Goal: Task Accomplishment & Management: Manage account settings

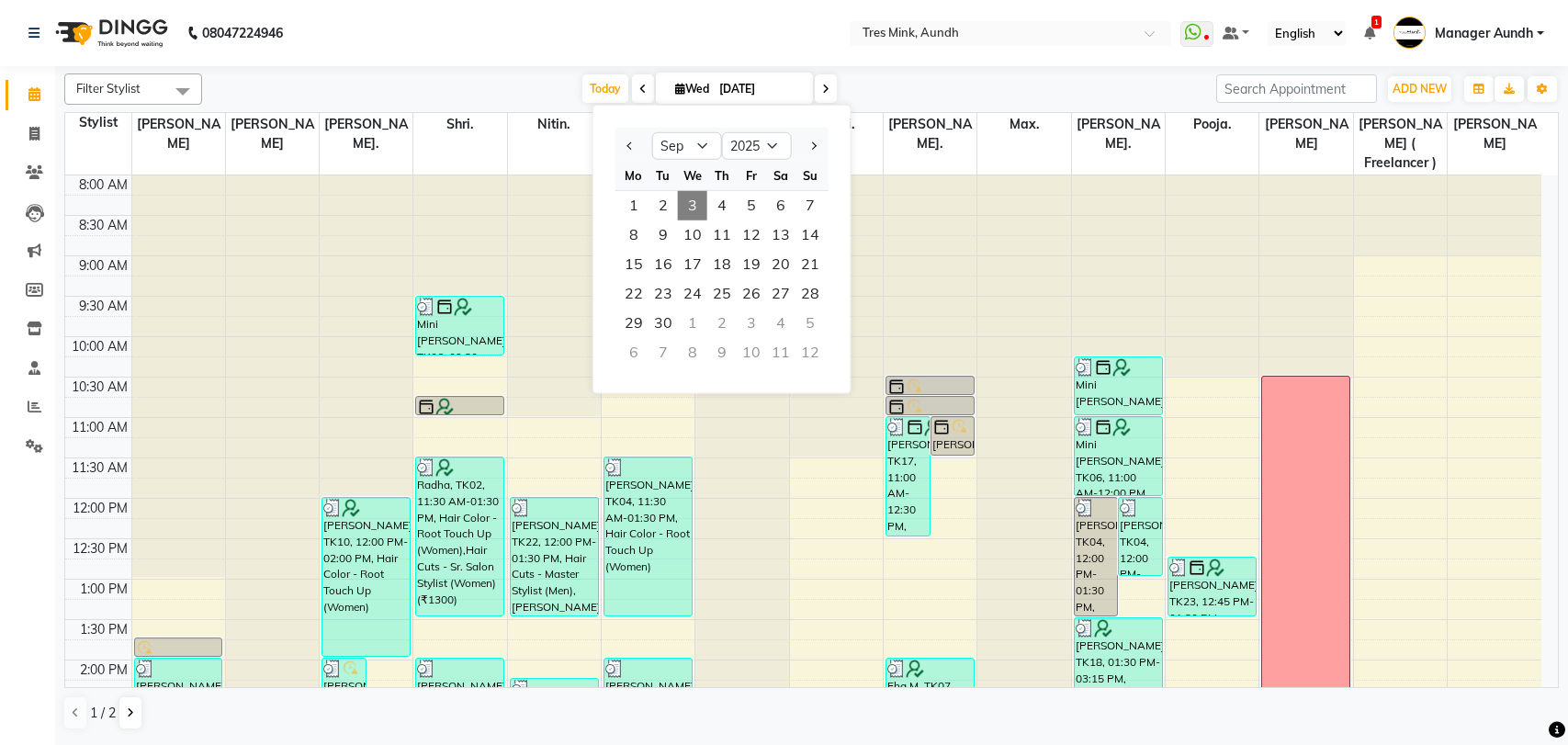
select select "9"
select select "2025"
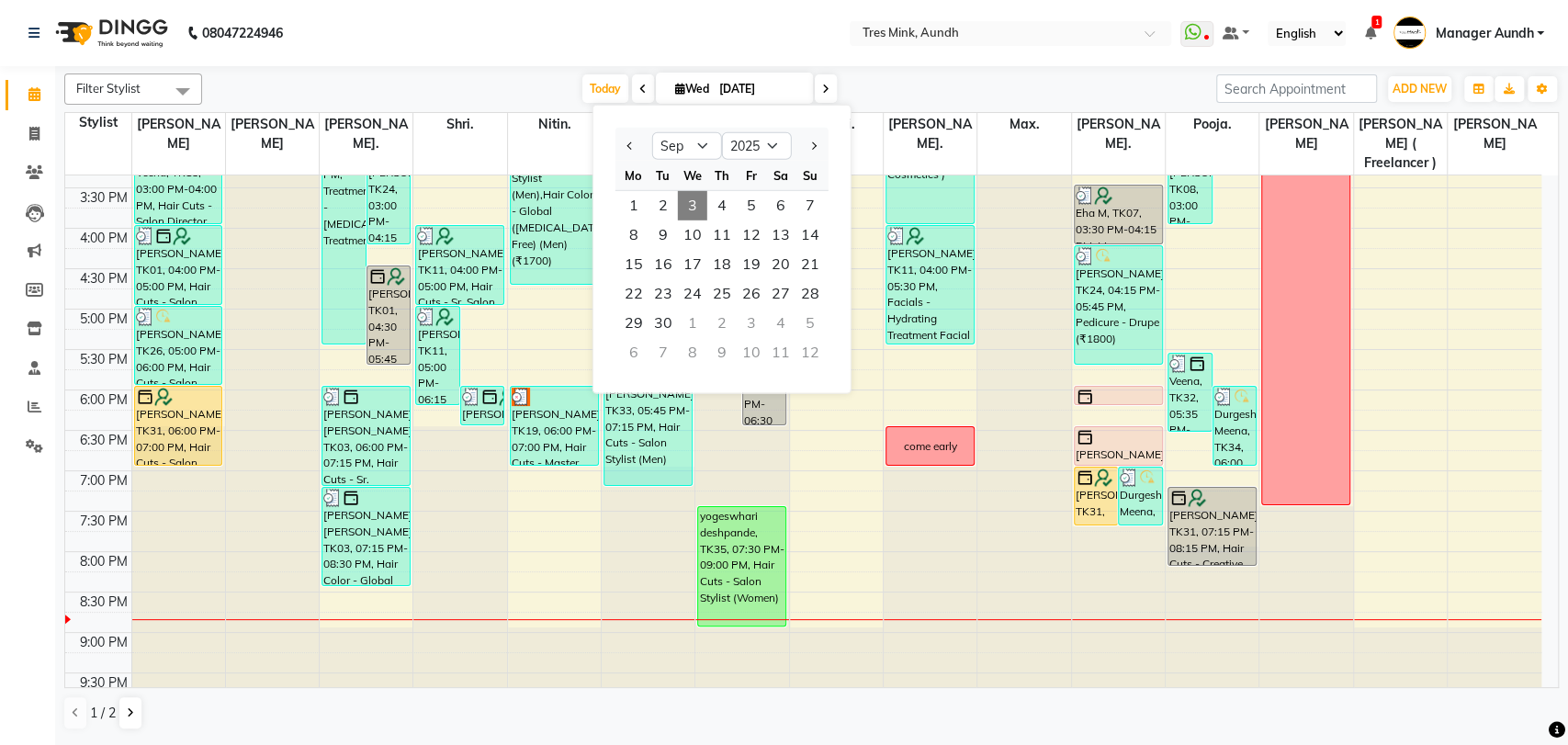
click at [949, 80] on div "Today Wed 03-09-2025 Jan Feb Mar Apr May Jun Jul Aug Sep Oct Nov Dec 2015 2016 …" at bounding box center [709, 89] width 996 height 28
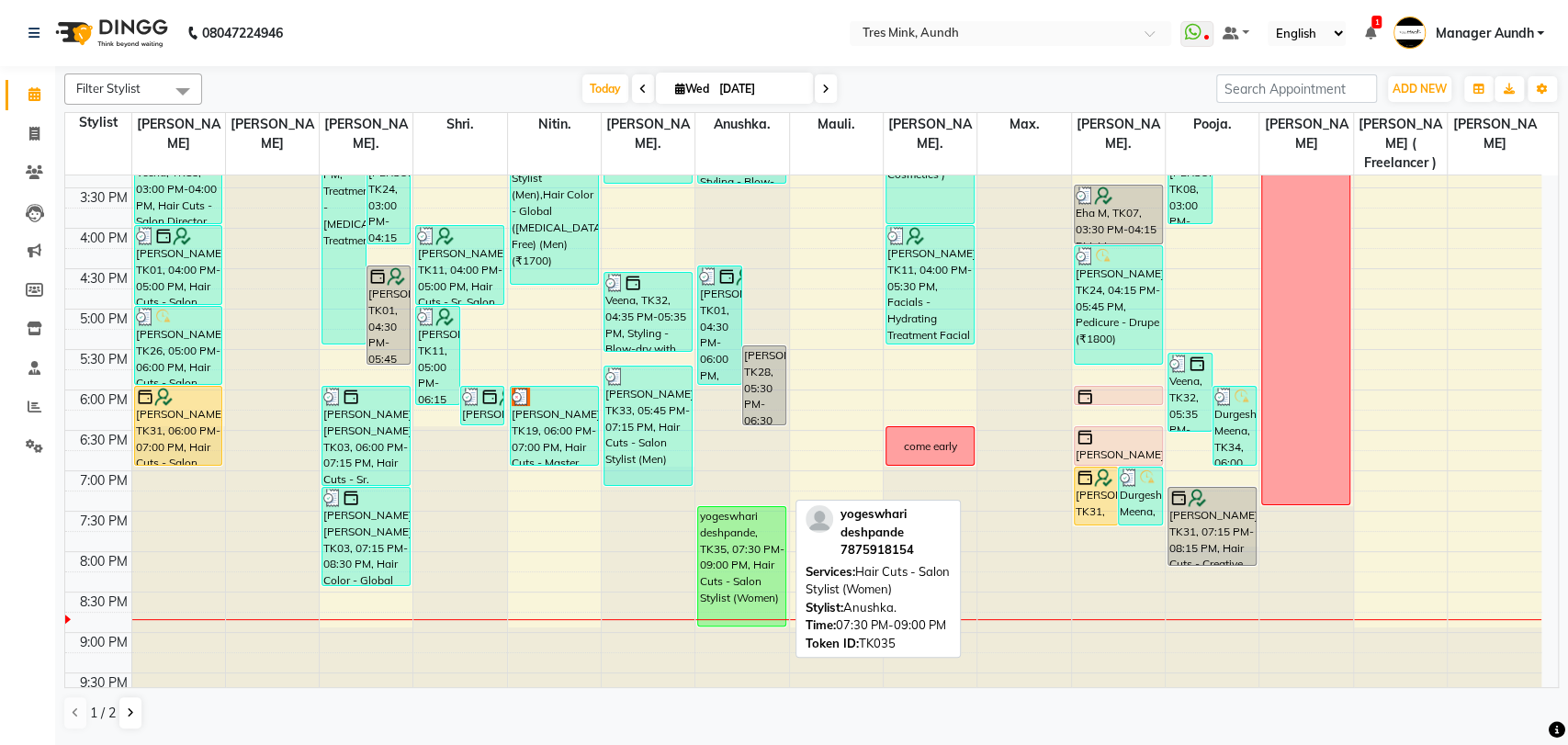
click at [762, 534] on div "yogeswhari deshpande, TK35, 07:30 PM-09:00 PM, Hair Cuts - Salon Stylist (Women)" at bounding box center [741, 566] width 88 height 119
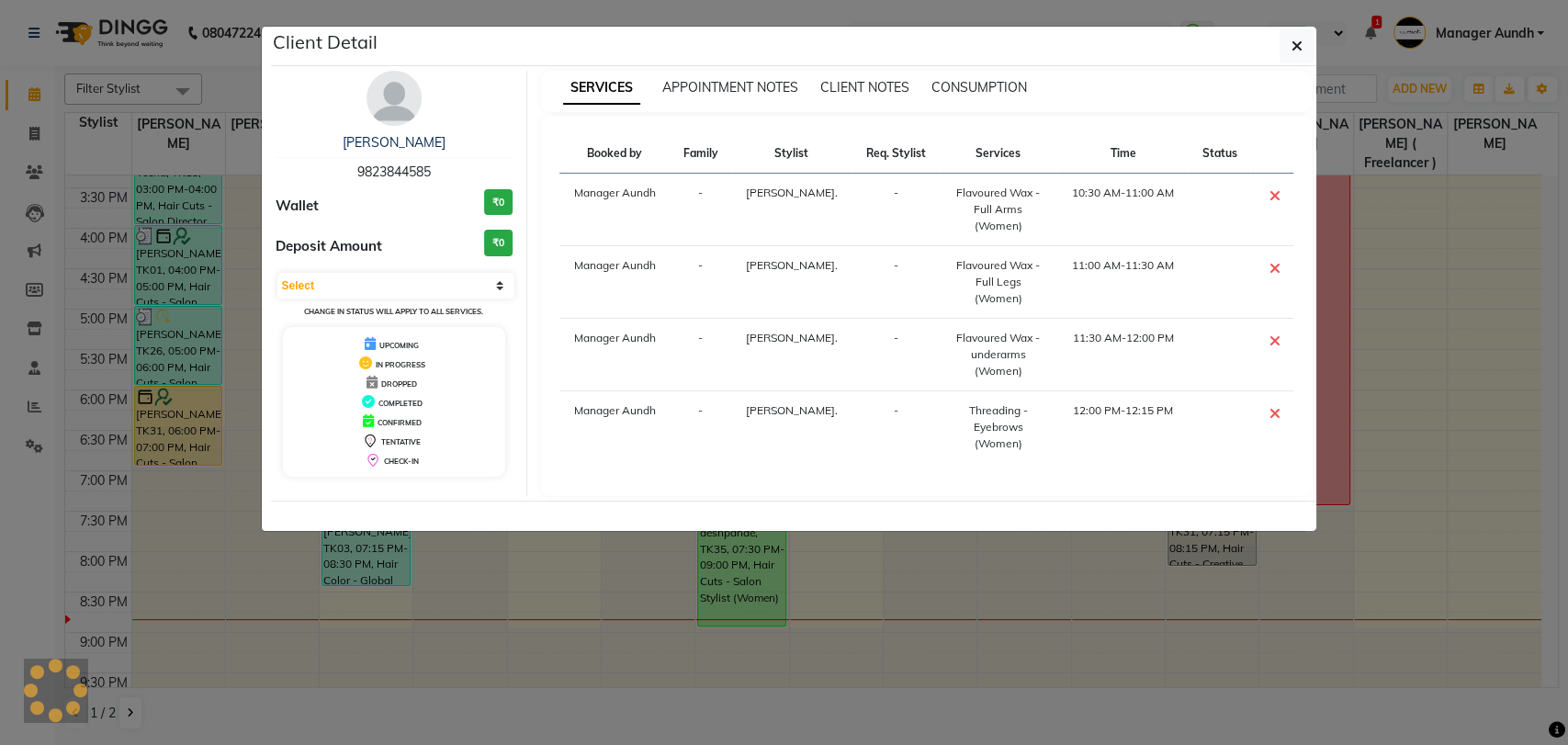
select select "6"
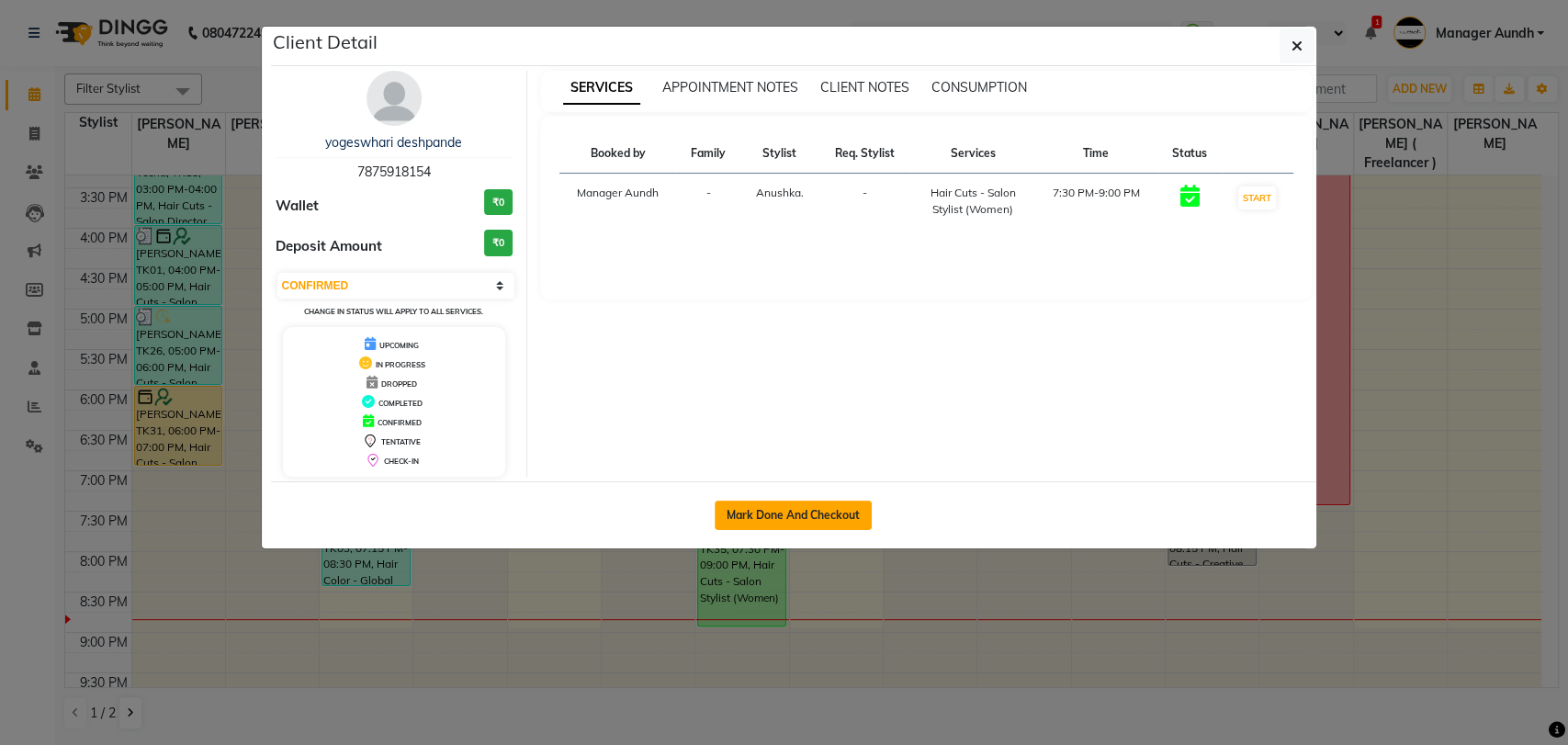
click at [804, 527] on button "Mark Done And Checkout" at bounding box center [793, 515] width 157 height 30
select select "service"
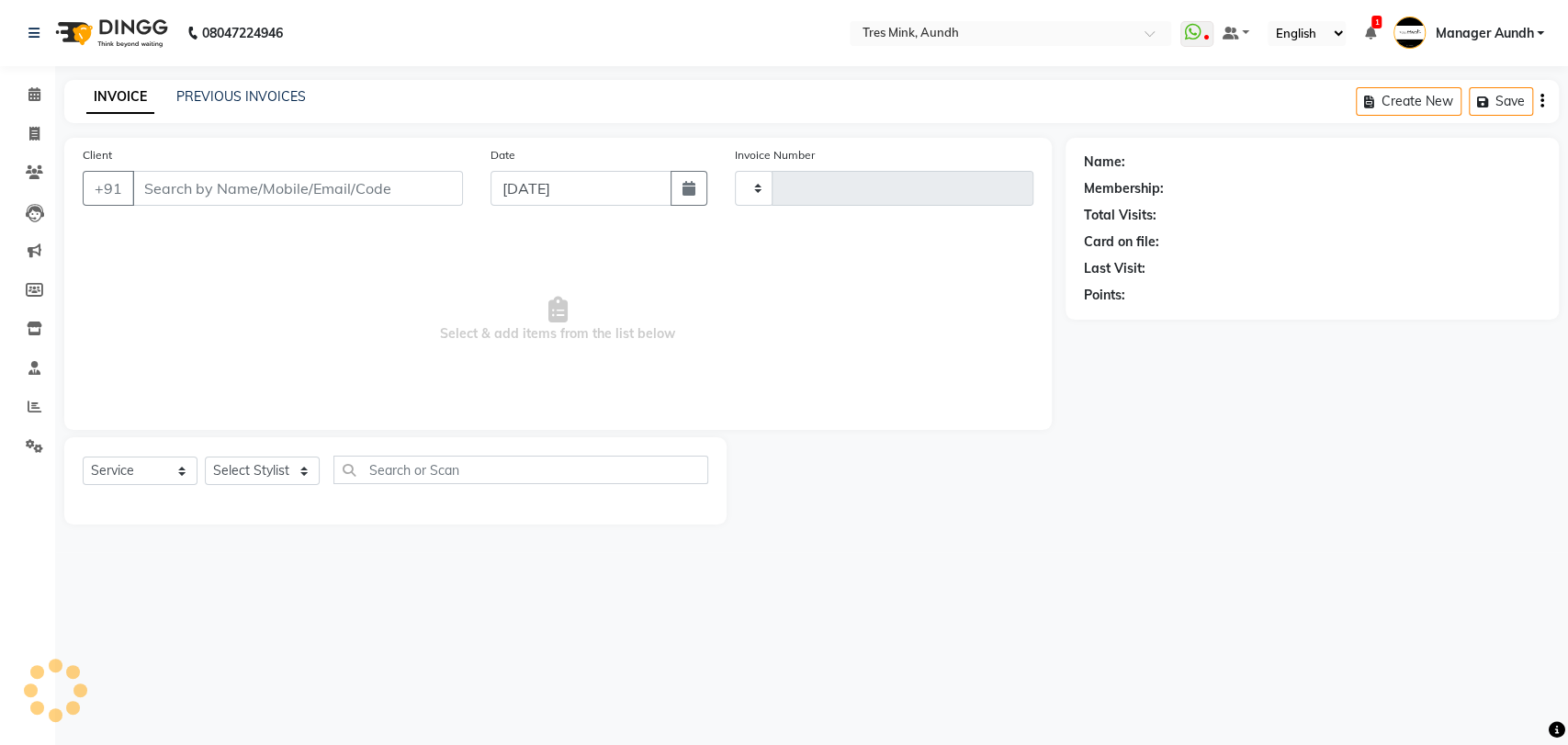
type input "03667"
select select "4235"
type input "7875918154"
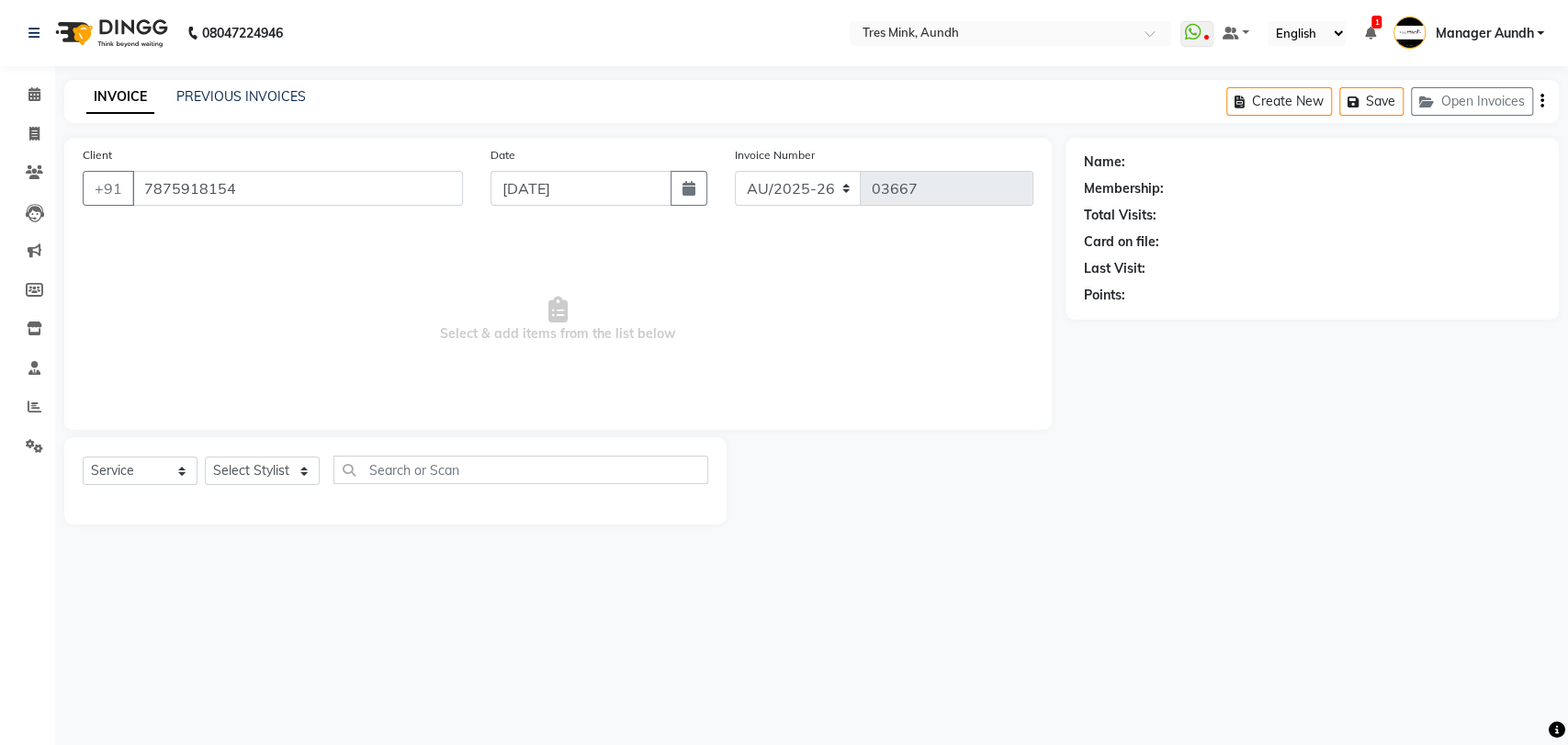
select select "61787"
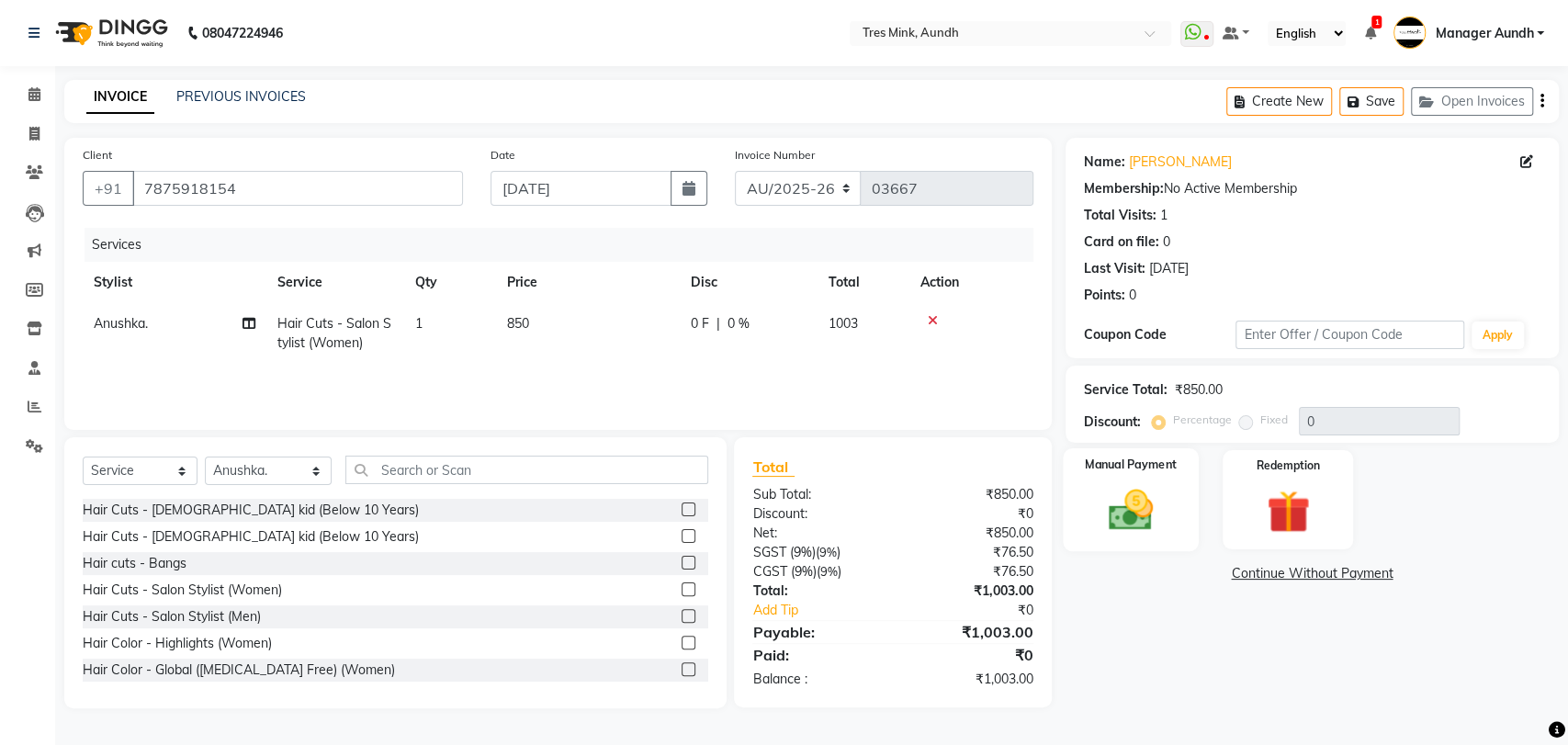
click at [1152, 502] on img at bounding box center [1129, 510] width 73 height 52
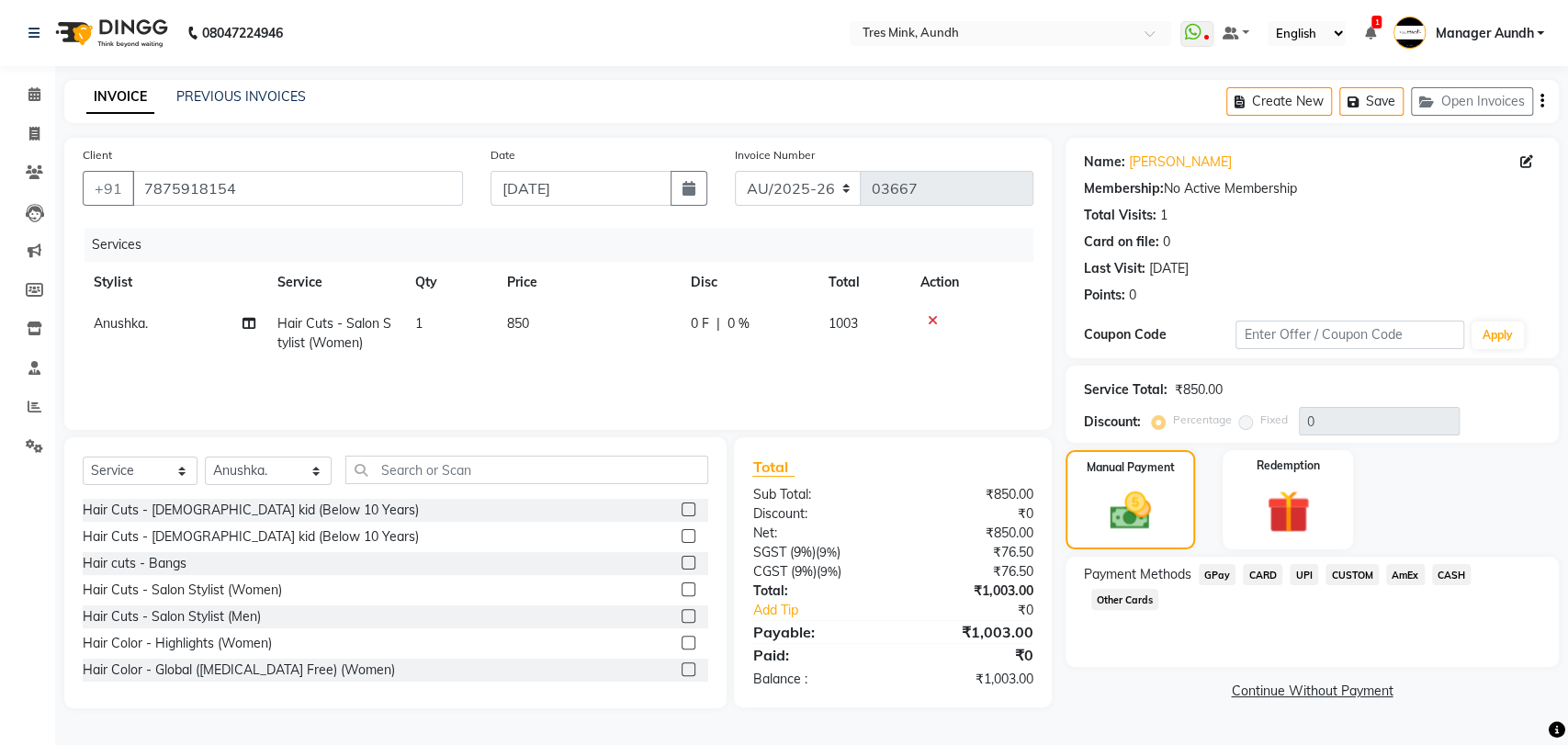
click at [1304, 580] on span "UPI" at bounding box center [1303, 574] width 29 height 21
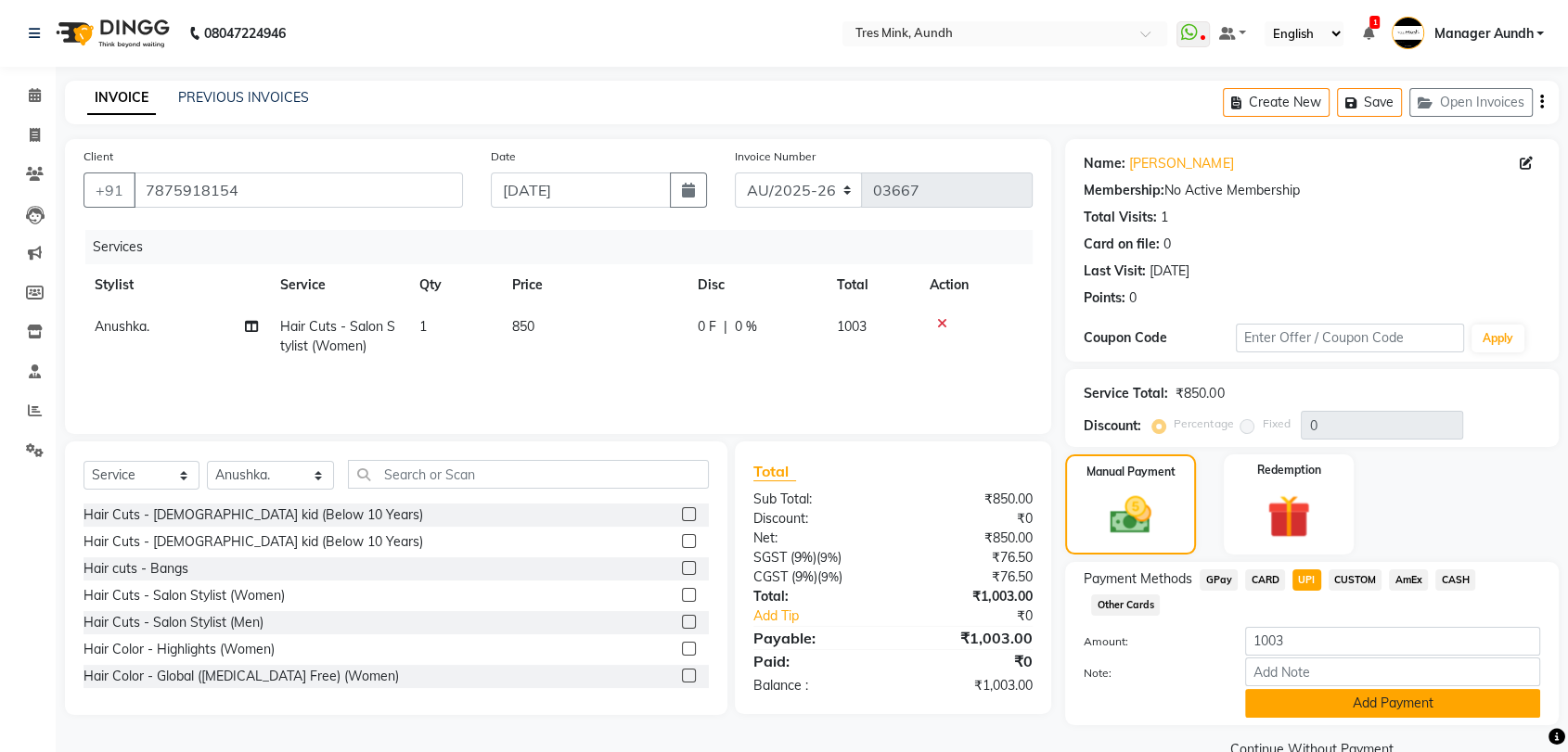
click at [1304, 698] on button "Add Payment" at bounding box center [1392, 703] width 295 height 29
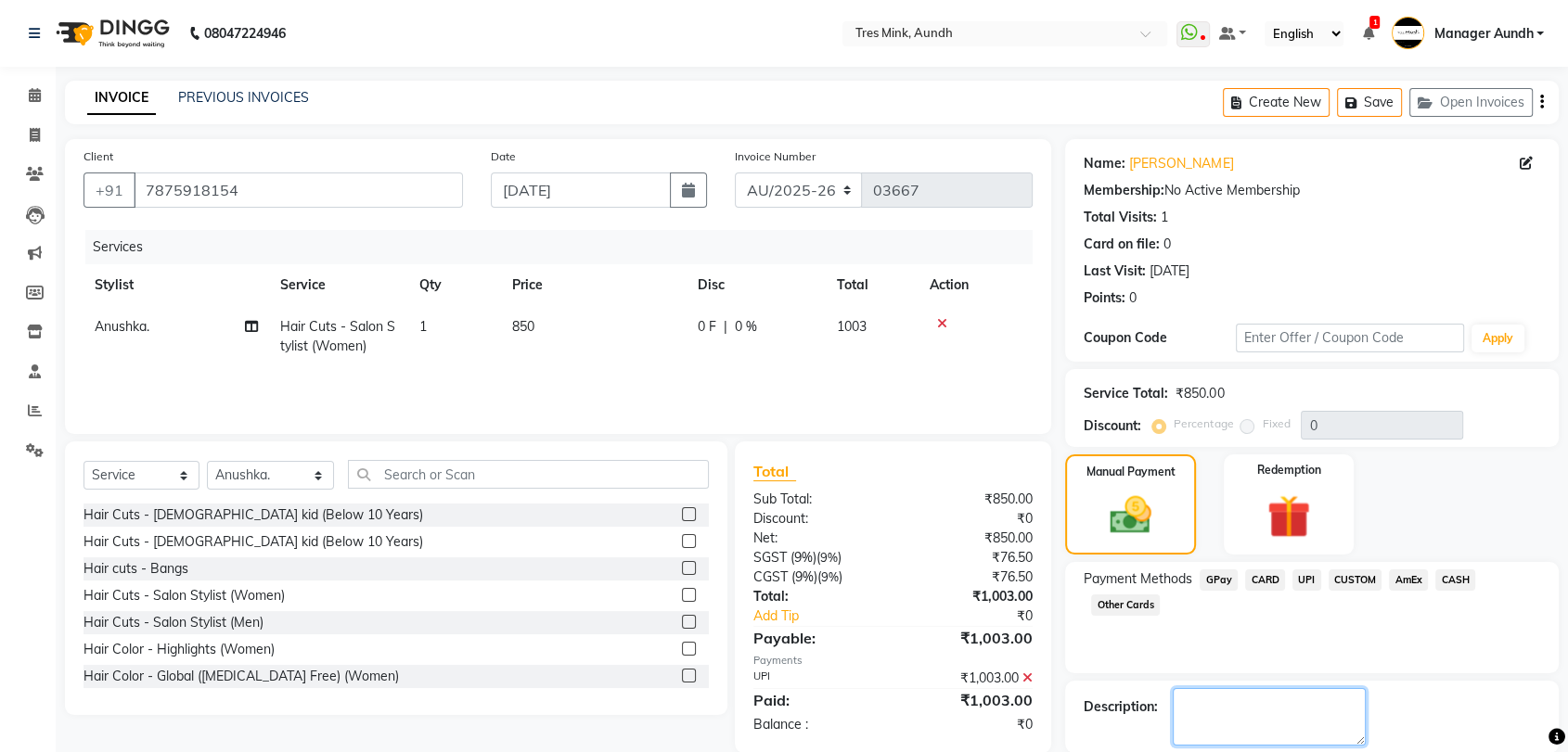
click at [1260, 700] on textarea at bounding box center [1268, 717] width 193 height 58
type textarea "Anushka"
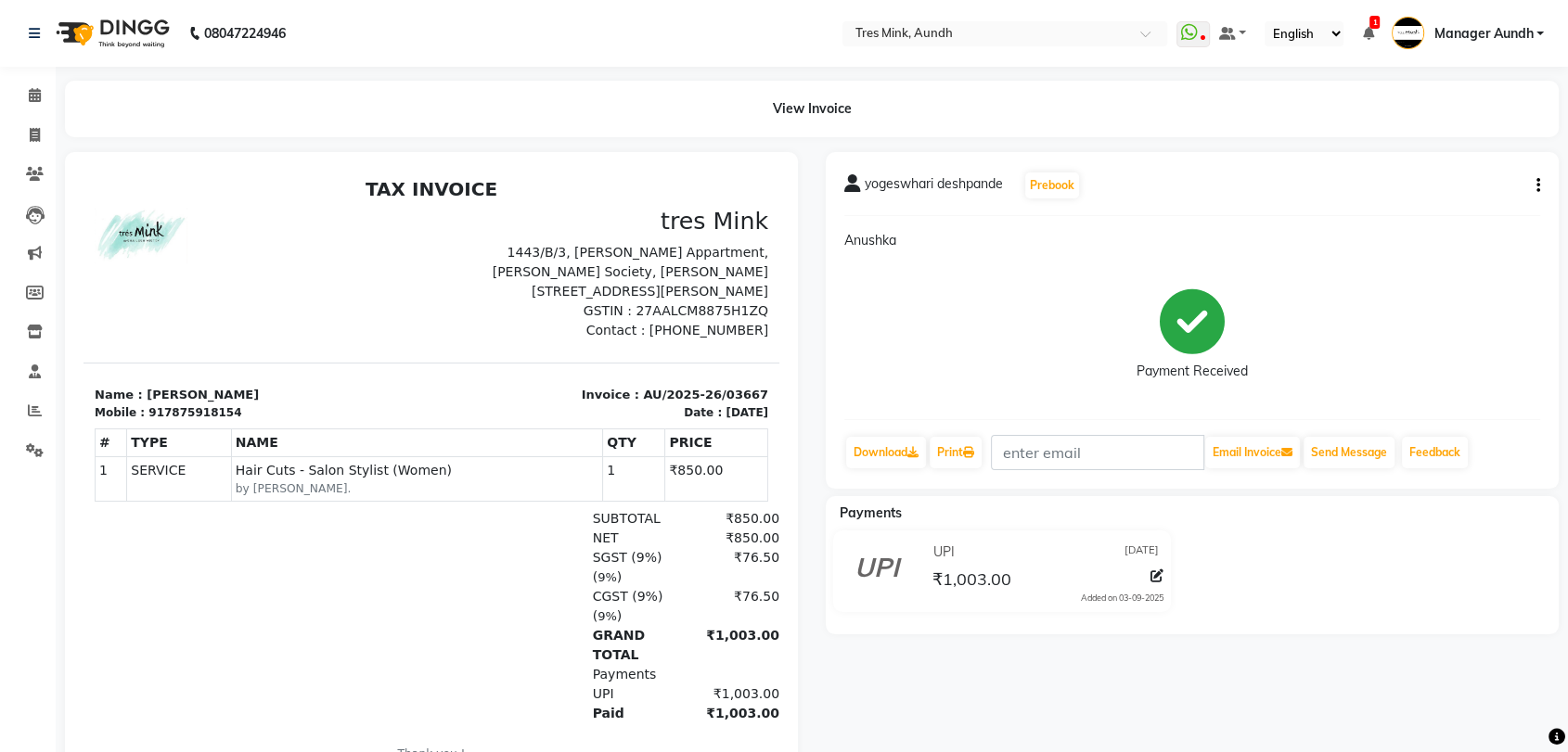
select select "service"
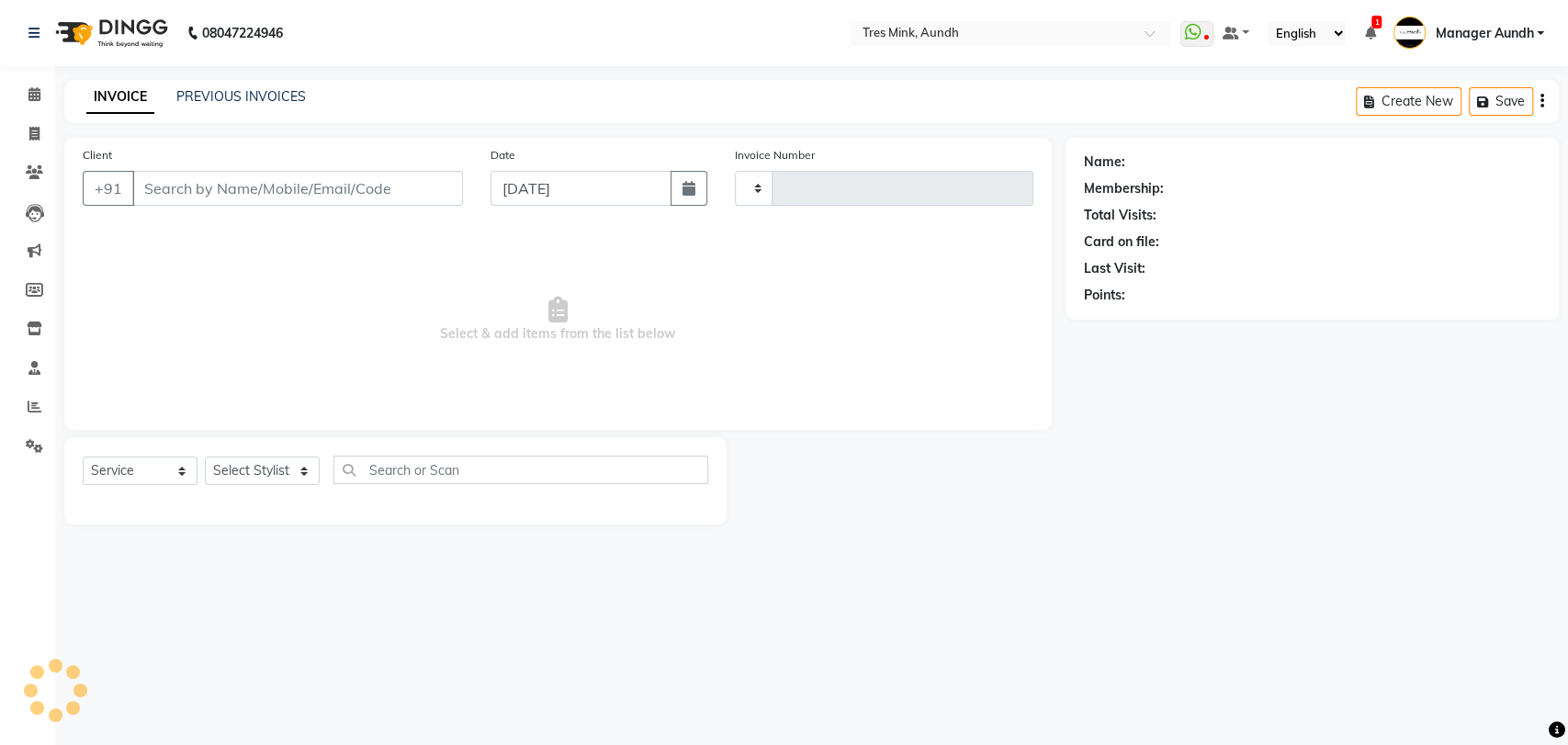
type input "03668"
select select "4235"
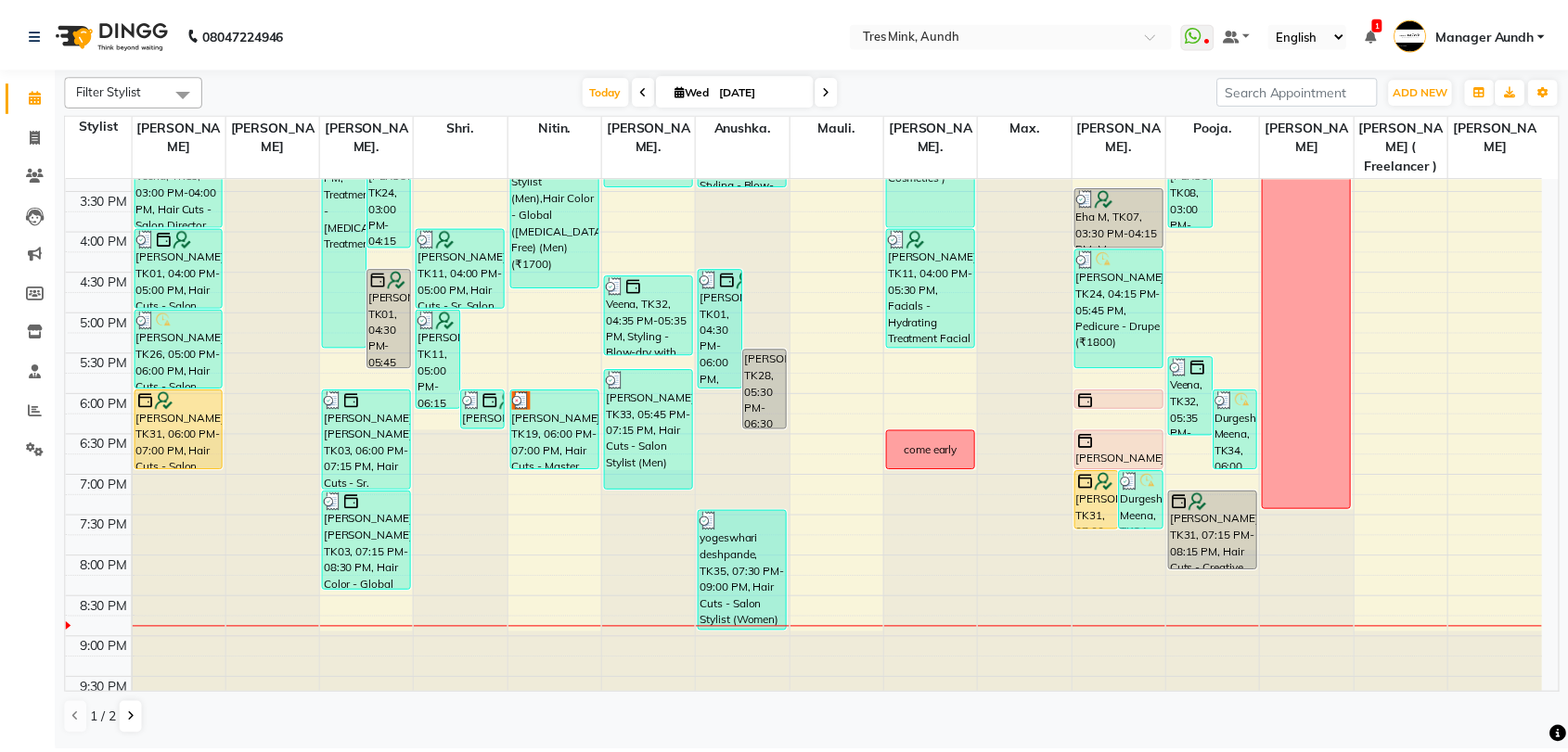
scroll to position [496, 0]
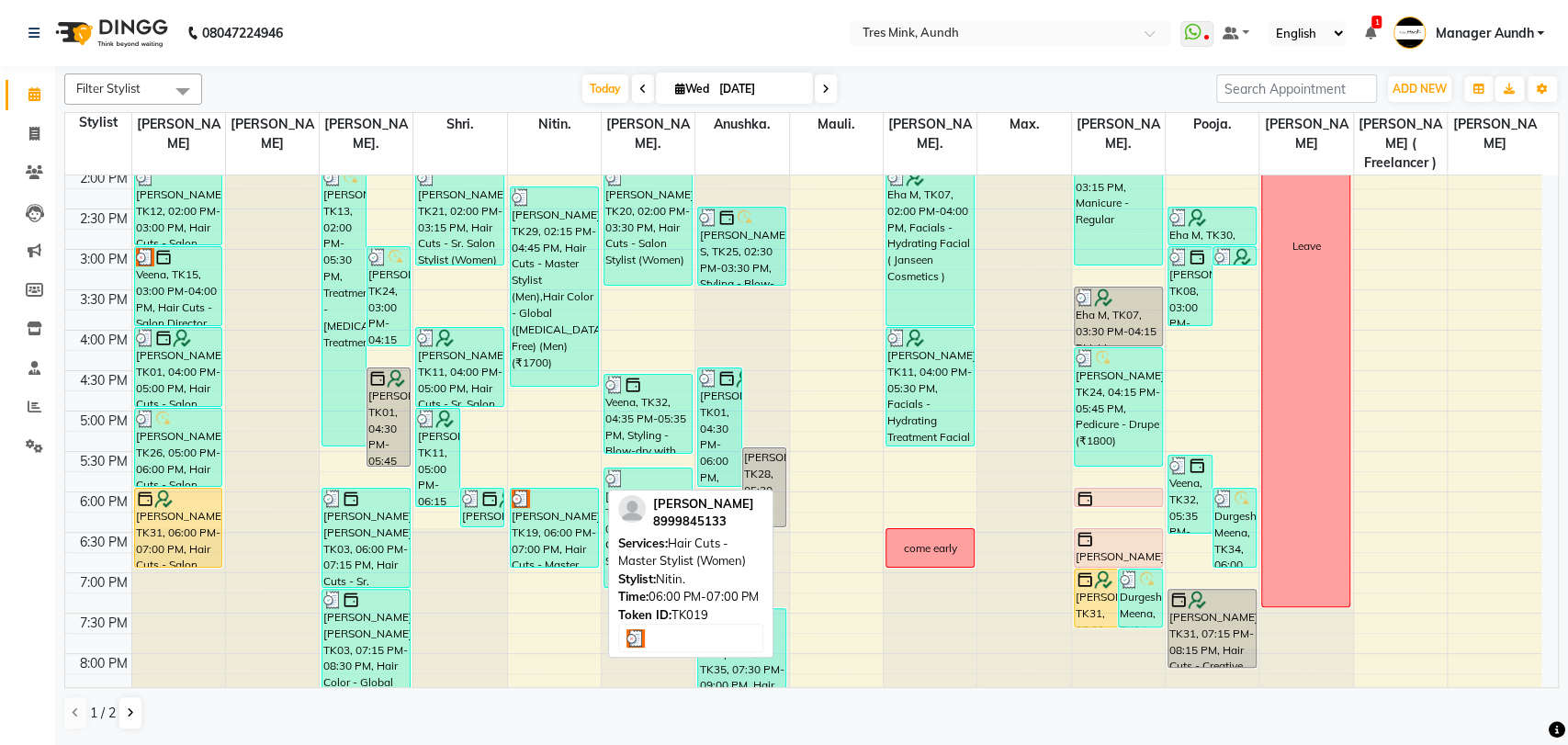
click at [539, 503] on div "[PERSON_NAME], TK19, 06:00 PM-07:00 PM, Hair Cuts - Master Stylist (Women)" at bounding box center [554, 527] width 88 height 78
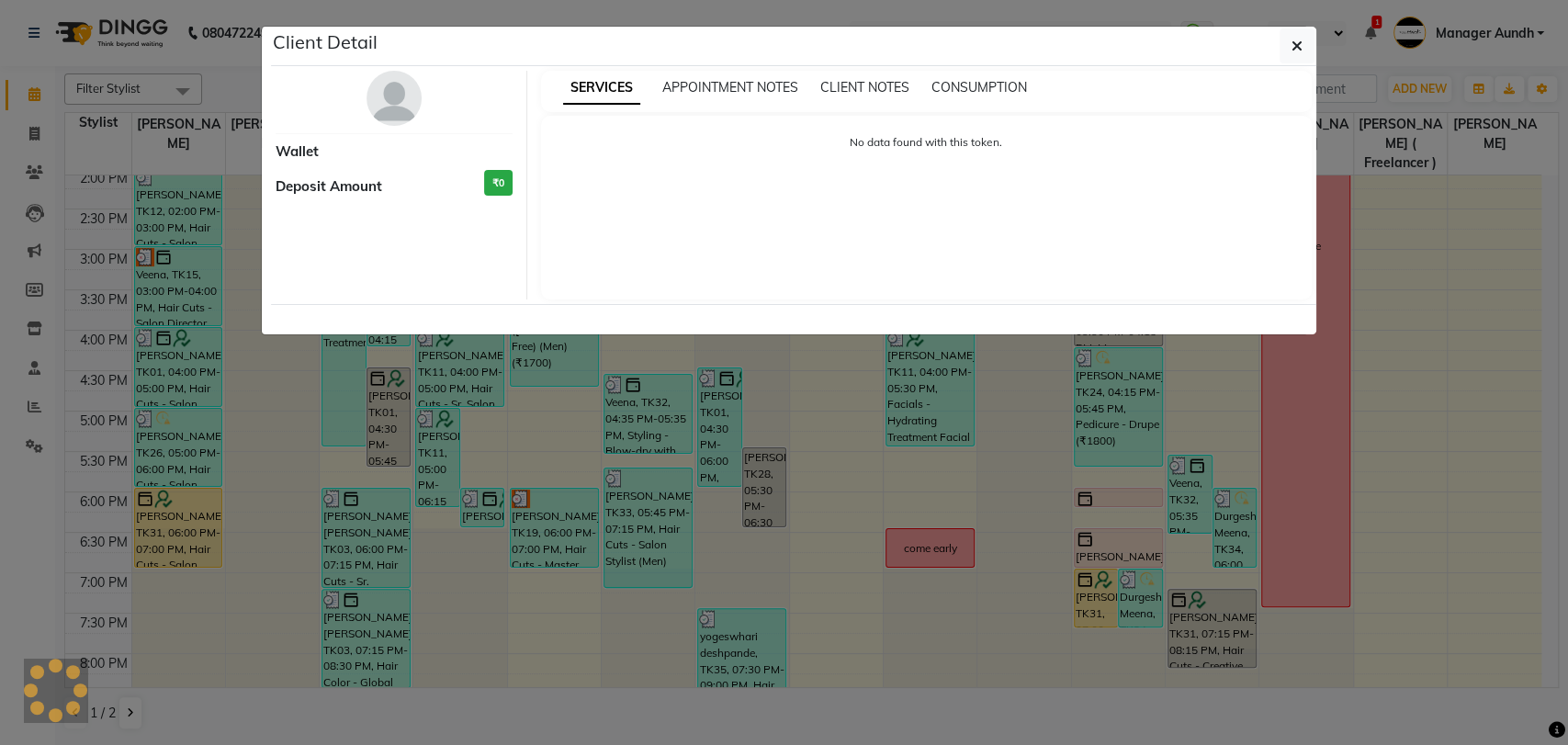
select select "3"
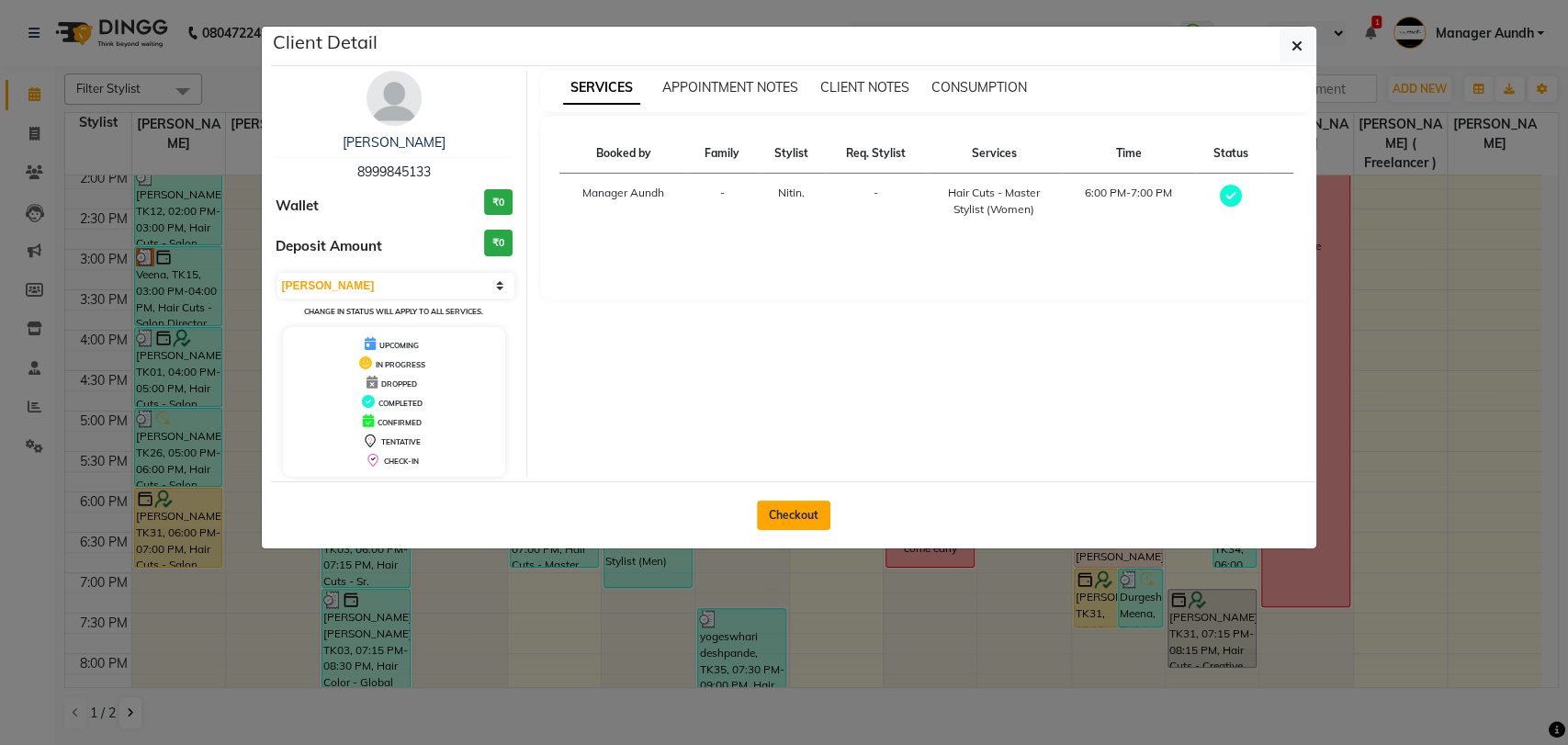
click at [805, 514] on button "Checkout" at bounding box center [794, 515] width 74 height 30
select select "service"
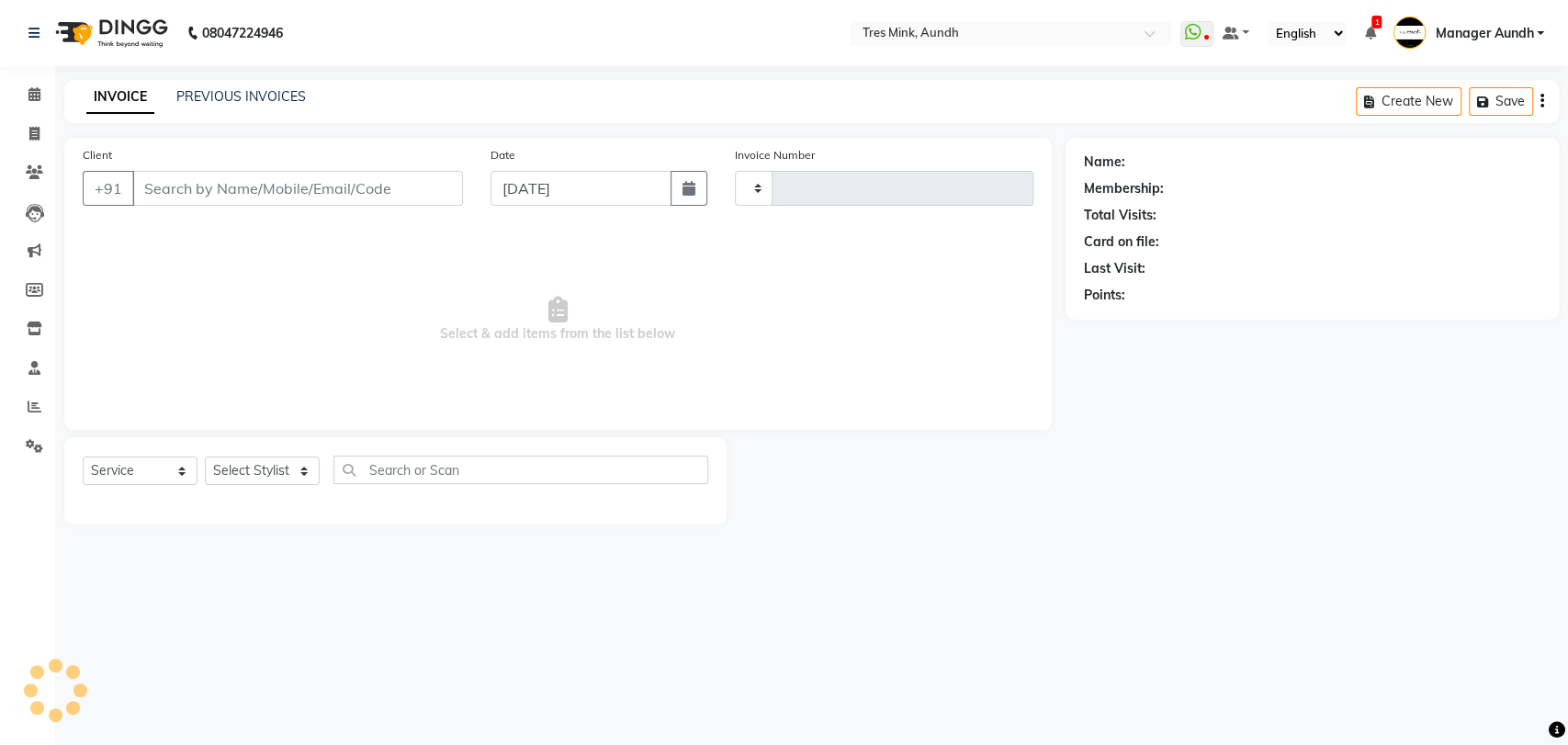
type input "03668"
select select "4235"
type input "8999845133"
select select "83264"
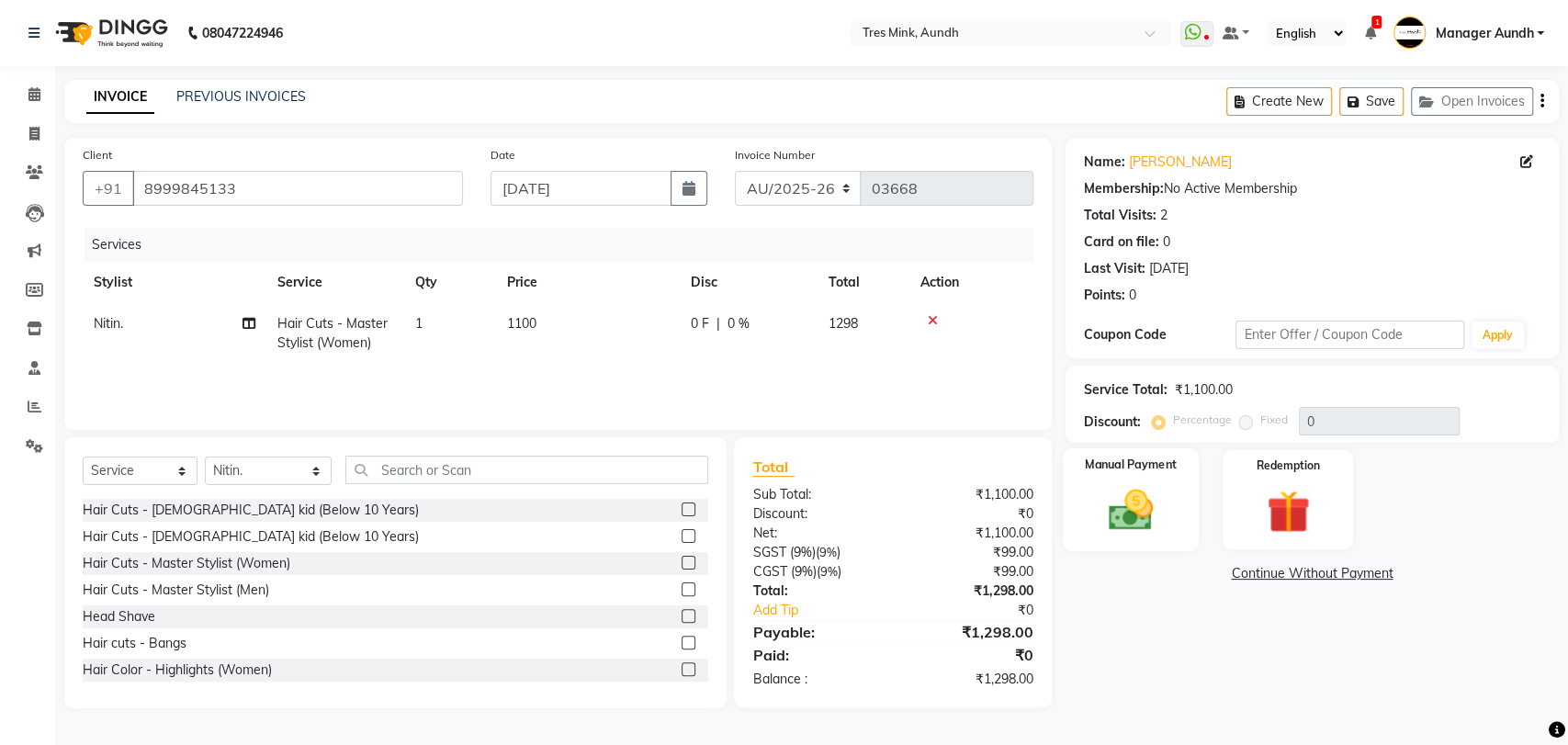
click at [1116, 514] on img at bounding box center [1129, 510] width 73 height 52
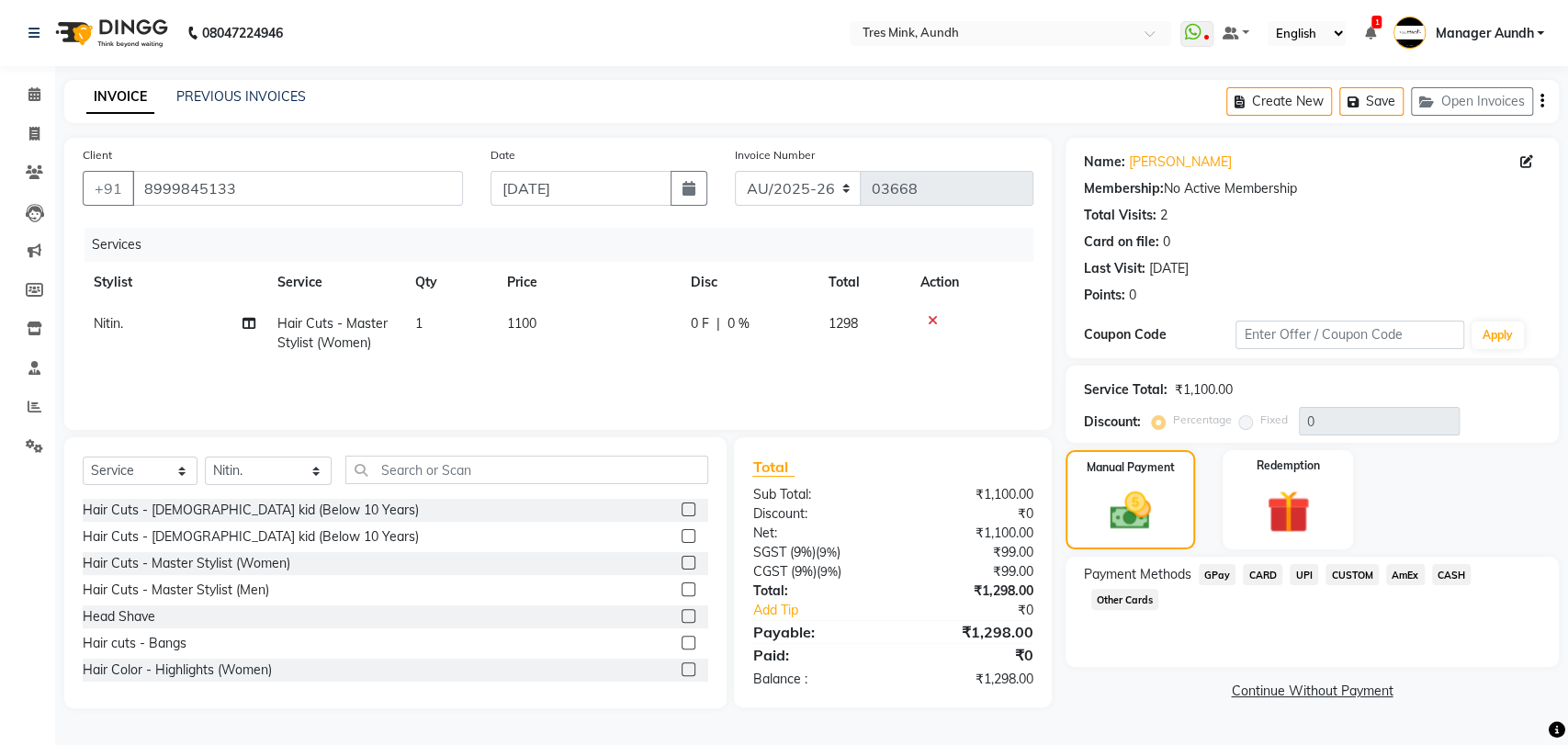
click at [1303, 575] on span "UPI" at bounding box center [1303, 574] width 29 height 21
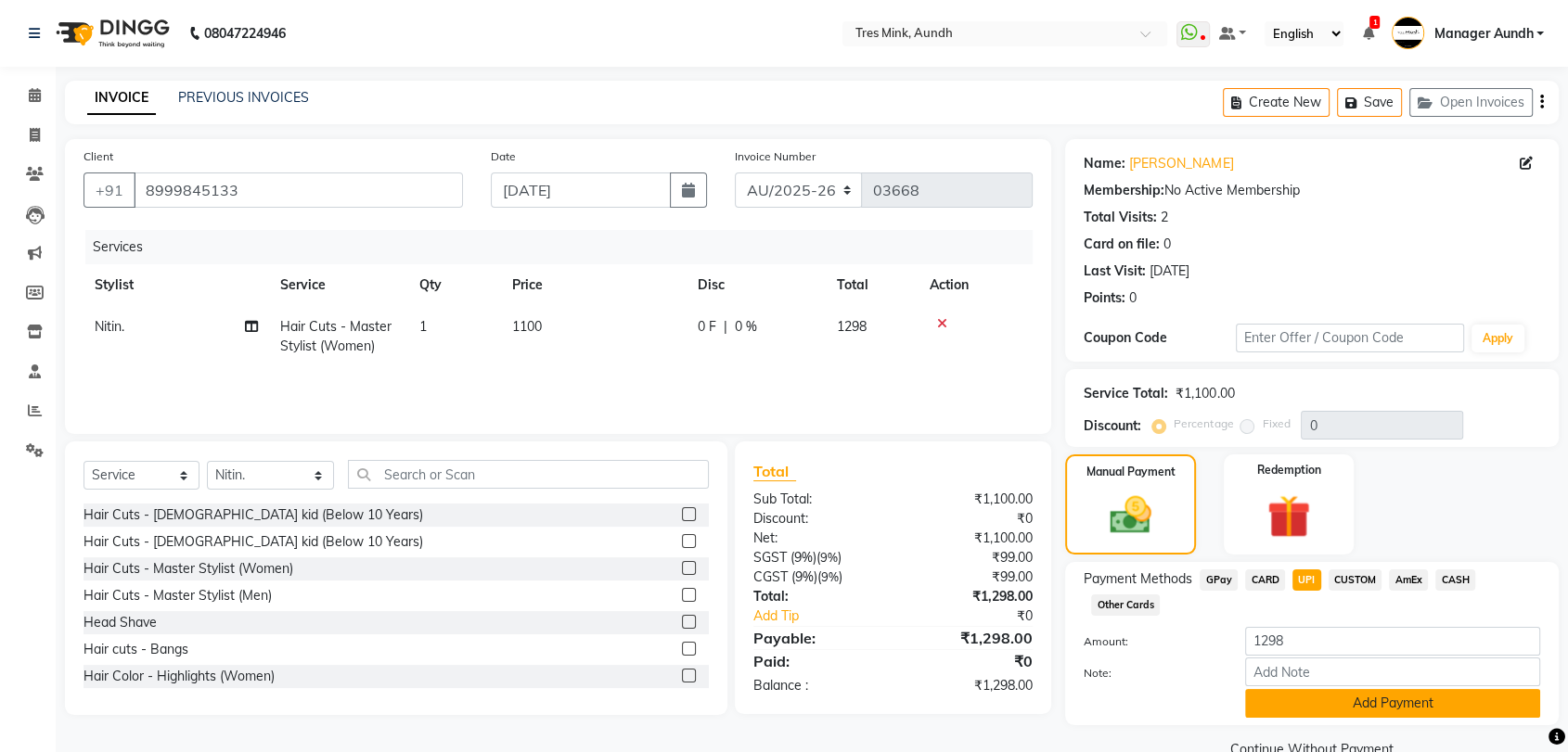
click at [1344, 692] on button "Add Payment" at bounding box center [1392, 703] width 295 height 29
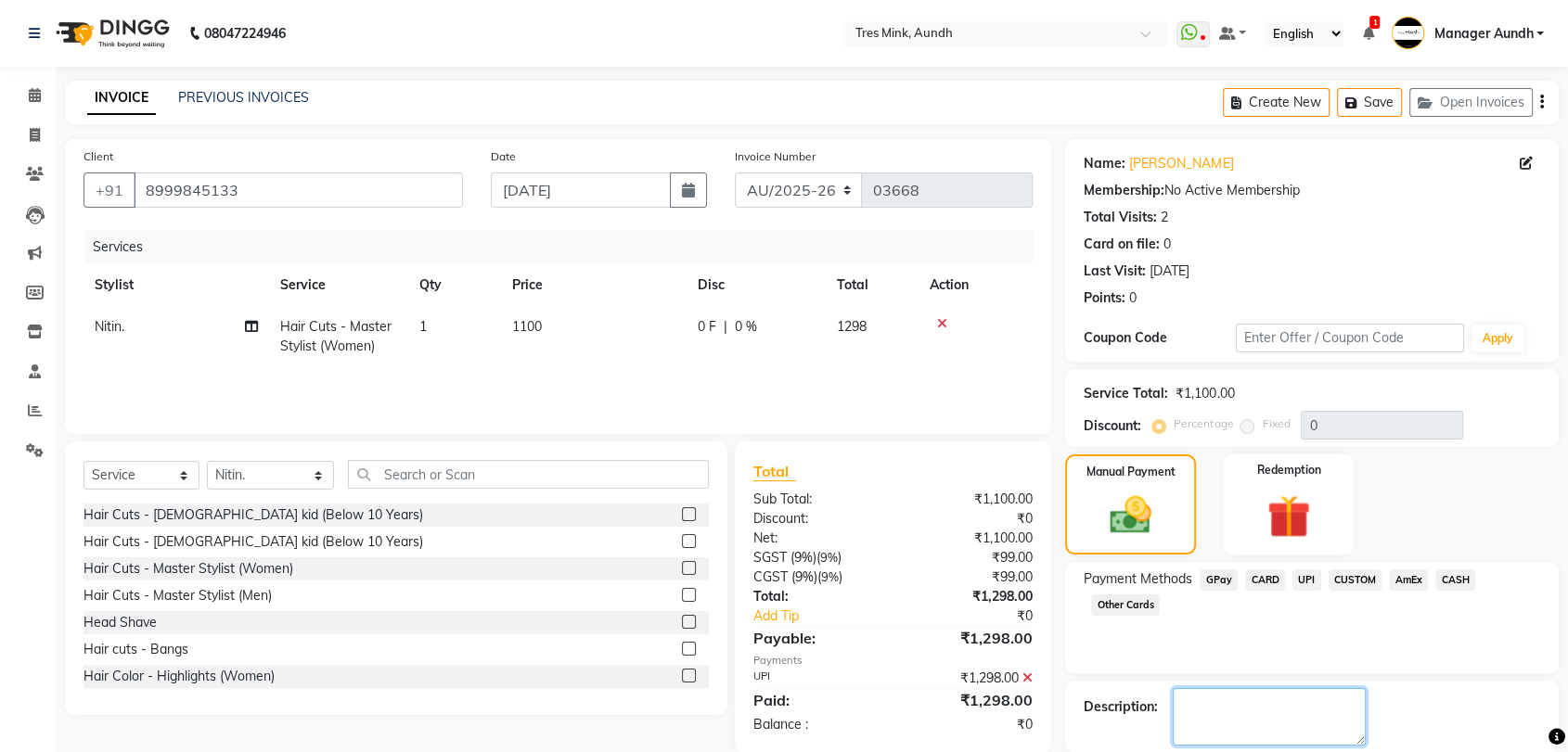
click at [1295, 702] on textarea at bounding box center [1268, 717] width 193 height 58
type textarea "Anushka"
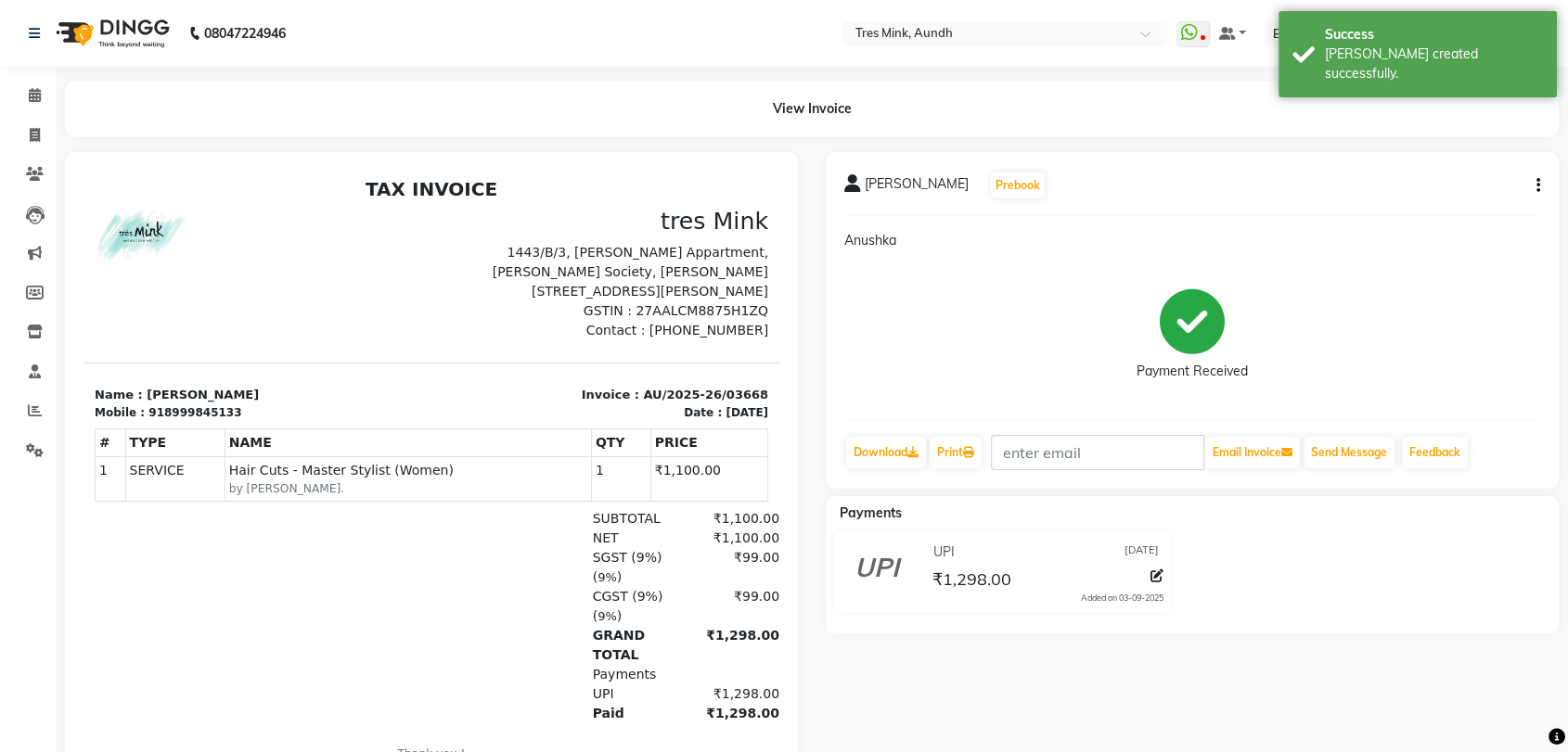
select select "service"
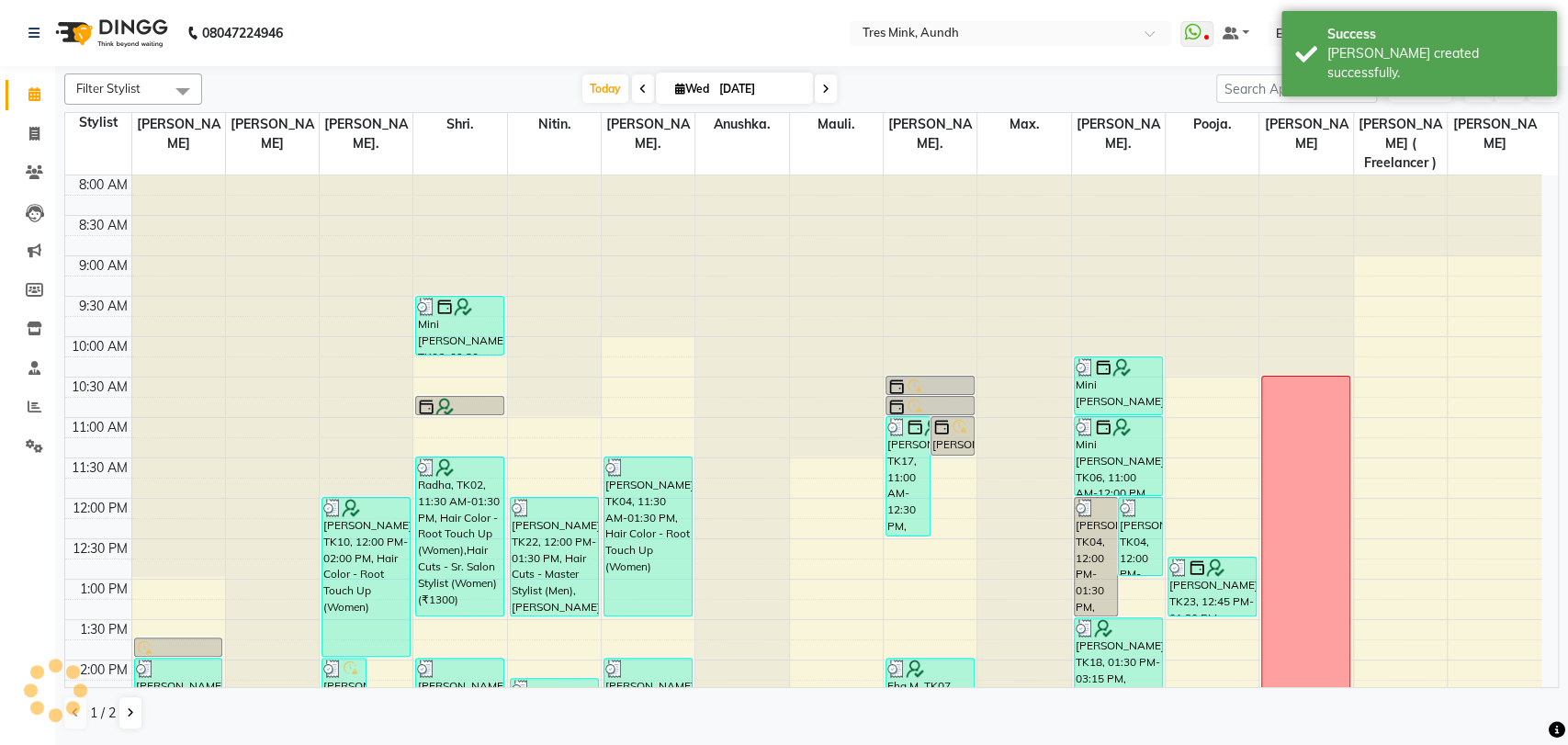
scroll to position [510, 0]
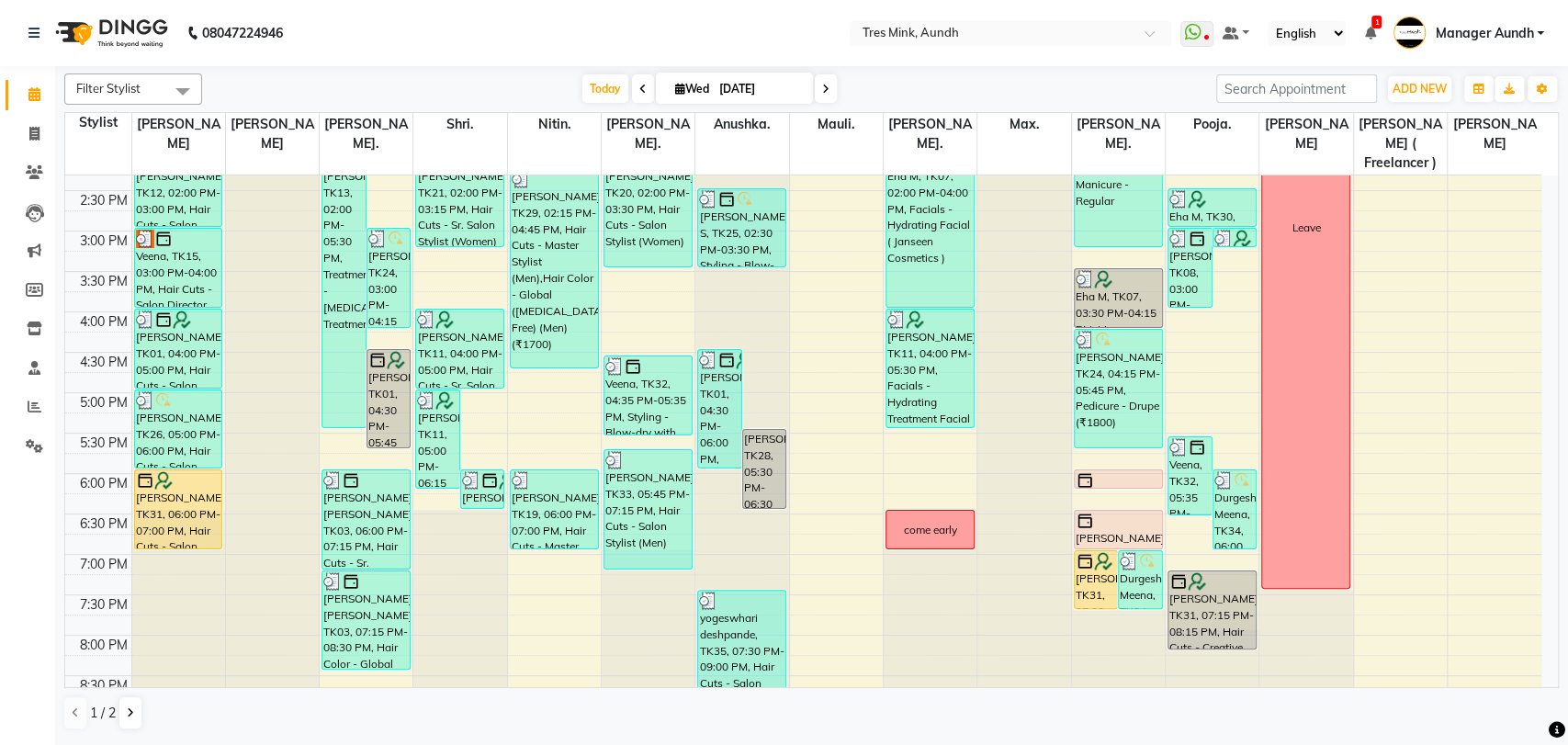
click at [1393, 538] on div "8:00 AM 8:30 AM 9:00 AM 9:30 AM 10:00 AM 10:30 AM 11:00 AM 11:30 AM 12:00 PM 12…" at bounding box center [803, 231] width 1476 height 1130
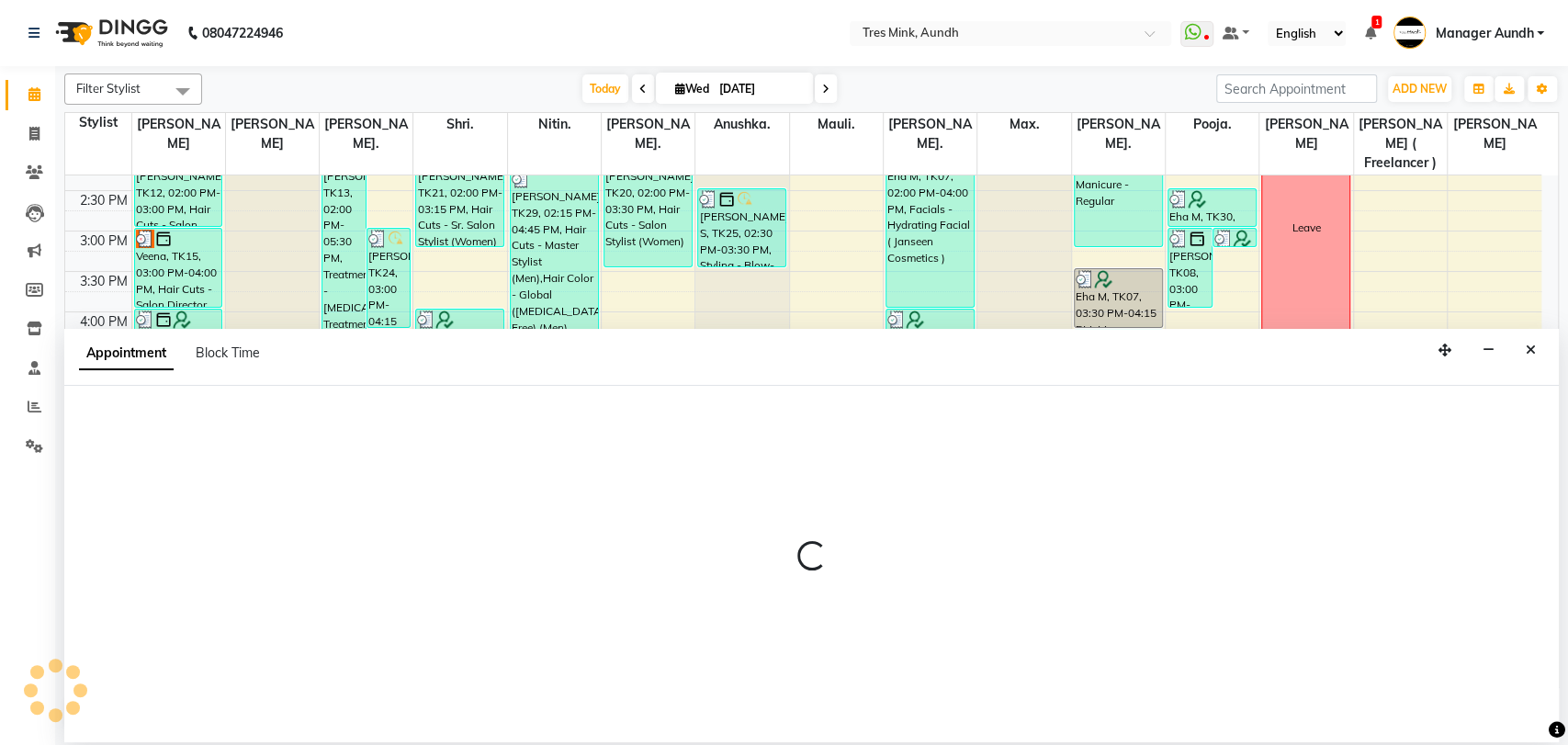
select select "43126"
select select "1140"
select select "tentative"
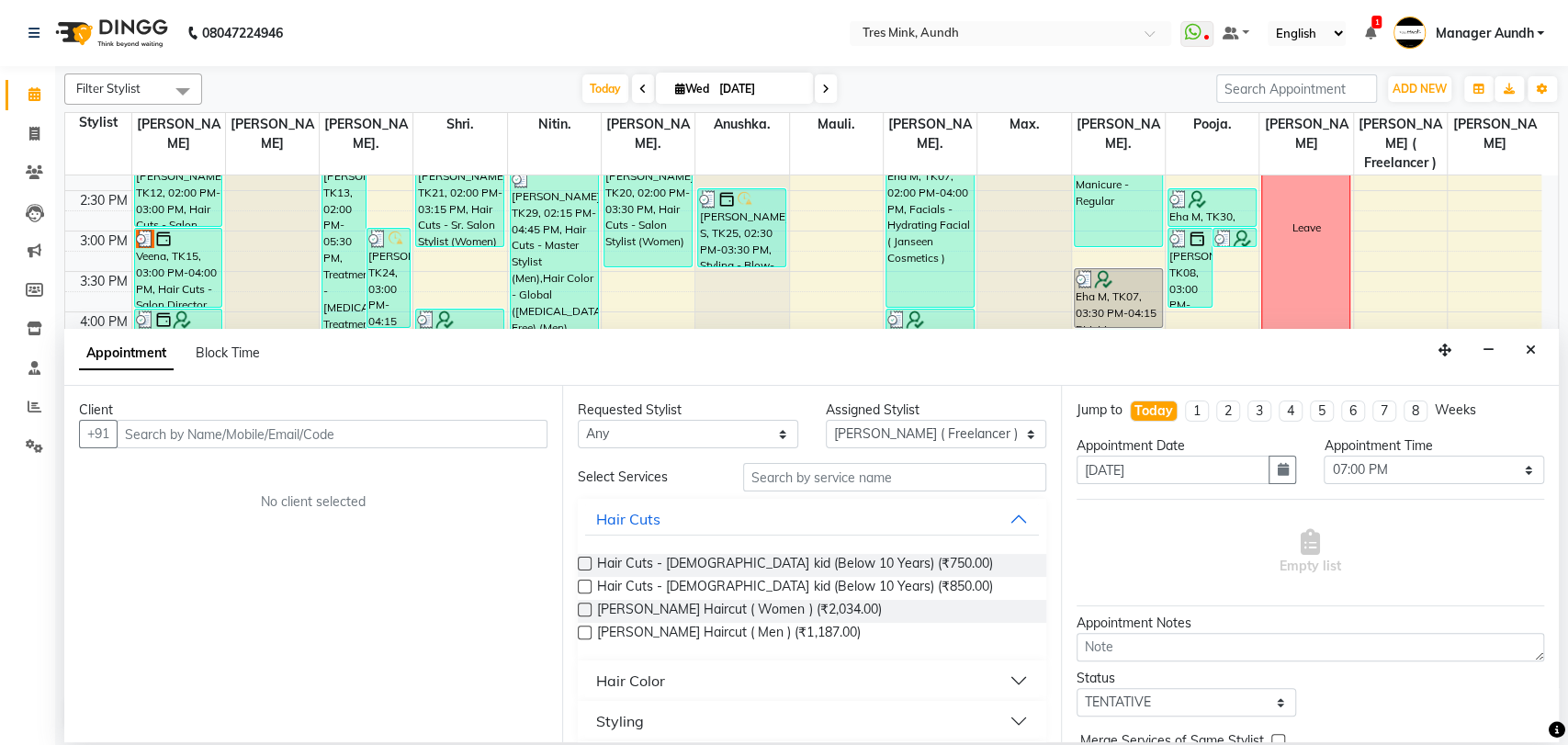
click at [485, 439] on input "text" at bounding box center [332, 433] width 430 height 29
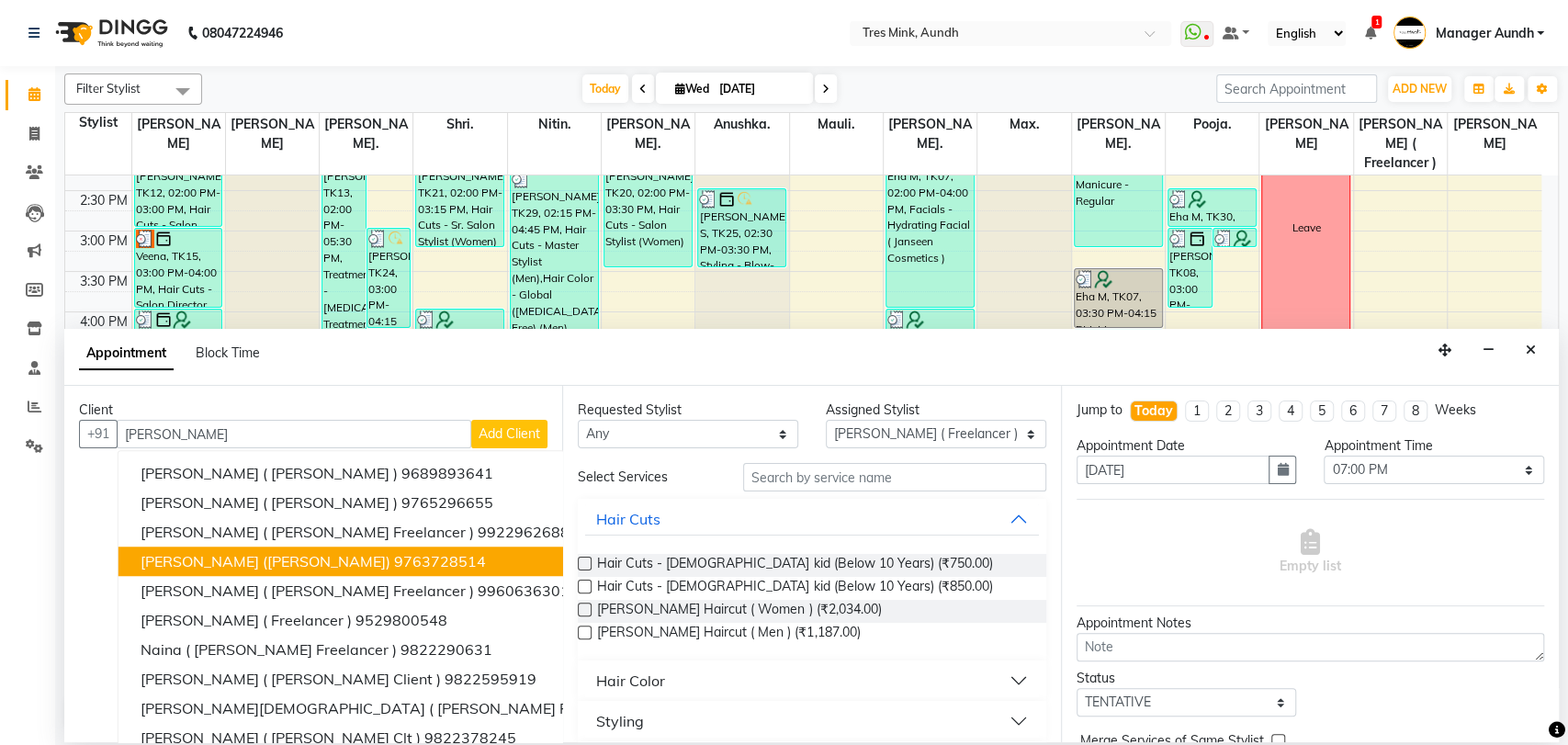
scroll to position [33, 0]
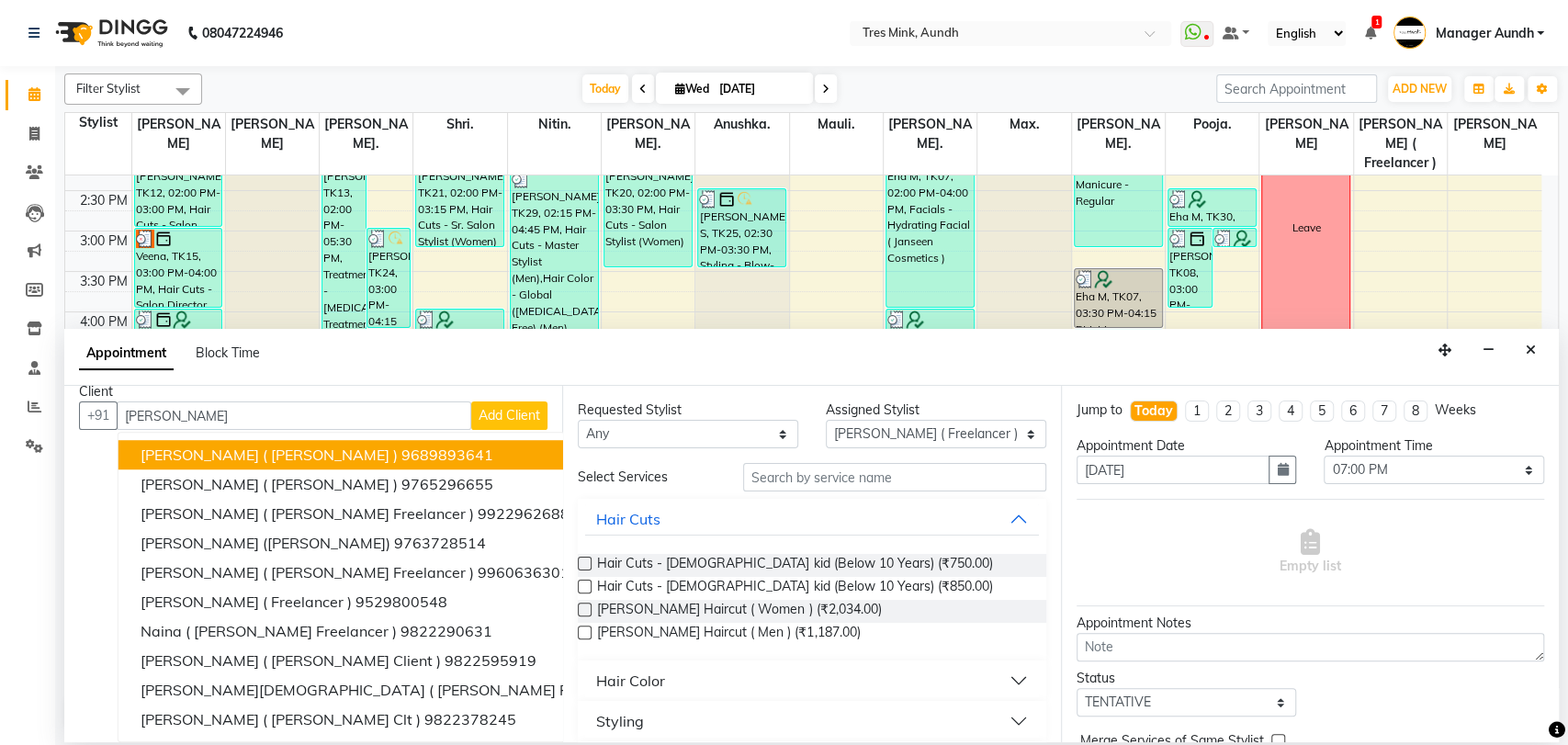
click at [374, 401] on input "nidhi mulay" at bounding box center [294, 415] width 355 height 29
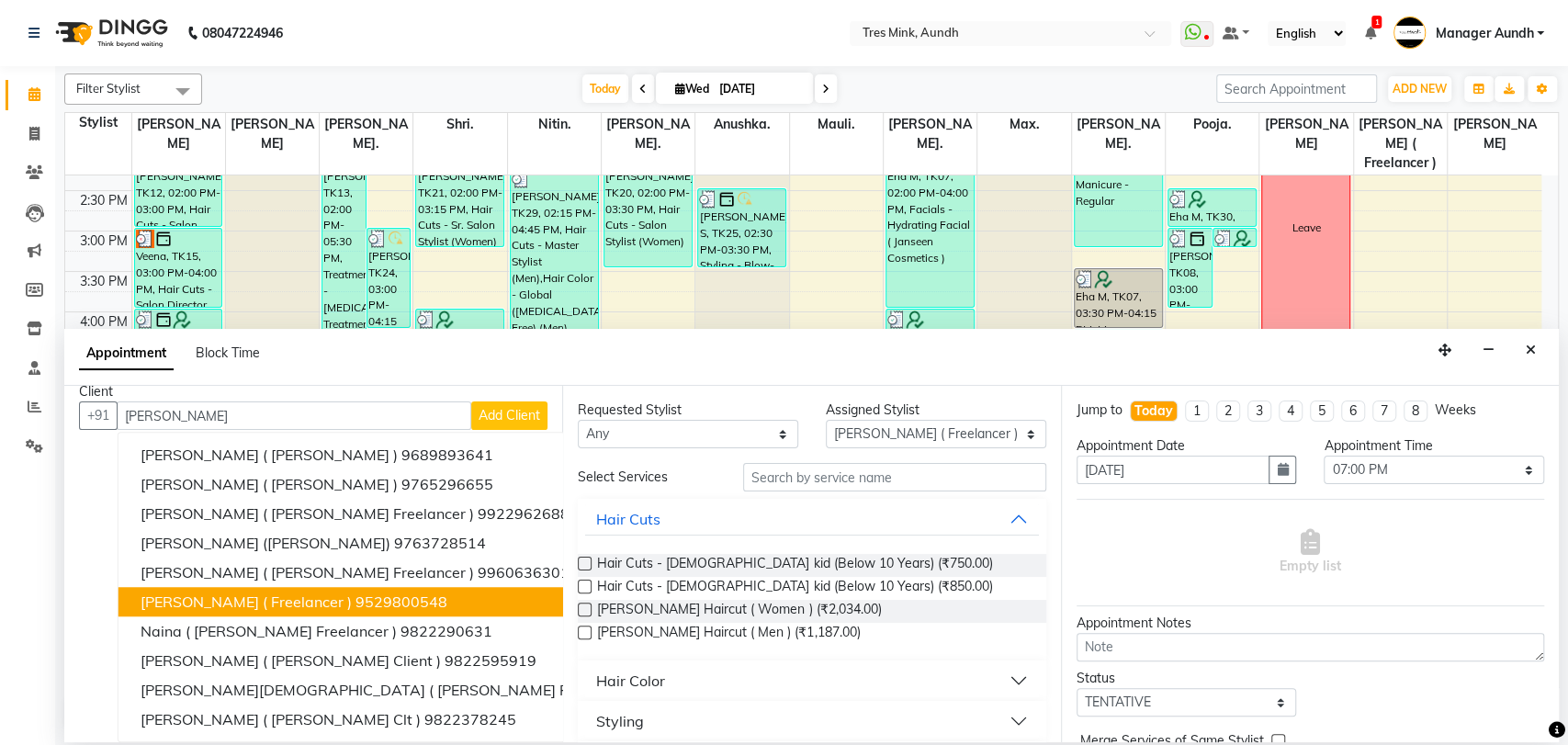
click at [389, 593] on ngb-highlight "9529800548" at bounding box center [402, 602] width 92 height 18
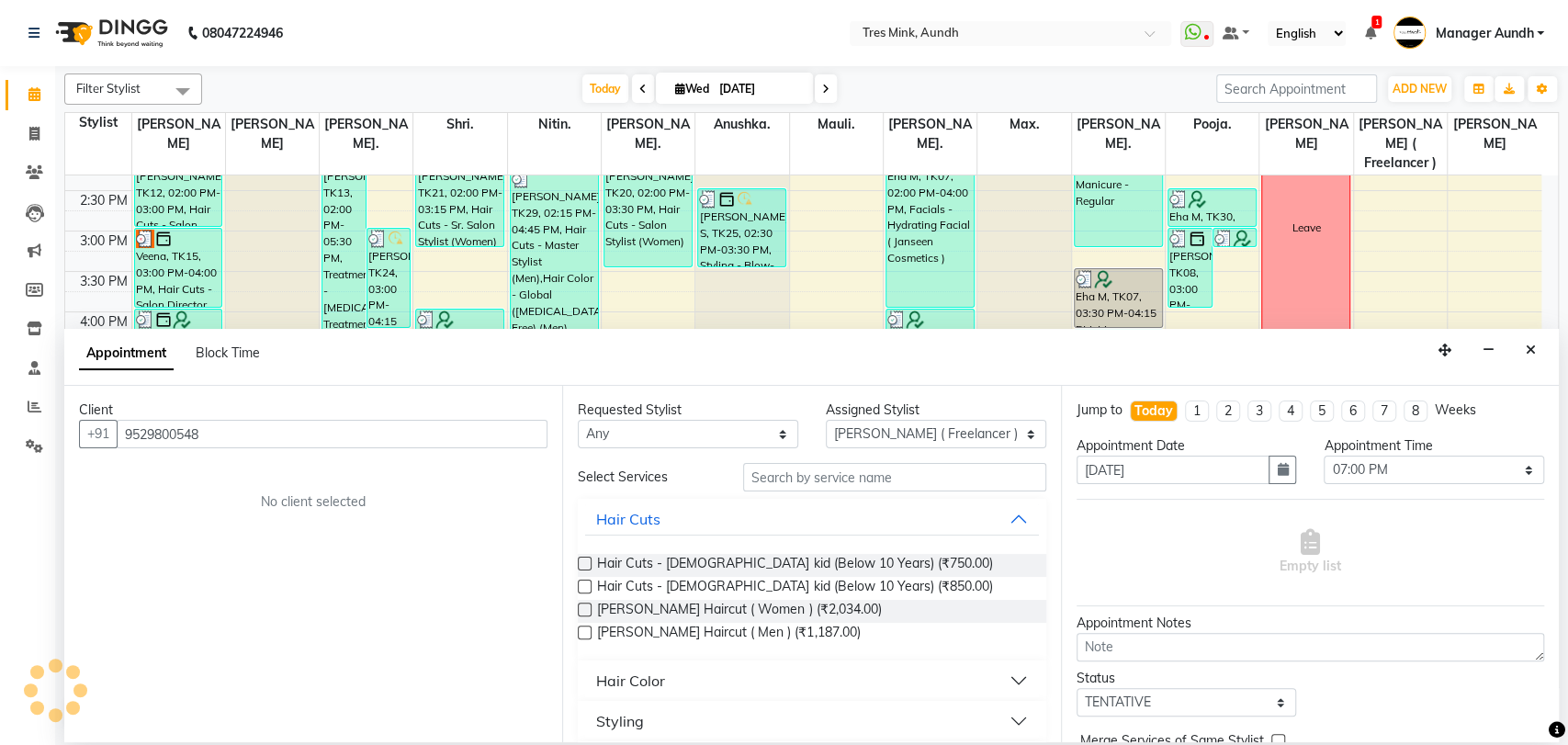
scroll to position [0, 0]
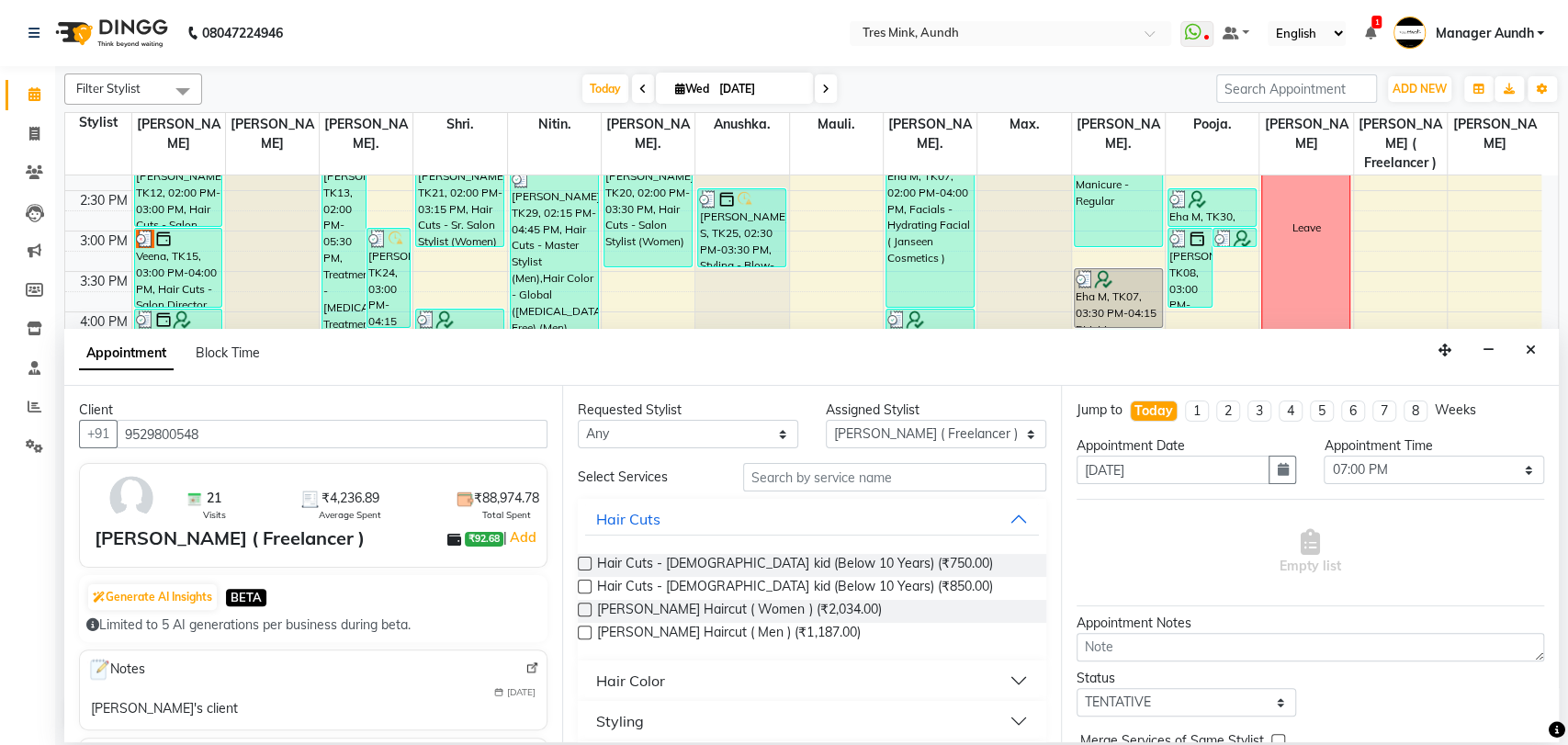
type input "9529800548"
click at [586, 631] on label at bounding box center [584, 632] width 14 height 14
click at [586, 631] on input "checkbox" at bounding box center [584, 633] width 12 height 12
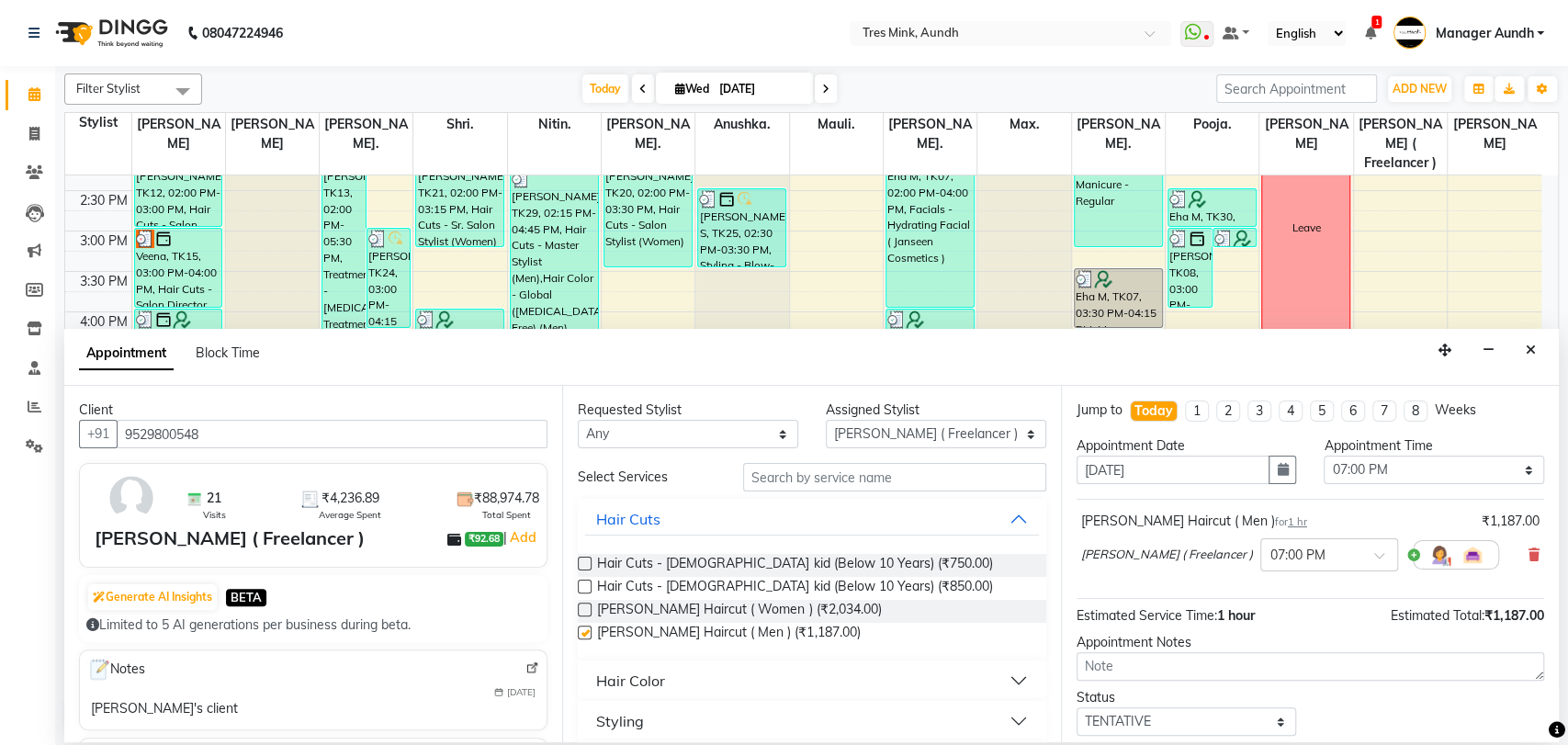
checkbox input "false"
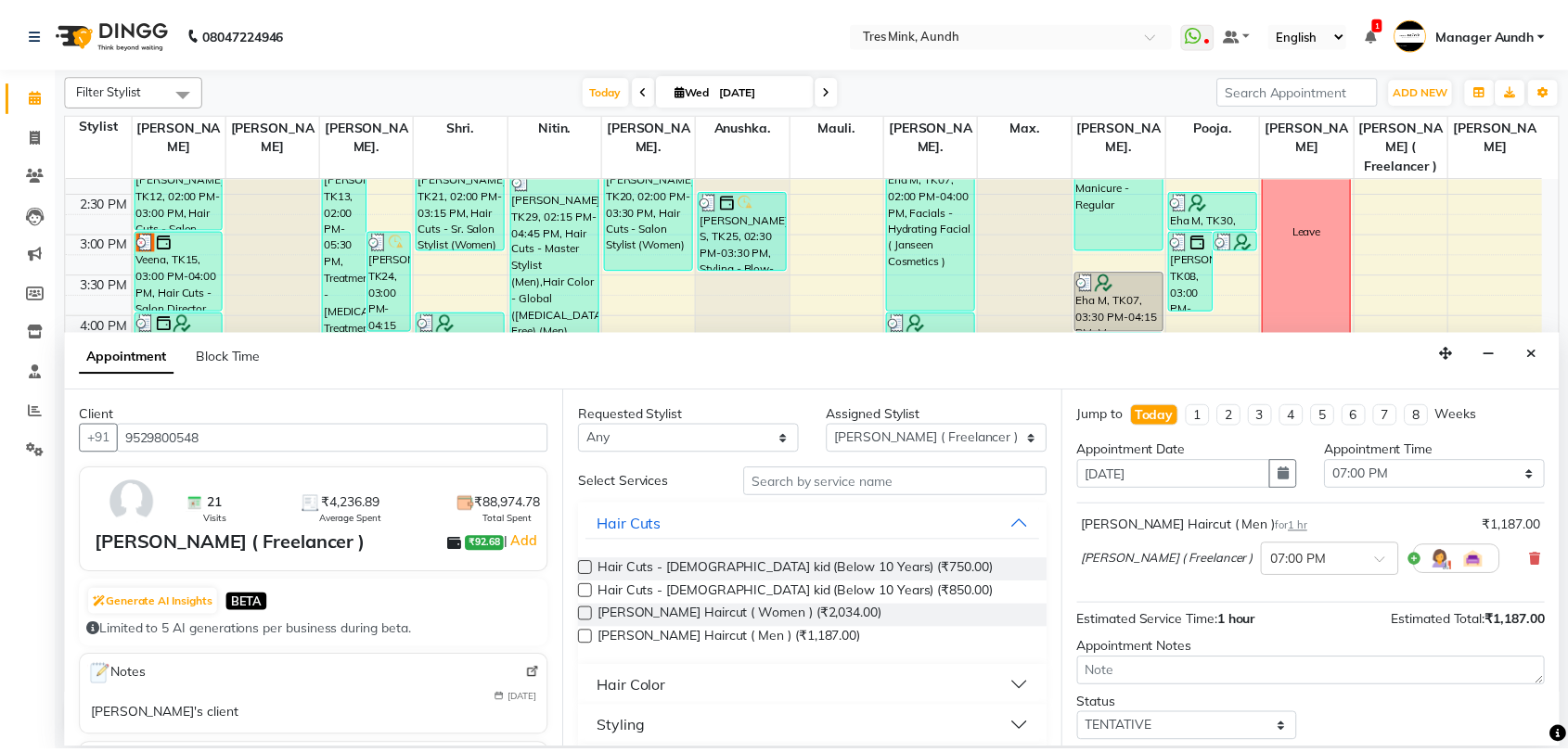
scroll to position [103, 0]
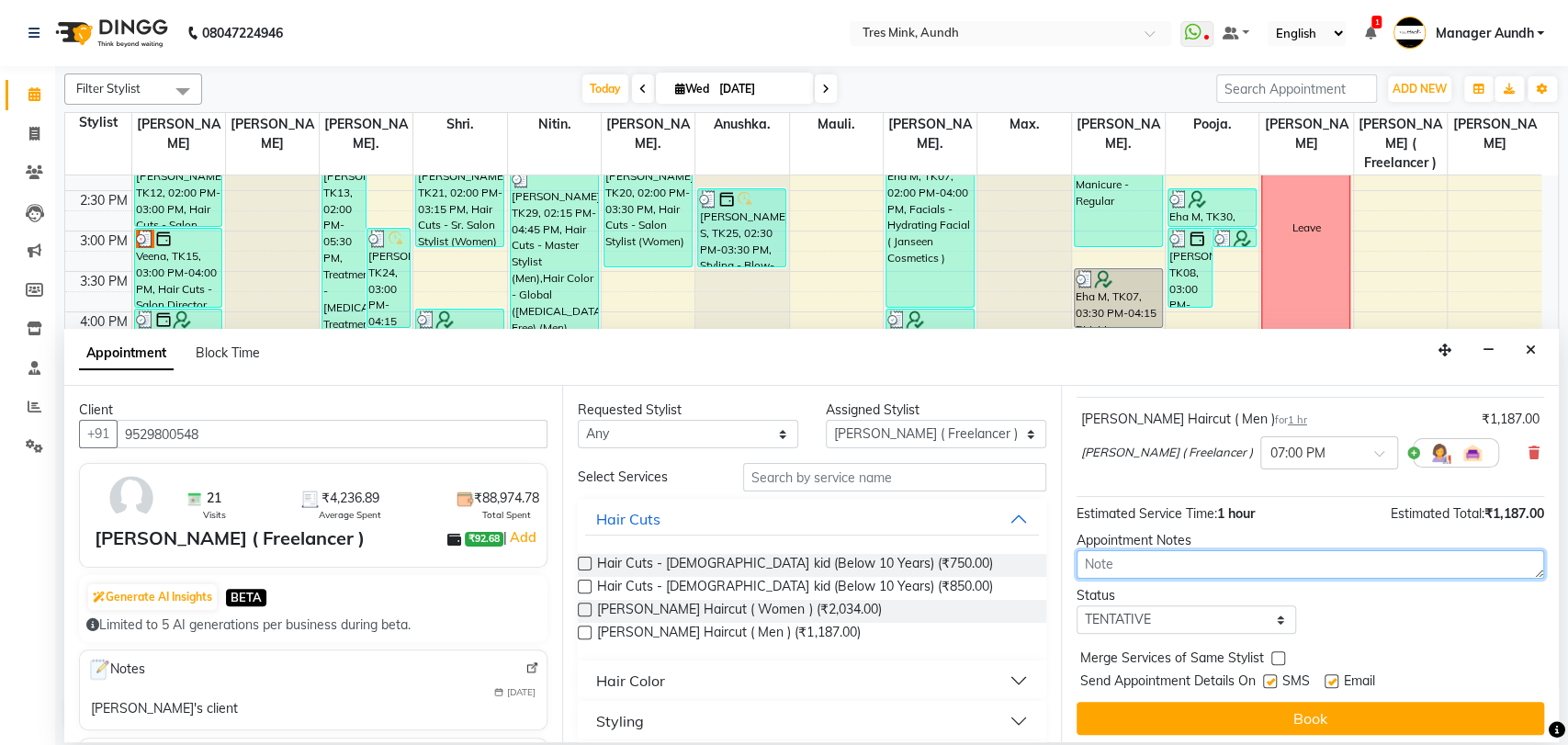
click at [1170, 566] on textarea at bounding box center [1310, 564] width 467 height 29
type textarea "Anushka"
click at [1174, 603] on div "Status" at bounding box center [1186, 596] width 220 height 19
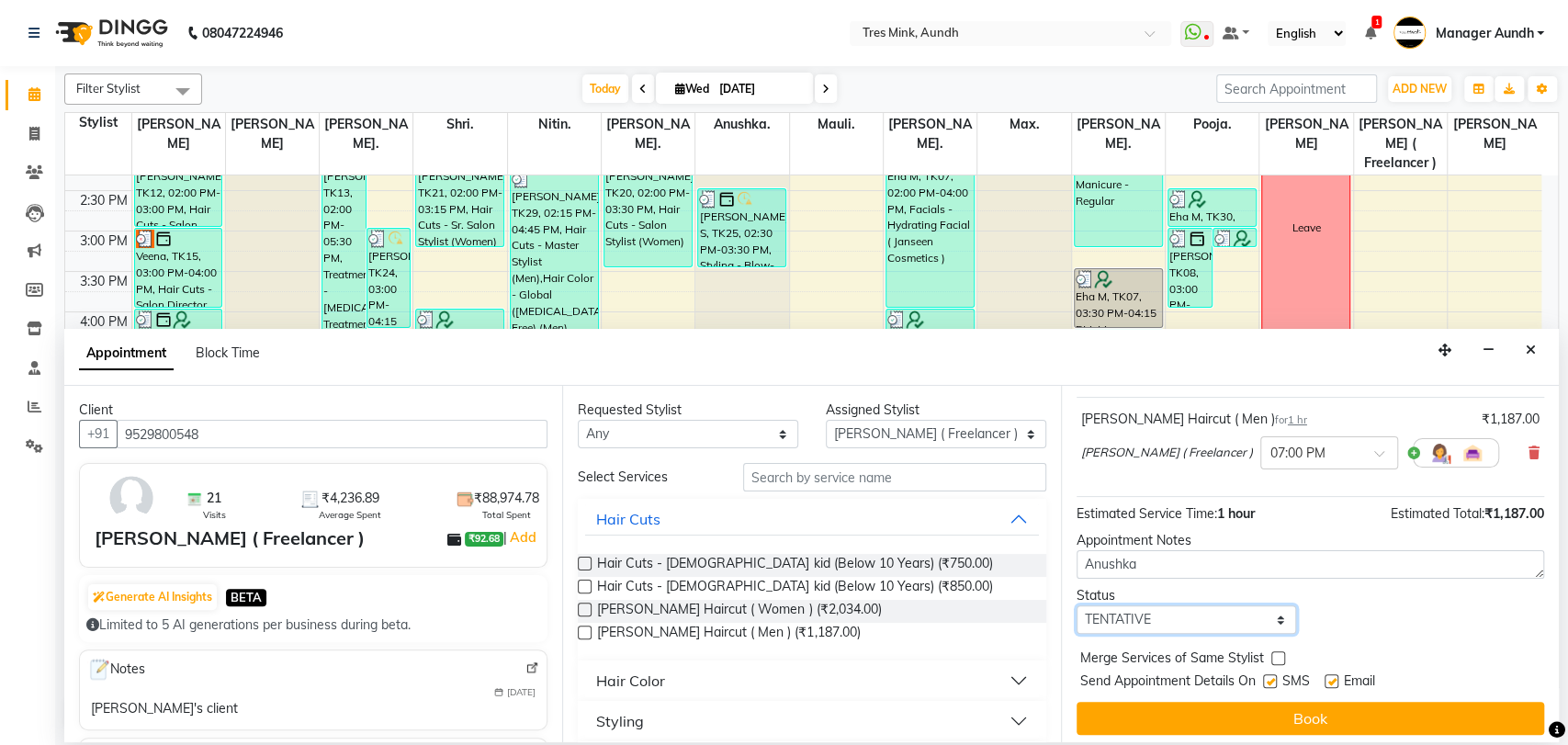
click at [1185, 623] on select "Select TENTATIVE CONFIRM CHECK-IN UPCOMING" at bounding box center [1186, 619] width 220 height 29
select select "confirm booking"
click at [1077, 605] on select "Select TENTATIVE CONFIRM CHECK-IN UPCOMING" at bounding box center [1186, 619] width 220 height 29
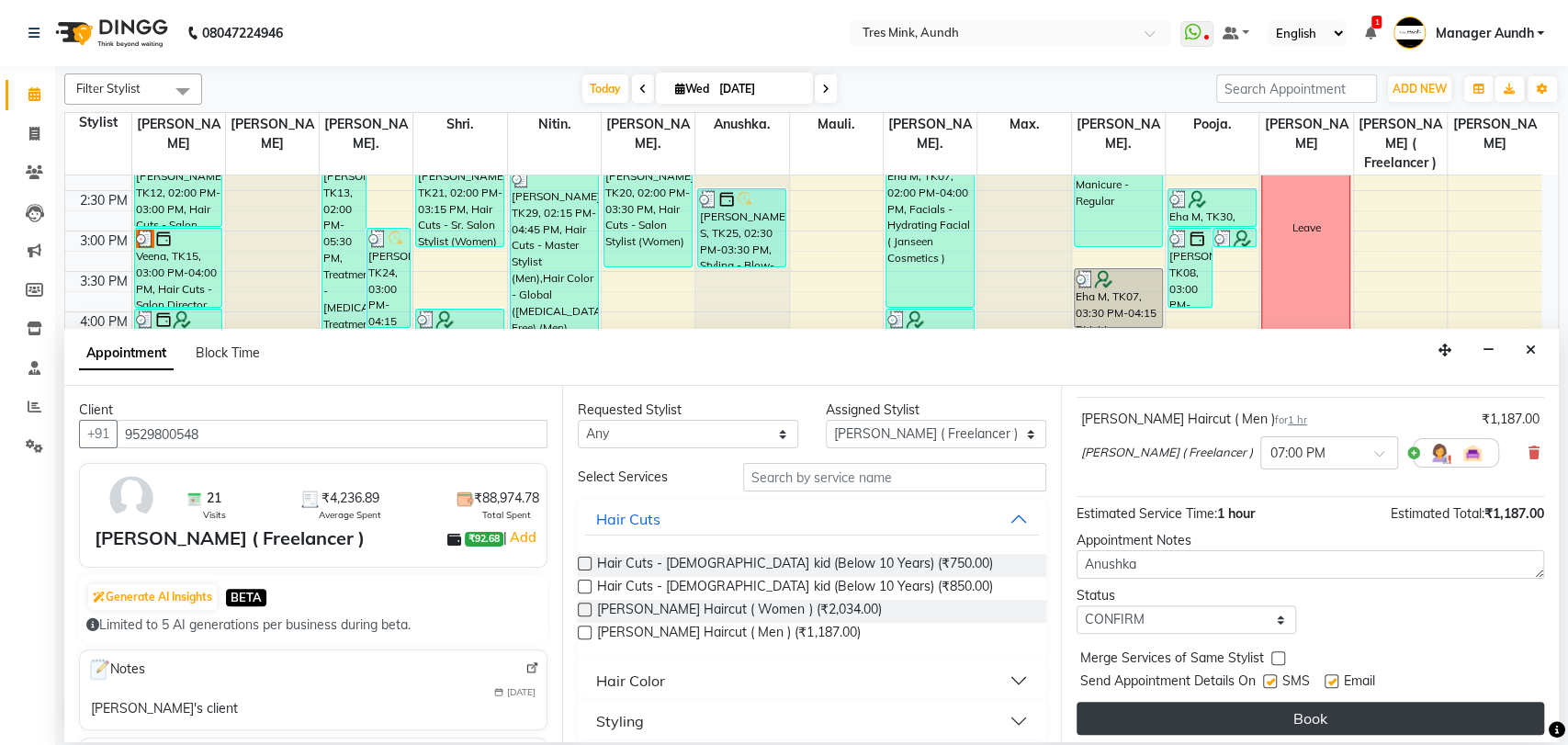
click at [1252, 715] on button "Book" at bounding box center [1310, 718] width 467 height 33
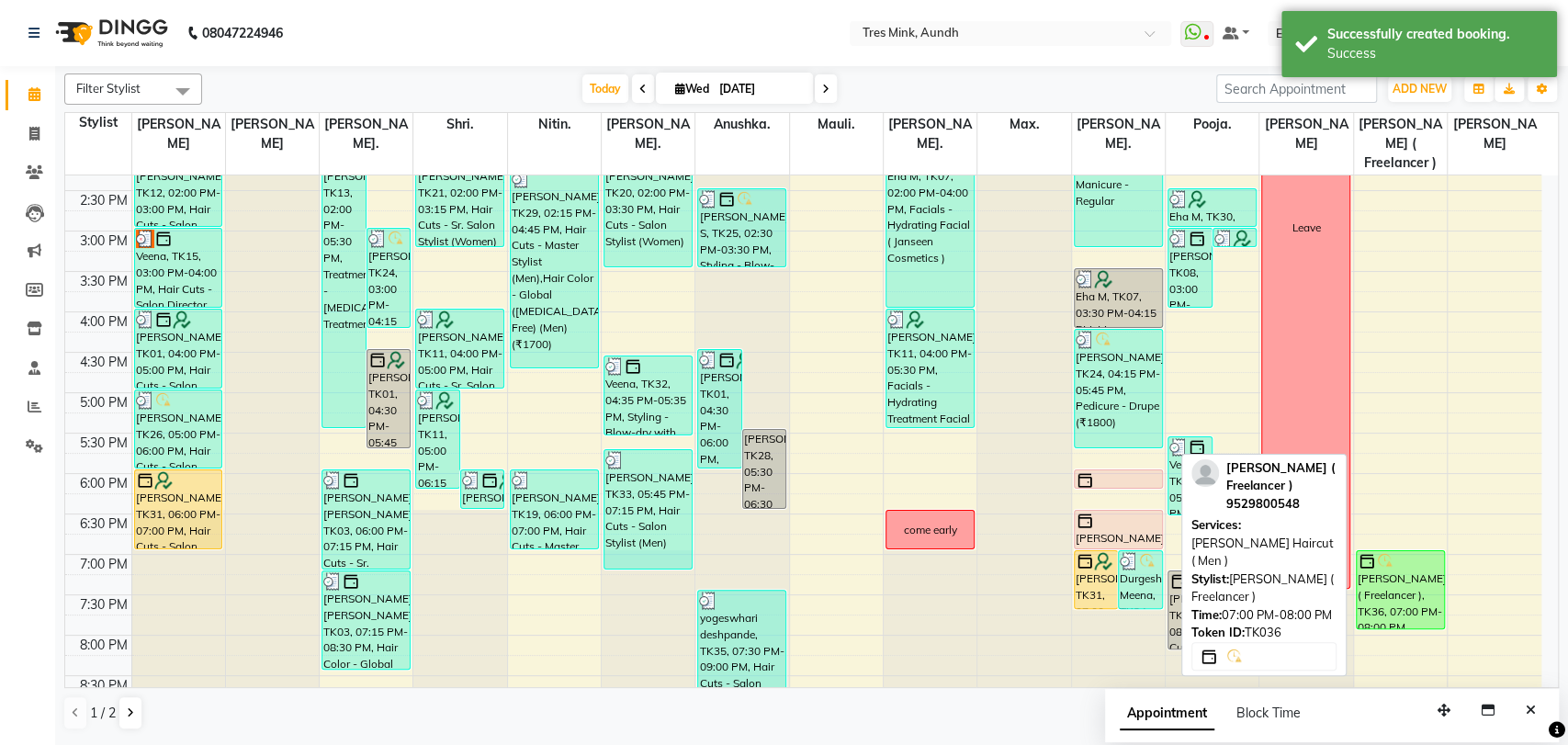
click at [1416, 589] on div "[PERSON_NAME] ( Freelancer ), TK36, 07:00 PM-08:00 PM, [PERSON_NAME] Haircut ( …" at bounding box center [1399, 590] width 88 height 77
select select "6"
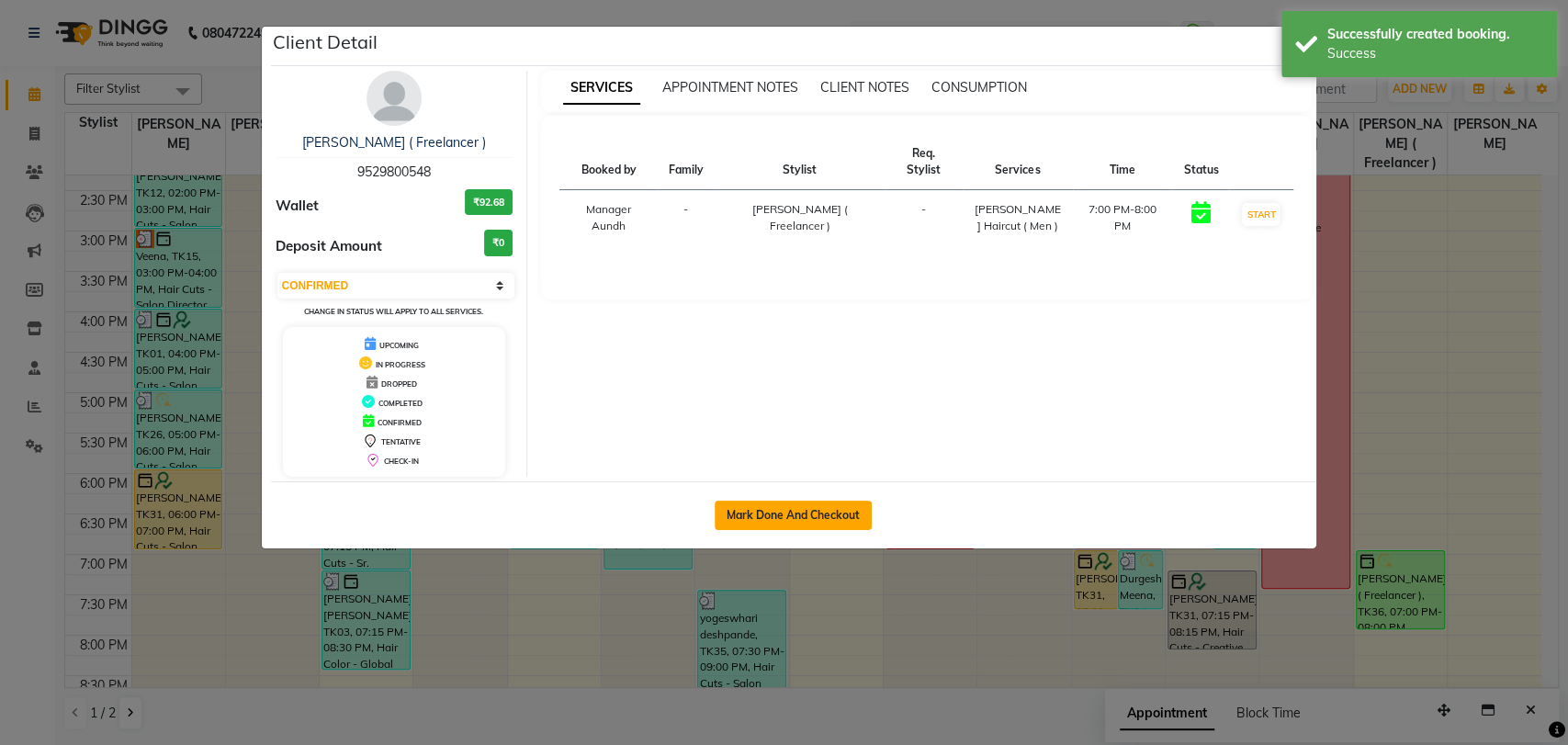
click at [827, 516] on button "Mark Done And Checkout" at bounding box center [793, 515] width 157 height 30
select select "service"
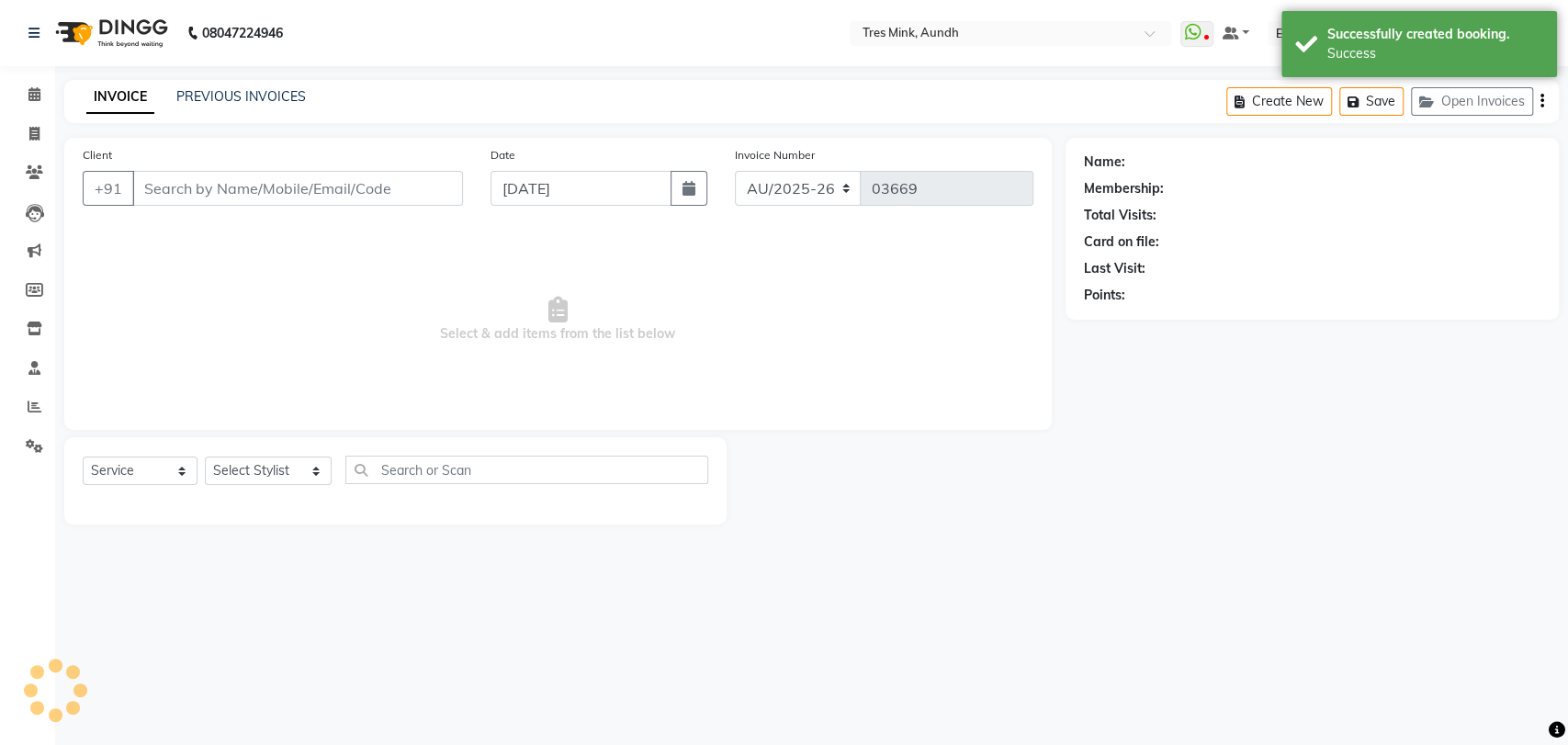
type input "9529800548"
select select "43126"
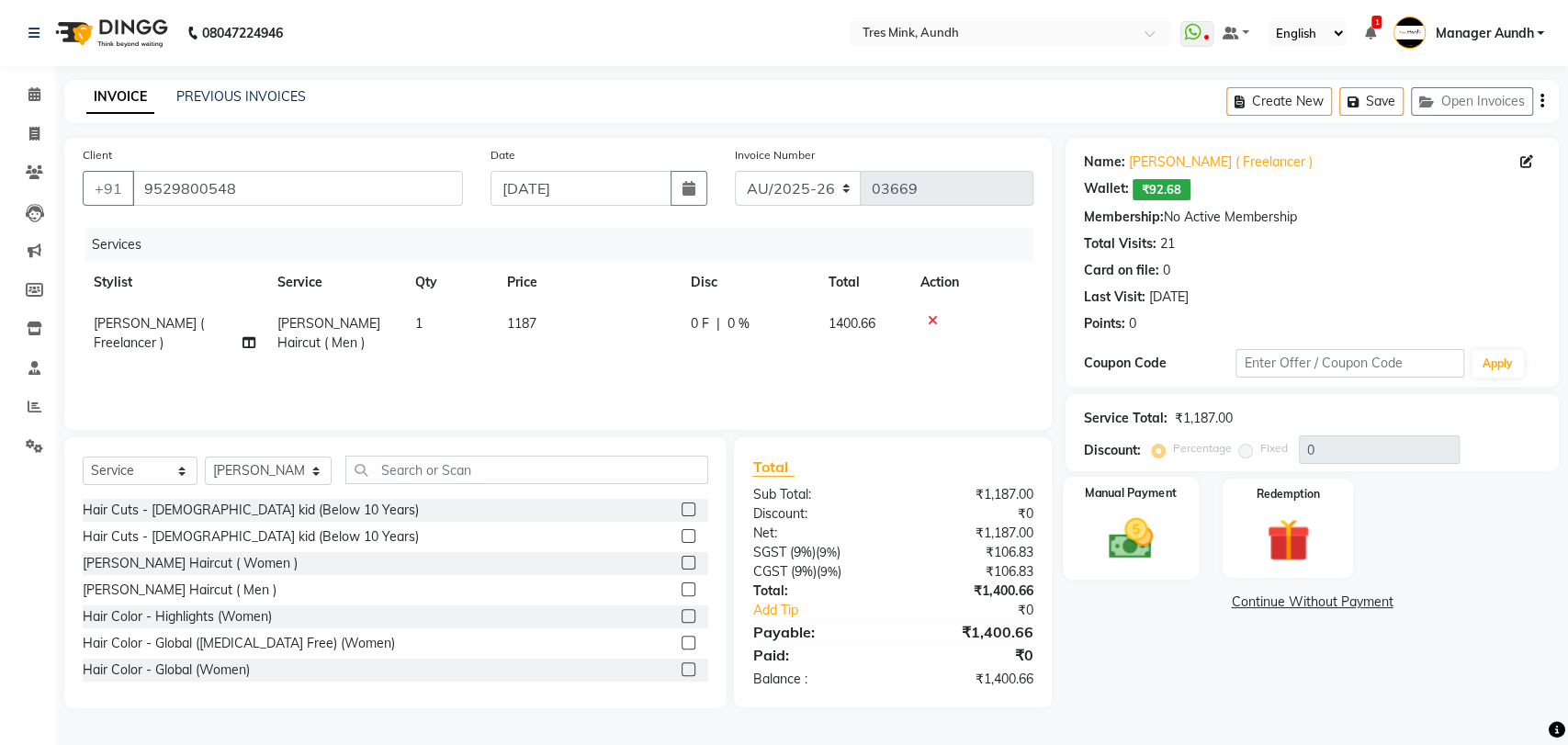
click at [1149, 571] on div "Manual Payment" at bounding box center [1130, 528] width 136 height 104
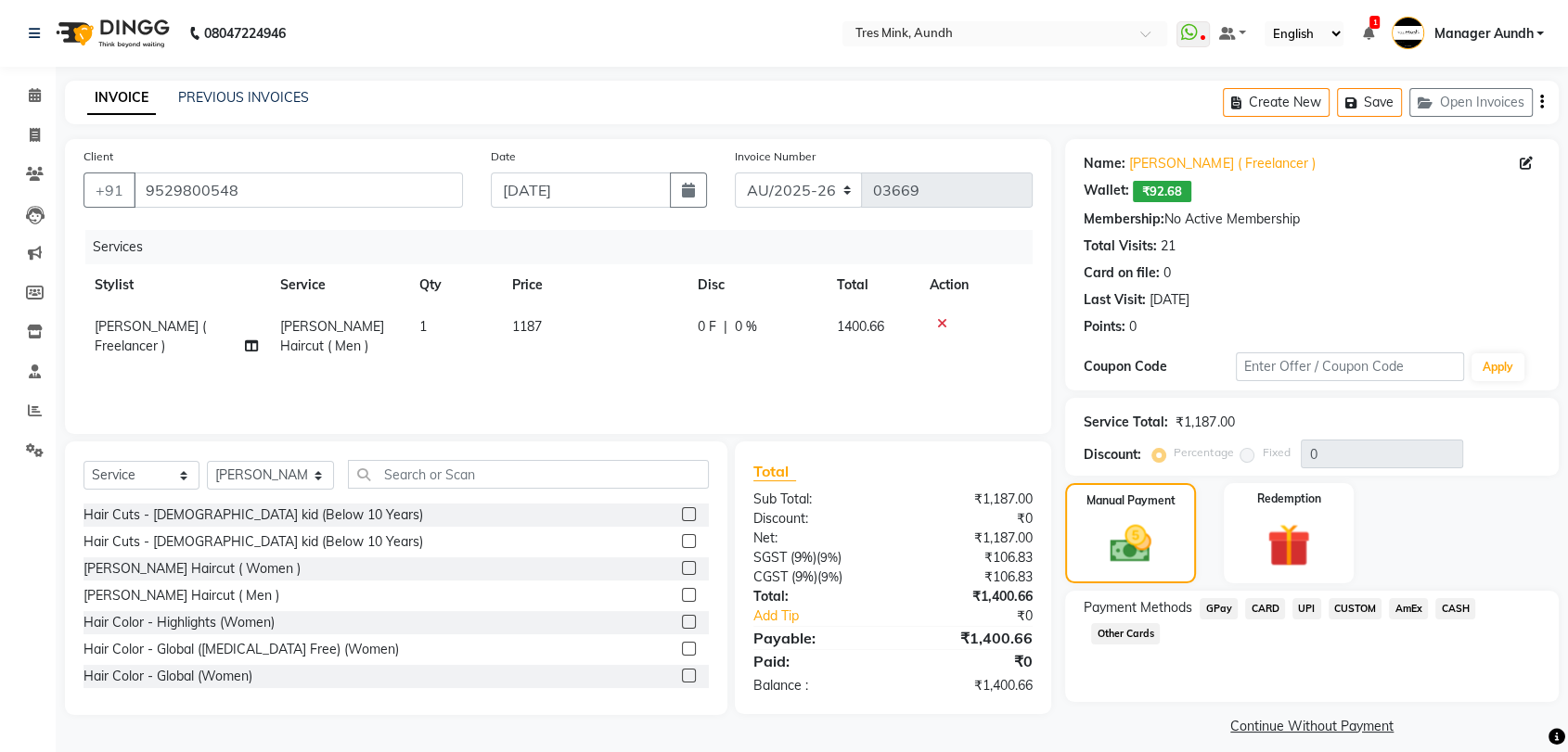
click at [1345, 610] on span "CUSTOM" at bounding box center [1356, 609] width 54 height 21
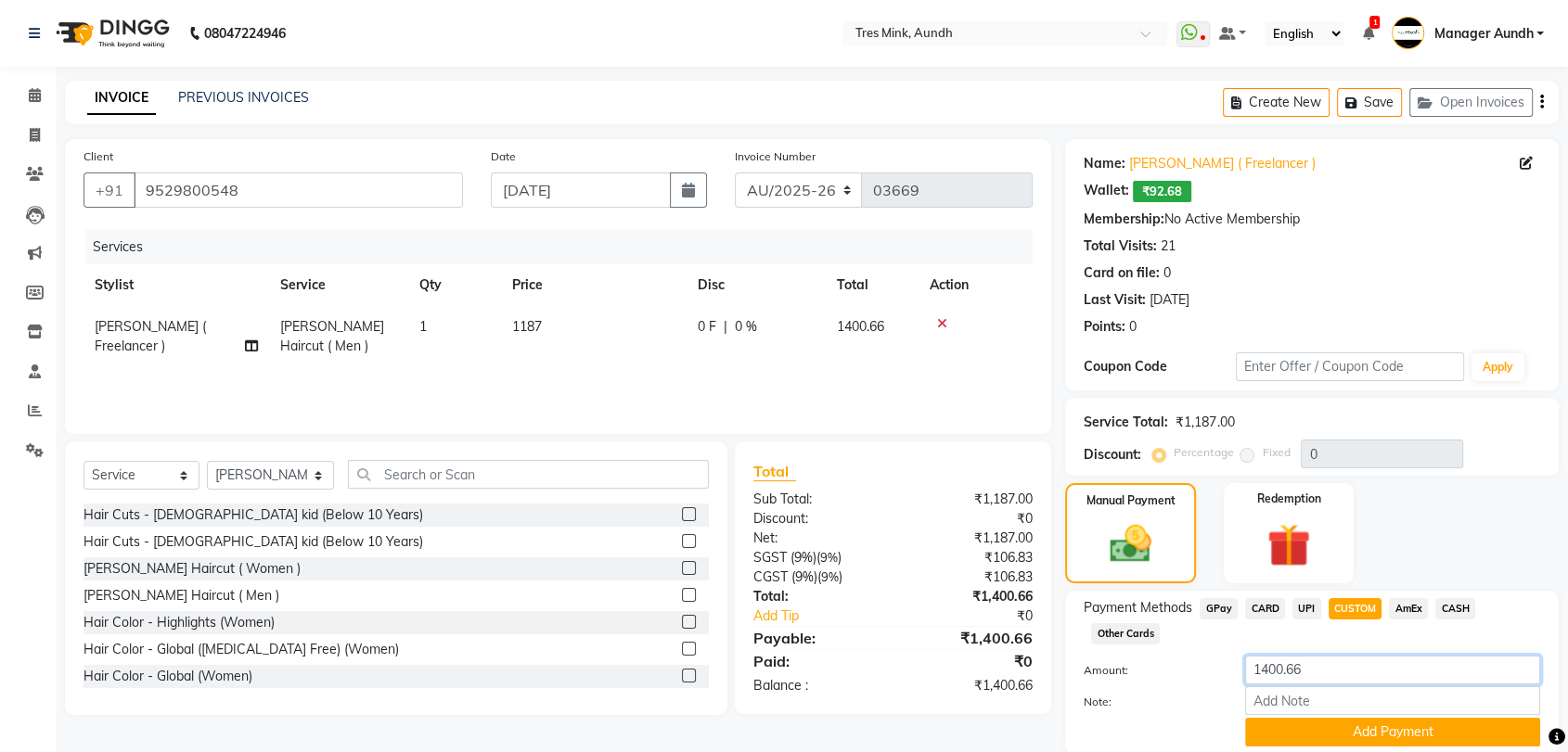
click at [1314, 655] on input "1400.66" at bounding box center [1392, 669] width 295 height 29
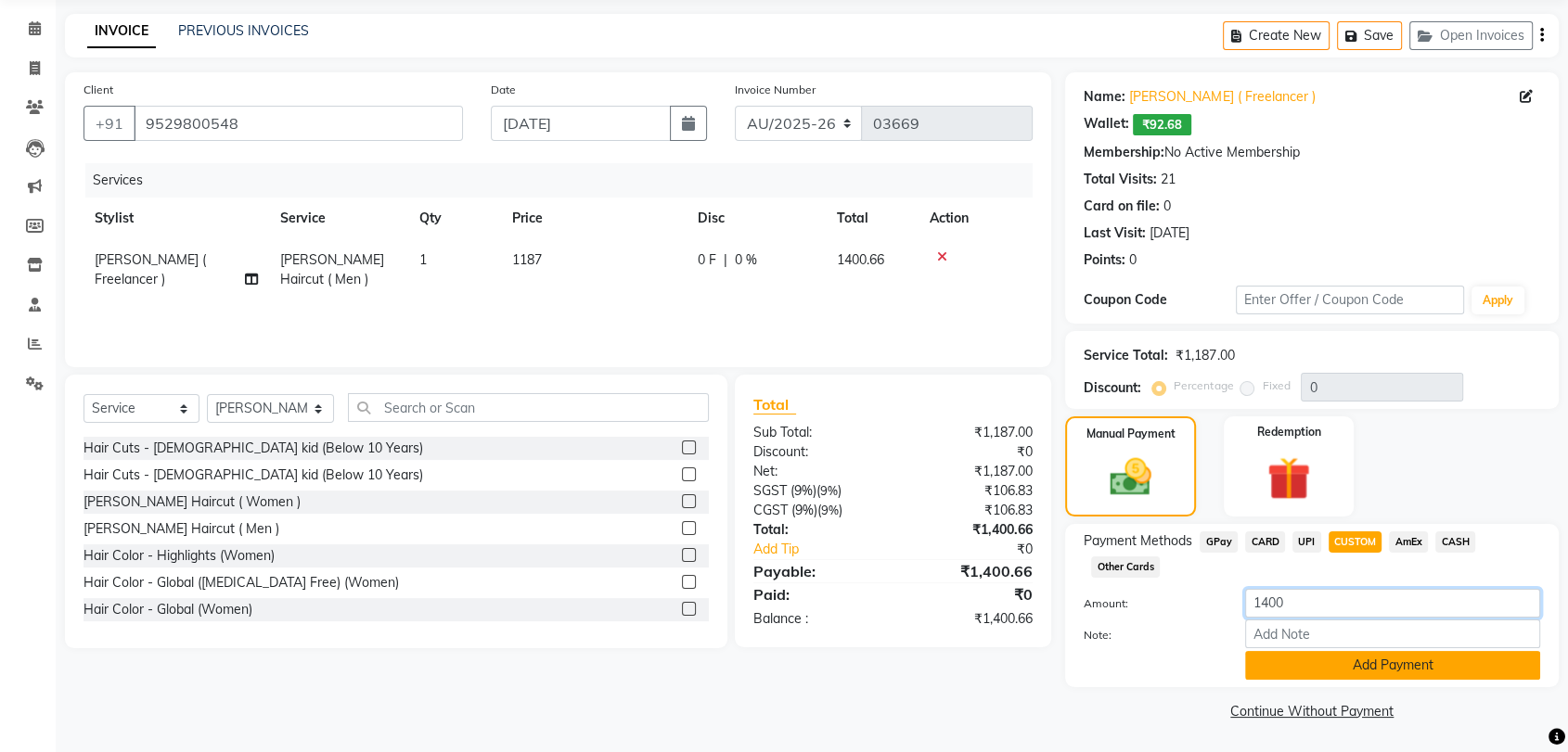
type input "1400"
click at [1343, 673] on button "Add Payment" at bounding box center [1392, 665] width 295 height 29
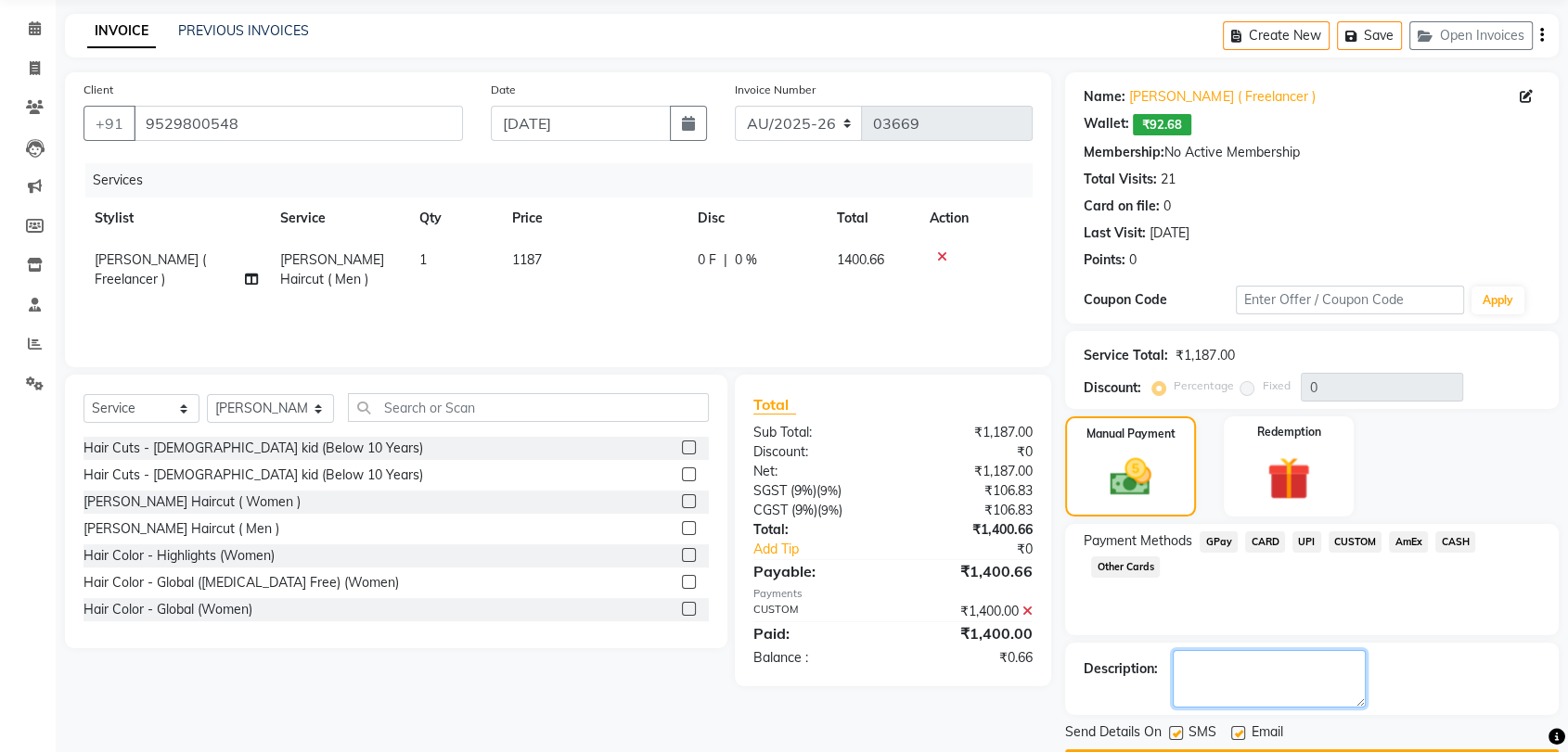
click at [1282, 690] on textarea at bounding box center [1268, 678] width 193 height 58
type textarea "Anushka"
click at [1350, 749] on button "Checkout" at bounding box center [1312, 763] width 493 height 29
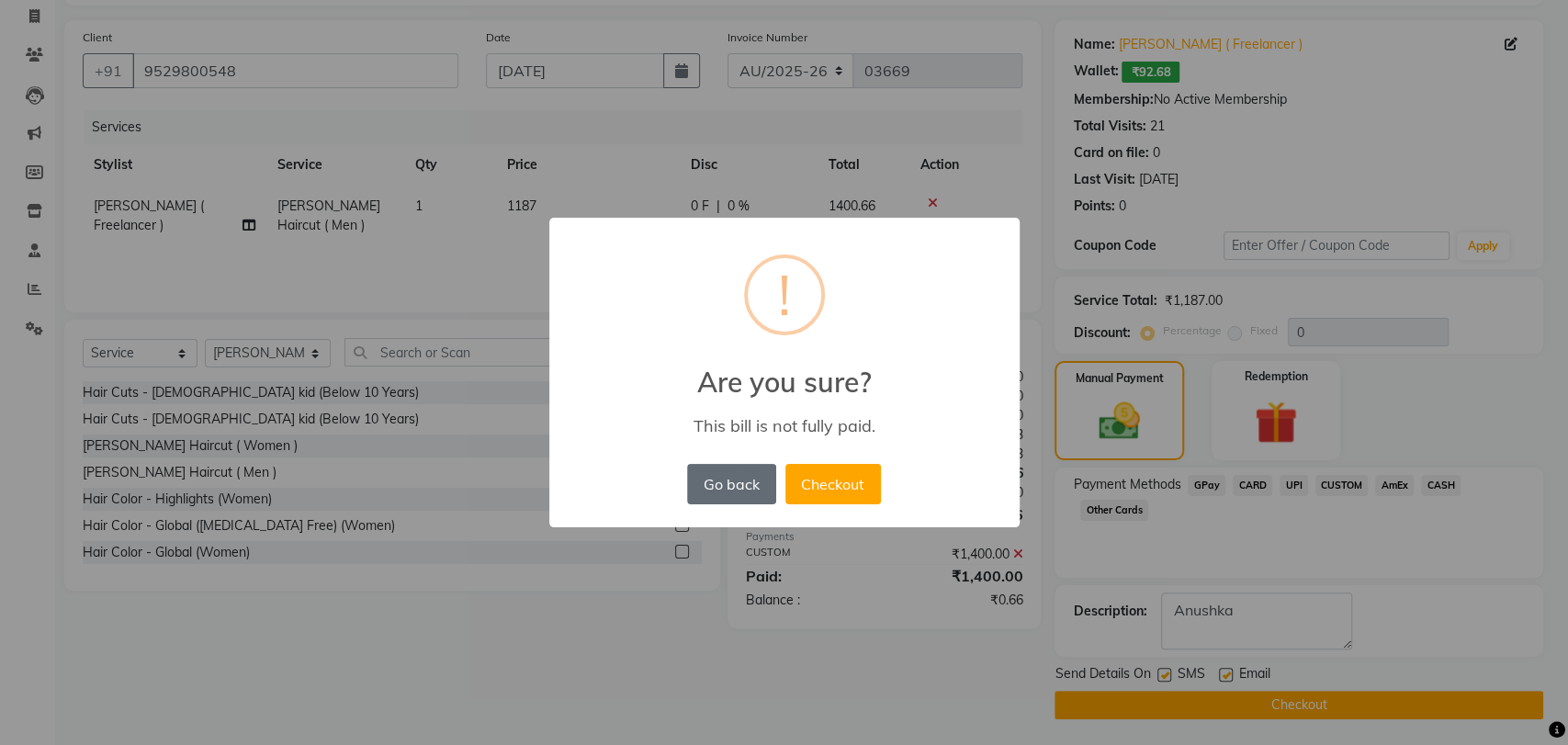
click at [747, 490] on button "Go back" at bounding box center [731, 484] width 88 height 41
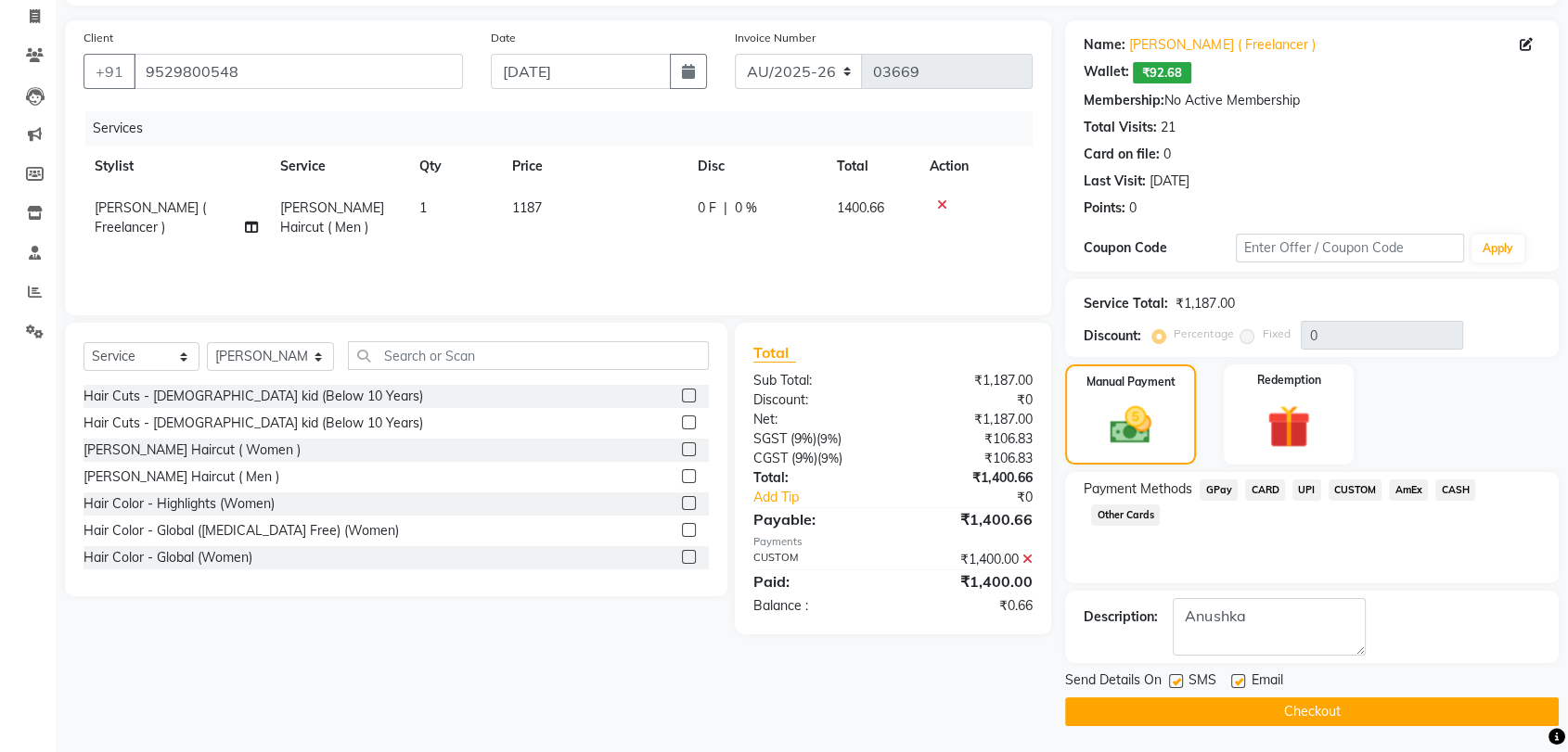
click at [1026, 555] on icon at bounding box center [1027, 559] width 10 height 13
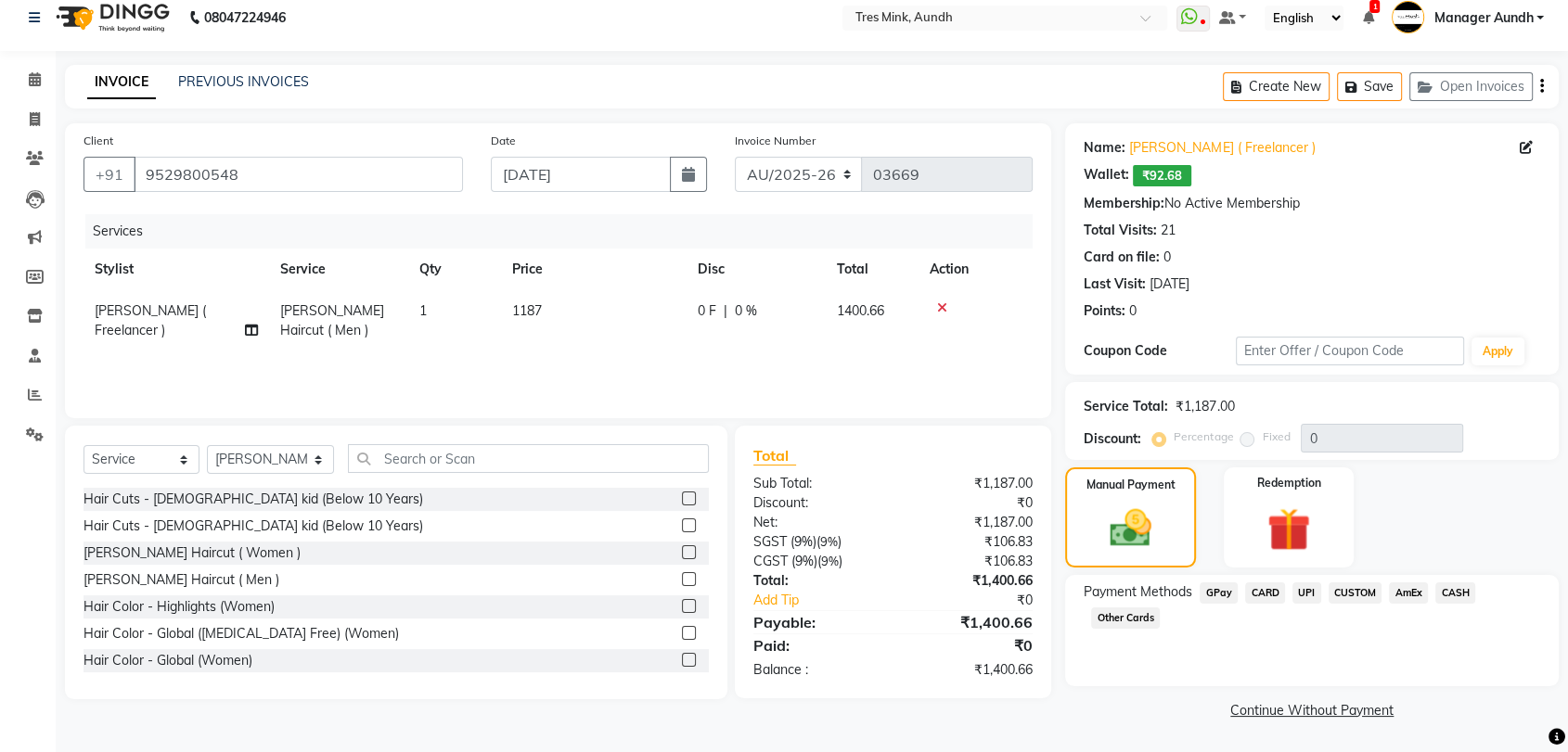
scroll to position [15, 0]
click at [1352, 596] on span "CUSTOM" at bounding box center [1356, 594] width 54 height 21
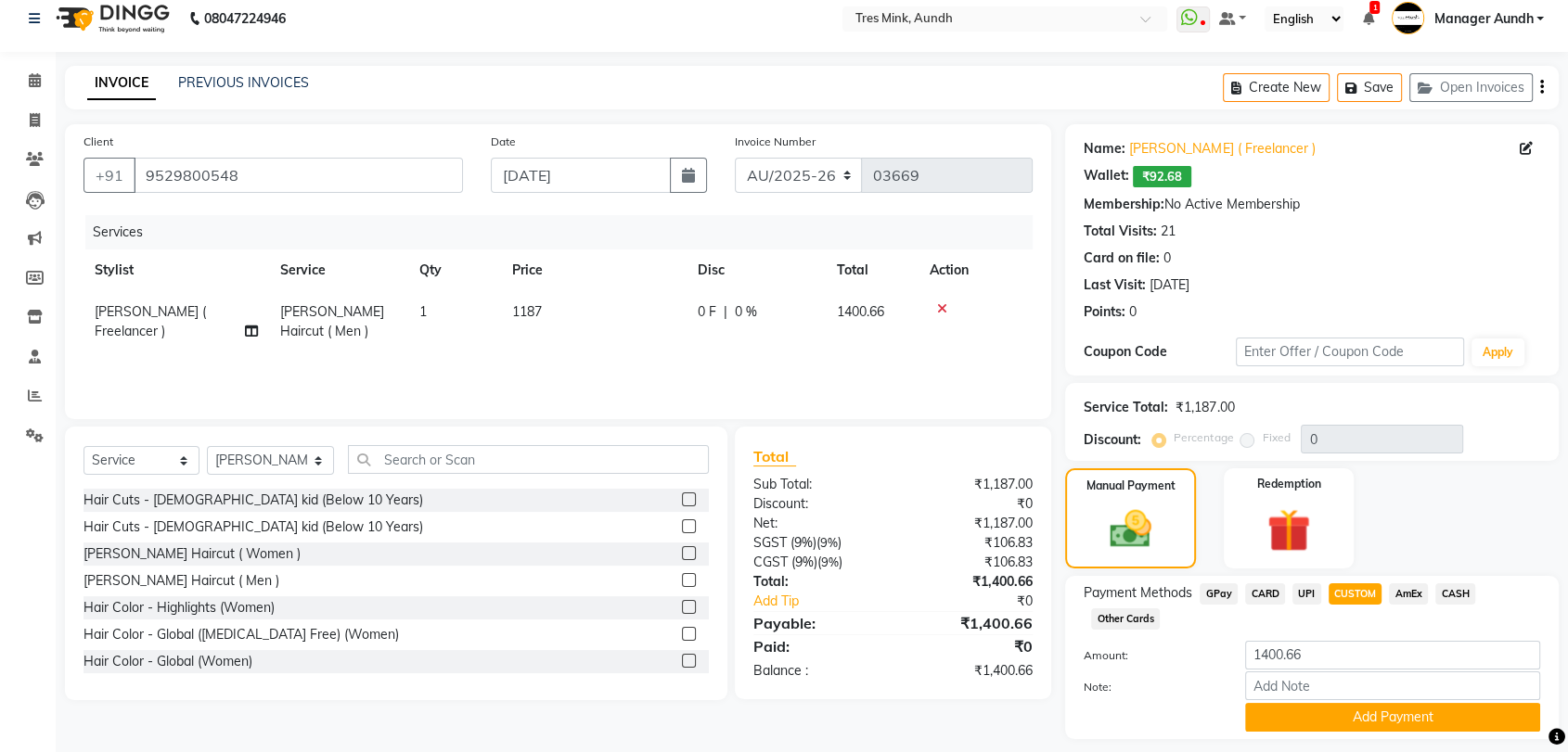
scroll to position [67, 0]
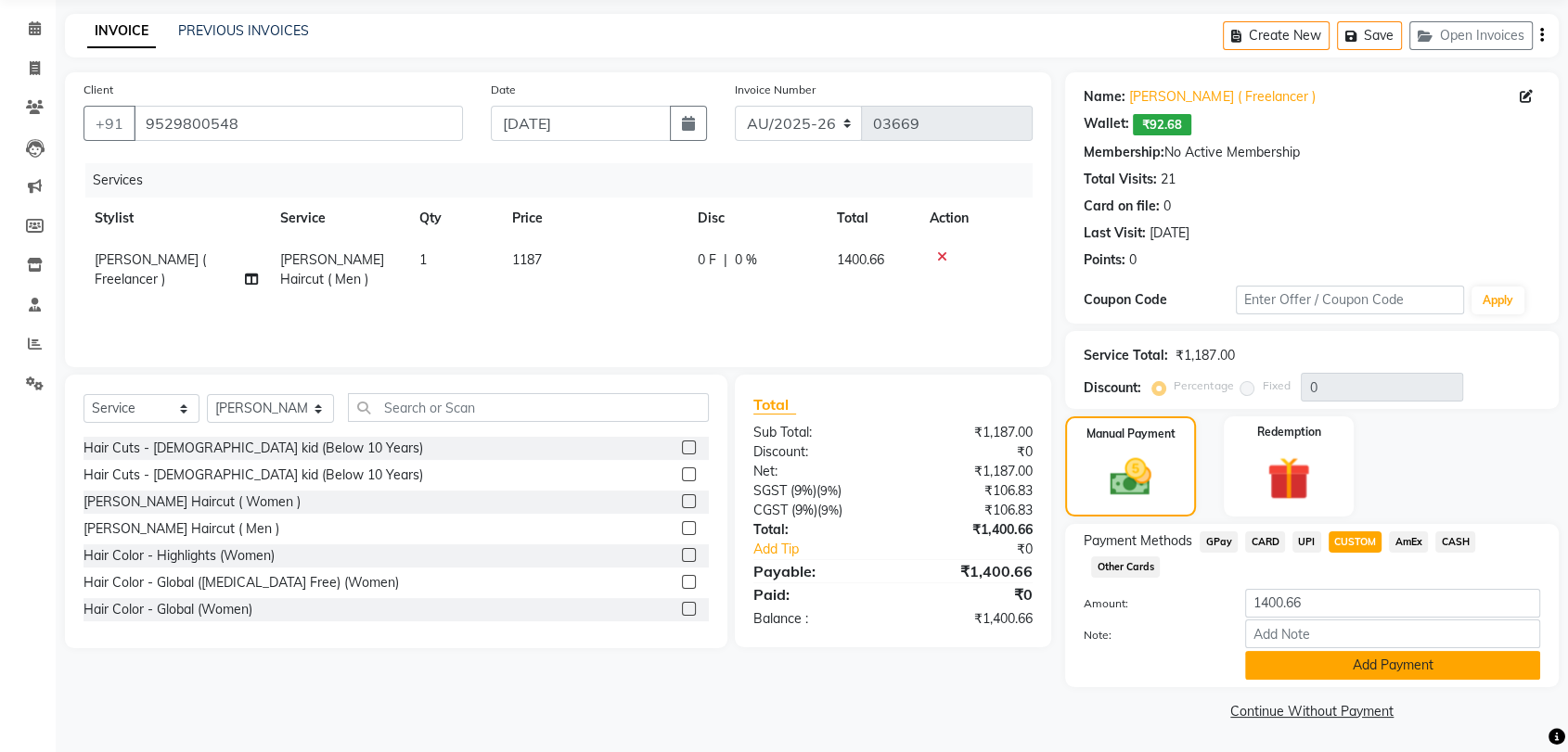
click at [1281, 665] on button "Add Payment" at bounding box center [1392, 665] width 295 height 29
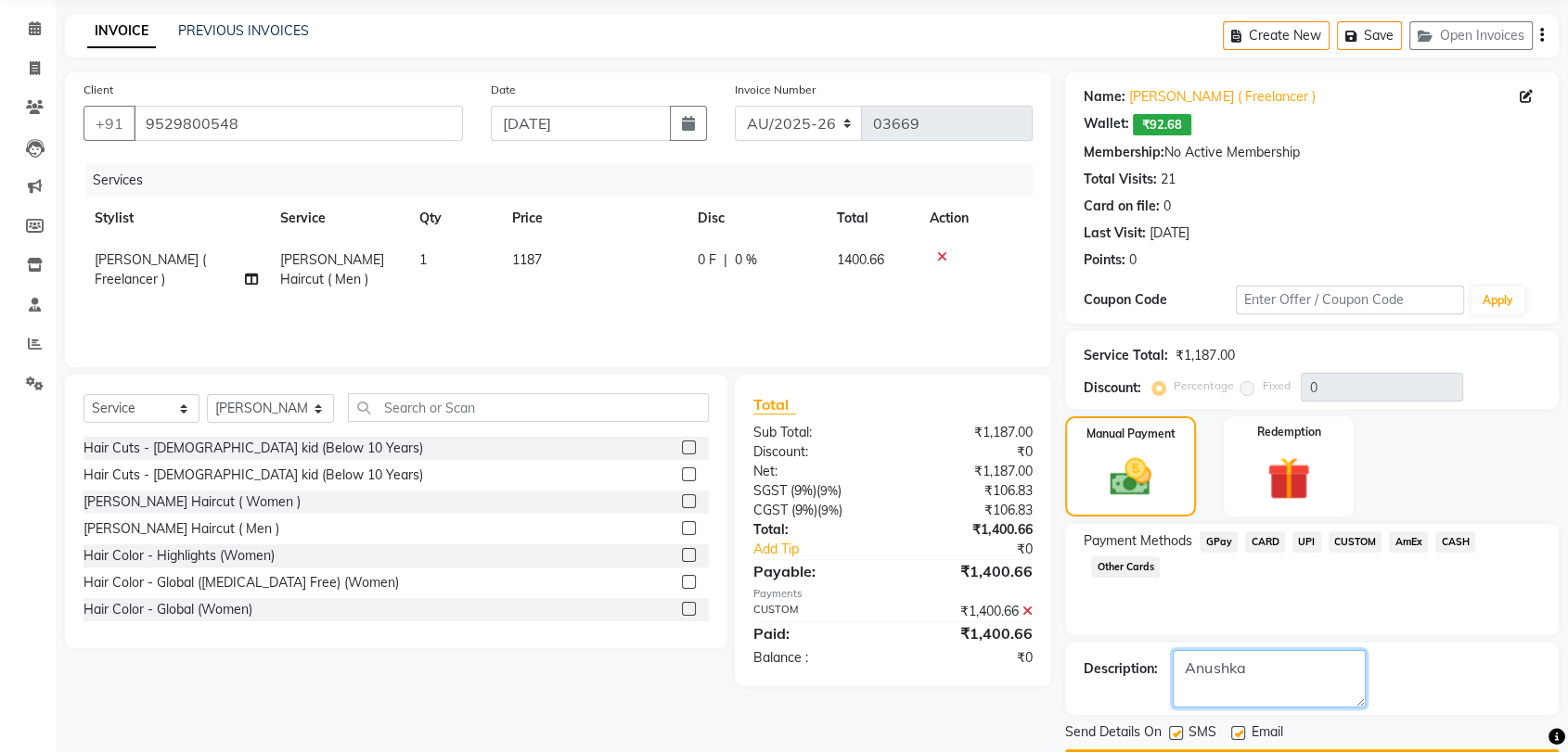
click at [1243, 680] on textarea at bounding box center [1268, 678] width 193 height 58
click at [1264, 749] on button "Checkout" at bounding box center [1312, 763] width 493 height 29
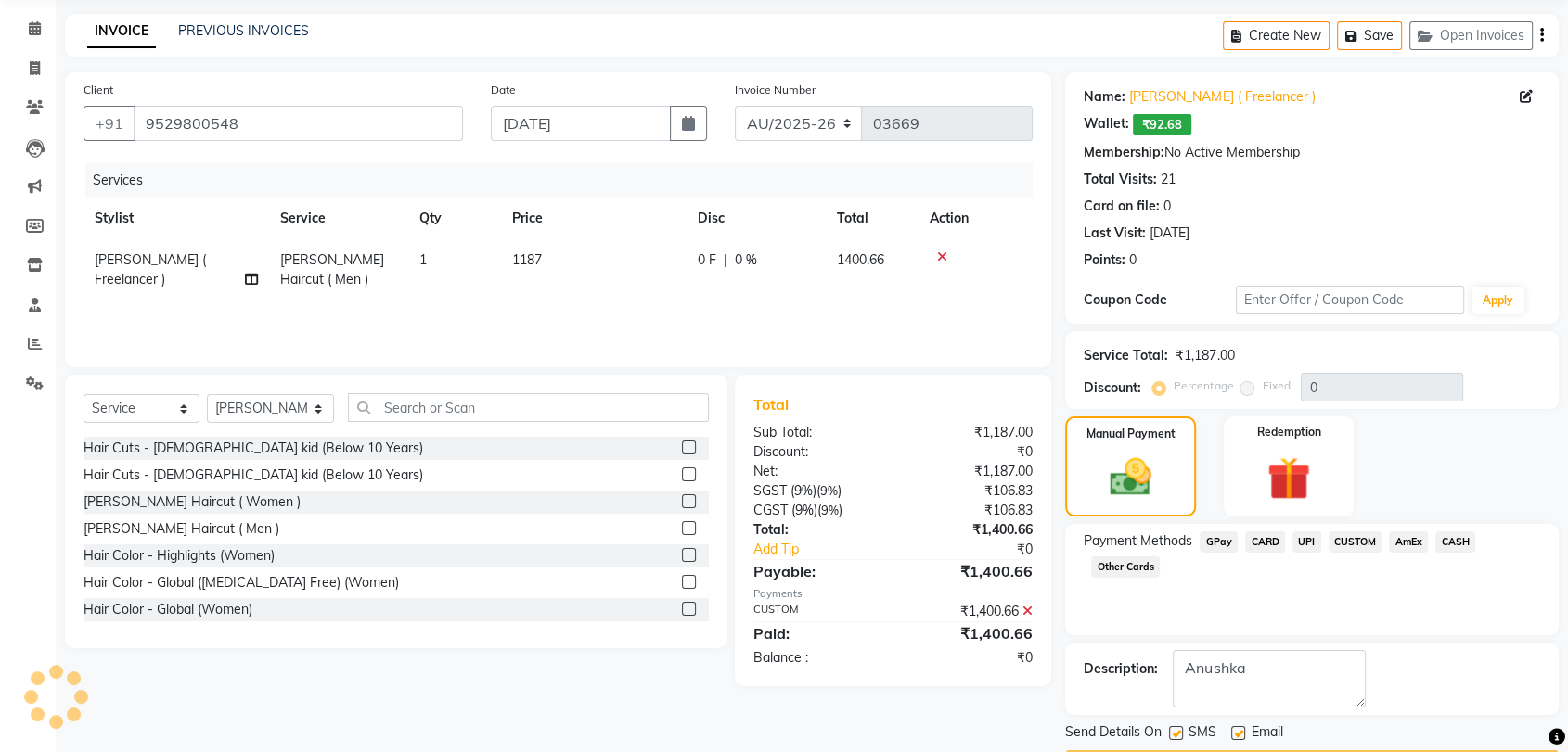
scroll to position [103, 0]
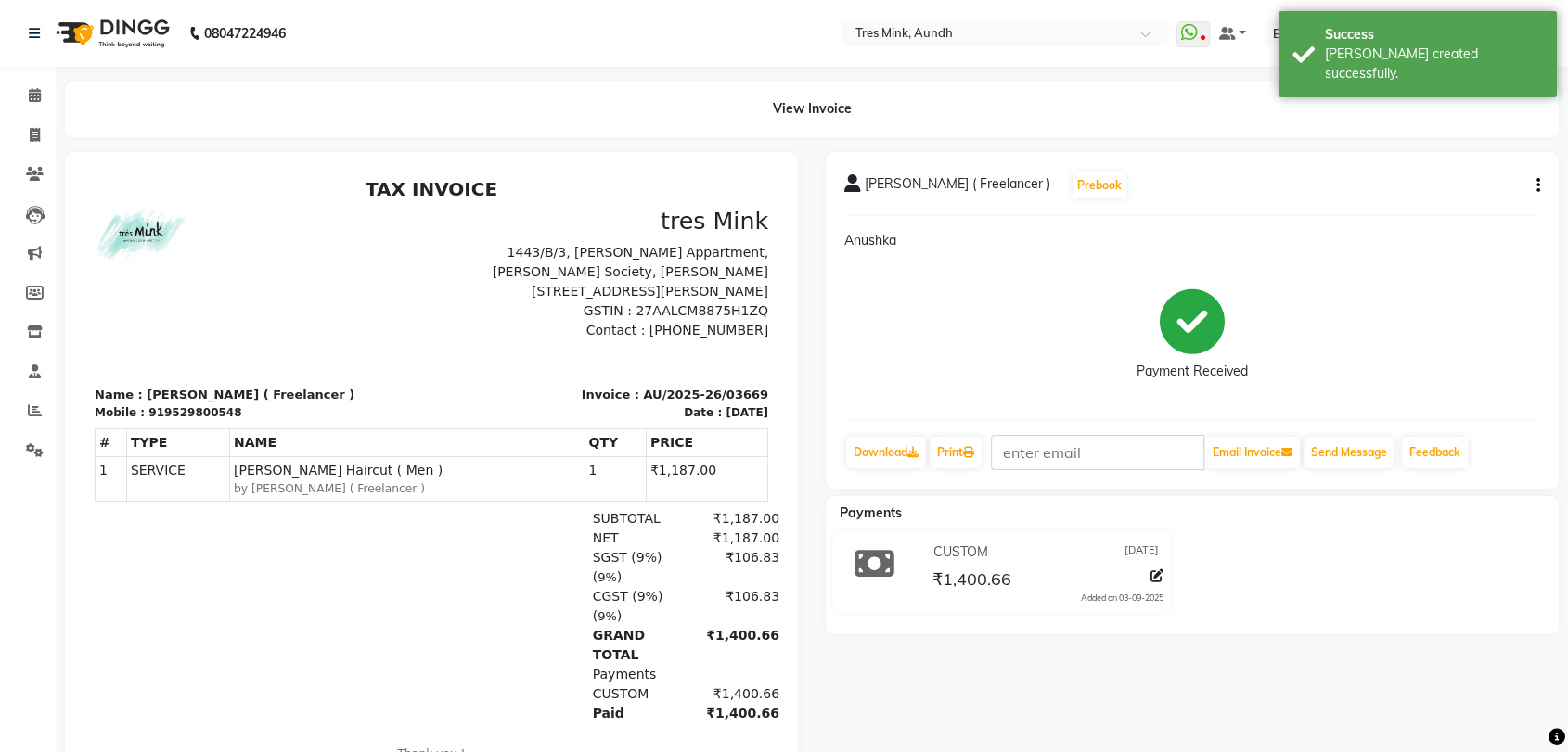
select select "service"
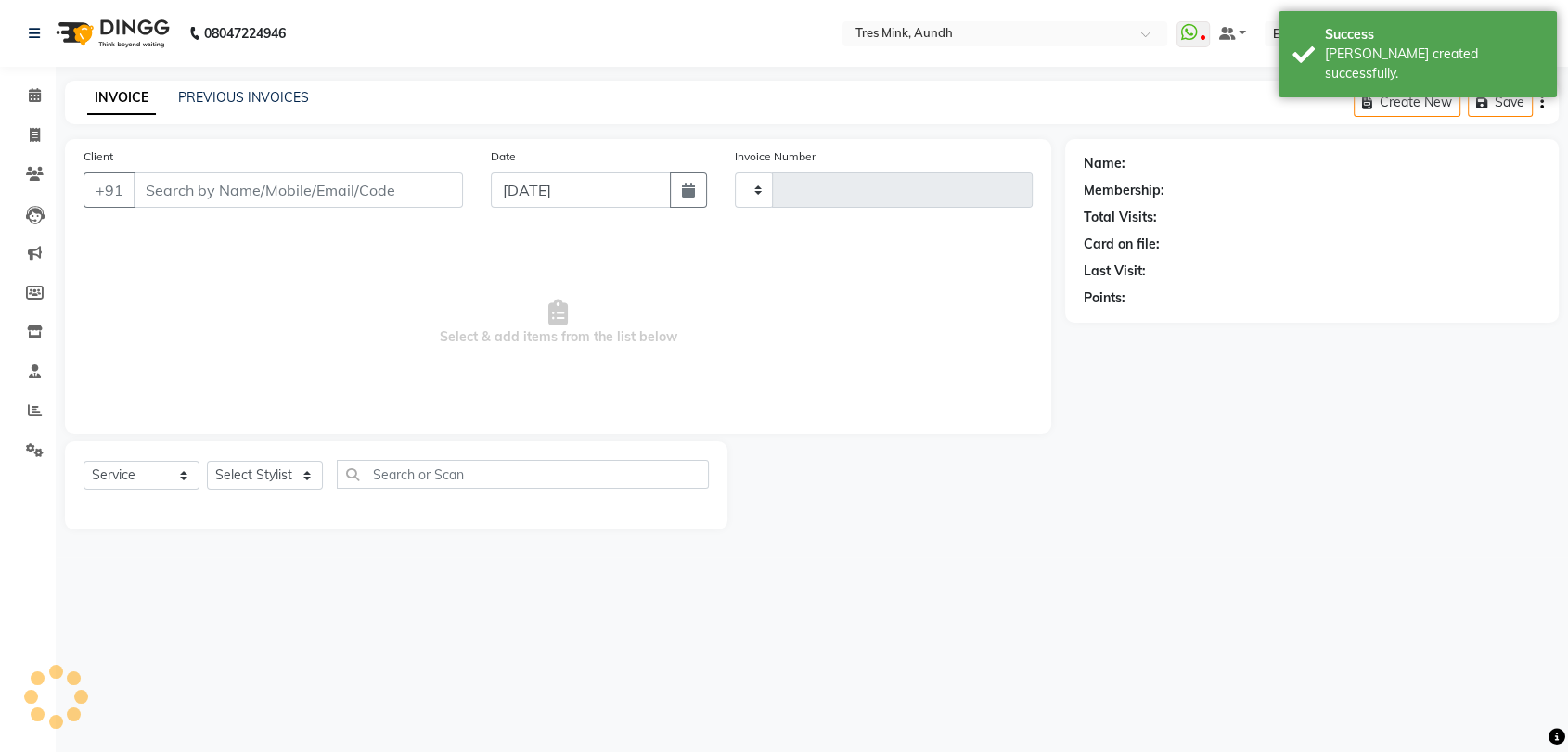
type input "03670"
select select "4235"
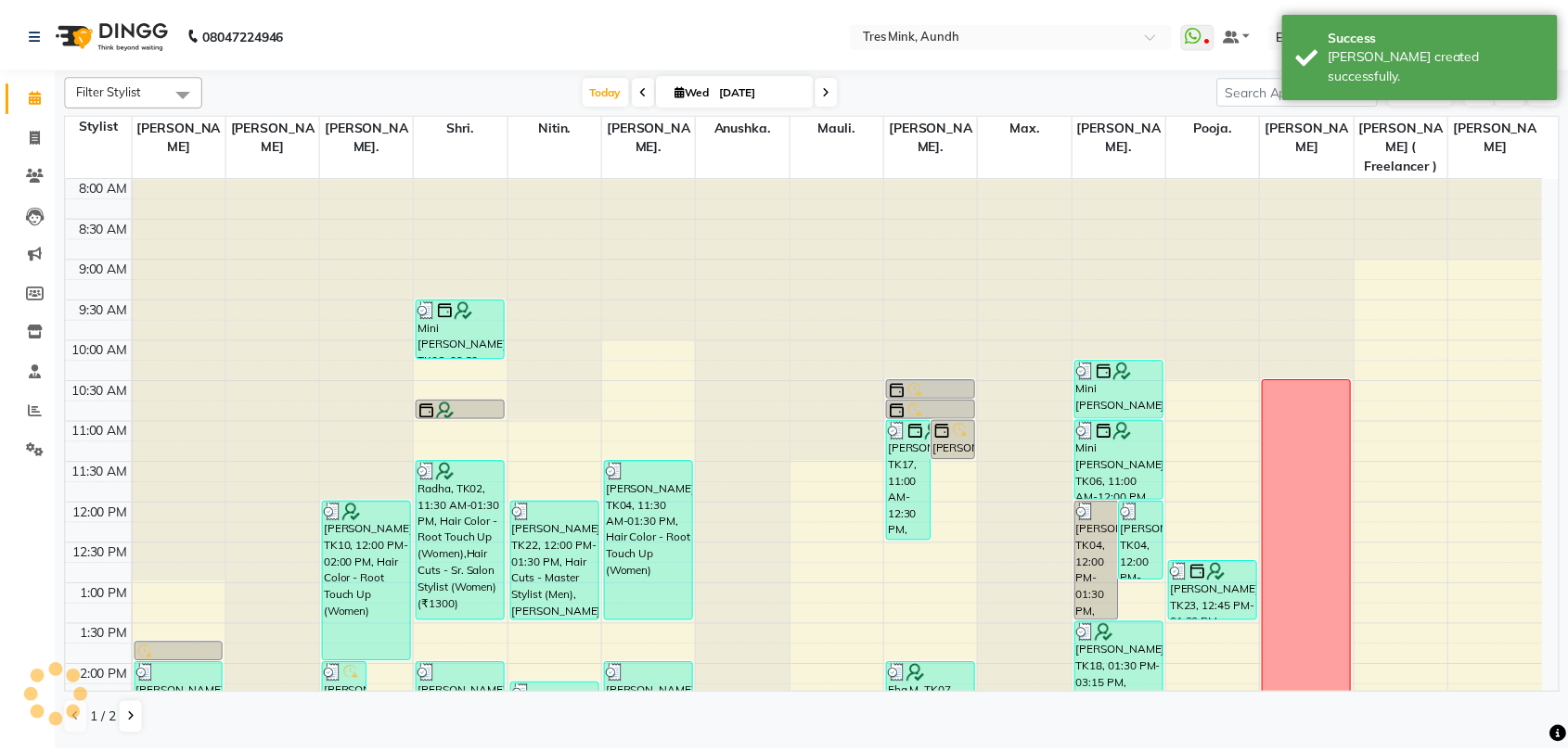
scroll to position [515, 0]
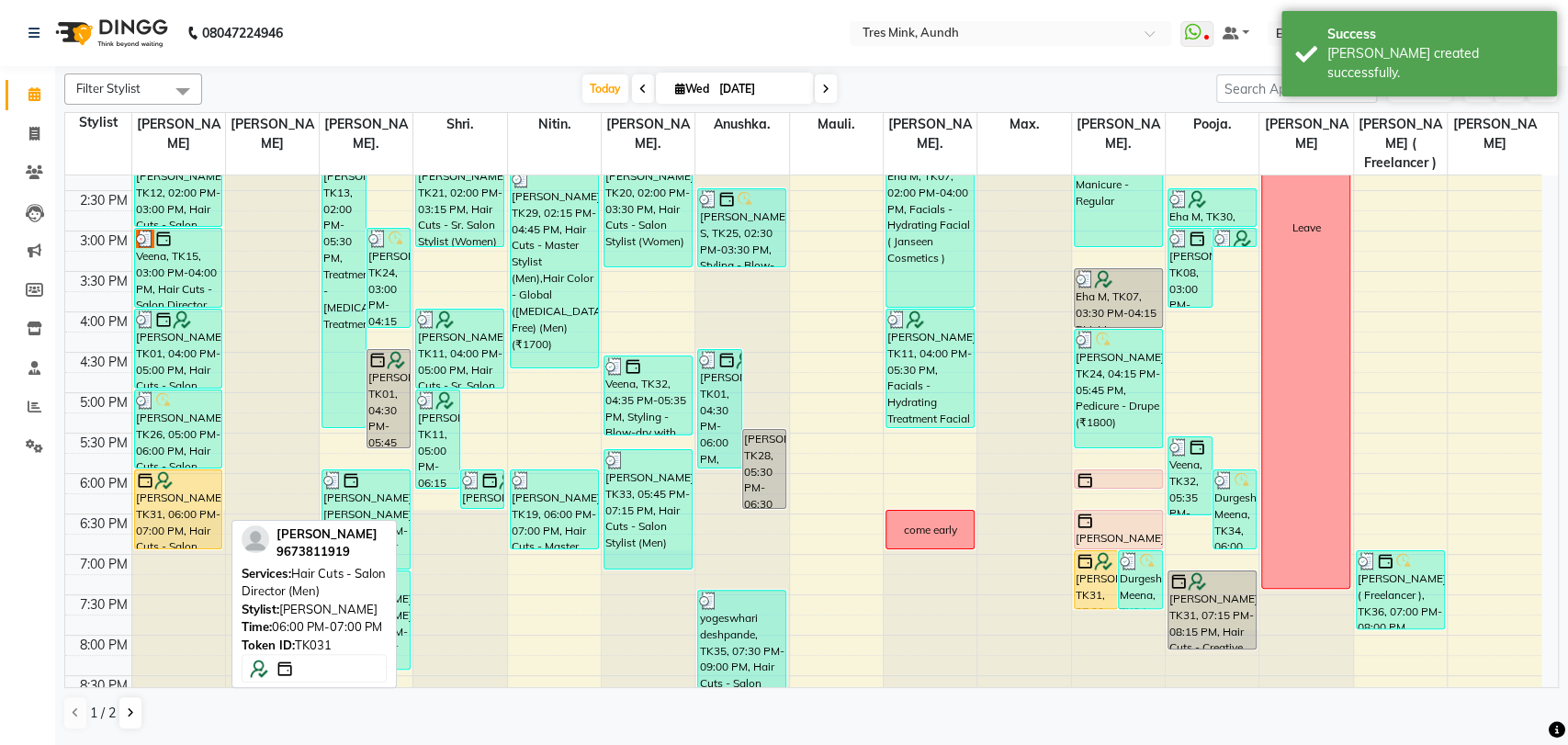
click at [177, 495] on div "[PERSON_NAME], TK31, 06:00 PM-07:00 PM, Hair Cuts - Salon Director (Men)" at bounding box center [178, 509] width 88 height 78
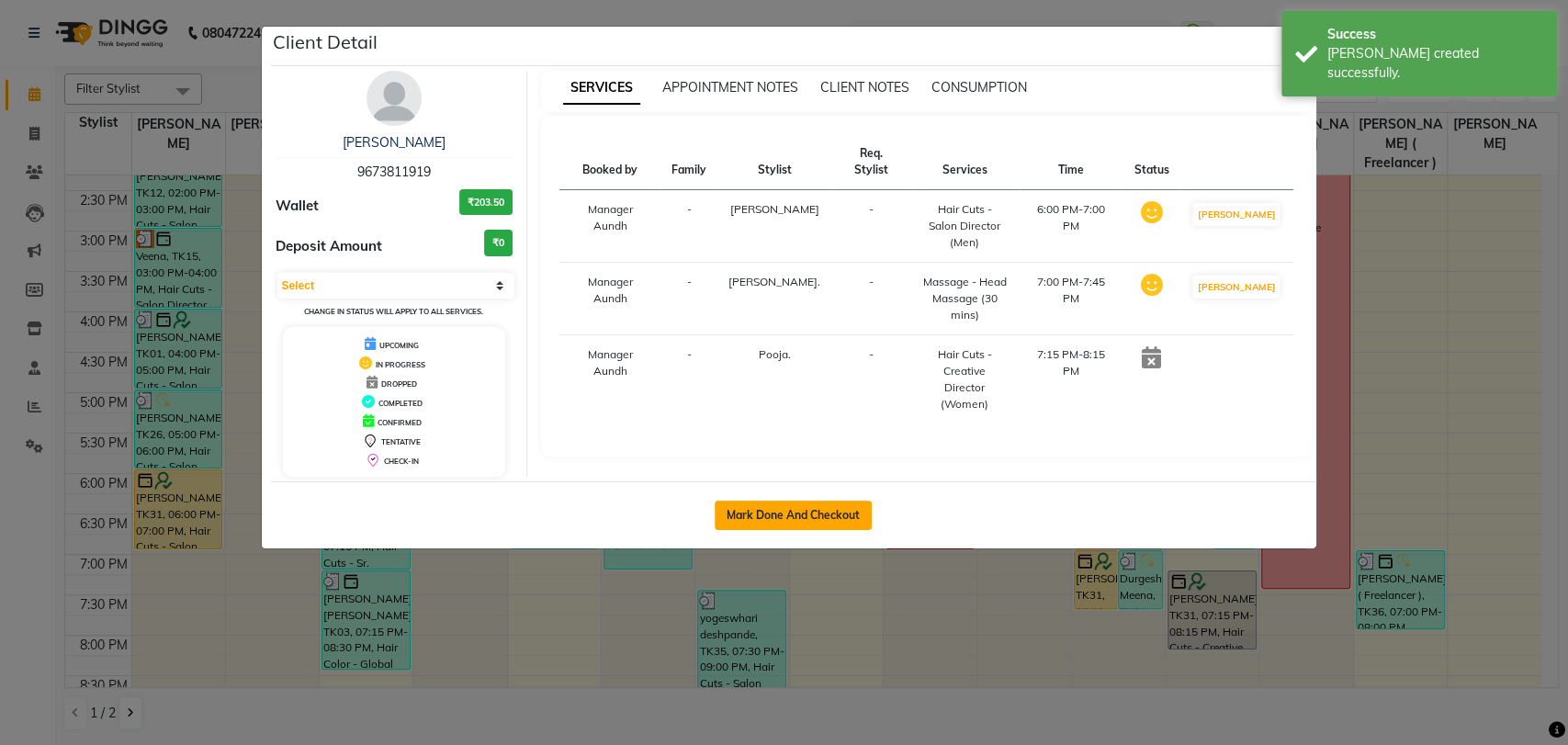
click at [775, 505] on button "Mark Done And Checkout" at bounding box center [793, 515] width 157 height 30
select select "service"
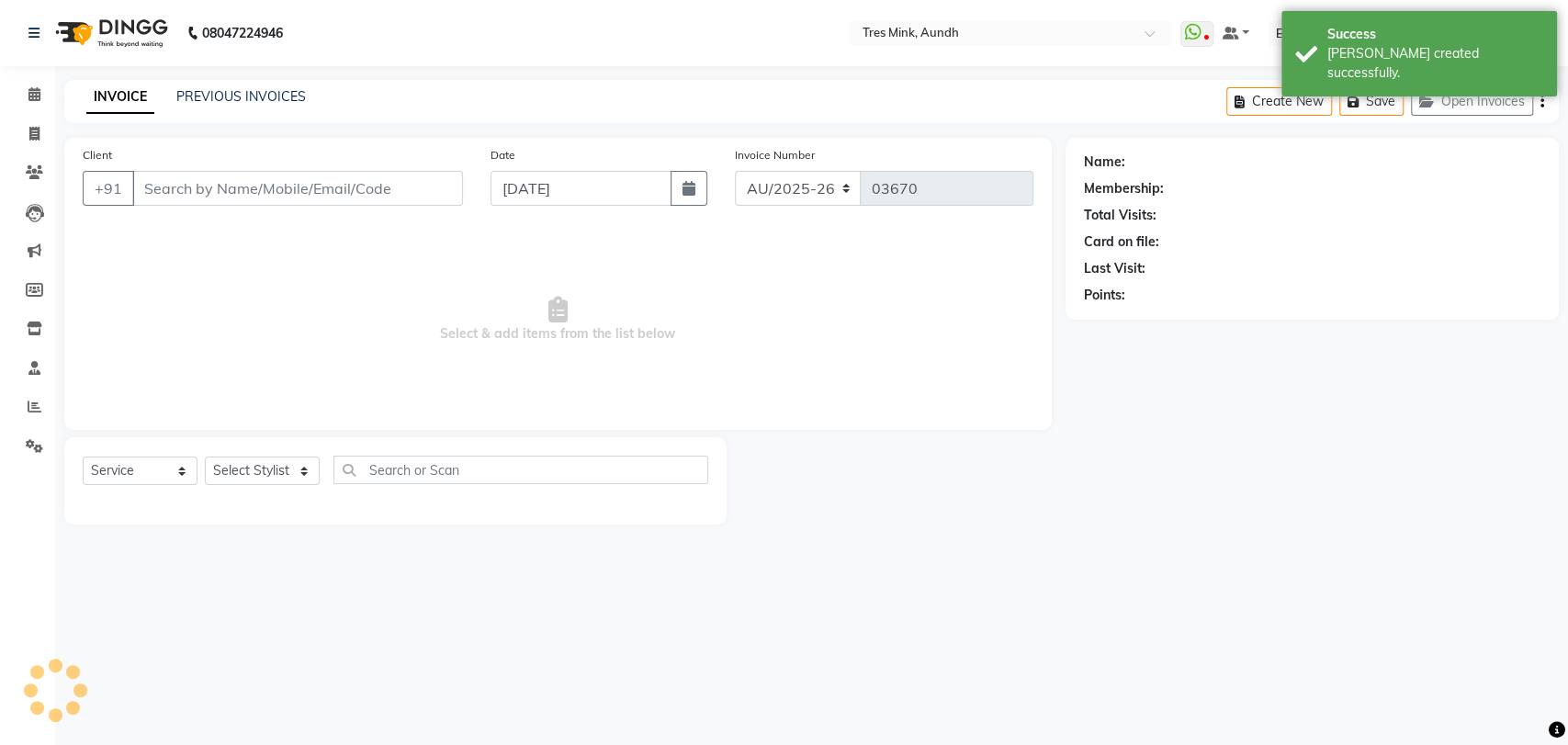
type input "9673811919"
select select "14779"
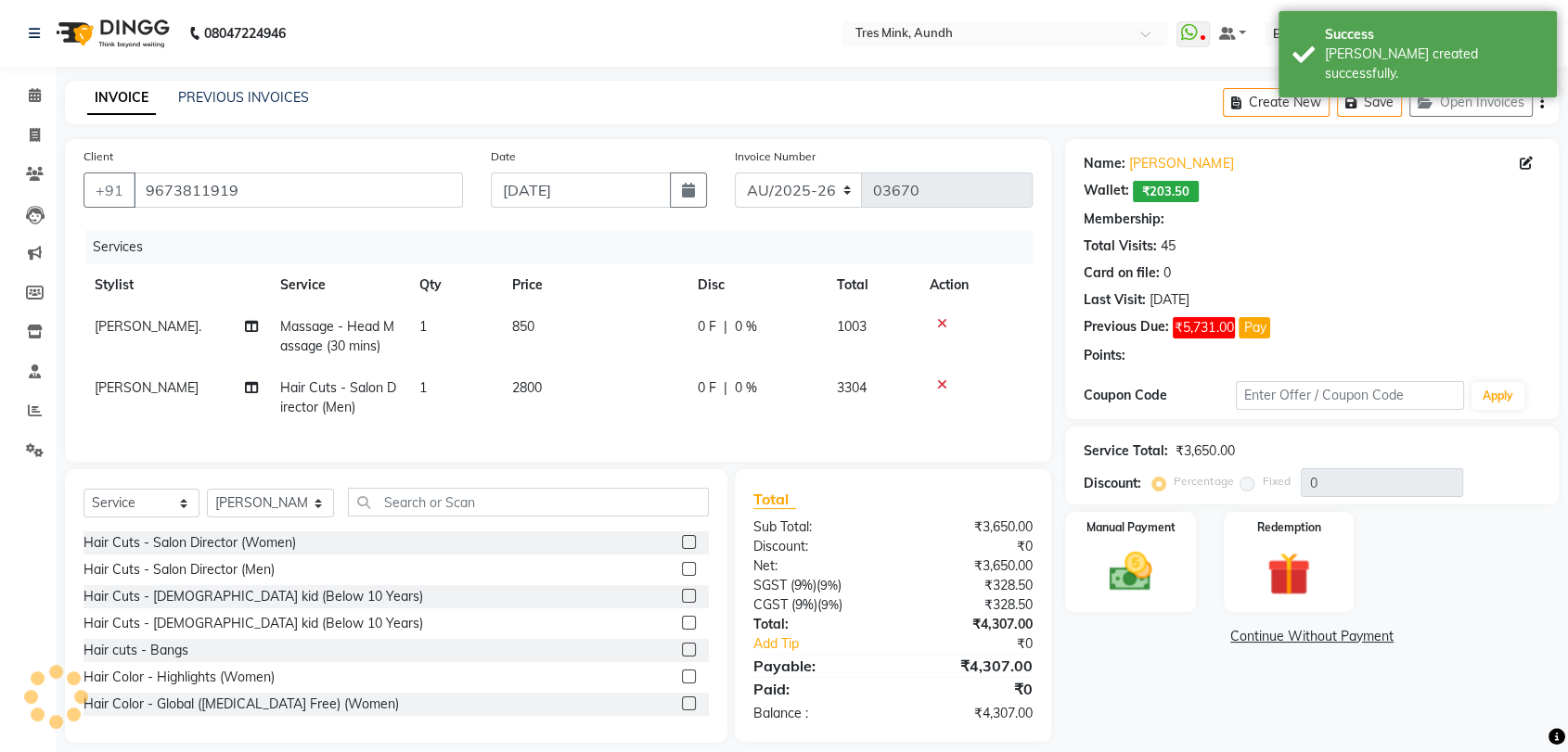
select select "1: Object"
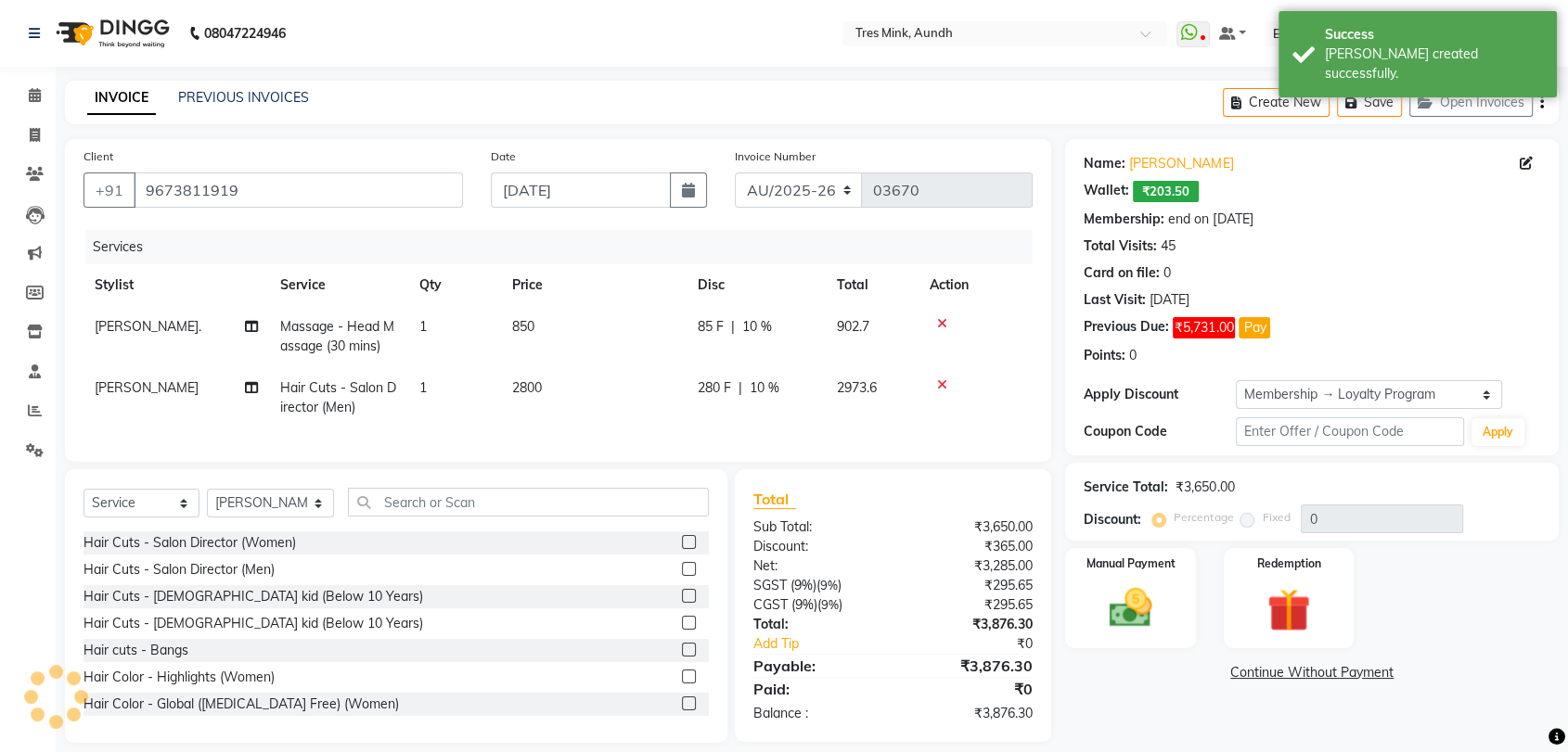
type input "10"
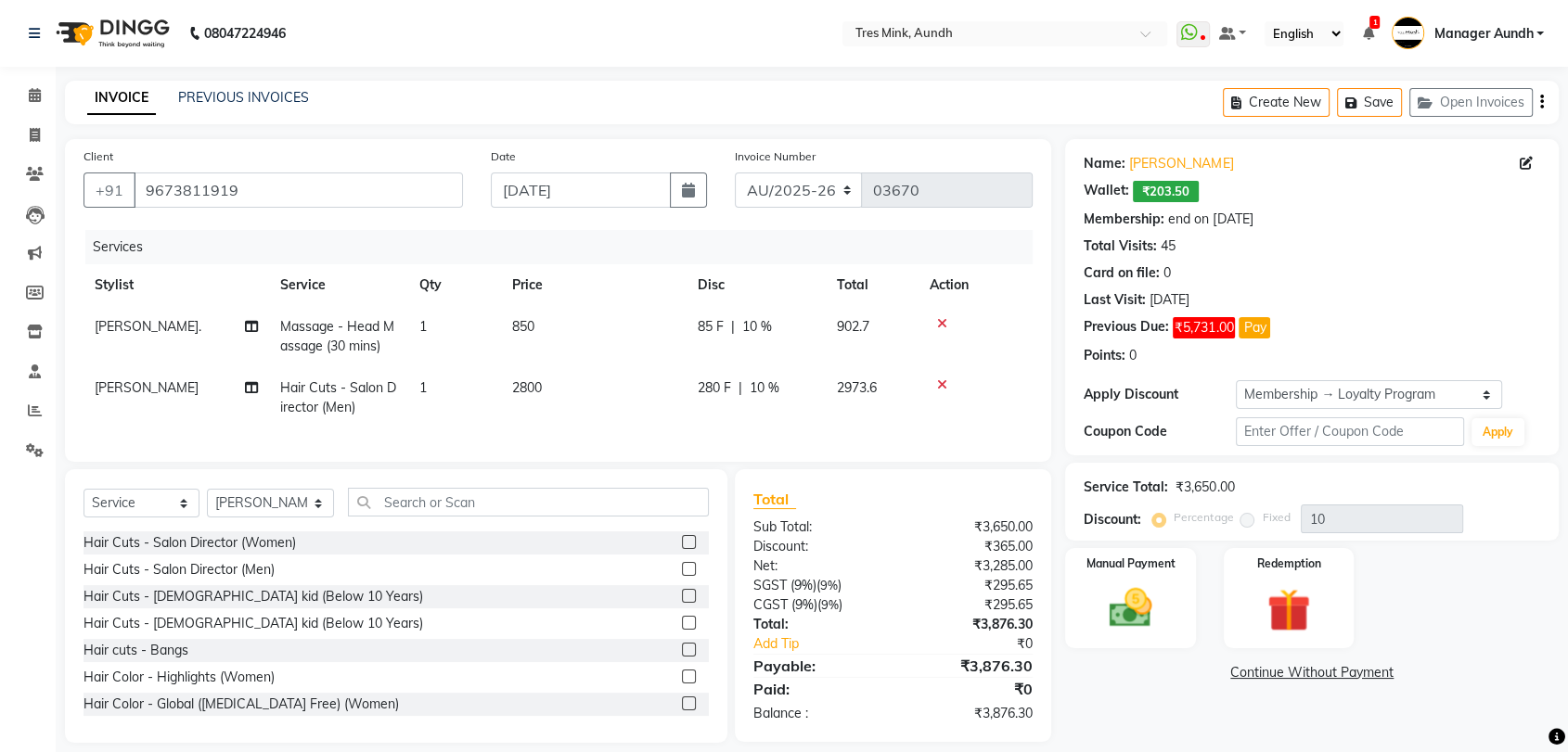
click at [534, 326] on span "850" at bounding box center [523, 327] width 22 height 17
select select "13217"
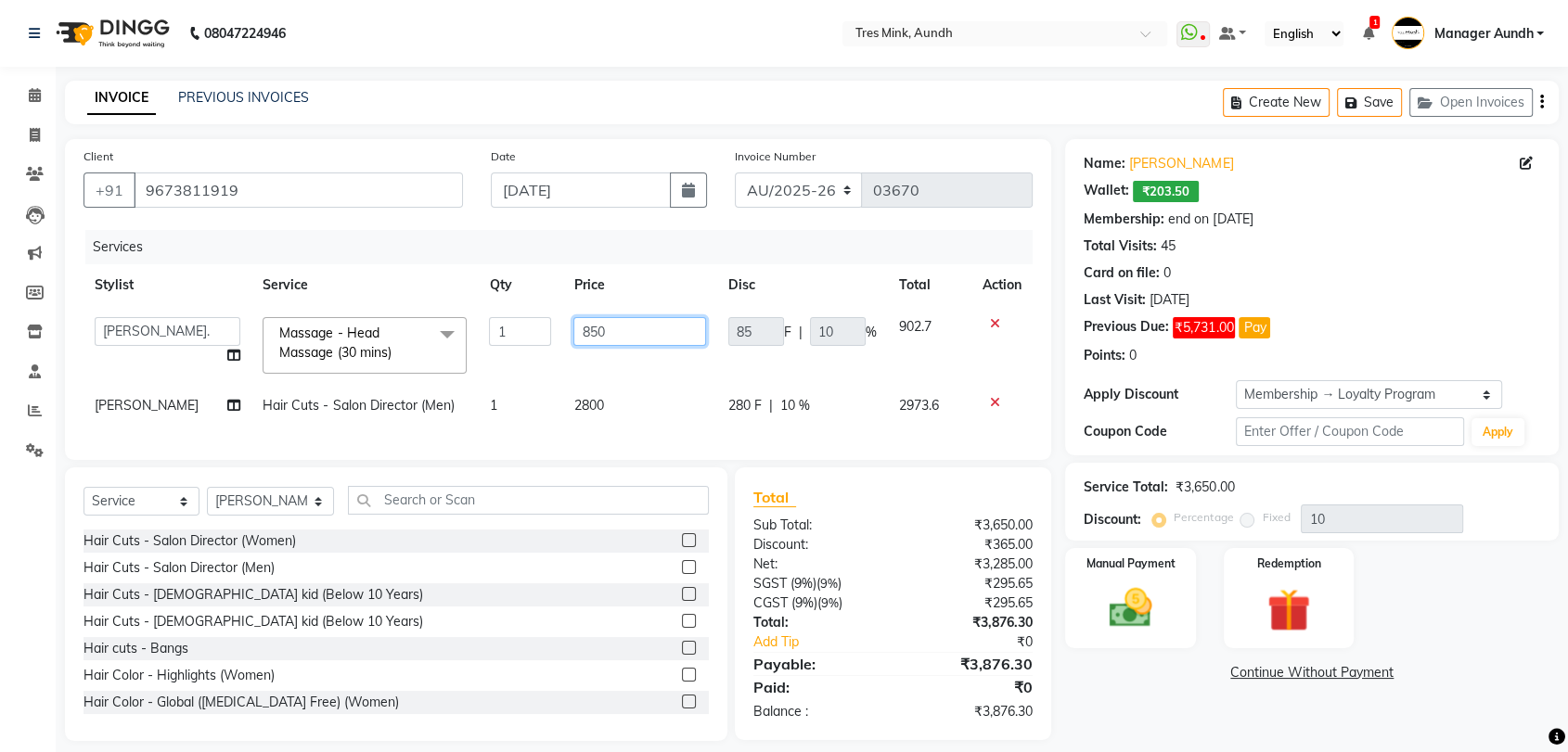
drag, startPoint x: 614, startPoint y: 323, endPoint x: 510, endPoint y: 324, distance: 104.0
click at [510, 324] on tr "Ajay S Anjali Pillay Anushka. Ganesh. Gayatri Gunjan. Jinny. Karan Arya Krishna…" at bounding box center [558, 345] width 949 height 79
type input "0"
click at [615, 410] on td "2800" at bounding box center [639, 405] width 154 height 42
select select "14779"
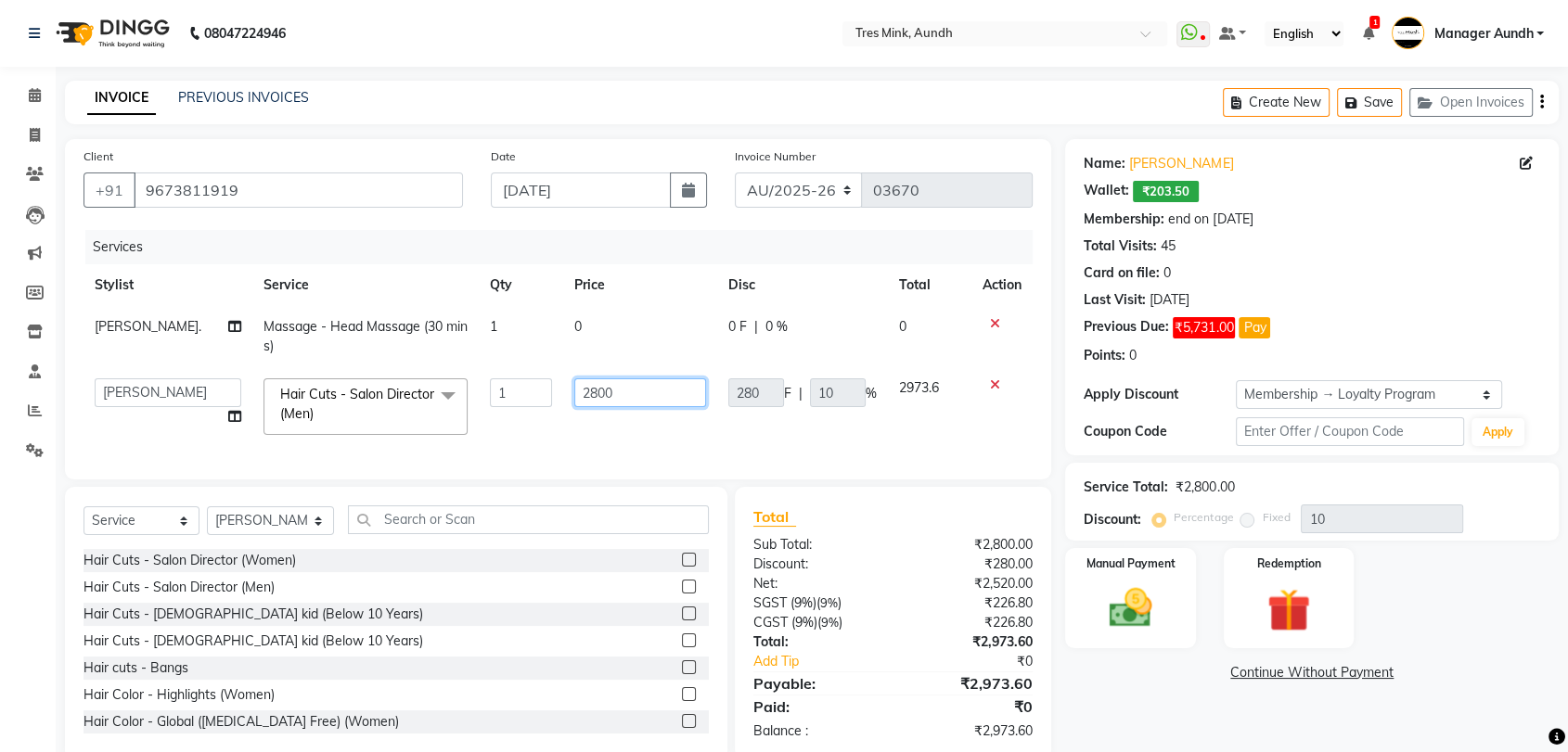
drag, startPoint x: 658, startPoint y: 384, endPoint x: 528, endPoint y: 384, distance: 130.0
click at [528, 384] on tr "Ajay S Anjali Pillay Anushka. Ganesh. Gayatri Gunjan. Jinny. Karan Arya Krishna…" at bounding box center [558, 406] width 949 height 79
type input "0"
click at [682, 596] on div at bounding box center [687, 589] width 12 height 20
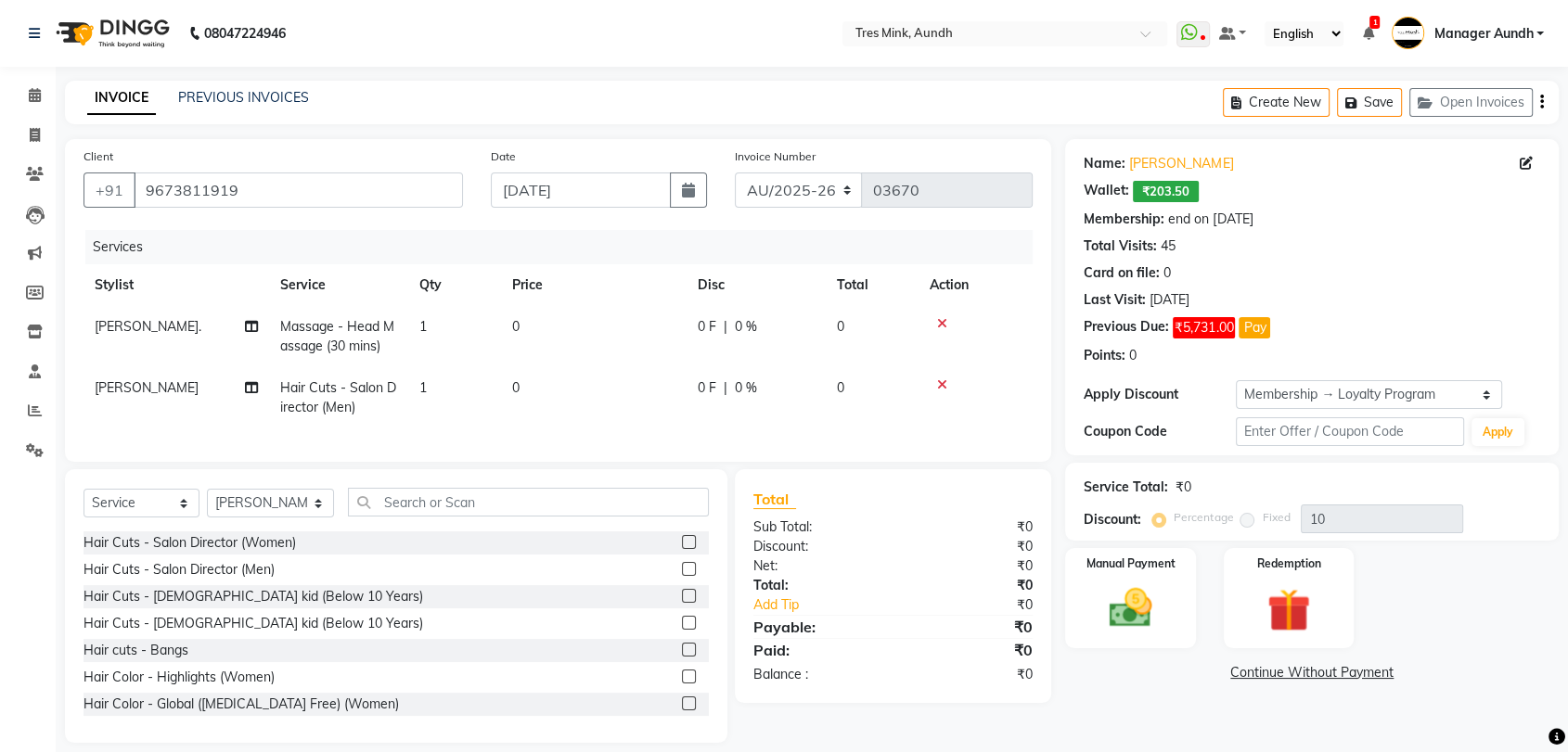
click at [682, 576] on label at bounding box center [688, 569] width 14 height 14
click at [682, 576] on input "checkbox" at bounding box center [687, 570] width 12 height 12
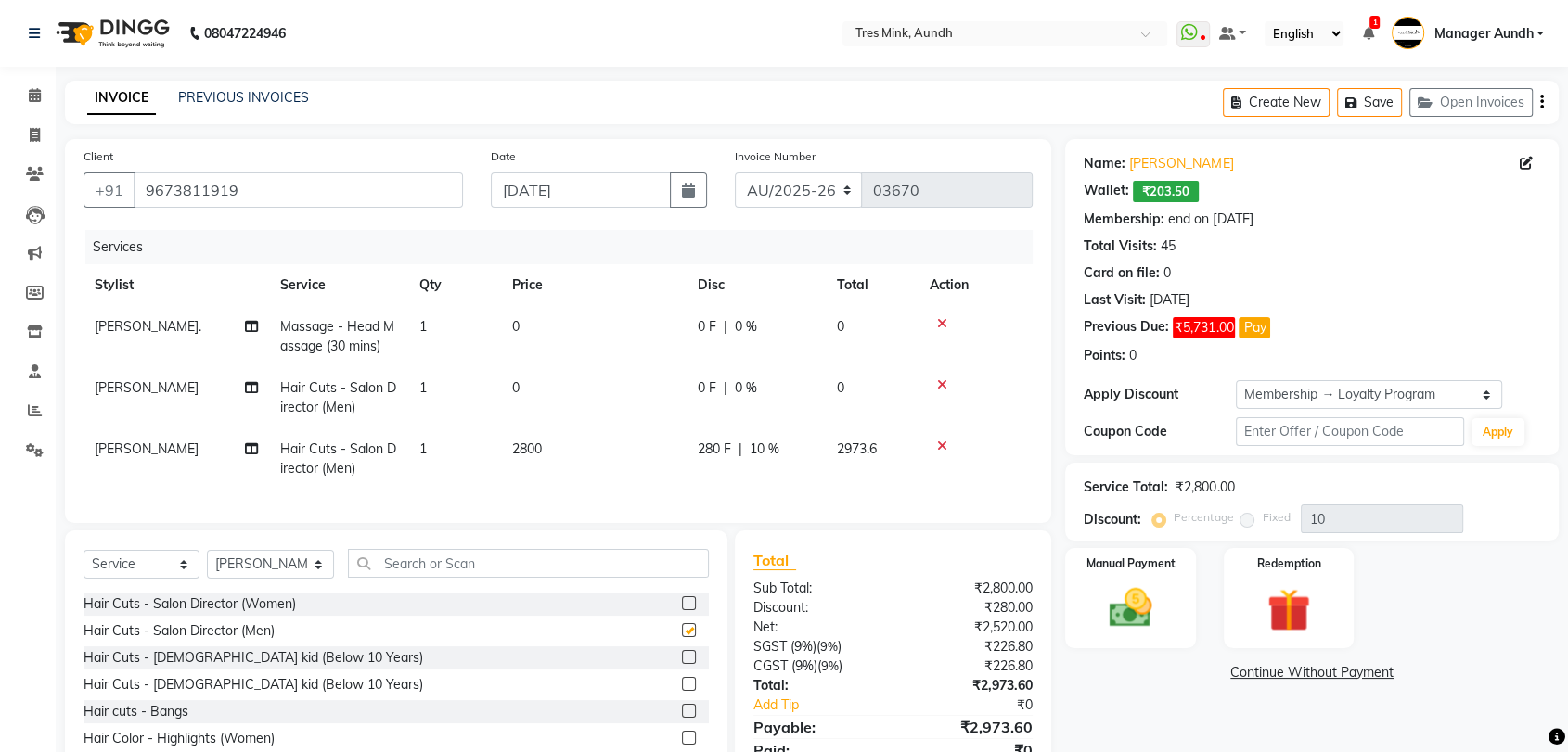
checkbox input "false"
click at [942, 387] on icon at bounding box center [941, 384] width 10 height 13
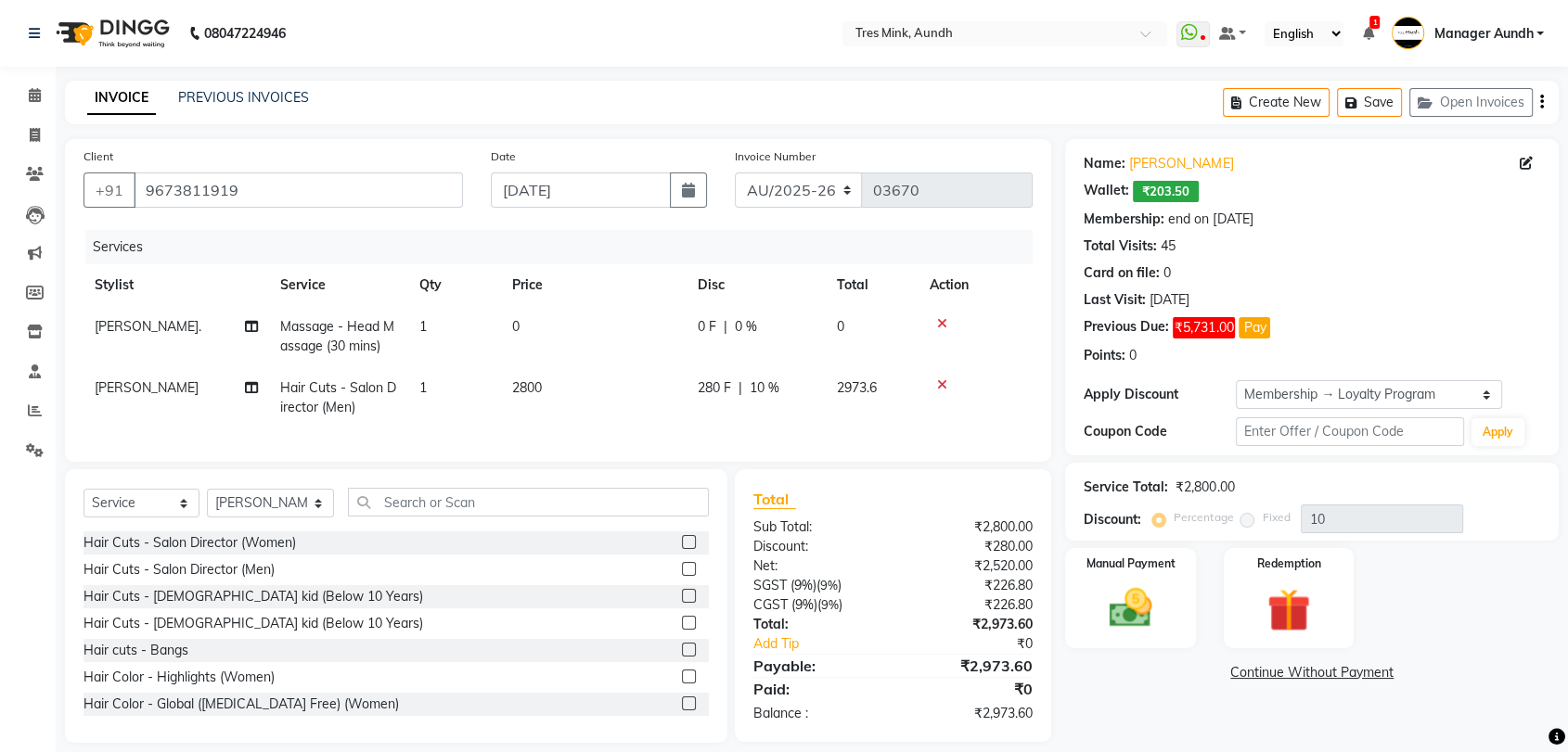
click at [541, 342] on td "0" at bounding box center [593, 337] width 185 height 61
select select "13217"
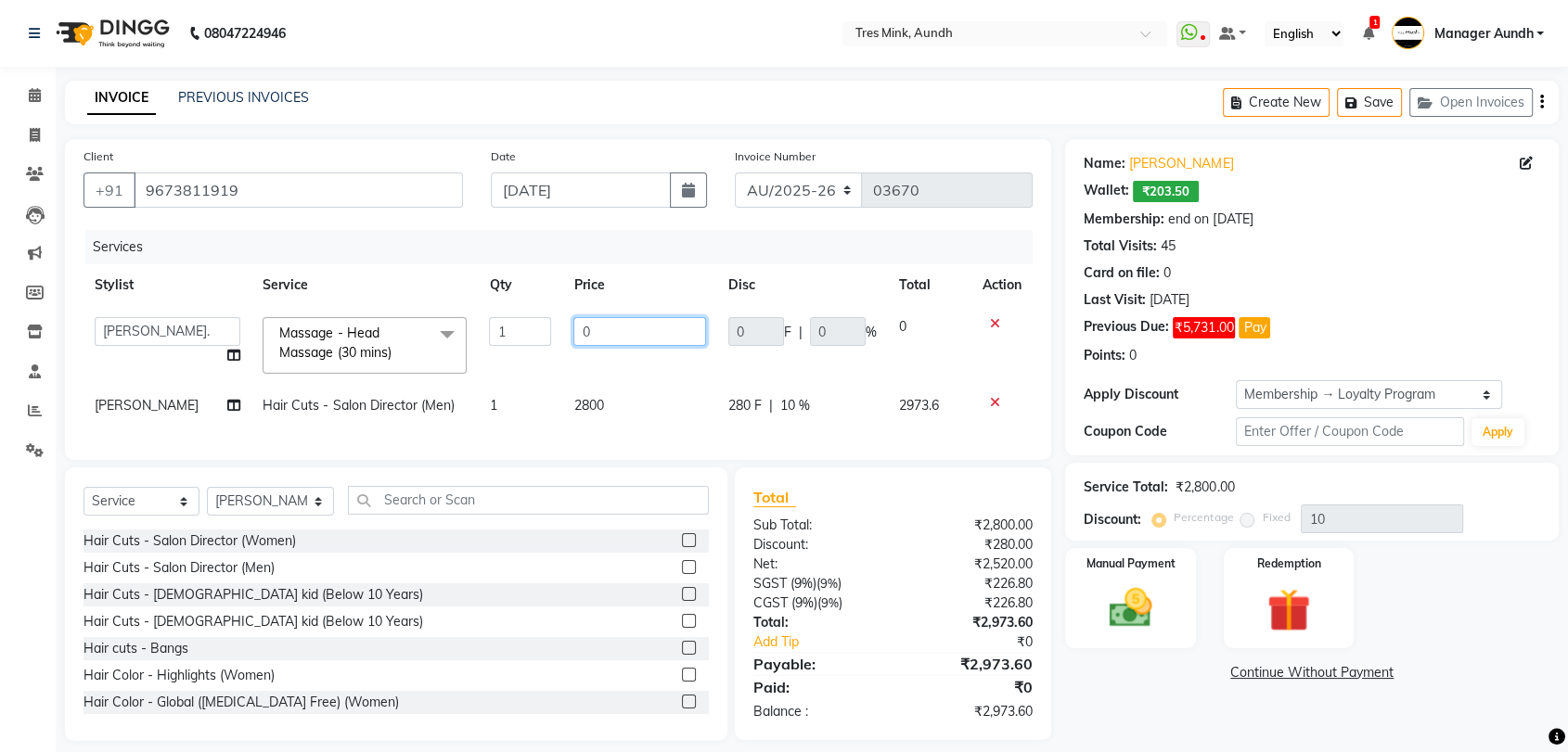
drag, startPoint x: 586, startPoint y: 326, endPoint x: 555, endPoint y: 326, distance: 31.0
click at [562, 326] on td "0" at bounding box center [639, 345] width 154 height 79
type input "850"
click at [638, 251] on div "Services" at bounding box center [566, 247] width 961 height 34
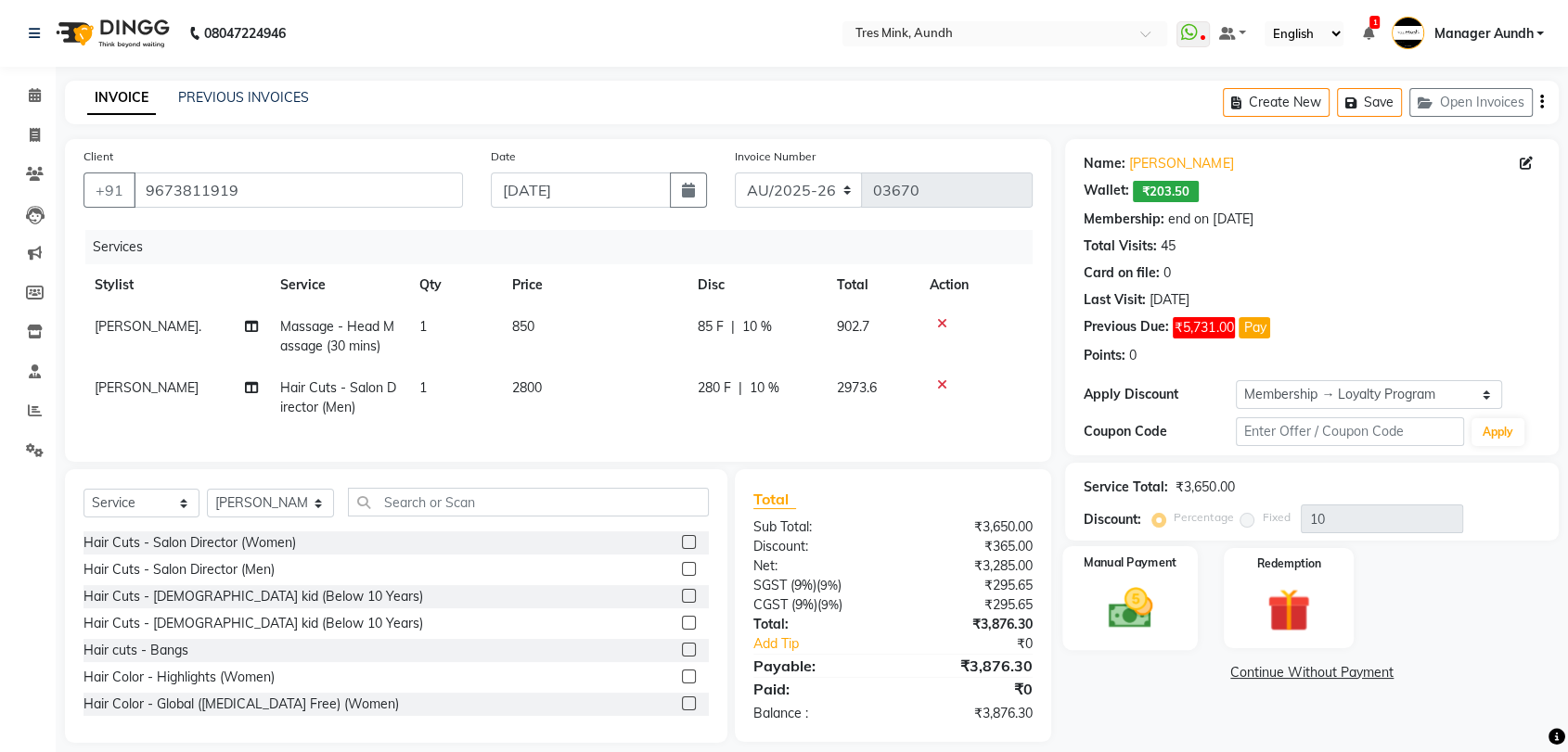
click at [1143, 611] on img at bounding box center [1130, 609] width 73 height 52
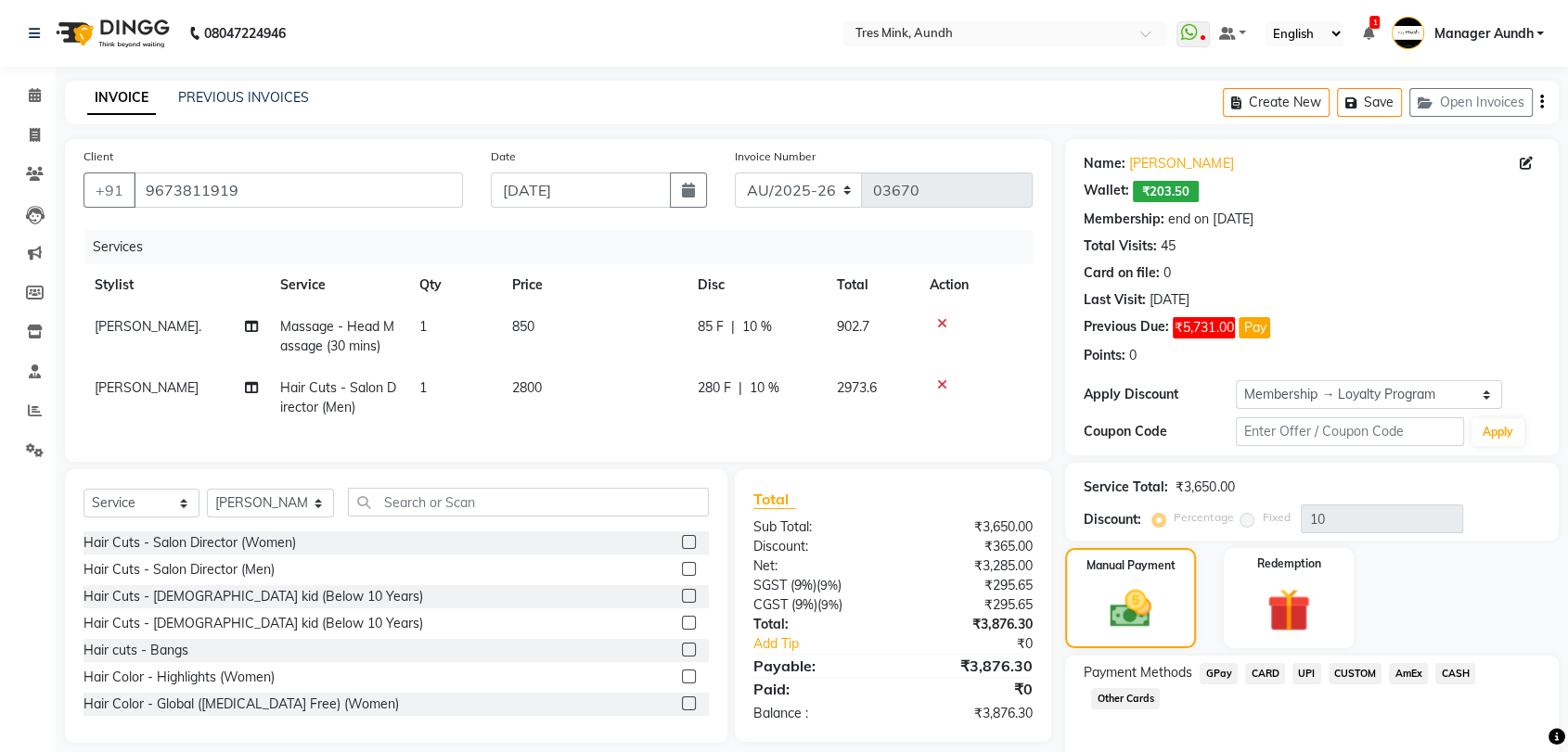
scroll to position [81, 0]
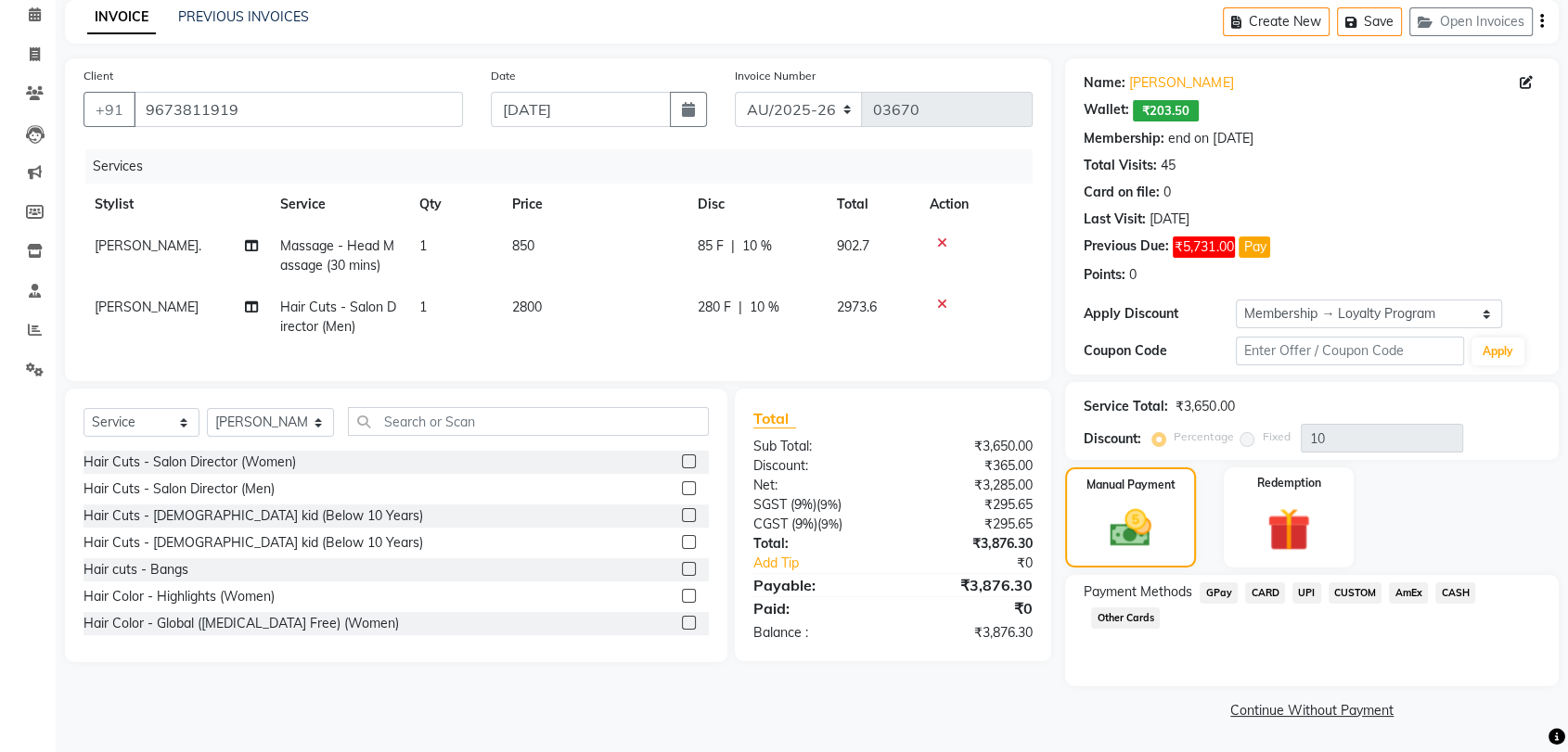
click at [1344, 592] on span "CUSTOM" at bounding box center [1356, 593] width 54 height 21
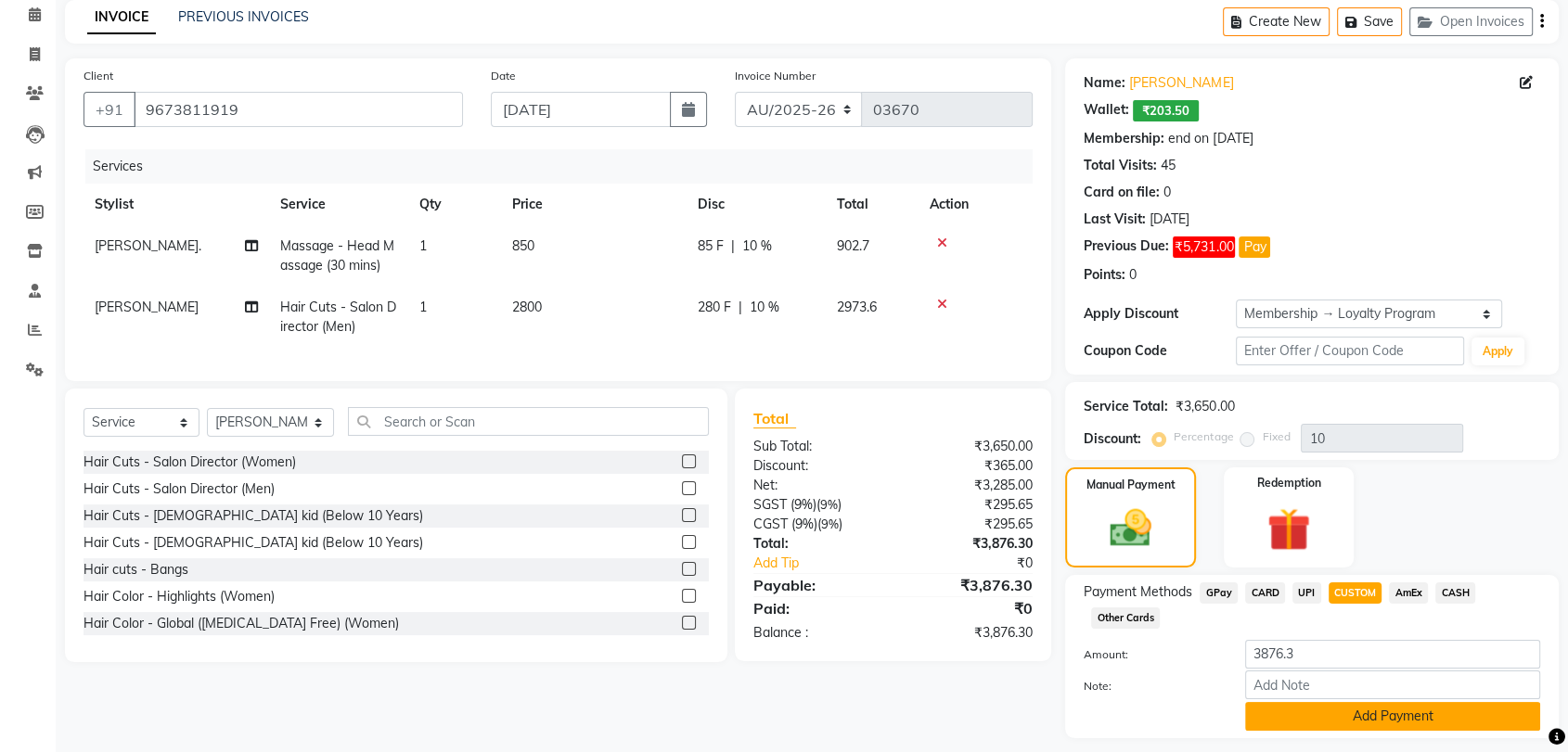
click at [1344, 709] on button "Add Payment" at bounding box center [1392, 716] width 295 height 29
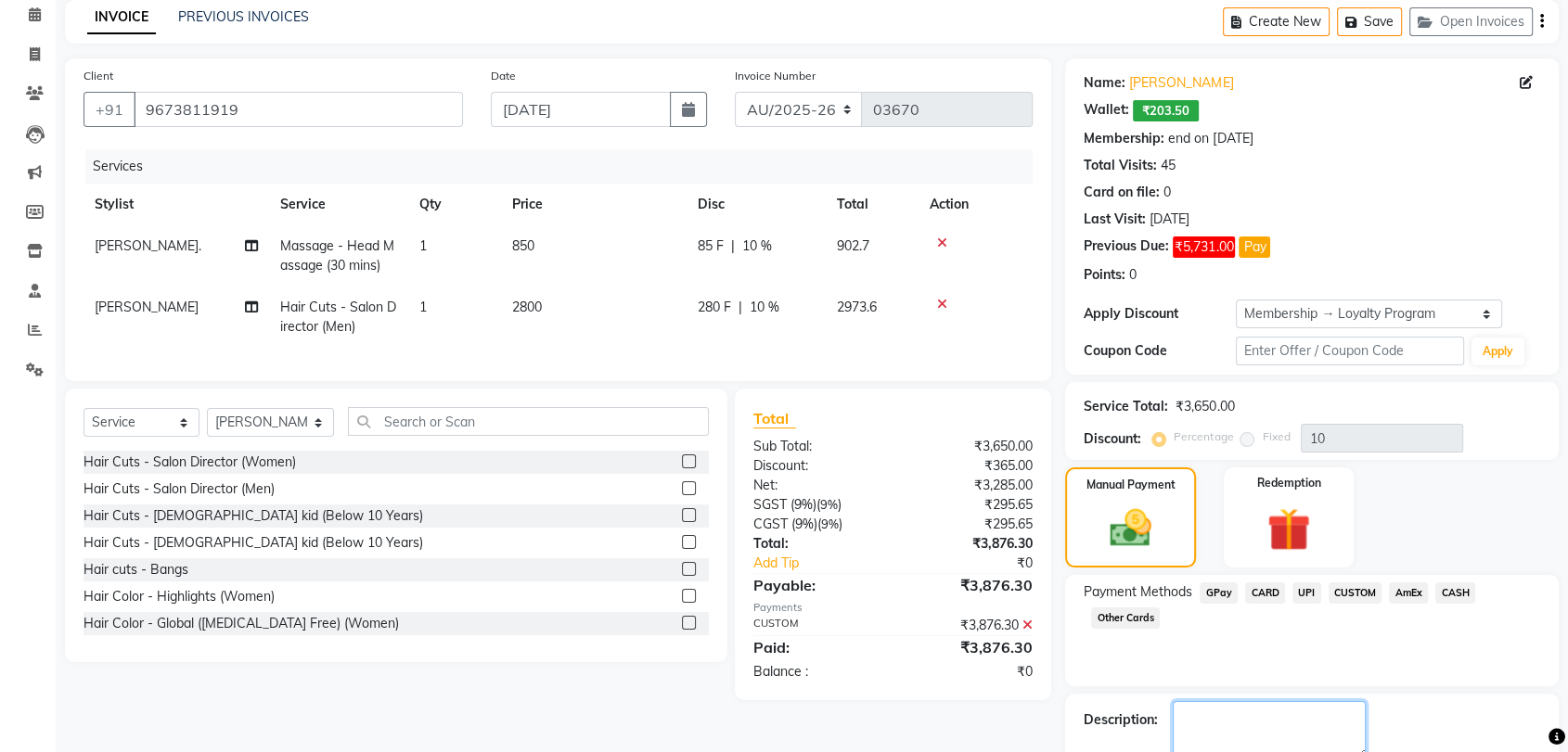
click at [1243, 701] on textarea at bounding box center [1268, 730] width 193 height 58
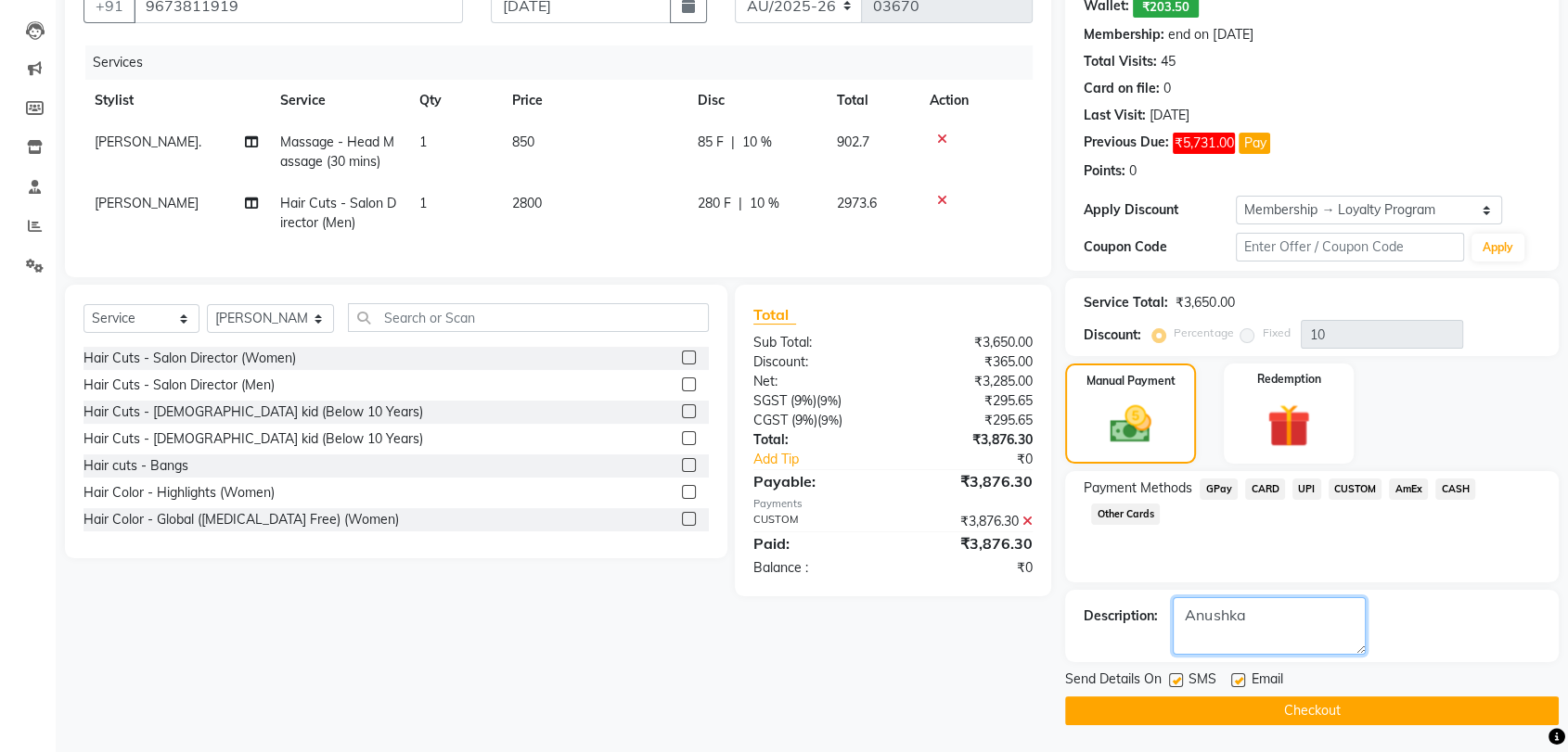
type textarea "Anushka"
click at [1378, 701] on button "Checkout" at bounding box center [1312, 710] width 493 height 29
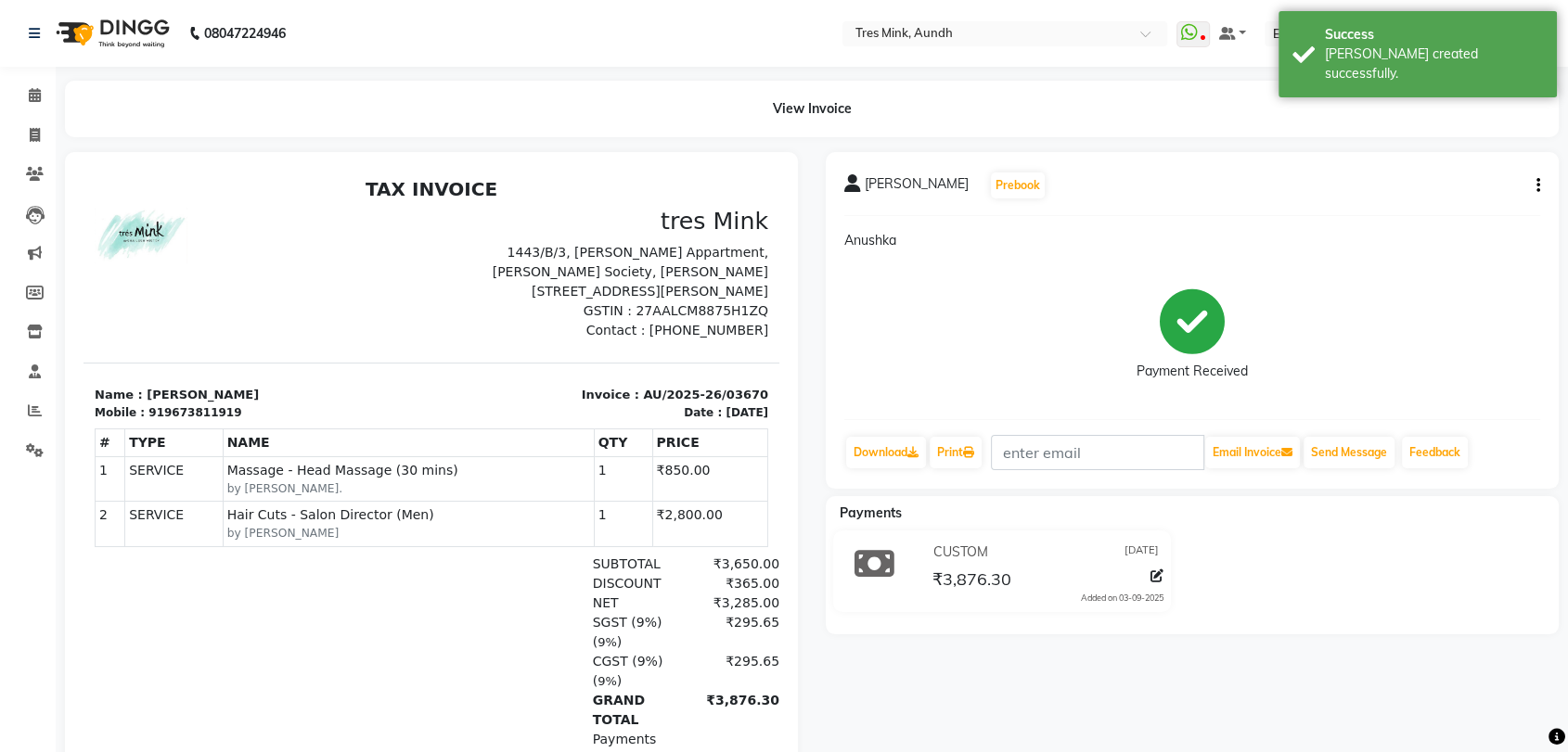
select select "service"
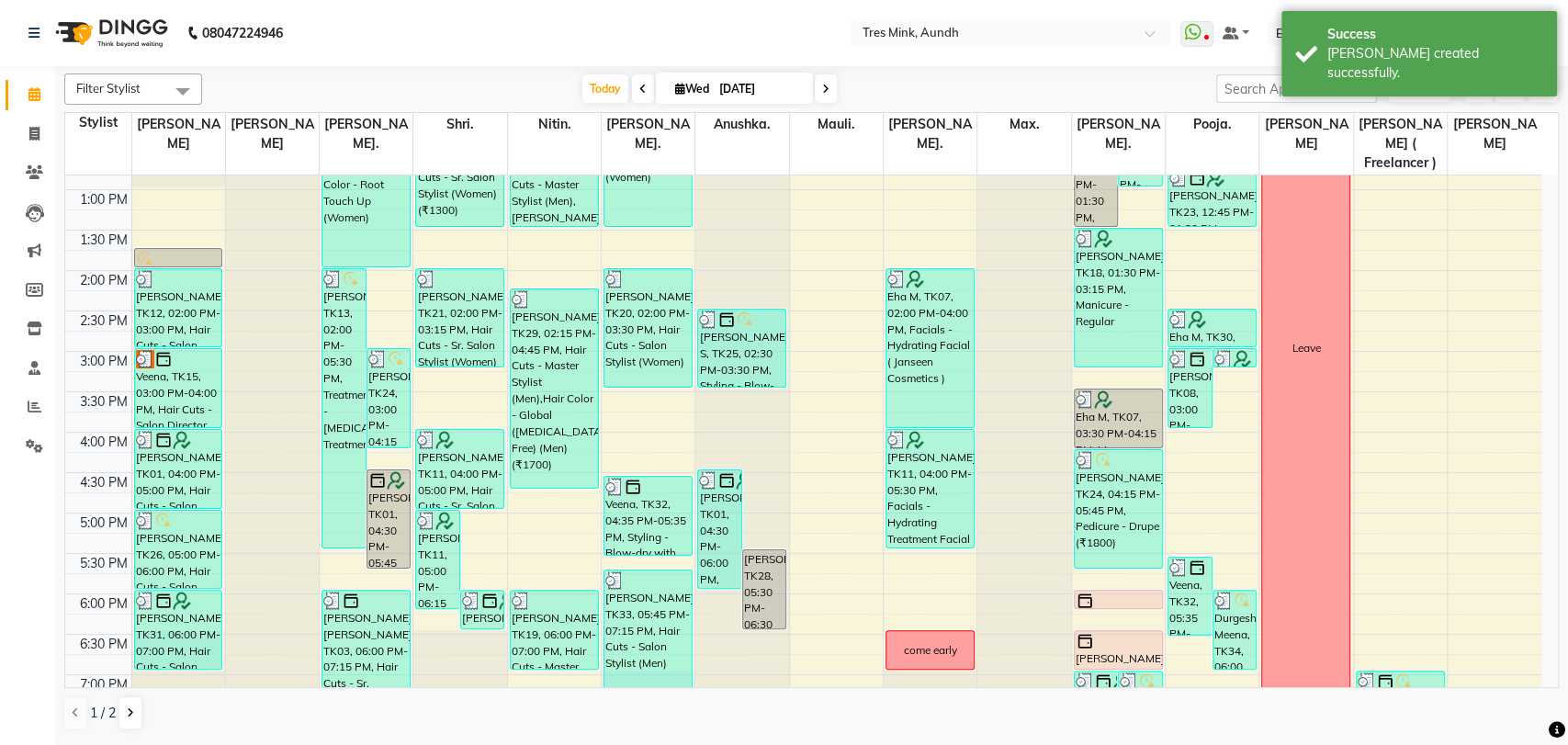
scroll to position [594, 0]
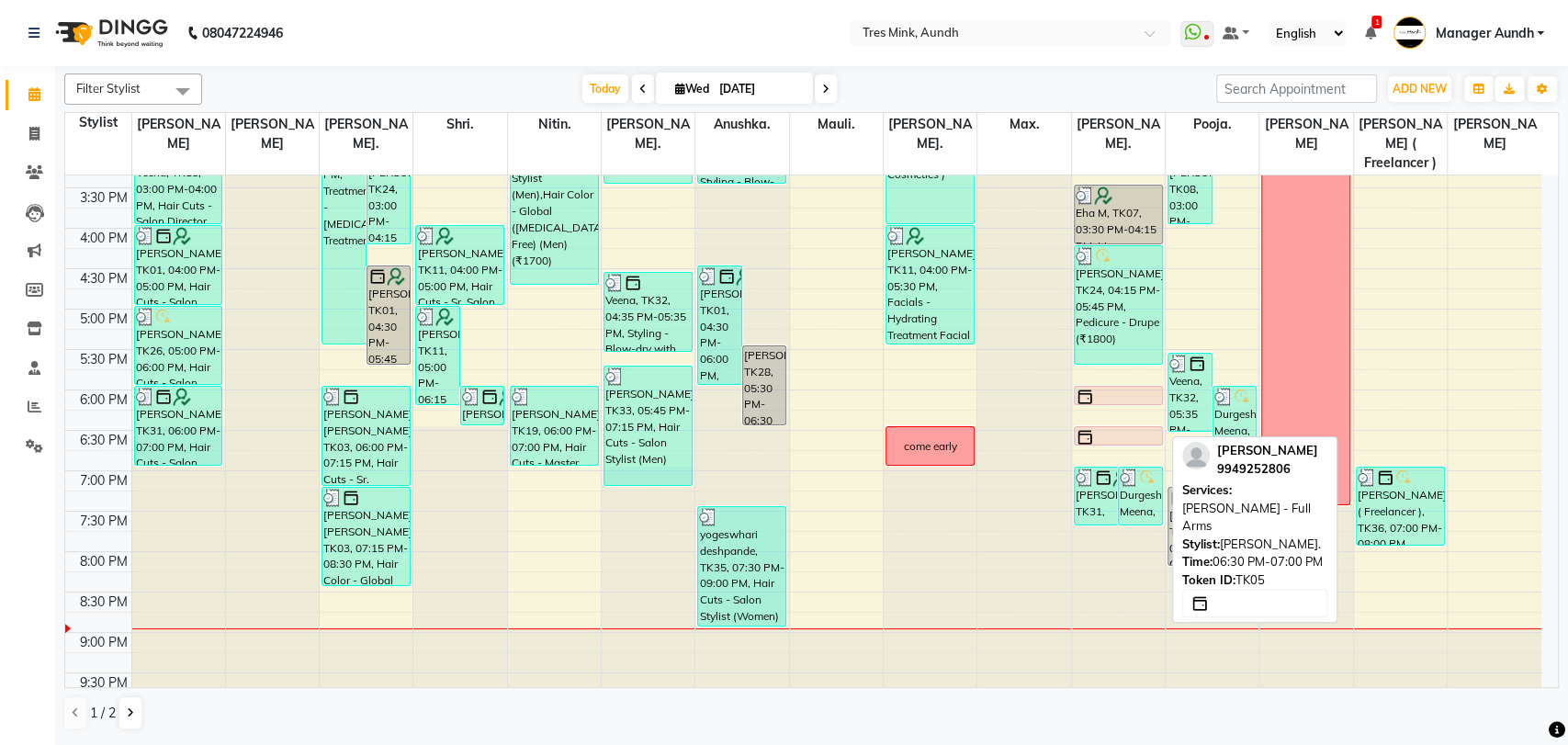
drag, startPoint x: 1111, startPoint y: 443, endPoint x: 1110, endPoint y: 411, distance: 32.0
click at [1110, 411] on div "Varsha, TK04, 12:00 PM-01:30 PM, Pedicure - Regular Varsha, TK04, 12:00 PM-01:0…" at bounding box center [1118, 148] width 93 height 1130
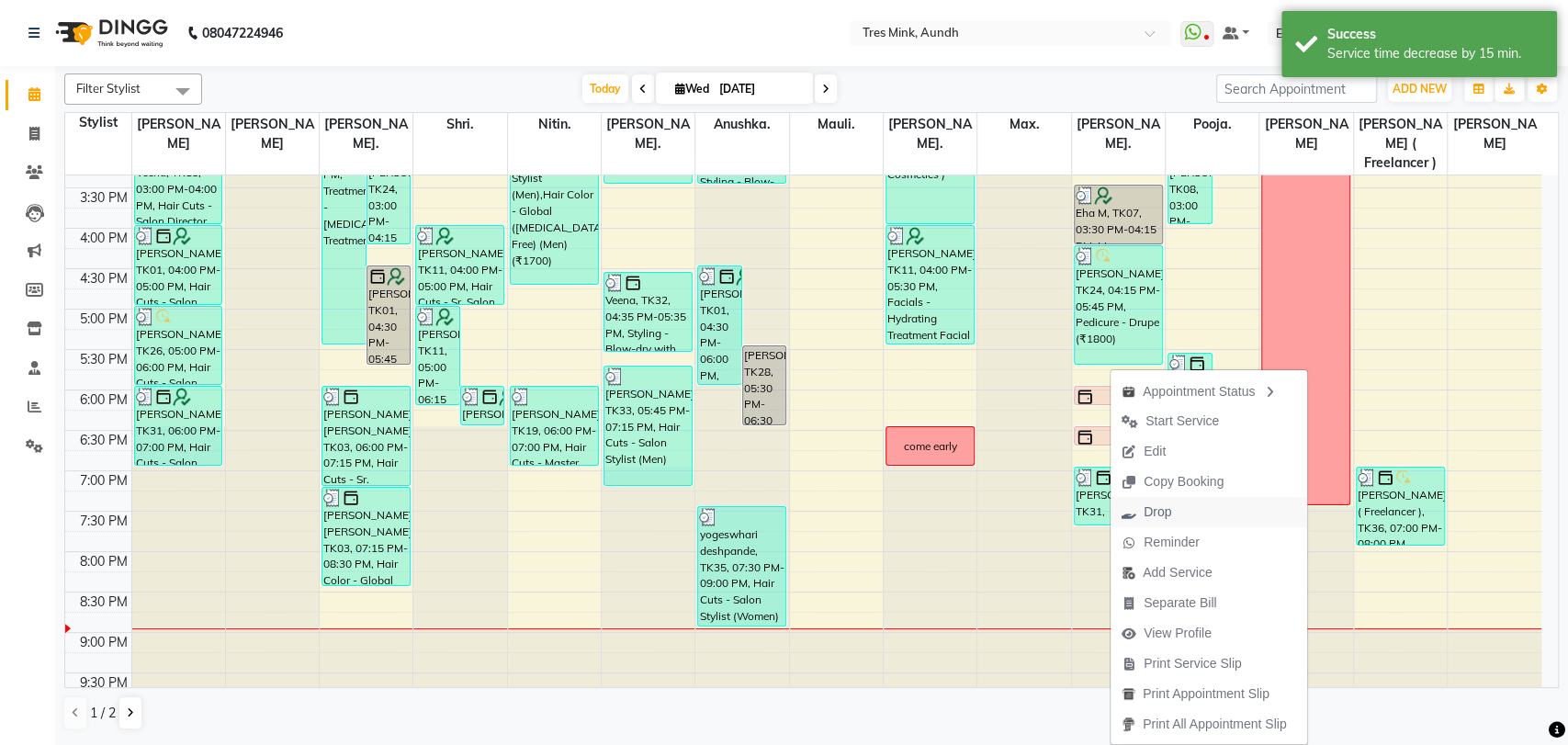
click at [1190, 514] on button "Drop" at bounding box center [1208, 512] width 196 height 30
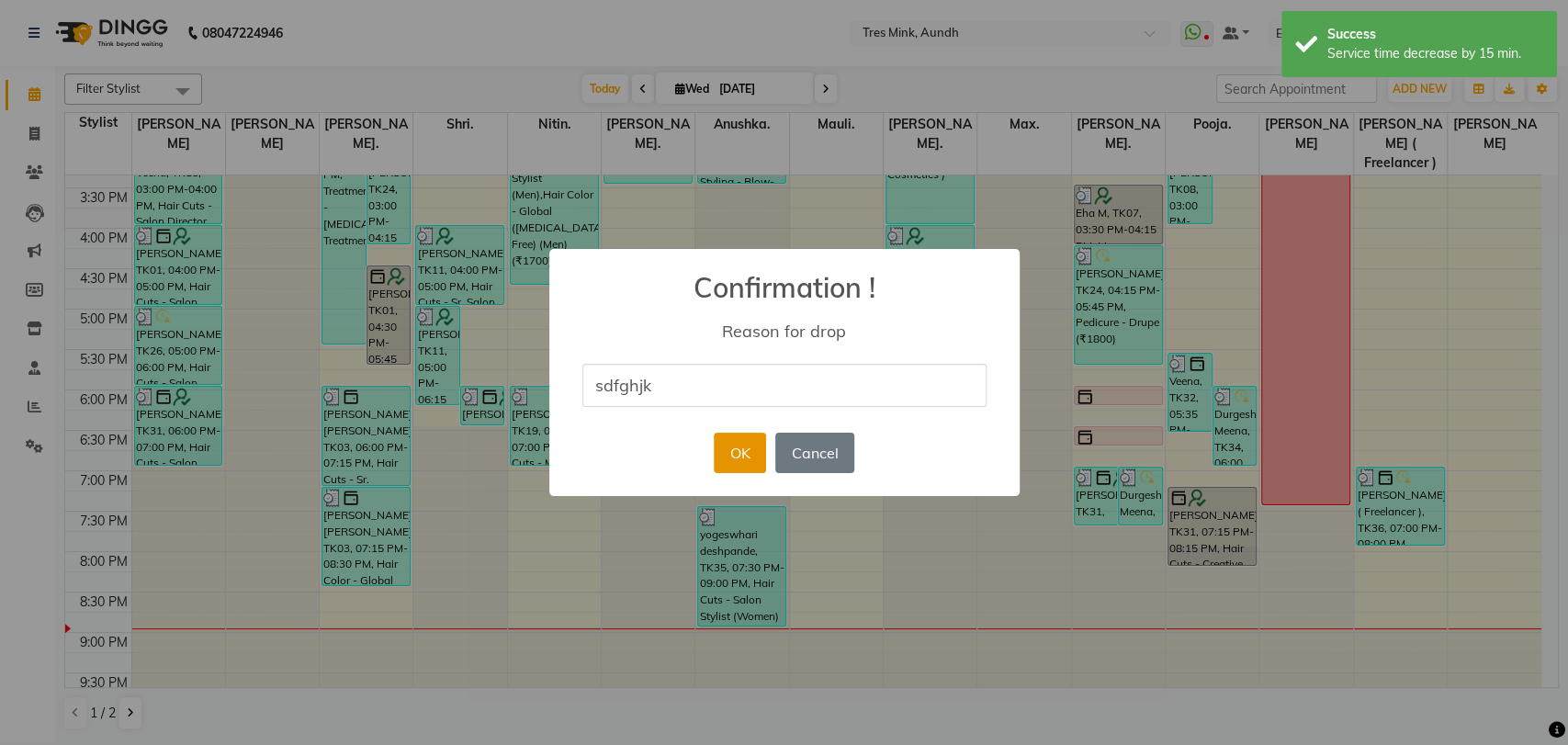
type input "sdfghjkl"
click at [722, 453] on button "OK" at bounding box center [739, 453] width 53 height 41
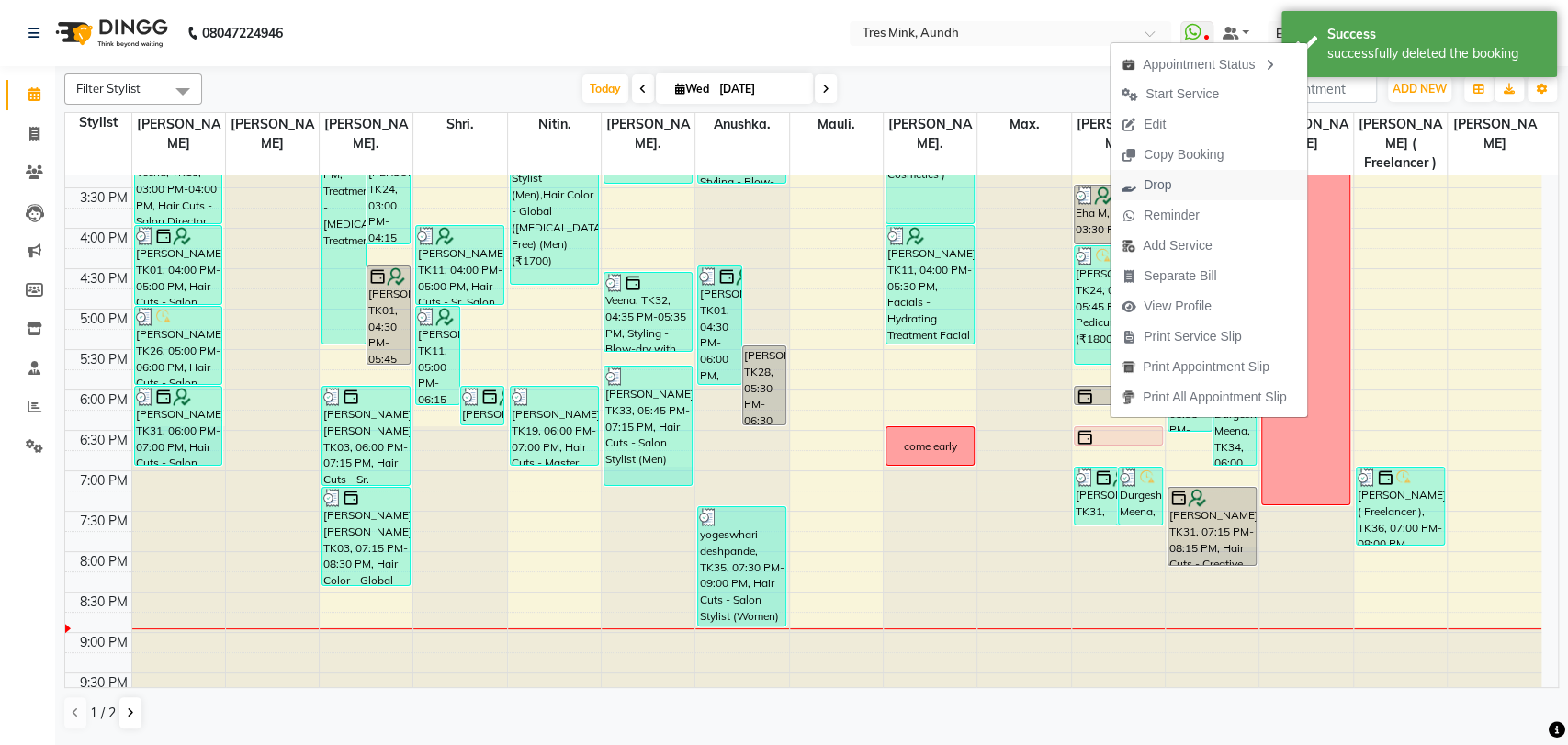
click at [1188, 180] on button "Drop" at bounding box center [1208, 184] width 196 height 30
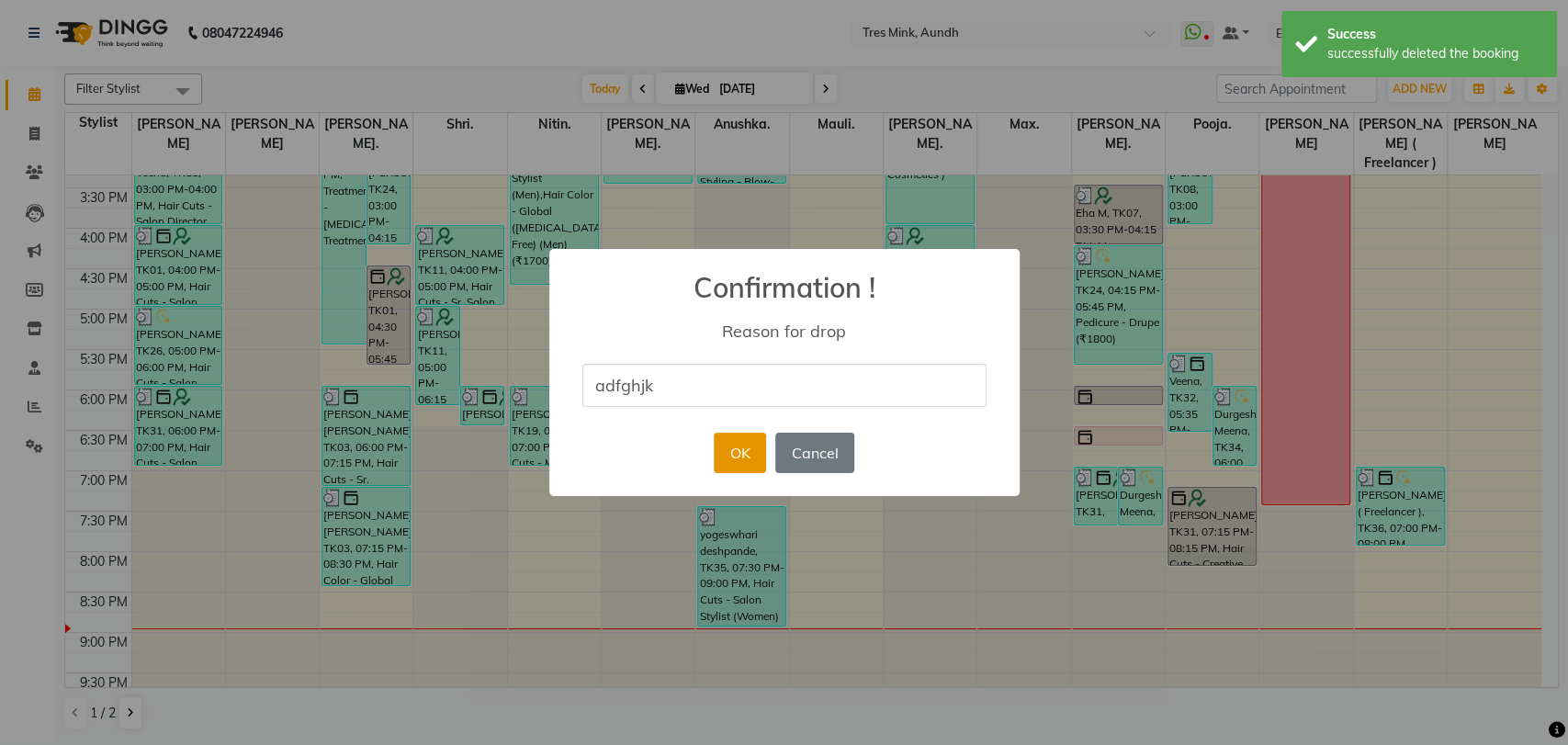
type input "adfghjk"
click at [741, 455] on button "OK" at bounding box center [739, 453] width 53 height 41
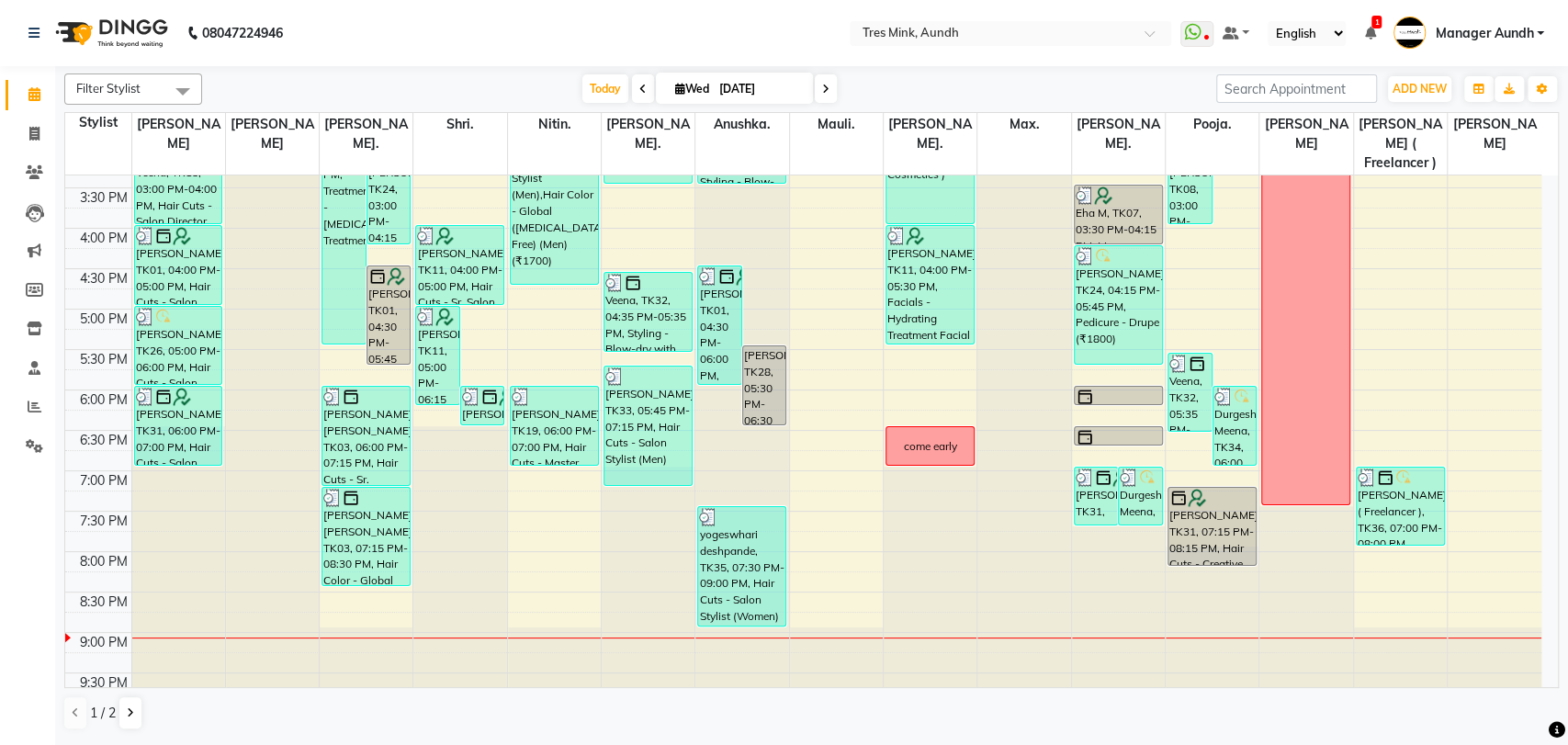
scroll to position [491, 0]
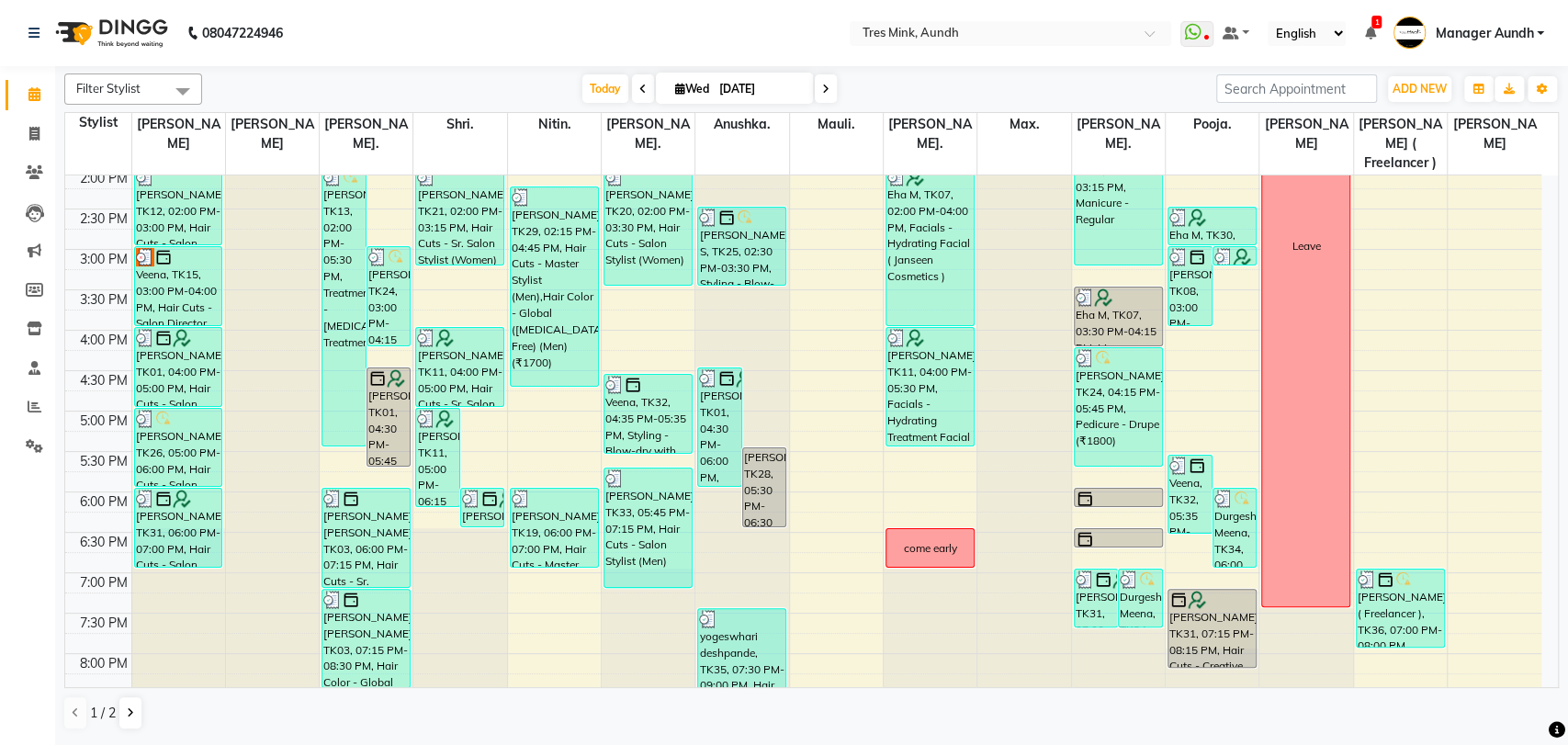
click at [822, 88] on icon at bounding box center [826, 89] width 7 height 11
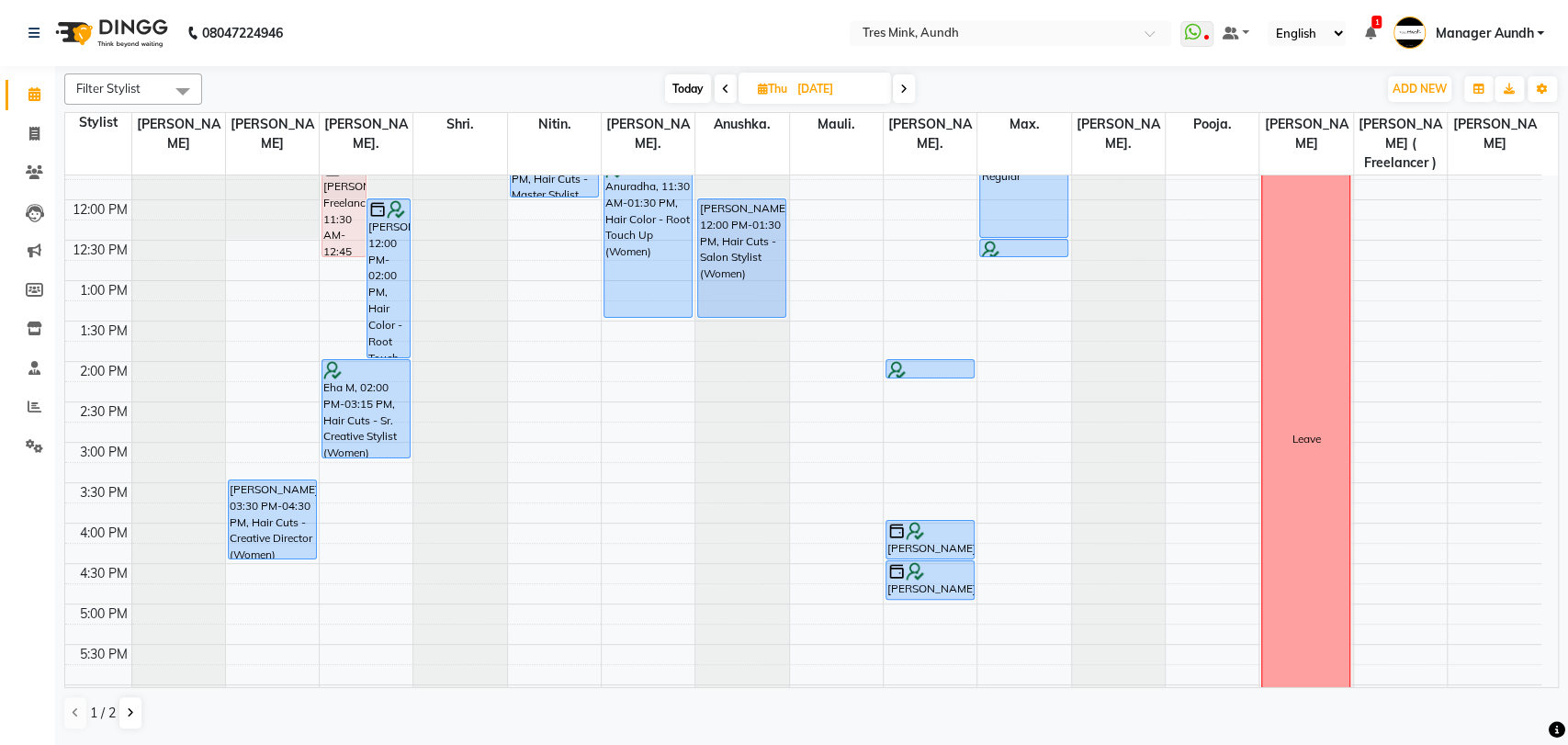
scroll to position [287, 0]
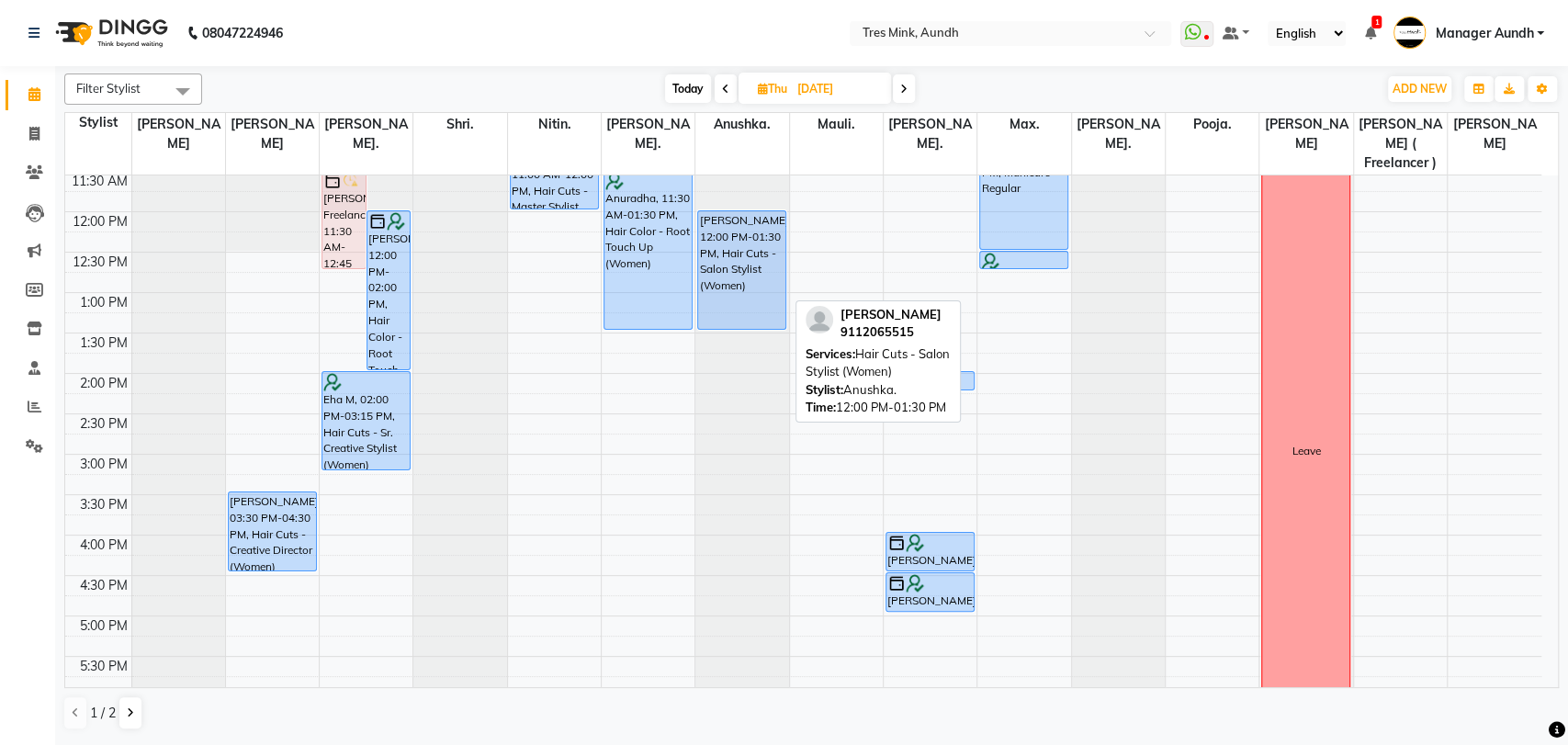
click at [779, 290] on div "Ananya Thansay, 12:00 PM-01:30 PM, Hair Cuts - Salon Stylist (Women)" at bounding box center [741, 270] width 88 height 118
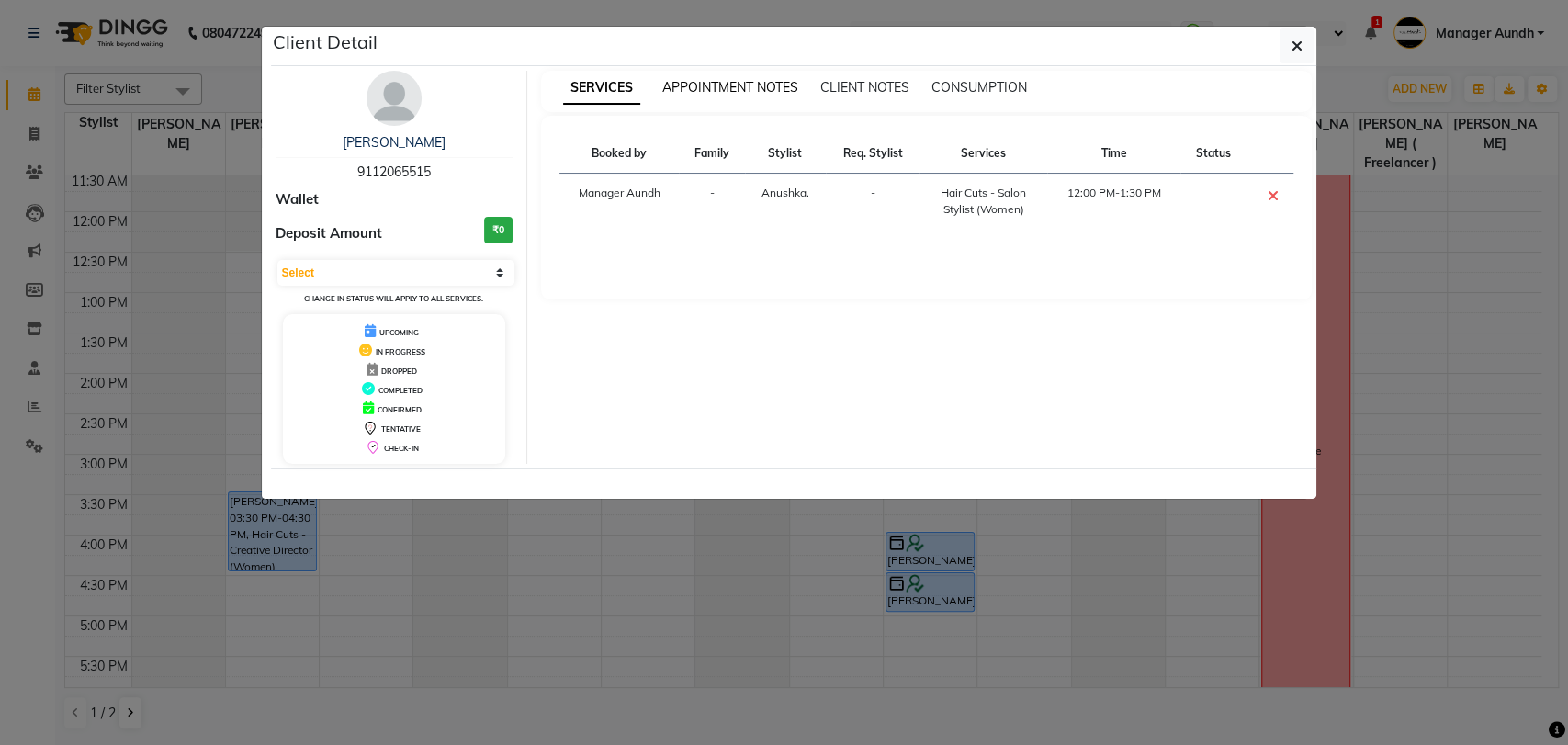
click at [756, 91] on span "APPOINTMENT NOTES" at bounding box center [729, 88] width 136 height 17
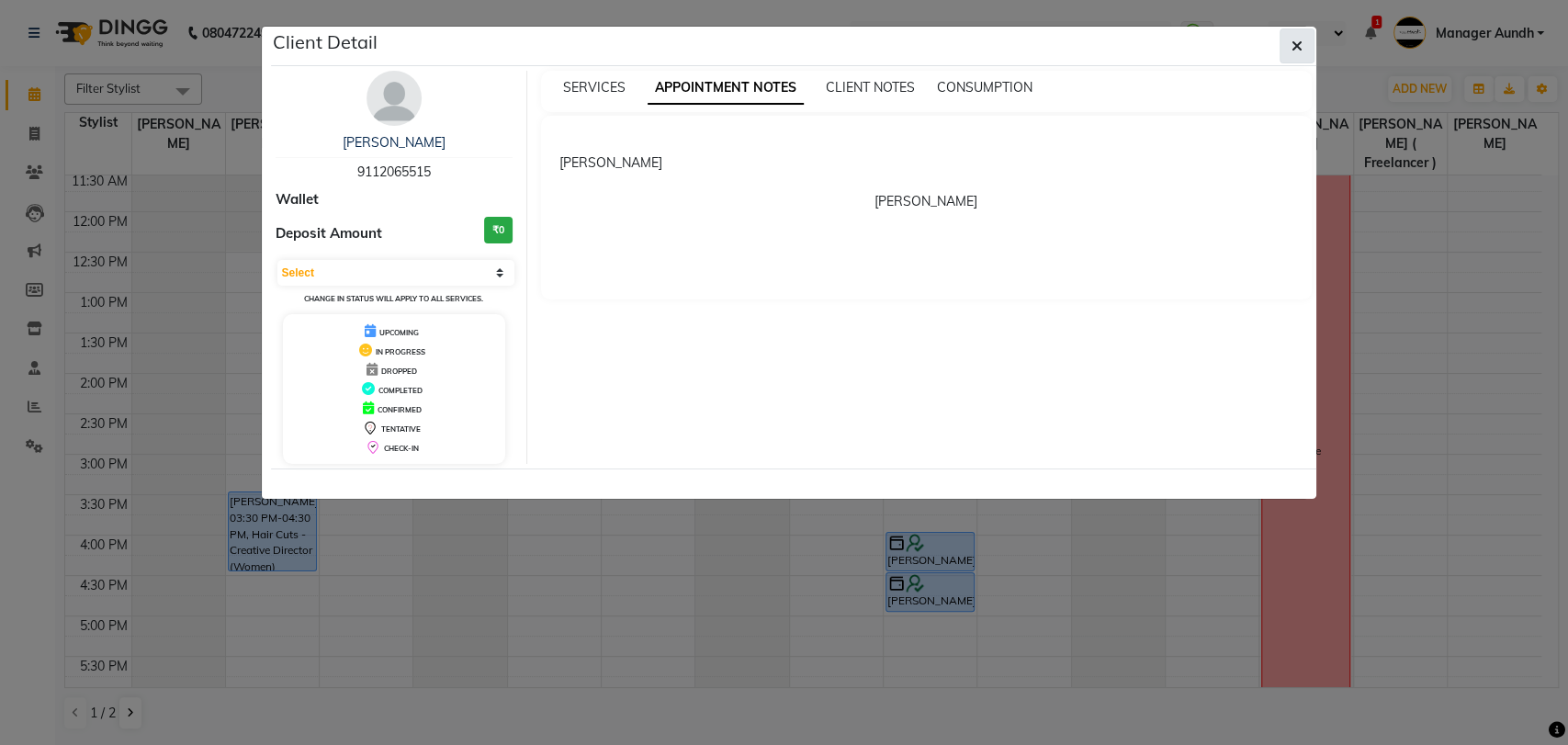
click at [1306, 53] on button "button" at bounding box center [1297, 46] width 35 height 35
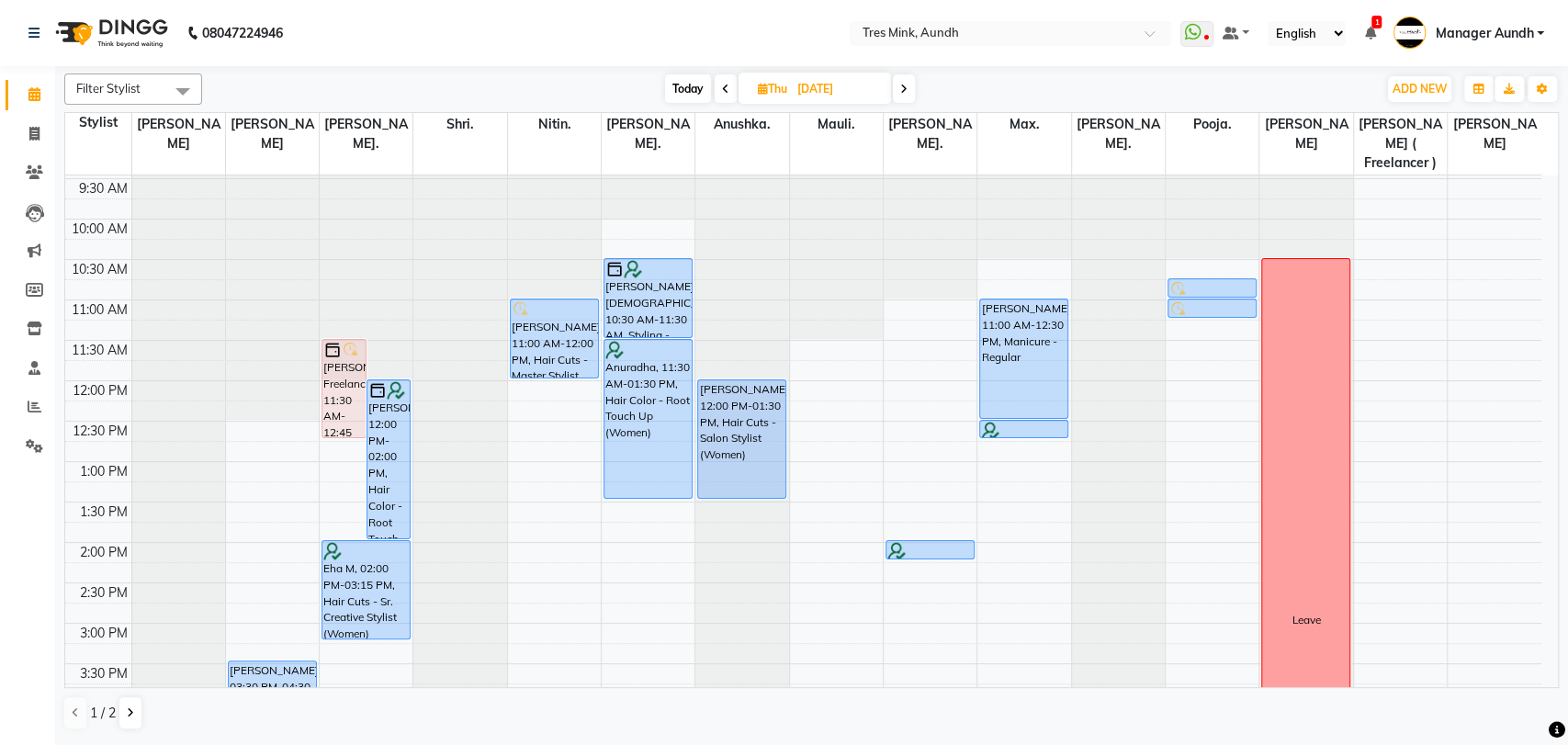
scroll to position [83, 0]
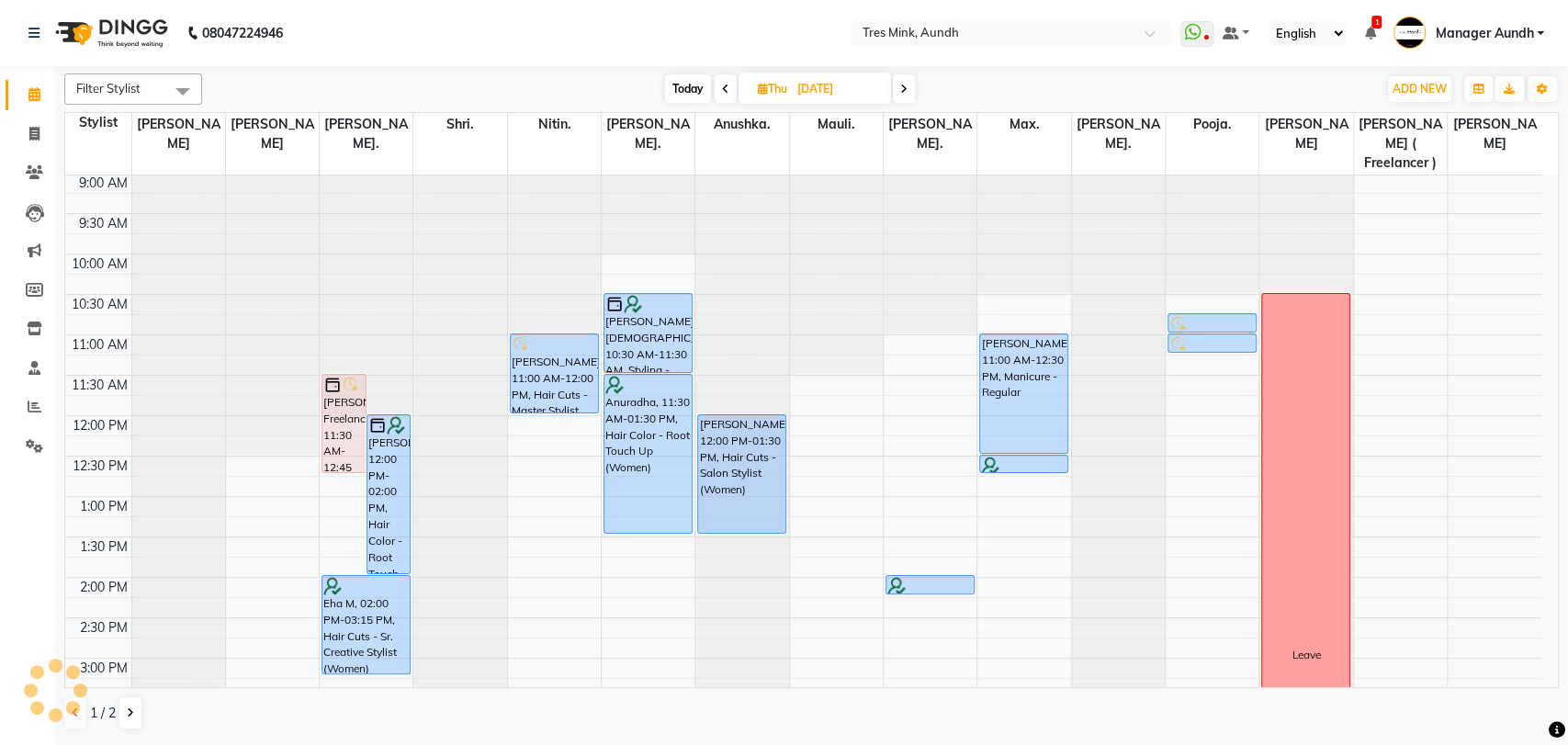
click at [902, 89] on icon at bounding box center [903, 89] width 7 height 11
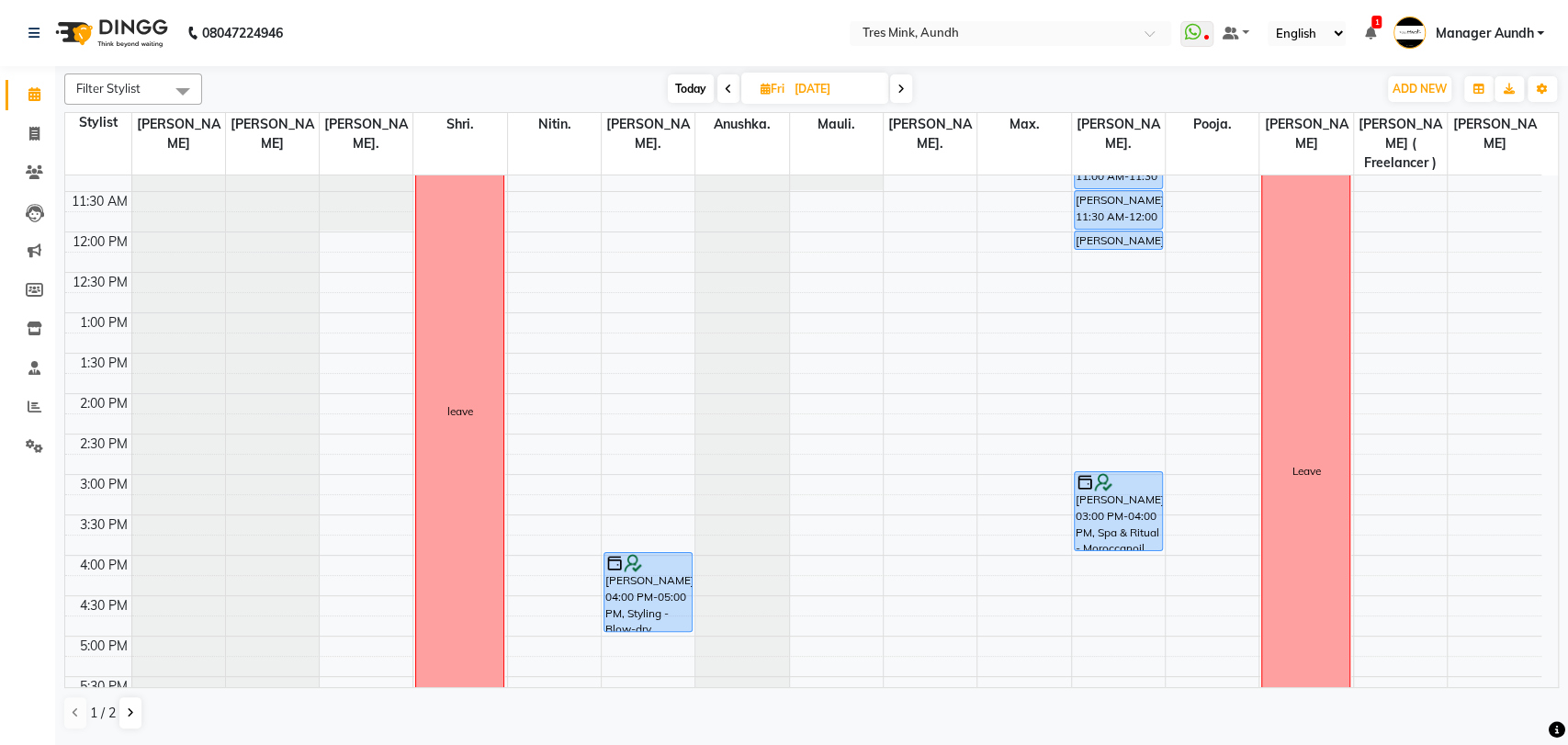
scroll to position [184, 0]
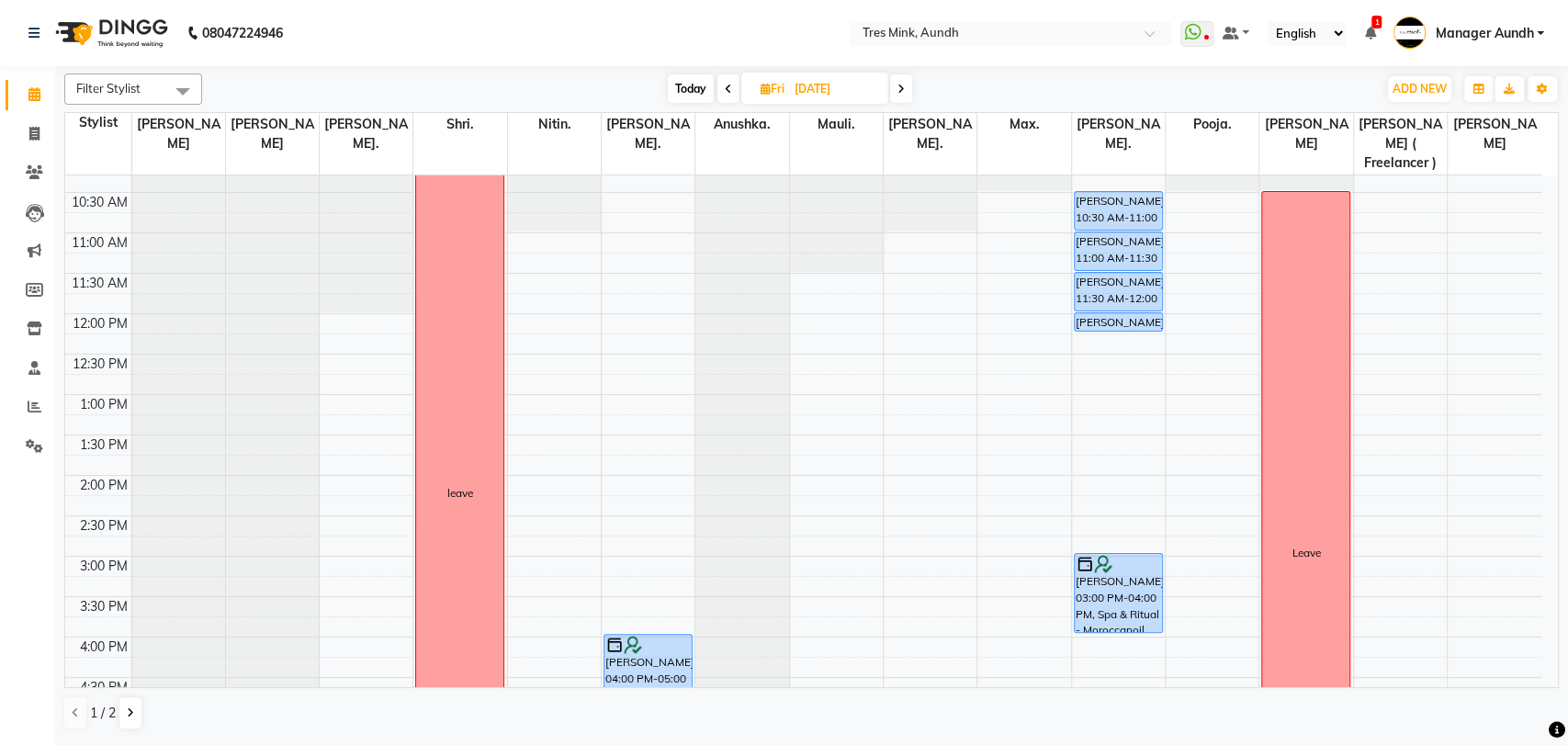
click at [905, 90] on span at bounding box center [901, 89] width 22 height 29
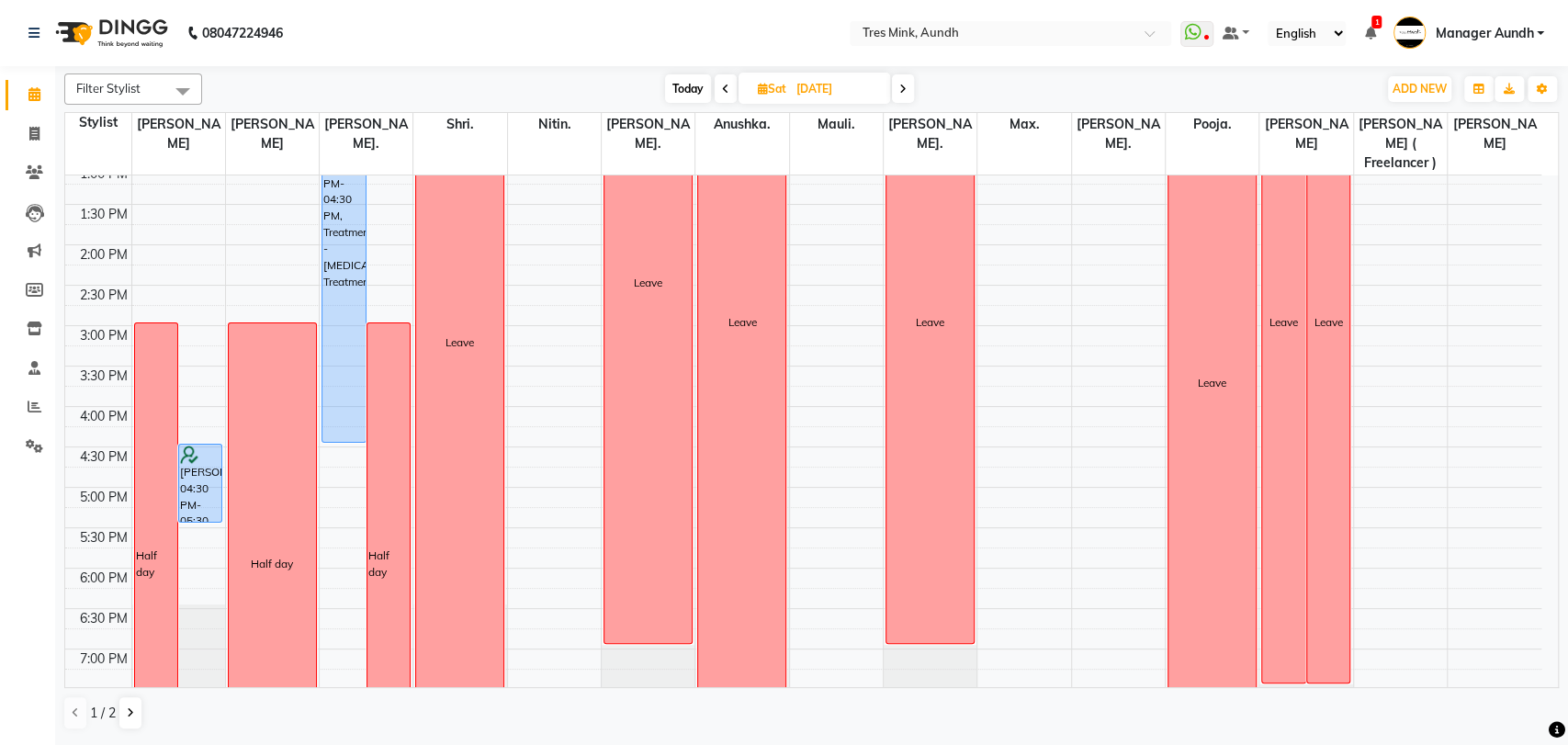
scroll to position [389, 0]
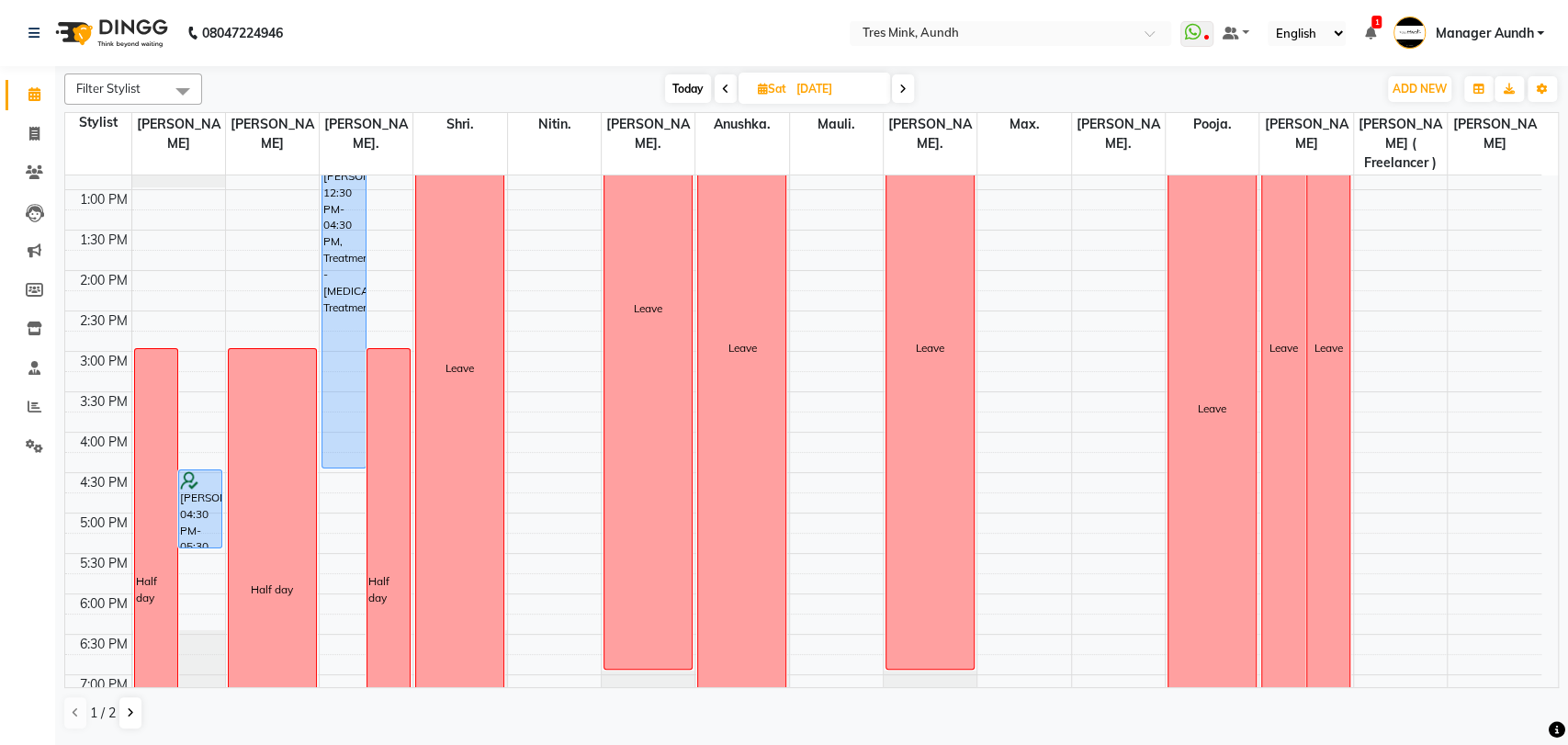
click at [700, 92] on span "Today" at bounding box center [688, 89] width 46 height 29
type input "[DATE]"
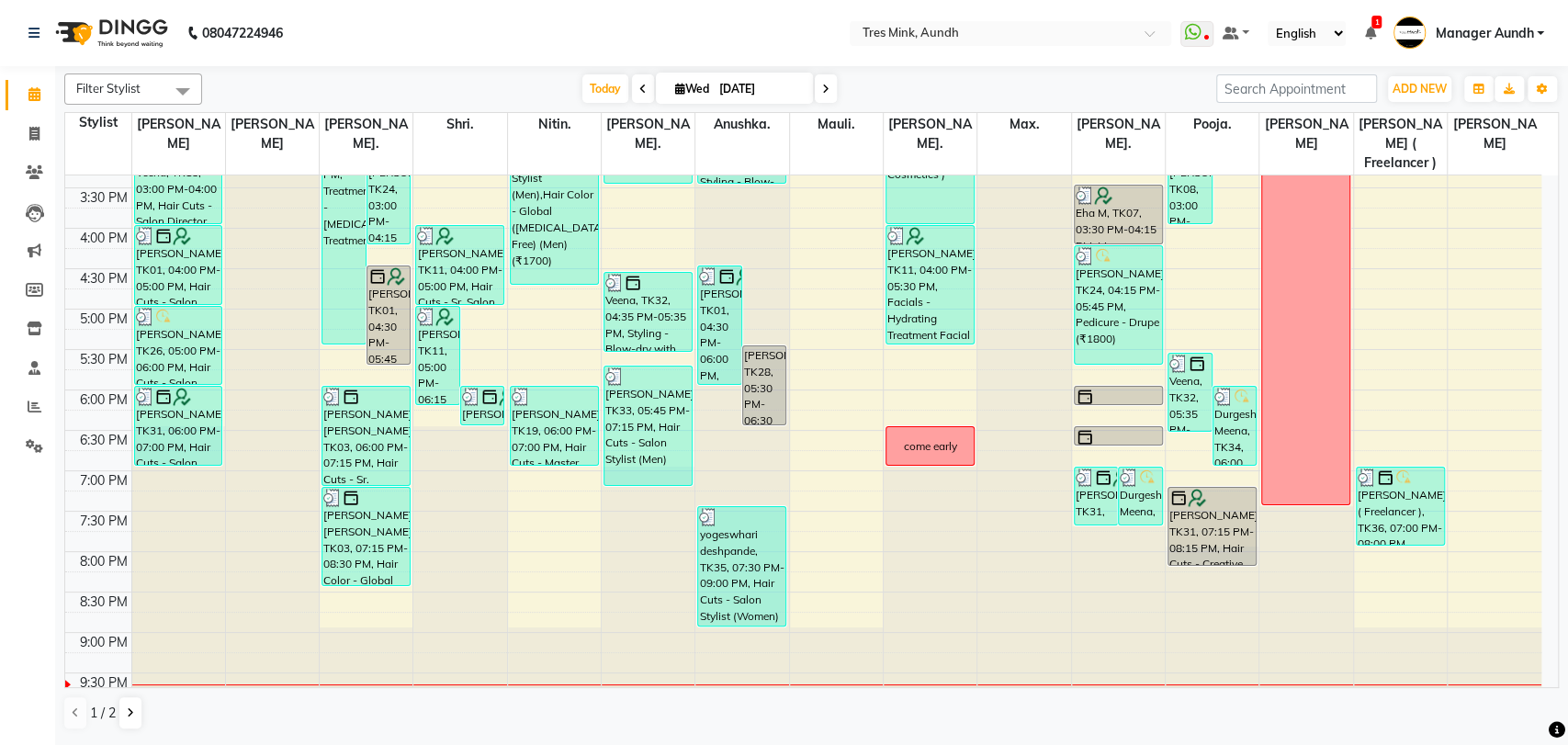
scroll to position [287, 0]
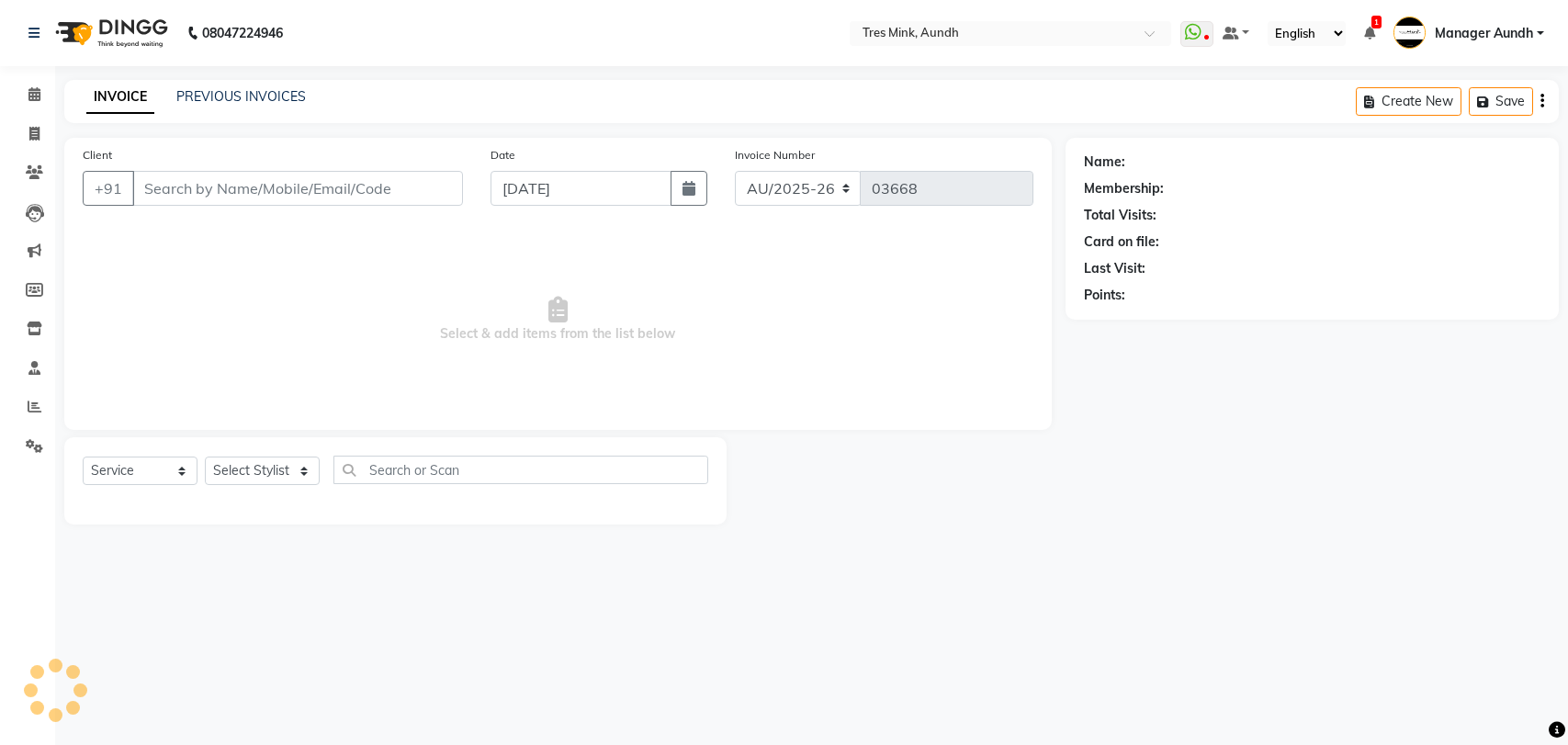
select select "service"
click at [22, 86] on span at bounding box center [34, 95] width 32 height 21
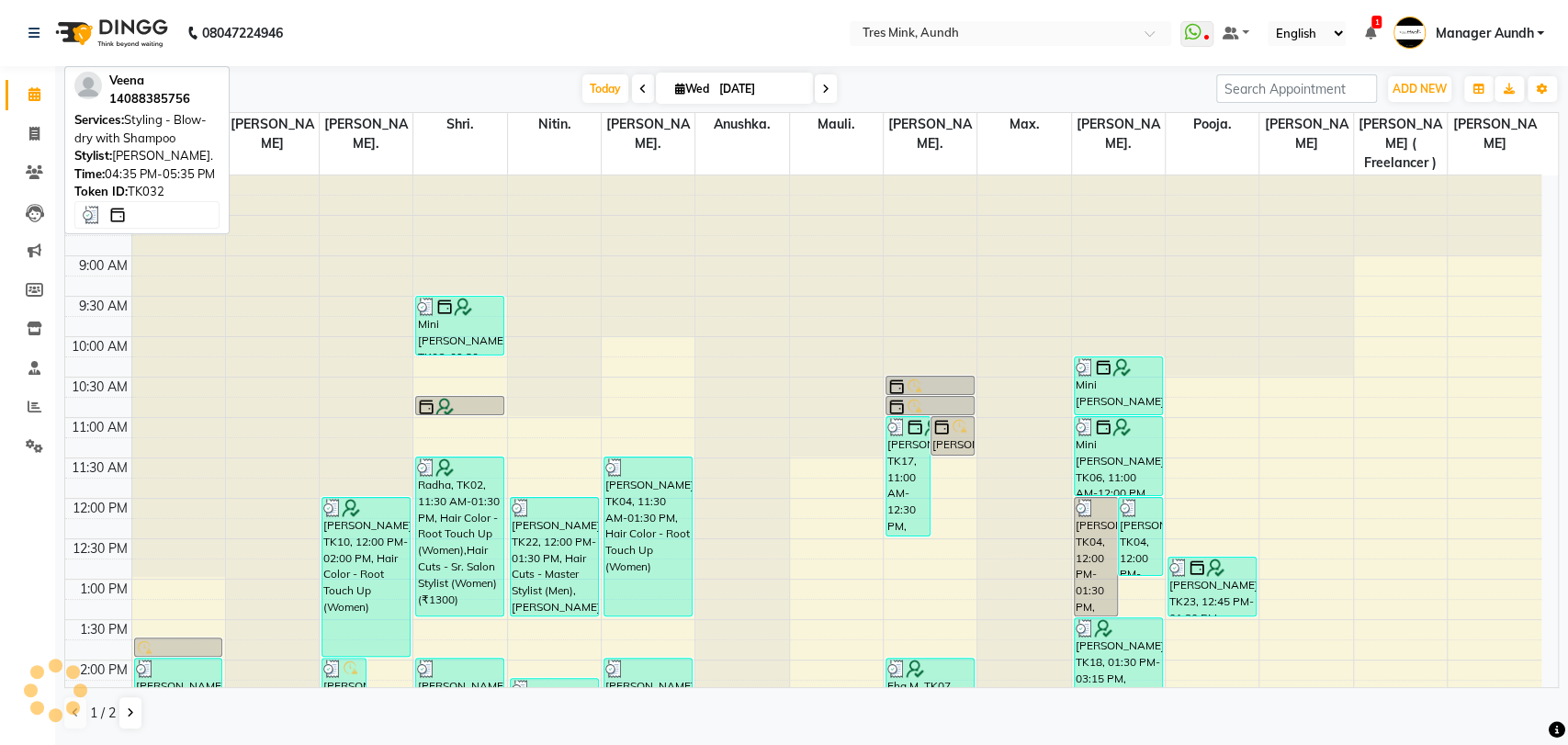
scroll to position [559, 0]
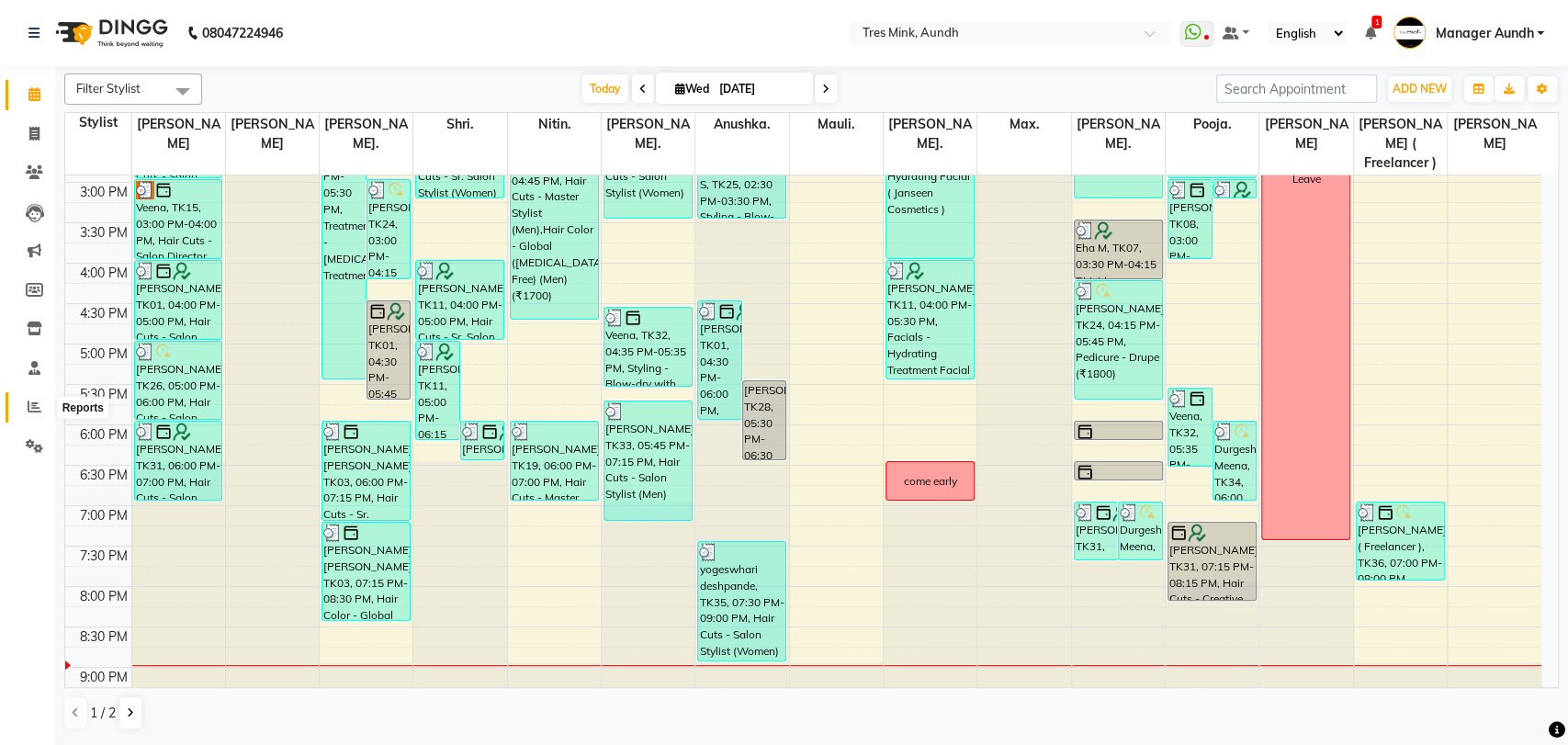
drag, startPoint x: 24, startPoint y: 405, endPoint x: 64, endPoint y: 396, distance: 41.0
click at [25, 405] on span at bounding box center [34, 407] width 32 height 21
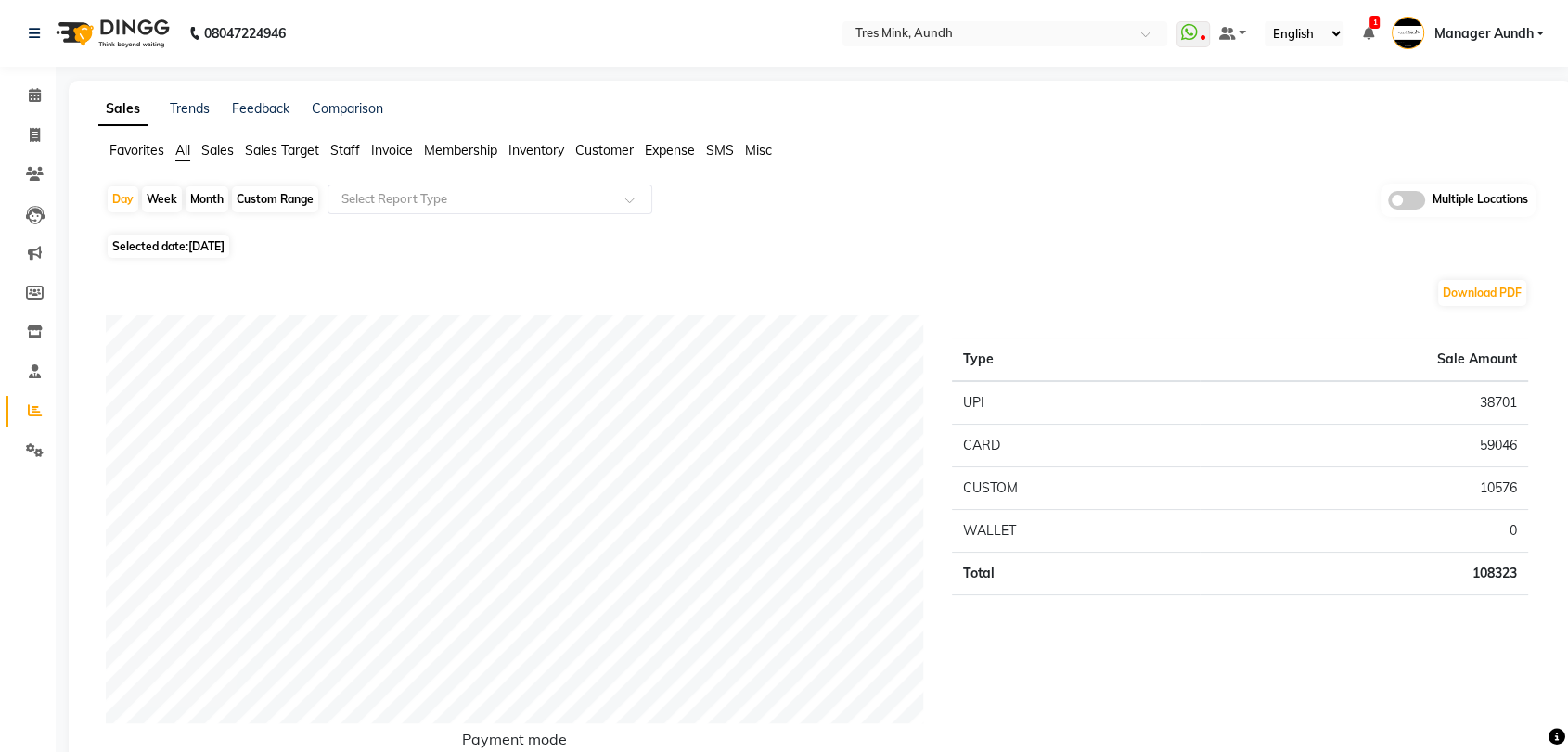
click at [135, 150] on span "Favorites" at bounding box center [137, 150] width 55 height 17
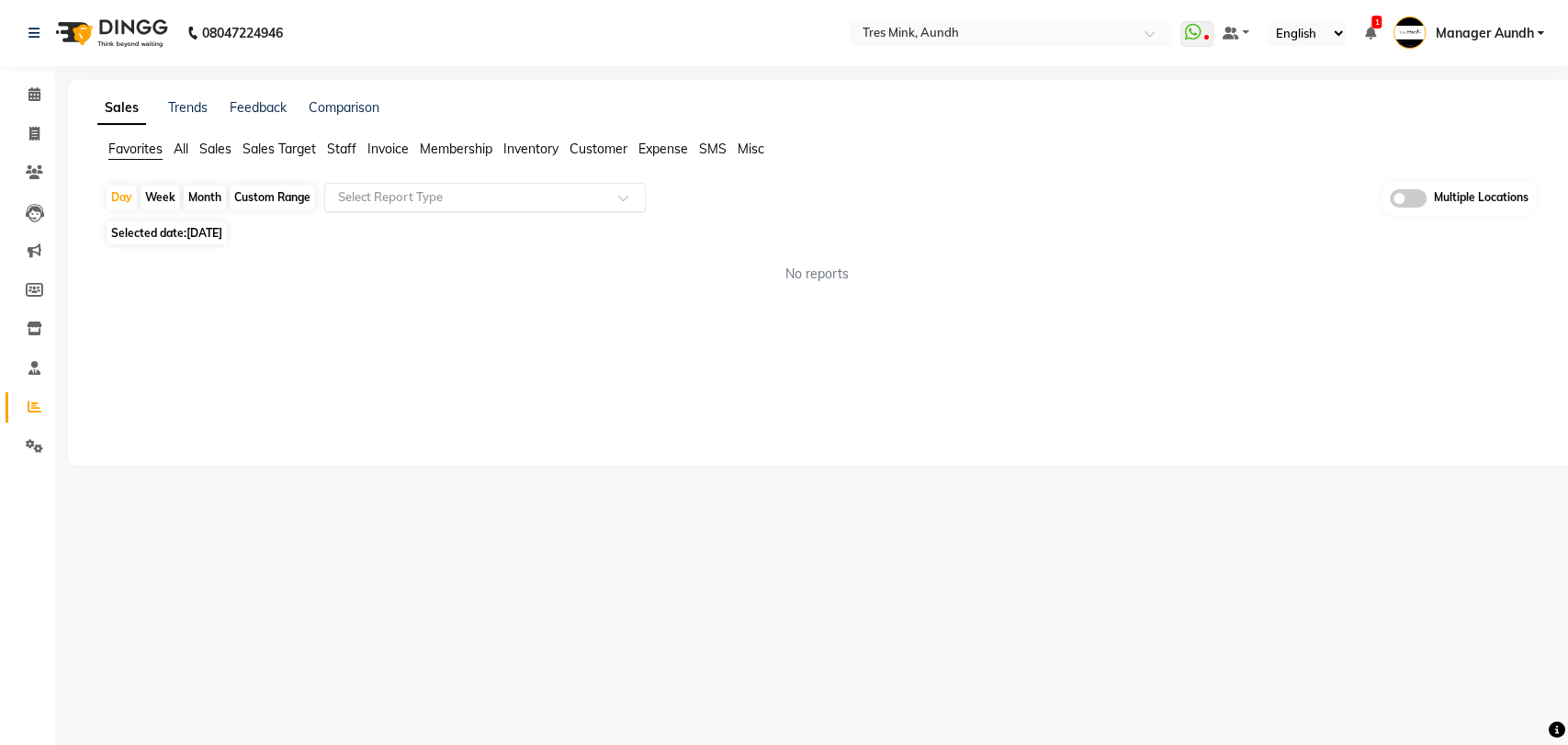
click at [388, 193] on input "text" at bounding box center [466, 197] width 265 height 18
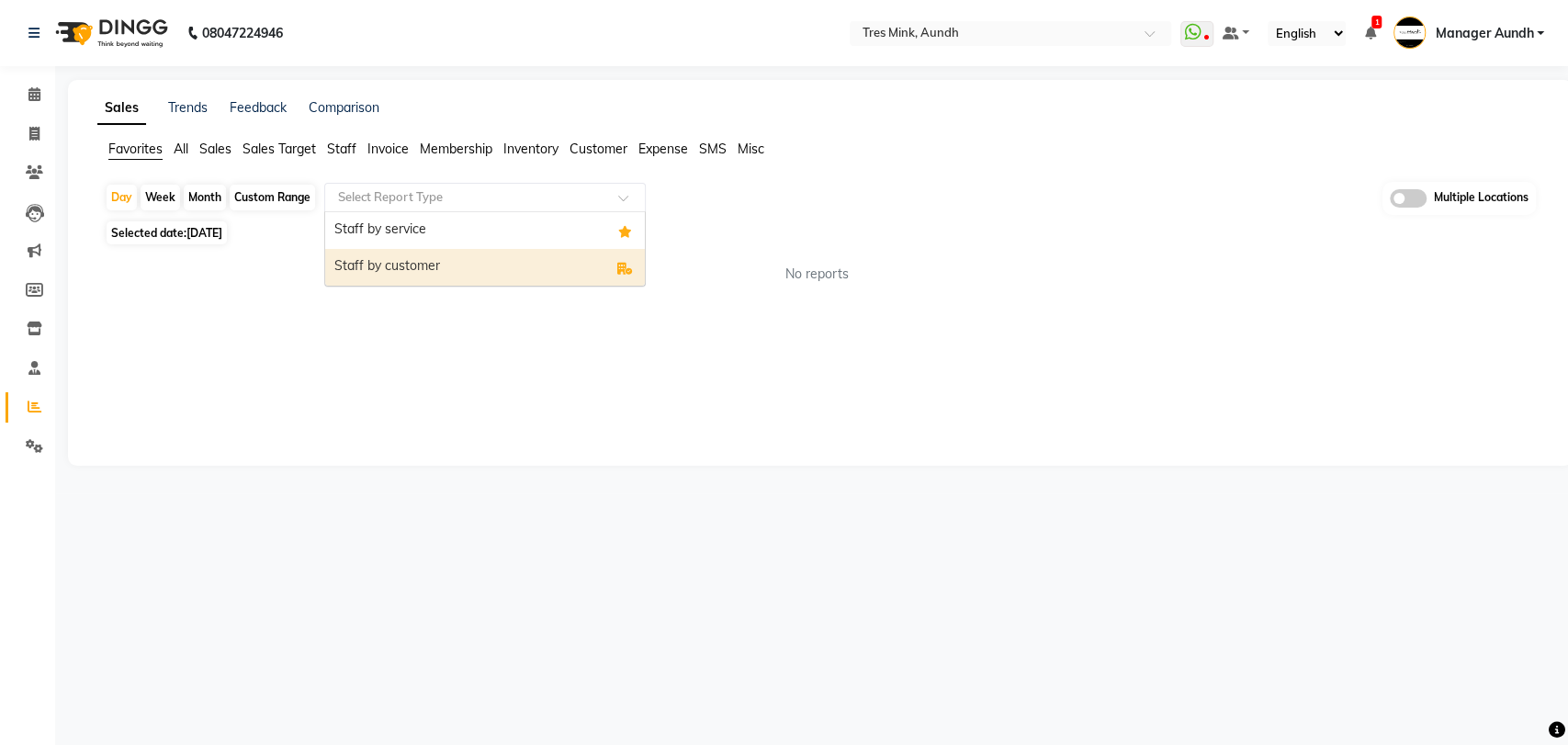
click at [479, 277] on div "Staff by customer" at bounding box center [485, 267] width 320 height 37
select select "filtered_report"
select select "csv"
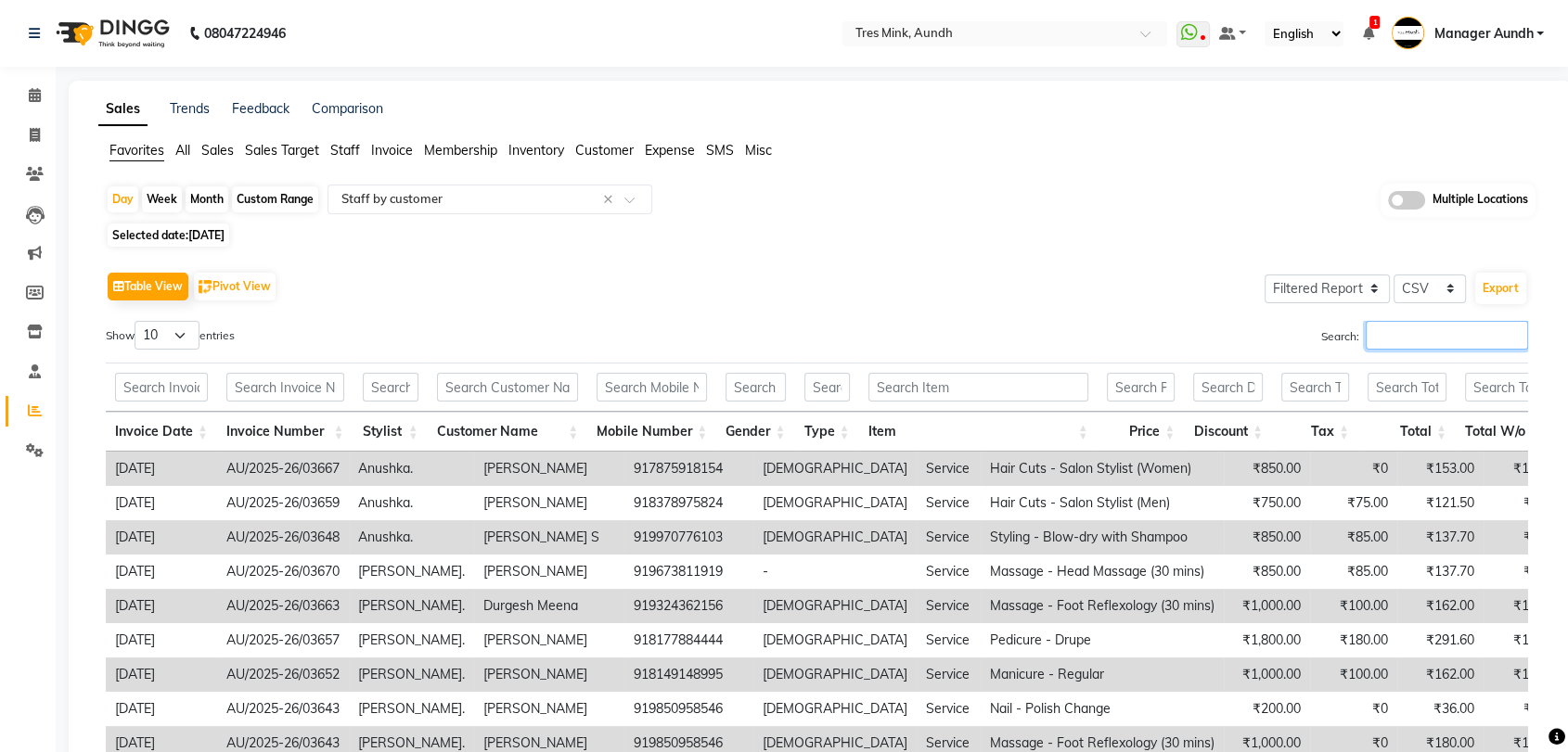
click at [1424, 343] on input "Search:" at bounding box center [1446, 335] width 162 height 29
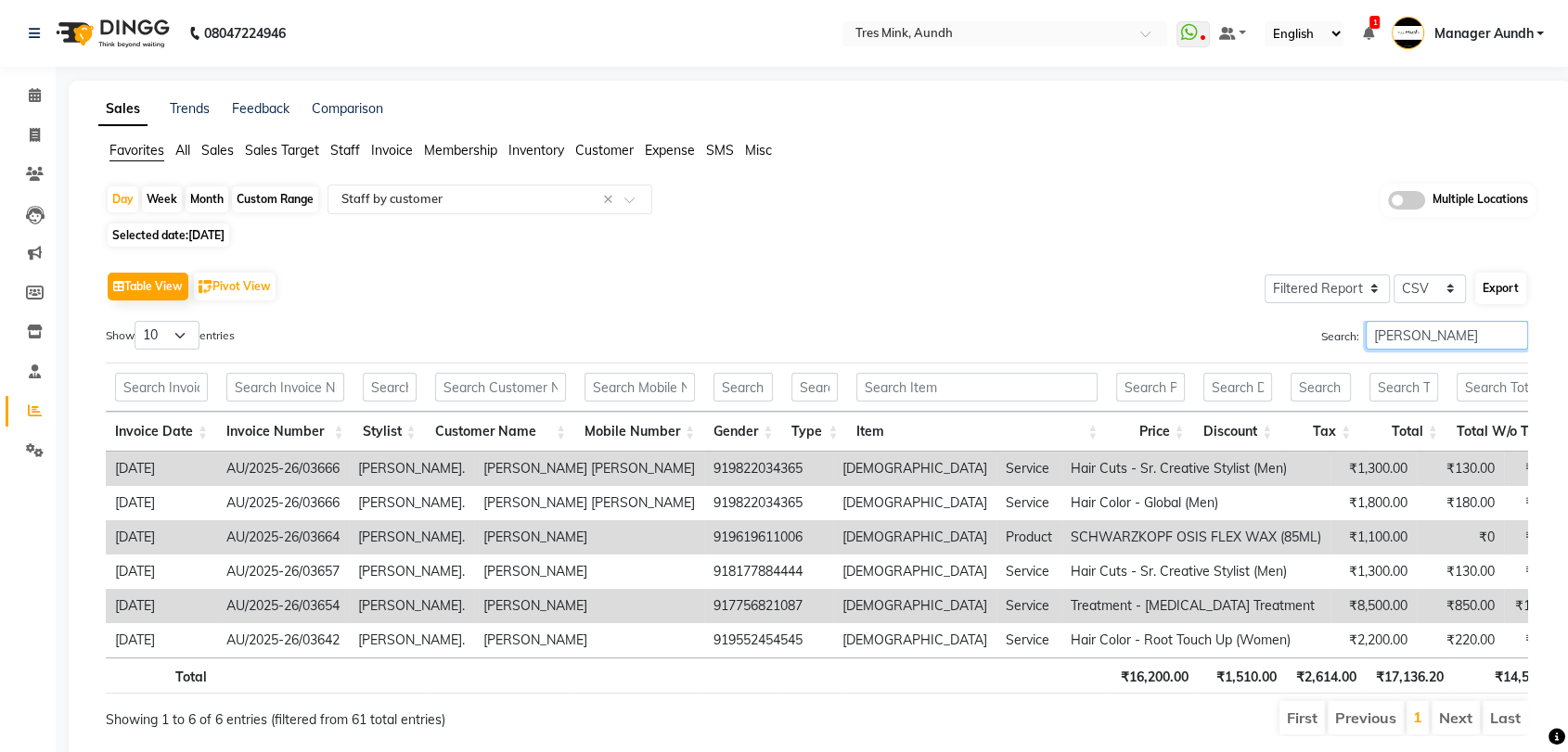
type input "nelson"
click at [1515, 298] on button "Export" at bounding box center [1500, 289] width 51 height 32
click at [1430, 293] on select "Select CSV PDF" at bounding box center [1429, 289] width 73 height 29
select select "pdf"
click at [1393, 275] on select "Select CSV PDF" at bounding box center [1429, 289] width 73 height 29
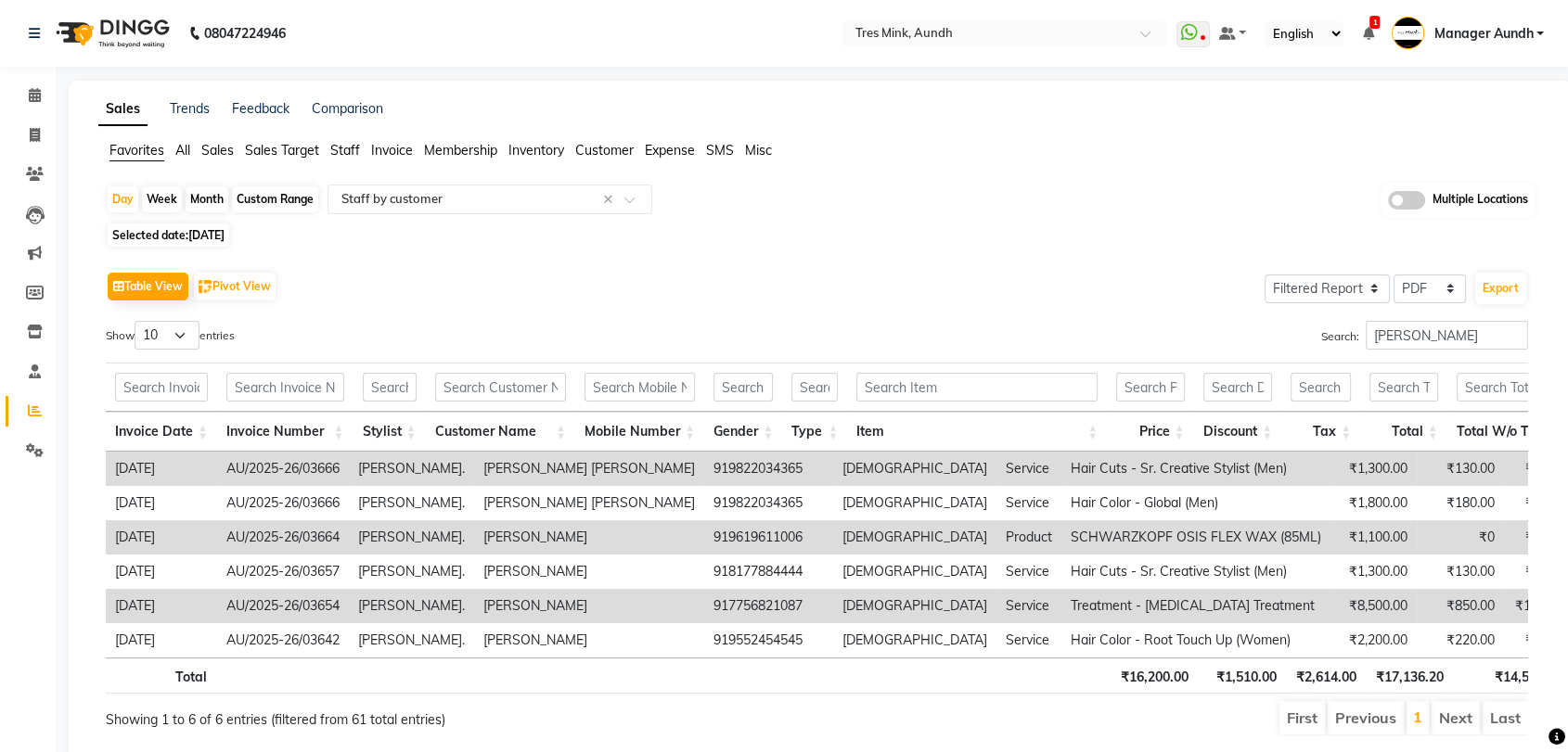
click at [1554, 738] on div at bounding box center [1554, 738] width 0 height 0
click at [1515, 284] on button "Export" at bounding box center [1500, 289] width 51 height 32
select select "sans-serif"
select select "16px"
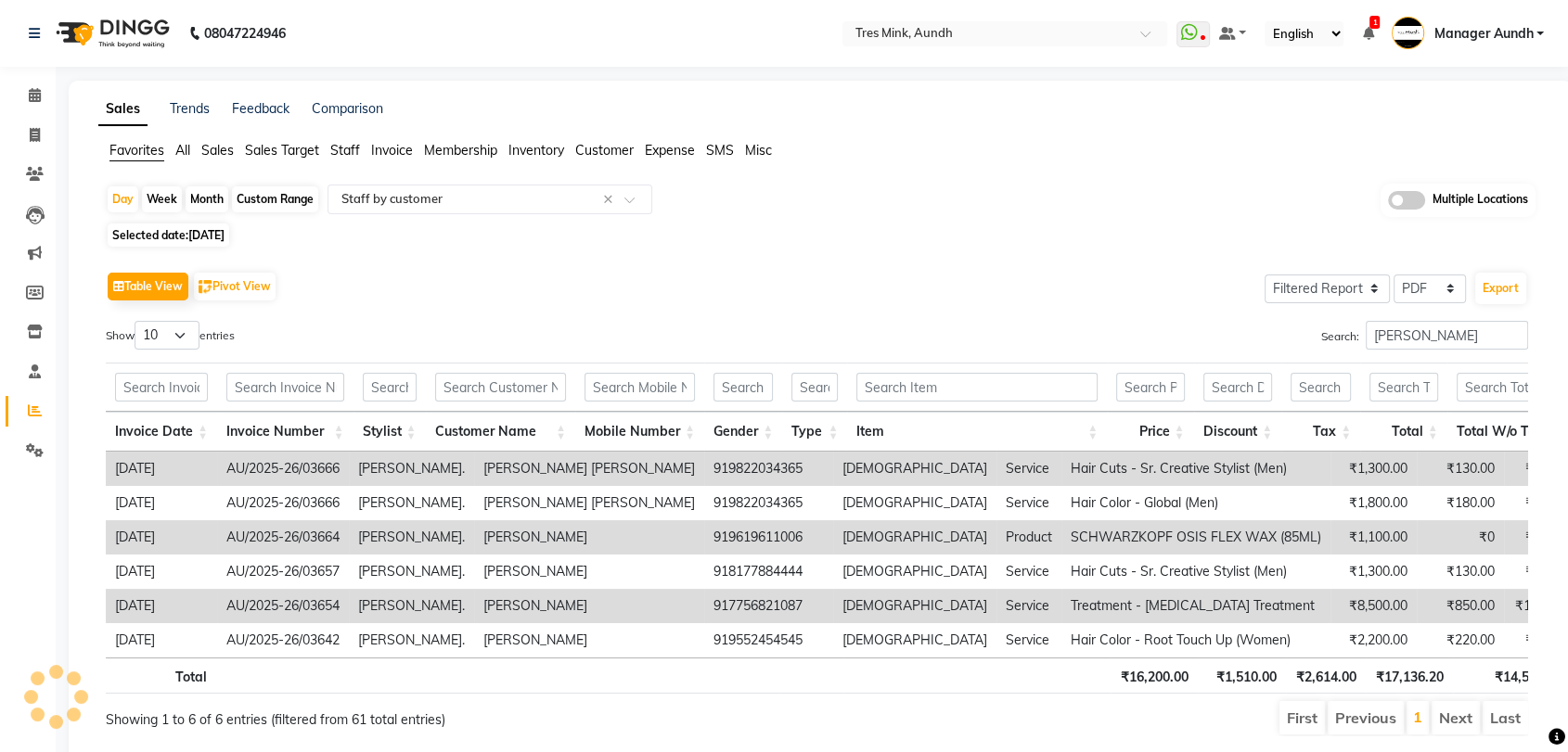
select select "template_1"
select select "A4"
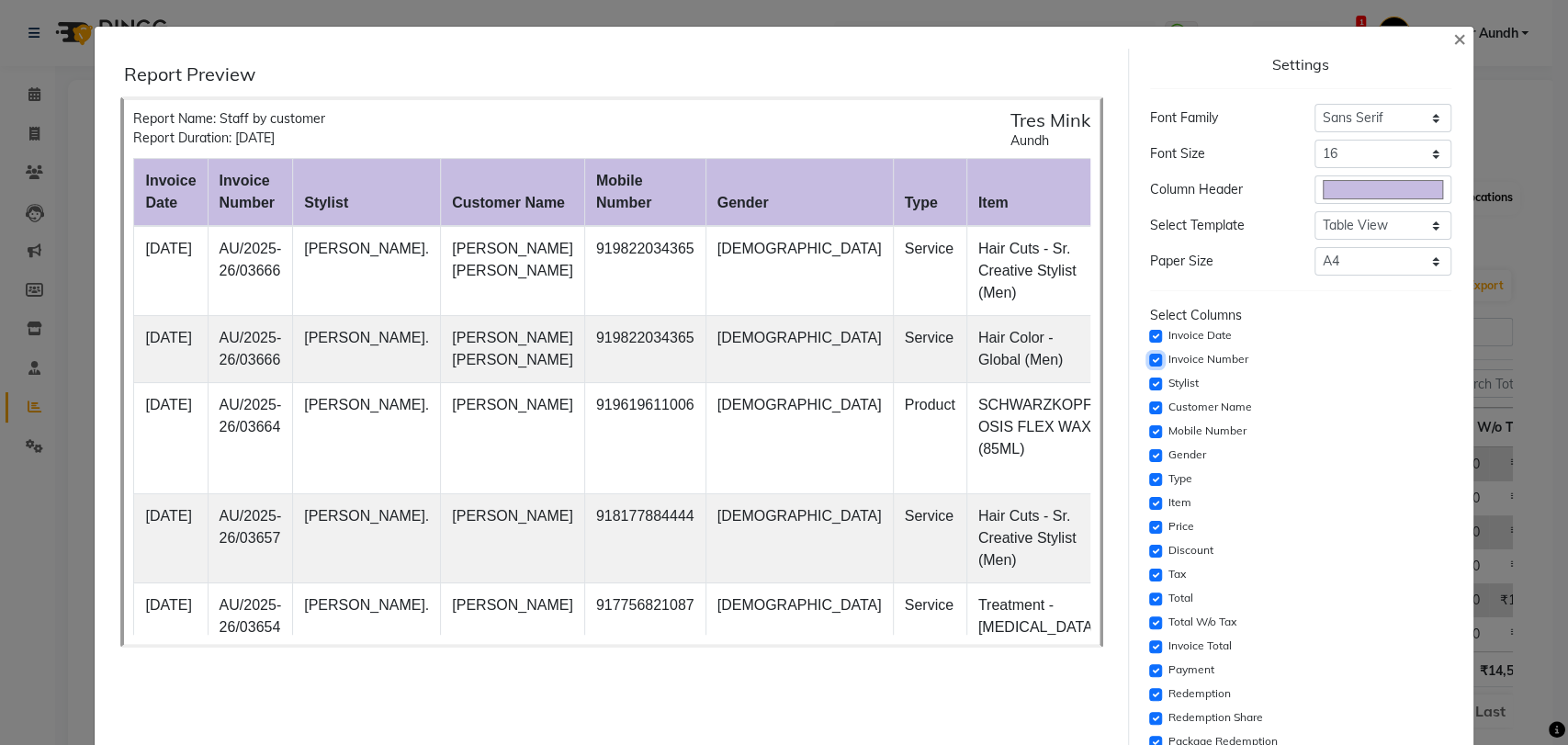
click at [1149, 362] on input "checkbox" at bounding box center [1155, 361] width 13 height 13
checkbox input "false"
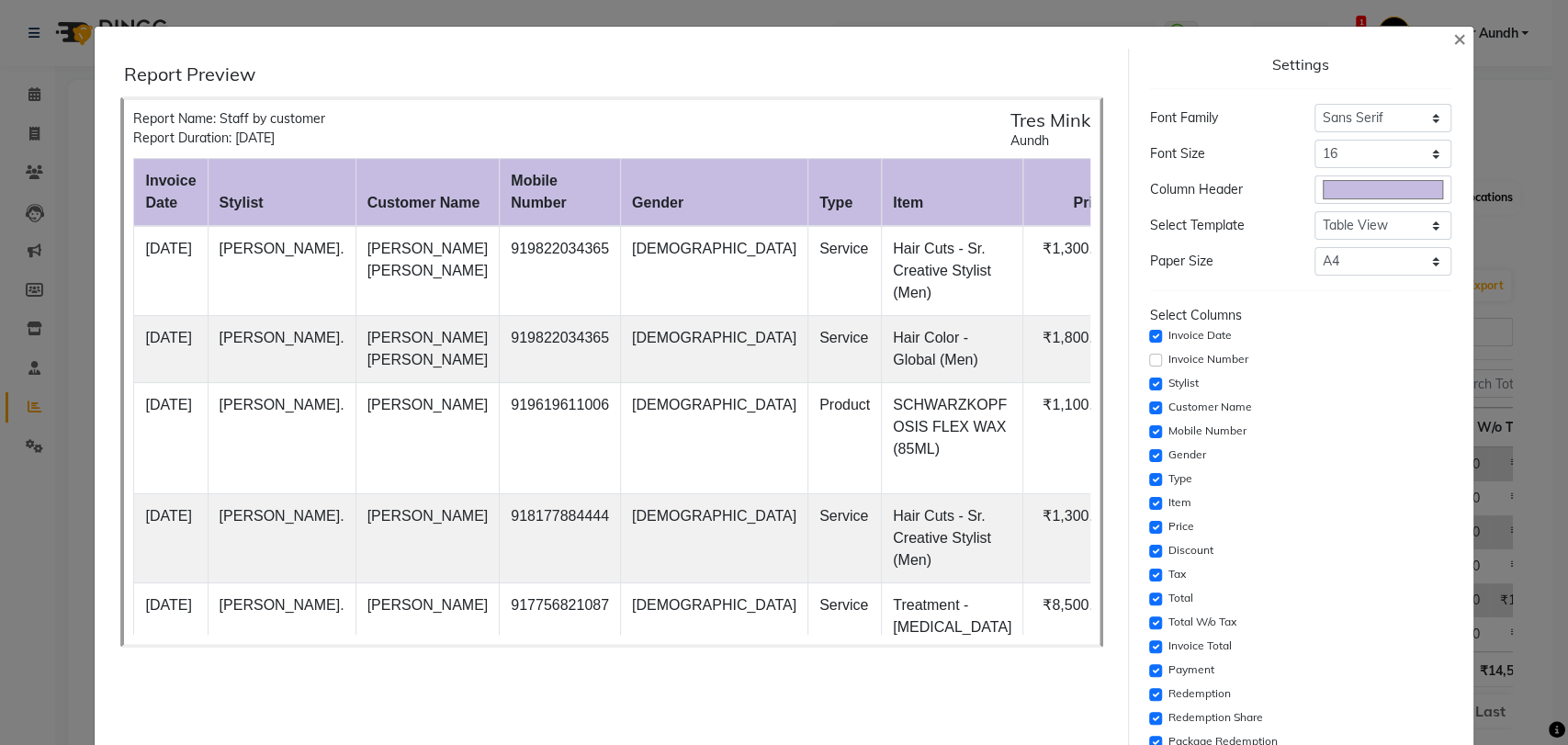
click at [1149, 422] on div "Mobile Number" at bounding box center [1300, 432] width 301 height 22
click at [1149, 451] on input "checkbox" at bounding box center [1155, 455] width 13 height 13
checkbox input "false"
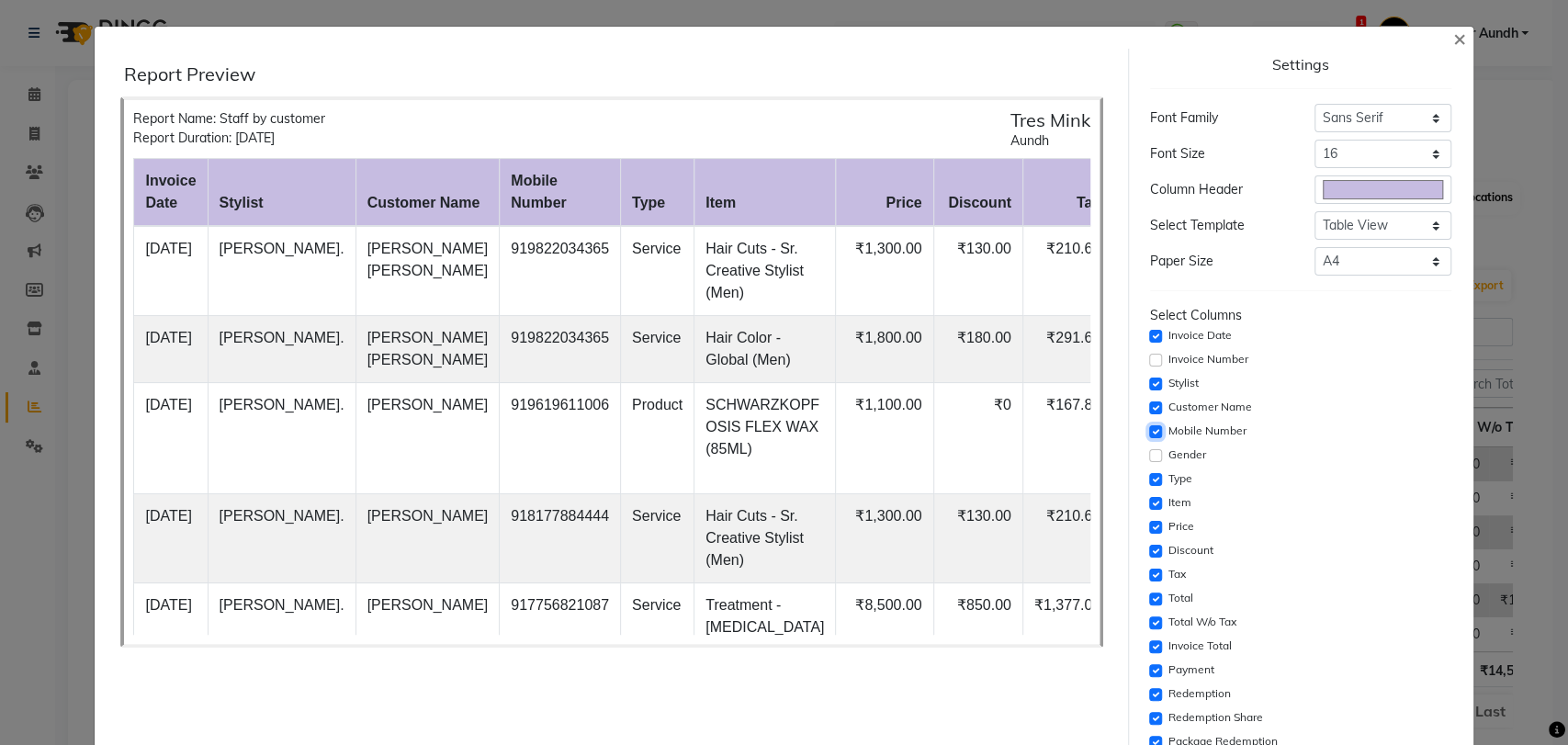
click at [1149, 430] on input "checkbox" at bounding box center [1155, 432] width 13 height 13
checkbox input "false"
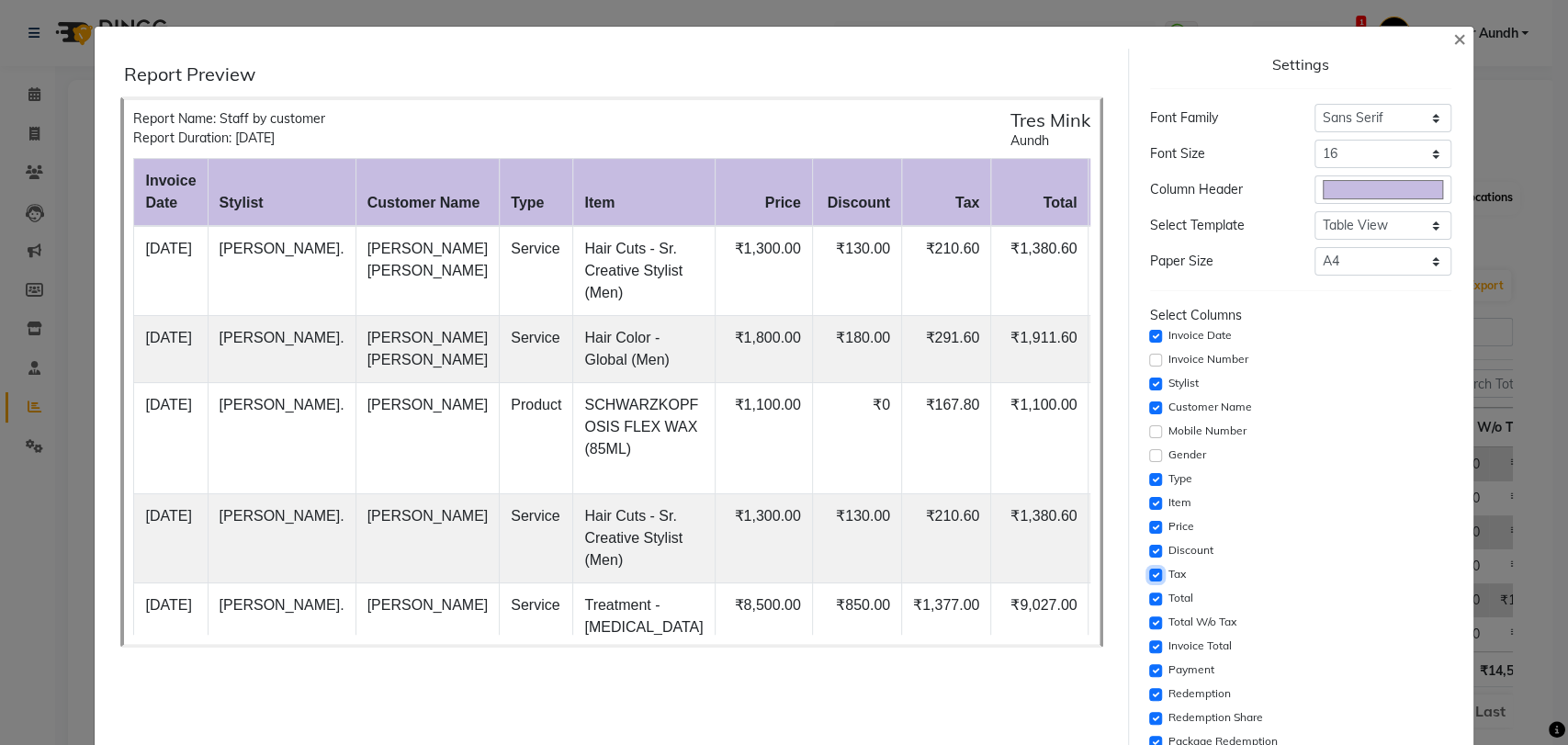
click at [1149, 569] on input "checkbox" at bounding box center [1155, 575] width 13 height 13
checkbox input "false"
click at [1149, 598] on input "checkbox" at bounding box center [1155, 599] width 13 height 13
checkbox input "false"
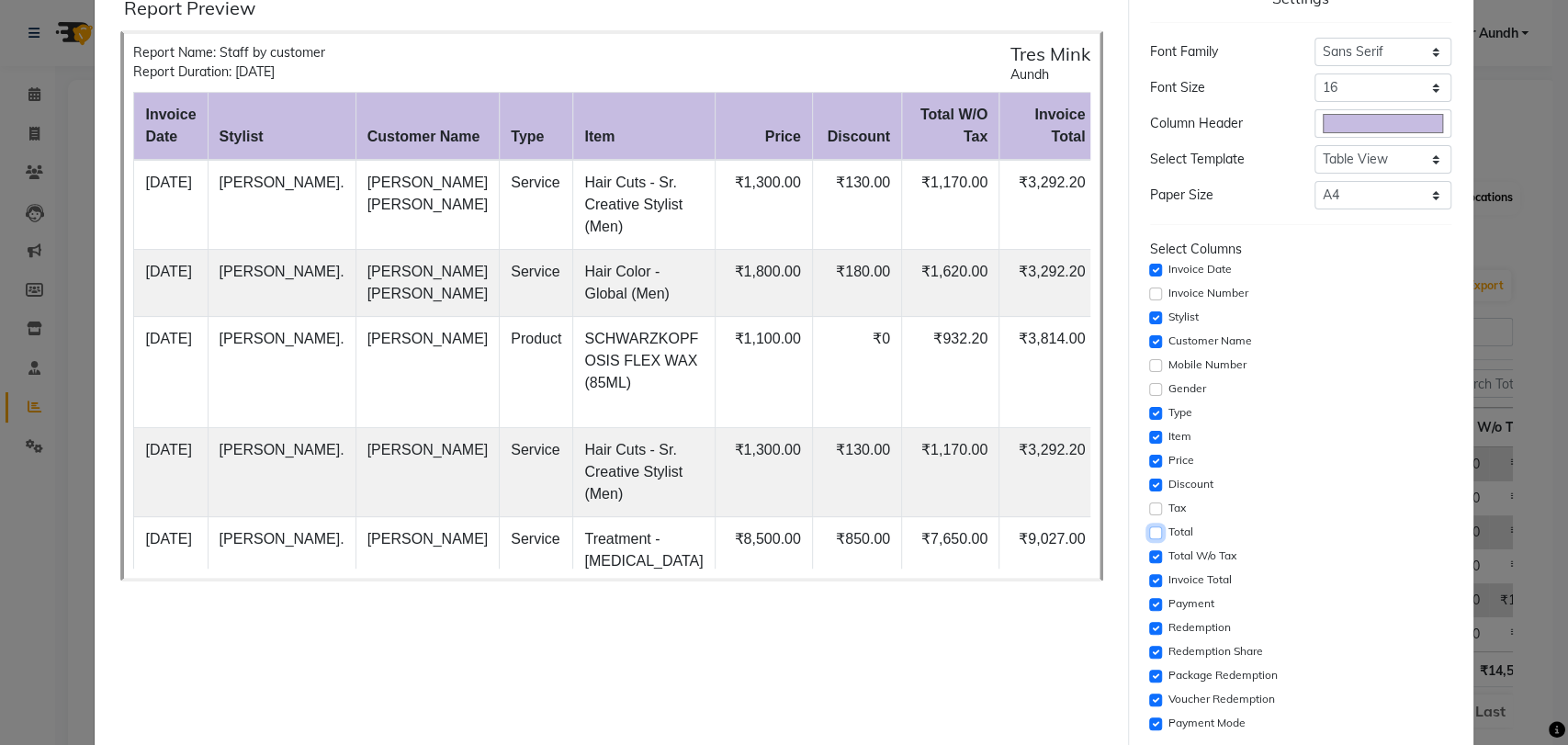
scroll to position [102, 0]
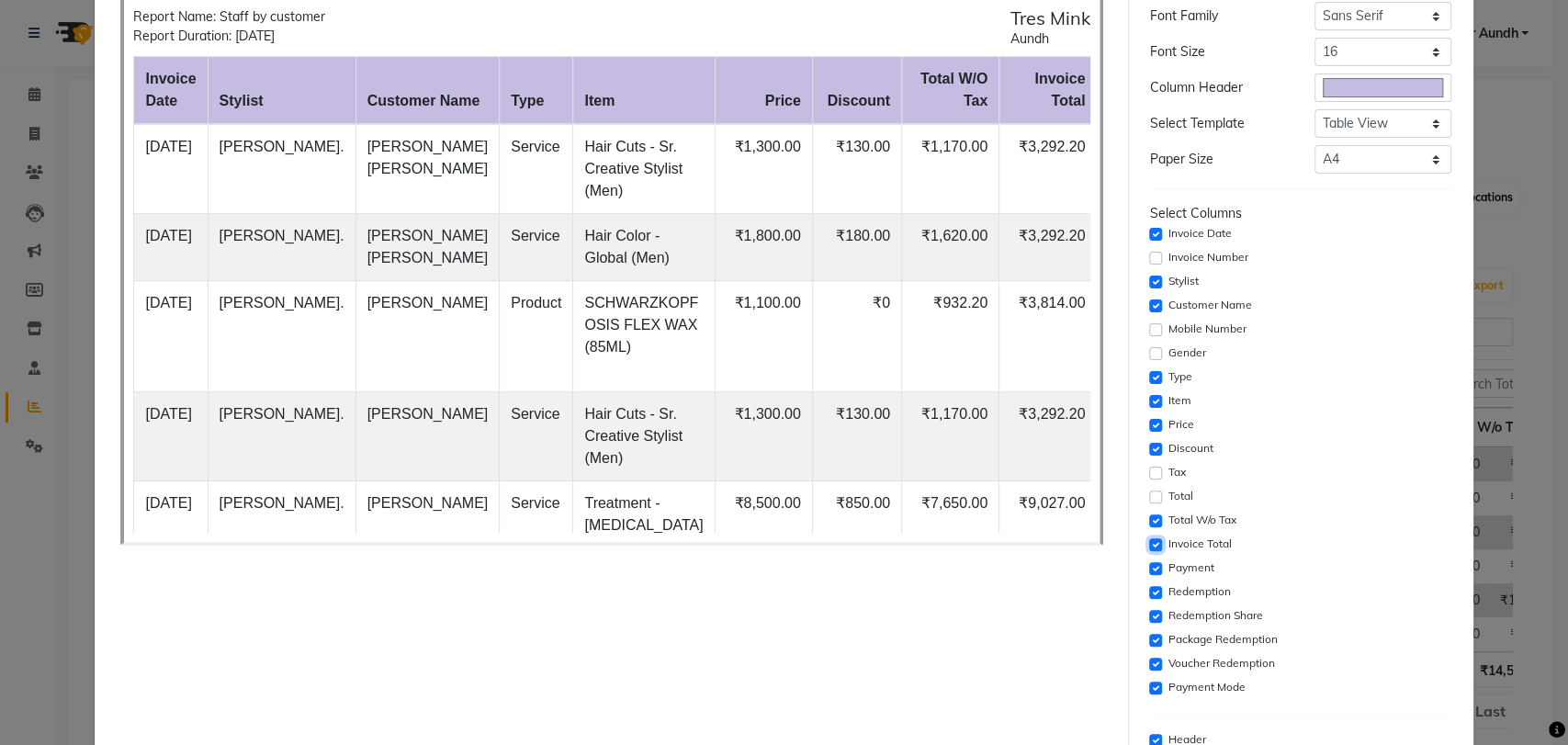
click at [1149, 543] on input "checkbox" at bounding box center [1155, 545] width 13 height 13
checkbox input "false"
click at [1149, 566] on input "checkbox" at bounding box center [1155, 569] width 13 height 13
checkbox input "false"
click at [1149, 597] on input "checkbox" at bounding box center [1155, 593] width 13 height 13
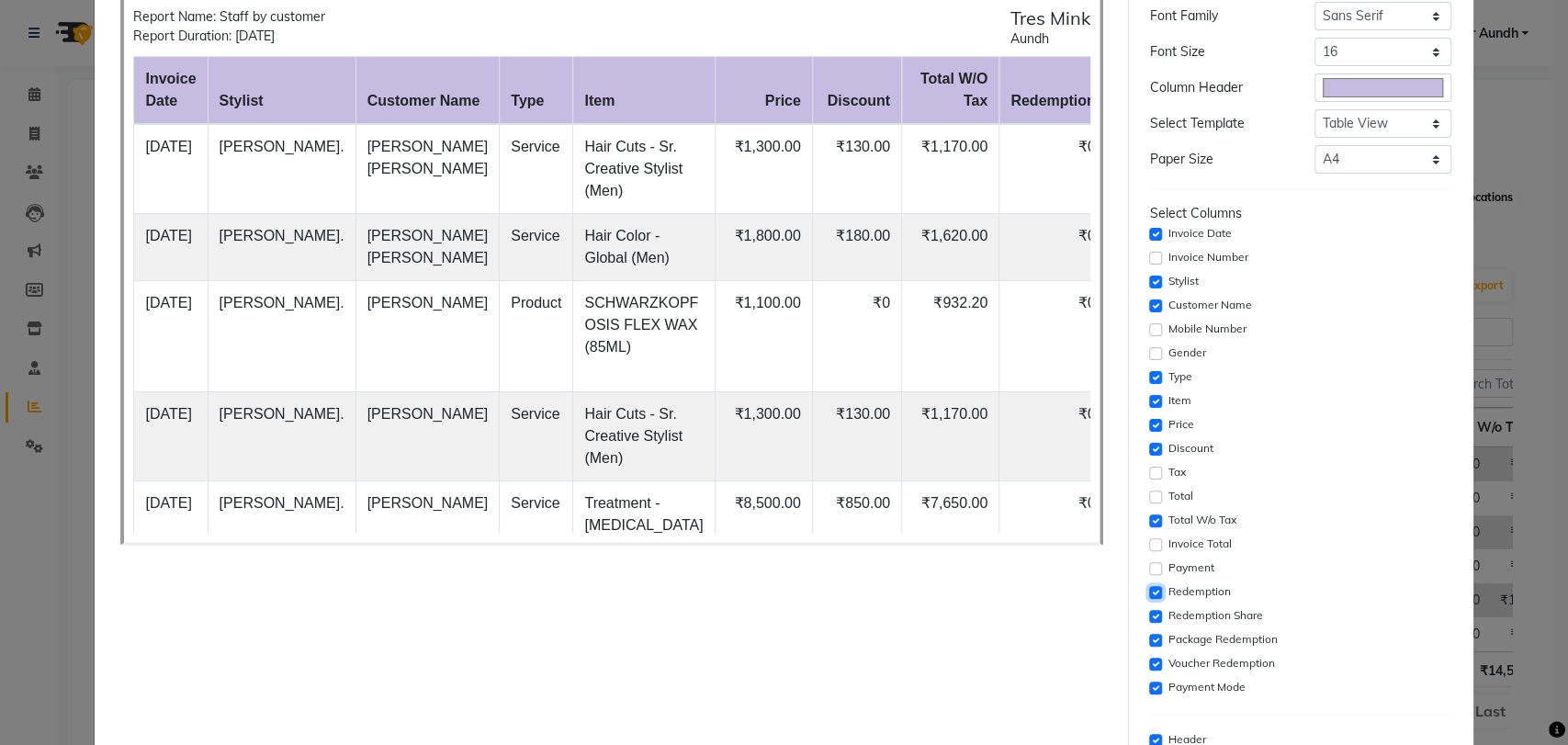
checkbox input "false"
click at [1149, 621] on input "checkbox" at bounding box center [1155, 616] width 13 height 13
checkbox input "false"
click at [1149, 641] on input "checkbox" at bounding box center [1155, 640] width 13 height 13
checkbox input "false"
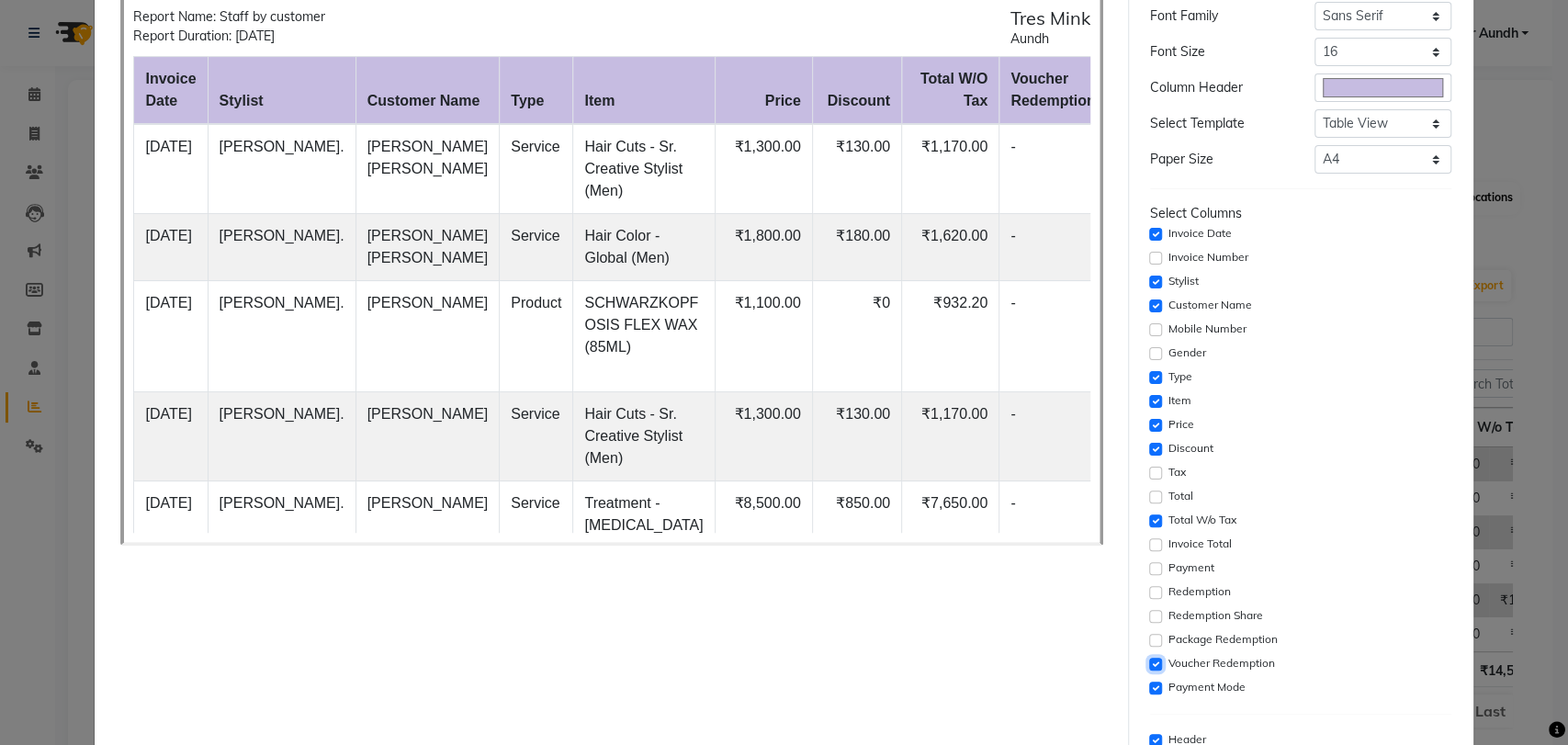
click at [1149, 668] on input "checkbox" at bounding box center [1155, 664] width 13 height 13
checkbox input "false"
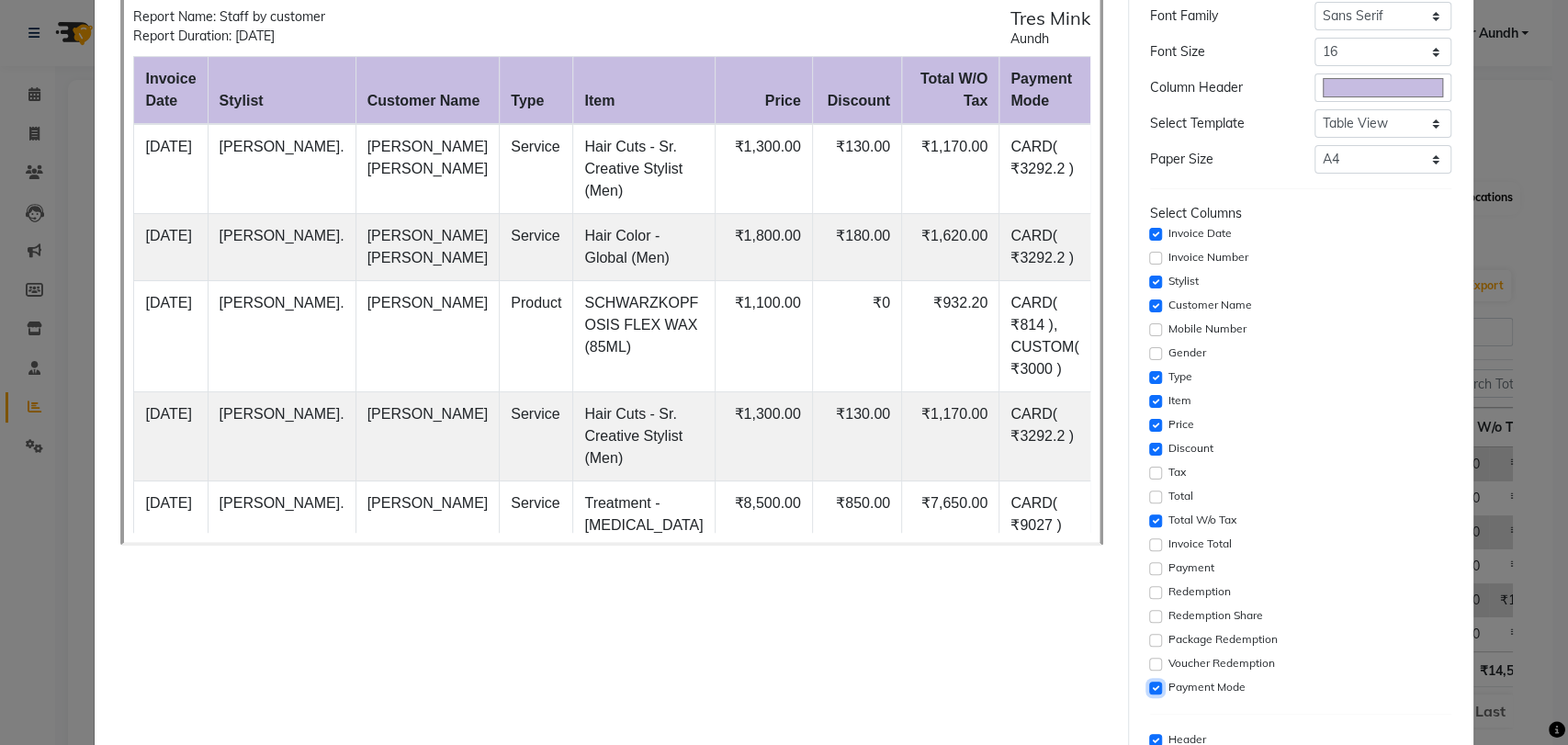
click at [1149, 687] on input "checkbox" at bounding box center [1155, 688] width 13 height 13
checkbox input "false"
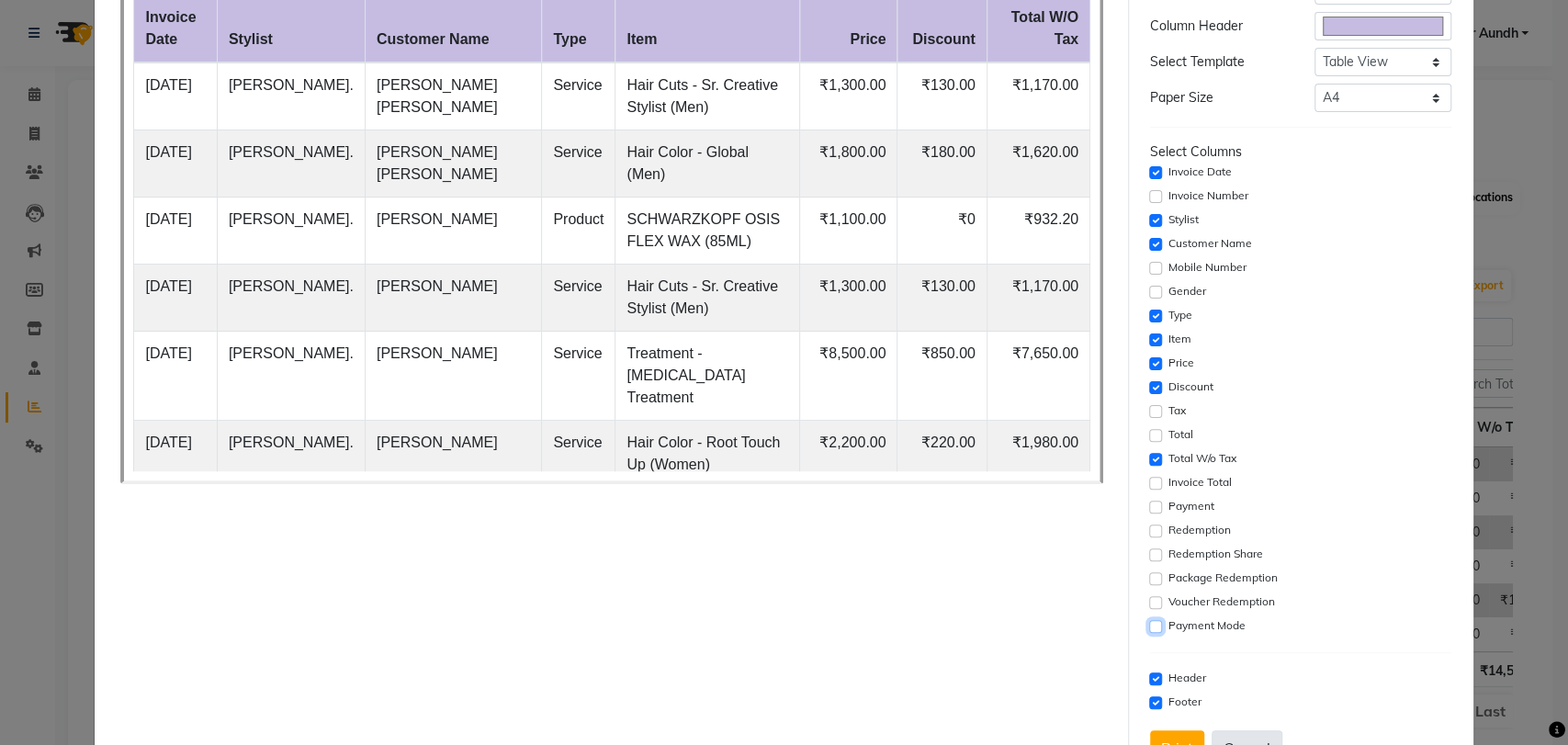
scroll to position [231, 0]
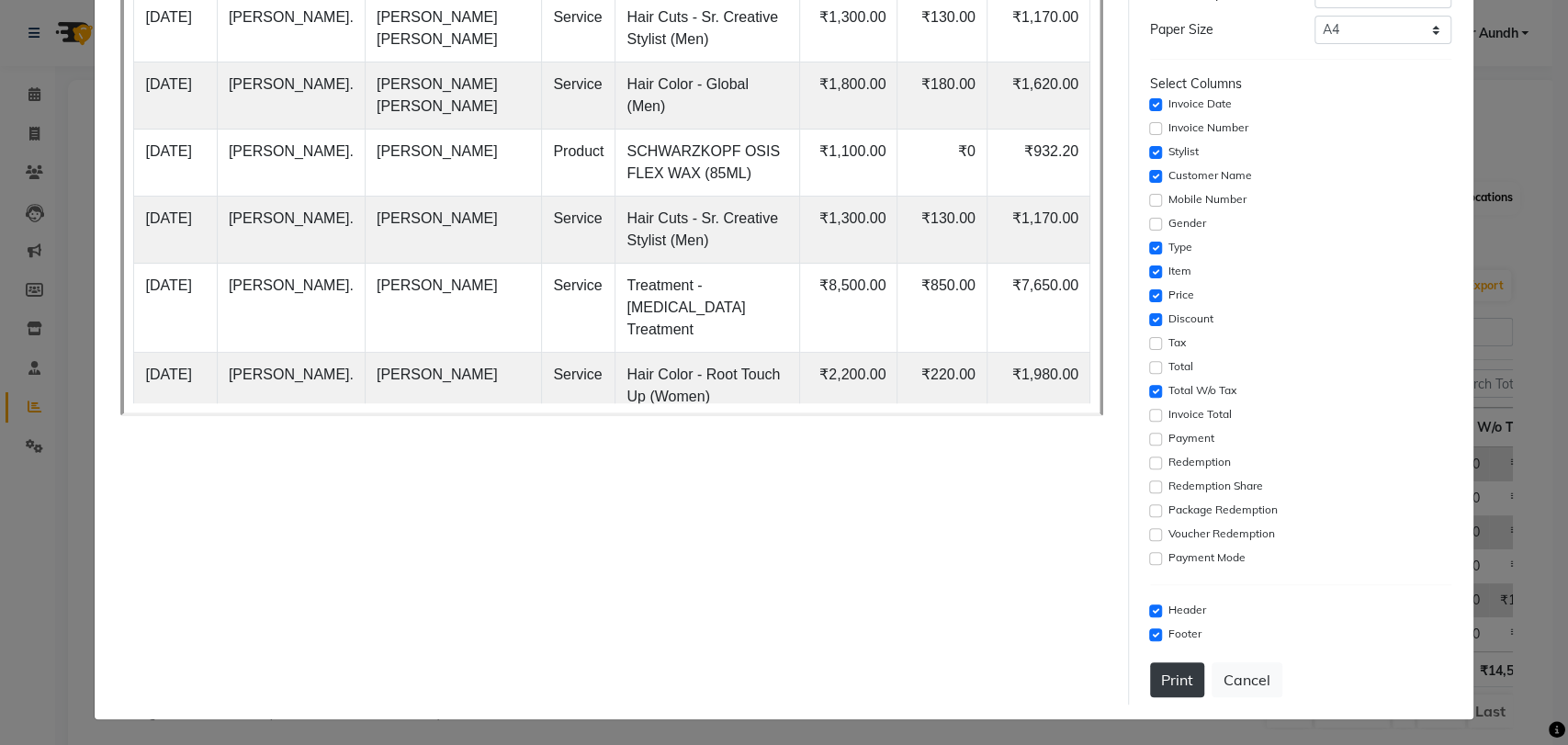
click at [1157, 682] on button "Print" at bounding box center [1176, 680] width 54 height 35
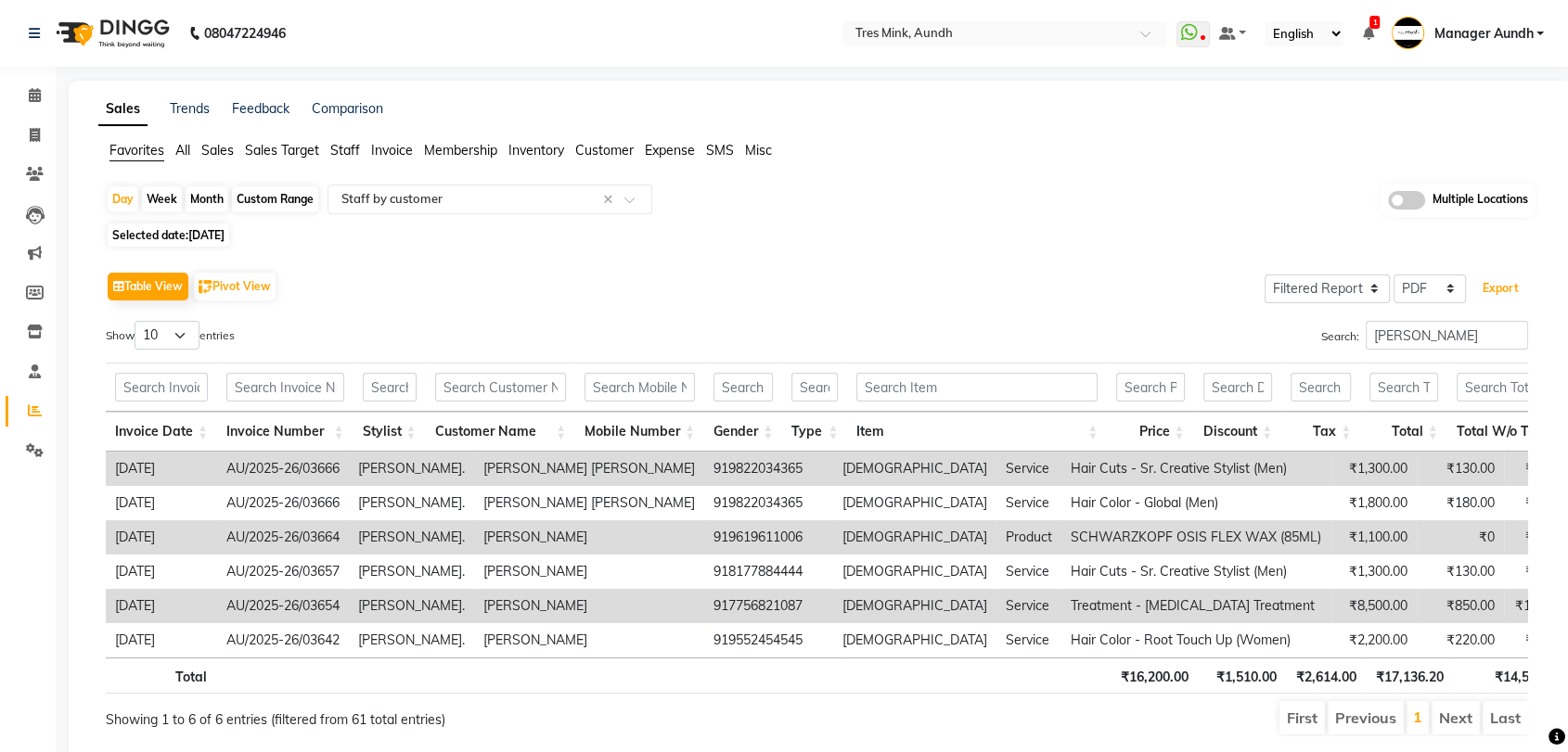
drag, startPoint x: 1409, startPoint y: 329, endPoint x: 1304, endPoint y: 329, distance: 105.0
click at [1304, 329] on div "Search: nelson" at bounding box center [1180, 339] width 697 height 36
drag, startPoint x: 1454, startPoint y: 332, endPoint x: 1322, endPoint y: 333, distance: 132.0
click at [1322, 333] on label "Search: nelson" at bounding box center [1425, 335] width 207 height 29
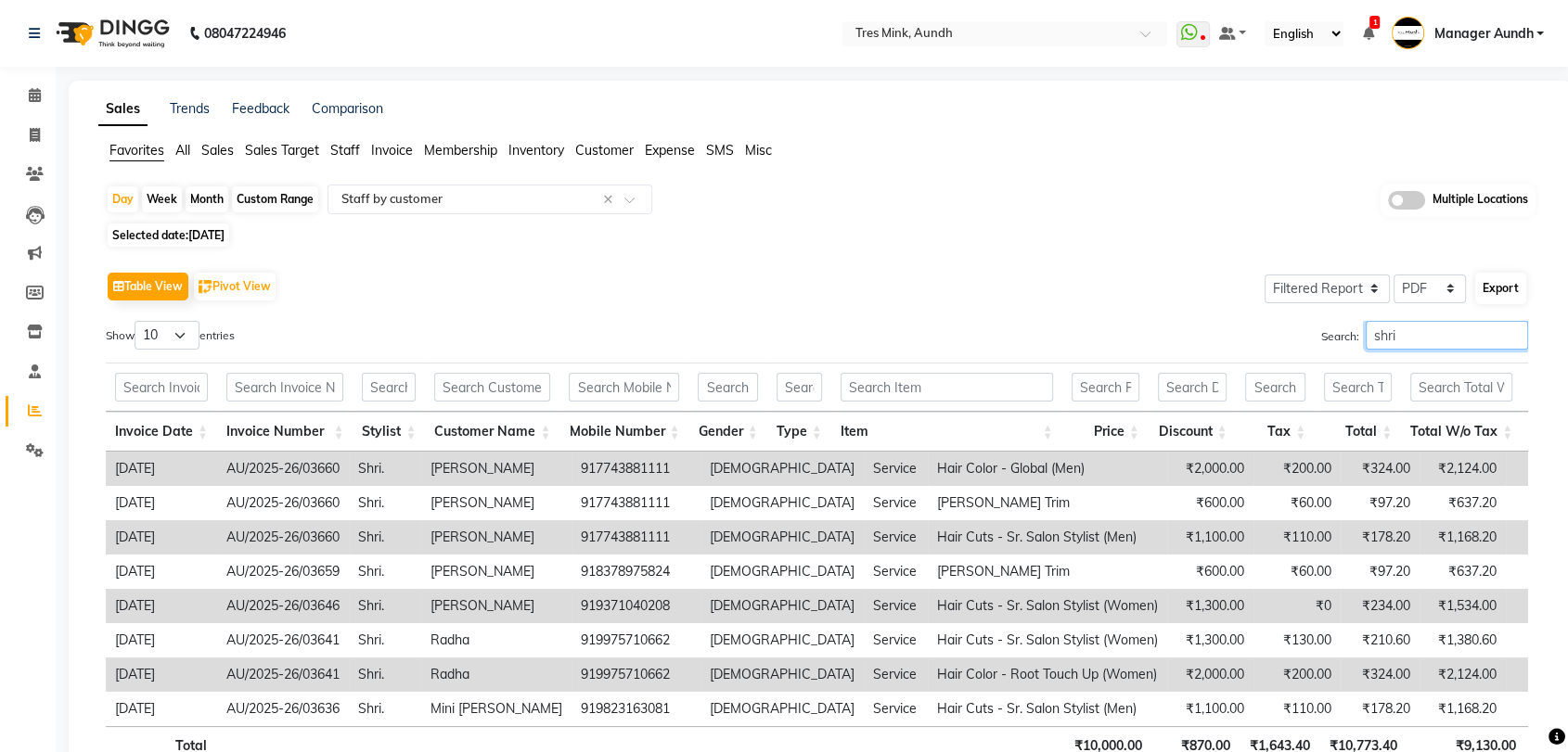
type input "shri"
click at [1498, 284] on button "Export" at bounding box center [1500, 289] width 51 height 32
select select "sans-serif"
select select "16px"
select select "template_1"
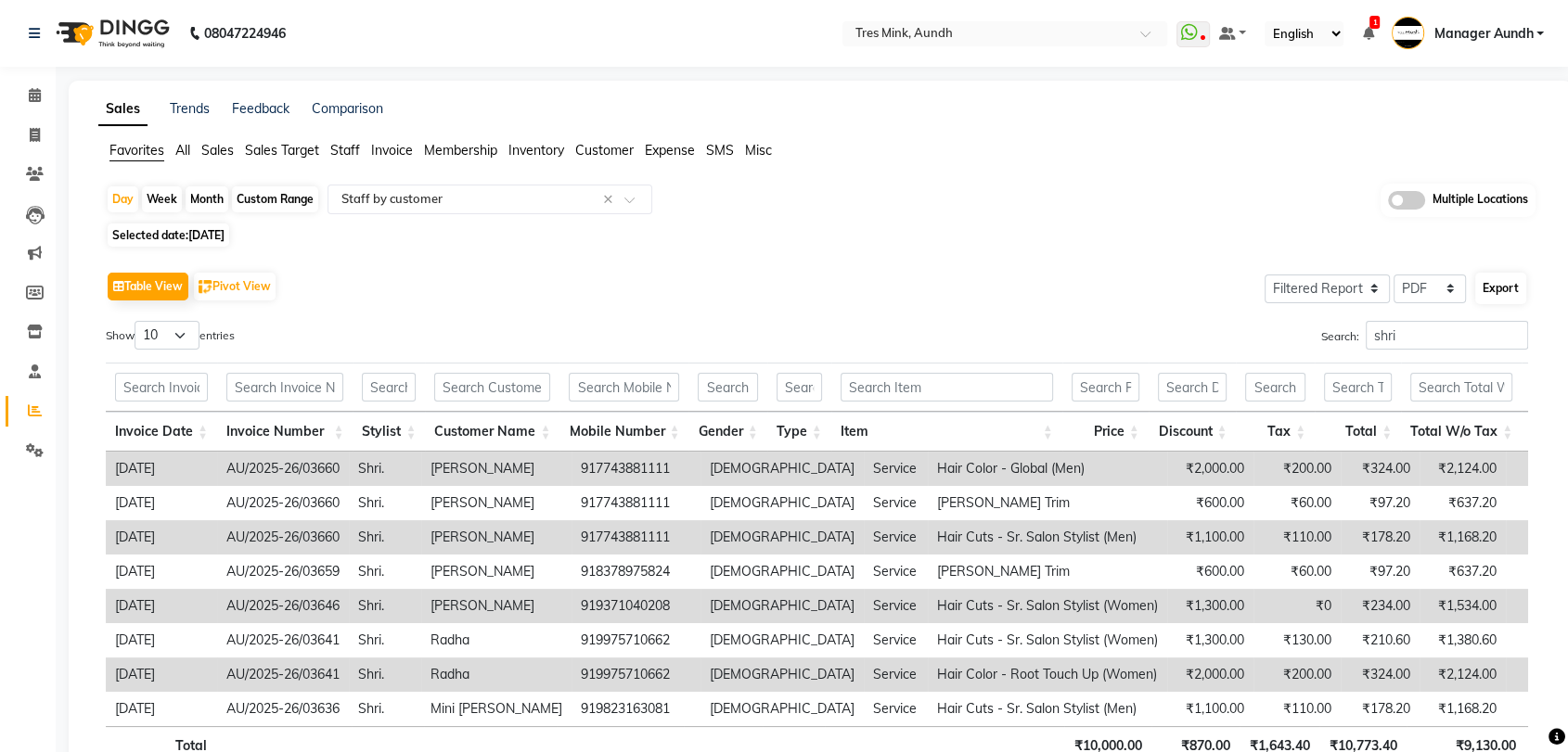
select select "A4"
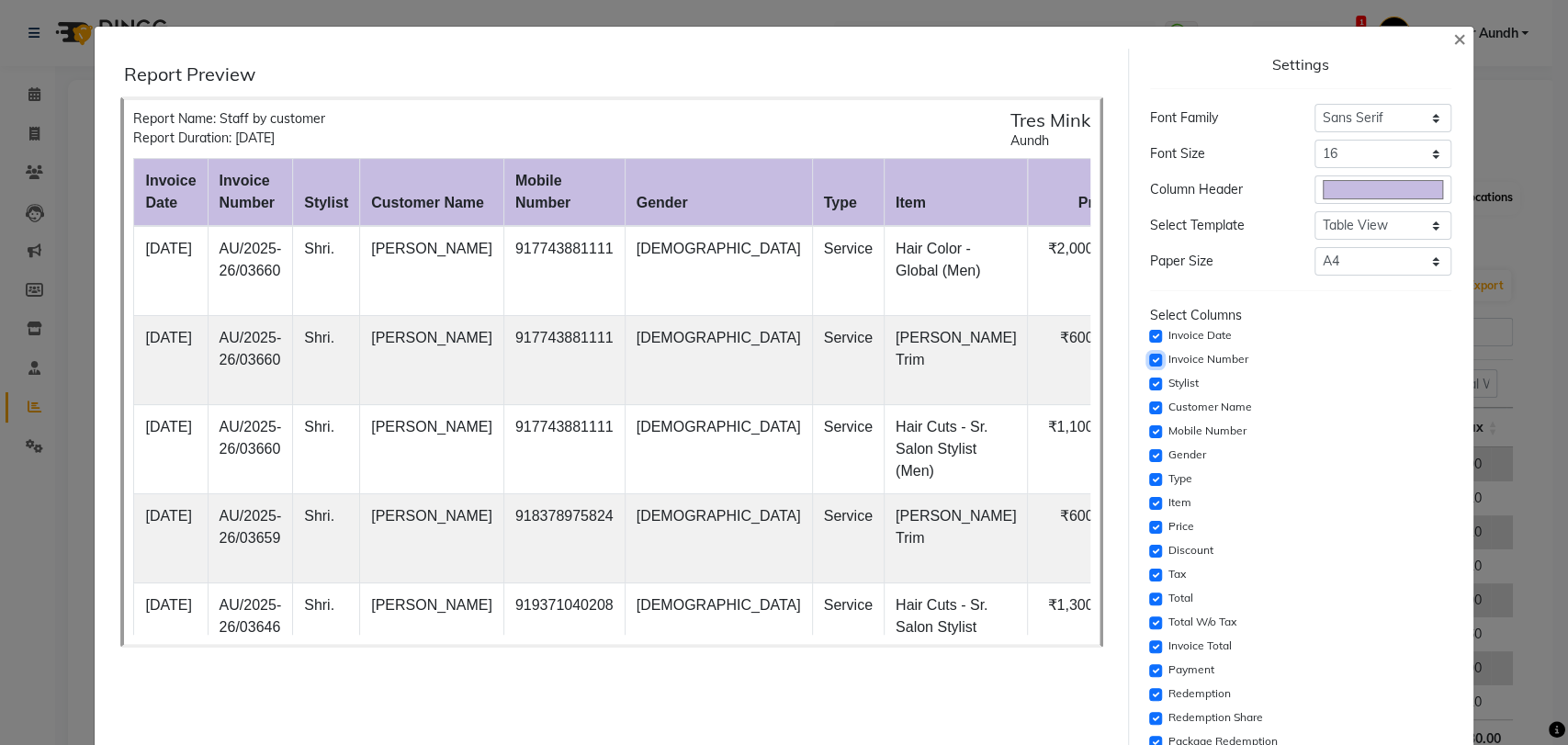
click at [1149, 362] on input "checkbox" at bounding box center [1155, 361] width 13 height 13
checkbox input "false"
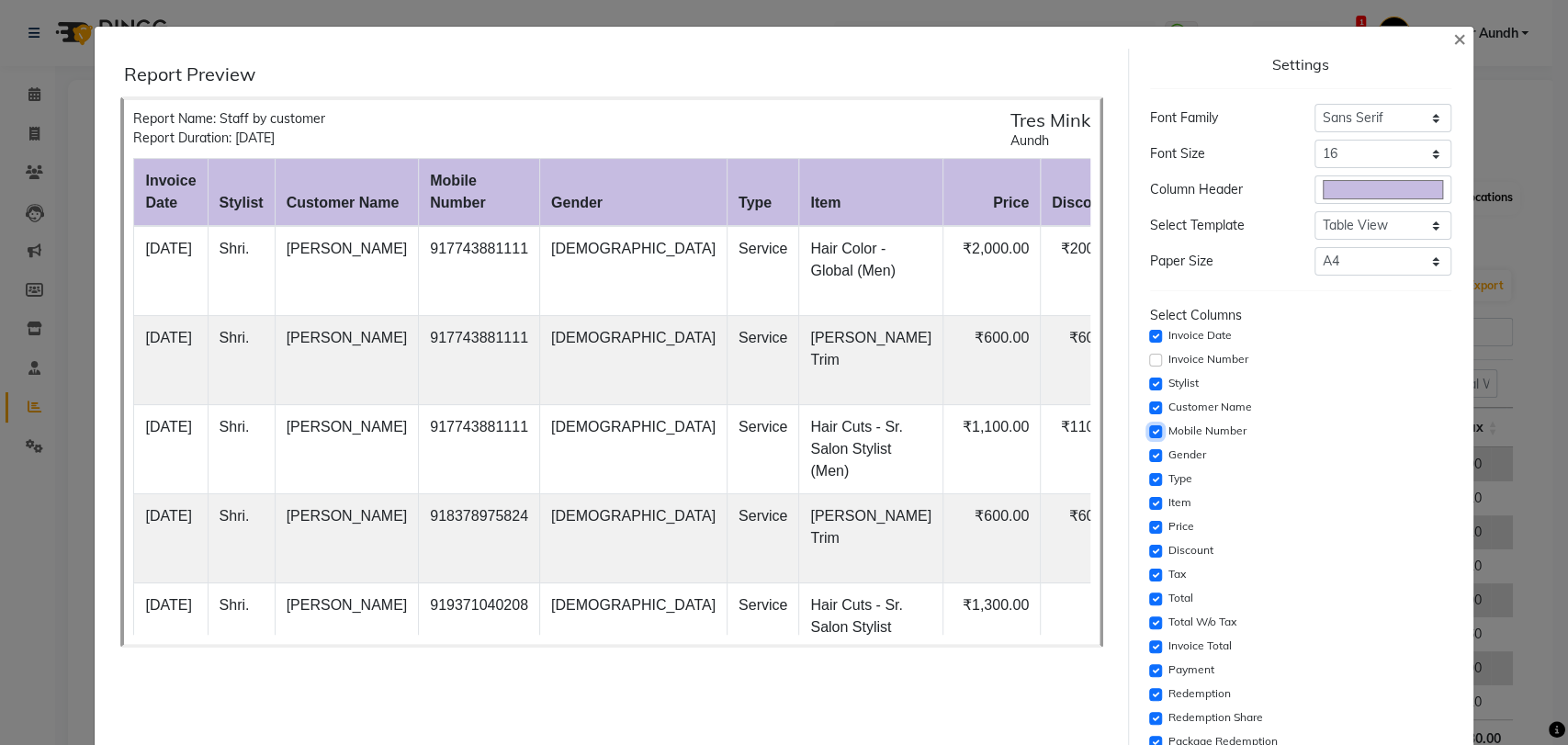
click at [1149, 432] on input "checkbox" at bounding box center [1155, 432] width 13 height 13
checkbox input "false"
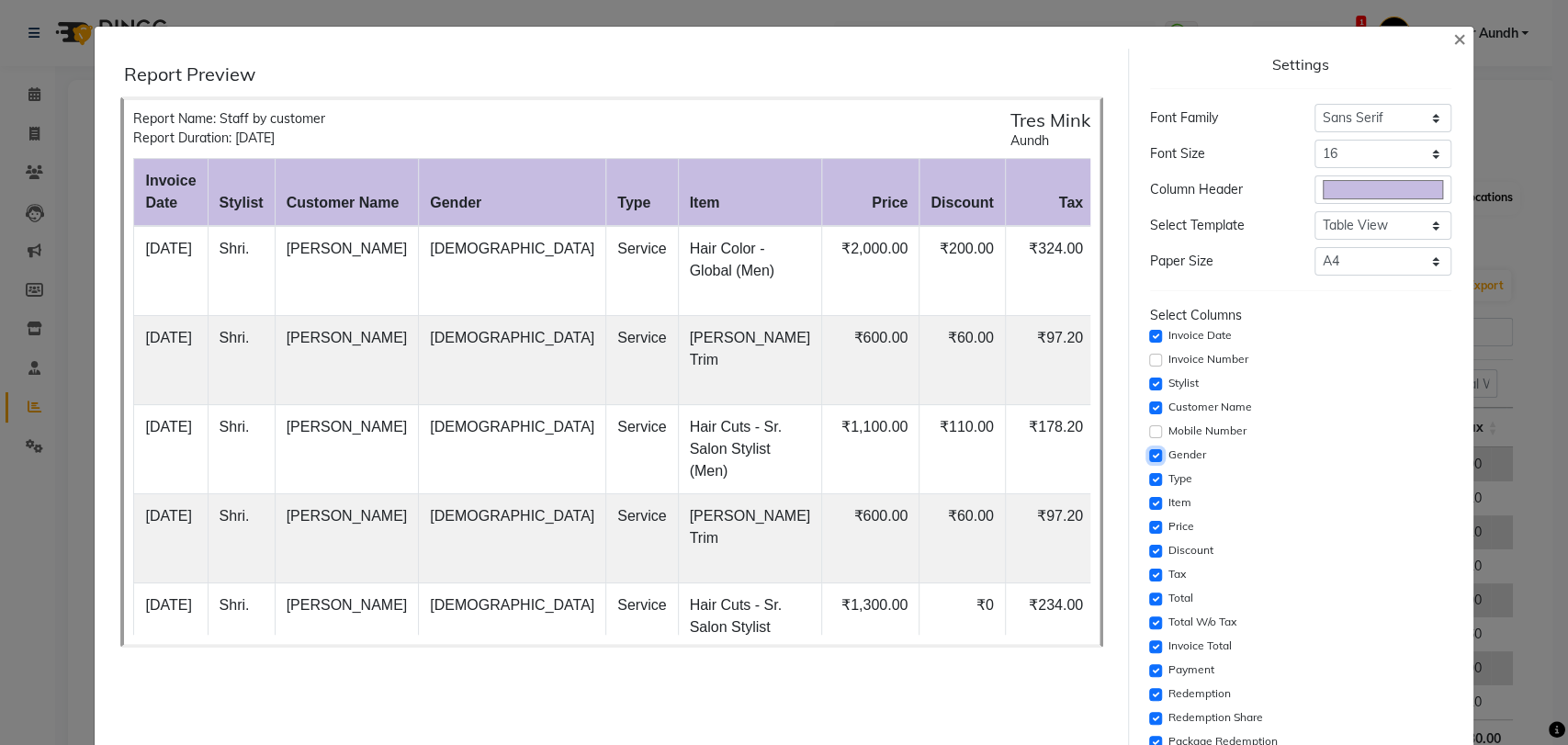
click at [1149, 452] on input "checkbox" at bounding box center [1155, 455] width 13 height 13
checkbox input "false"
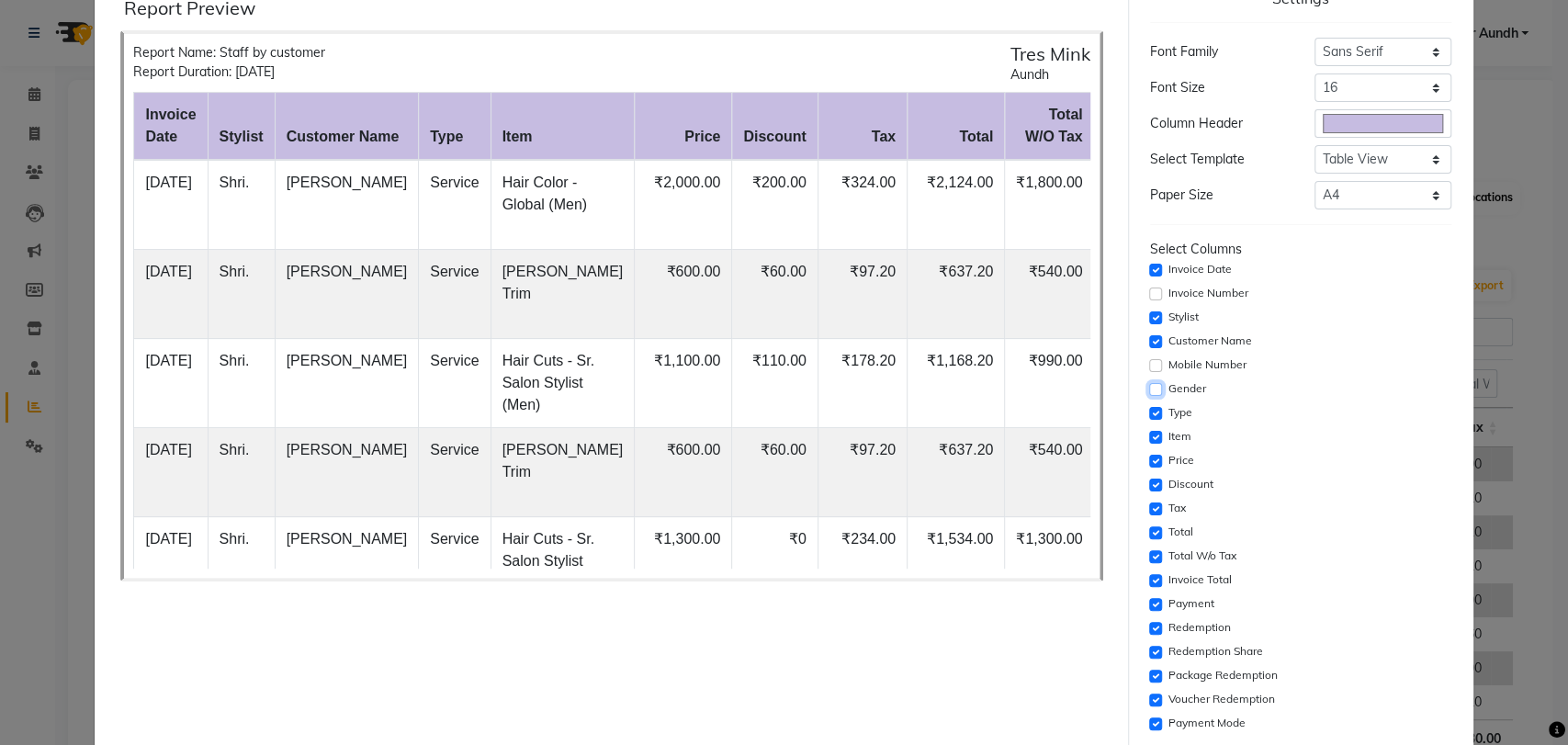
scroll to position [102, 0]
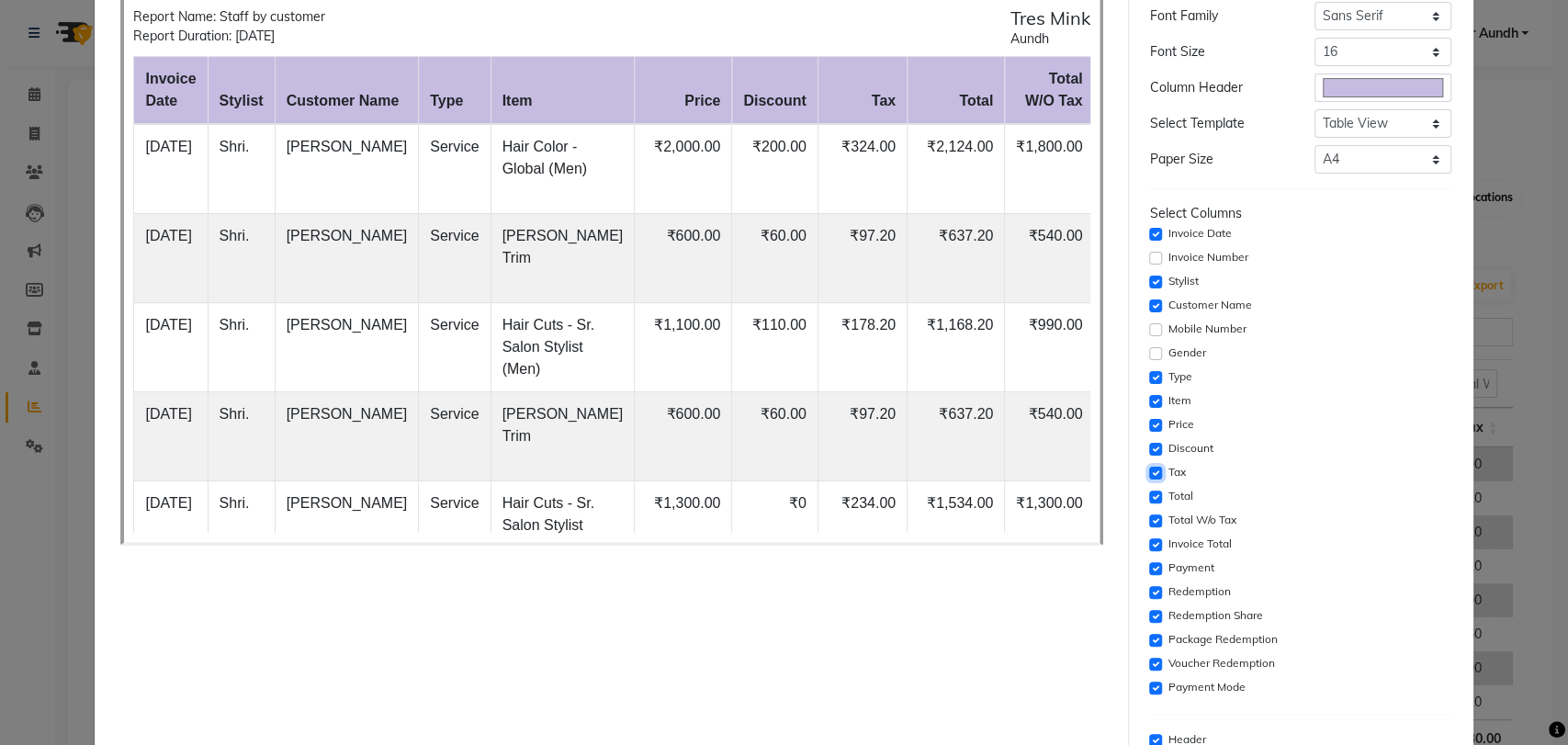
click at [1149, 470] on input "checkbox" at bounding box center [1155, 473] width 13 height 13
checkbox input "false"
click at [1149, 497] on input "checkbox" at bounding box center [1155, 497] width 13 height 13
checkbox input "false"
click at [1149, 546] on input "checkbox" at bounding box center [1155, 545] width 13 height 13
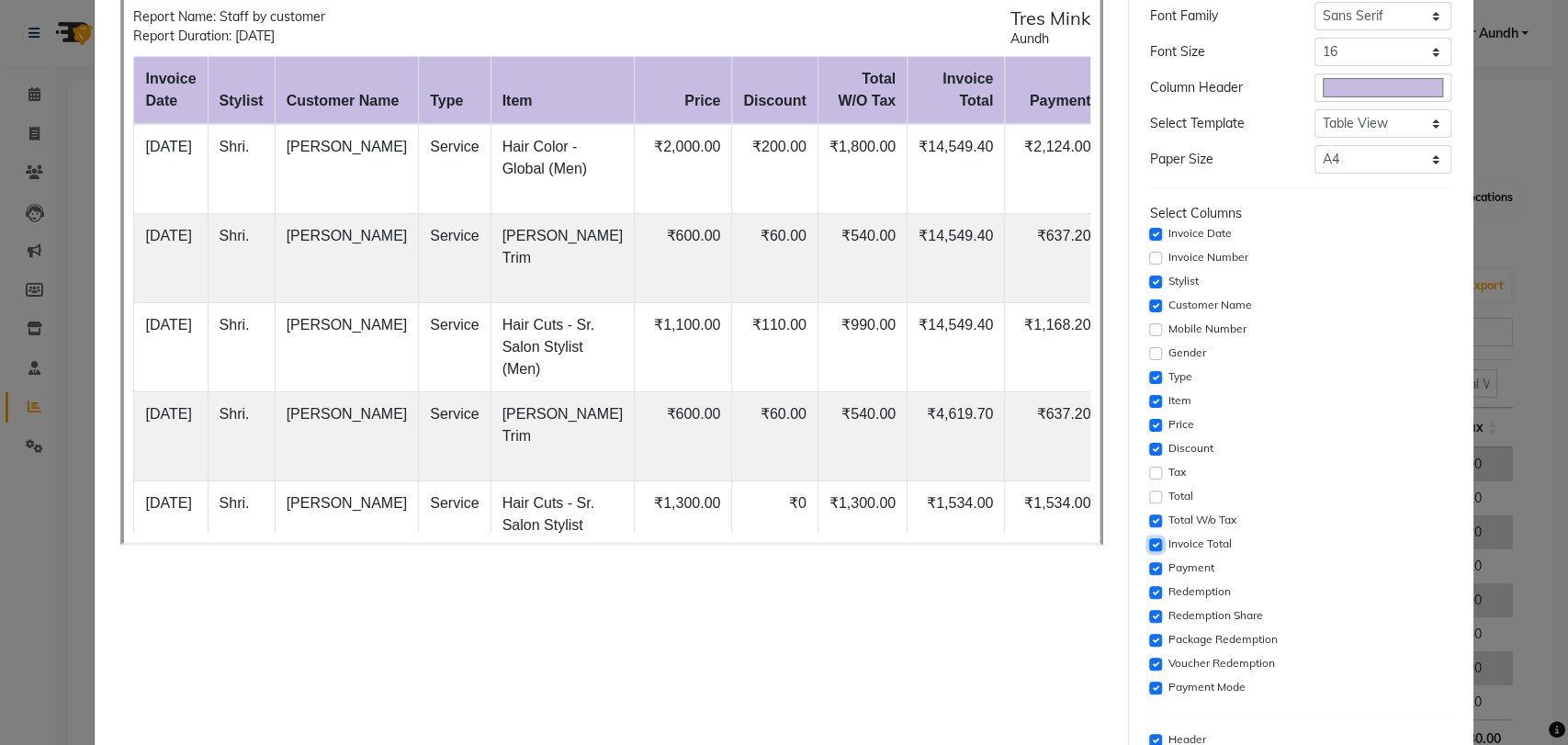
checkbox input "false"
click at [1149, 566] on input "checkbox" at bounding box center [1155, 569] width 13 height 13
checkbox input "false"
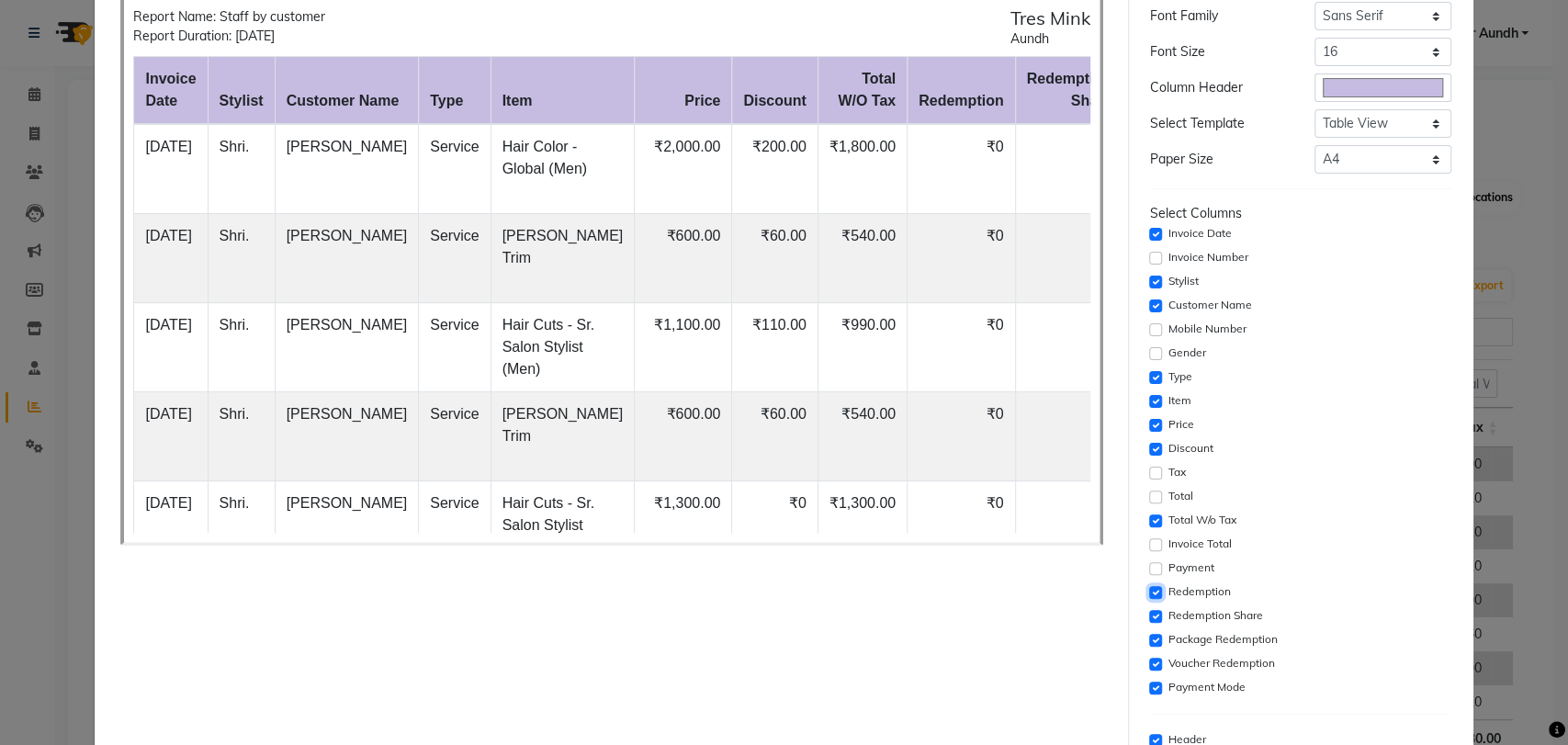
click at [1149, 590] on input "checkbox" at bounding box center [1155, 593] width 13 height 13
checkbox input "false"
click at [1149, 617] on input "checkbox" at bounding box center [1155, 616] width 13 height 13
checkbox input "false"
click at [1149, 641] on input "checkbox" at bounding box center [1155, 640] width 13 height 13
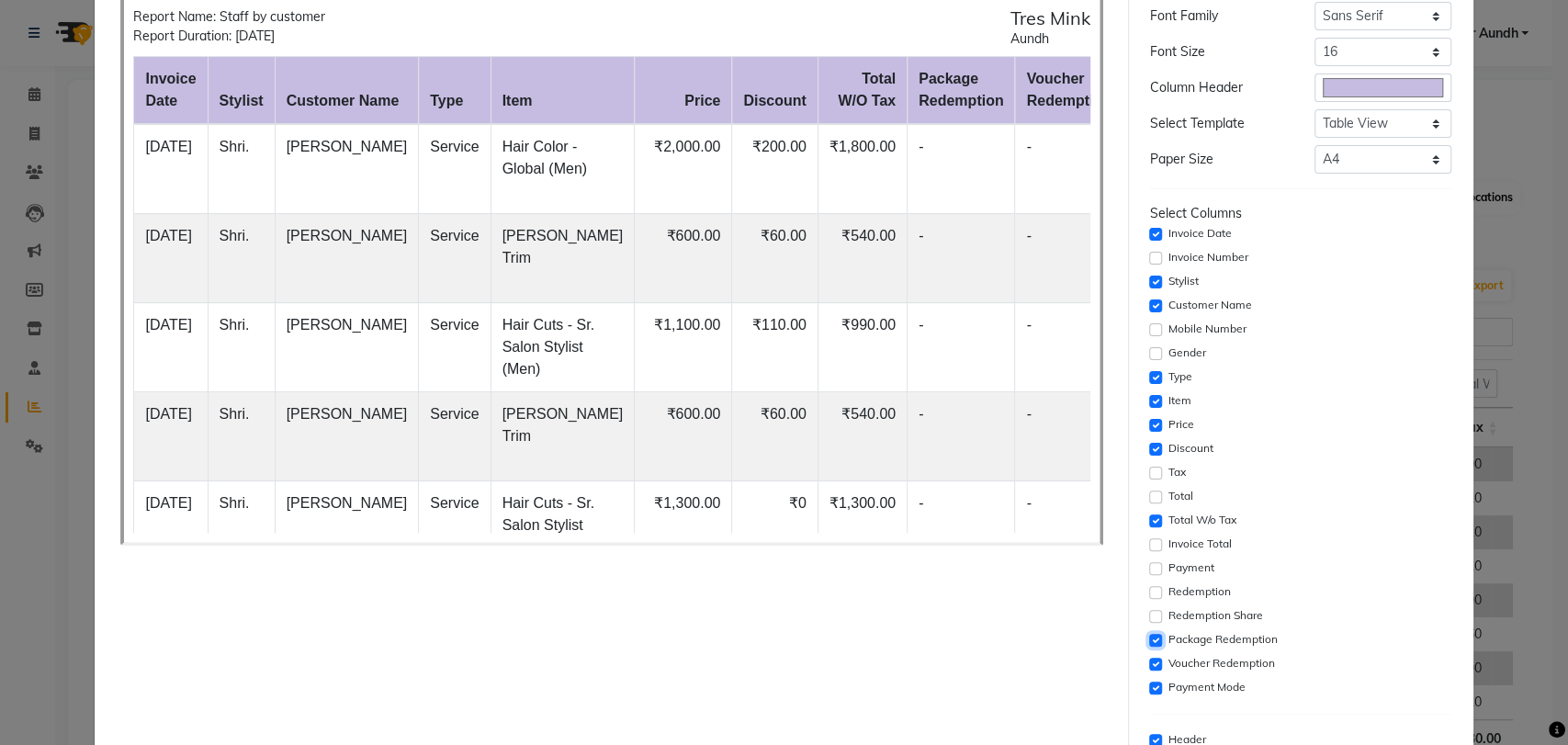
checkbox input "false"
click at [1149, 661] on input "checkbox" at bounding box center [1155, 664] width 13 height 13
checkbox input "false"
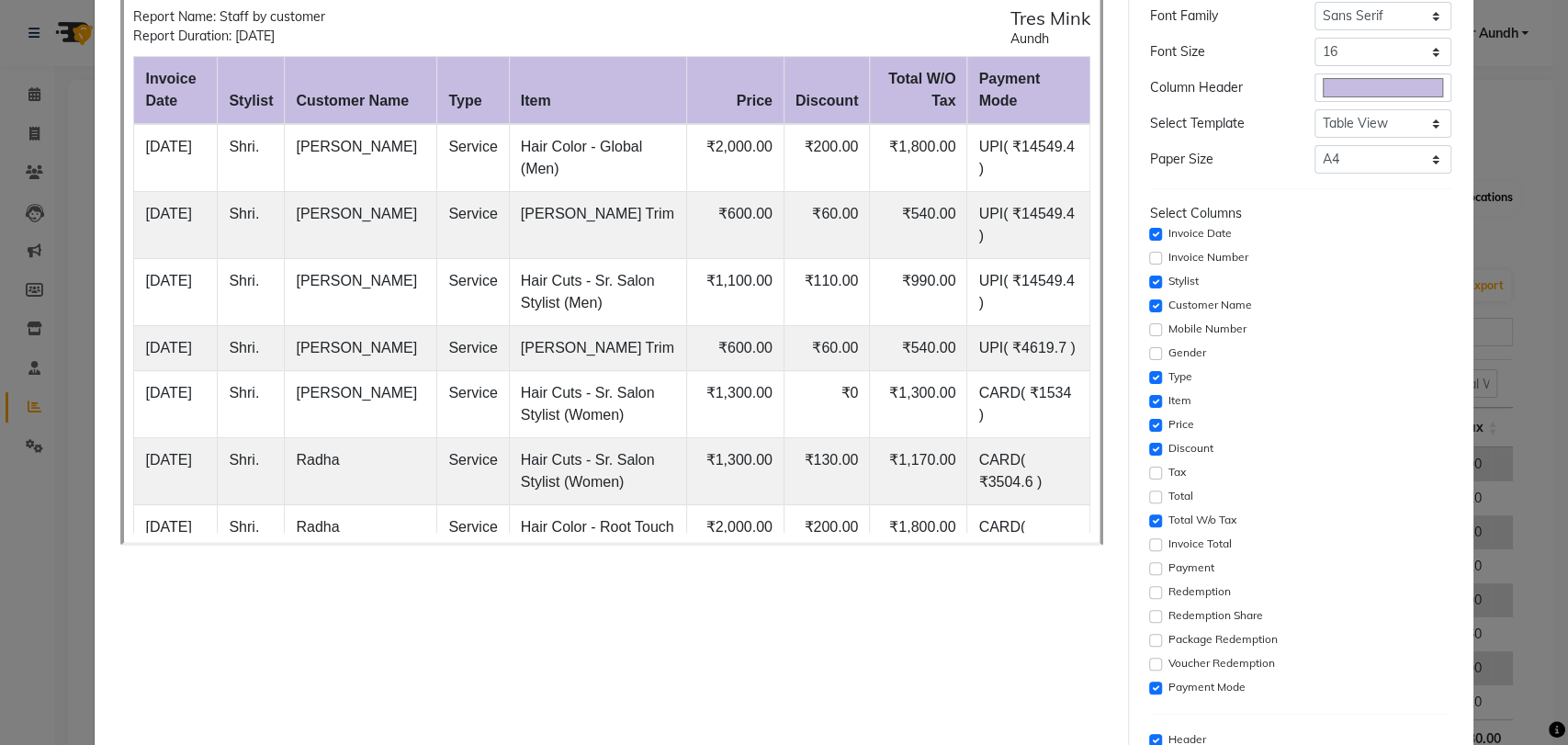
click at [1142, 692] on div "Settings Font Family Select Sans Serif Monospace Serif Font Size Select 8 9 10 …" at bounding box center [1300, 390] width 316 height 887
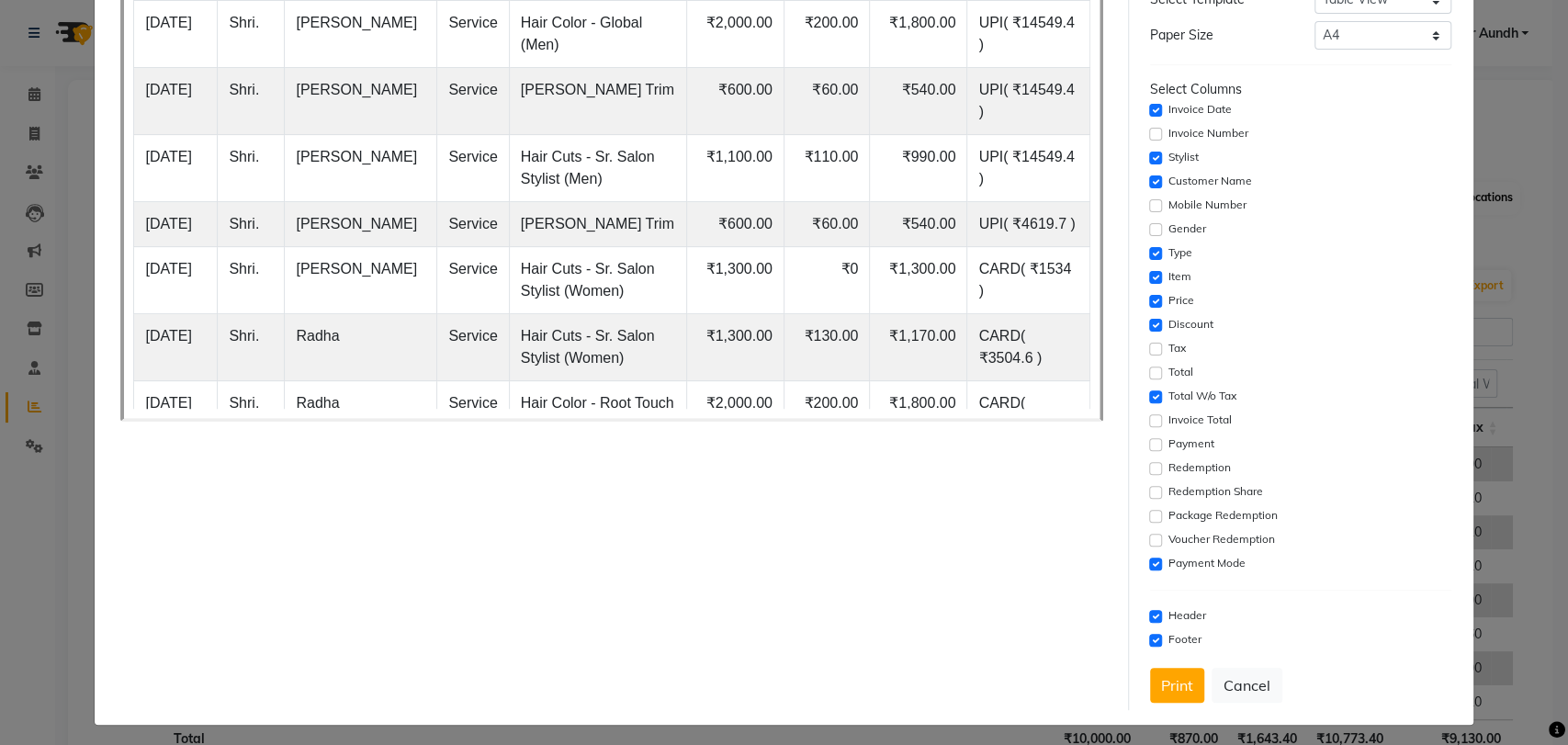
scroll to position [231, 0]
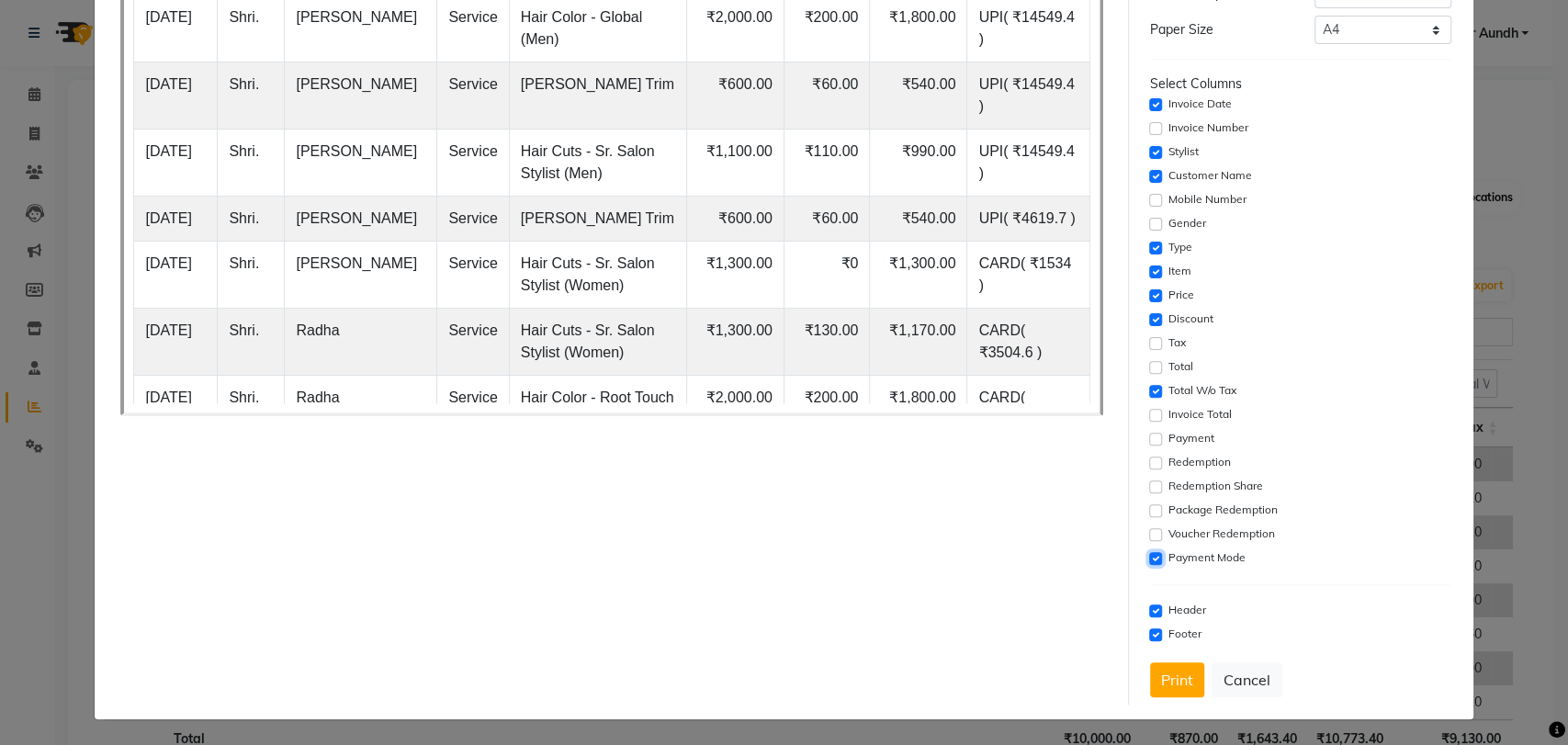
click at [1149, 559] on input "checkbox" at bounding box center [1155, 559] width 13 height 13
checkbox input "false"
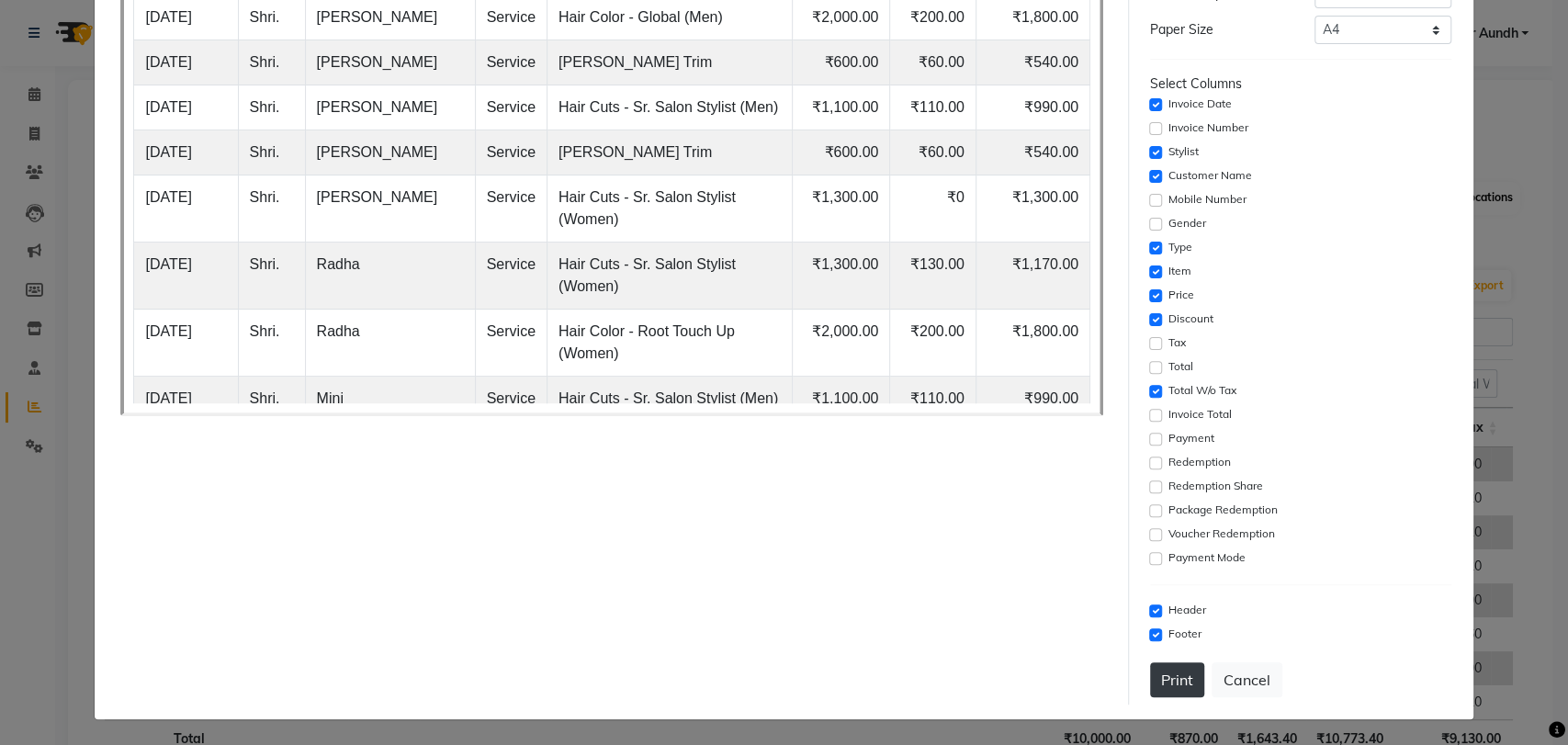
click at [1168, 682] on button "Print" at bounding box center [1176, 680] width 54 height 35
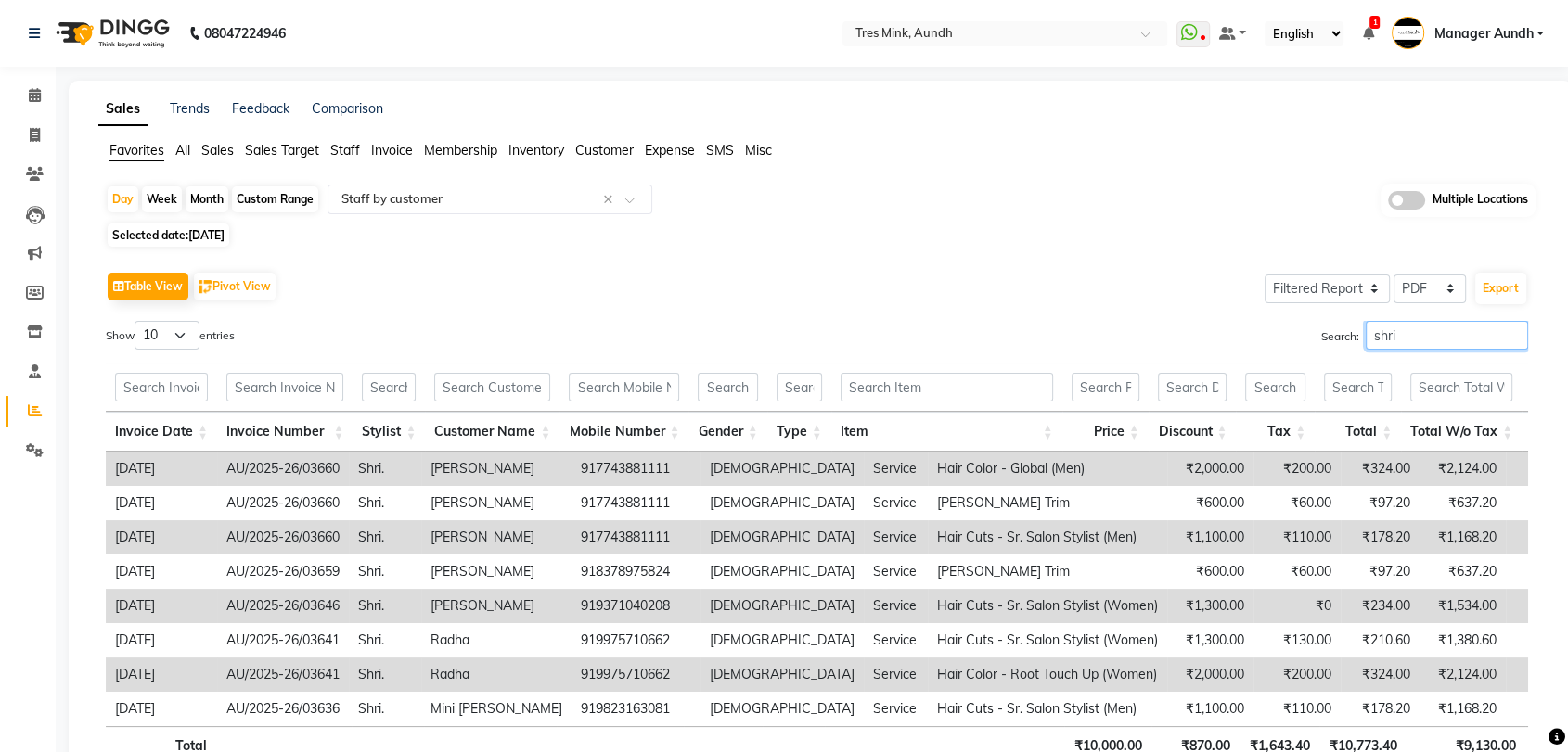
drag, startPoint x: 1442, startPoint y: 339, endPoint x: 1321, endPoint y: 338, distance: 121.0
click at [1321, 338] on label "Search: shri" at bounding box center [1425, 335] width 207 height 29
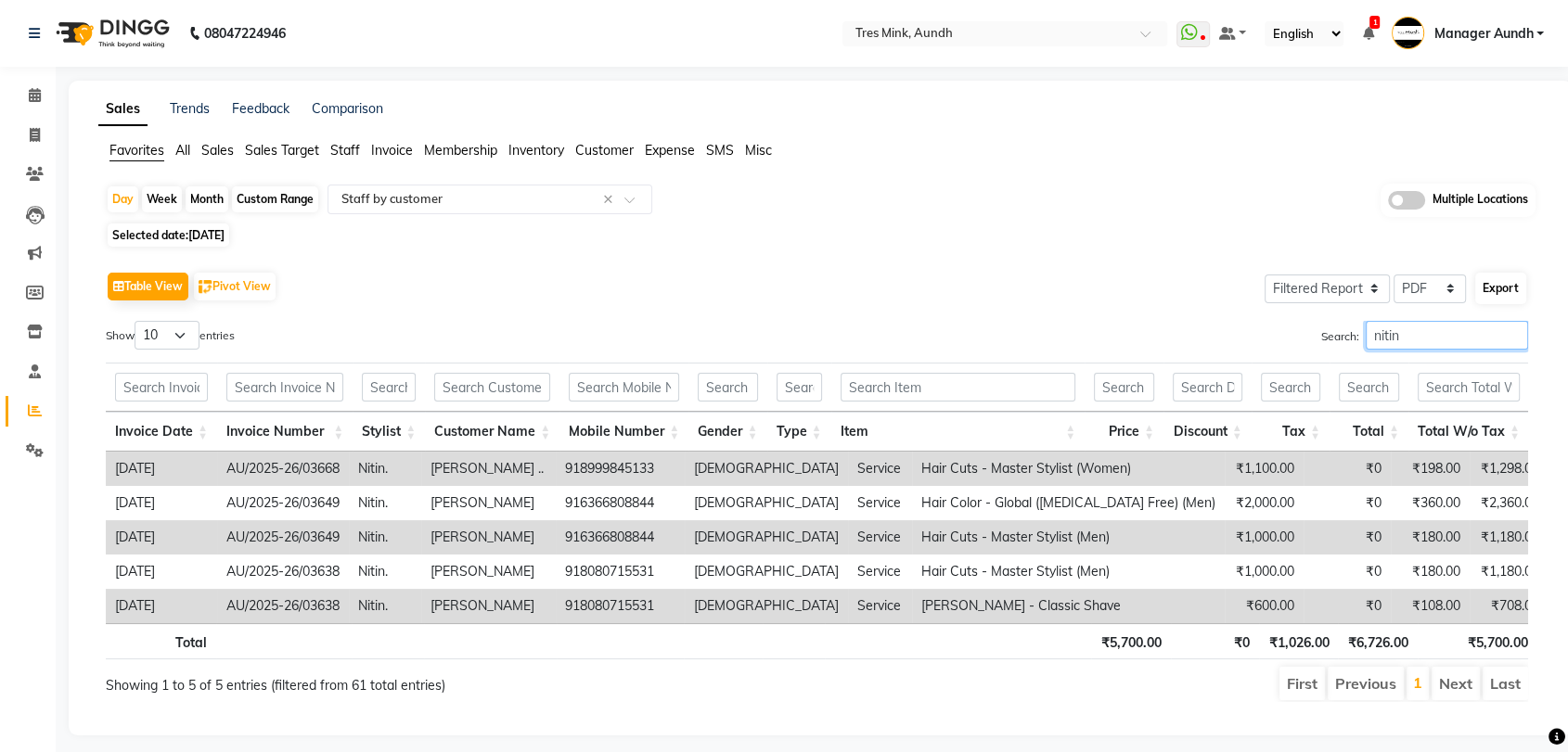
type input "nitin"
click at [1512, 282] on button "Export" at bounding box center [1500, 289] width 51 height 32
select select "sans-serif"
select select "16px"
select select "template_1"
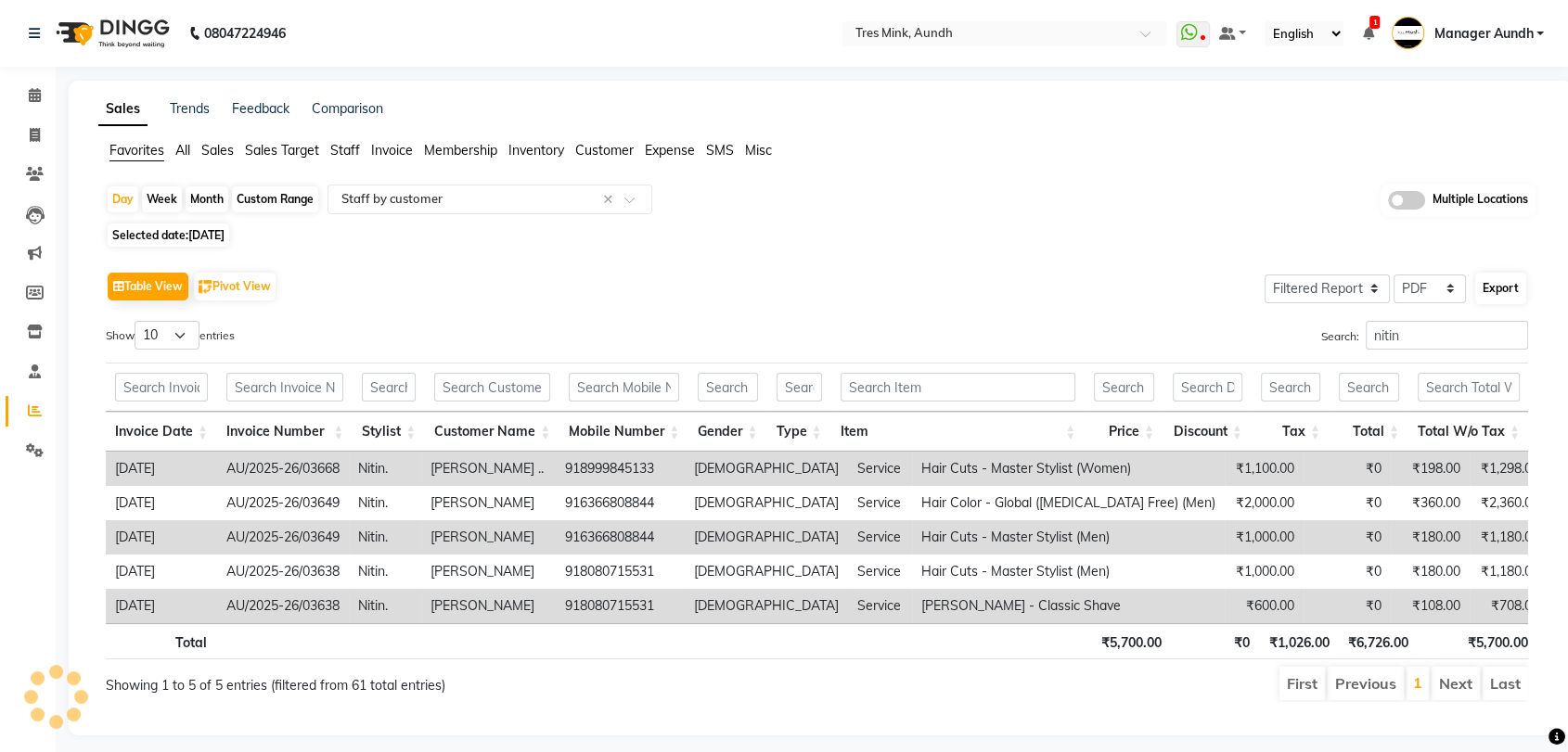
select select "A4"
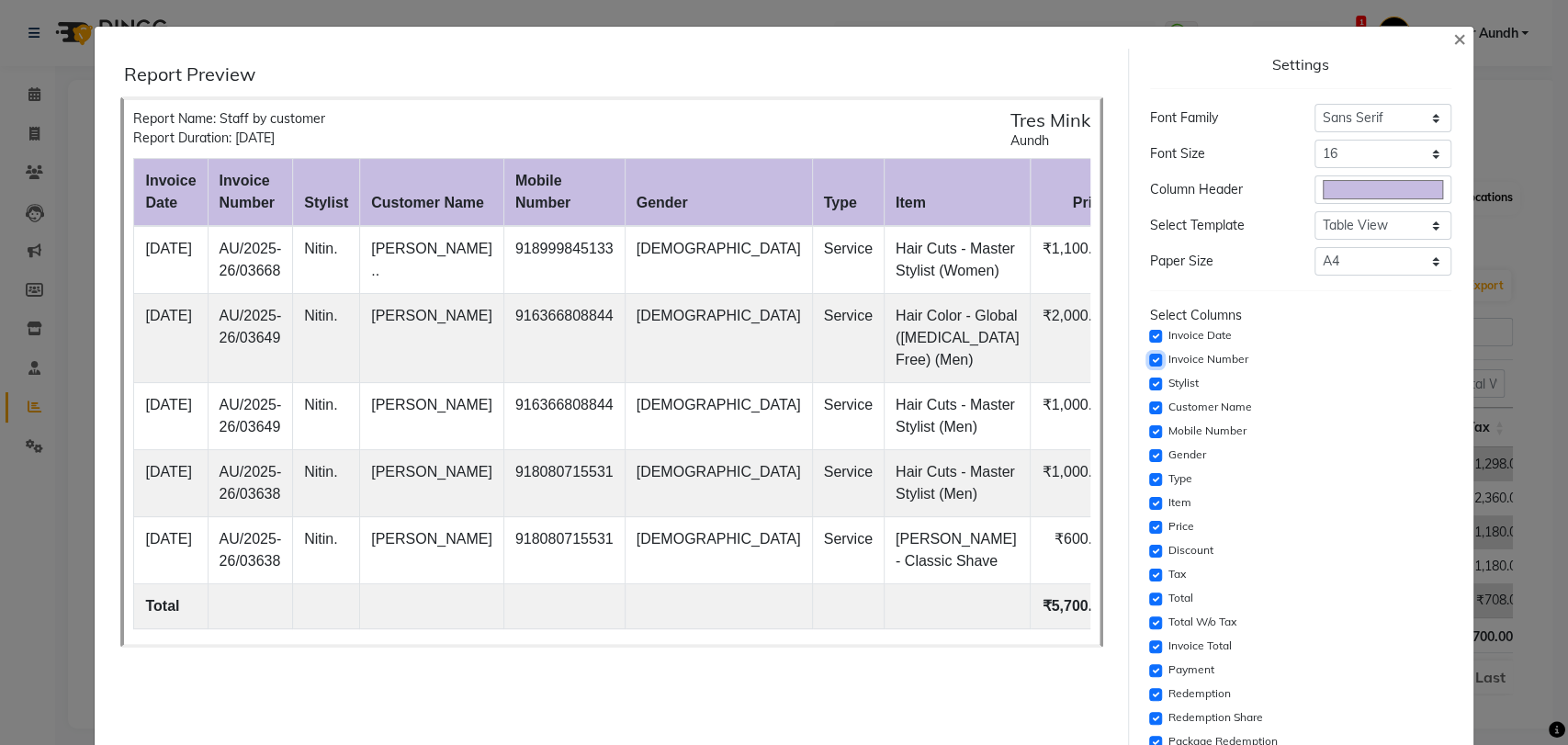
click at [1149, 361] on input "checkbox" at bounding box center [1155, 361] width 13 height 13
checkbox input "false"
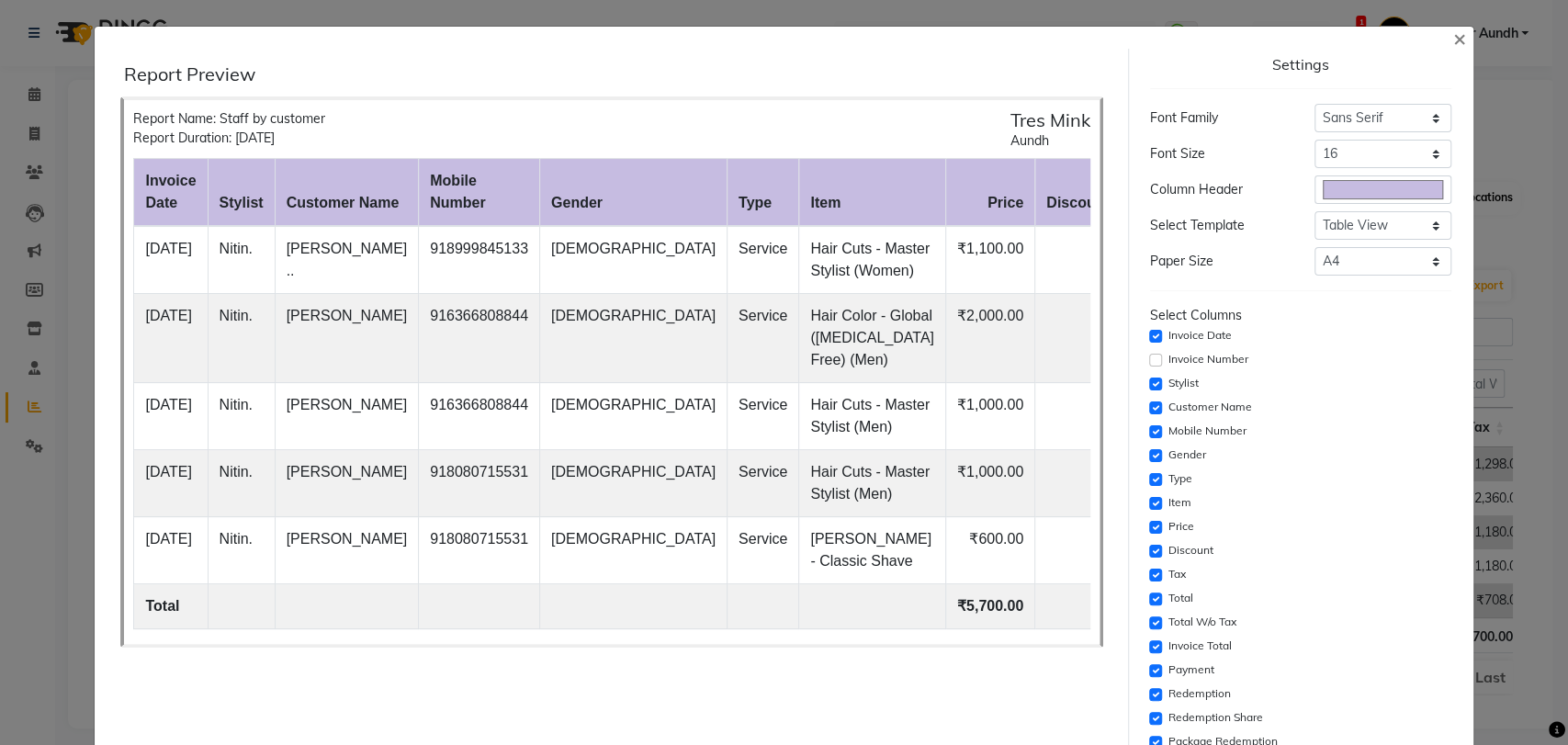
click at [1151, 431] on div "Mobile Number" at bounding box center [1300, 432] width 301 height 22
click at [1149, 453] on input "checkbox" at bounding box center [1155, 455] width 13 height 13
checkbox input "false"
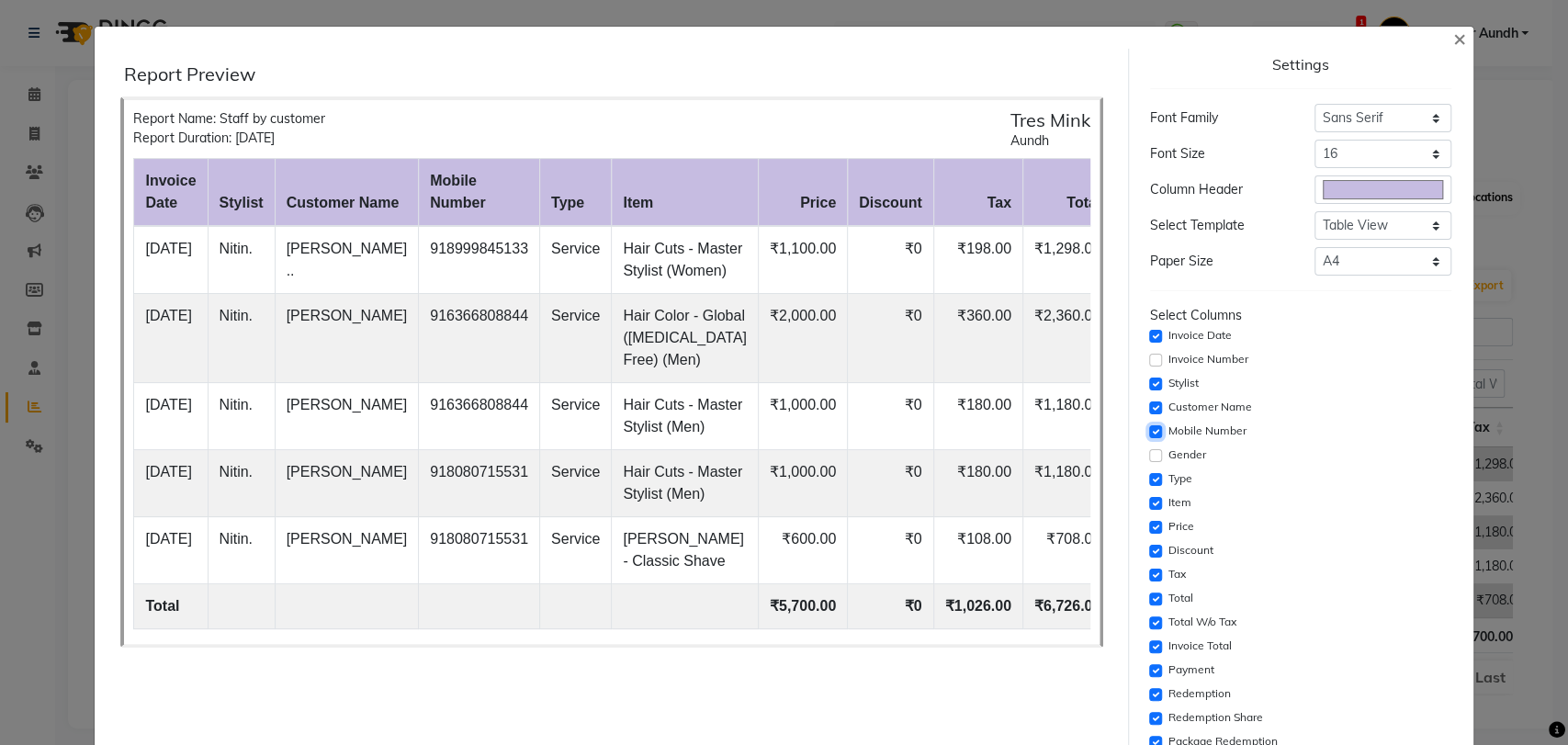
click at [1149, 432] on input "checkbox" at bounding box center [1155, 432] width 13 height 13
checkbox input "false"
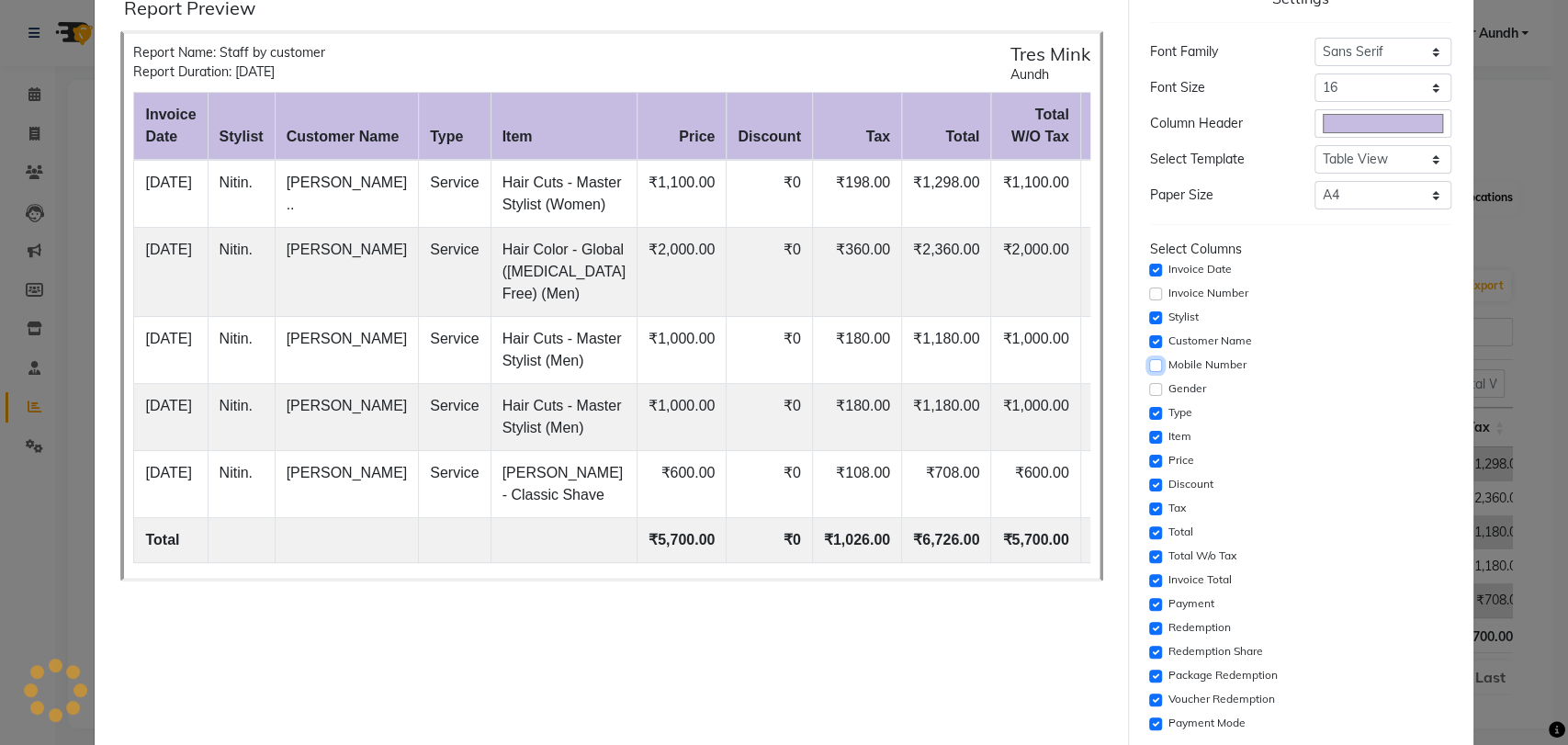
scroll to position [102, 0]
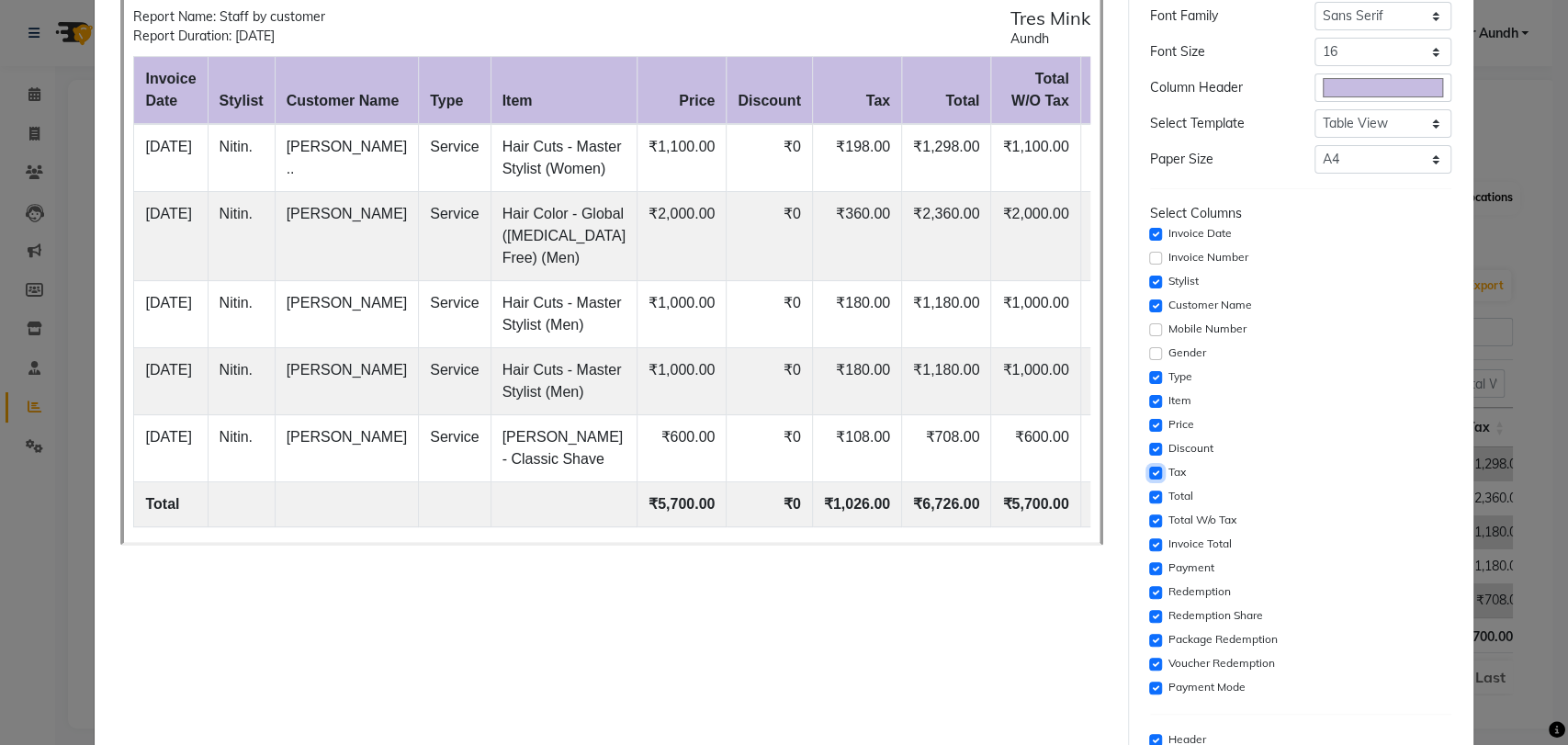
click at [1149, 473] on input "checkbox" at bounding box center [1155, 473] width 13 height 13
checkbox input "false"
click at [1149, 493] on input "checkbox" at bounding box center [1155, 497] width 13 height 13
checkbox input "false"
drag, startPoint x: 1149, startPoint y: 539, endPoint x: 1146, endPoint y: 564, distance: 25.2
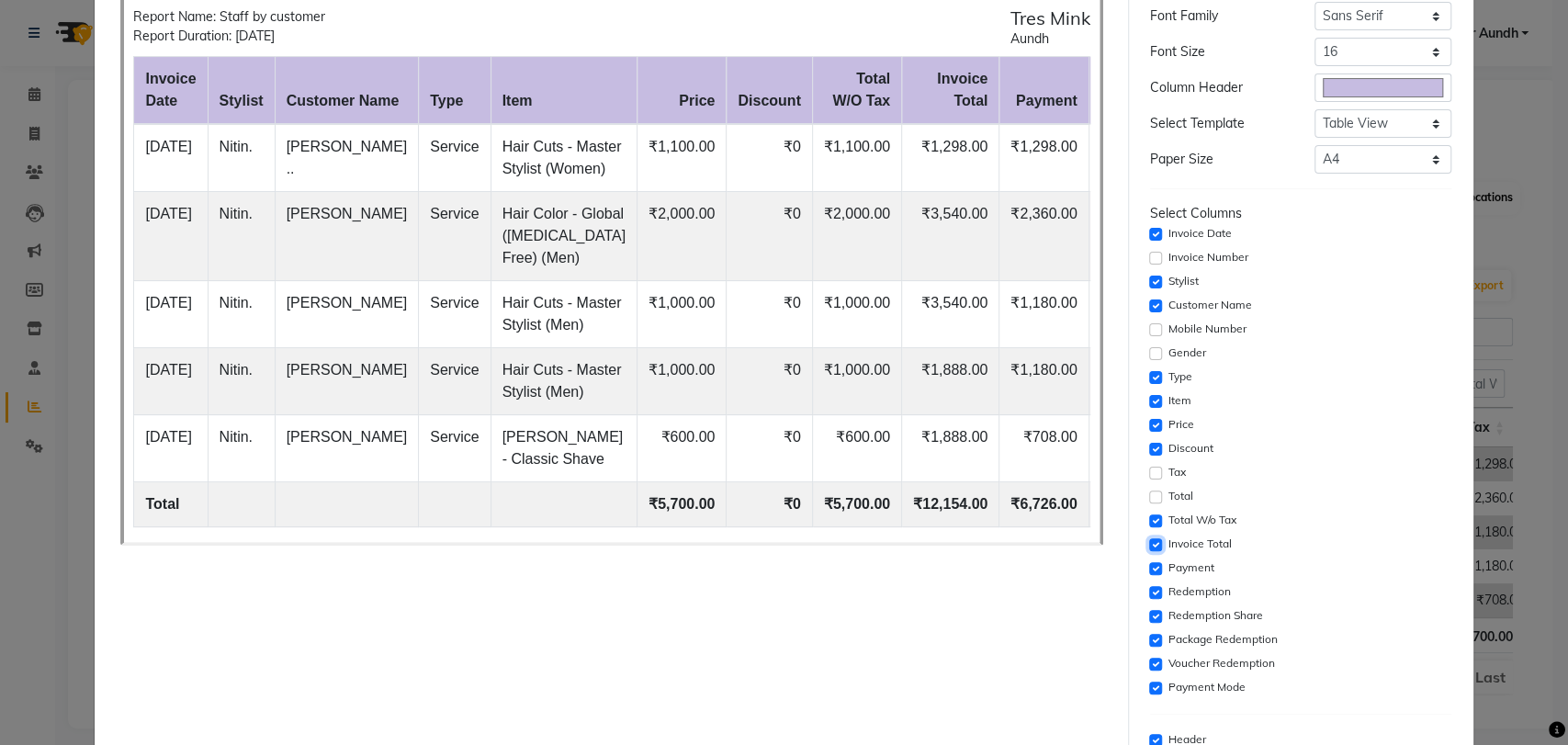
click at [1149, 540] on input "checkbox" at bounding box center [1155, 545] width 13 height 13
checkbox input "false"
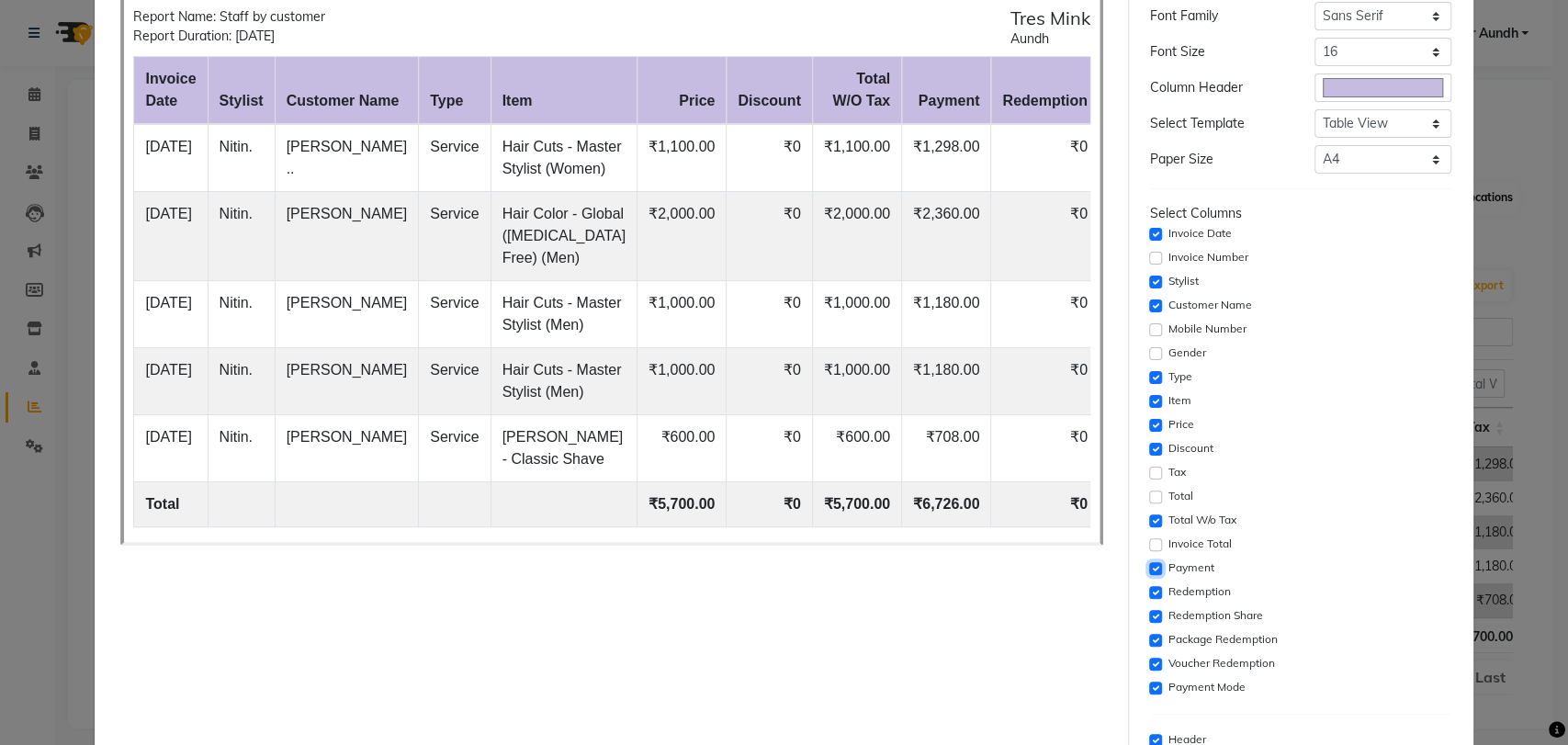
click at [1149, 564] on input "checkbox" at bounding box center [1155, 569] width 13 height 13
checkbox input "false"
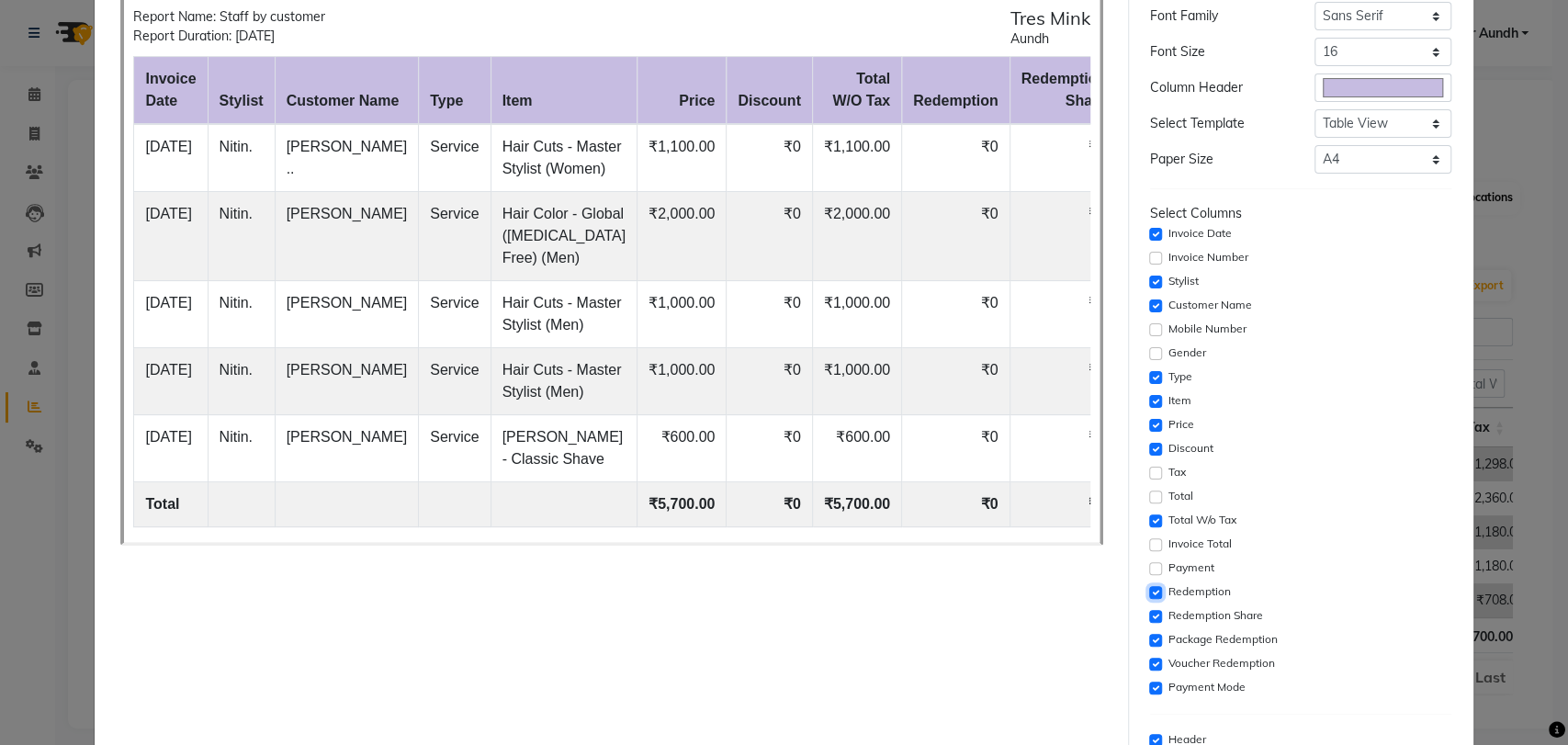
click at [1149, 593] on input "checkbox" at bounding box center [1155, 593] width 13 height 13
checkbox input "false"
click at [1149, 612] on input "checkbox" at bounding box center [1155, 616] width 13 height 13
checkbox input "false"
click at [1149, 637] on input "checkbox" at bounding box center [1155, 640] width 13 height 13
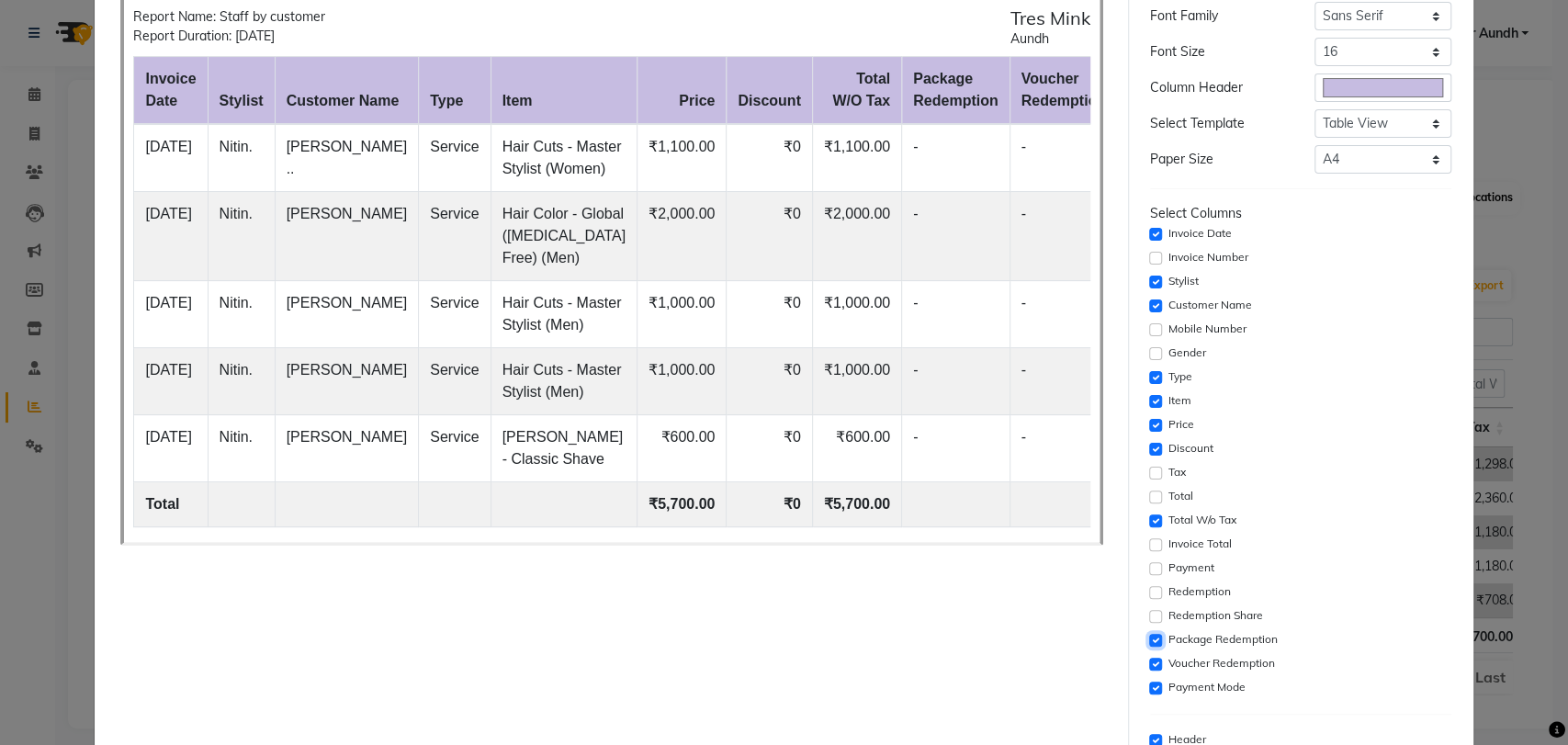
checkbox input "false"
click at [1149, 657] on input "checkbox" at bounding box center [1155, 664] width 13 height 13
checkbox input "false"
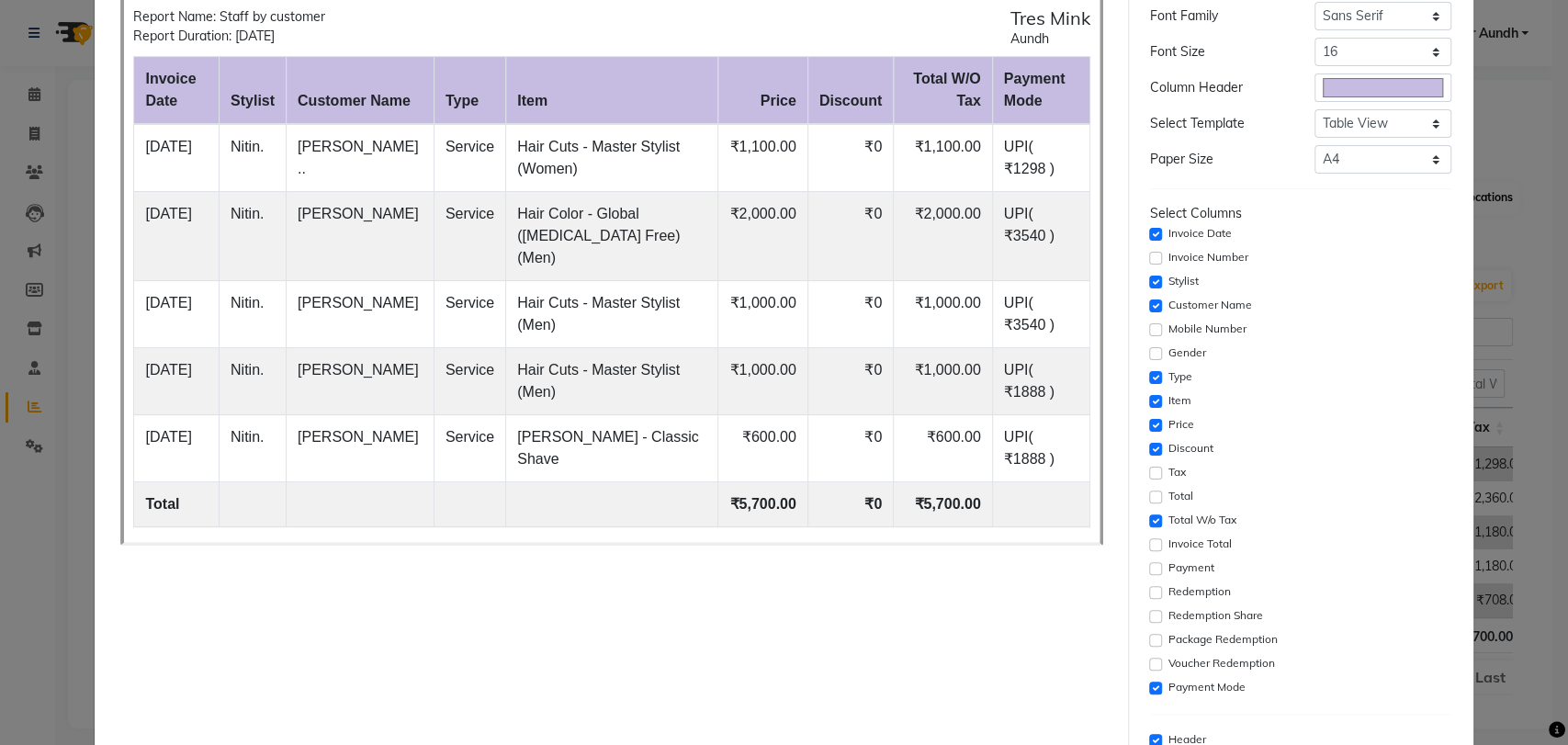
click at [1149, 679] on div "Payment Mode" at bounding box center [1300, 688] width 301 height 22
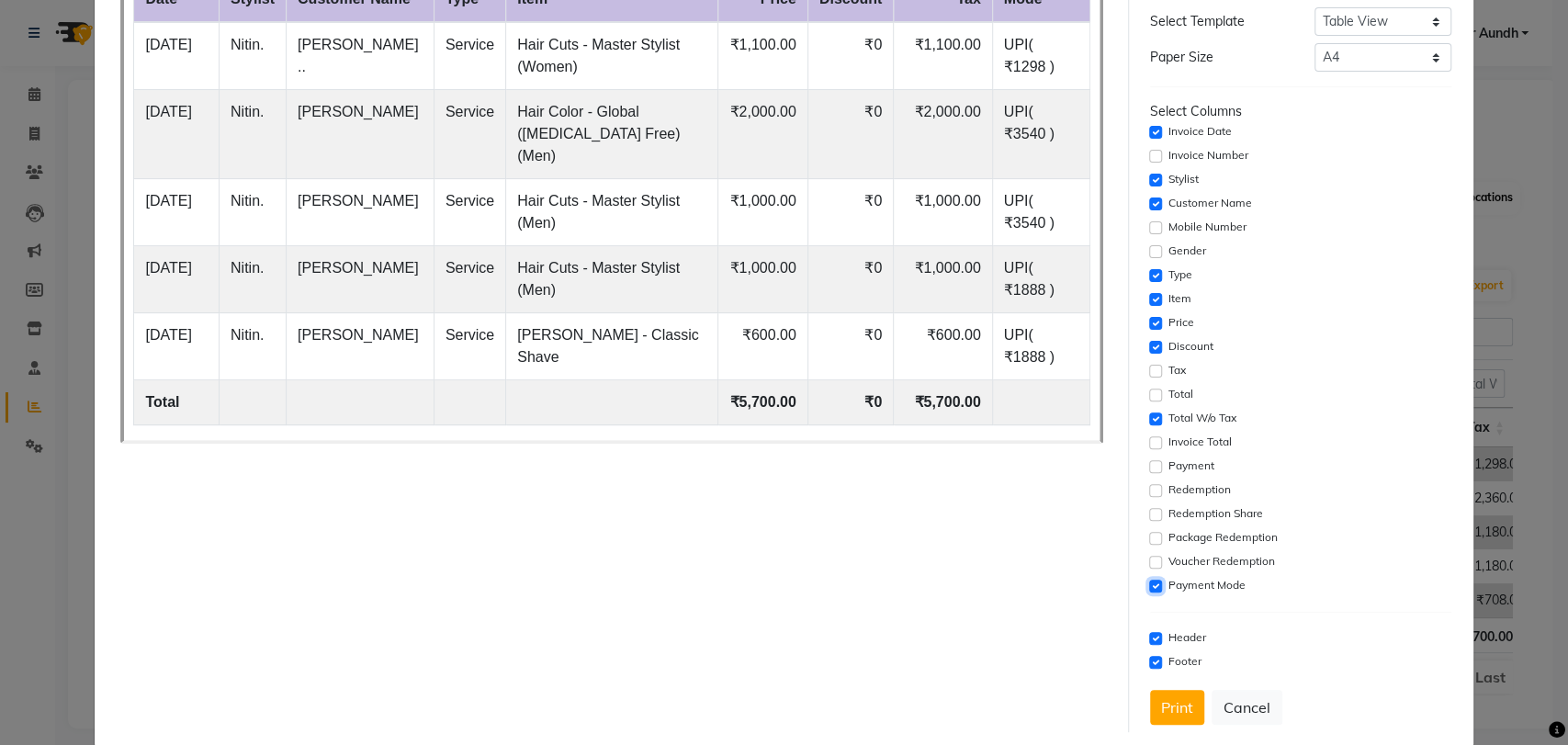
click at [1149, 588] on input "checkbox" at bounding box center [1155, 586] width 13 height 13
checkbox input "false"
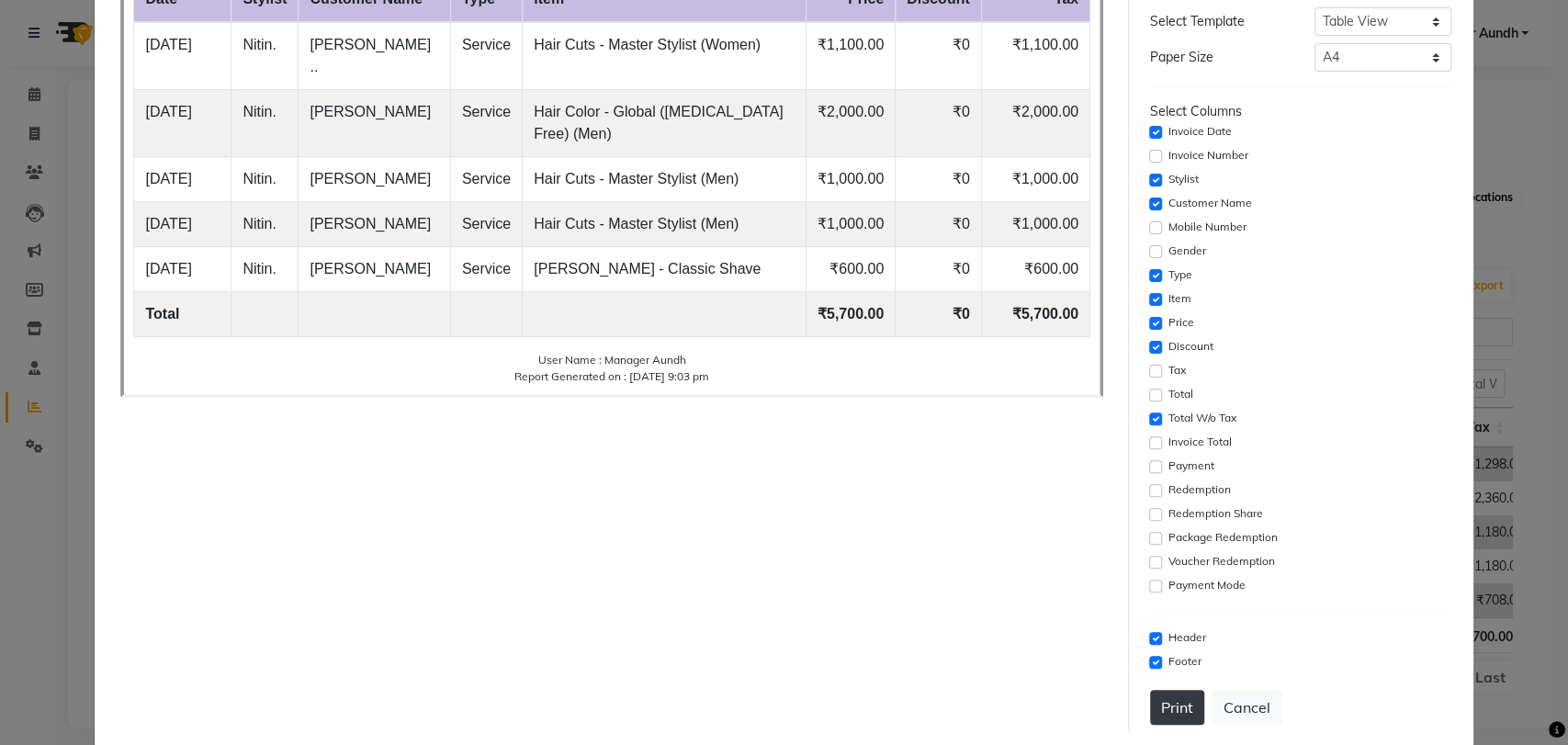
click at [1168, 707] on button "Print" at bounding box center [1176, 707] width 54 height 35
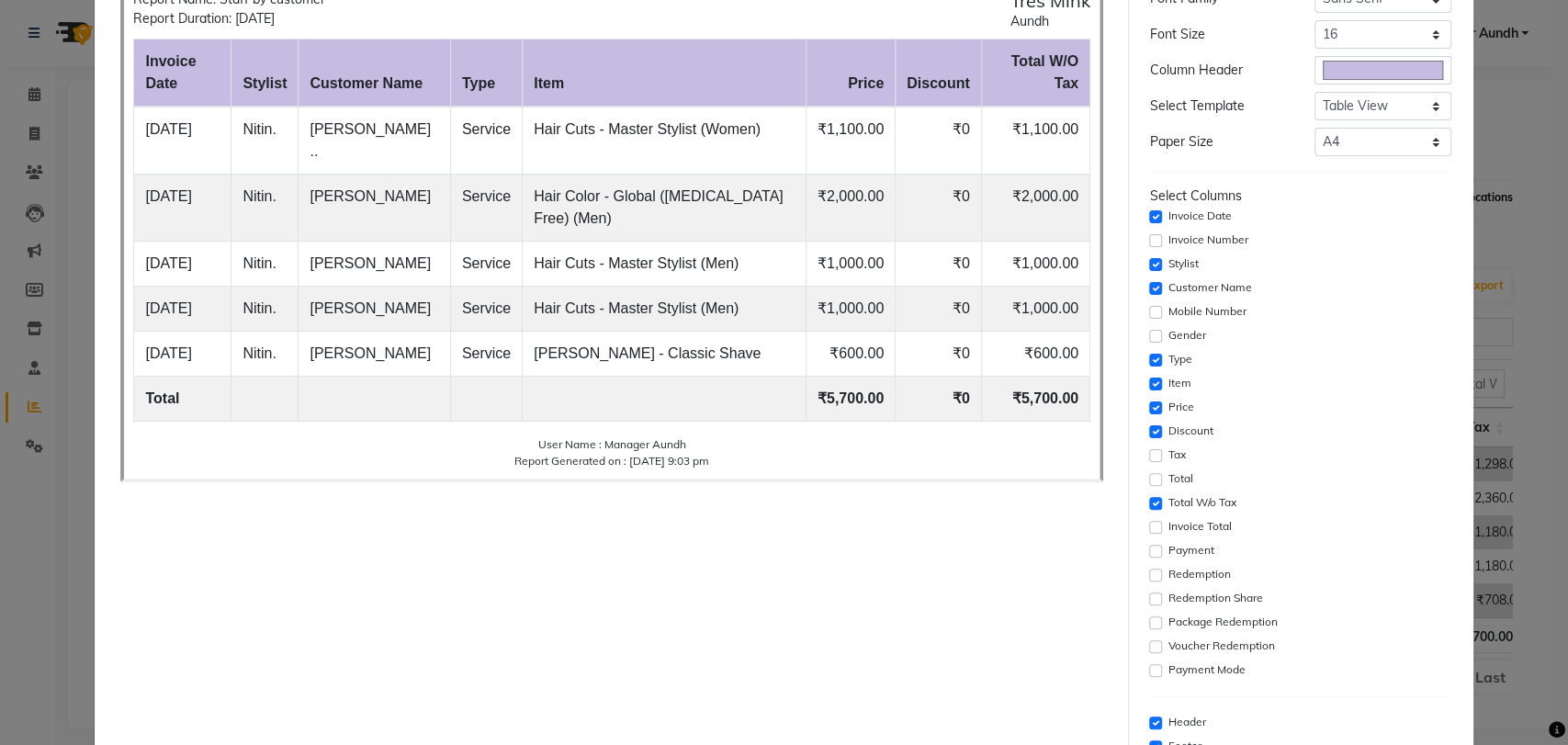
scroll to position [0, 0]
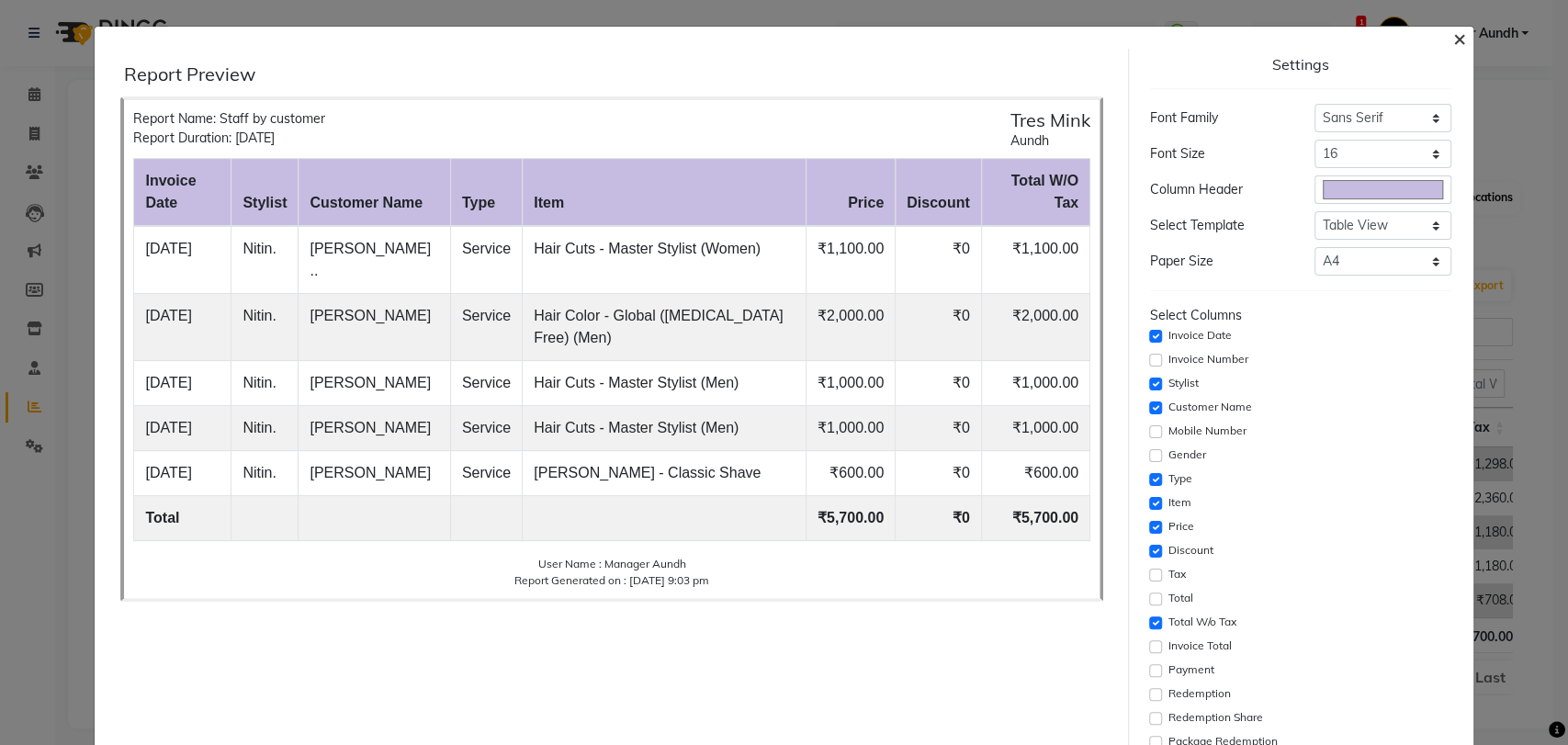
click at [1453, 36] on span "×" at bounding box center [1459, 38] width 13 height 28
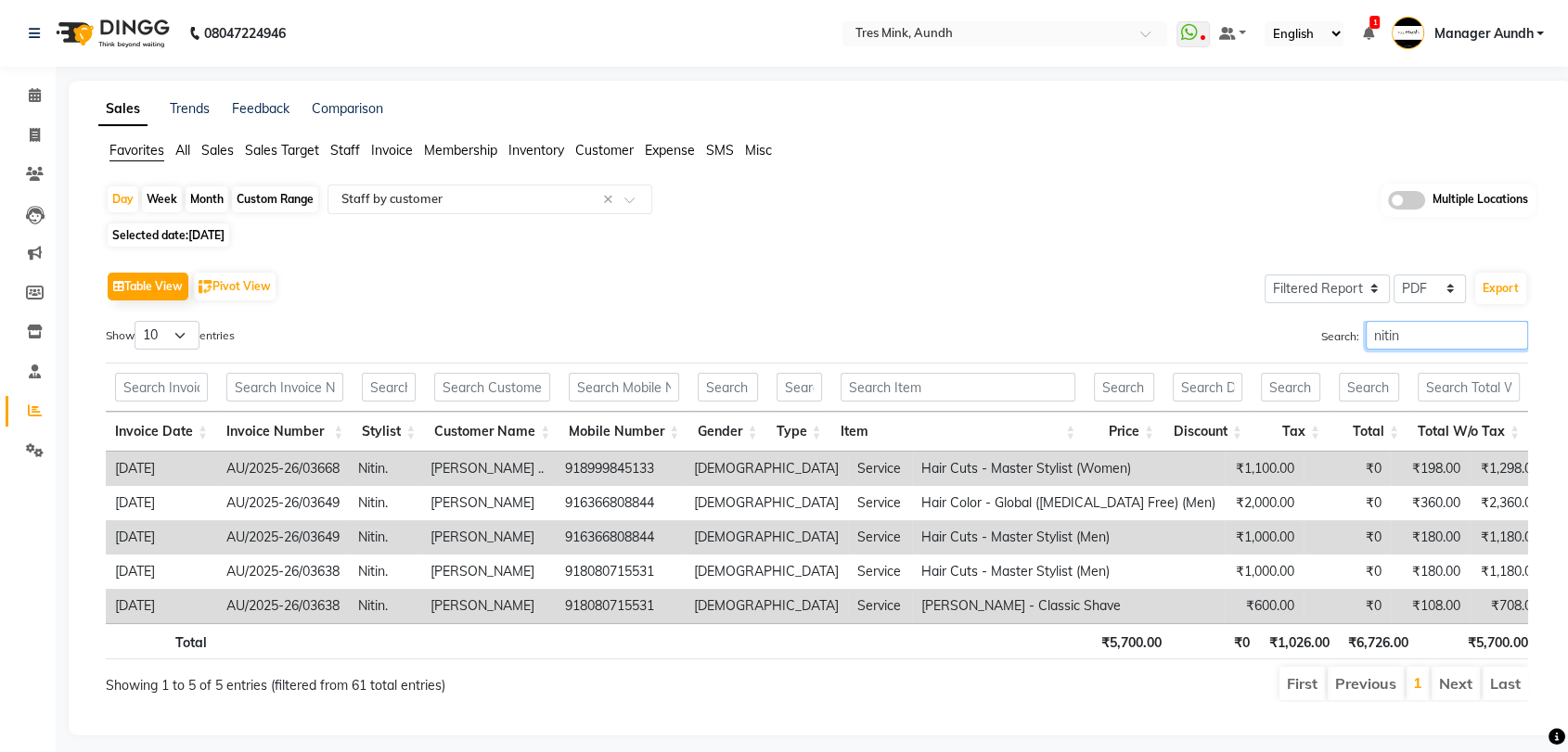
drag, startPoint x: 1406, startPoint y: 348, endPoint x: 1283, endPoint y: 348, distance: 123.0
click at [1283, 348] on div "Search: nitin" at bounding box center [1180, 339] width 697 height 36
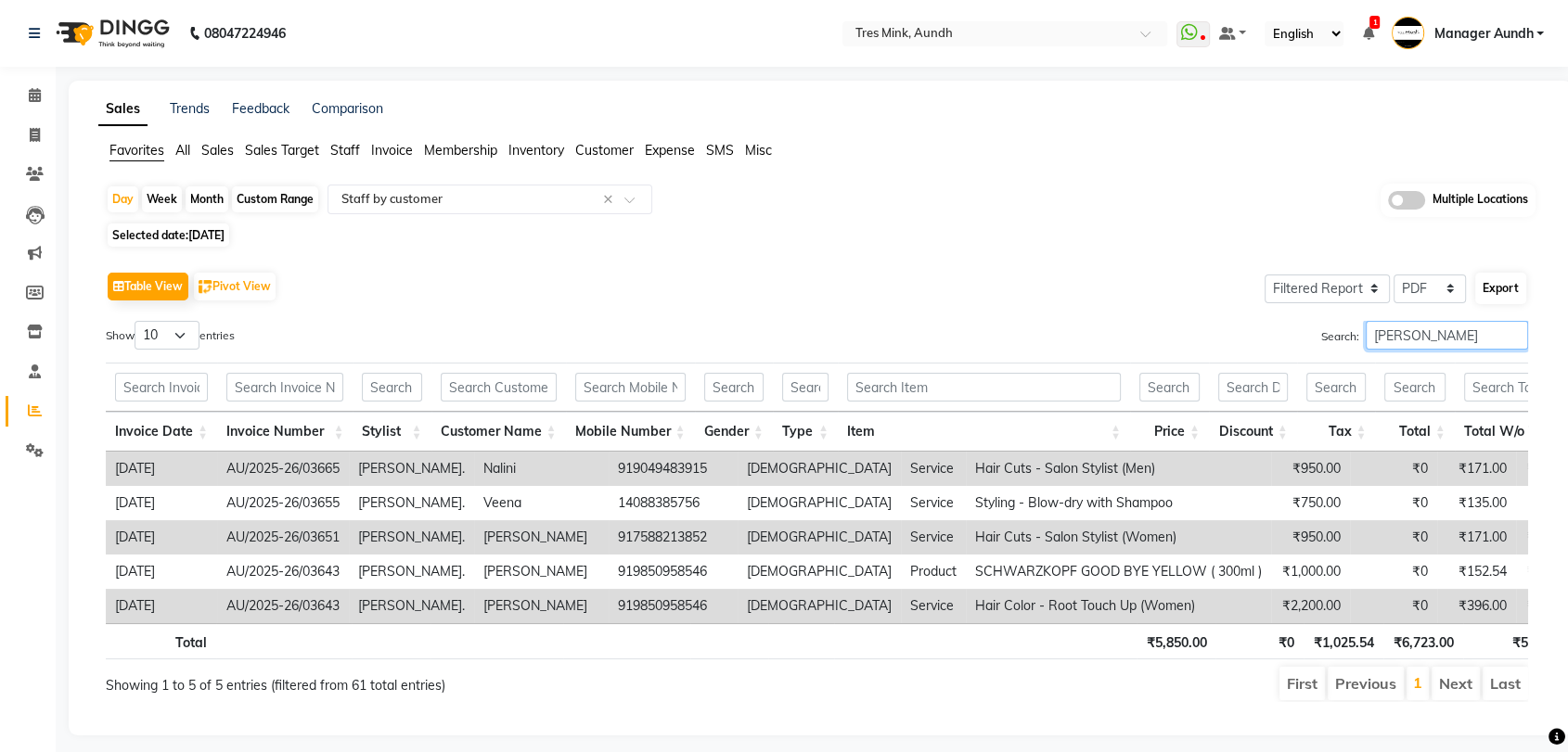
type input "pratiksha"
click at [1508, 292] on button "Export" at bounding box center [1500, 289] width 51 height 32
select select "sans-serif"
select select "16px"
select select "template_1"
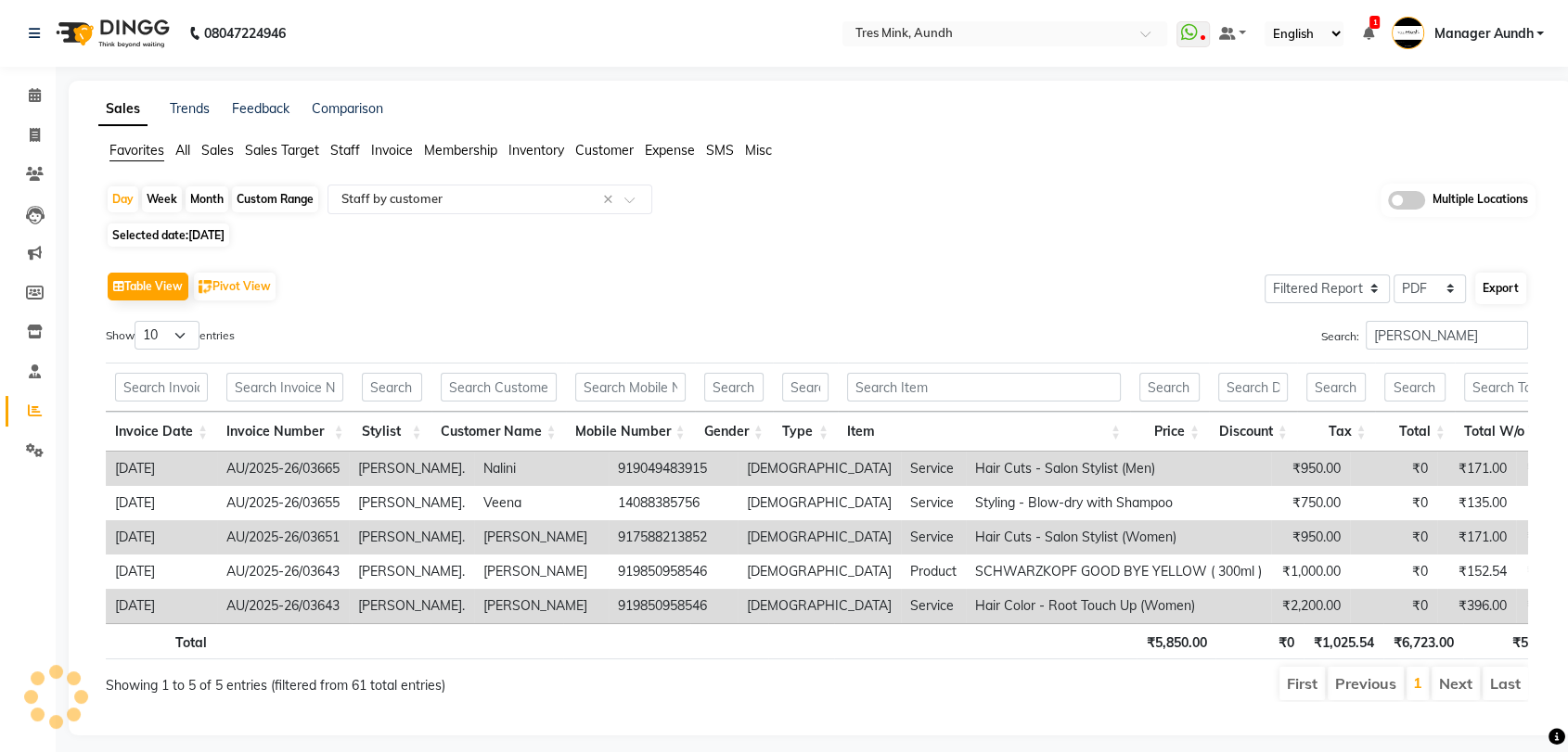
select select "A4"
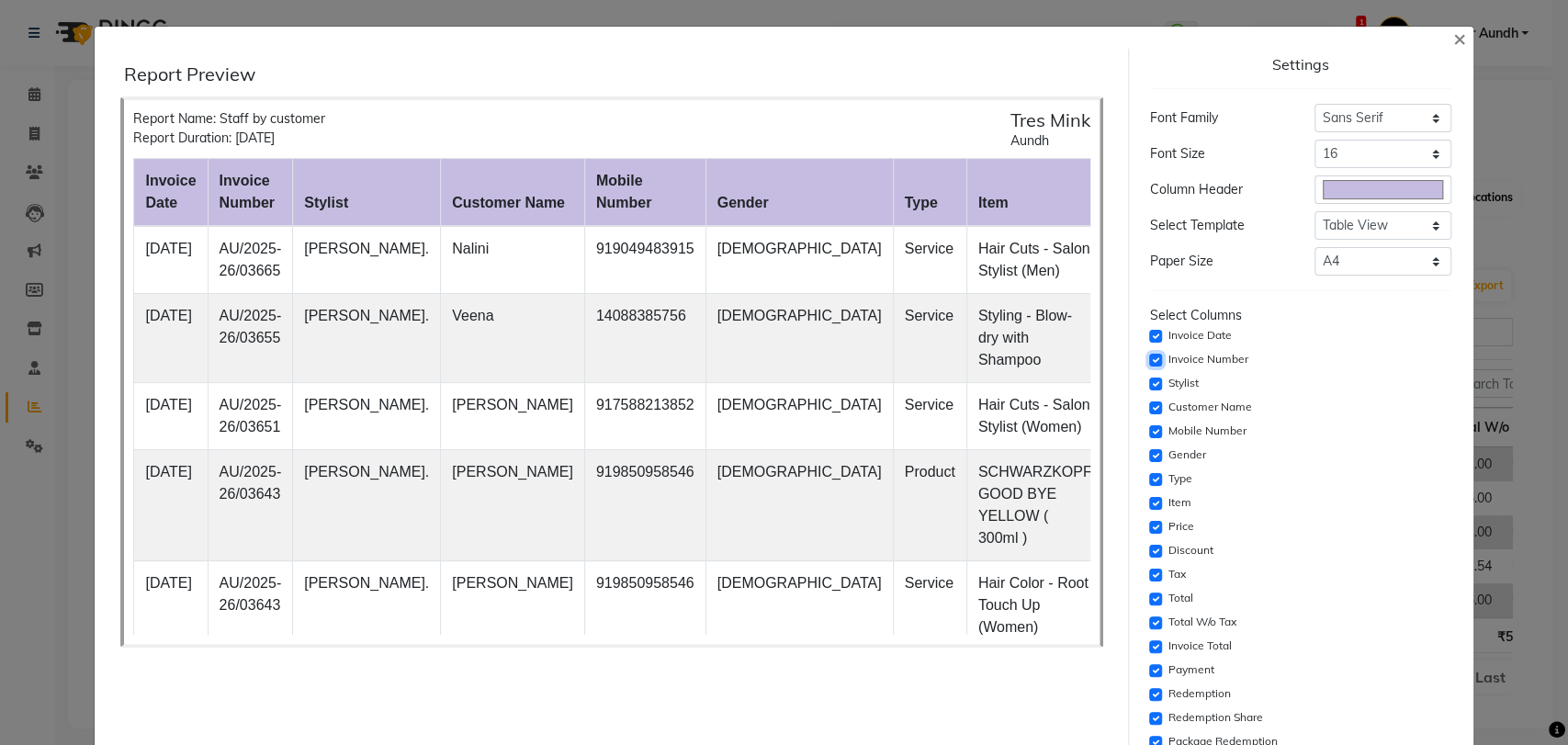
click at [1149, 361] on input "checkbox" at bounding box center [1155, 361] width 13 height 13
checkbox input "false"
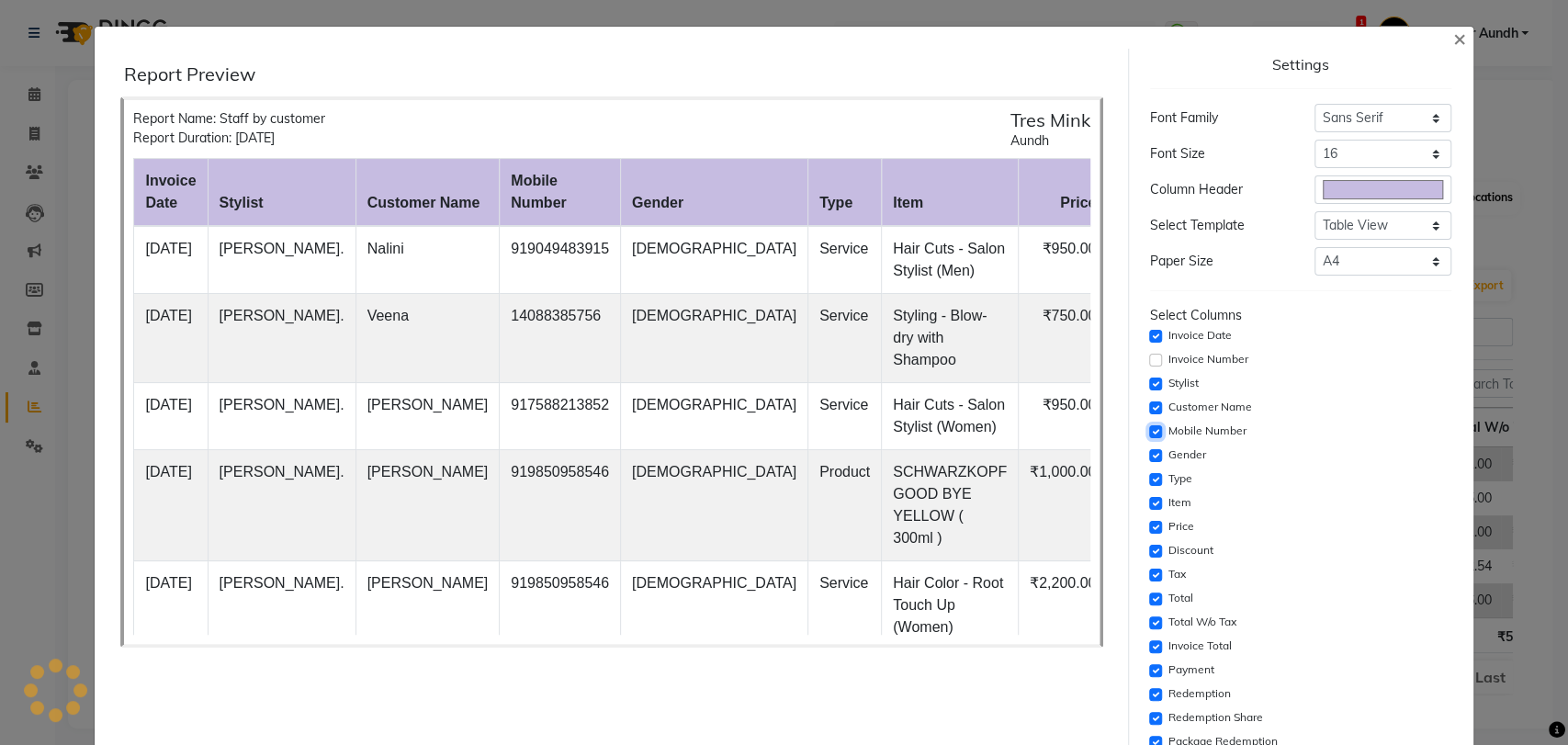
click at [1149, 427] on input "checkbox" at bounding box center [1155, 432] width 13 height 13
checkbox input "false"
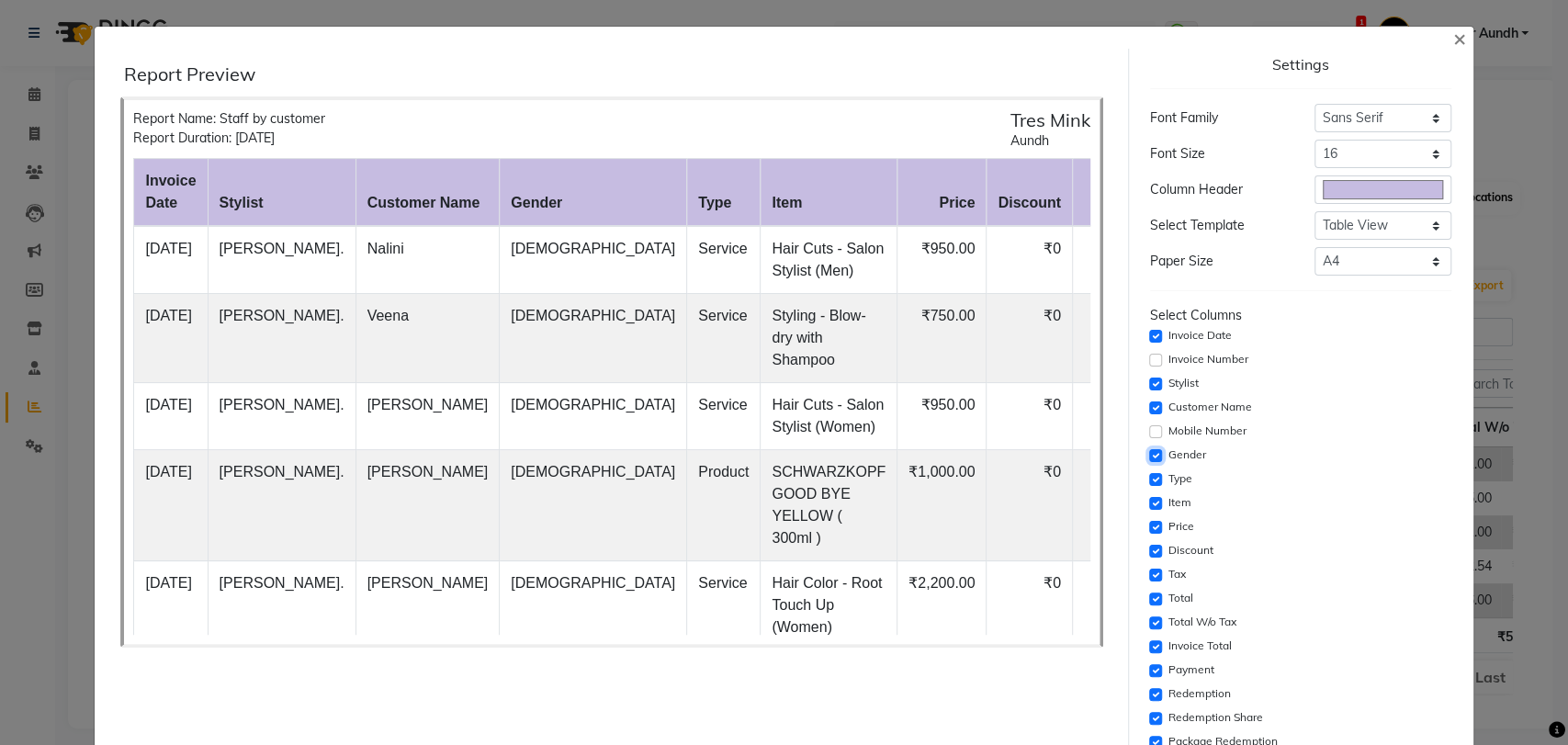
click at [1149, 456] on input "checkbox" at bounding box center [1155, 455] width 13 height 13
checkbox input "false"
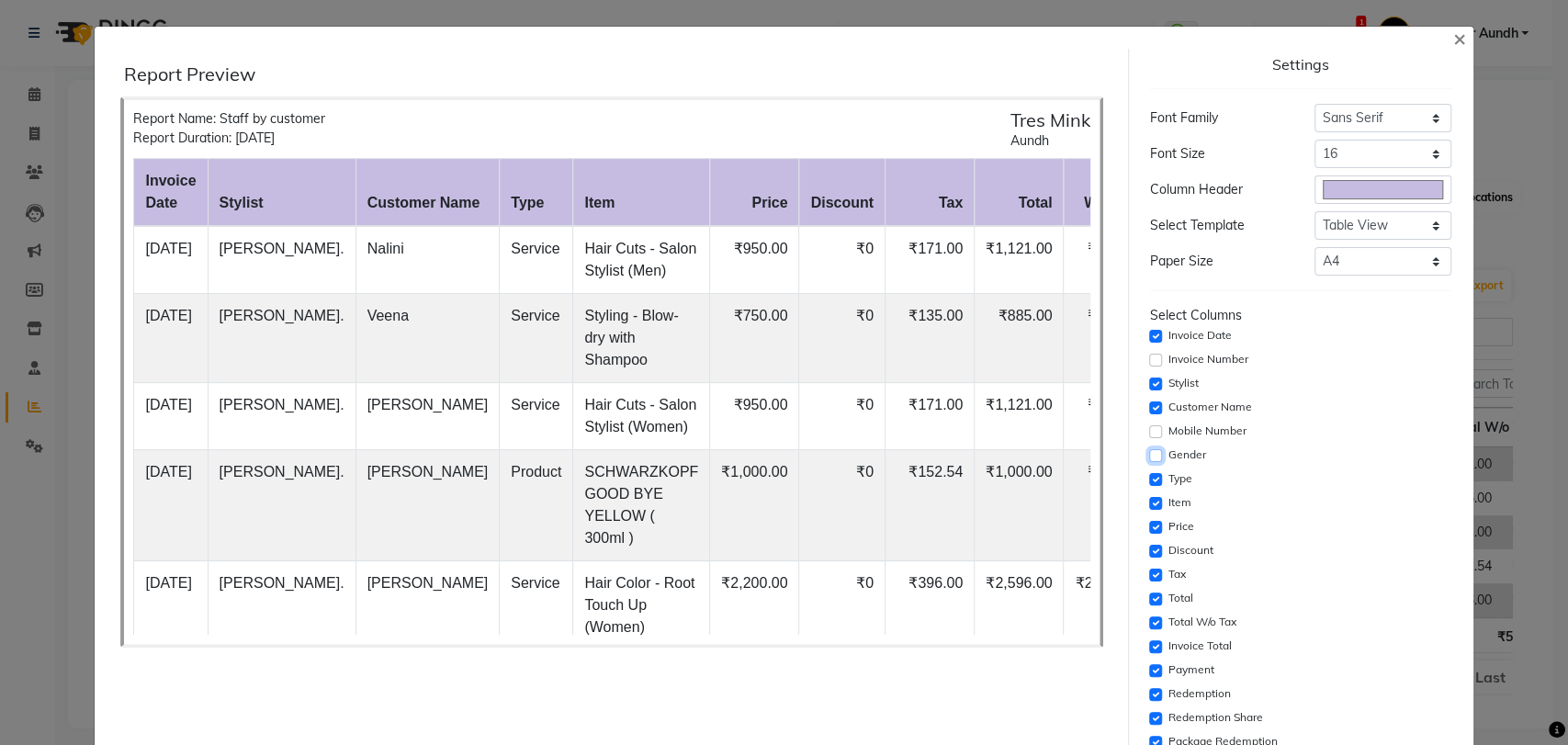
scroll to position [204, 0]
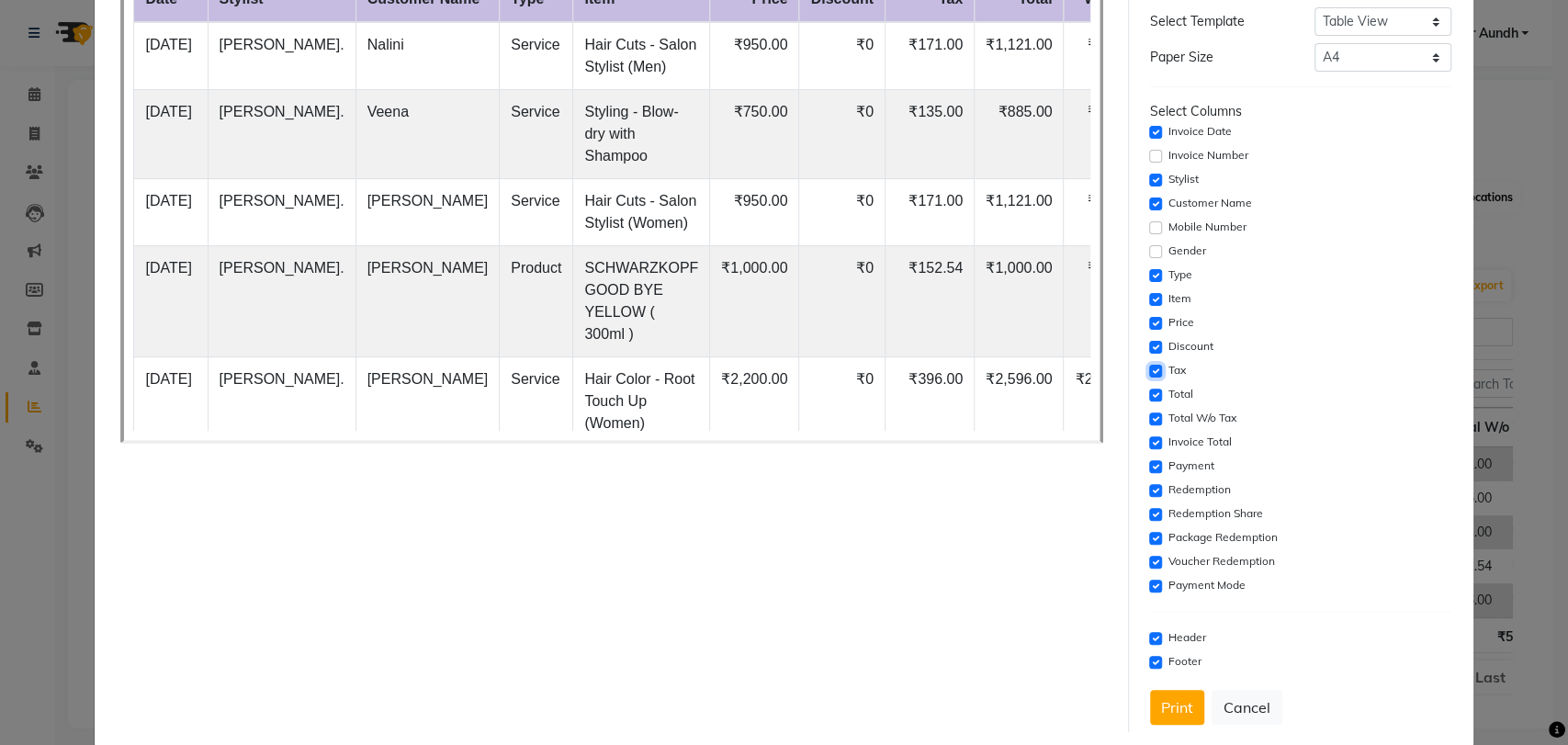
click at [1149, 369] on input "checkbox" at bounding box center [1155, 371] width 13 height 13
checkbox input "false"
click at [1149, 394] on input "checkbox" at bounding box center [1155, 395] width 13 height 13
checkbox input "false"
click at [1149, 444] on input "checkbox" at bounding box center [1155, 443] width 13 height 13
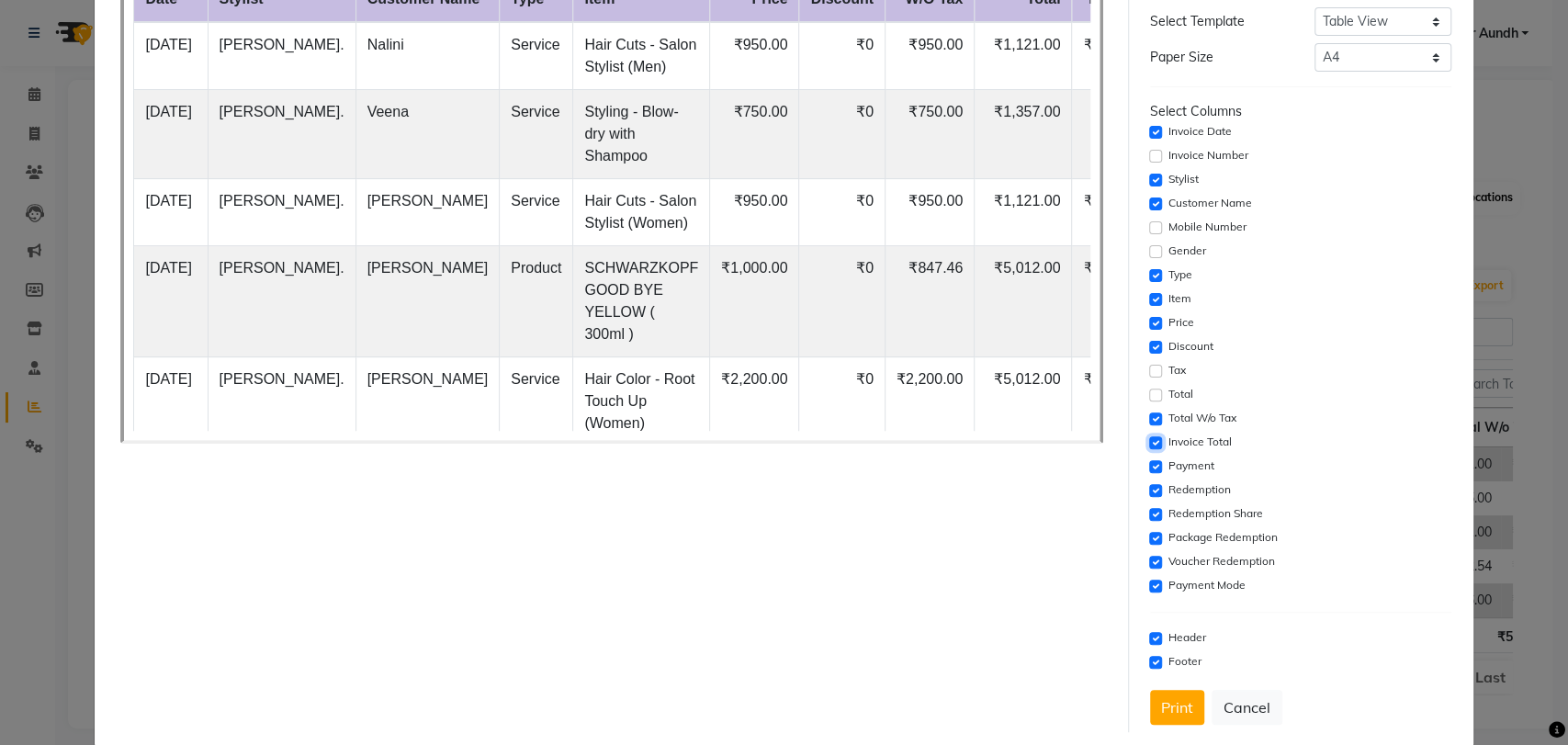
checkbox input "false"
click at [1149, 465] on input "checkbox" at bounding box center [1155, 467] width 13 height 13
checkbox input "false"
click at [1149, 487] on input "checkbox" at bounding box center [1155, 491] width 13 height 13
checkbox input "false"
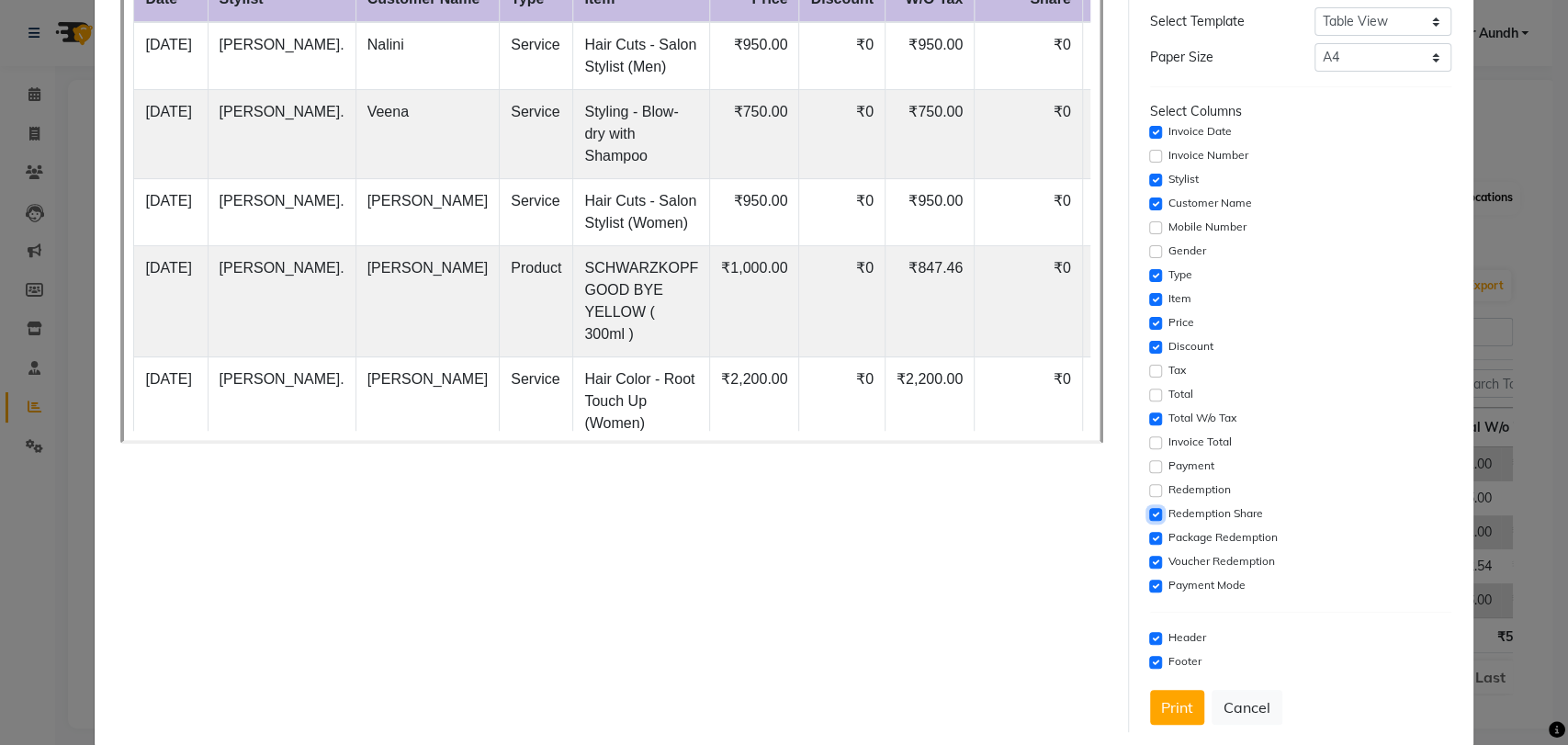
click at [1149, 510] on input "checkbox" at bounding box center [1155, 514] width 13 height 13
checkbox input "false"
click at [1149, 530] on div "Package Redemption" at bounding box center [1300, 538] width 301 height 22
drag, startPoint x: 1138, startPoint y: 537, endPoint x: 1144, endPoint y: 567, distance: 30.6
click at [1149, 537] on input "checkbox" at bounding box center [1155, 538] width 13 height 13
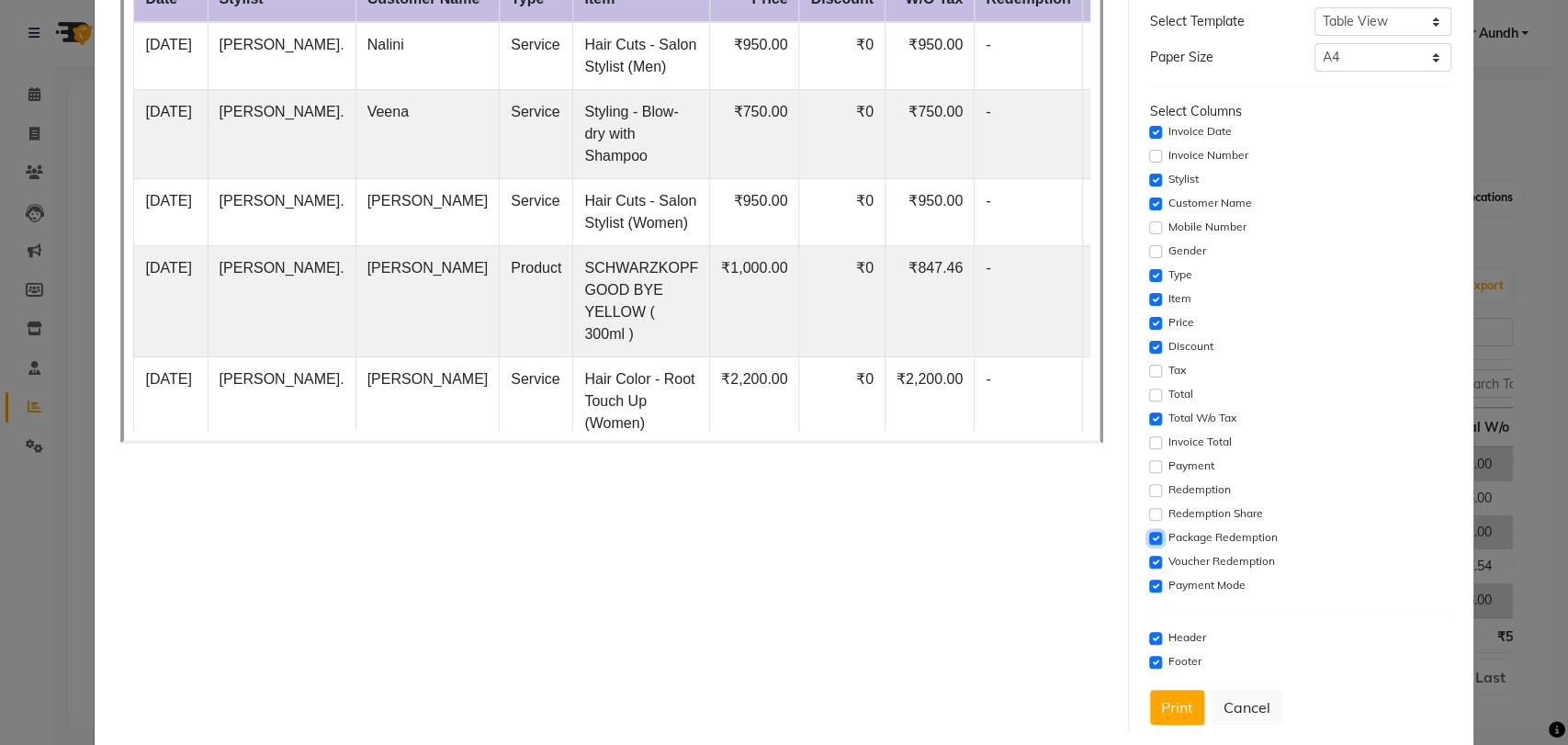
checkbox input "false"
click at [1149, 560] on input "checkbox" at bounding box center [1155, 562] width 13 height 13
checkbox input "false"
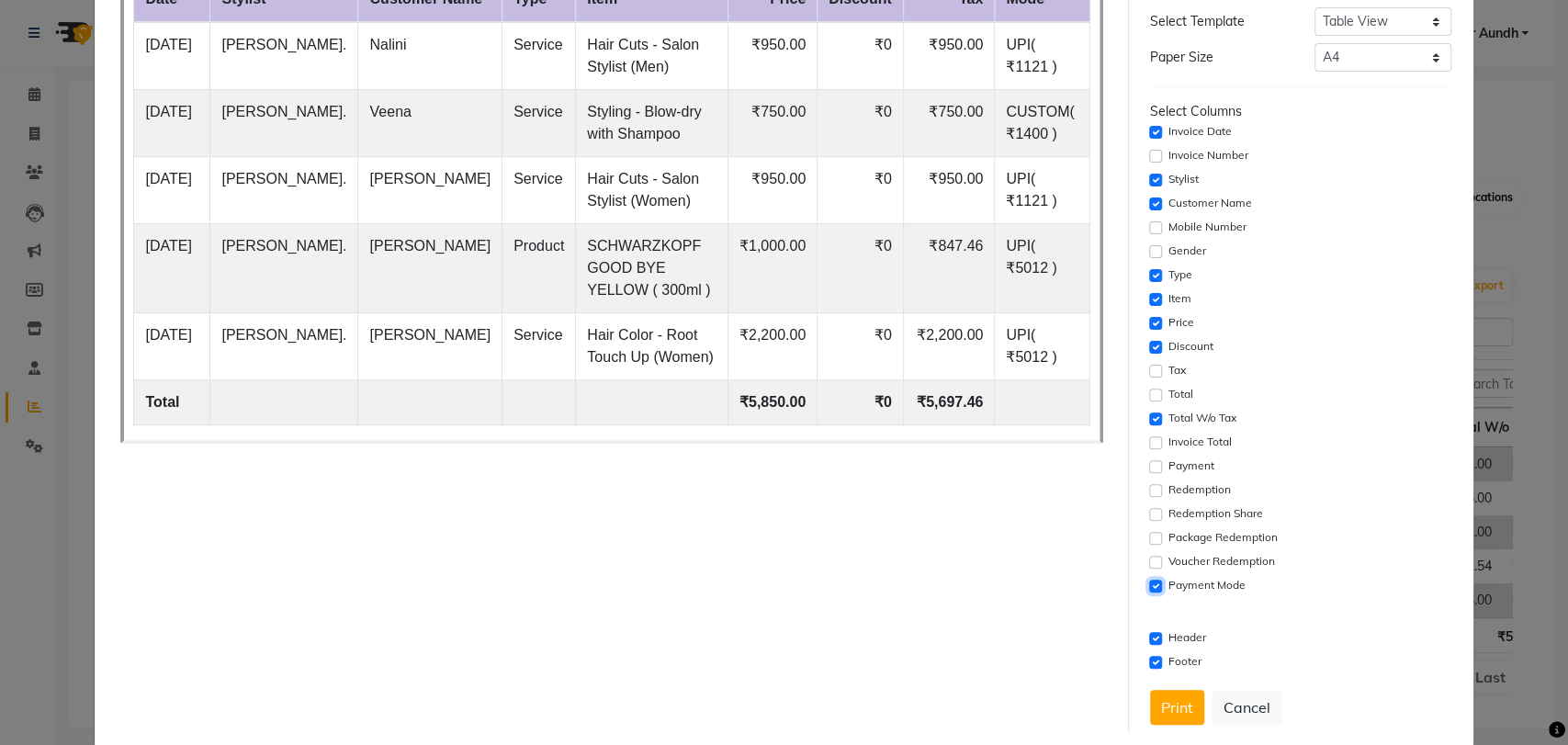
click at [1149, 582] on input "checkbox" at bounding box center [1155, 586] width 13 height 13
checkbox input "false"
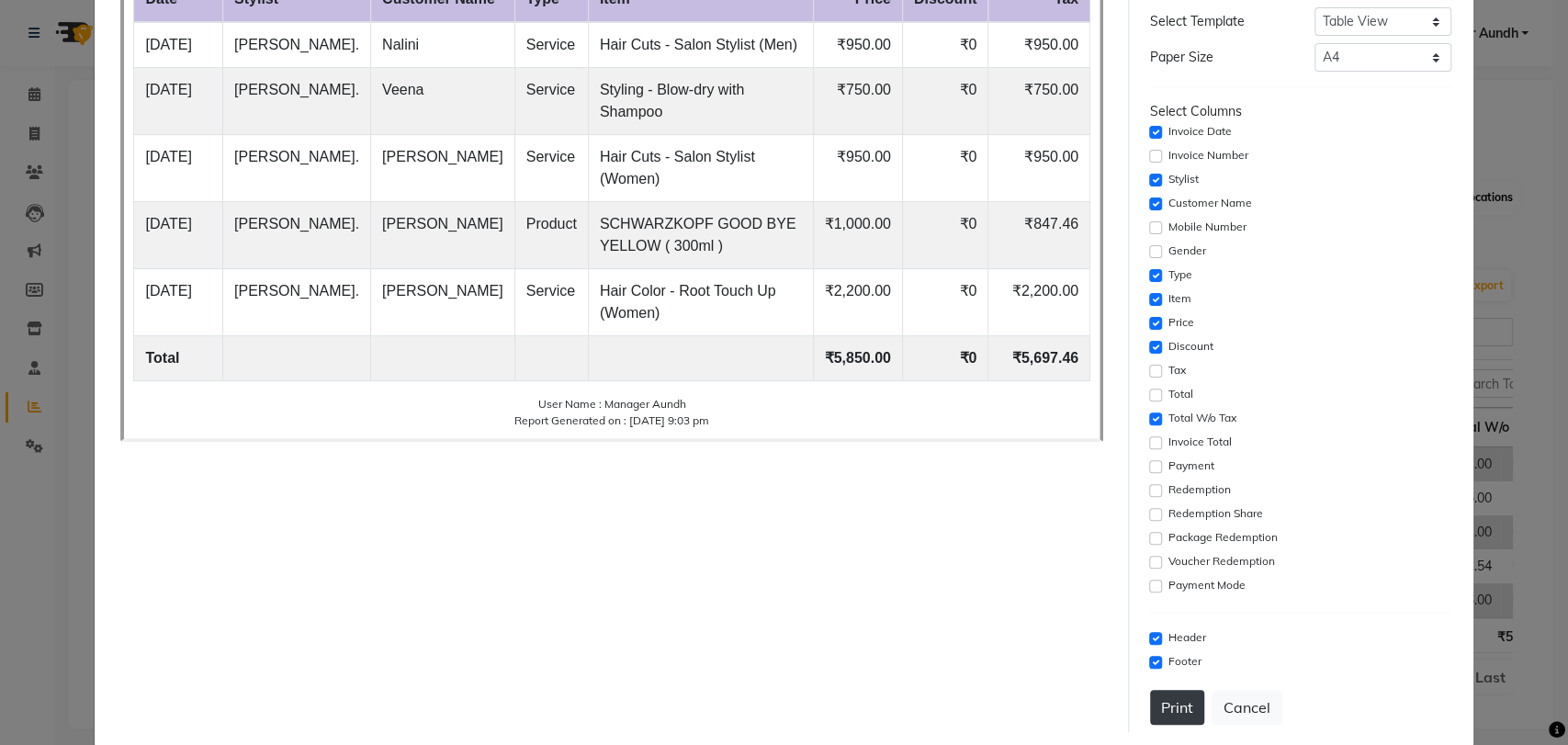
click at [1165, 709] on button "Print" at bounding box center [1176, 707] width 54 height 35
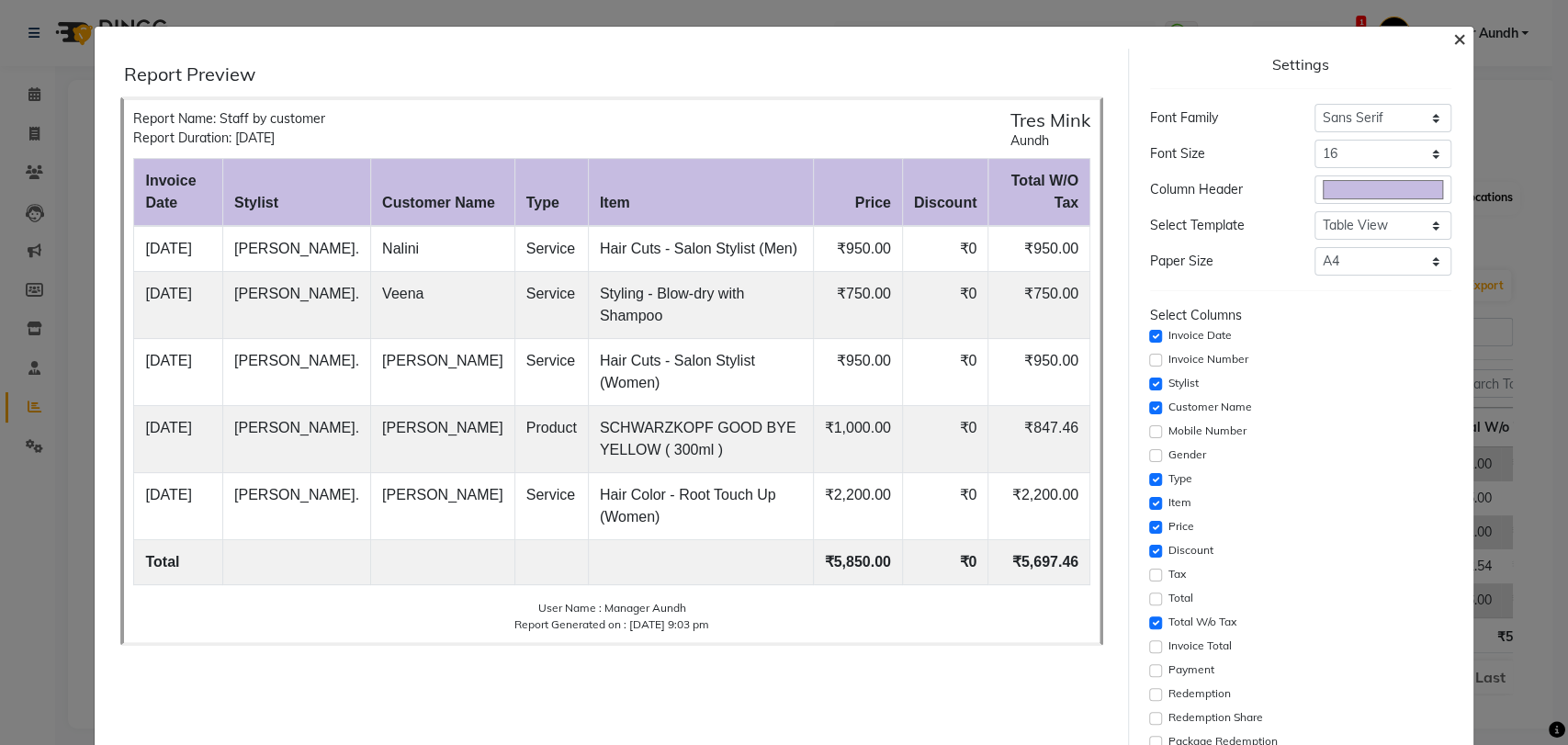
click at [1453, 45] on span "×" at bounding box center [1459, 38] width 13 height 28
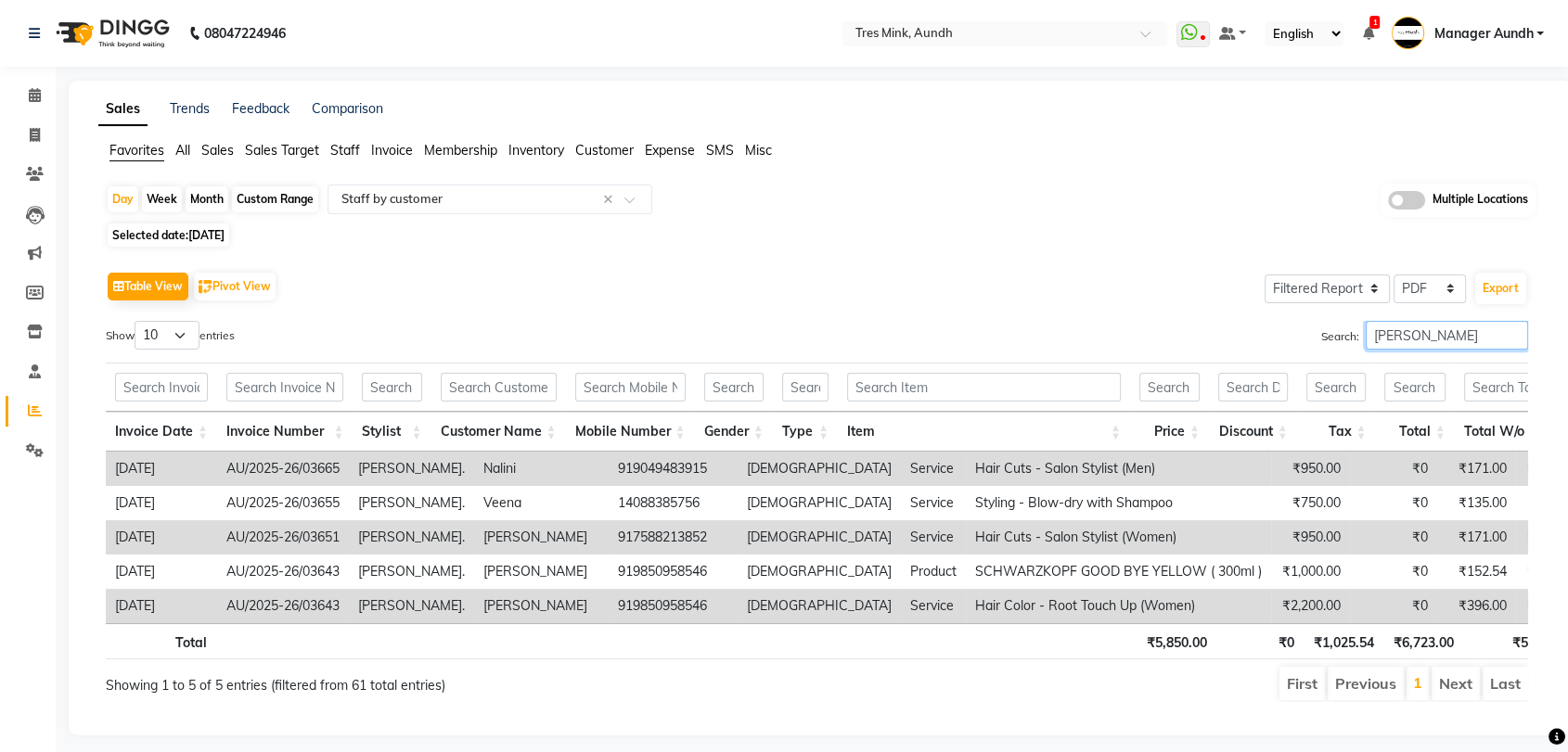
drag, startPoint x: 1435, startPoint y: 335, endPoint x: 1328, endPoint y: 339, distance: 107.1
click at [1328, 339] on label "Search: pratiksha" at bounding box center [1425, 335] width 207 height 29
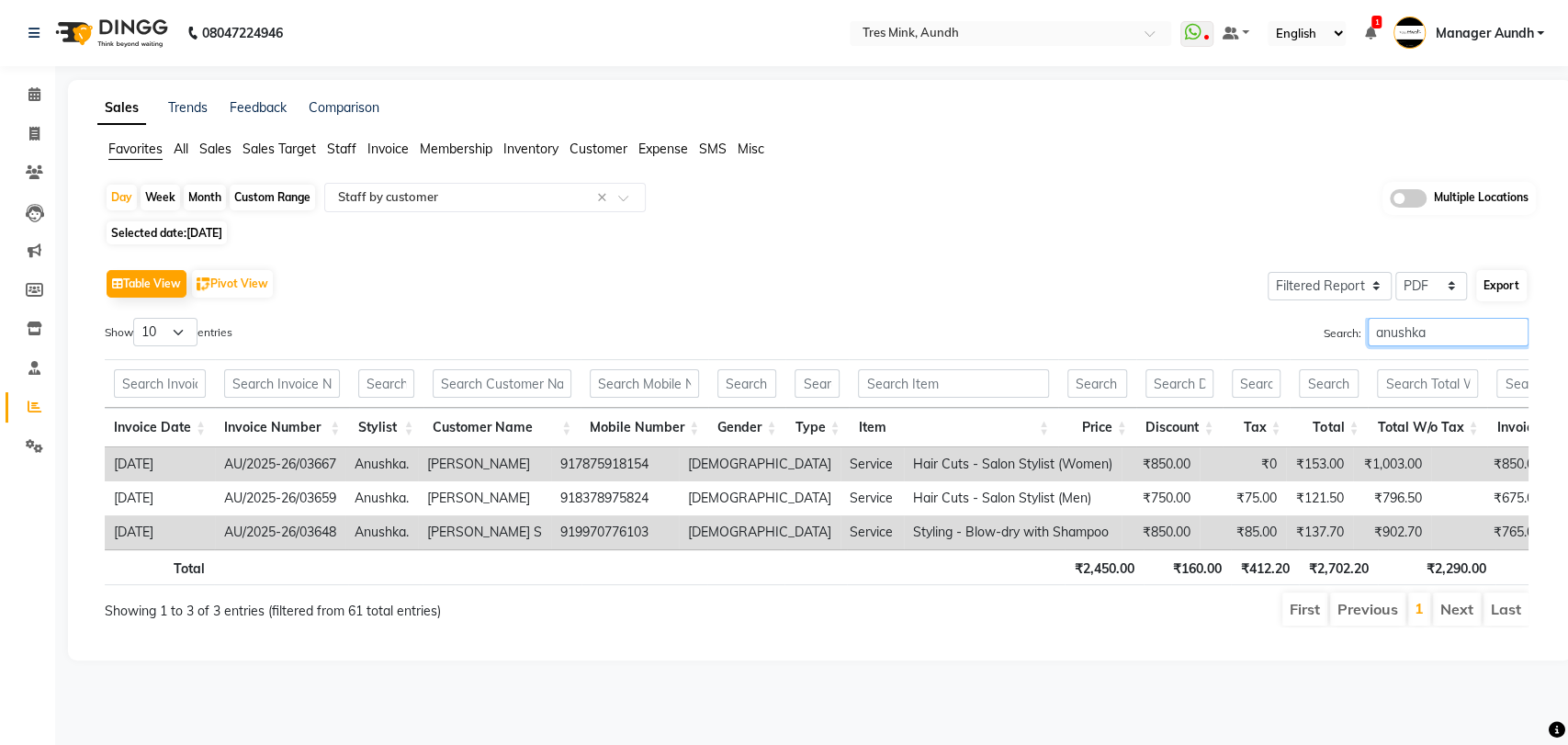
type input "anushka"
click at [1497, 282] on button "Export" at bounding box center [1501, 286] width 51 height 31
select select "sans-serif"
select select "16px"
select select "template_1"
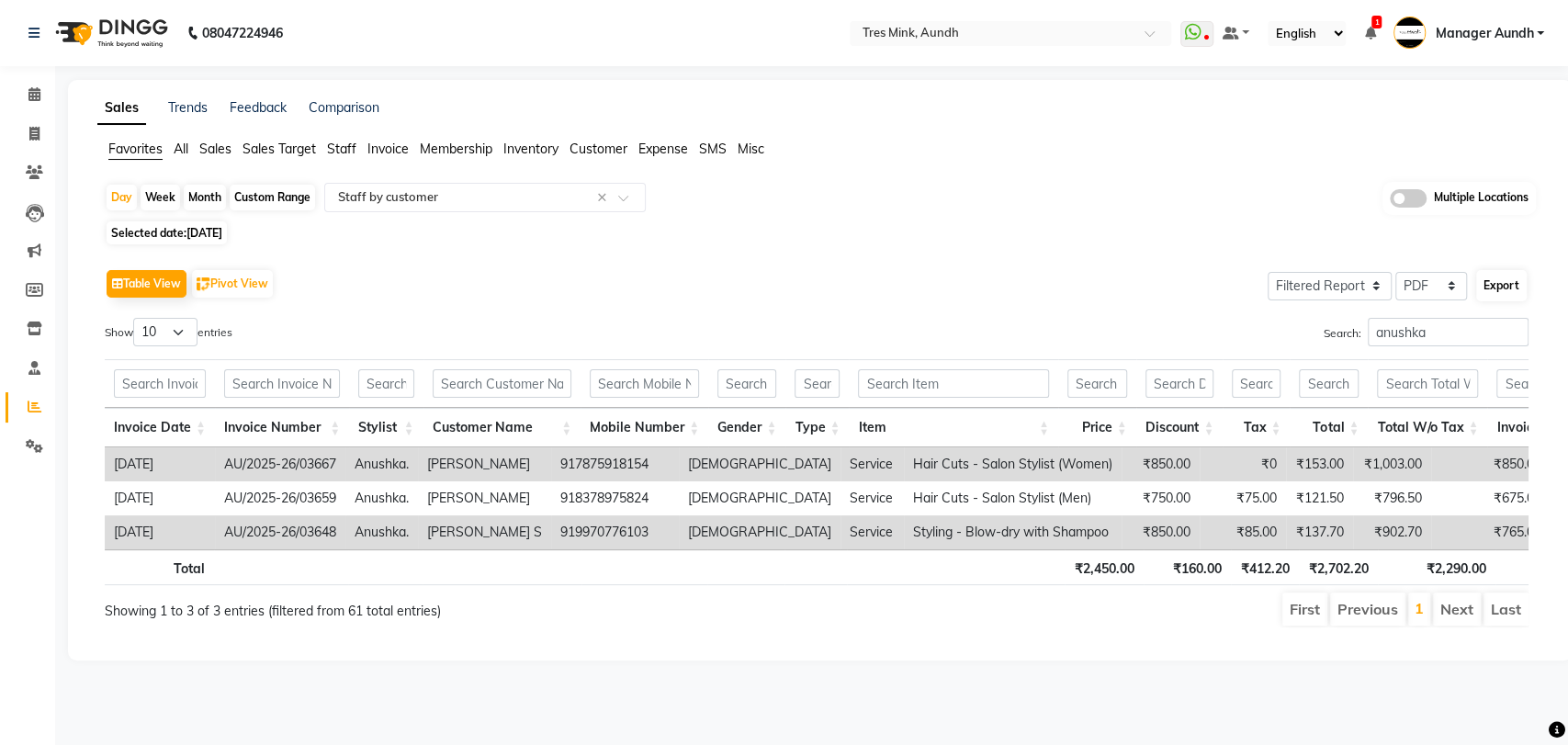
select select "A4"
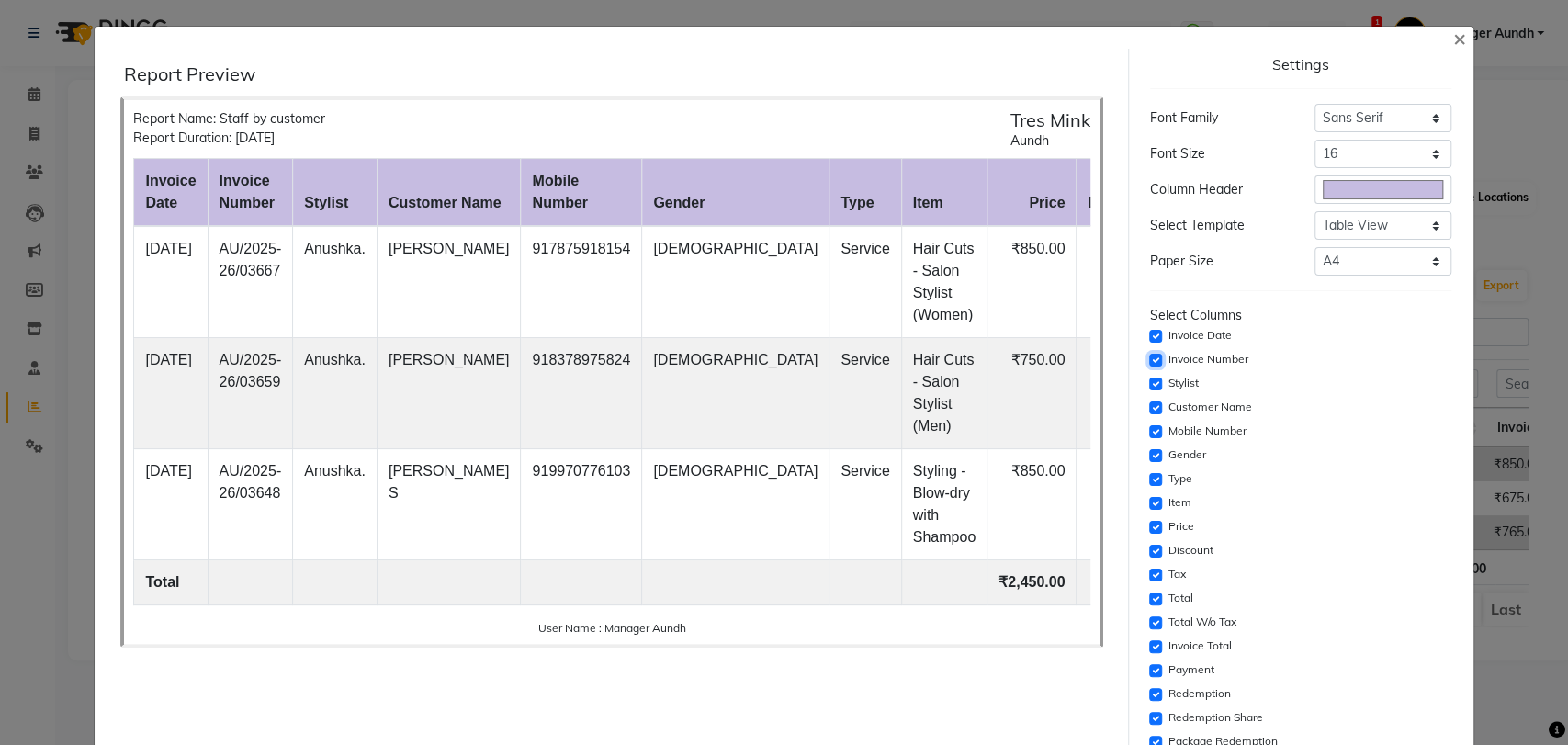
click at [1149, 355] on input "checkbox" at bounding box center [1155, 361] width 13 height 13
checkbox input "false"
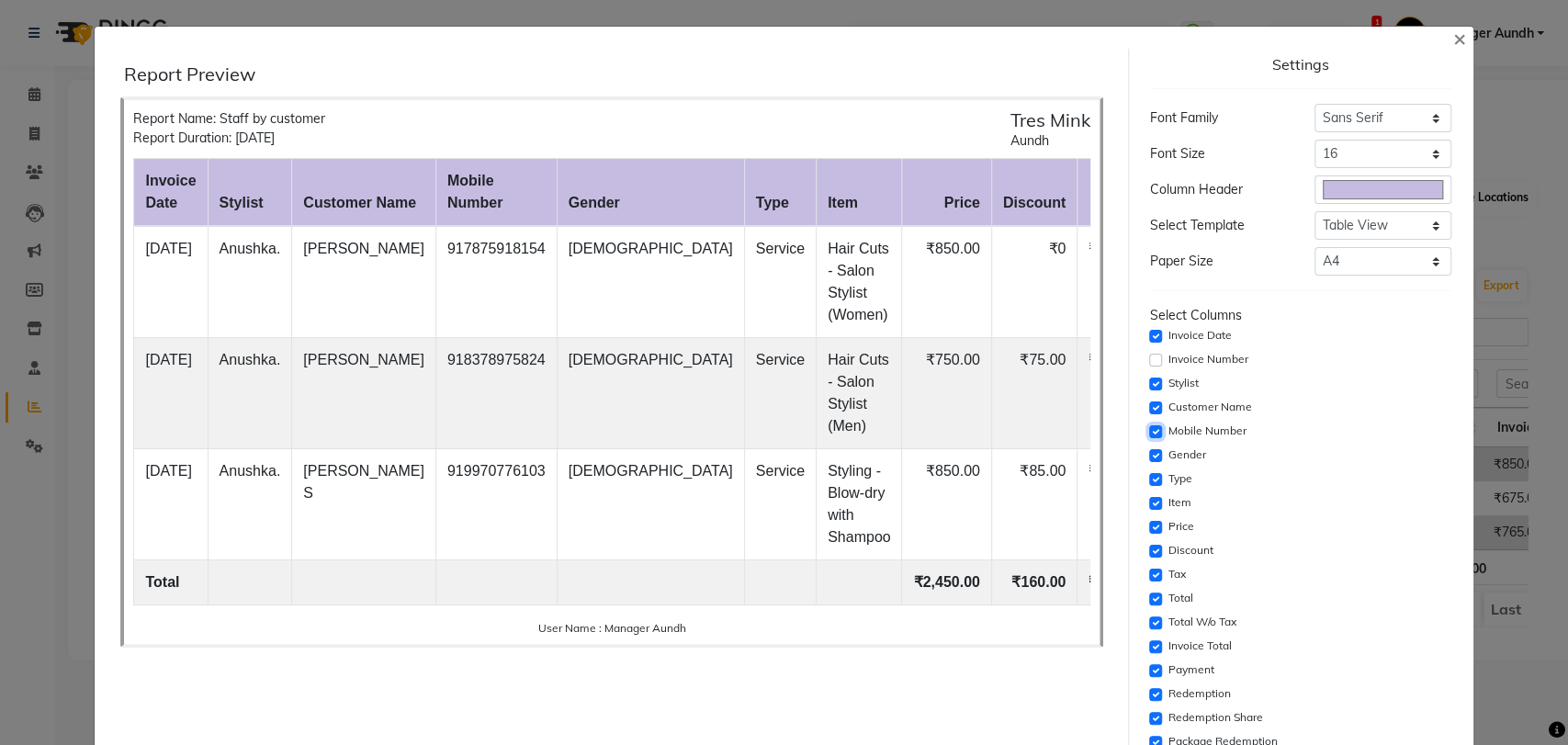
click at [1149, 430] on input "checkbox" at bounding box center [1155, 432] width 13 height 13
checkbox input "false"
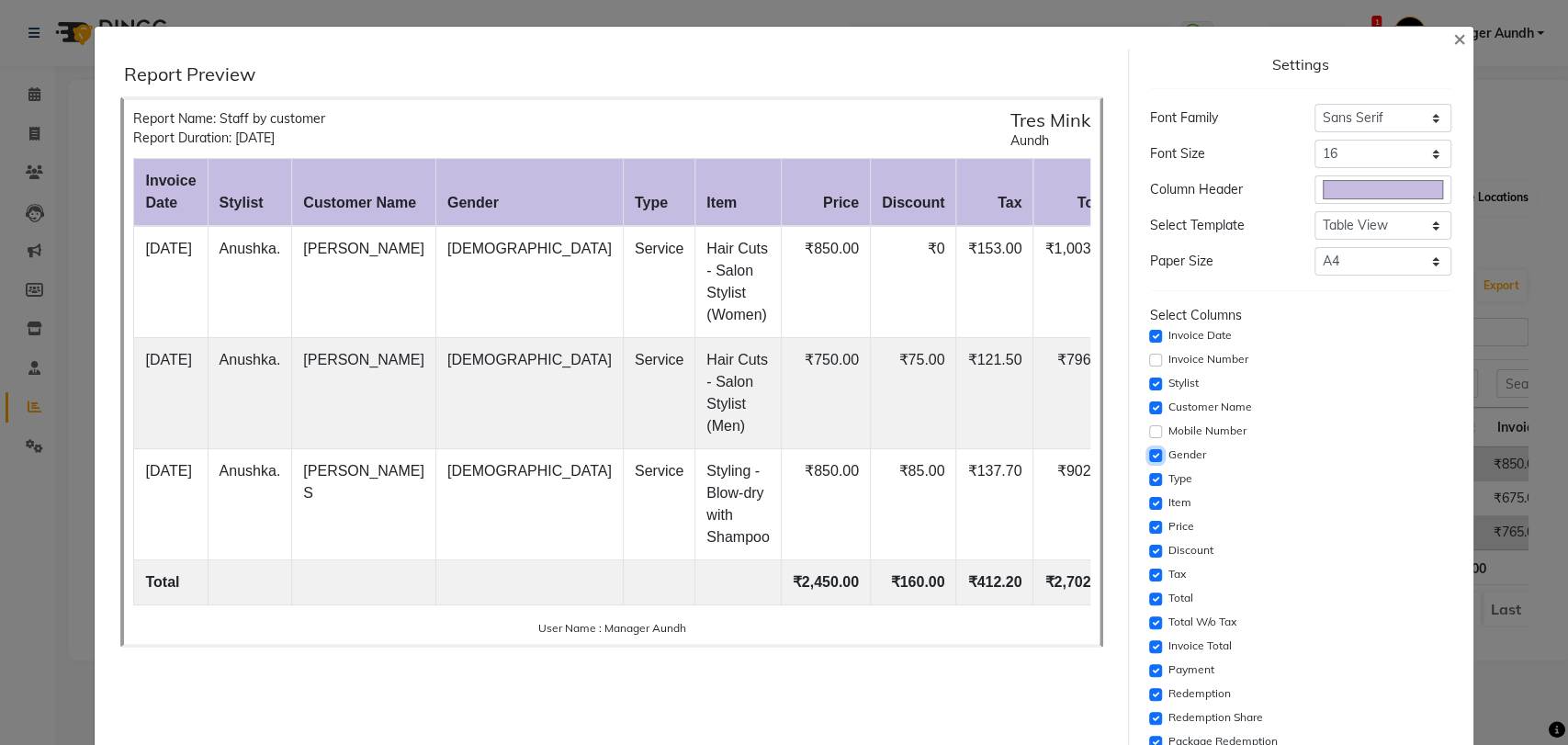
click at [1149, 455] on input "checkbox" at bounding box center [1155, 455] width 13 height 13
checkbox input "false"
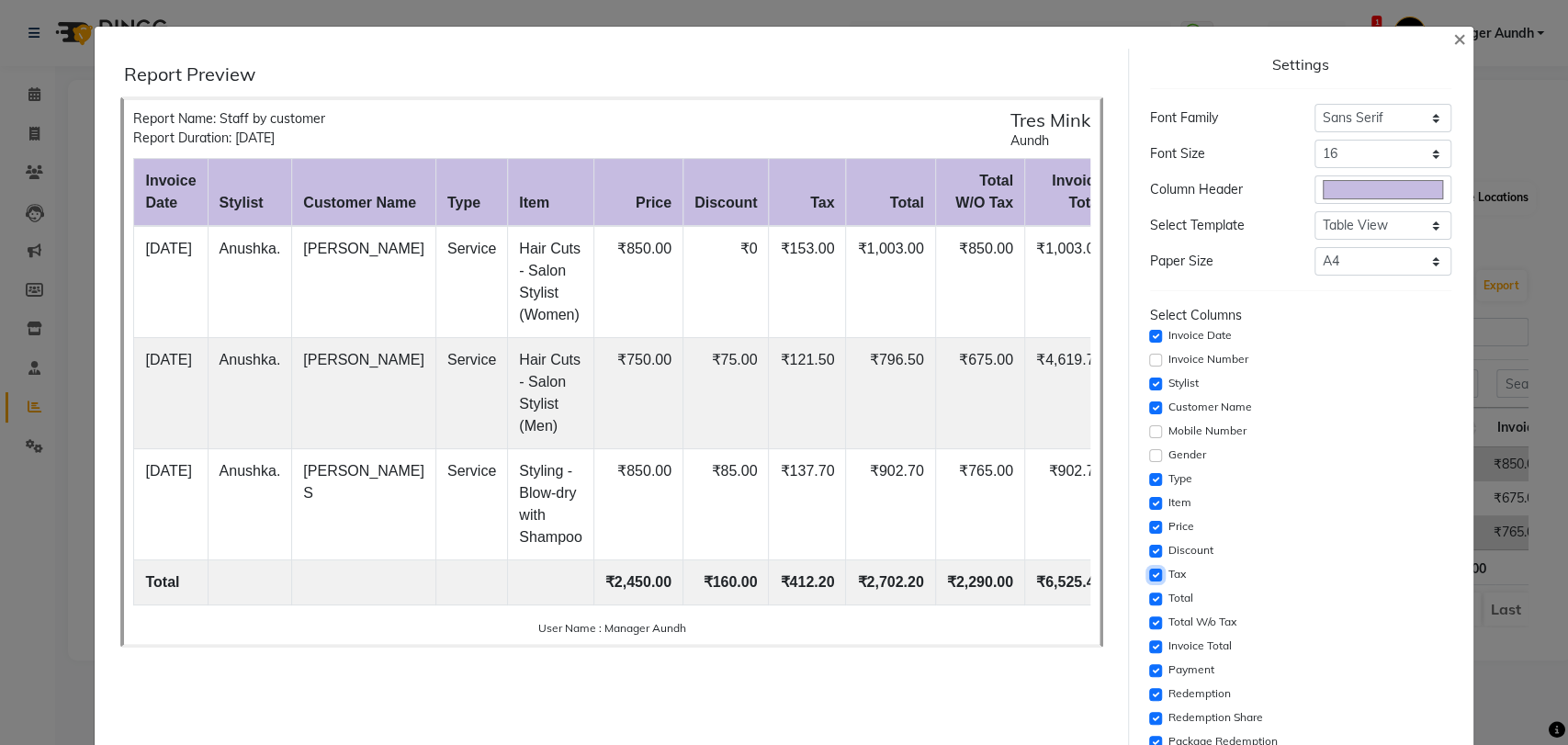
click at [1149, 574] on input "checkbox" at bounding box center [1155, 575] width 13 height 13
checkbox input "false"
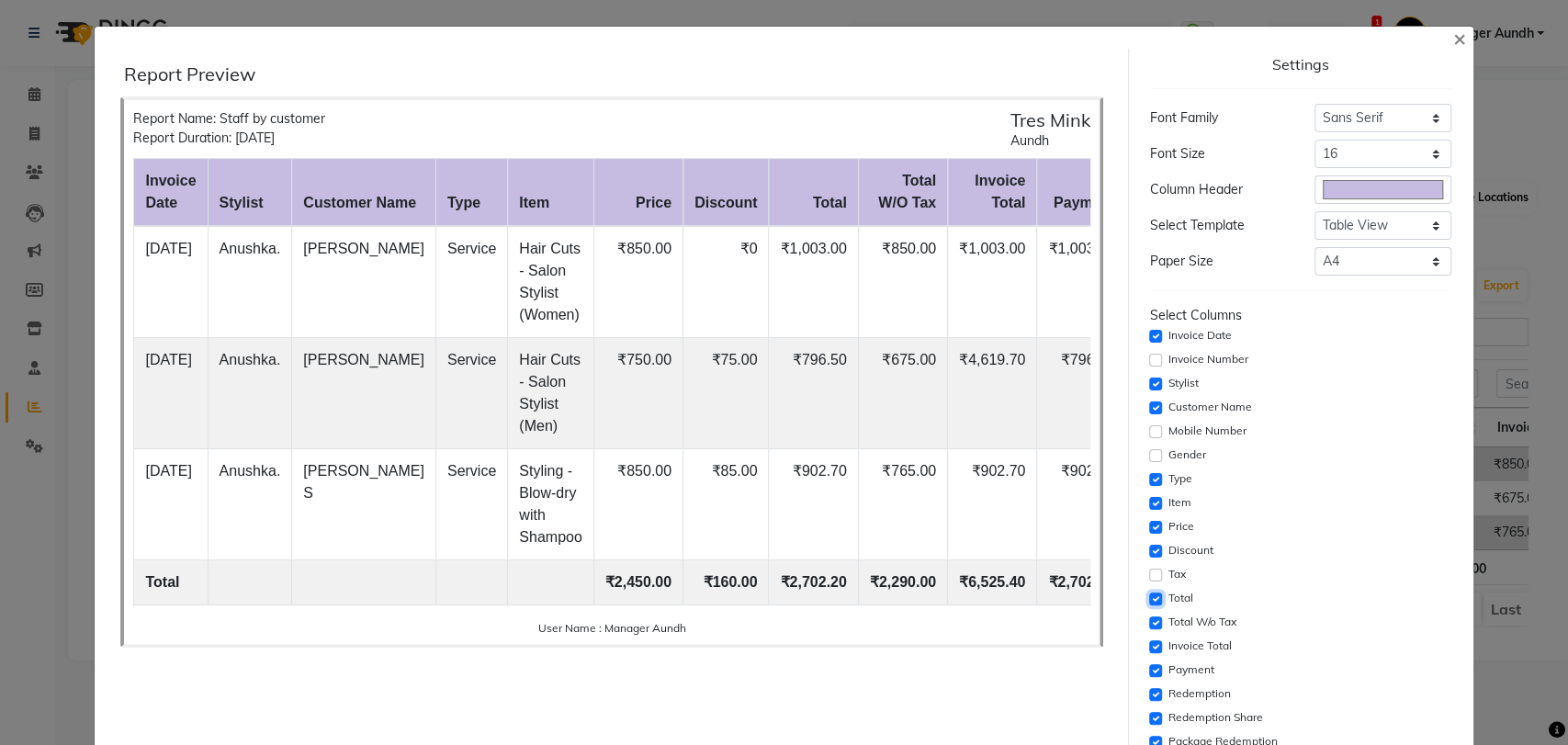
click at [1149, 595] on input "checkbox" at bounding box center [1155, 599] width 13 height 13
checkbox input "false"
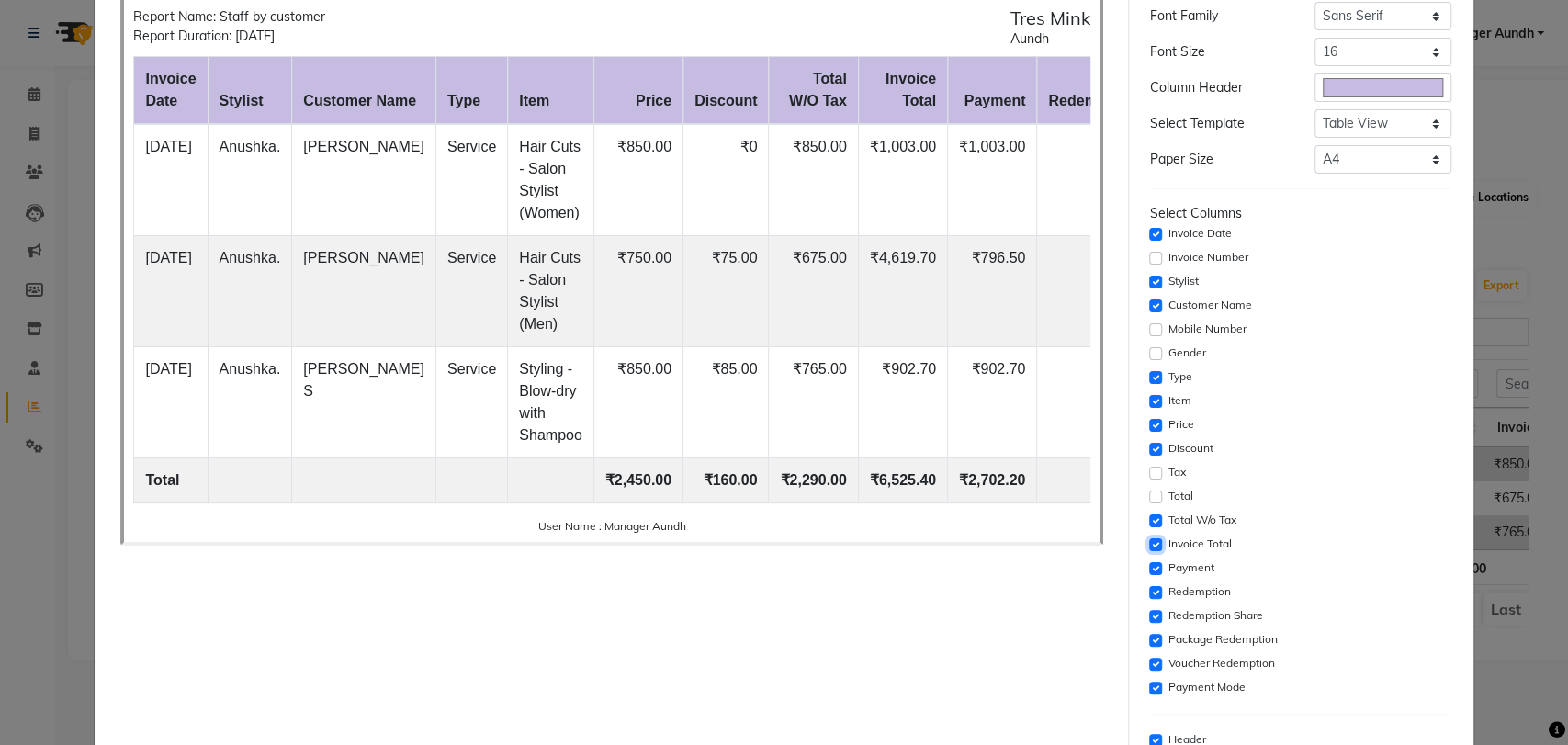
click at [1149, 545] on input "checkbox" at bounding box center [1155, 545] width 13 height 13
checkbox input "false"
click at [1149, 569] on input "checkbox" at bounding box center [1155, 569] width 13 height 13
checkbox input "false"
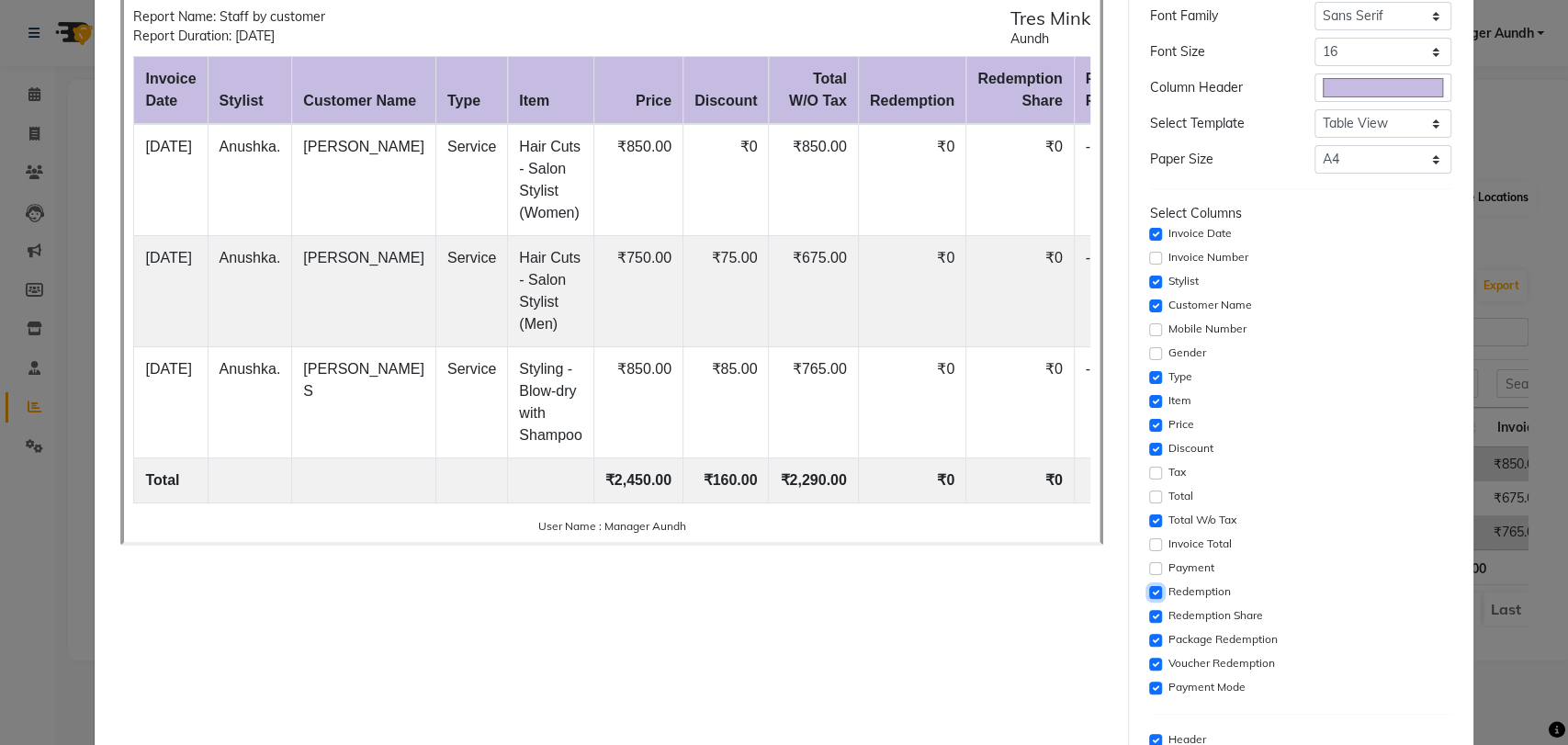
click at [1149, 597] on input "checkbox" at bounding box center [1155, 593] width 13 height 13
checkbox input "false"
click at [1149, 611] on input "checkbox" at bounding box center [1155, 616] width 13 height 13
checkbox input "false"
click at [1149, 633] on input "checkbox" at bounding box center [1155, 640] width 13 height 13
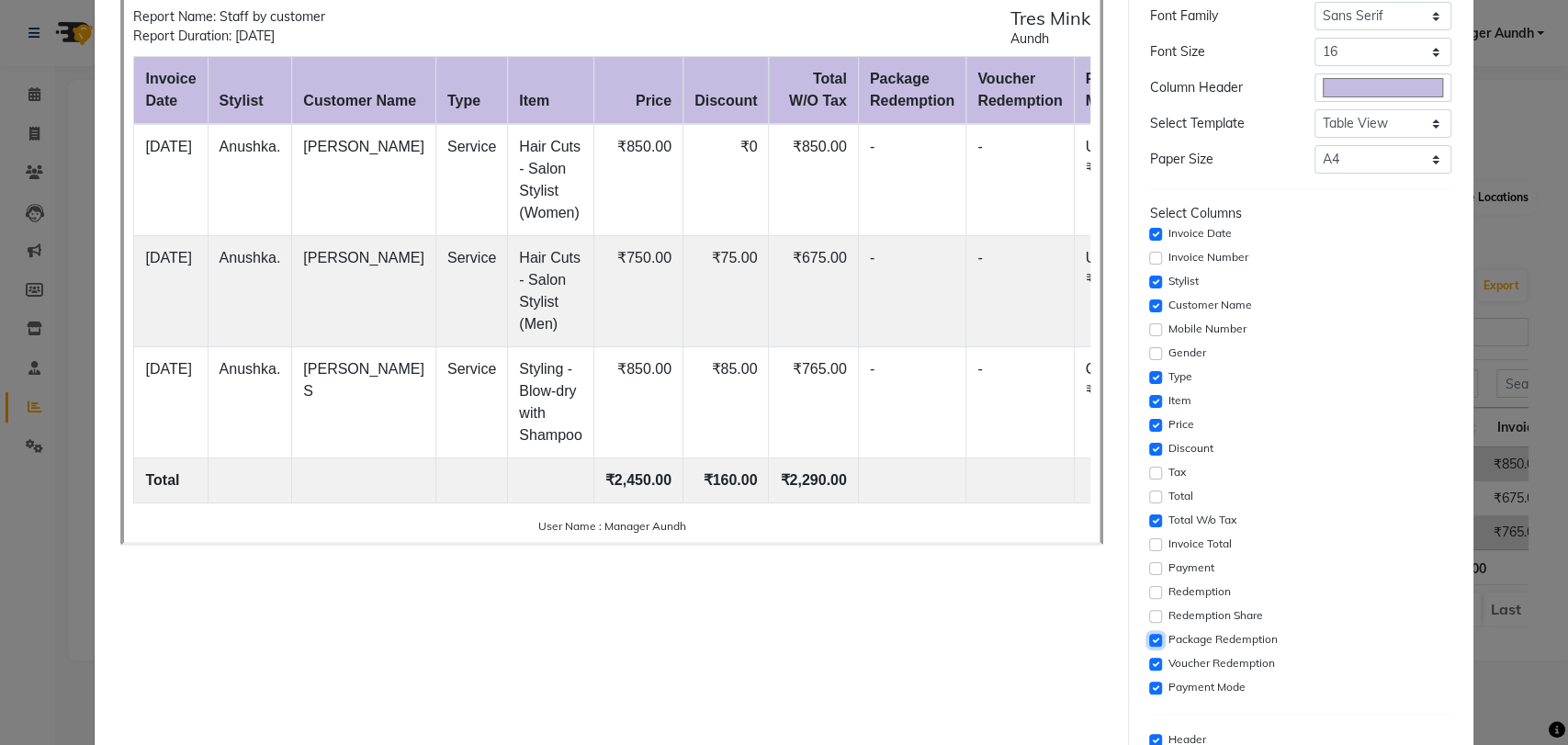
checkbox input "false"
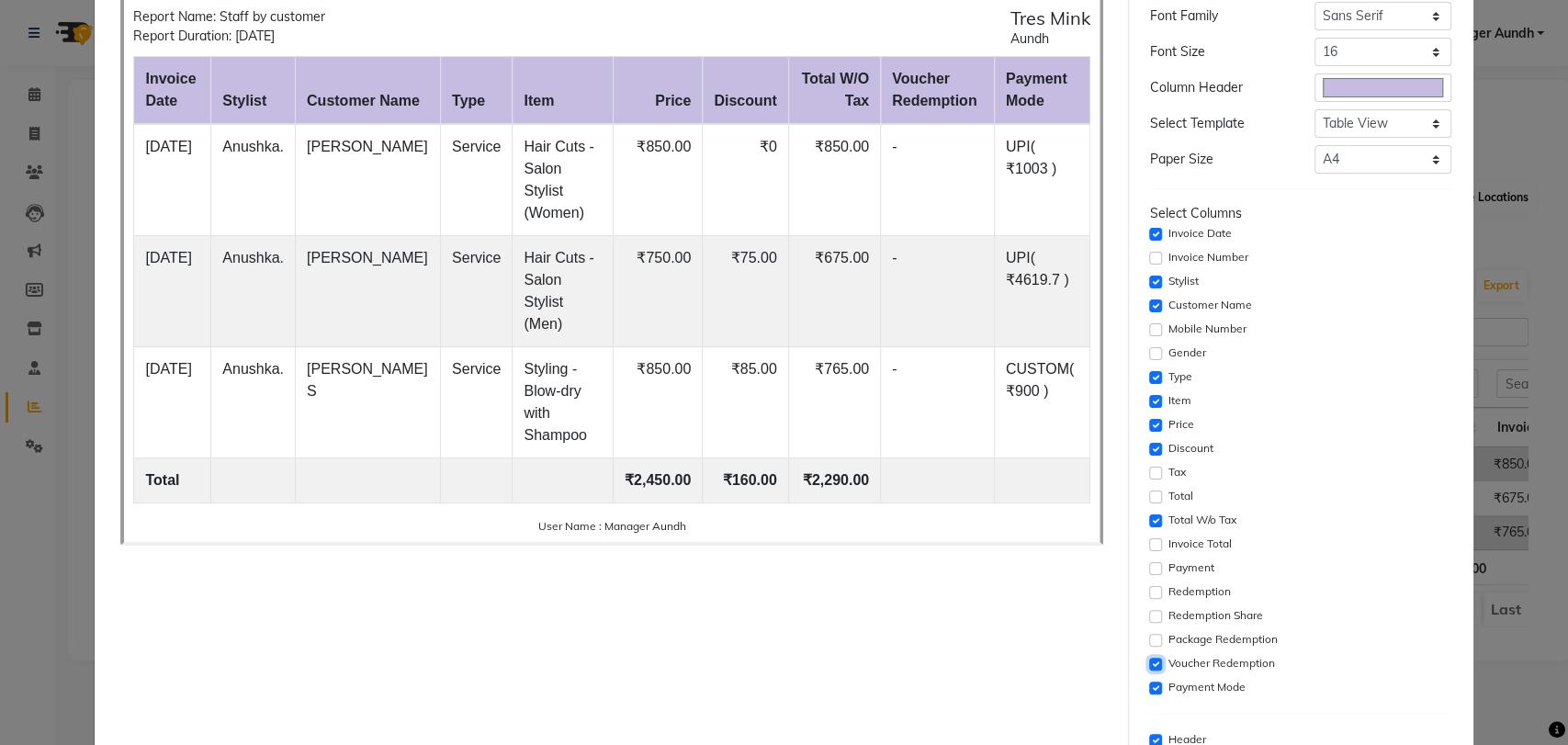
click at [1149, 668] on input "checkbox" at bounding box center [1155, 664] width 13 height 13
checkbox input "false"
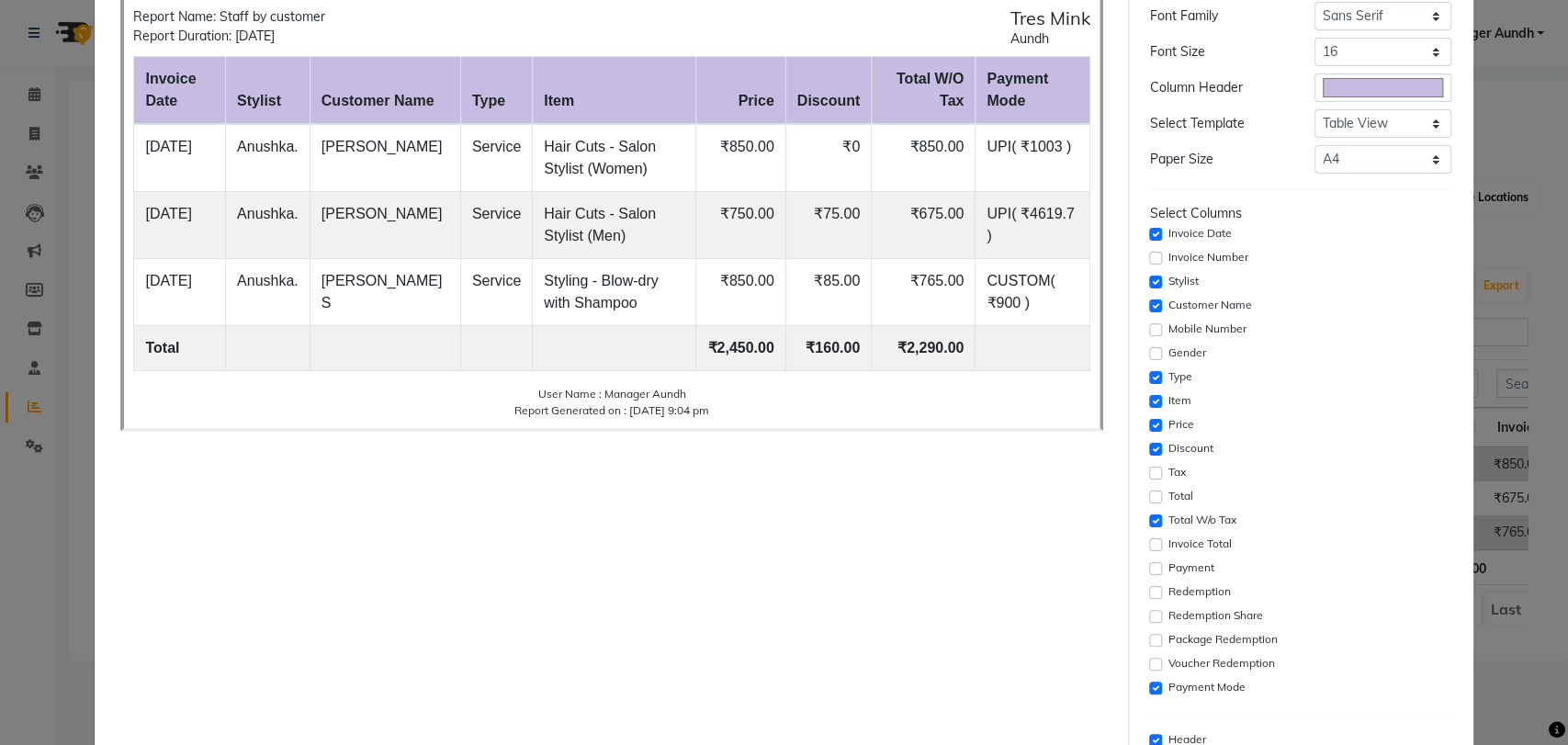
click at [1149, 697] on div "Payment Mode" at bounding box center [1300, 688] width 301 height 22
click at [1149, 686] on input "checkbox" at bounding box center [1155, 688] width 13 height 13
checkbox input "false"
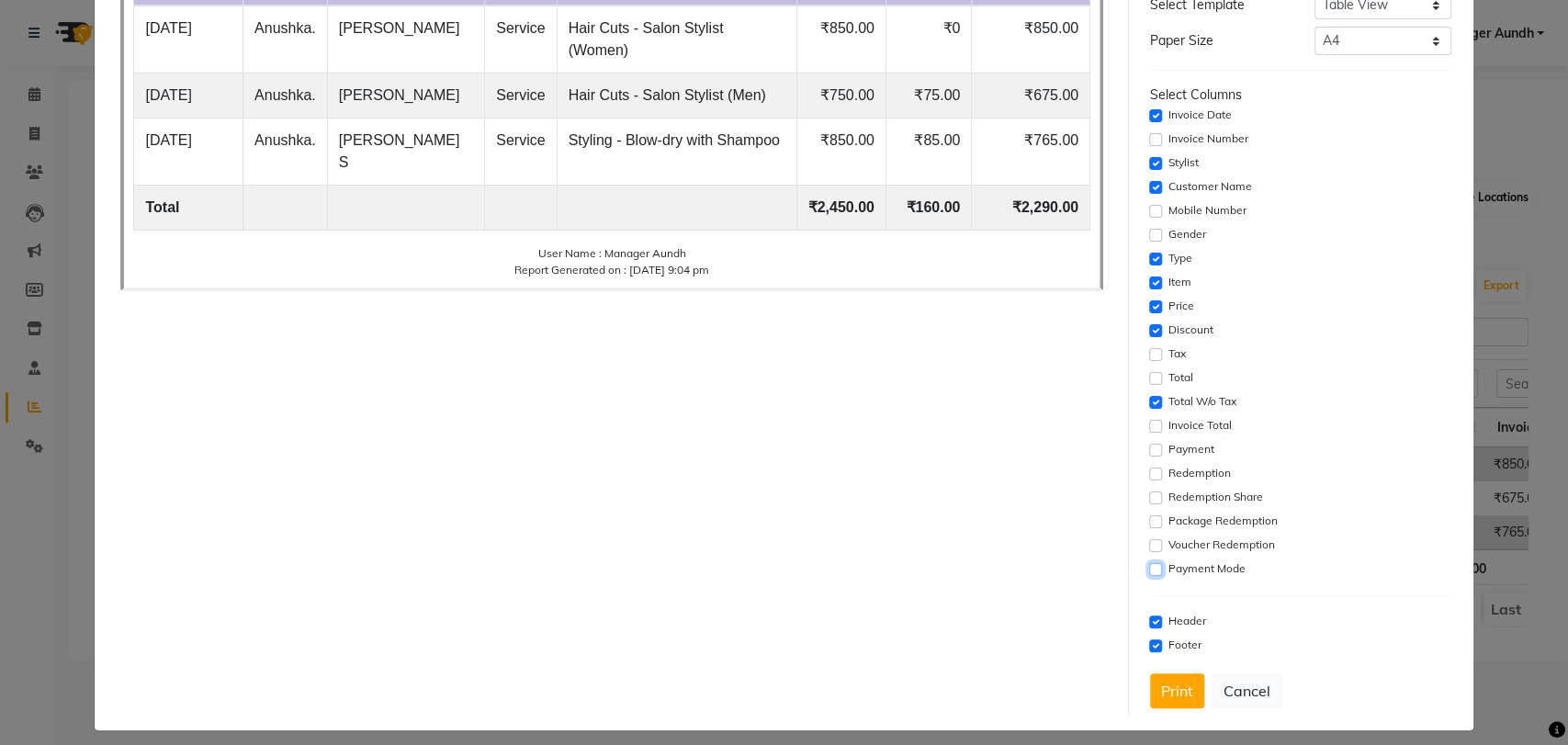
scroll to position [231, 0]
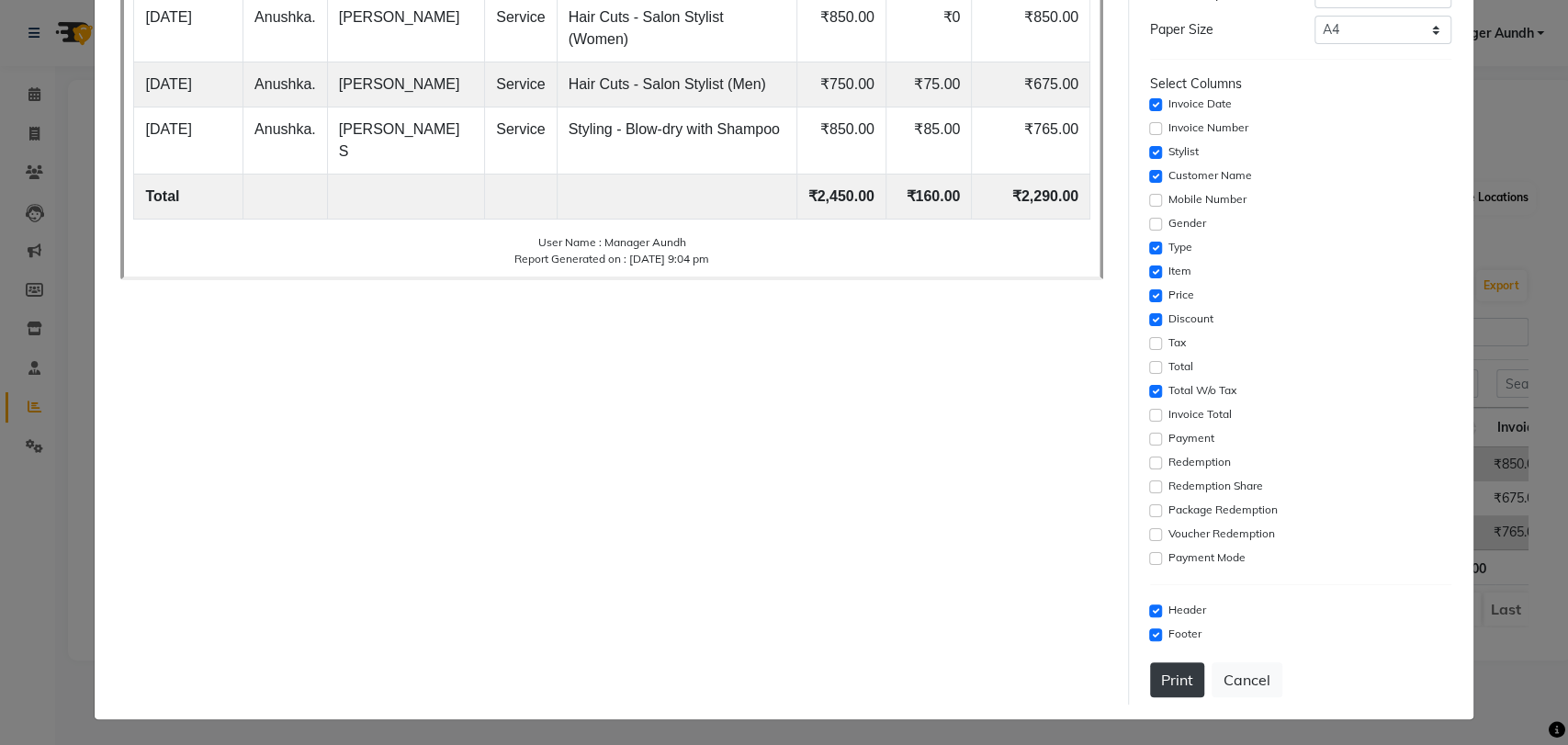
click at [1169, 675] on button "Print" at bounding box center [1176, 680] width 54 height 35
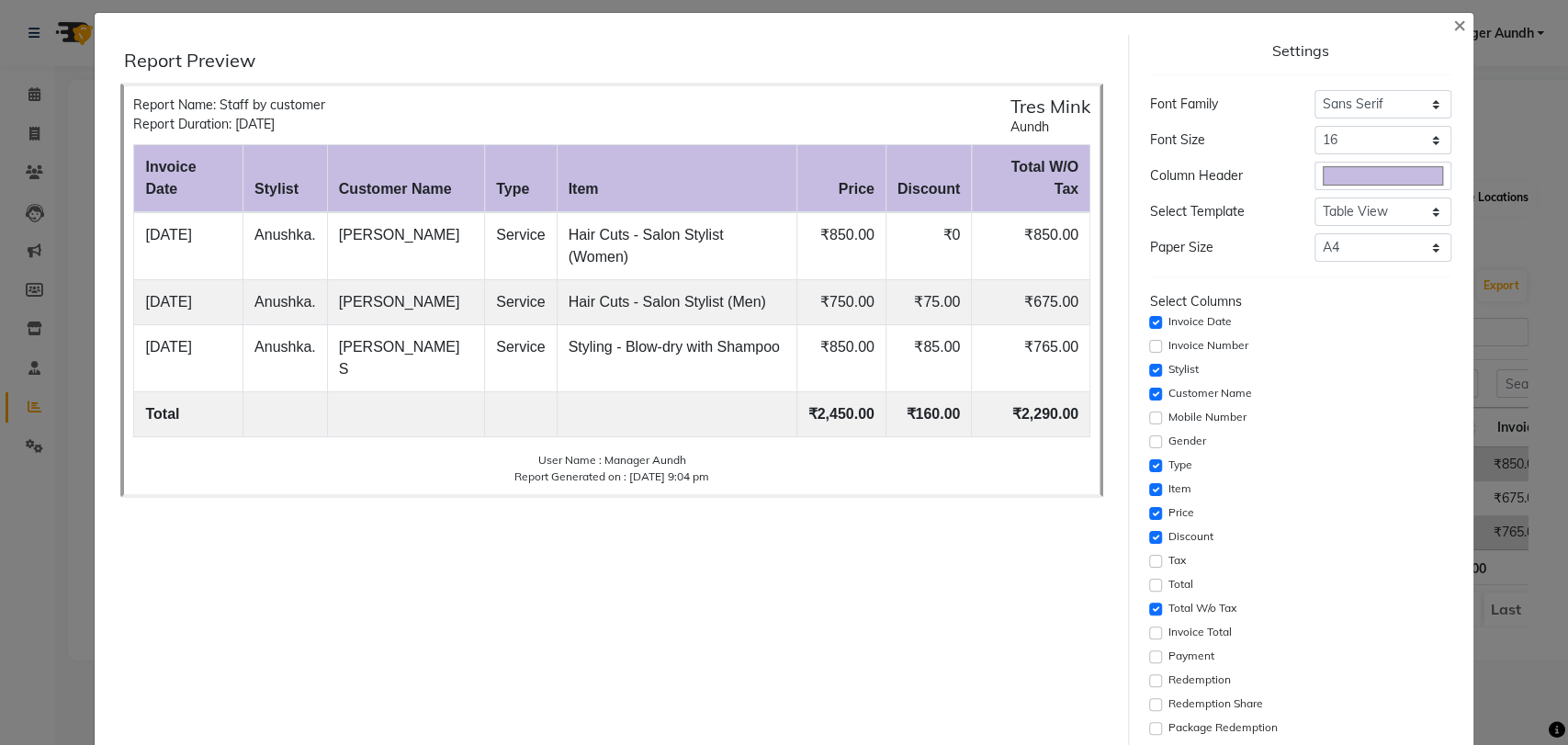
scroll to position [0, 0]
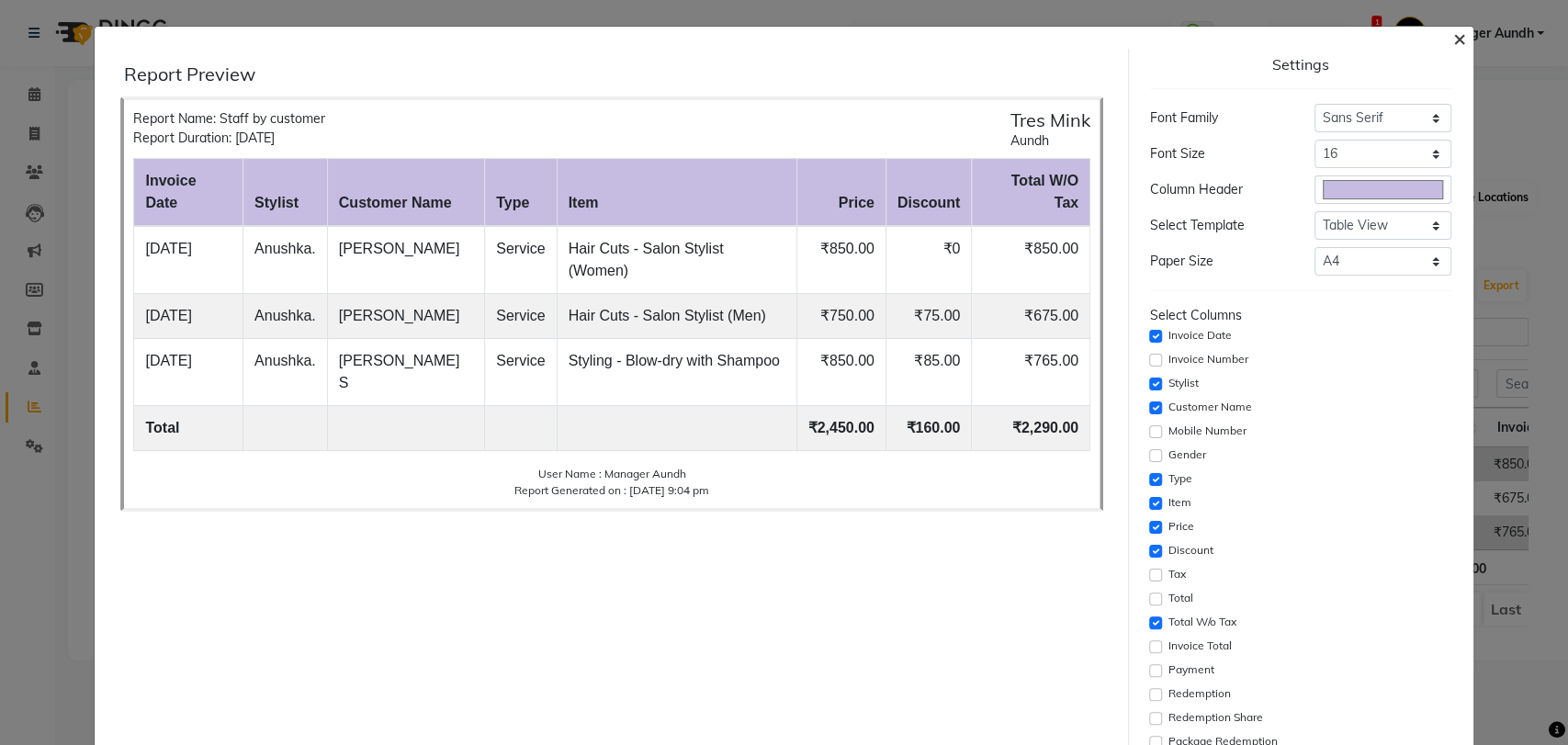
click at [1453, 42] on span "×" at bounding box center [1459, 38] width 13 height 28
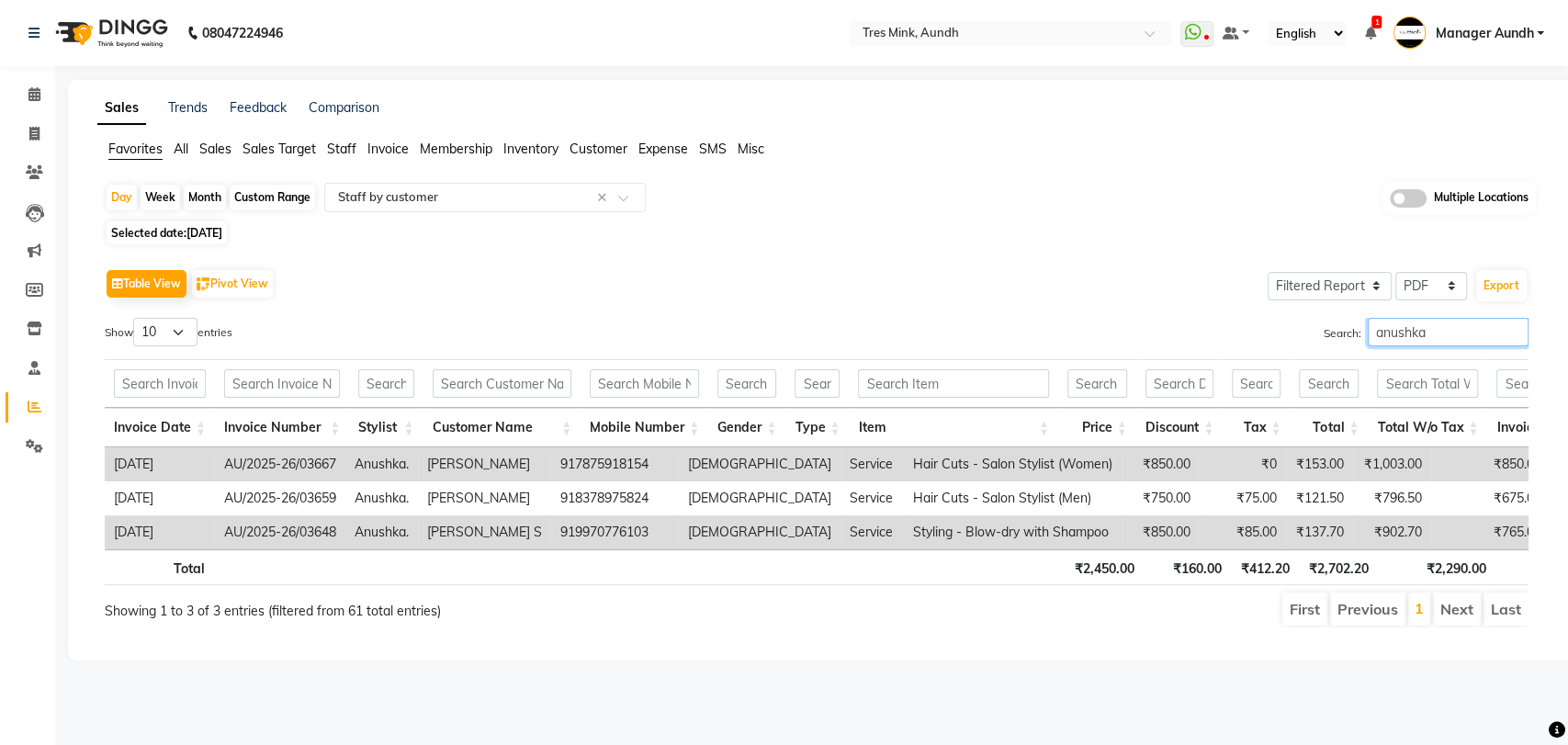
drag, startPoint x: 1428, startPoint y: 327, endPoint x: 1271, endPoint y: 327, distance: 157.0
click at [1271, 327] on div "Search: anushka" at bounding box center [1179, 336] width 698 height 36
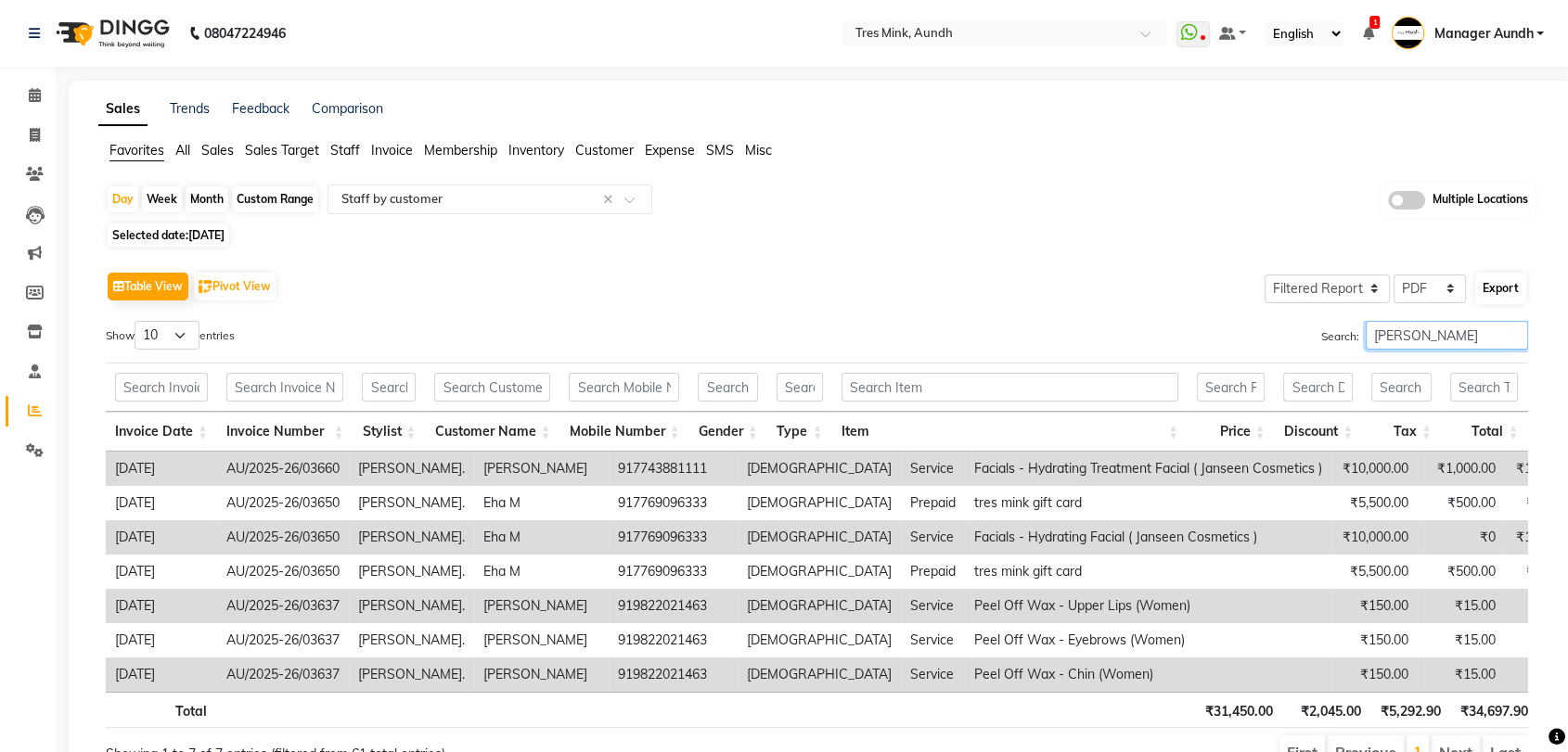
type input "sonali"
click at [1511, 296] on button "Export" at bounding box center [1500, 289] width 51 height 32
select select "sans-serif"
select select "16px"
select select "template_1"
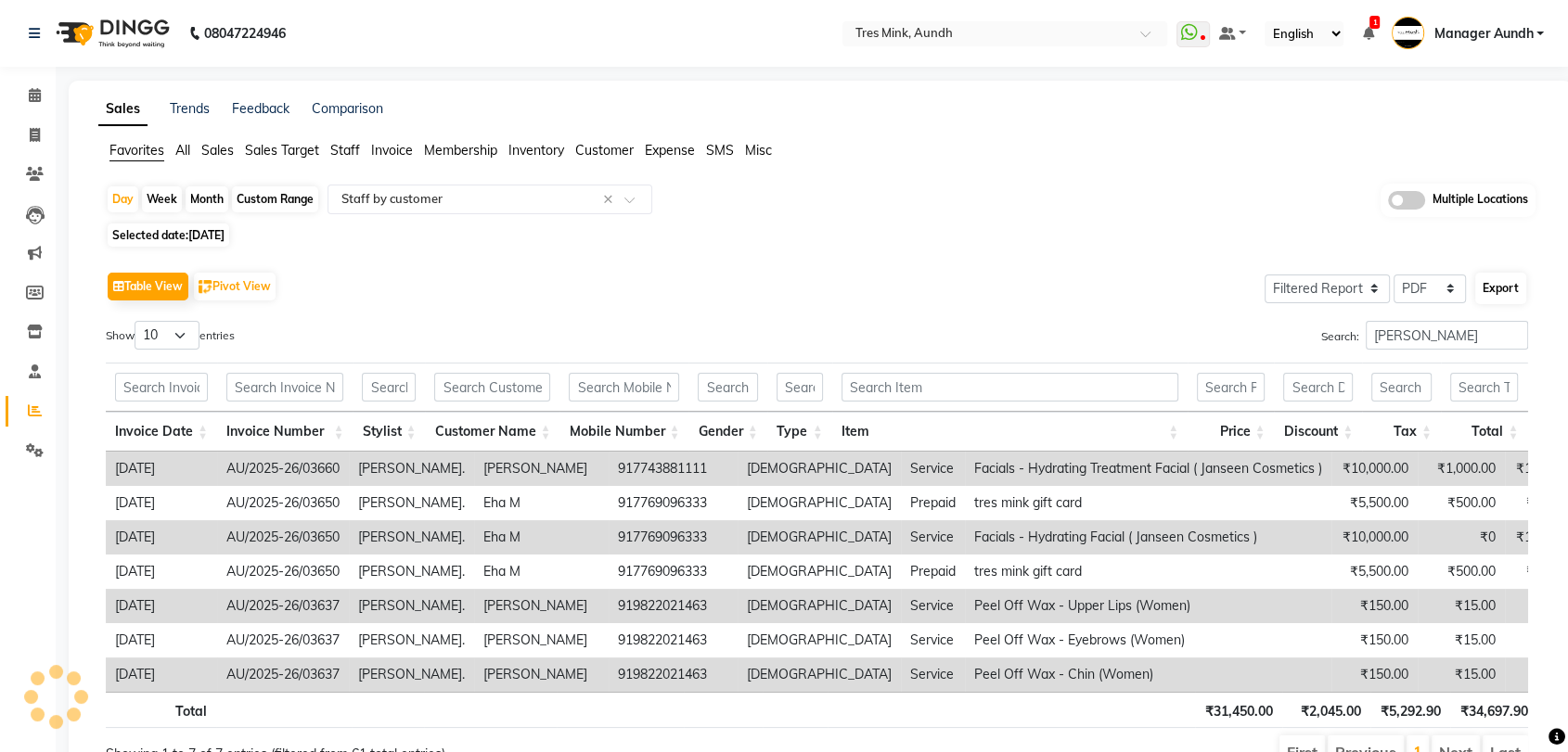
select select "A4"
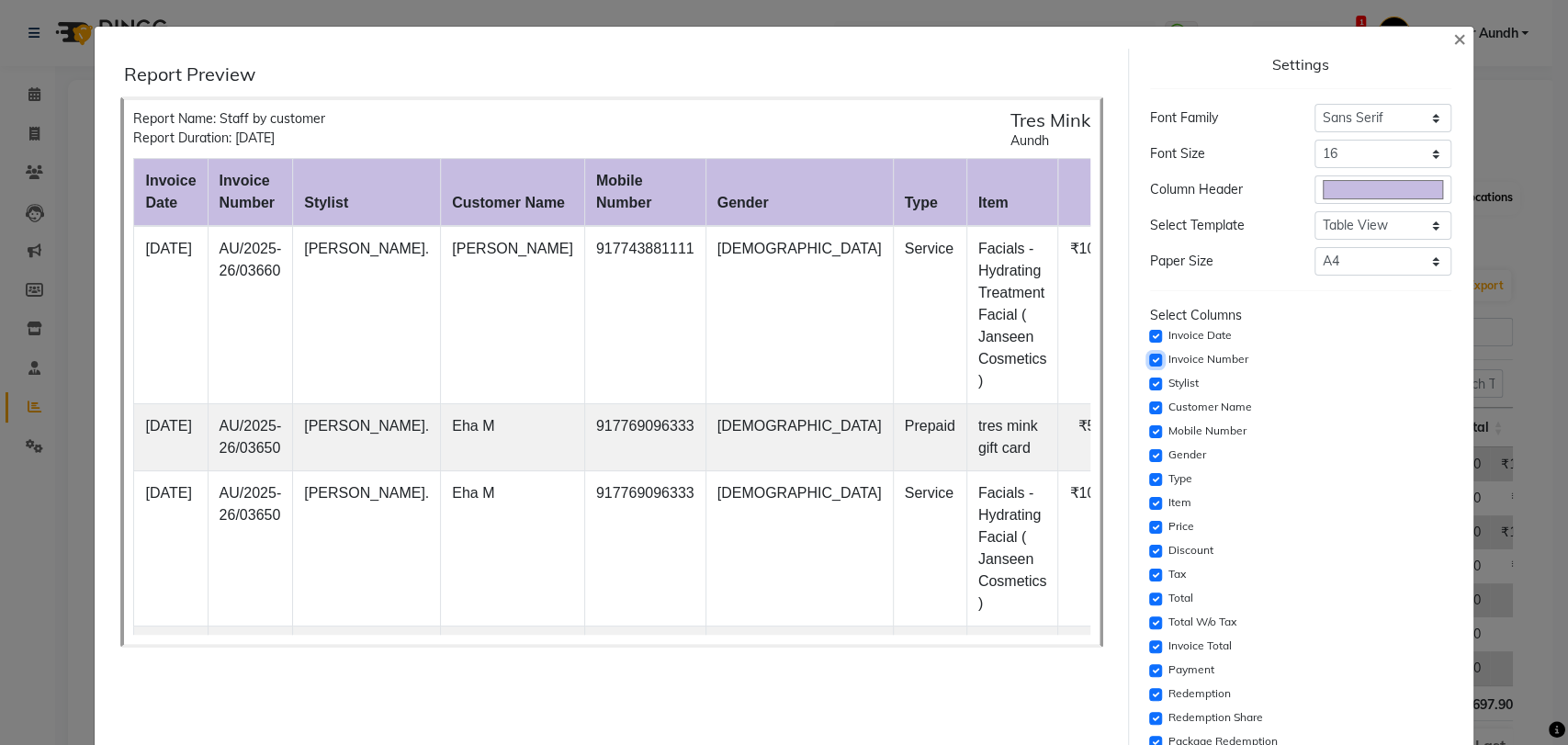
click at [1149, 357] on input "checkbox" at bounding box center [1155, 361] width 13 height 13
checkbox input "false"
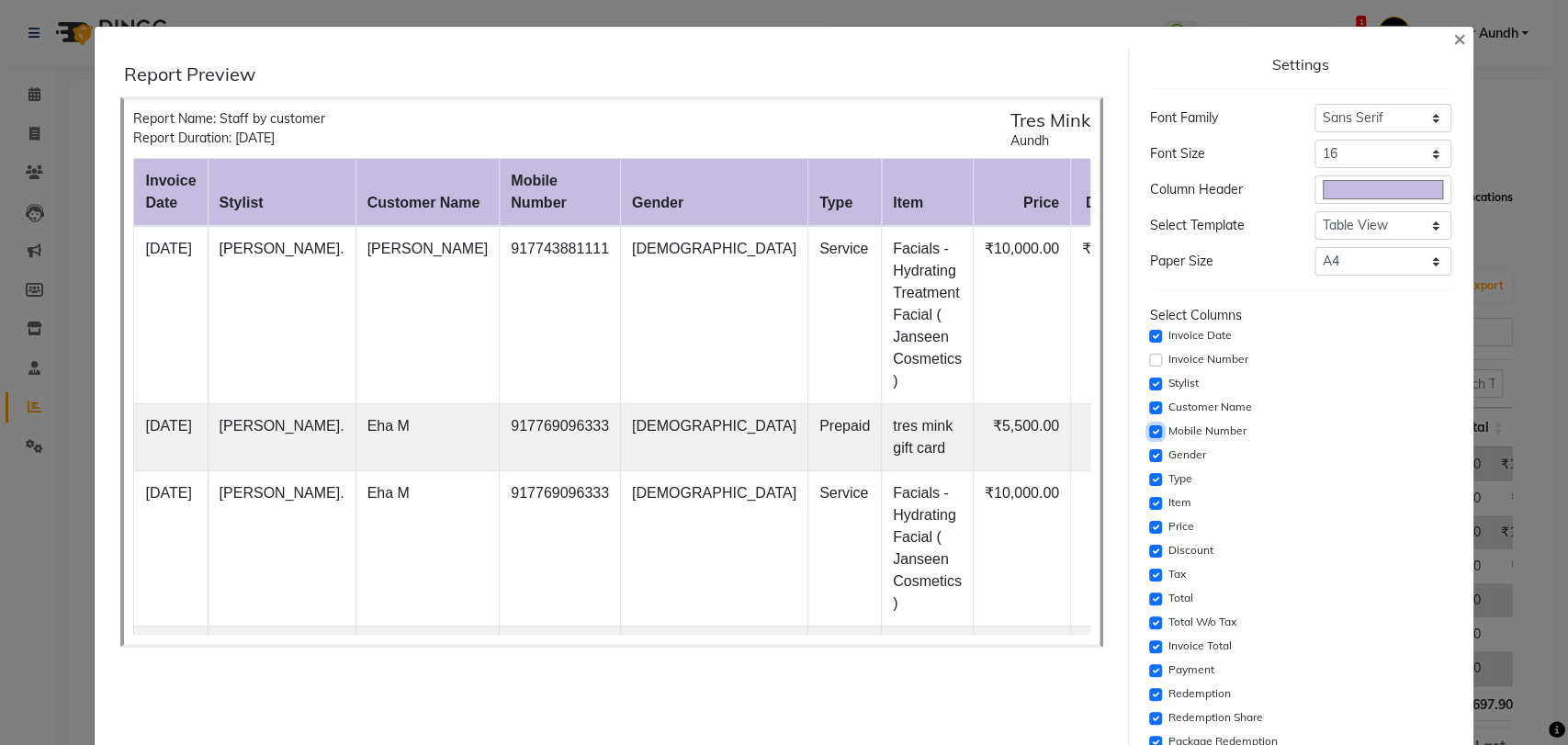
click at [1149, 429] on input "checkbox" at bounding box center [1155, 432] width 13 height 13
checkbox input "false"
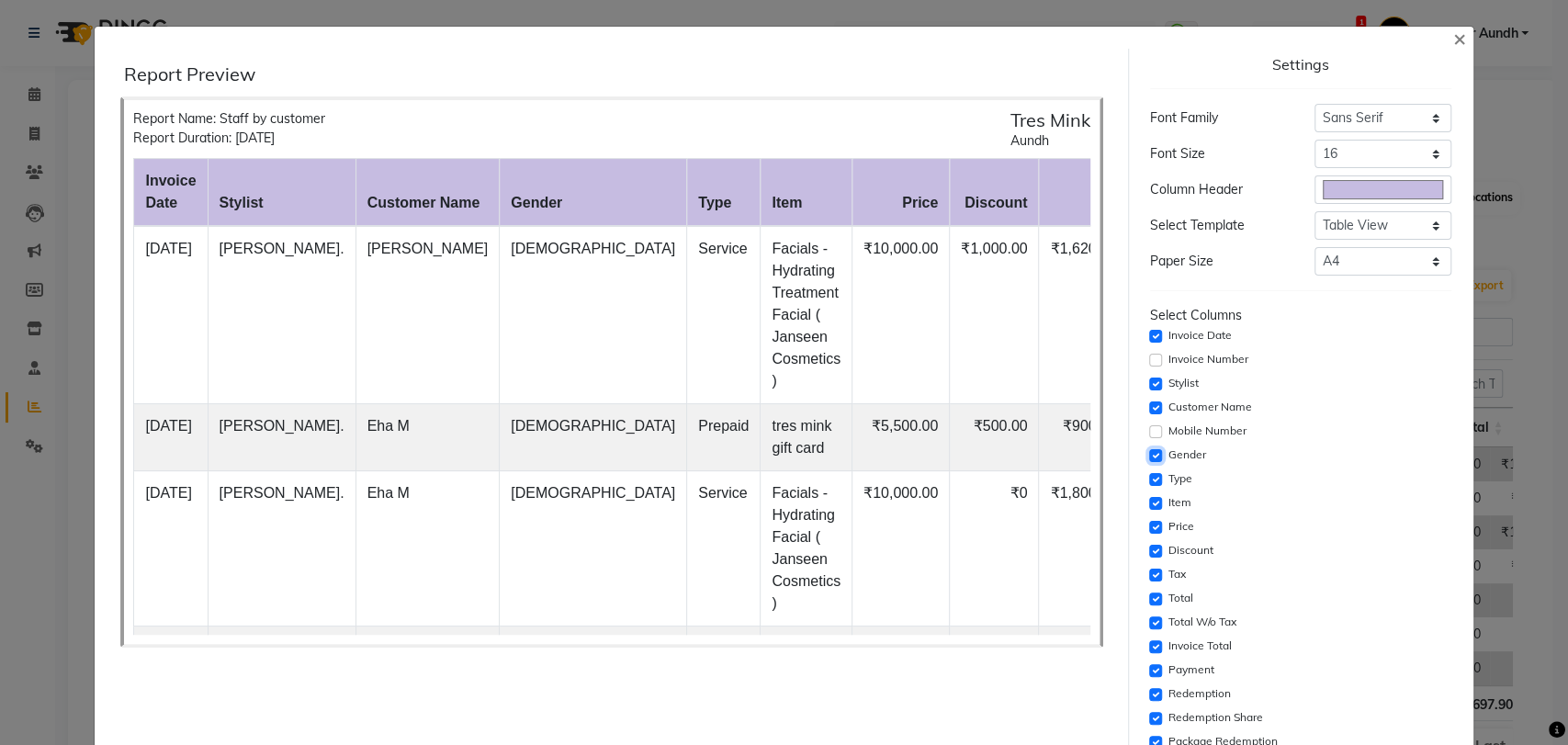
click at [1149, 459] on input "checkbox" at bounding box center [1155, 455] width 13 height 13
checkbox input "false"
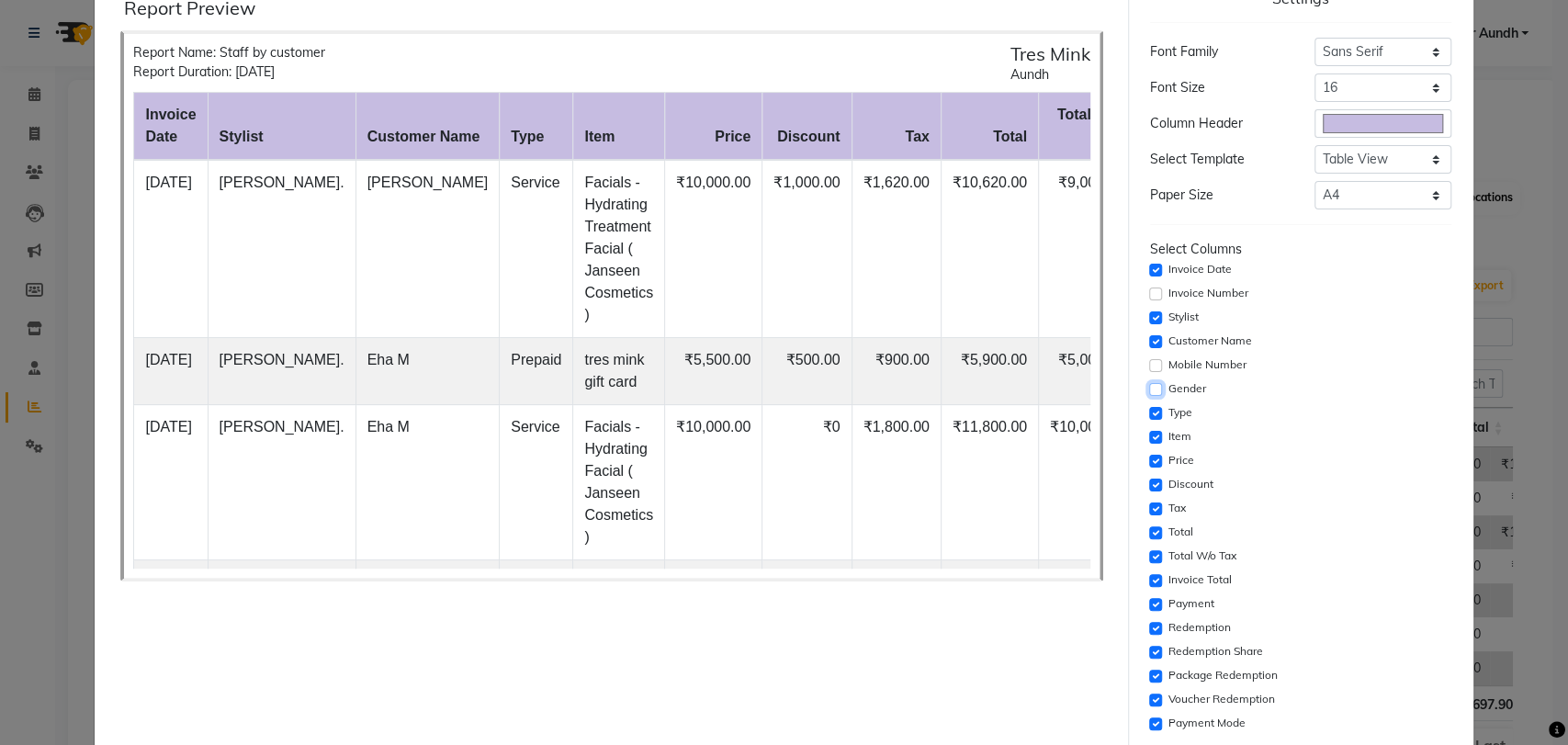
scroll to position [102, 0]
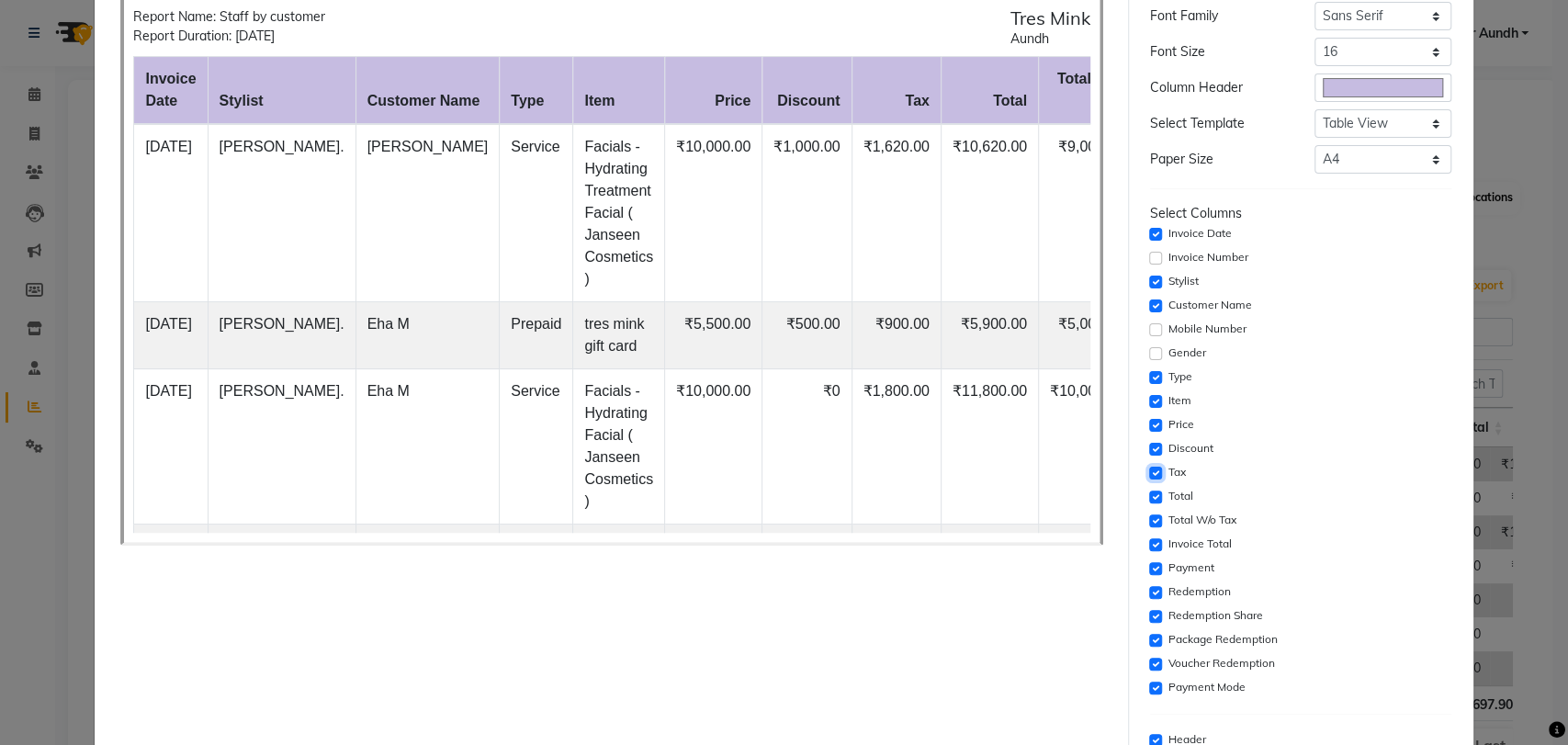
click at [1149, 472] on input "checkbox" at bounding box center [1155, 473] width 13 height 13
checkbox input "false"
click at [1149, 496] on input "checkbox" at bounding box center [1155, 497] width 13 height 13
checkbox input "false"
drag, startPoint x: 1138, startPoint y: 537, endPoint x: 1138, endPoint y: 549, distance: 12.0
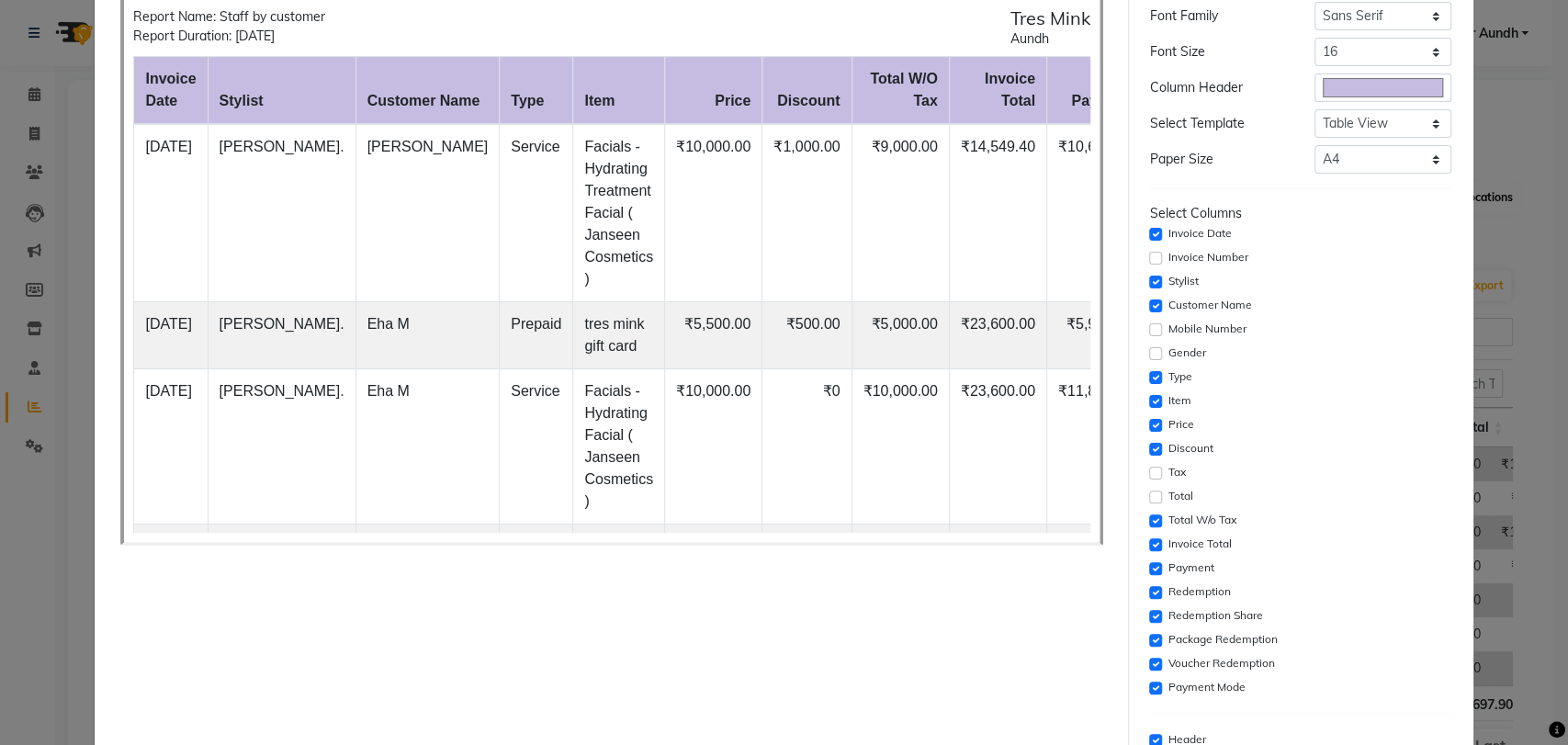
click at [1149, 538] on div "Invoice Total" at bounding box center [1300, 545] width 301 height 22
click at [1149, 566] on input "checkbox" at bounding box center [1155, 569] width 13 height 13
checkbox input "false"
click at [1149, 539] on input "checkbox" at bounding box center [1155, 545] width 13 height 13
checkbox input "false"
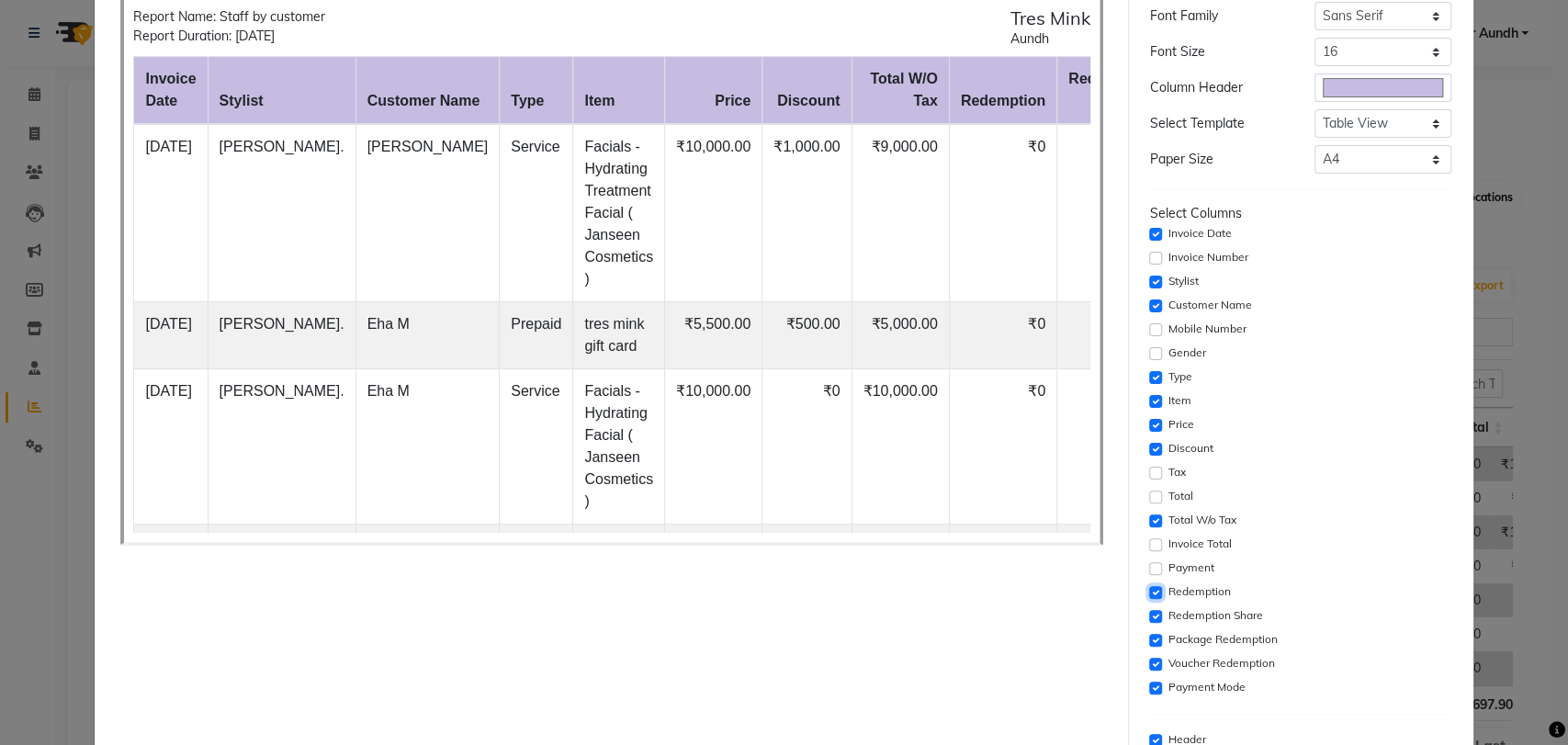
click at [1149, 597] on input "checkbox" at bounding box center [1155, 593] width 13 height 13
checkbox input "false"
click at [1149, 620] on input "checkbox" at bounding box center [1155, 616] width 13 height 13
checkbox input "false"
click at [1149, 633] on input "checkbox" at bounding box center [1155, 640] width 13 height 13
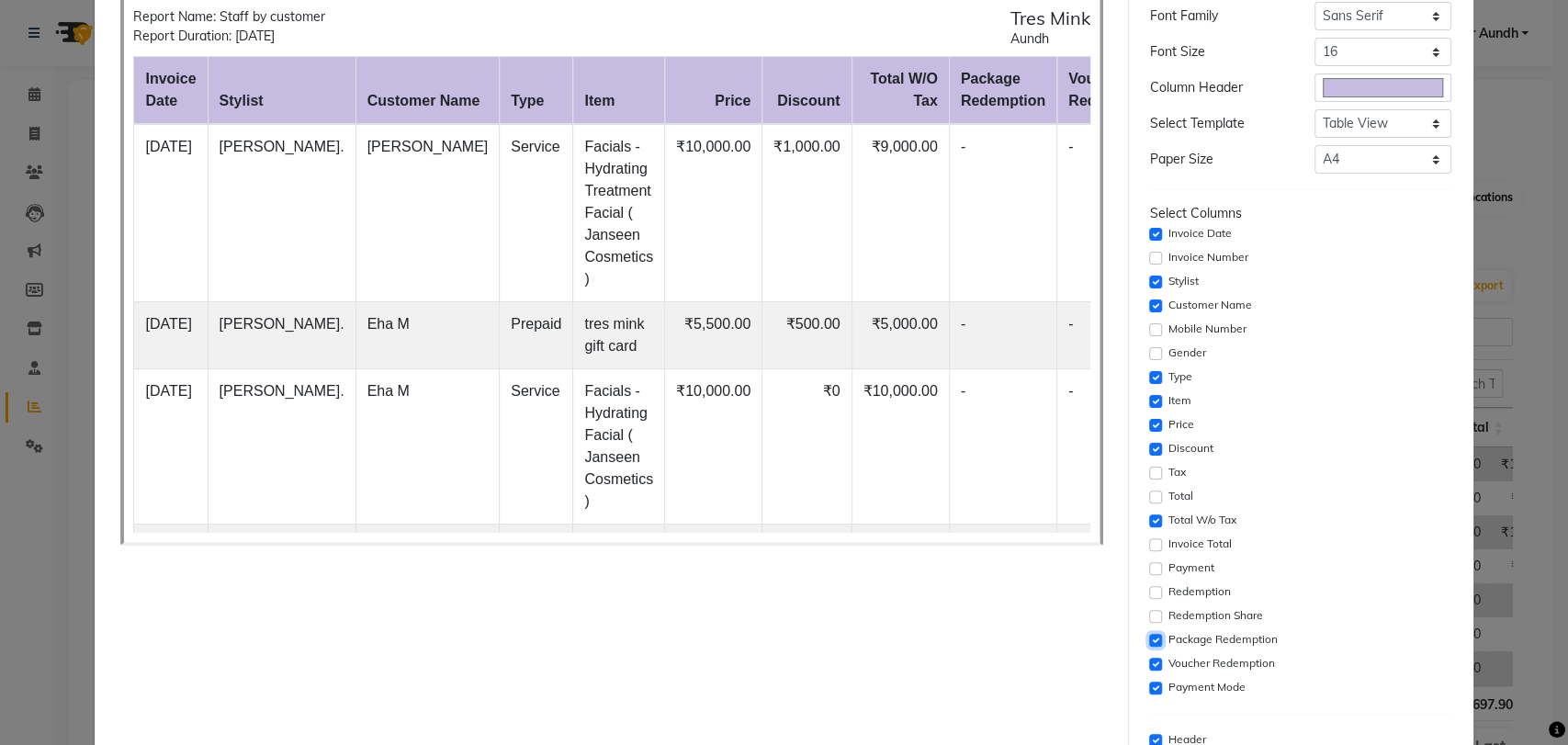
checkbox input "false"
click at [1149, 657] on input "checkbox" at bounding box center [1155, 664] width 13 height 13
checkbox input "false"
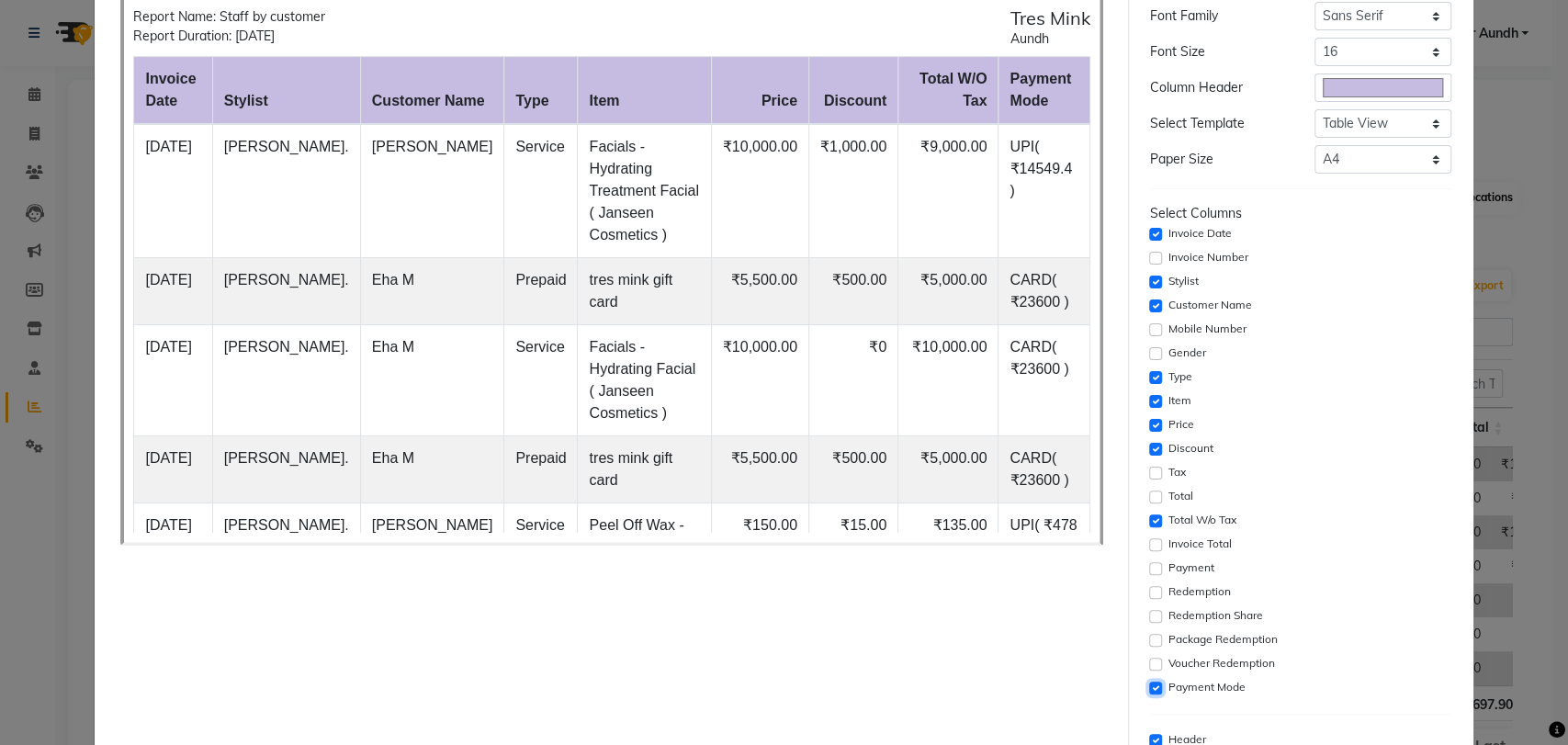
click at [1149, 684] on input "checkbox" at bounding box center [1155, 688] width 13 height 13
checkbox input "false"
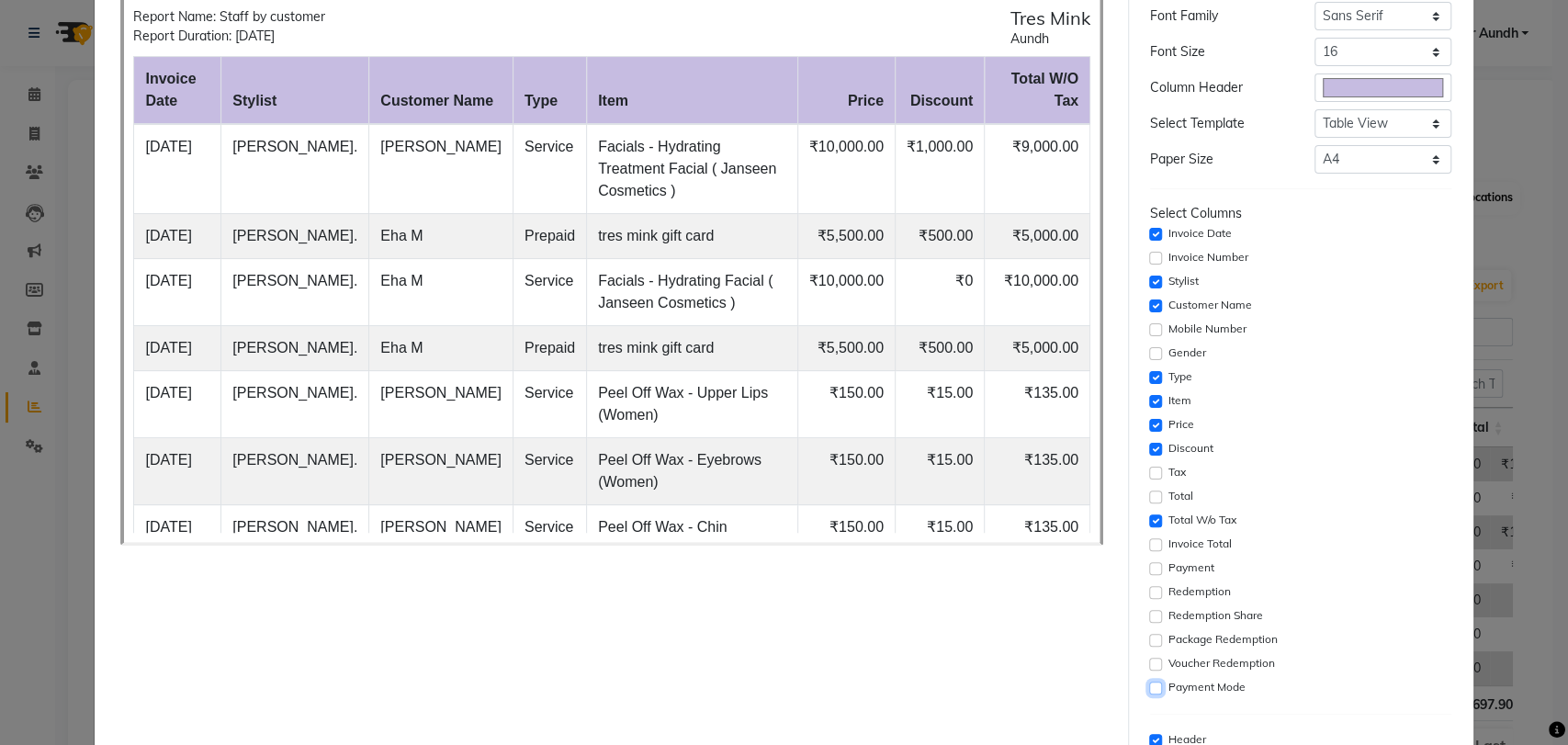
scroll to position [204, 0]
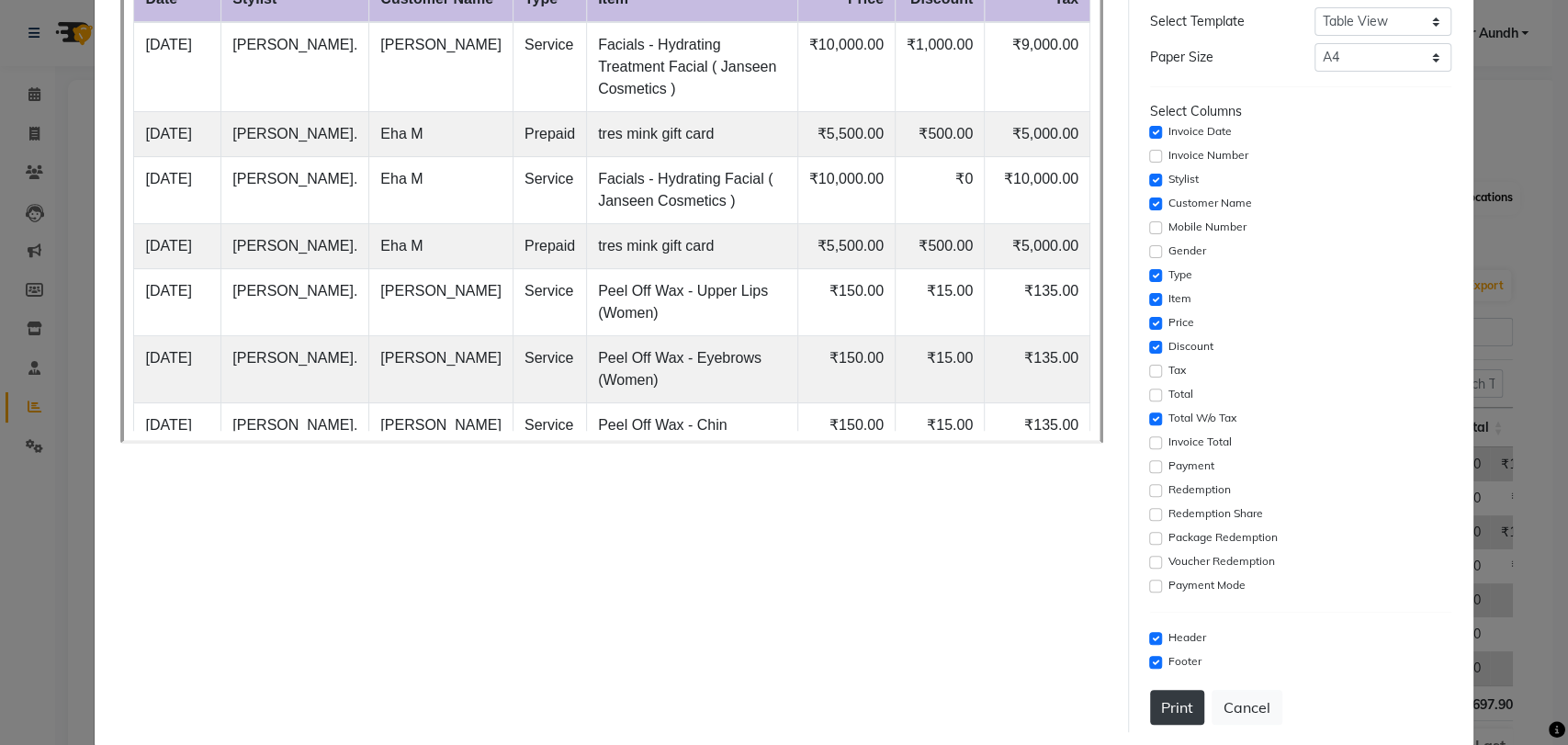
click at [1166, 715] on button "Print" at bounding box center [1176, 707] width 54 height 35
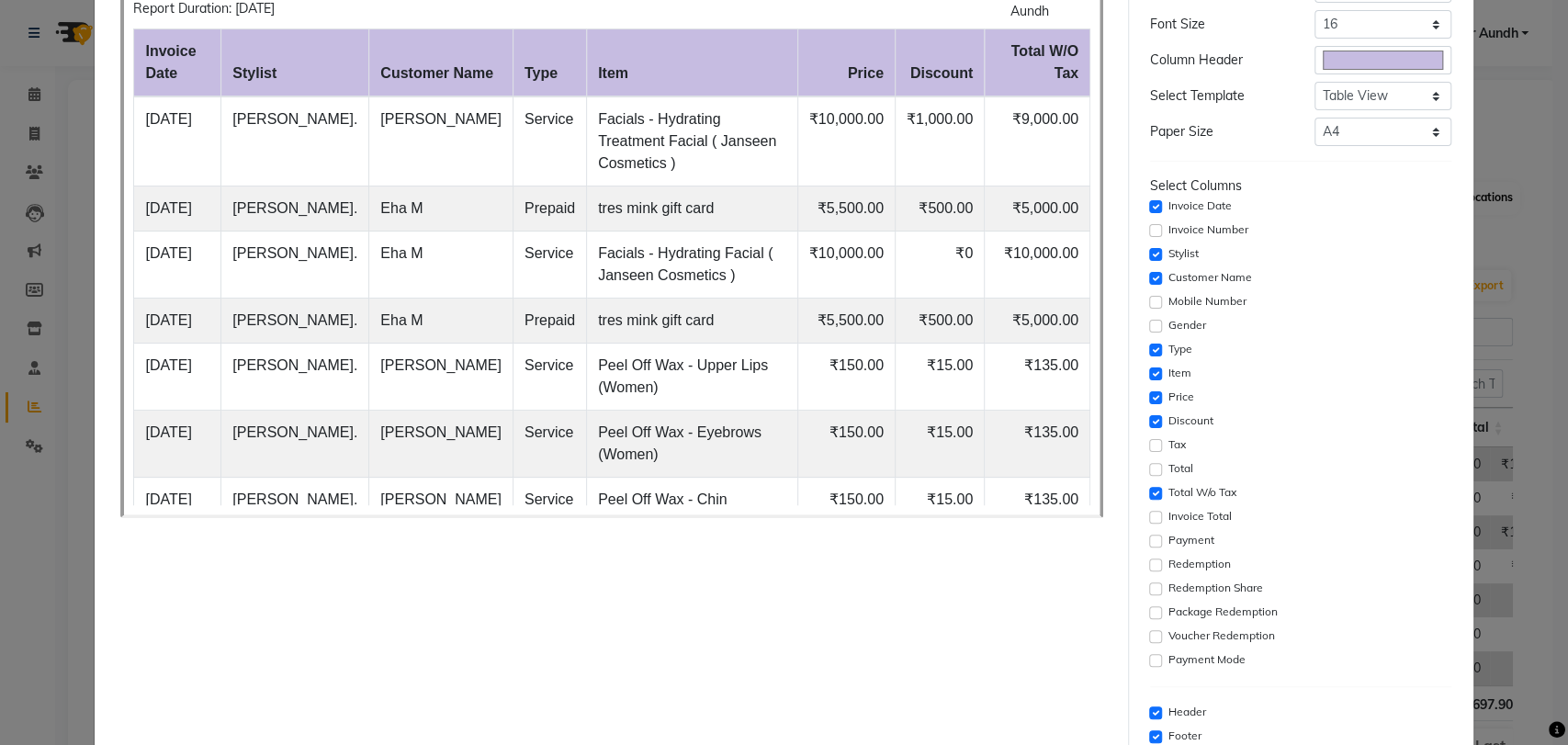
scroll to position [102, 0]
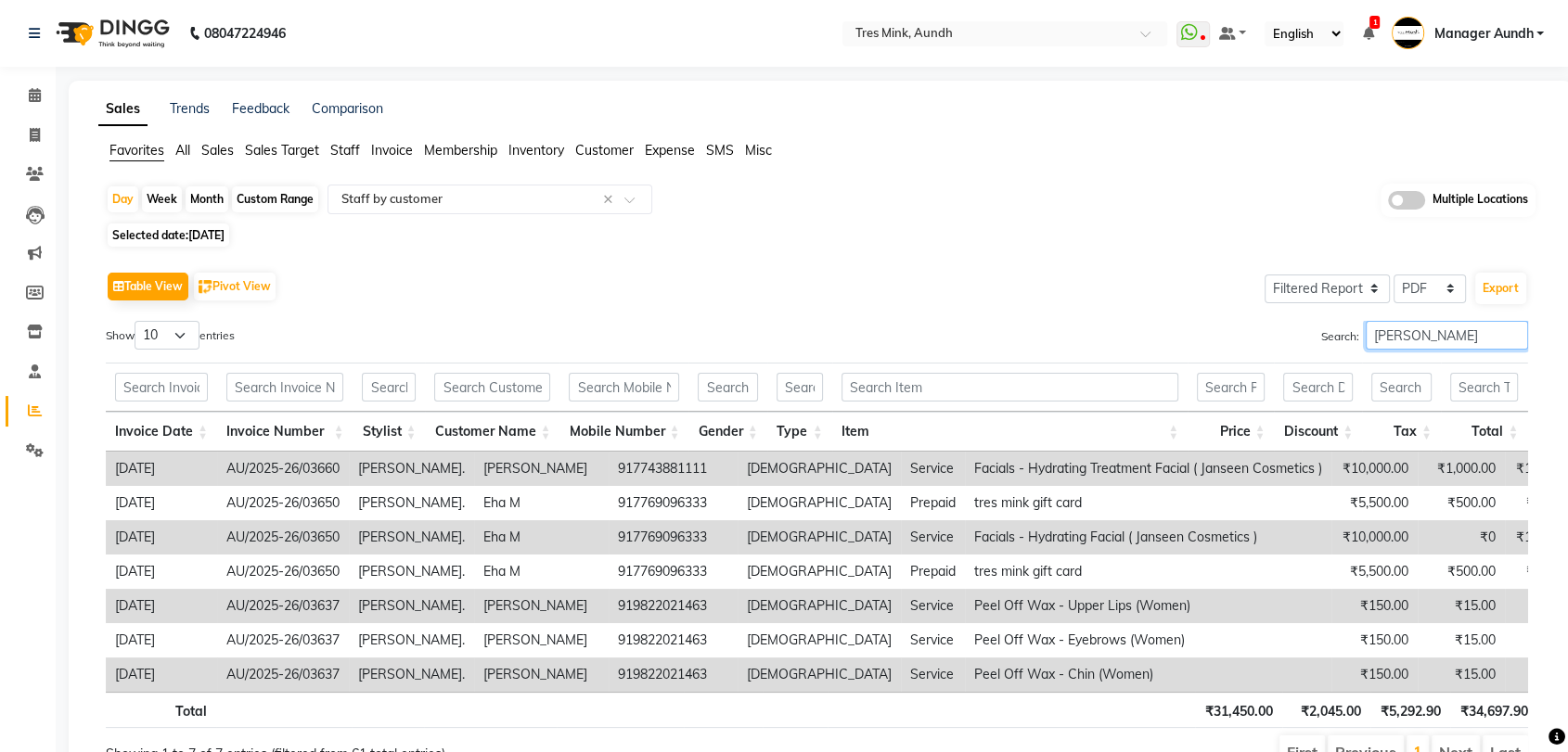
drag, startPoint x: 1410, startPoint y: 327, endPoint x: 1334, endPoint y: 335, distance: 76.4
click at [1334, 335] on label "Search: sonali" at bounding box center [1425, 335] width 207 height 29
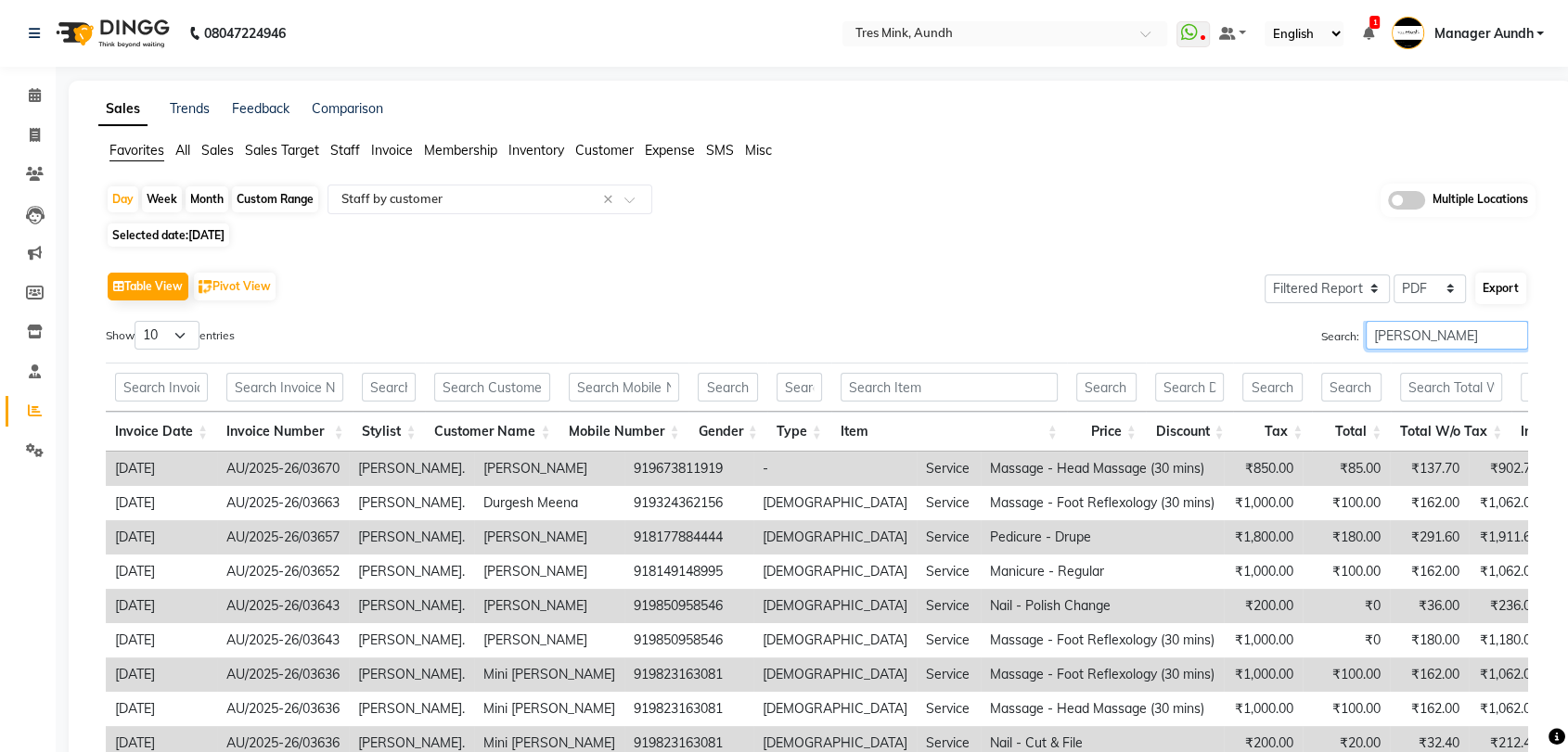
type input "jinny"
click at [1500, 278] on button "Export" at bounding box center [1500, 289] width 51 height 32
select select "sans-serif"
select select "16px"
select select "template_1"
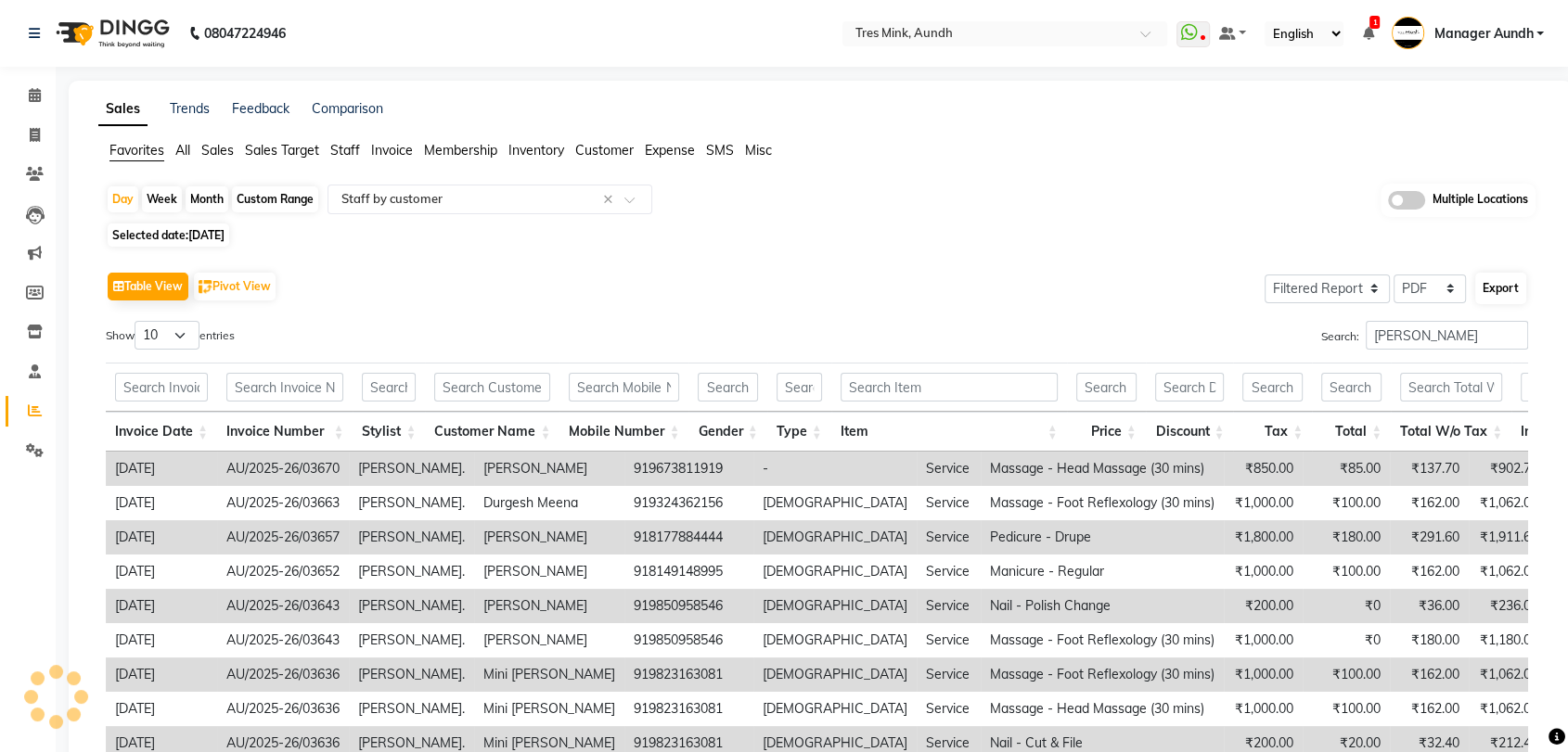
select select "A4"
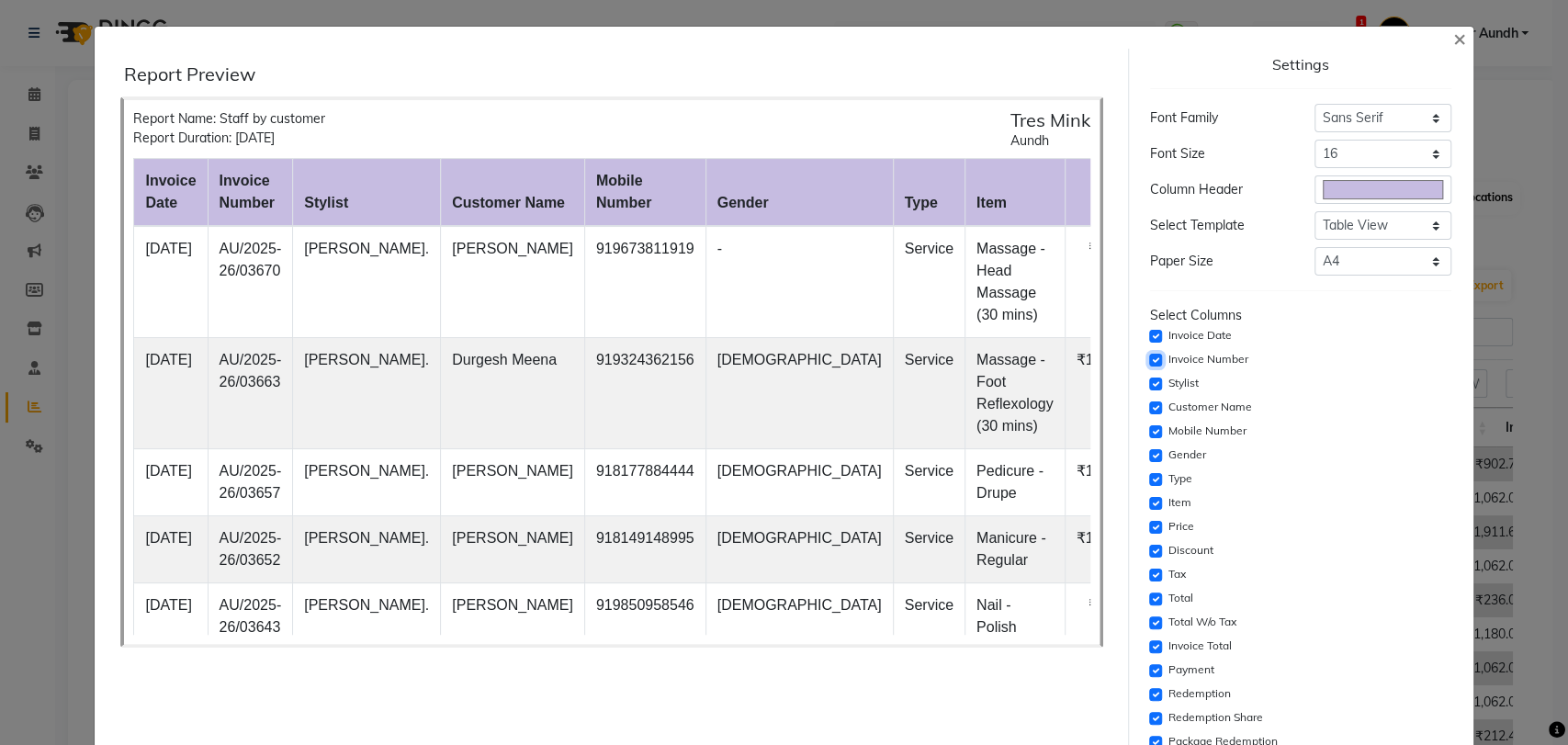
click at [1149, 362] on input "checkbox" at bounding box center [1155, 361] width 13 height 13
checkbox input "false"
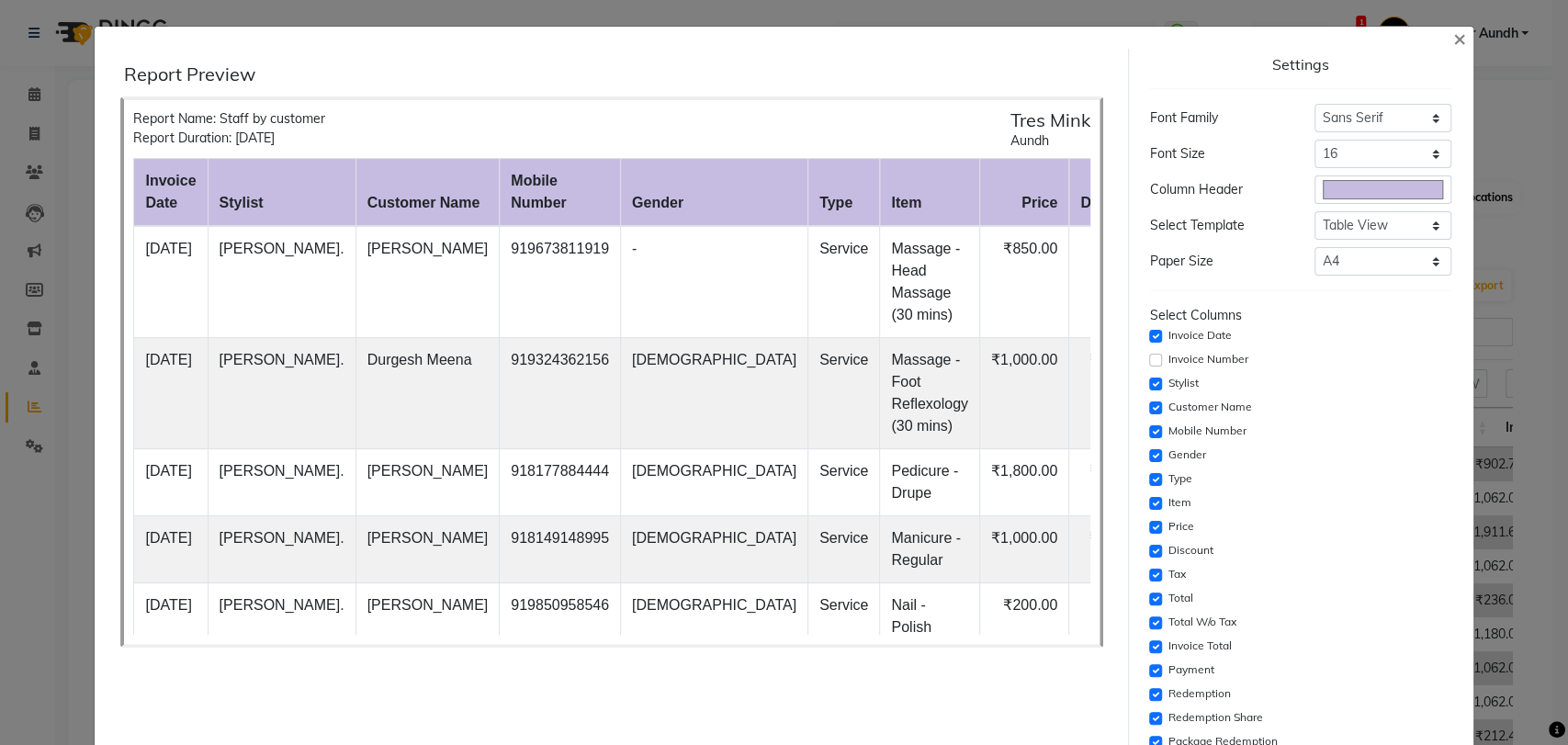
click at [1149, 422] on div "Mobile Number" at bounding box center [1300, 432] width 301 height 22
click at [1149, 454] on input "checkbox" at bounding box center [1155, 455] width 13 height 13
checkbox input "false"
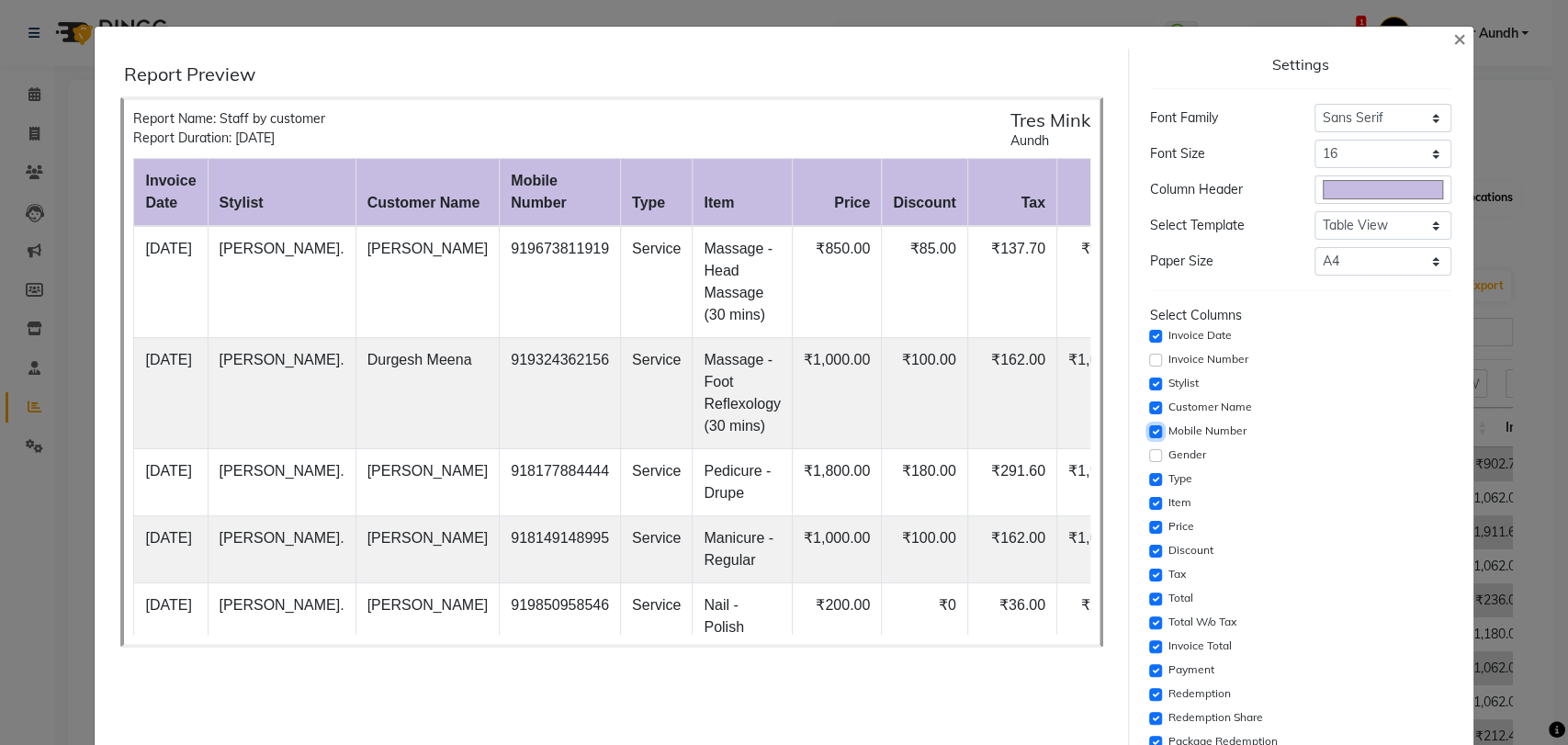
click at [1149, 434] on input "checkbox" at bounding box center [1155, 432] width 13 height 13
checkbox input "false"
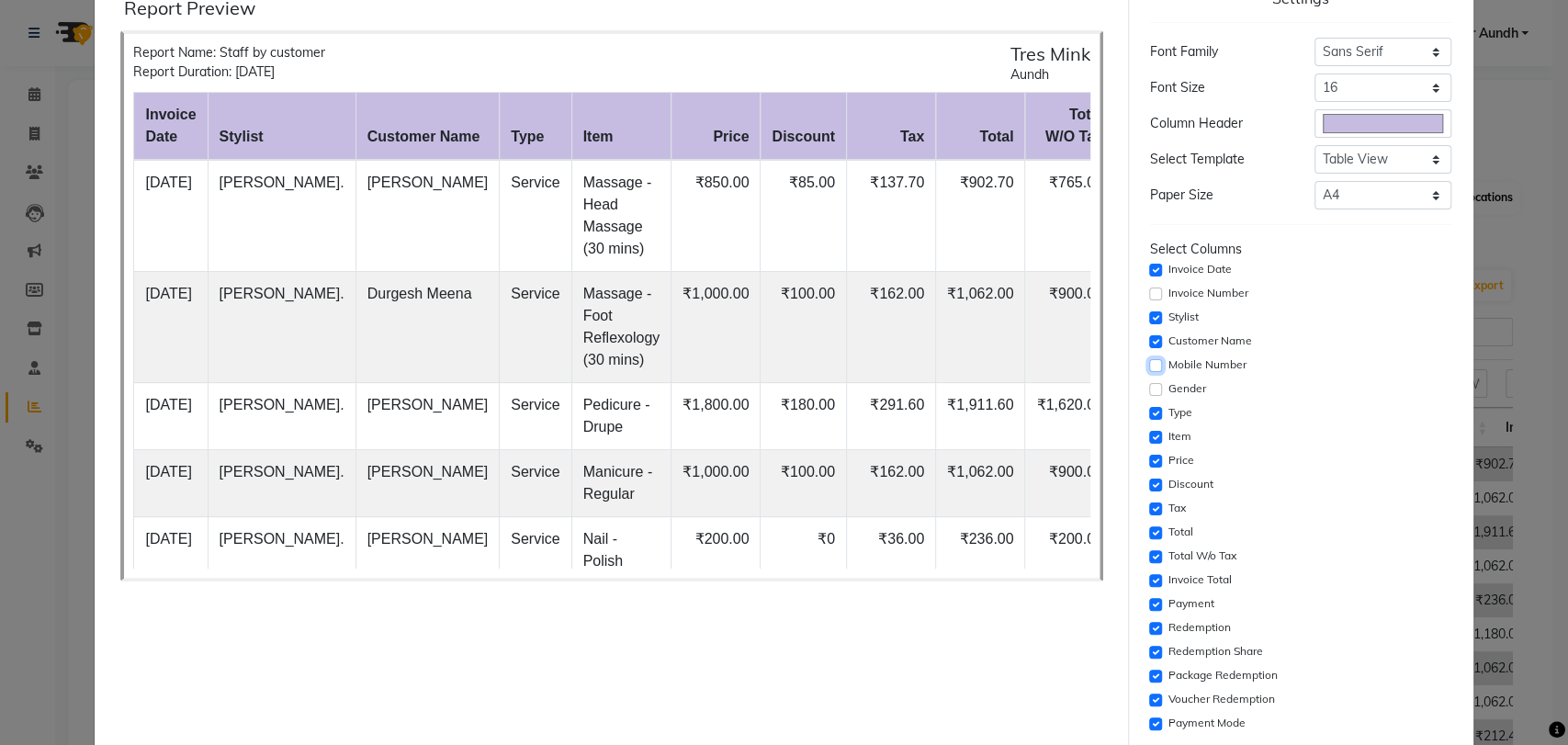
scroll to position [102, 0]
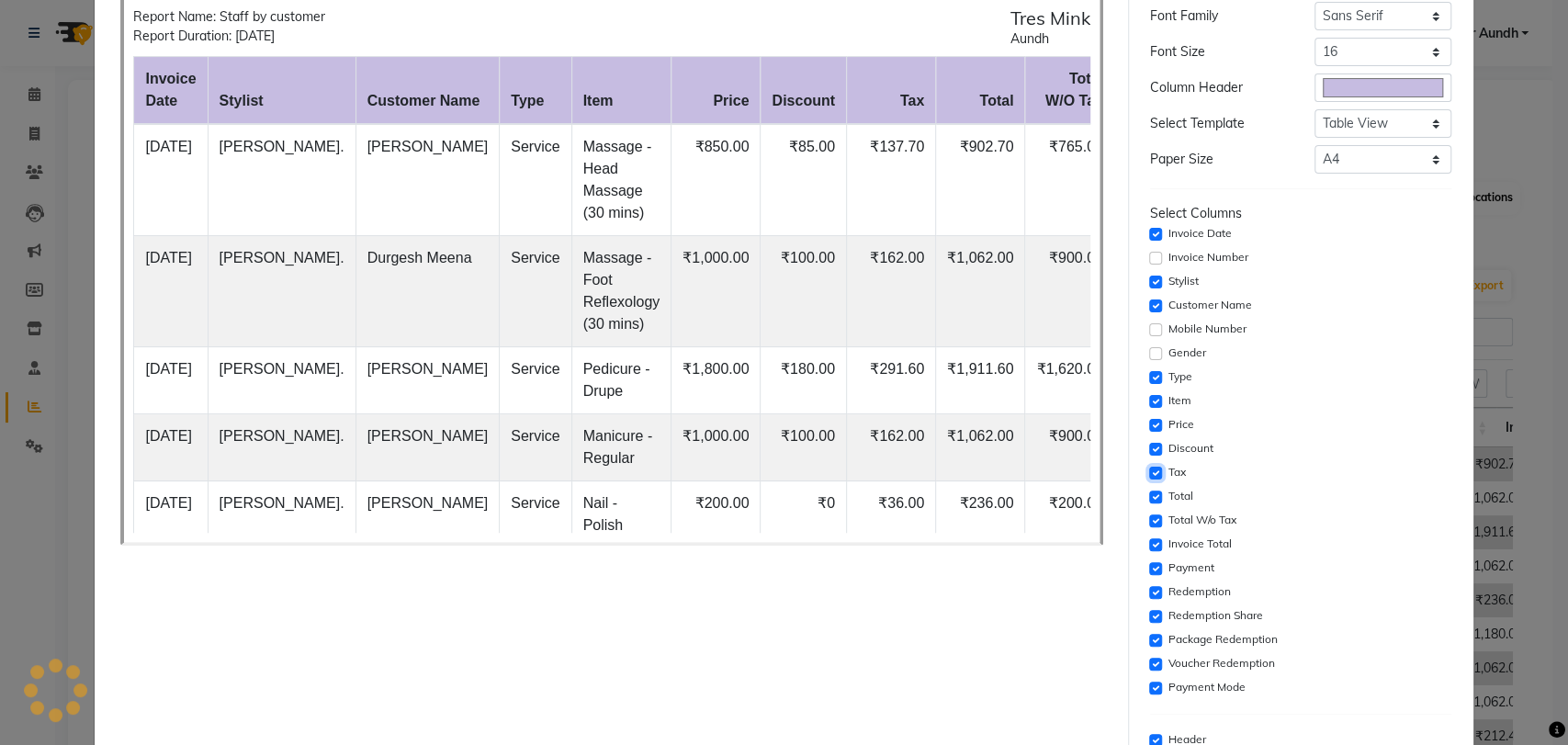
click at [1149, 467] on input "checkbox" at bounding box center [1155, 473] width 13 height 13
checkbox input "false"
click at [1149, 496] on input "checkbox" at bounding box center [1155, 497] width 13 height 13
checkbox input "false"
click at [1149, 539] on input "checkbox" at bounding box center [1155, 545] width 13 height 13
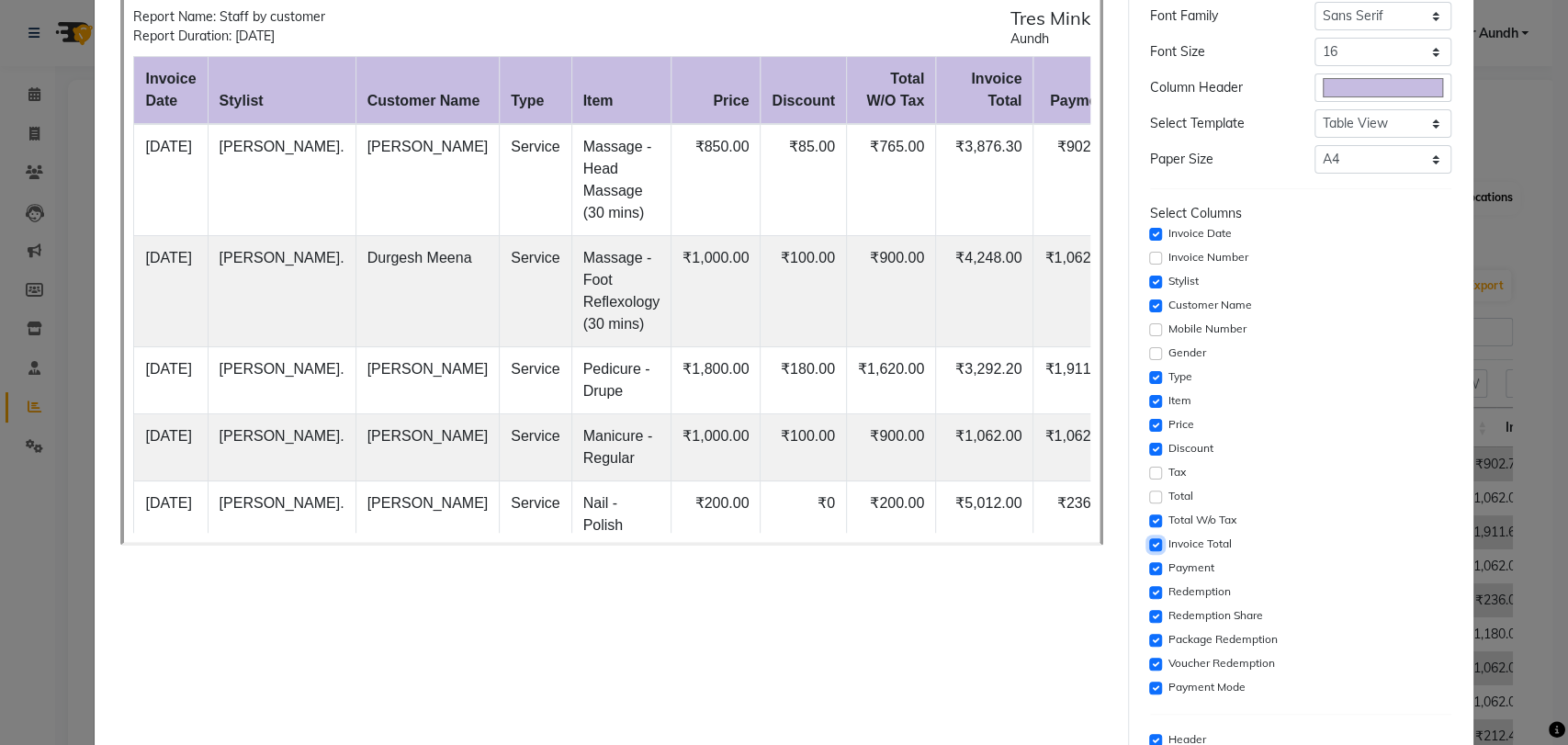
checkbox input "false"
click at [1149, 568] on input "checkbox" at bounding box center [1155, 569] width 13 height 13
checkbox input "false"
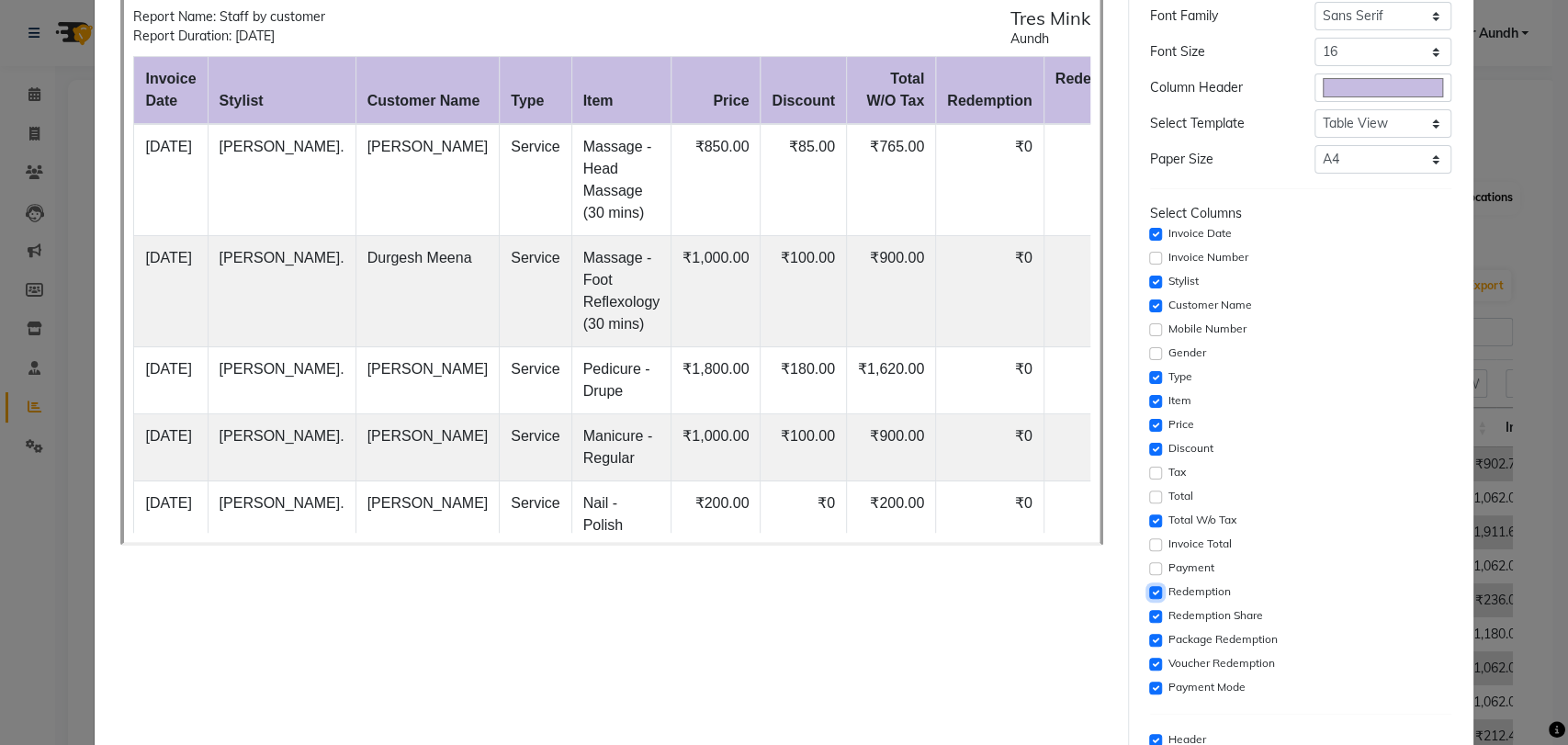
click at [1149, 597] on input "checkbox" at bounding box center [1155, 593] width 13 height 13
checkbox input "false"
drag, startPoint x: 1139, startPoint y: 619, endPoint x: 1138, endPoint y: 639, distance: 20.0
click at [1149, 619] on input "checkbox" at bounding box center [1155, 616] width 13 height 13
checkbox input "false"
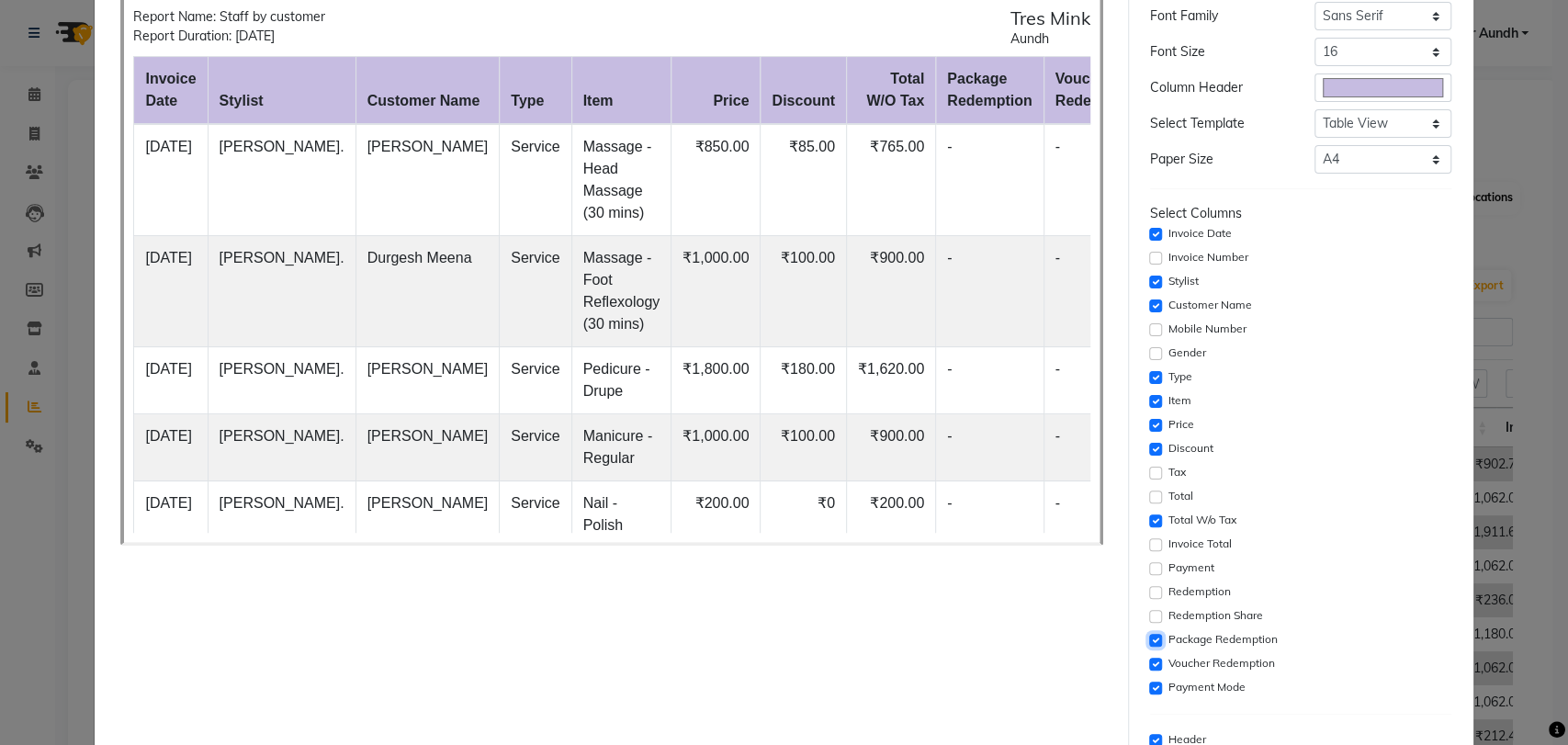
click at [1149, 639] on input "checkbox" at bounding box center [1155, 640] width 13 height 13
checkbox input "false"
click at [1149, 659] on input "checkbox" at bounding box center [1155, 664] width 13 height 13
checkbox input "false"
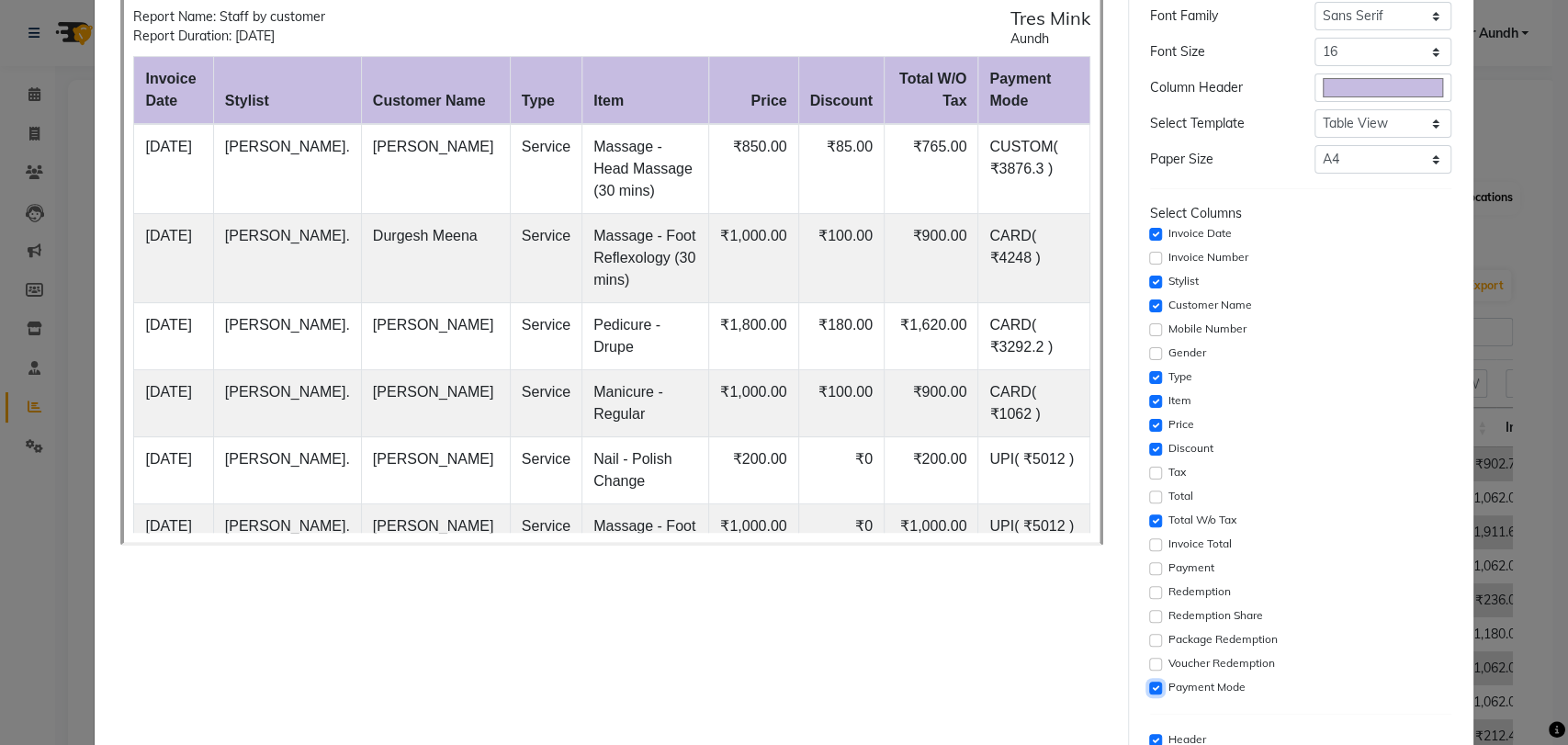
click at [1149, 681] on input "checkbox" at bounding box center [1155, 688] width 13 height 13
checkbox input "false"
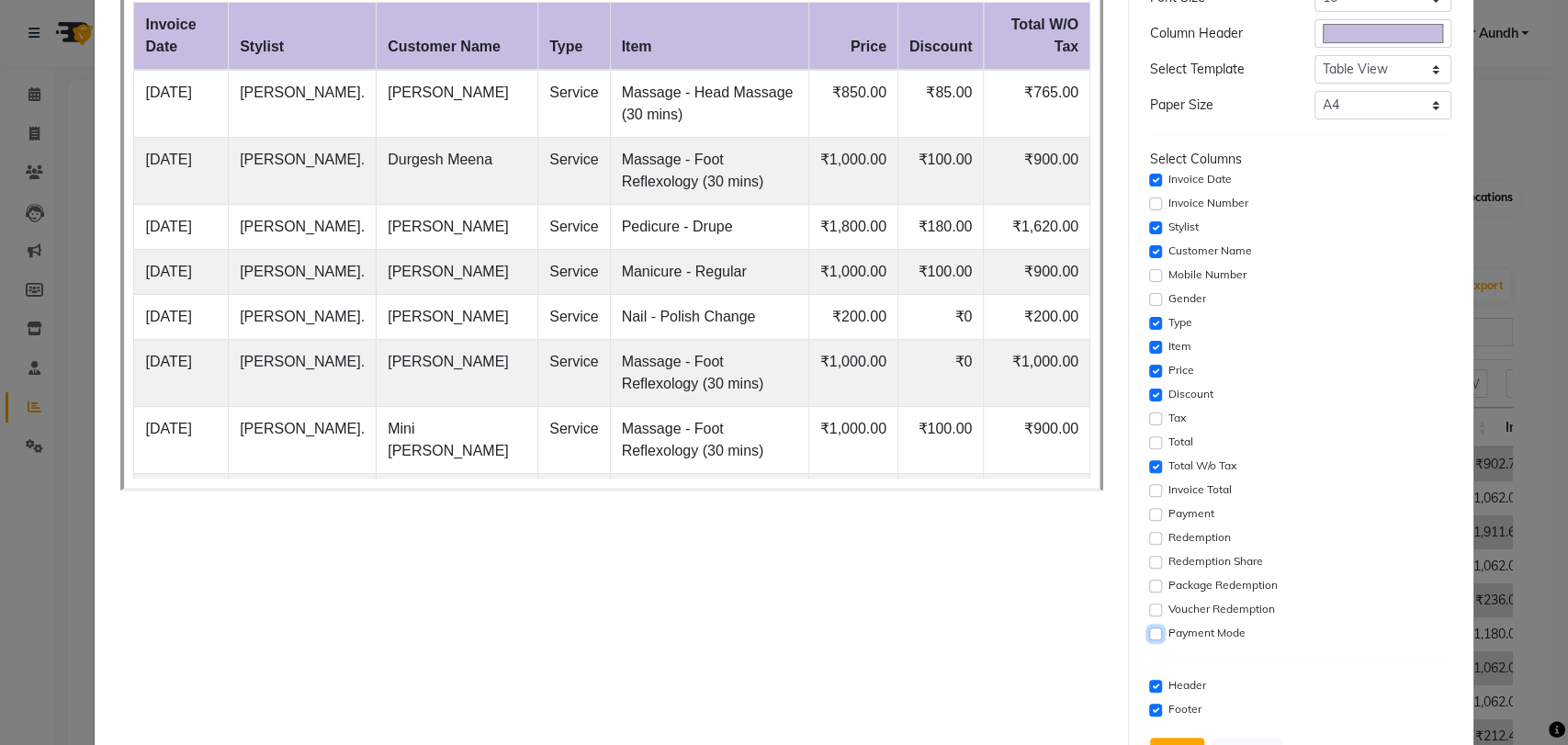
scroll to position [204, 0]
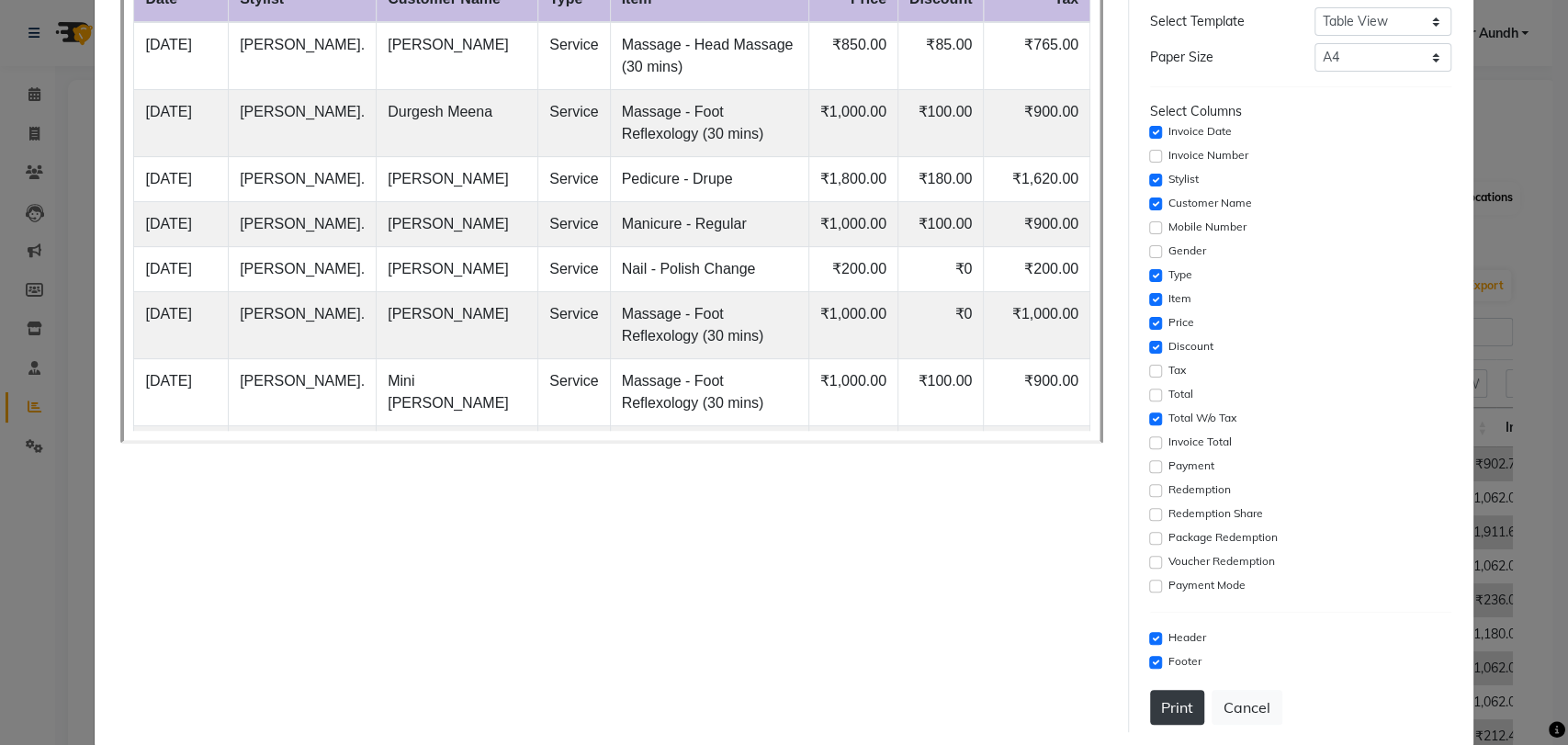
click at [1158, 716] on button "Print" at bounding box center [1176, 707] width 54 height 35
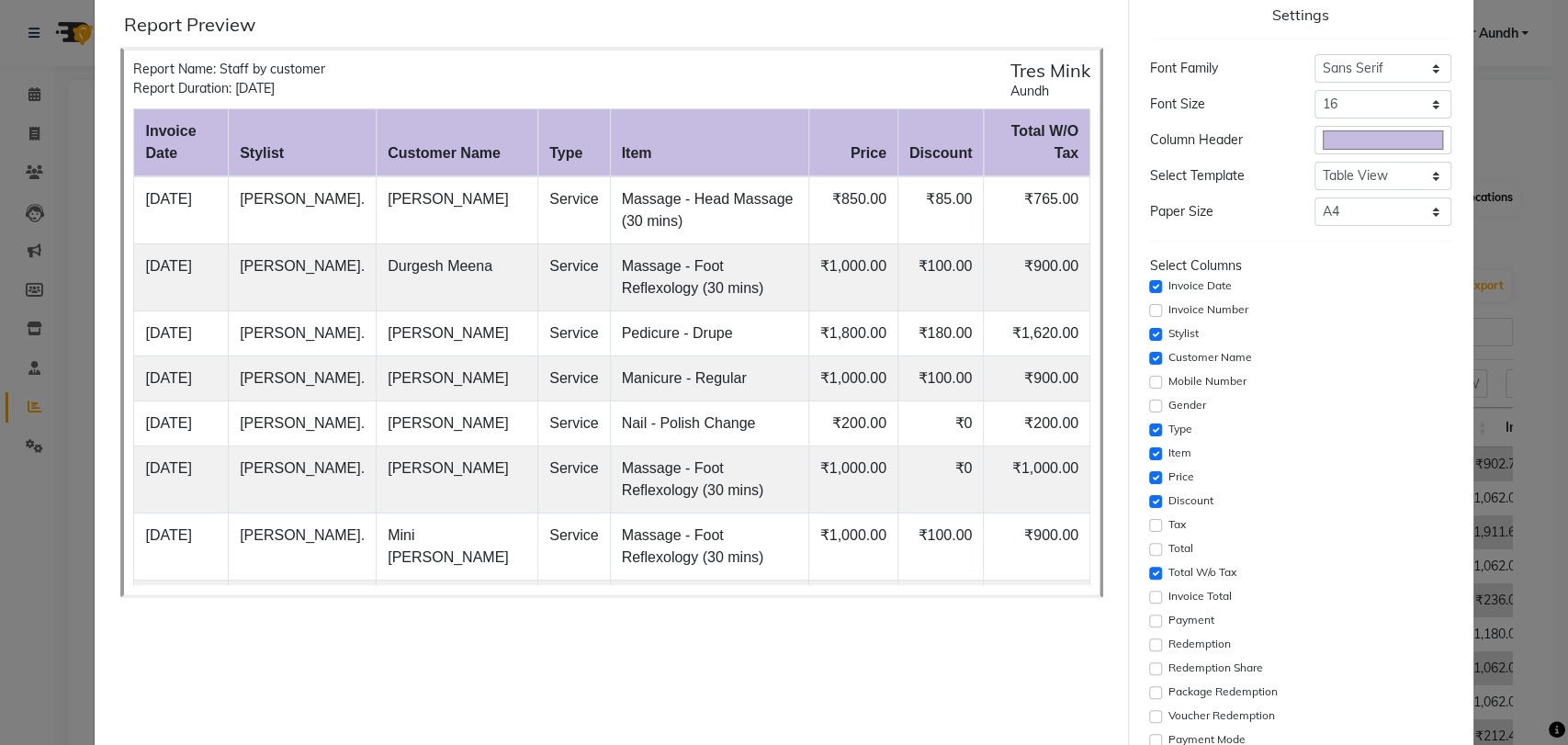
scroll to position [0, 0]
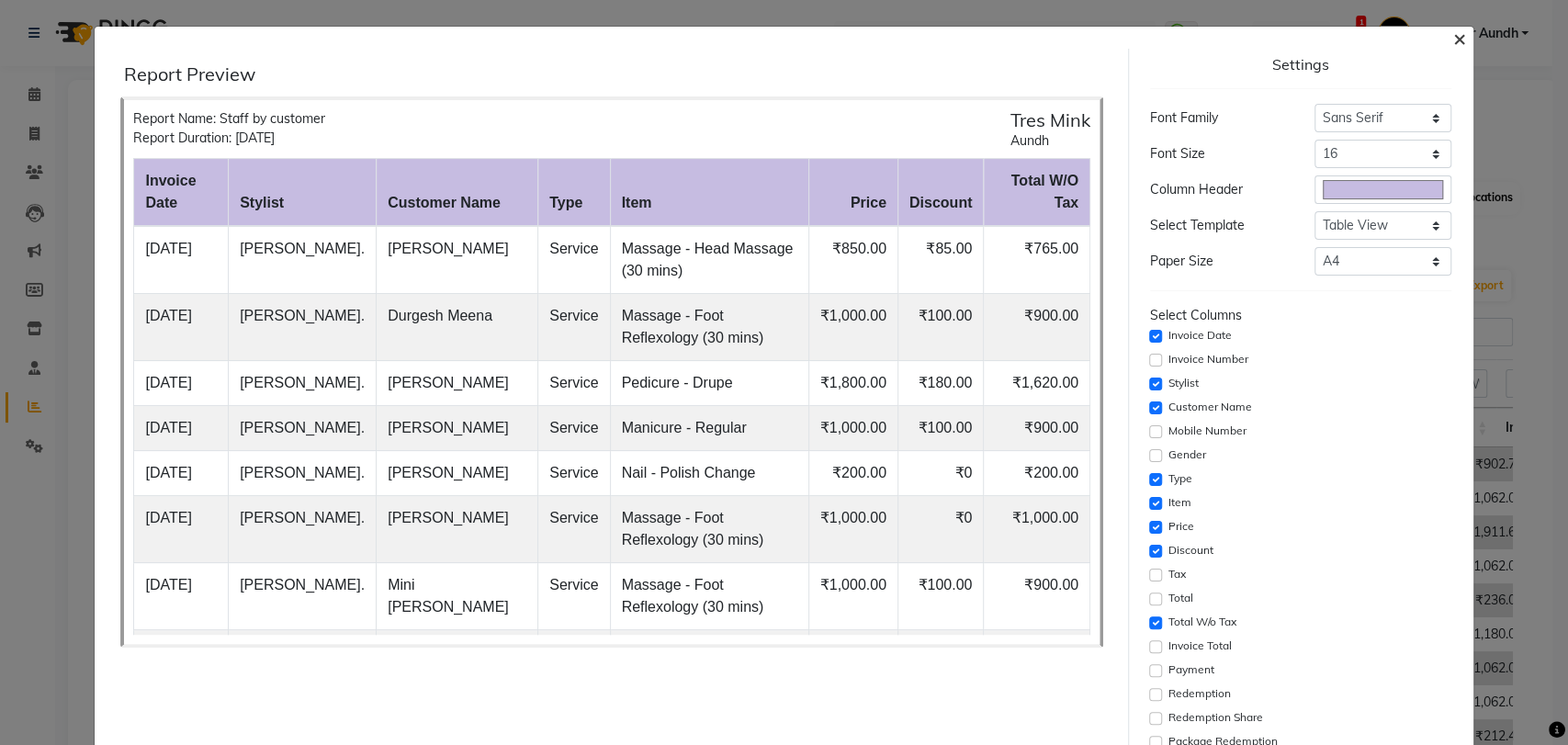
click at [1453, 40] on span "×" at bounding box center [1459, 38] width 13 height 28
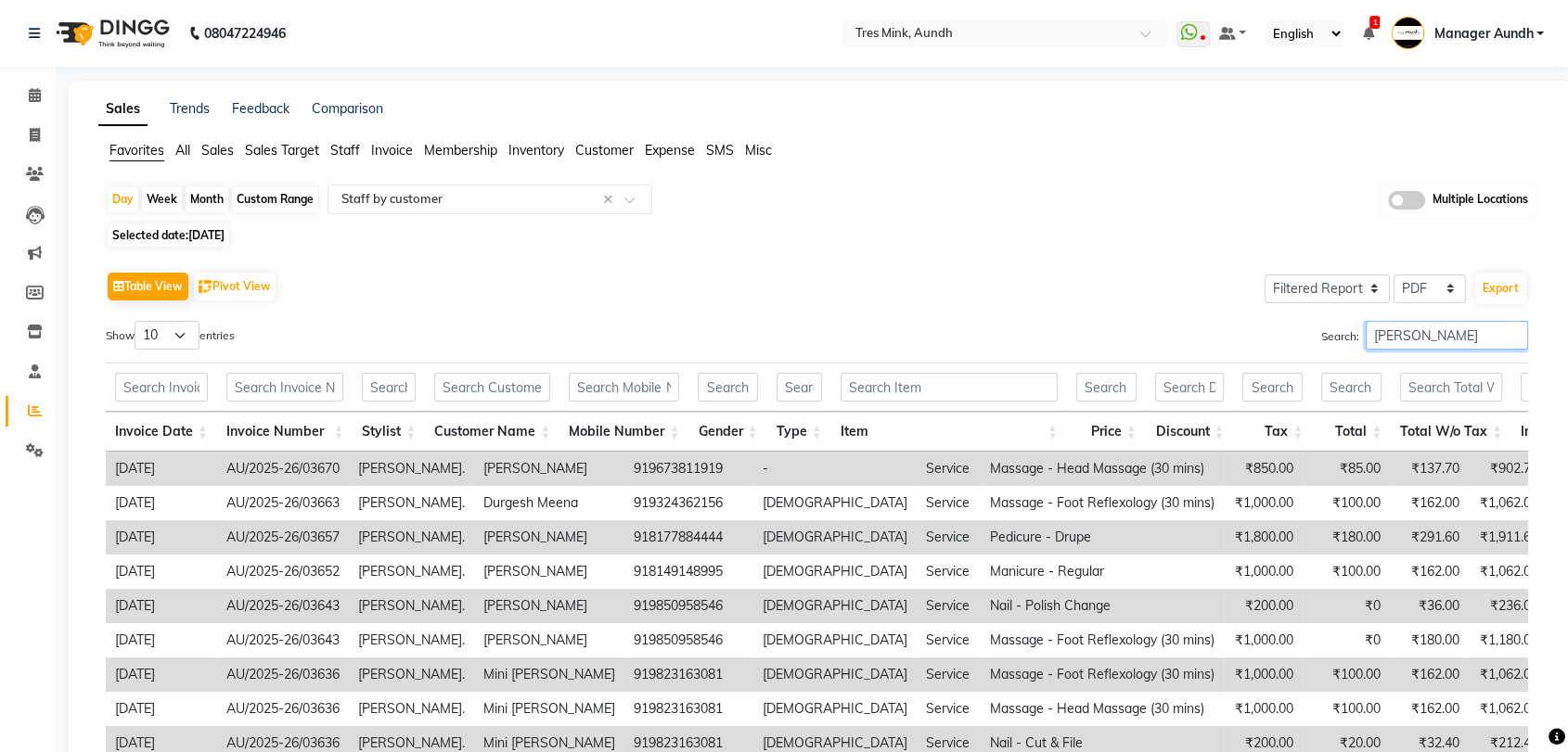
drag, startPoint x: 1423, startPoint y: 336, endPoint x: 1268, endPoint y: 335, distance: 155.0
click at [1268, 335] on div "Search: jinny" at bounding box center [1180, 339] width 697 height 36
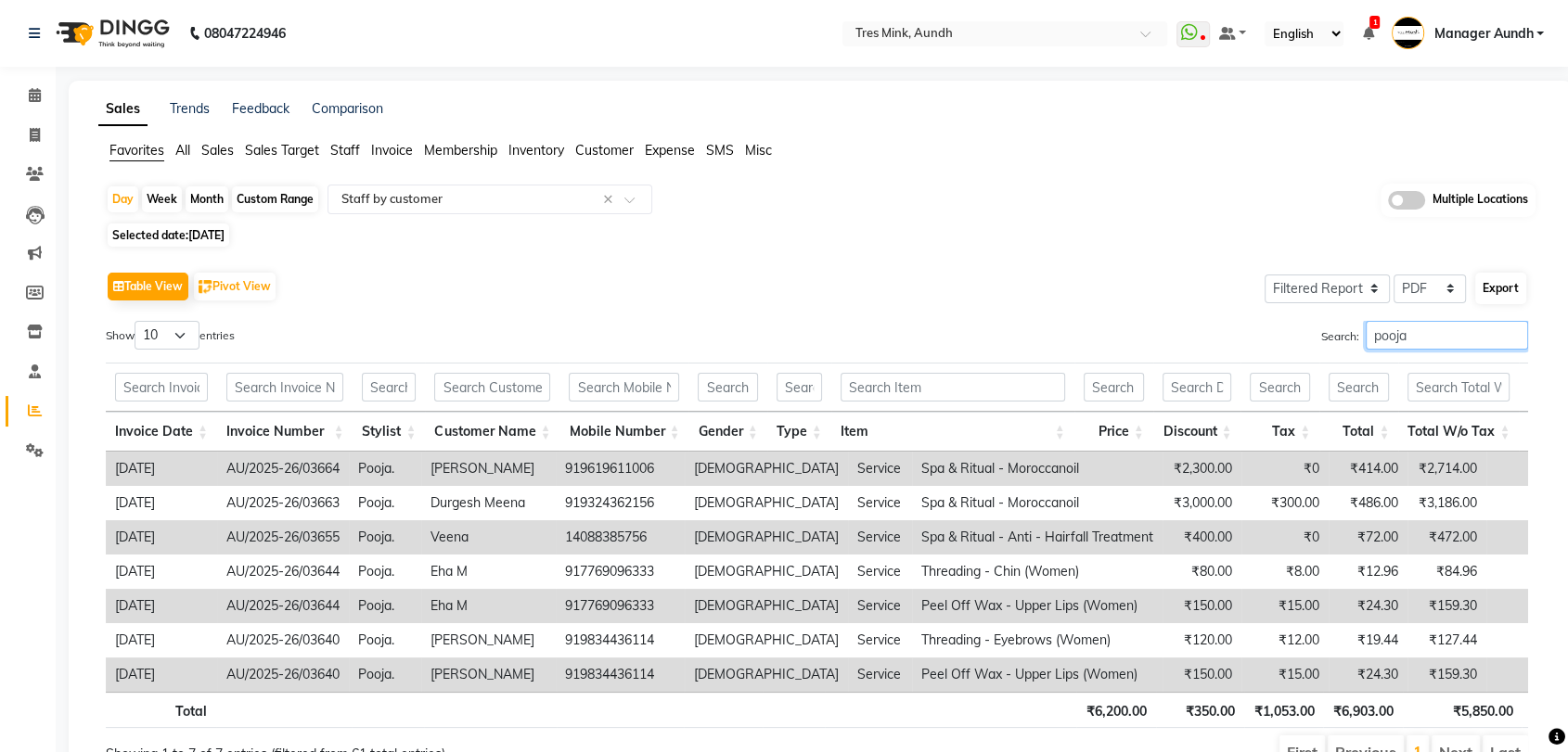
type input "pooja"
click at [1487, 290] on button "Export" at bounding box center [1500, 289] width 51 height 32
select select "sans-serif"
select select "16px"
select select "template_1"
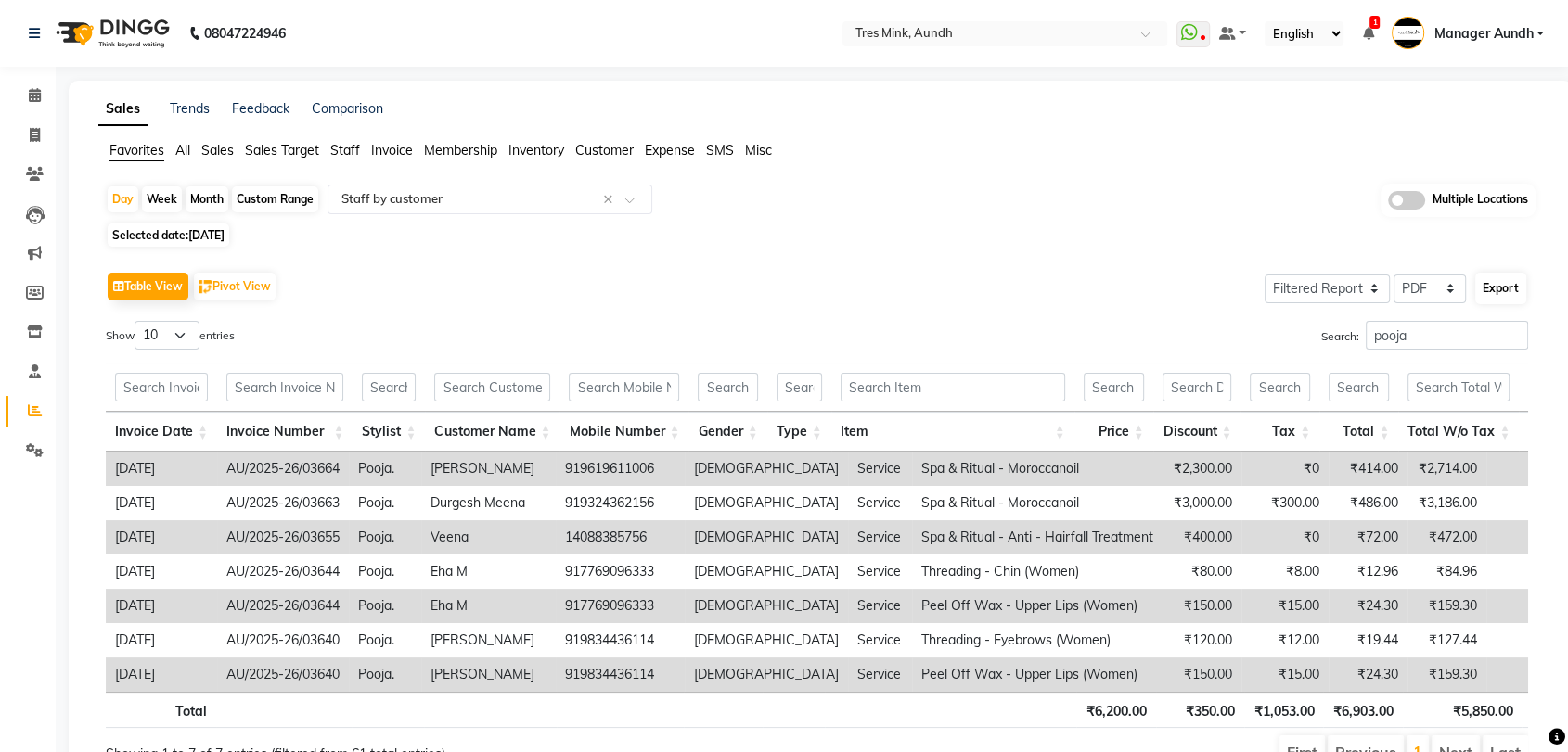
select select "A4"
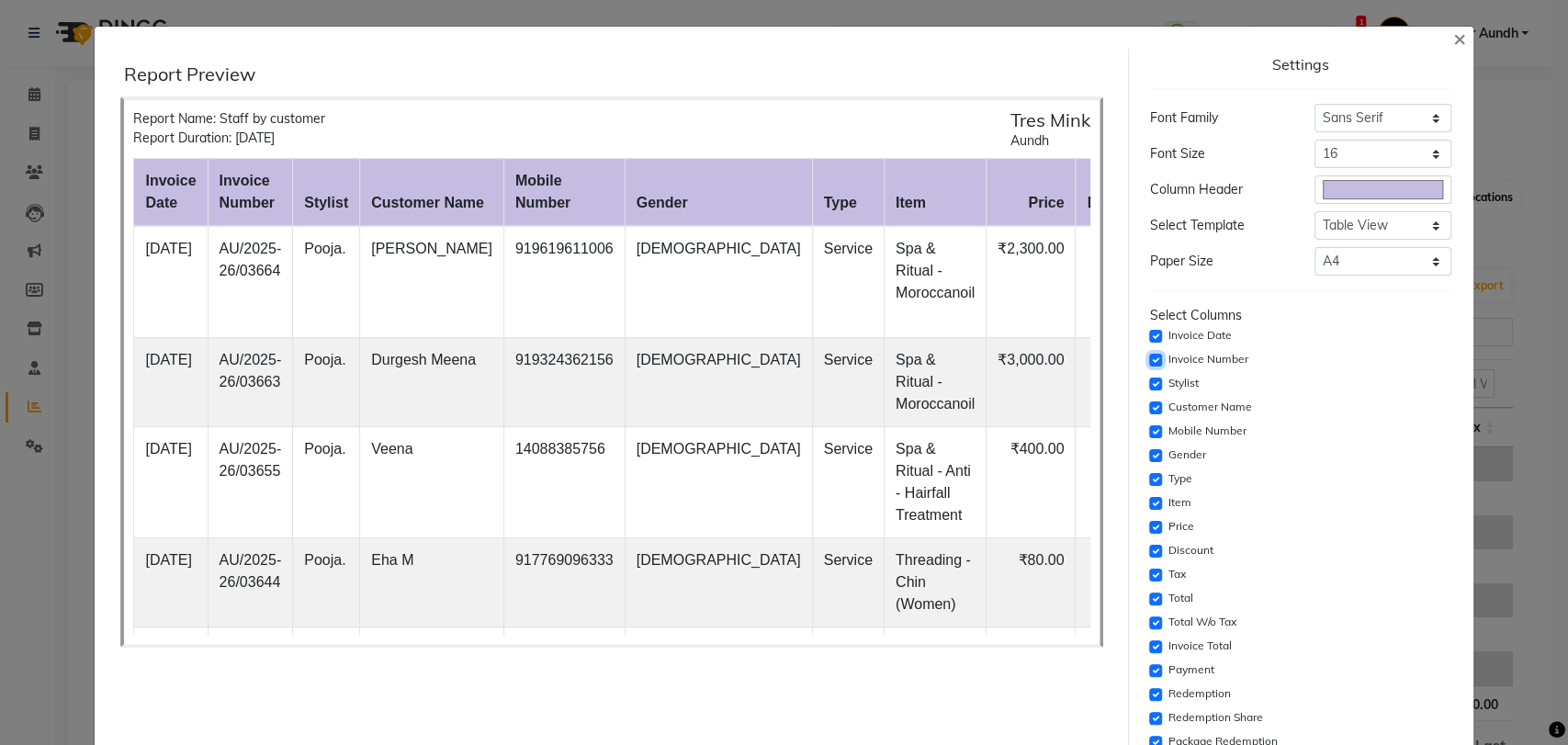
click at [1149, 360] on input "checkbox" at bounding box center [1155, 361] width 13 height 13
checkbox input "false"
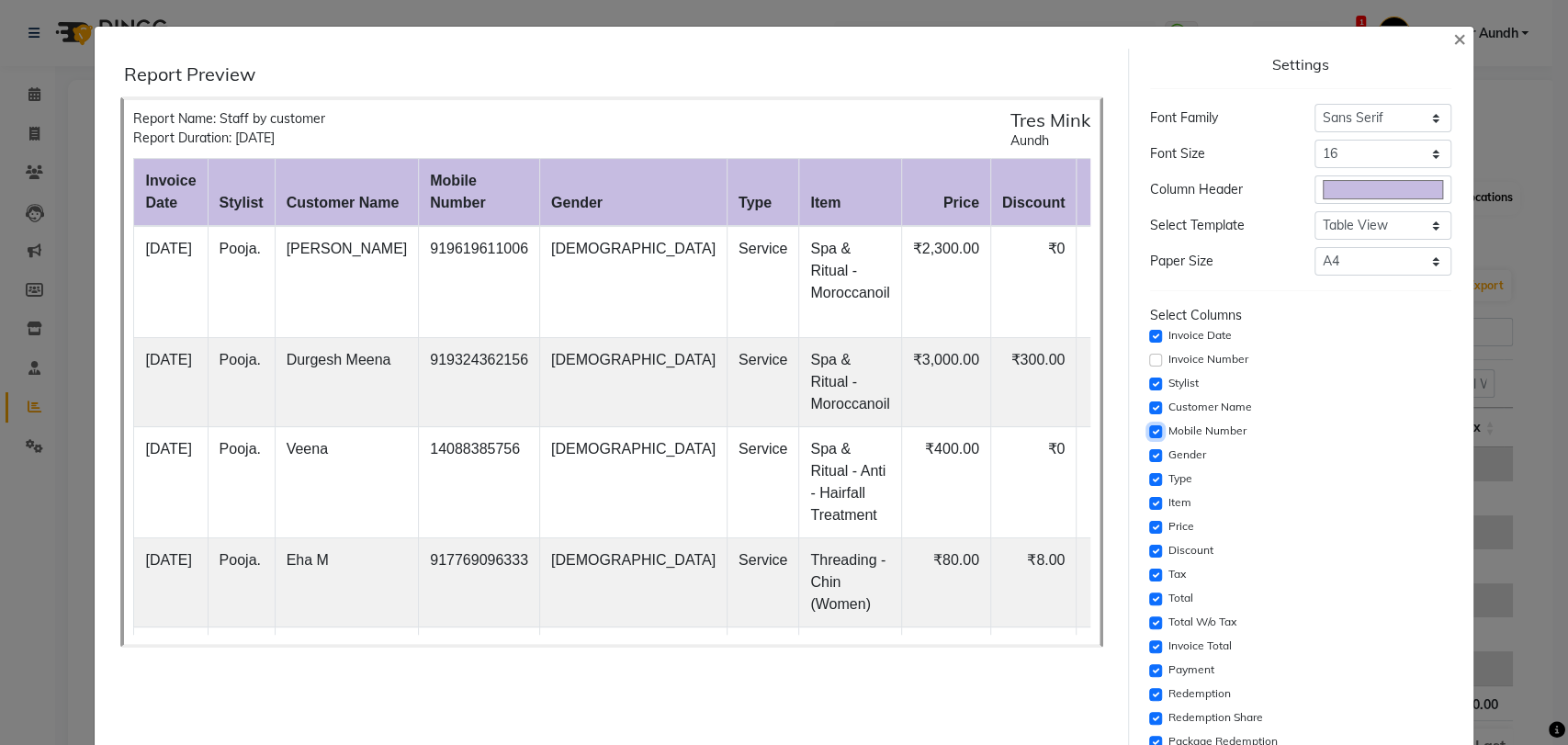
click at [1149, 427] on input "checkbox" at bounding box center [1155, 432] width 13 height 13
checkbox input "false"
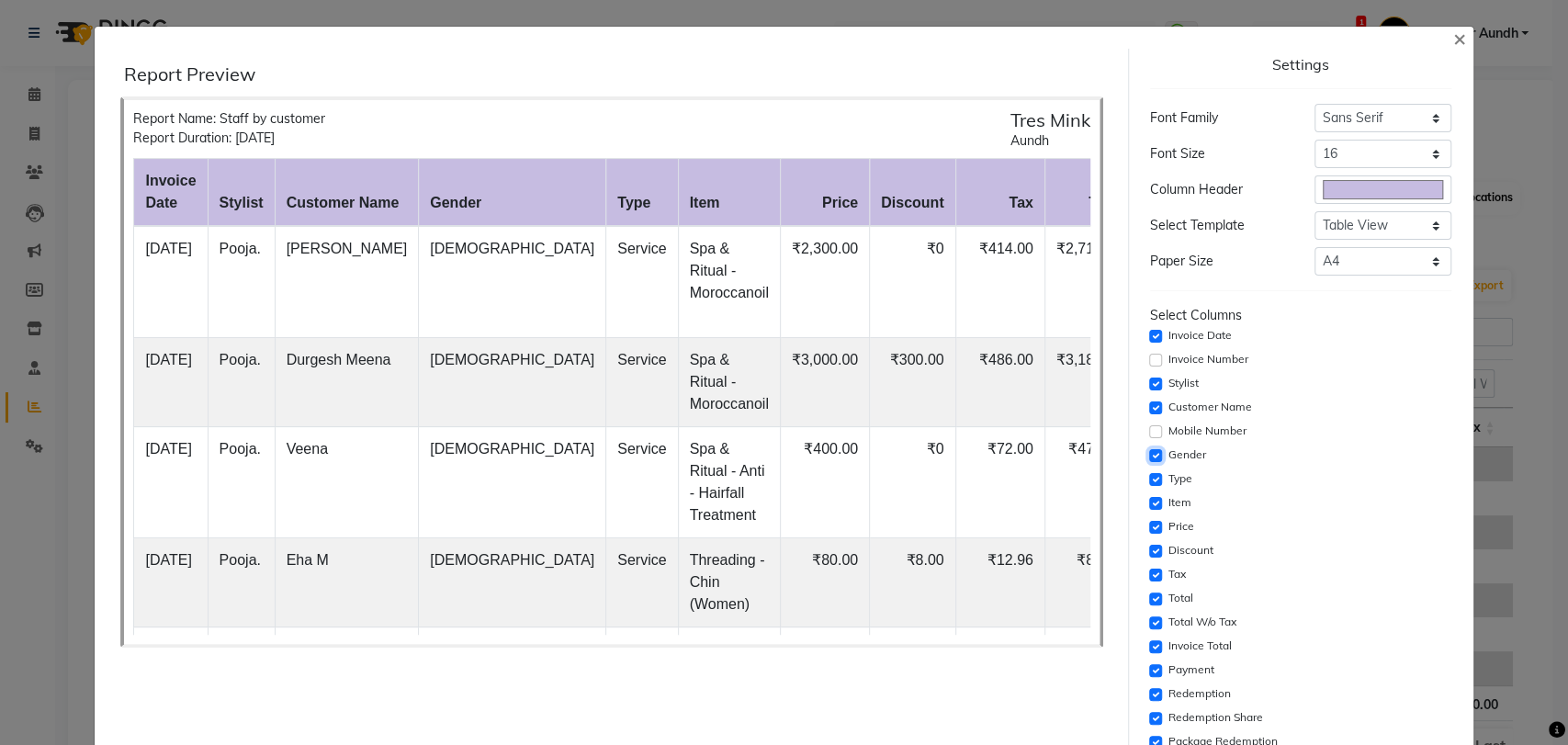
click at [1149, 451] on input "checkbox" at bounding box center [1155, 455] width 13 height 13
checkbox input "false"
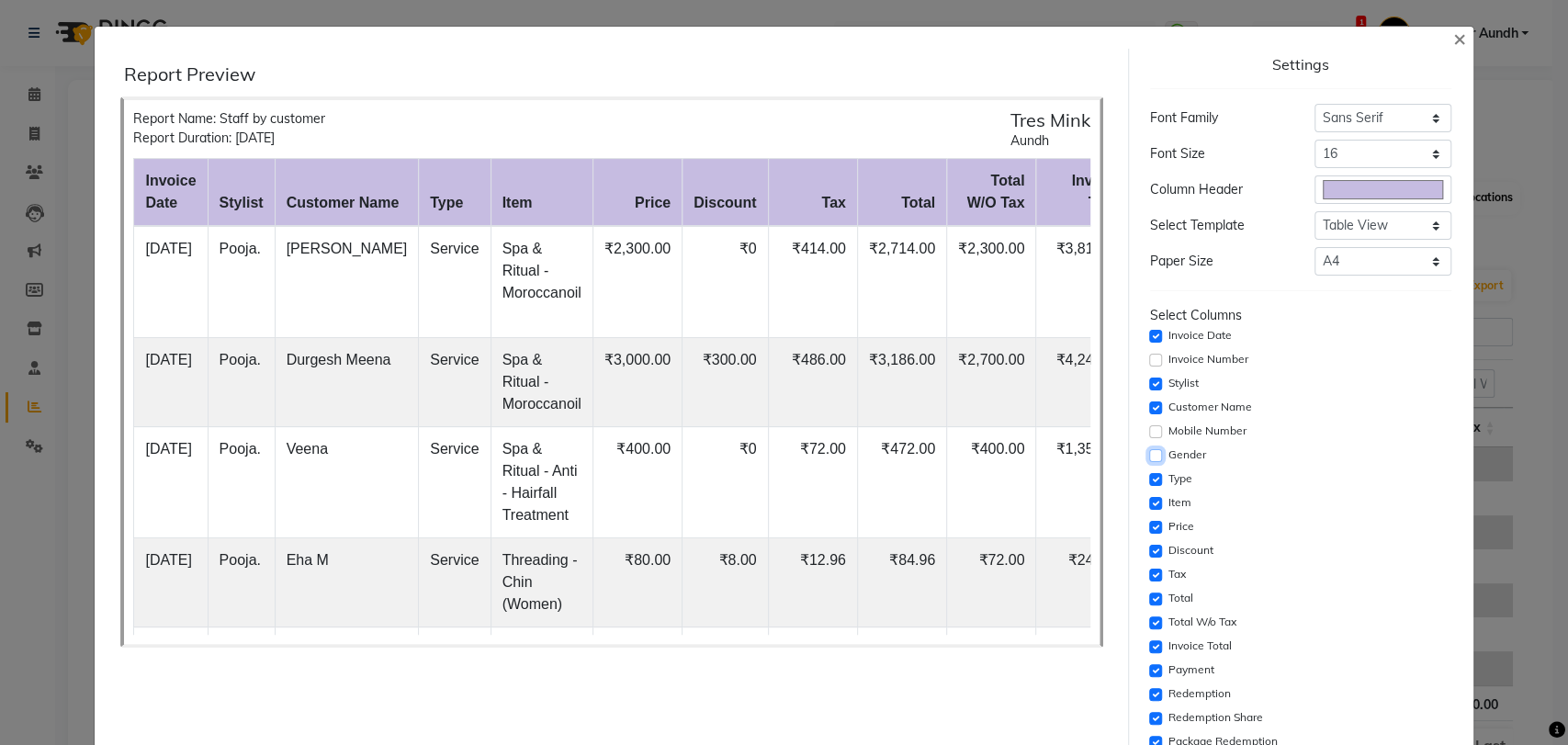
scroll to position [102, 0]
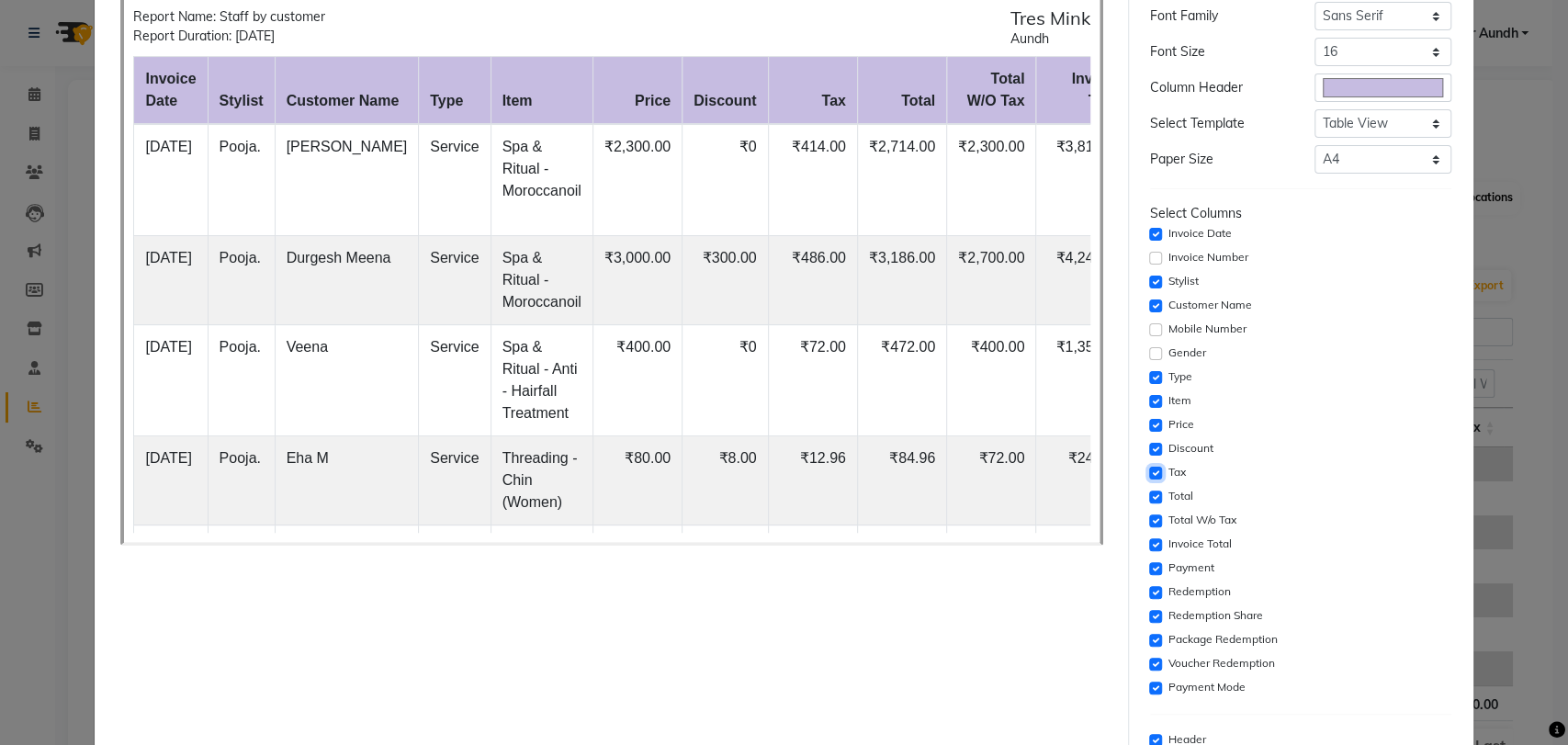
click at [1149, 467] on input "checkbox" at bounding box center [1155, 473] width 13 height 13
checkbox input "false"
click at [1149, 491] on input "checkbox" at bounding box center [1155, 497] width 13 height 13
checkbox input "false"
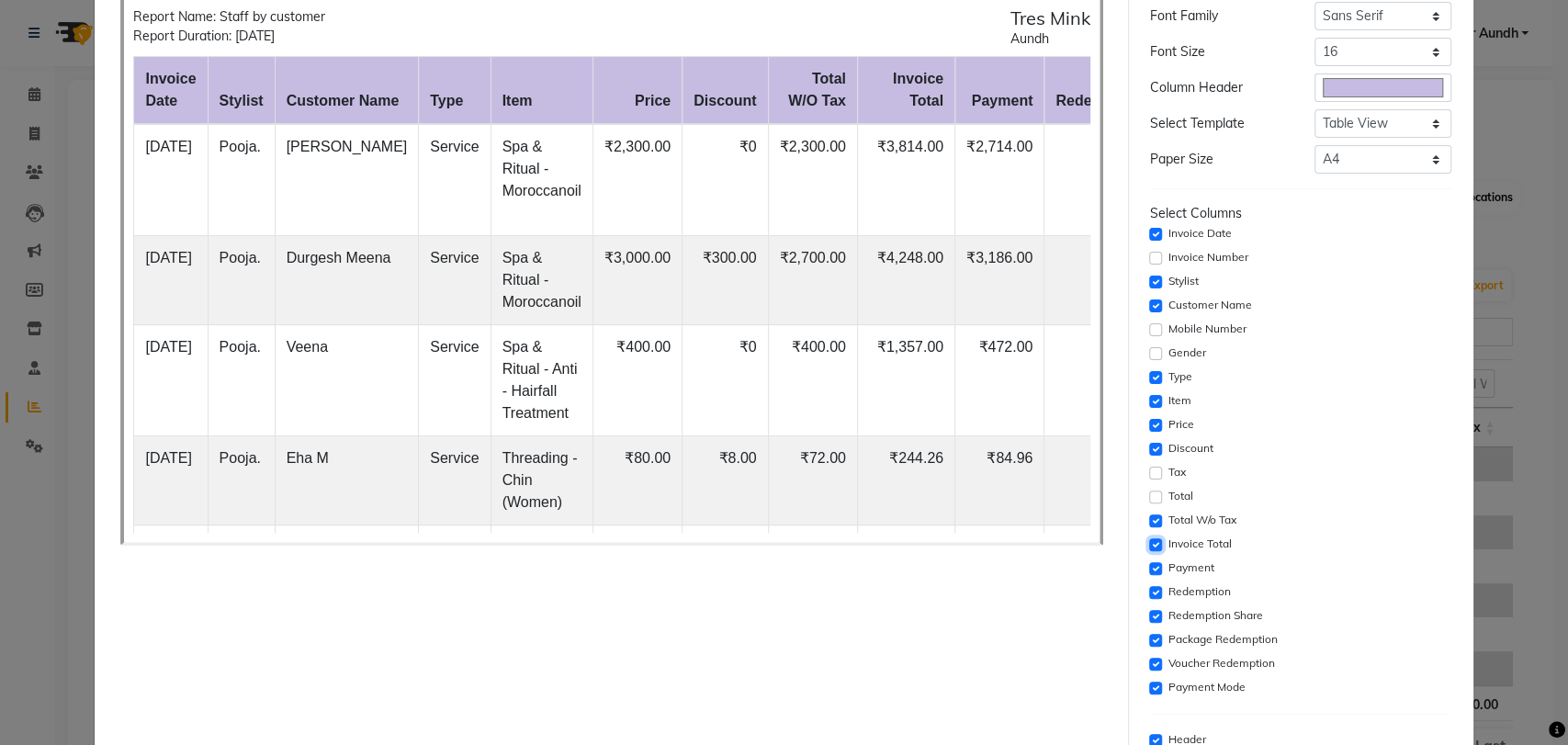
click at [1149, 538] on input "checkbox" at bounding box center [1155, 545] width 13 height 13
checkbox input "false"
click at [1149, 563] on input "checkbox" at bounding box center [1155, 569] width 13 height 13
checkbox input "false"
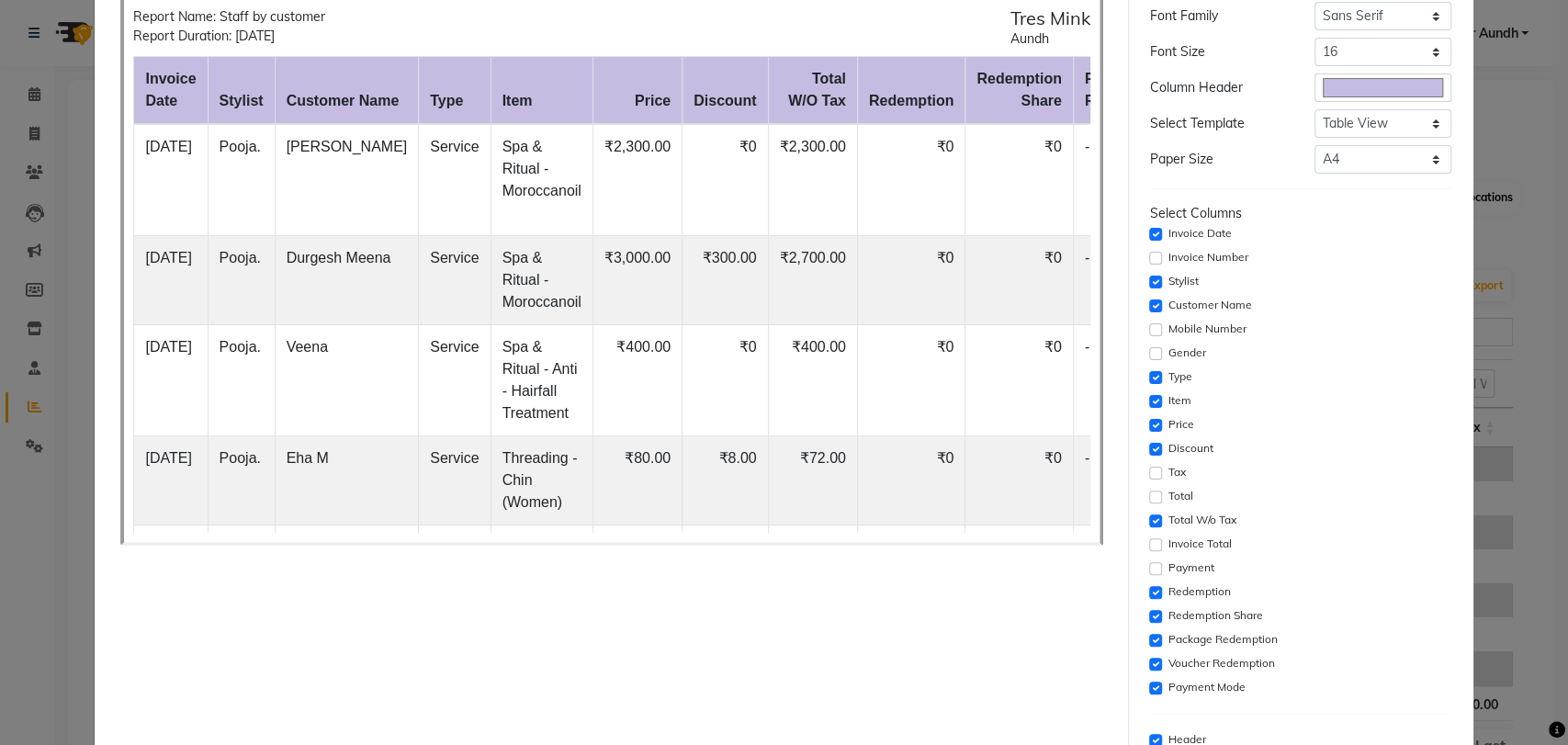
click at [1142, 590] on div "Settings Font Family Select Sans Serif Monospace Serif Font Size Select 8 9 10 …" at bounding box center [1300, 390] width 316 height 887
click at [1149, 614] on input "checkbox" at bounding box center [1155, 616] width 13 height 13
checkbox input "false"
click at [1149, 630] on div "Package Redemption" at bounding box center [1300, 640] width 301 height 22
click at [1149, 600] on div "Redemption" at bounding box center [1300, 593] width 301 height 22
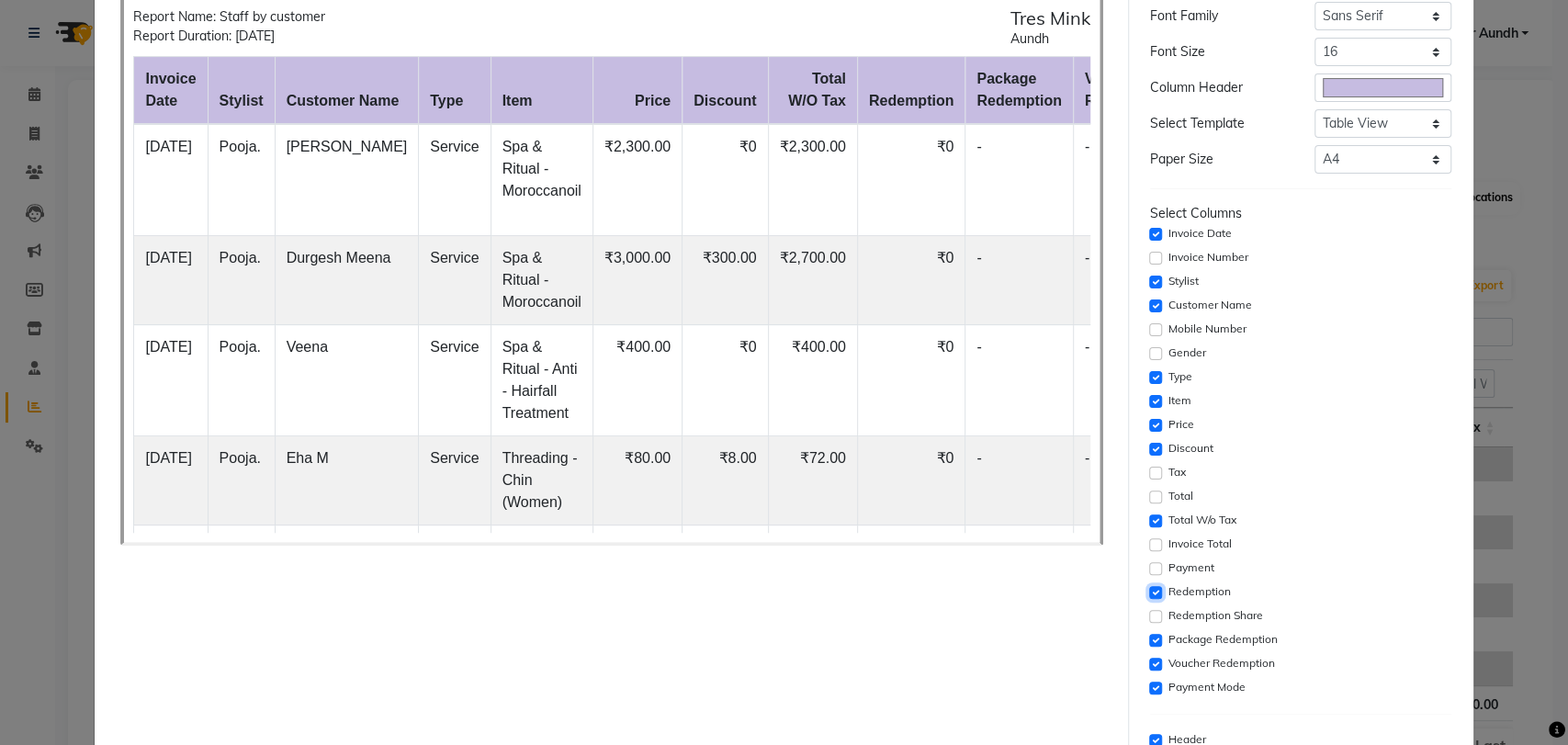
click at [1149, 597] on input "checkbox" at bounding box center [1155, 593] width 13 height 13
checkbox input "false"
click at [1149, 648] on div "Package Redemption" at bounding box center [1300, 640] width 301 height 22
click at [1149, 638] on input "checkbox" at bounding box center [1155, 640] width 13 height 13
checkbox input "false"
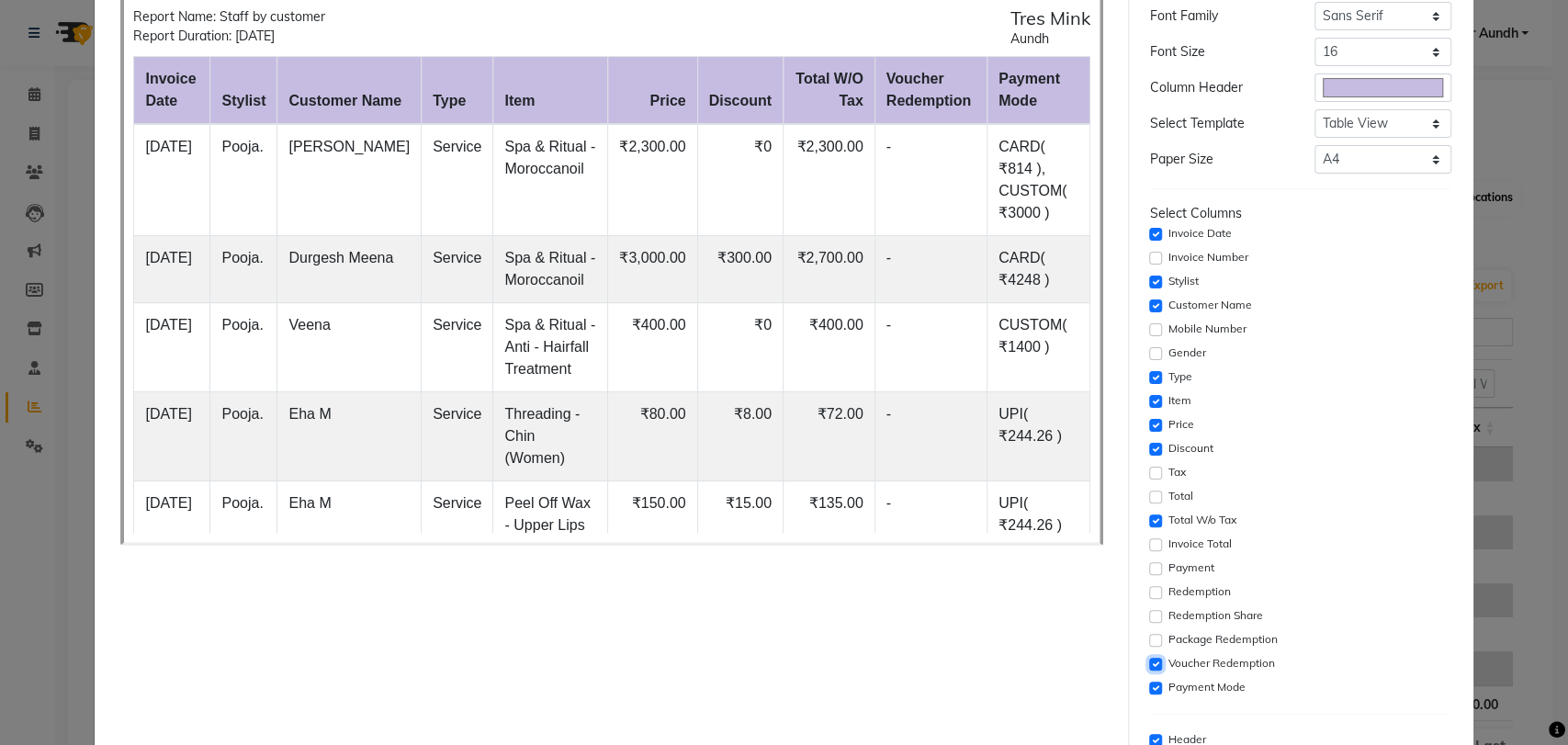
click at [1149, 664] on input "checkbox" at bounding box center [1155, 664] width 13 height 13
checkbox input "false"
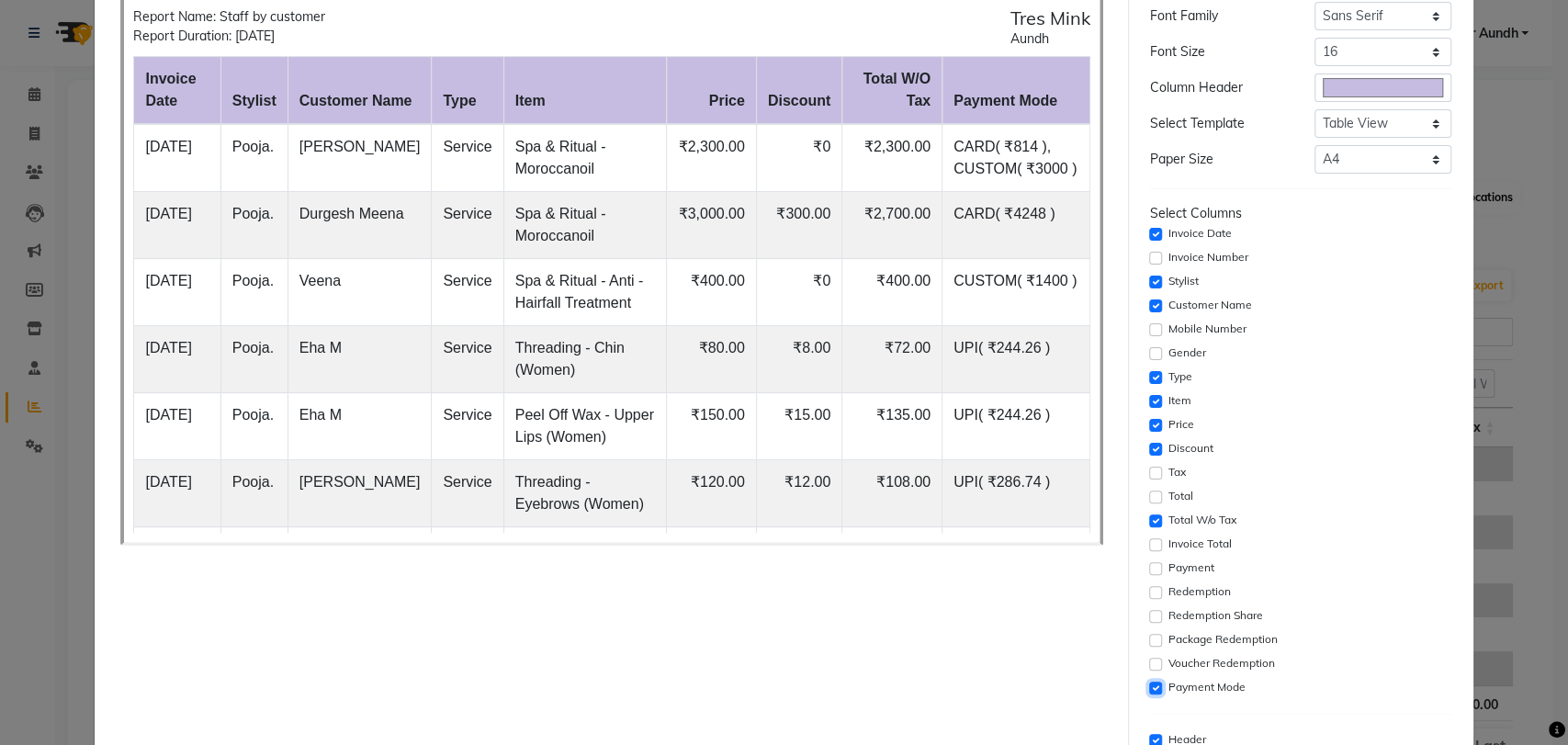
click at [1149, 688] on input "checkbox" at bounding box center [1155, 688] width 13 height 13
checkbox input "false"
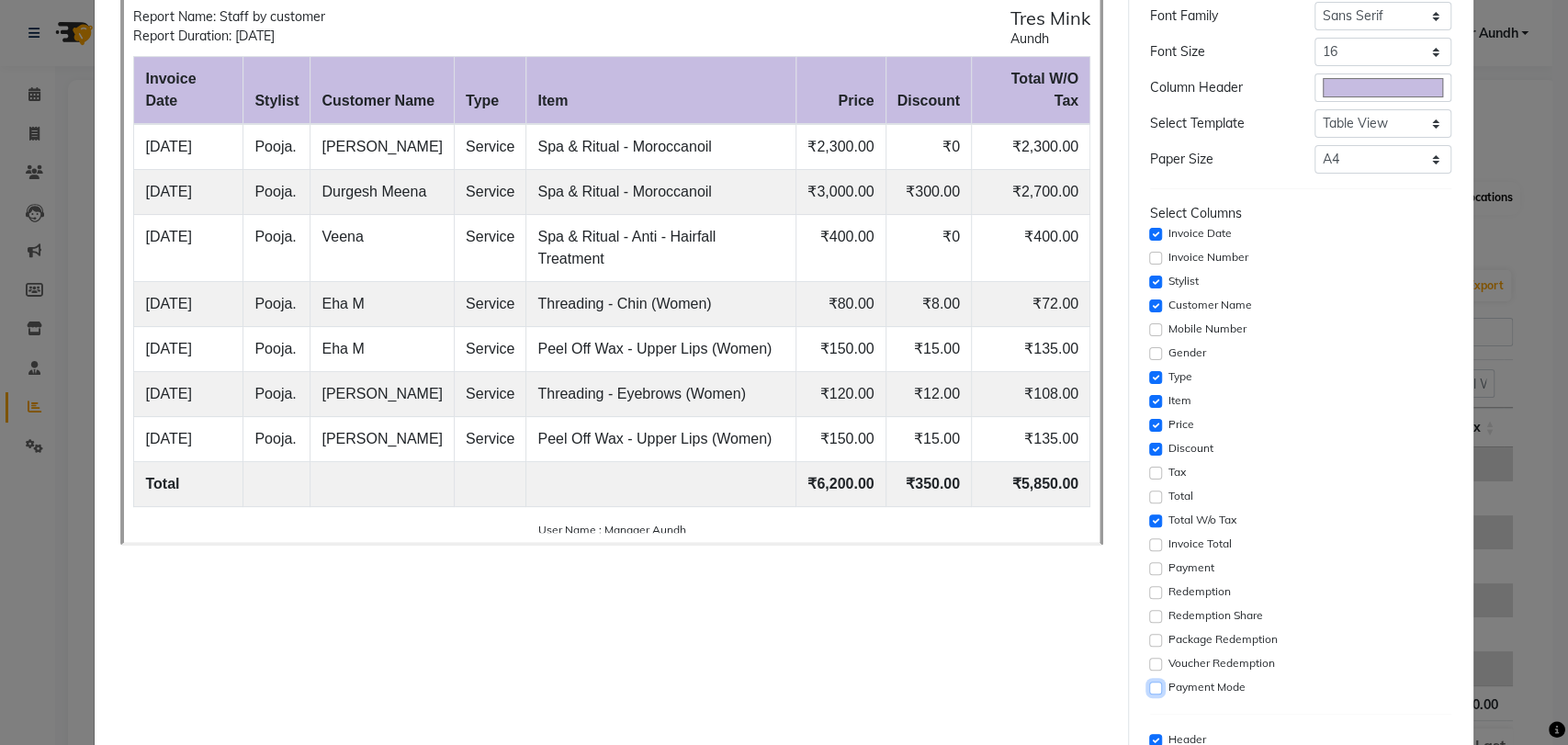
scroll to position [204, 0]
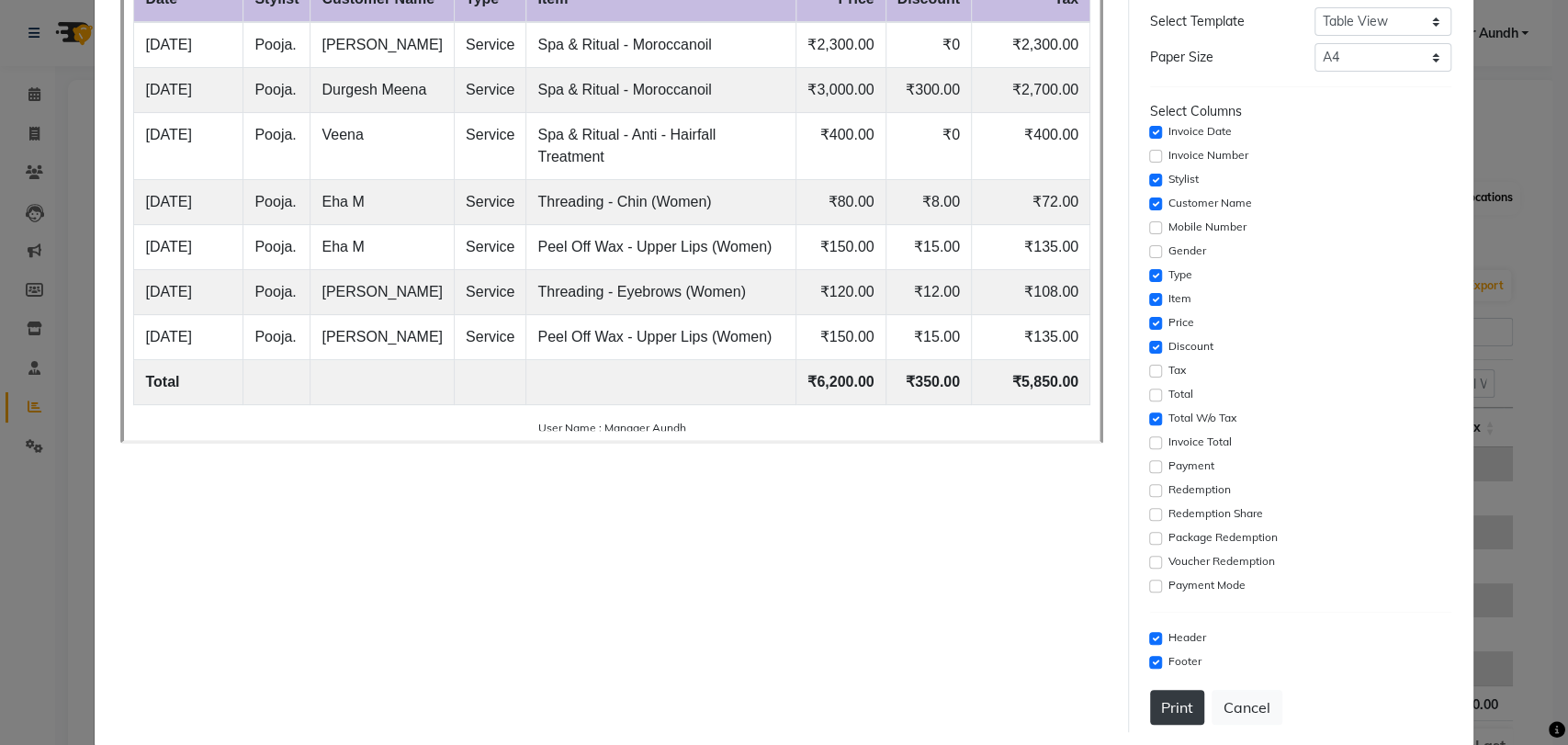
click at [1168, 712] on button "Print" at bounding box center [1176, 707] width 54 height 35
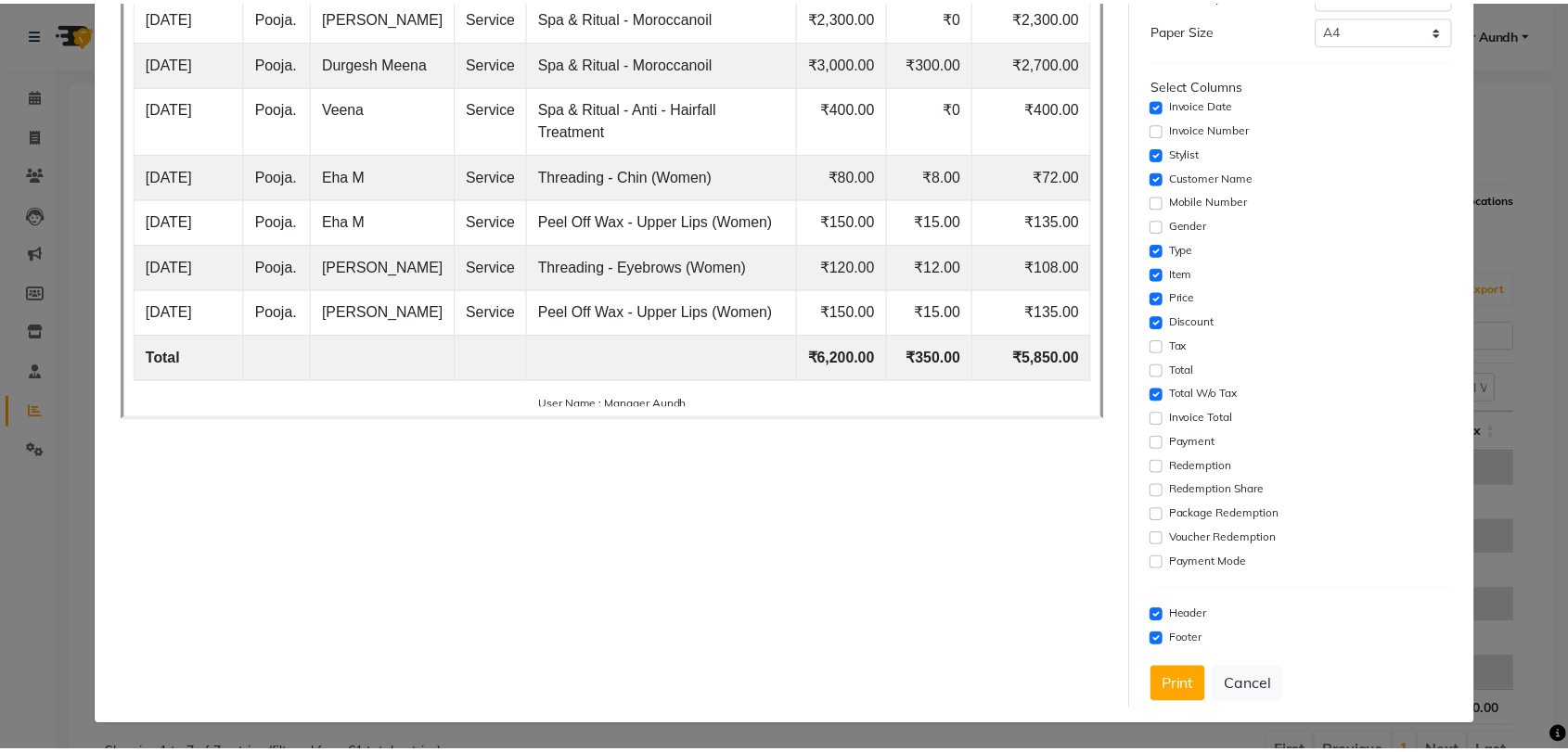
scroll to position [0, 0]
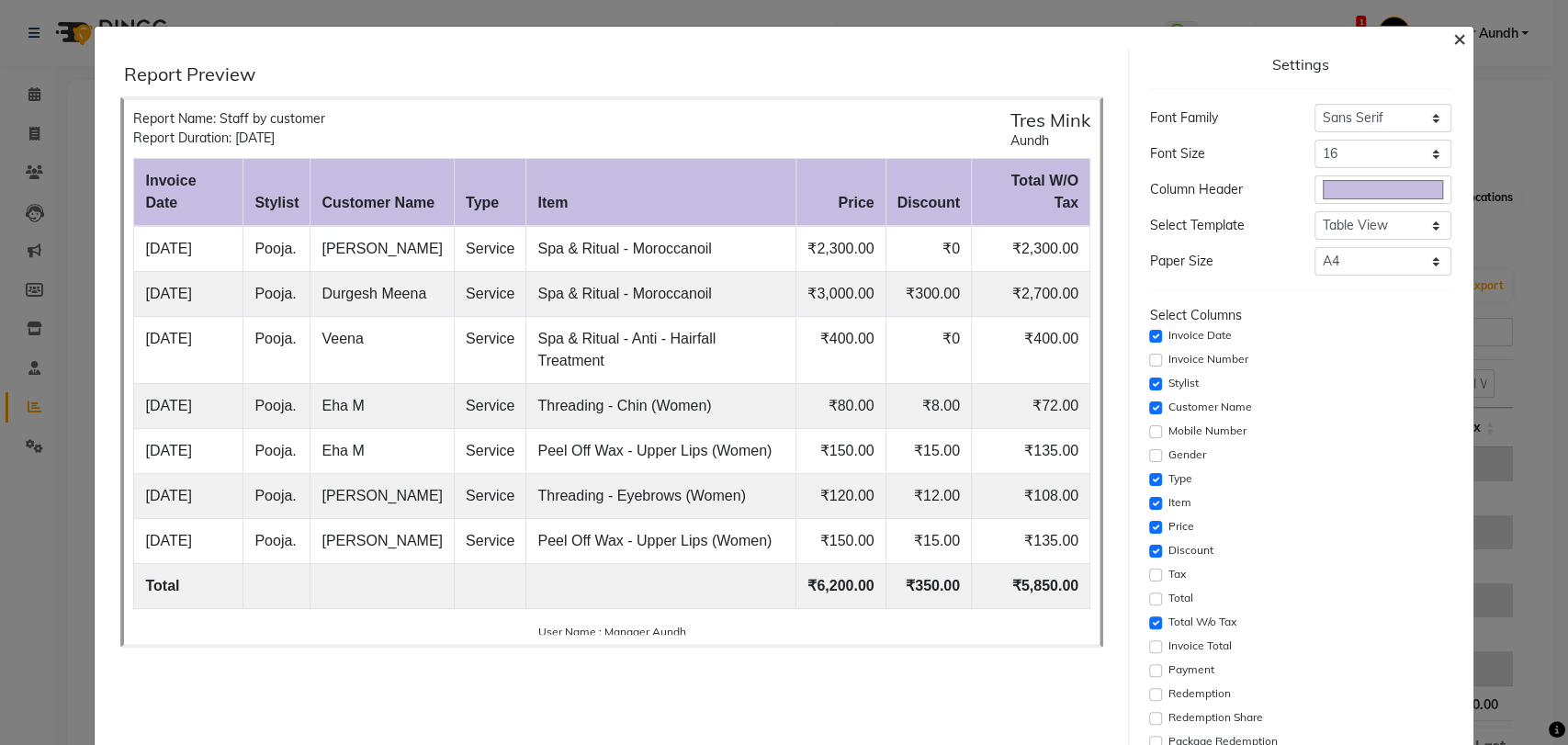
click at [1453, 37] on span "×" at bounding box center [1459, 38] width 13 height 28
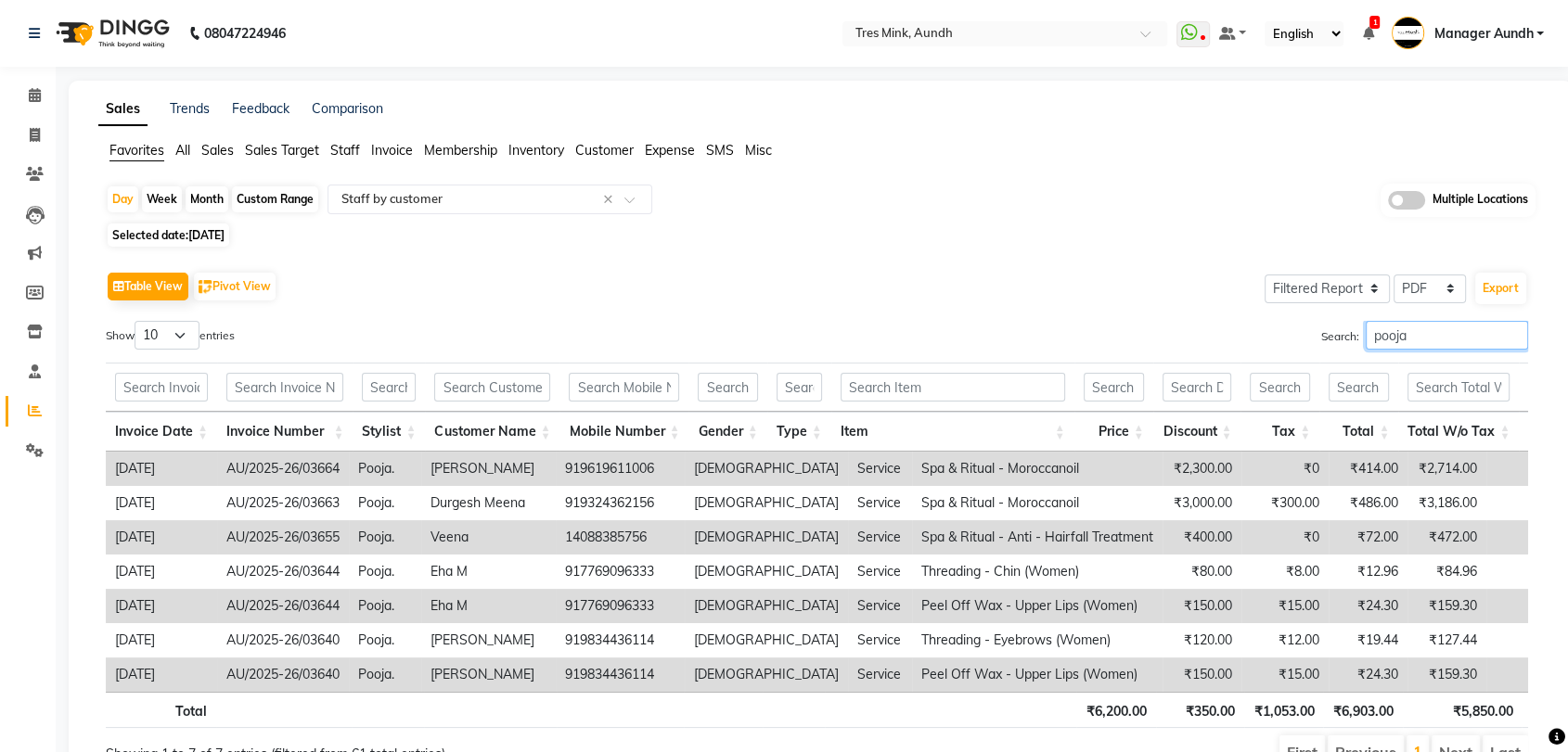
drag, startPoint x: 1413, startPoint y: 335, endPoint x: 1314, endPoint y: 336, distance: 99.0
click at [1314, 336] on div "Search: pooja" at bounding box center [1180, 339] width 697 height 36
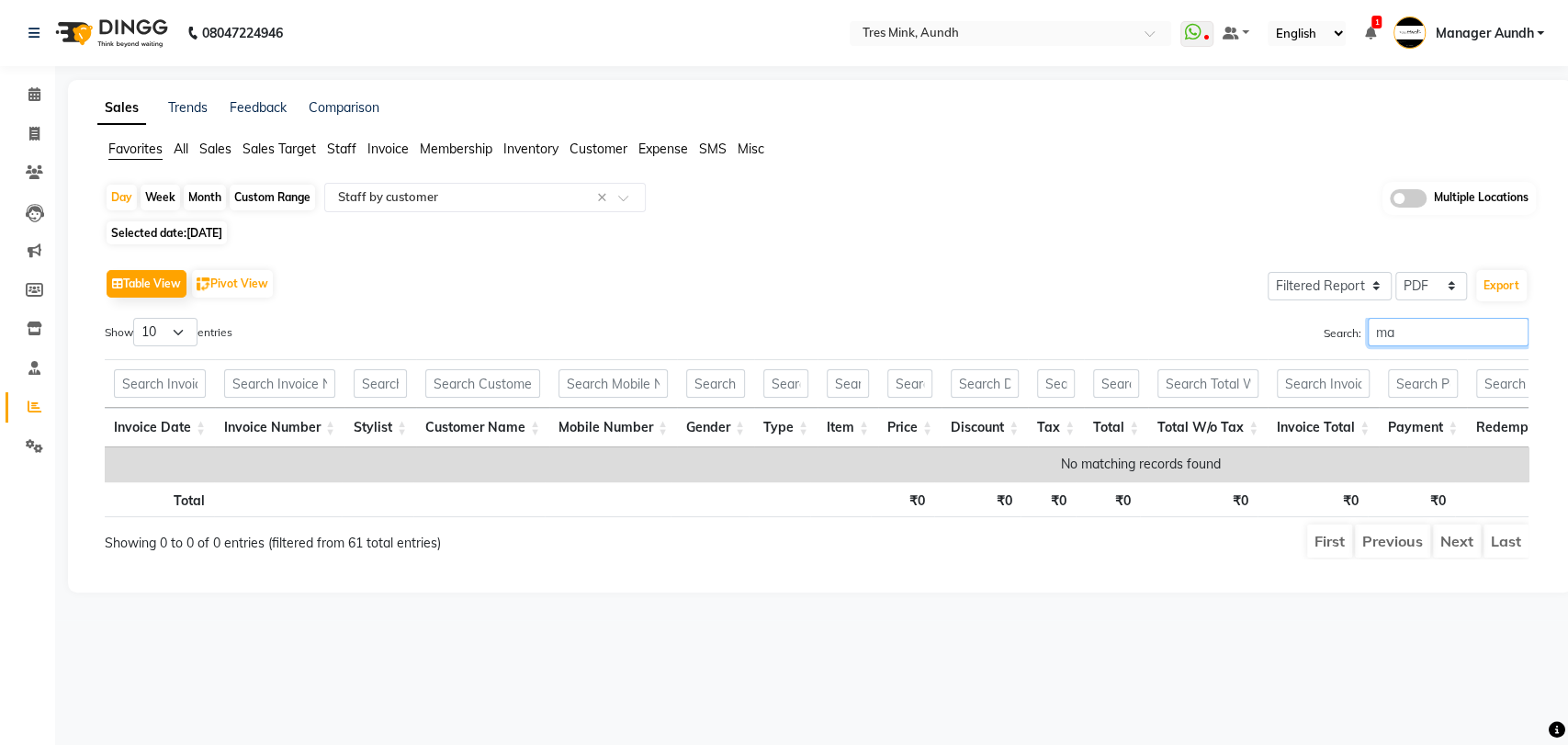
type input "m"
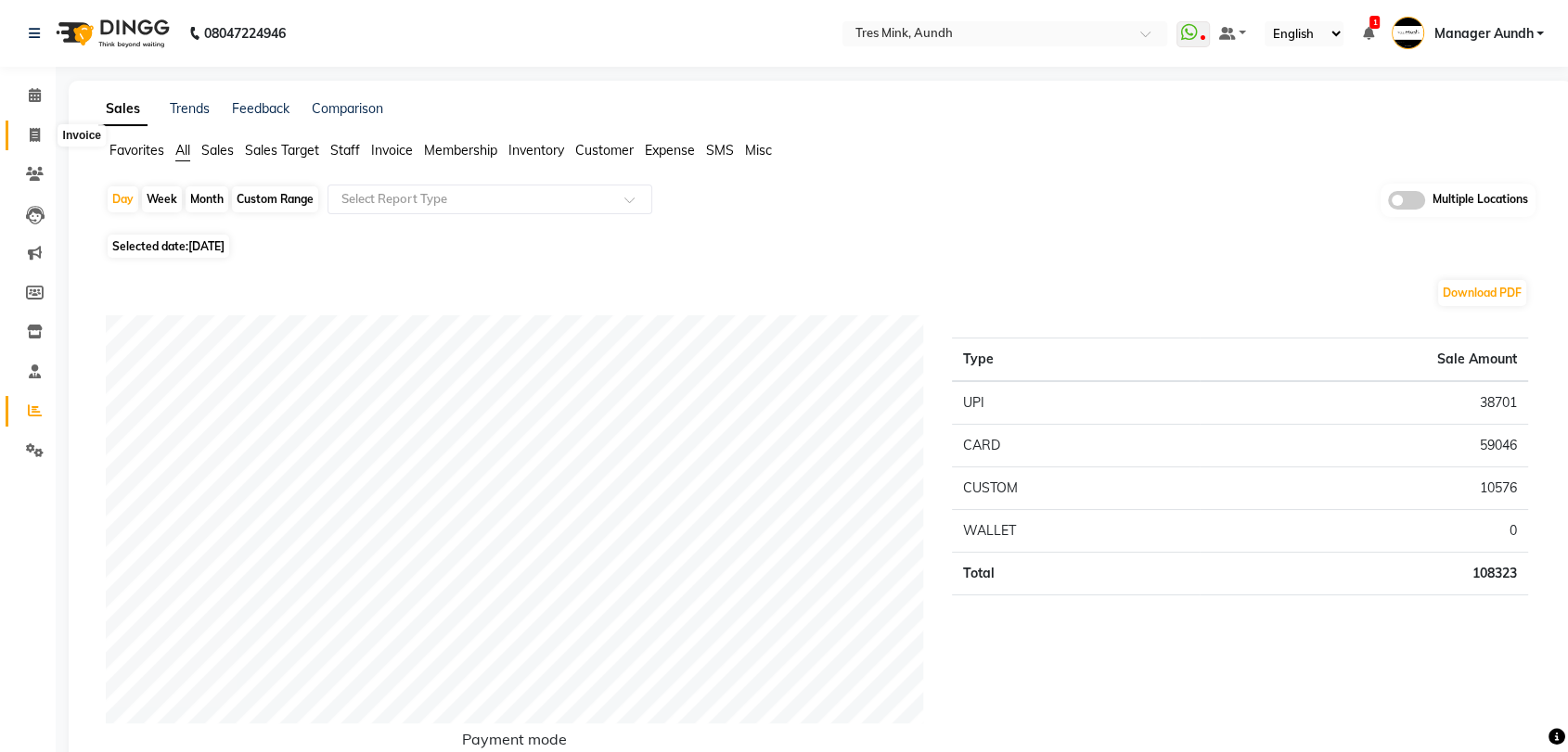
click at [26, 131] on span at bounding box center [34, 135] width 33 height 21
select select "service"
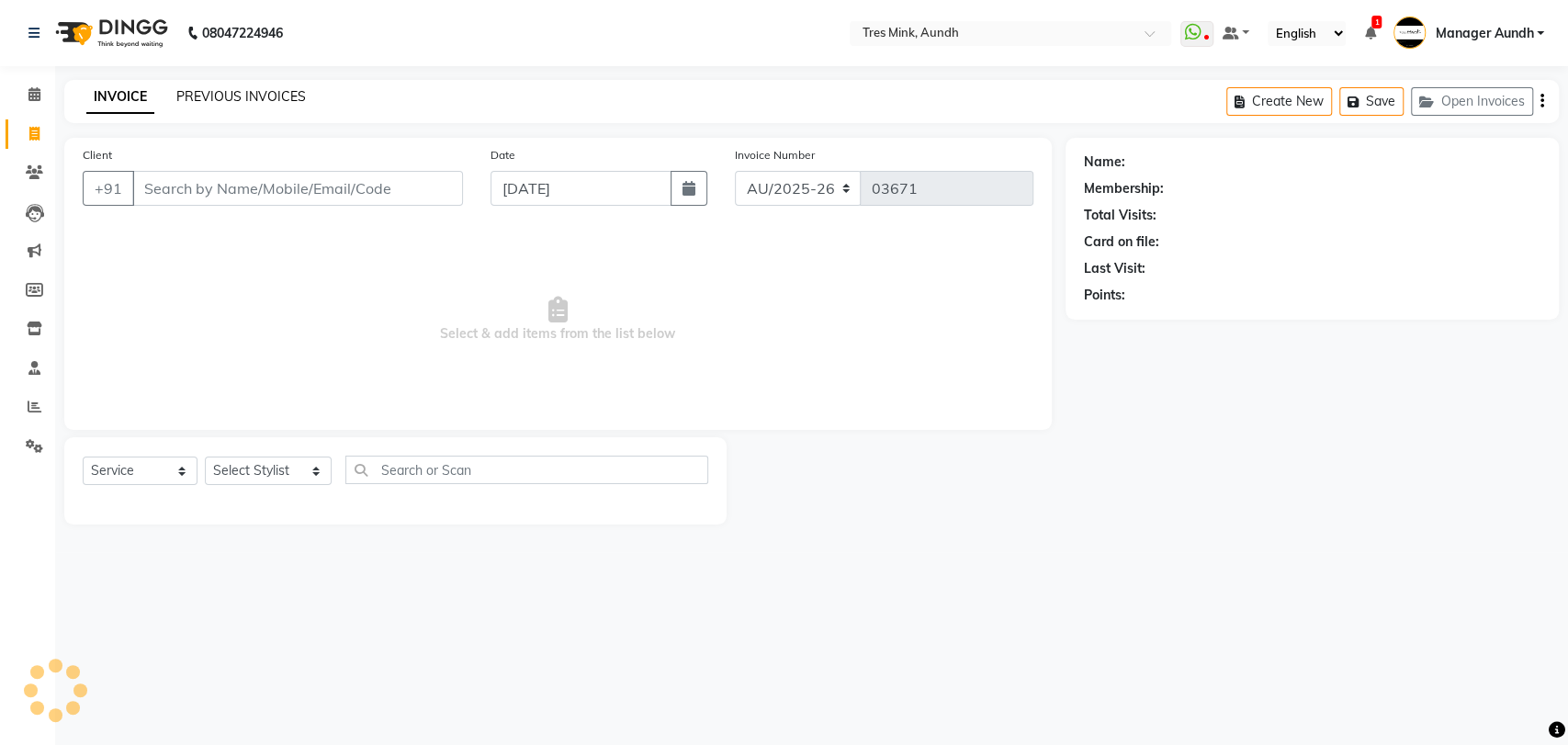
click at [267, 89] on link "PREVIOUS INVOICES" at bounding box center [241, 97] width 129 height 17
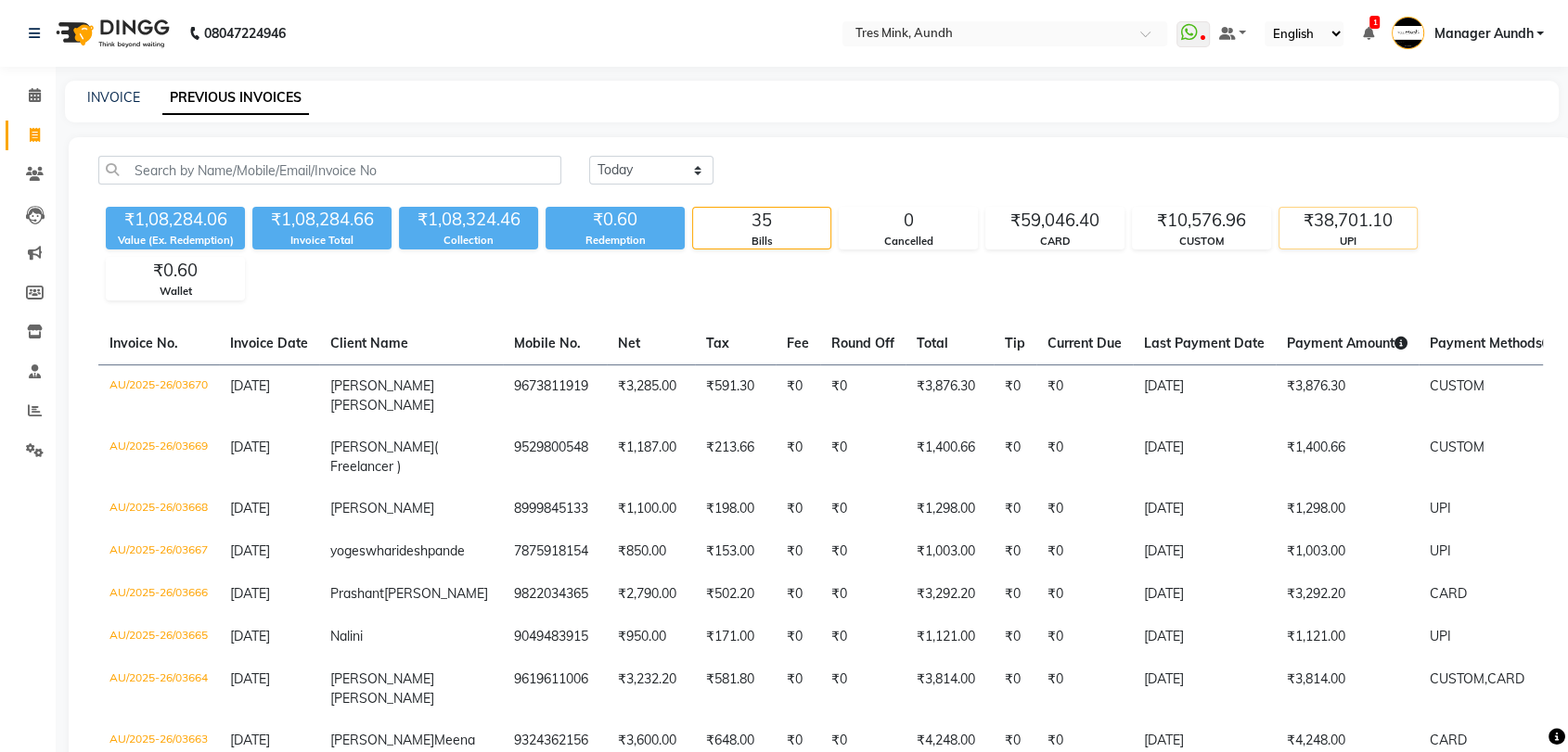
click at [1304, 239] on div "UPI" at bounding box center [1347, 241] width 137 height 16
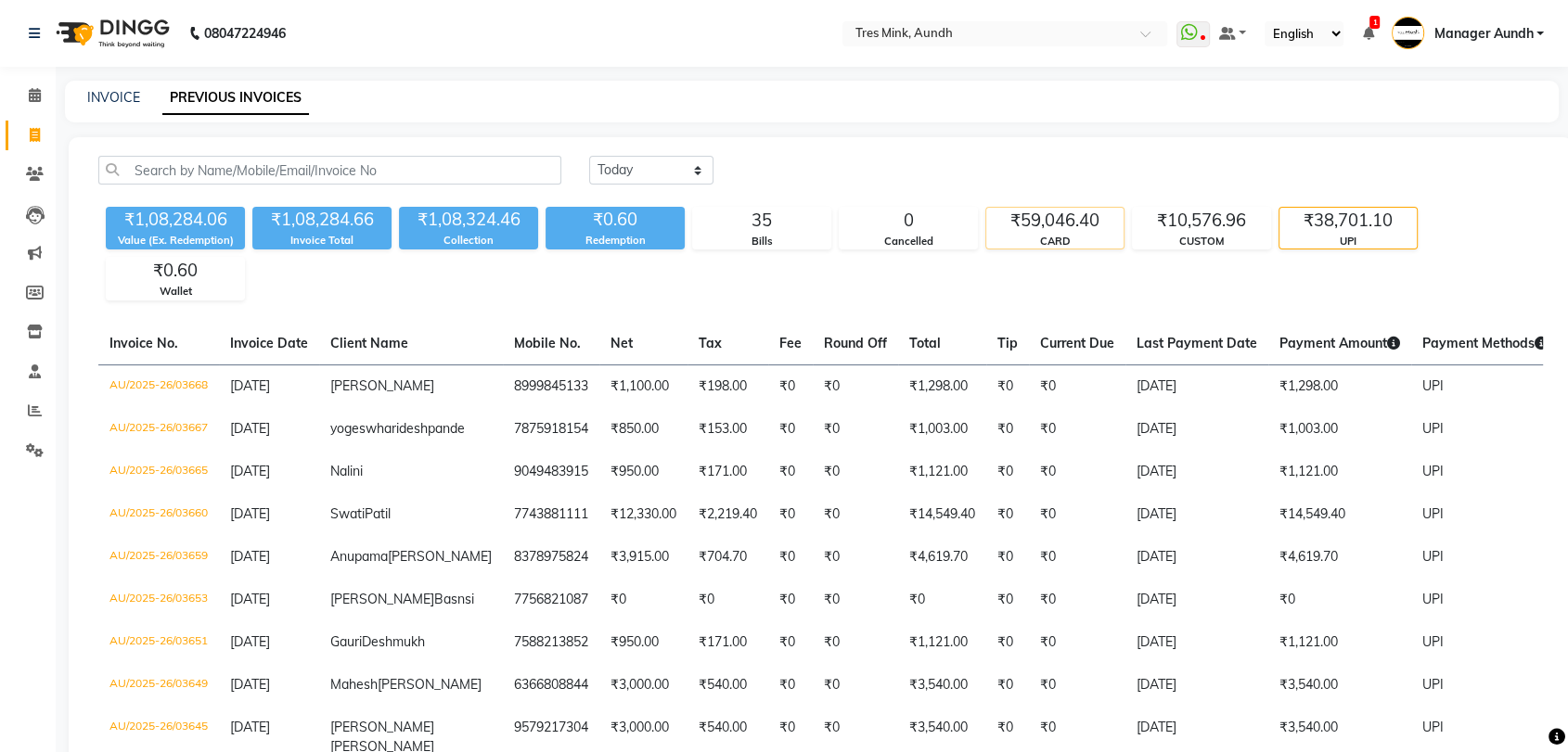
click at [1102, 224] on div "₹59,046.40" at bounding box center [1054, 221] width 137 height 26
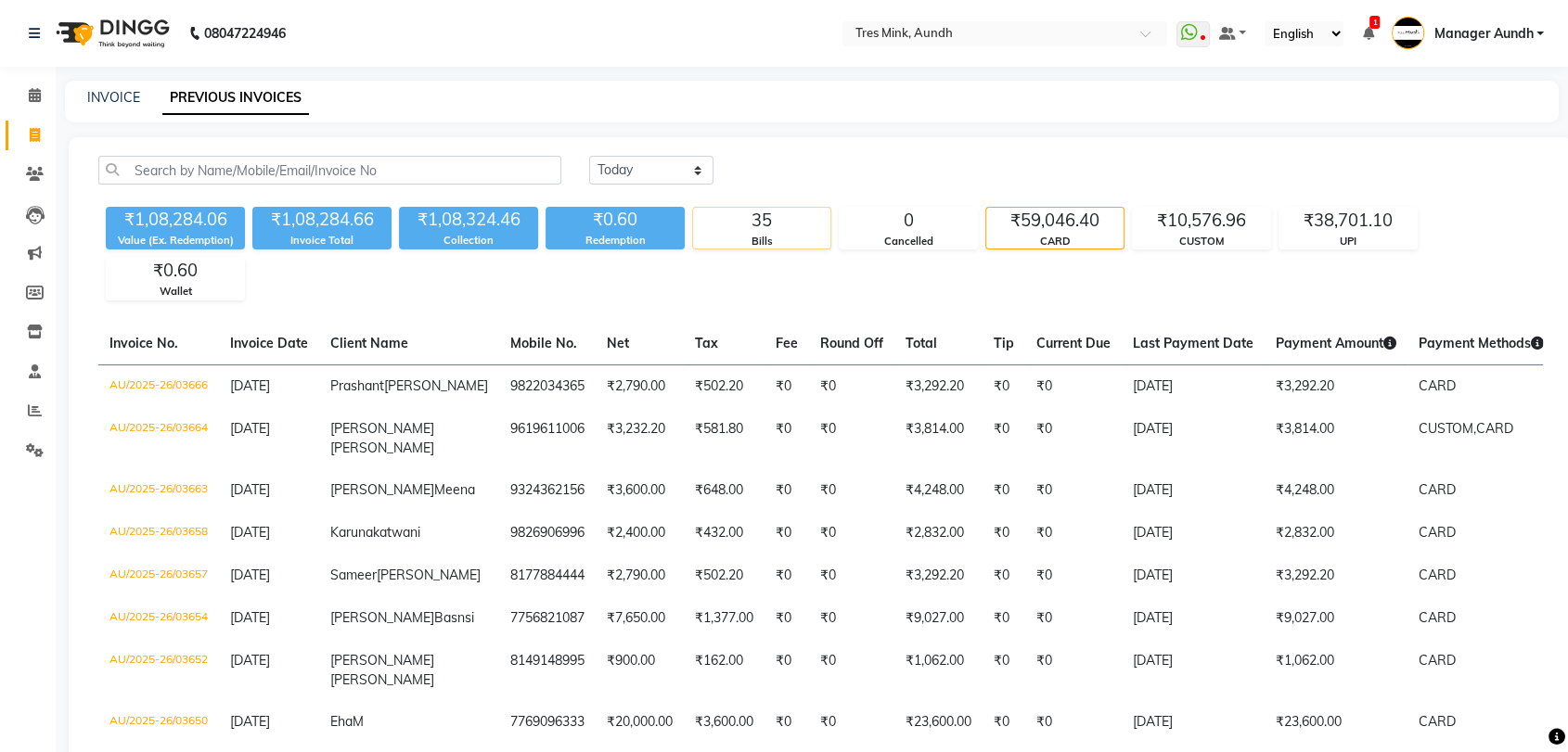
click at [823, 224] on div "35" at bounding box center [761, 221] width 137 height 26
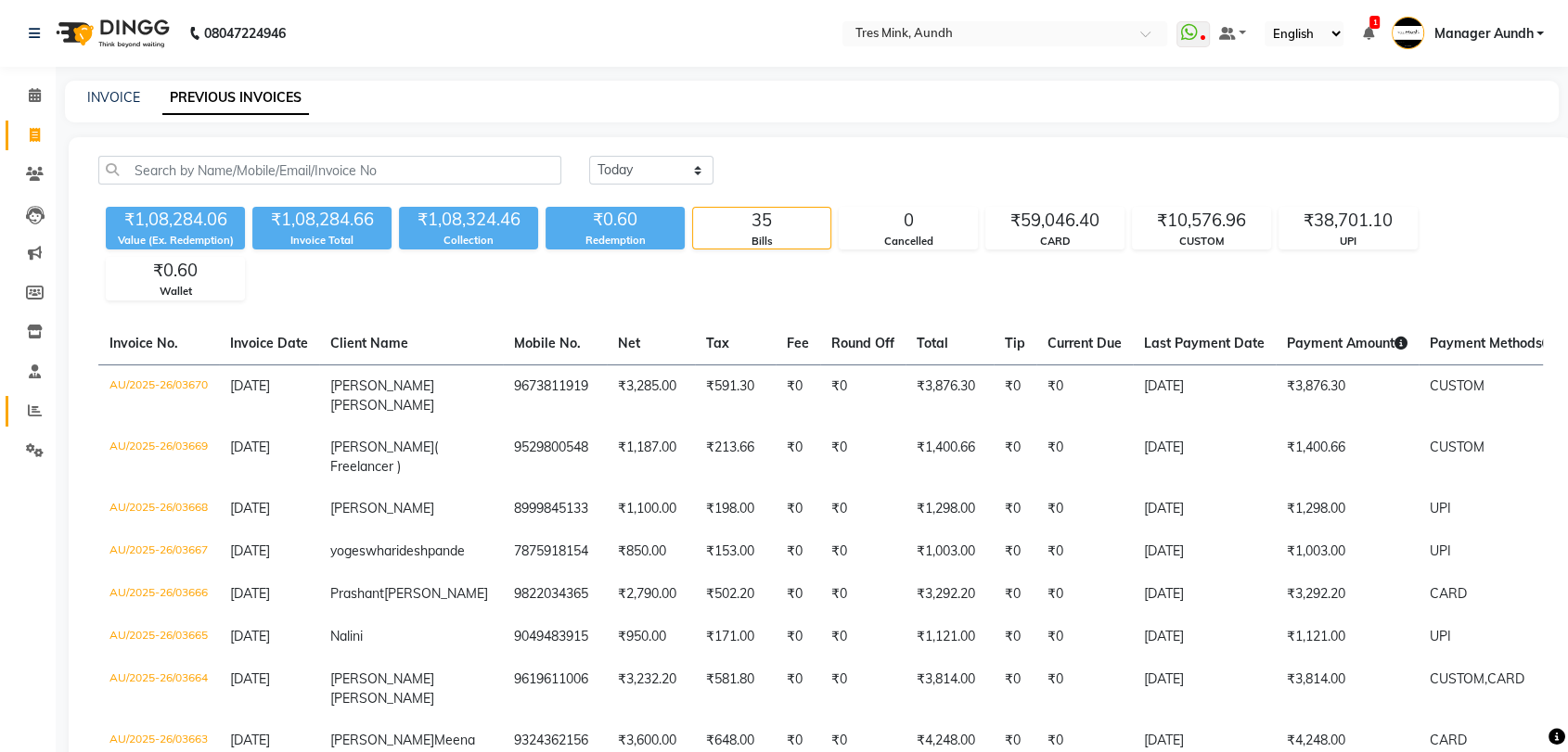
click at [44, 415] on span at bounding box center [34, 410] width 33 height 21
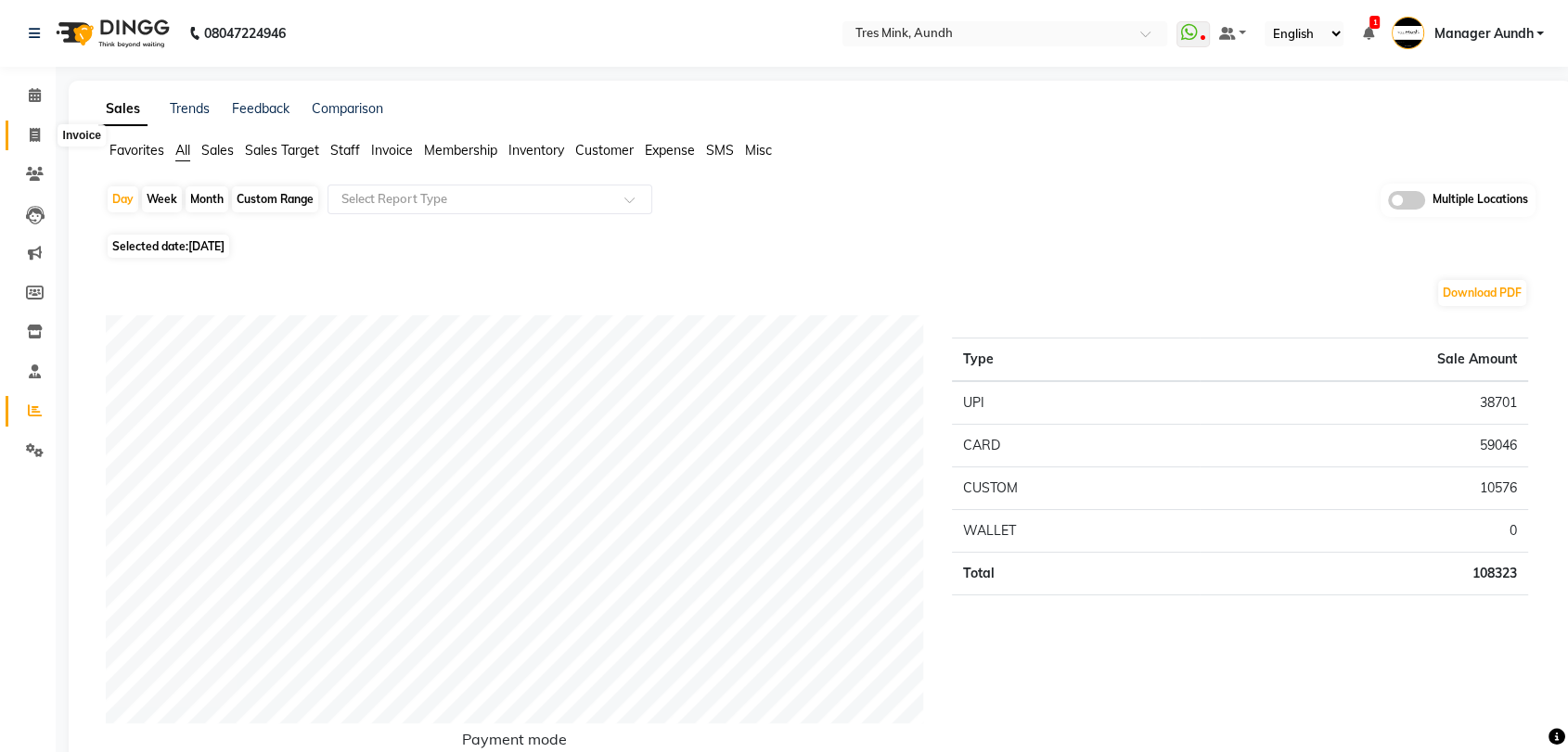
click at [19, 131] on span at bounding box center [34, 135] width 33 height 21
select select "service"
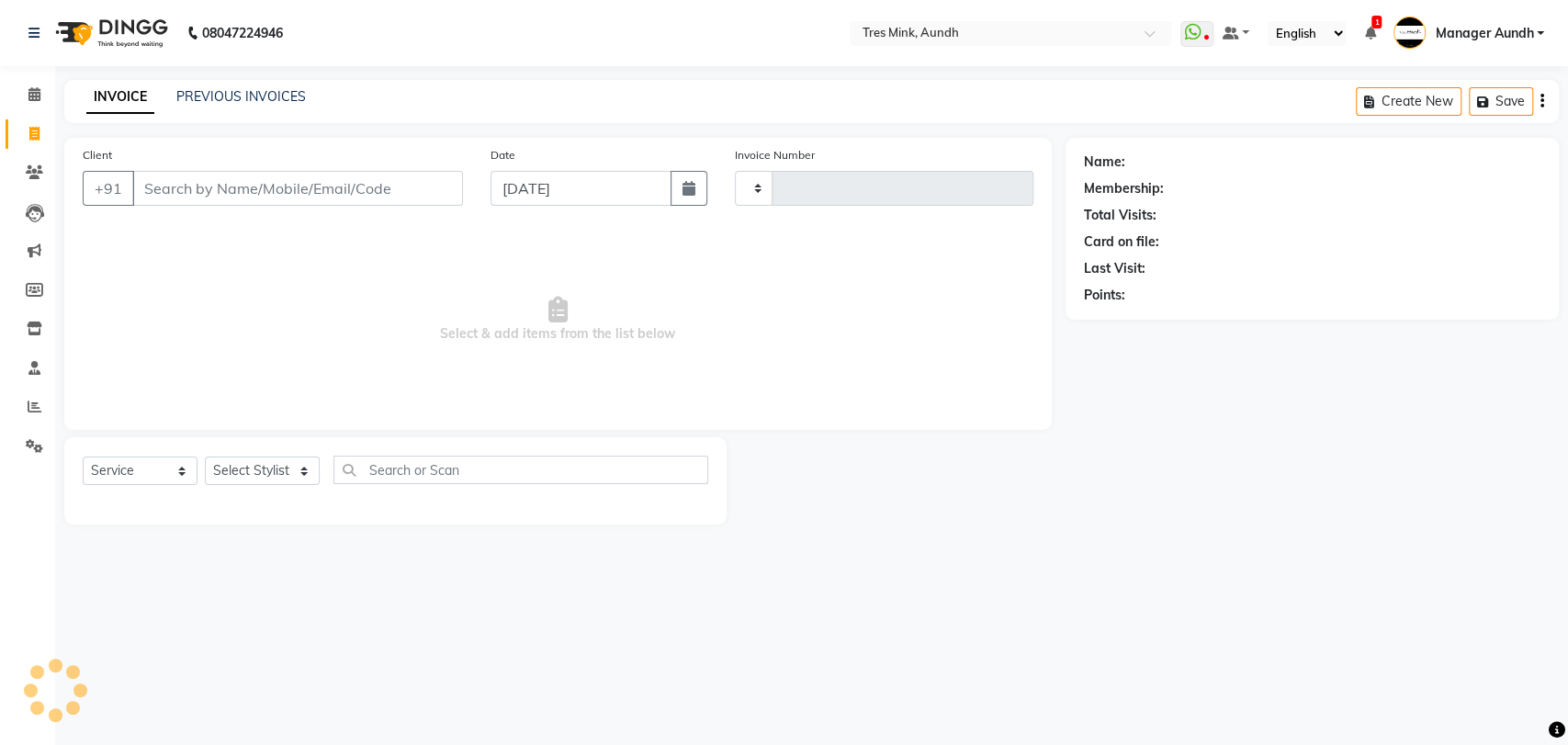
type input "03671"
select select "4235"
click at [270, 91] on link "PREVIOUS INVOICES" at bounding box center [241, 97] width 129 height 17
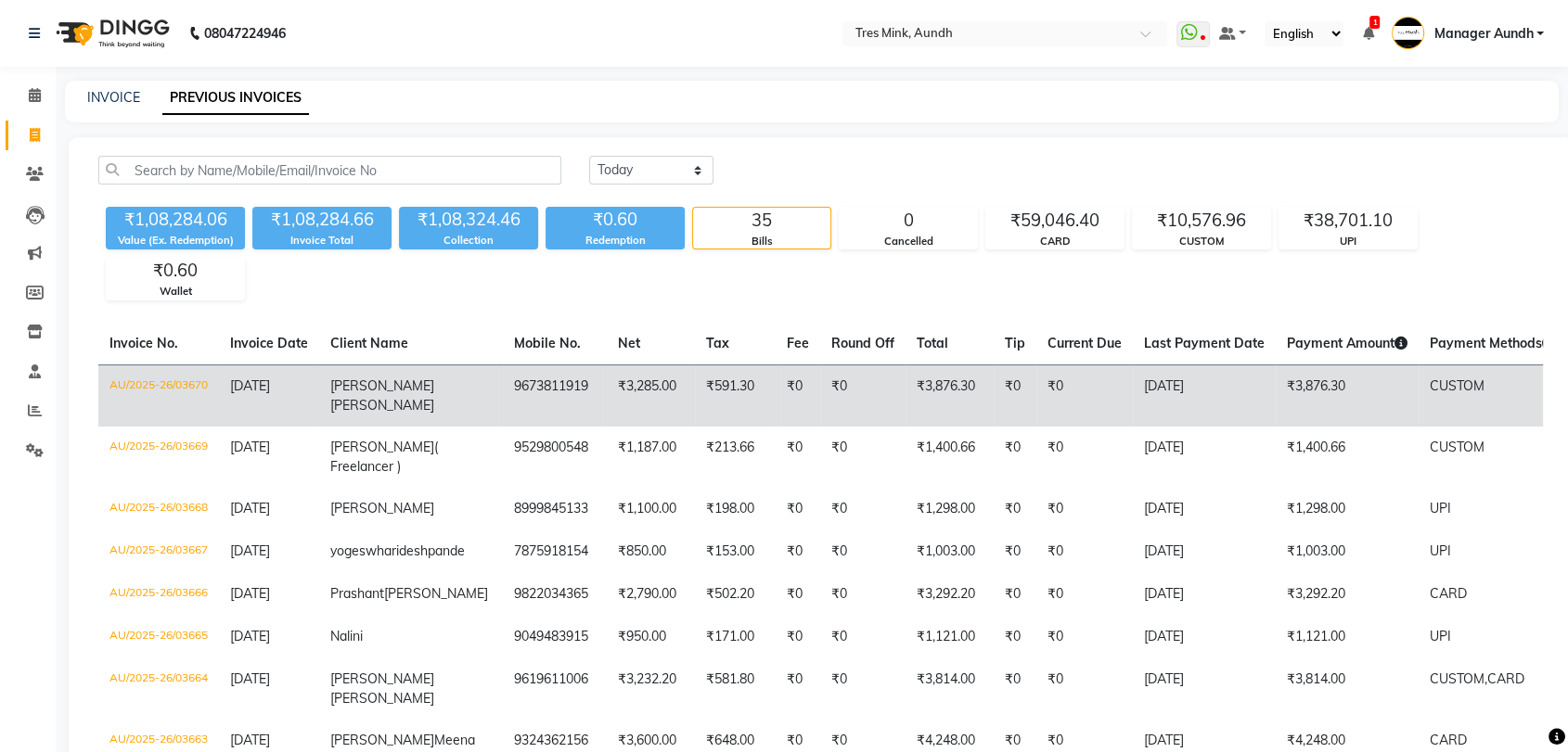
click at [905, 398] on td "₹3,876.30" at bounding box center [949, 396] width 88 height 62
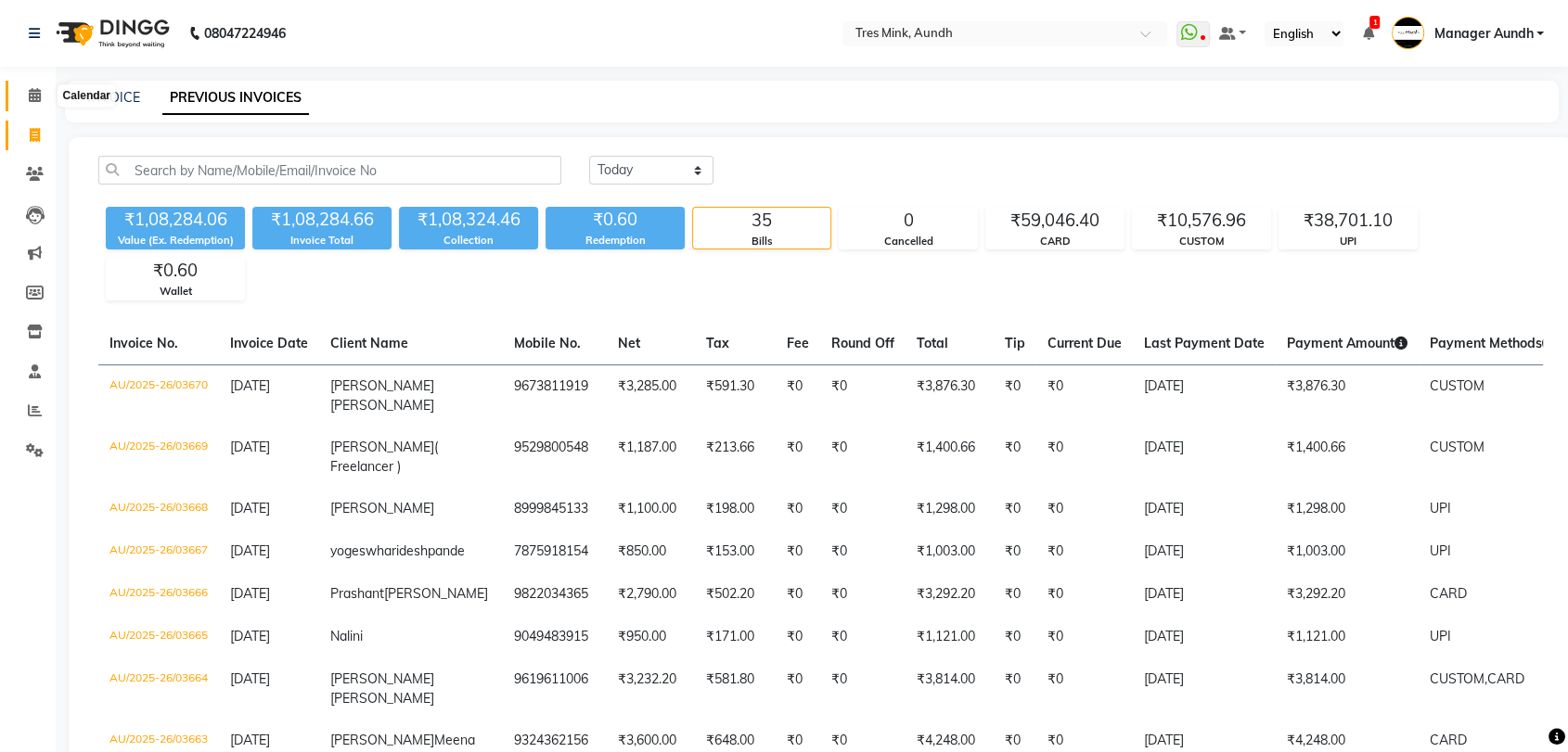
click at [22, 93] on span at bounding box center [34, 96] width 33 height 21
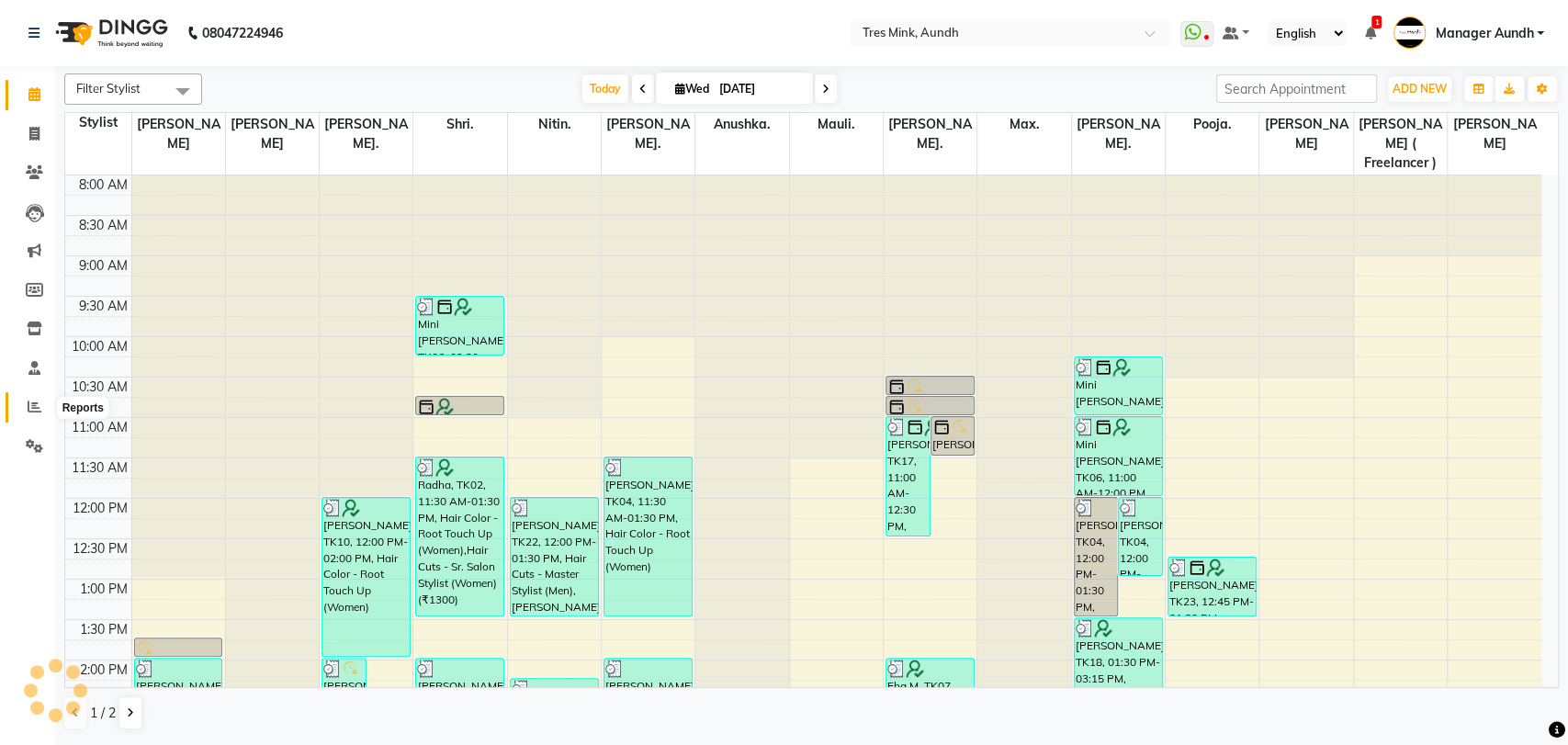
click at [37, 410] on icon at bounding box center [34, 406] width 14 height 14
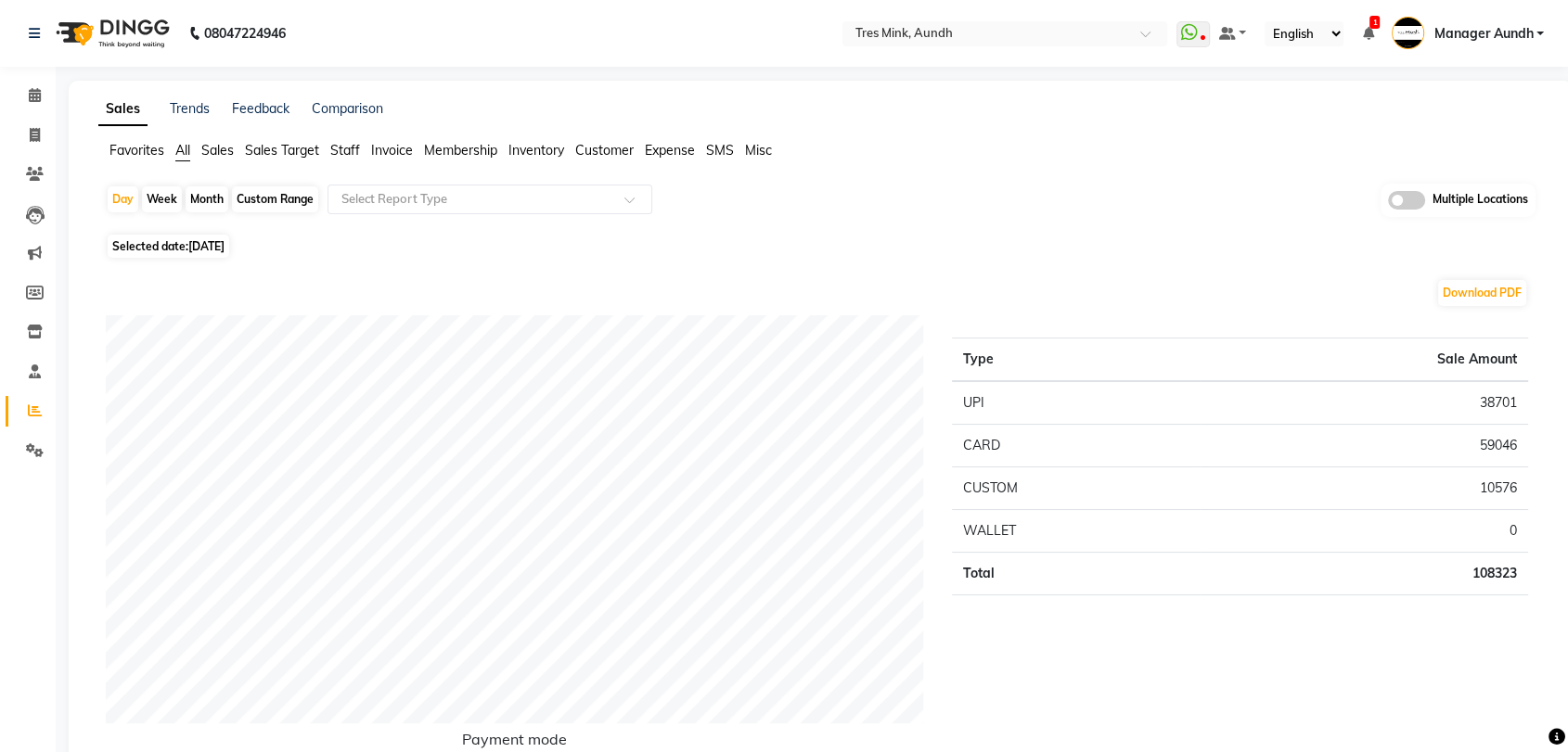
drag, startPoint x: 964, startPoint y: 355, endPoint x: 1531, endPoint y: 569, distance: 606.0
click at [1531, 569] on div "Type Sale Amount UPI 38701 CARD 59046 CUSTOM 10576 WALLET 0 Total 108323" at bounding box center [1239, 546] width 604 height 463
copy thead
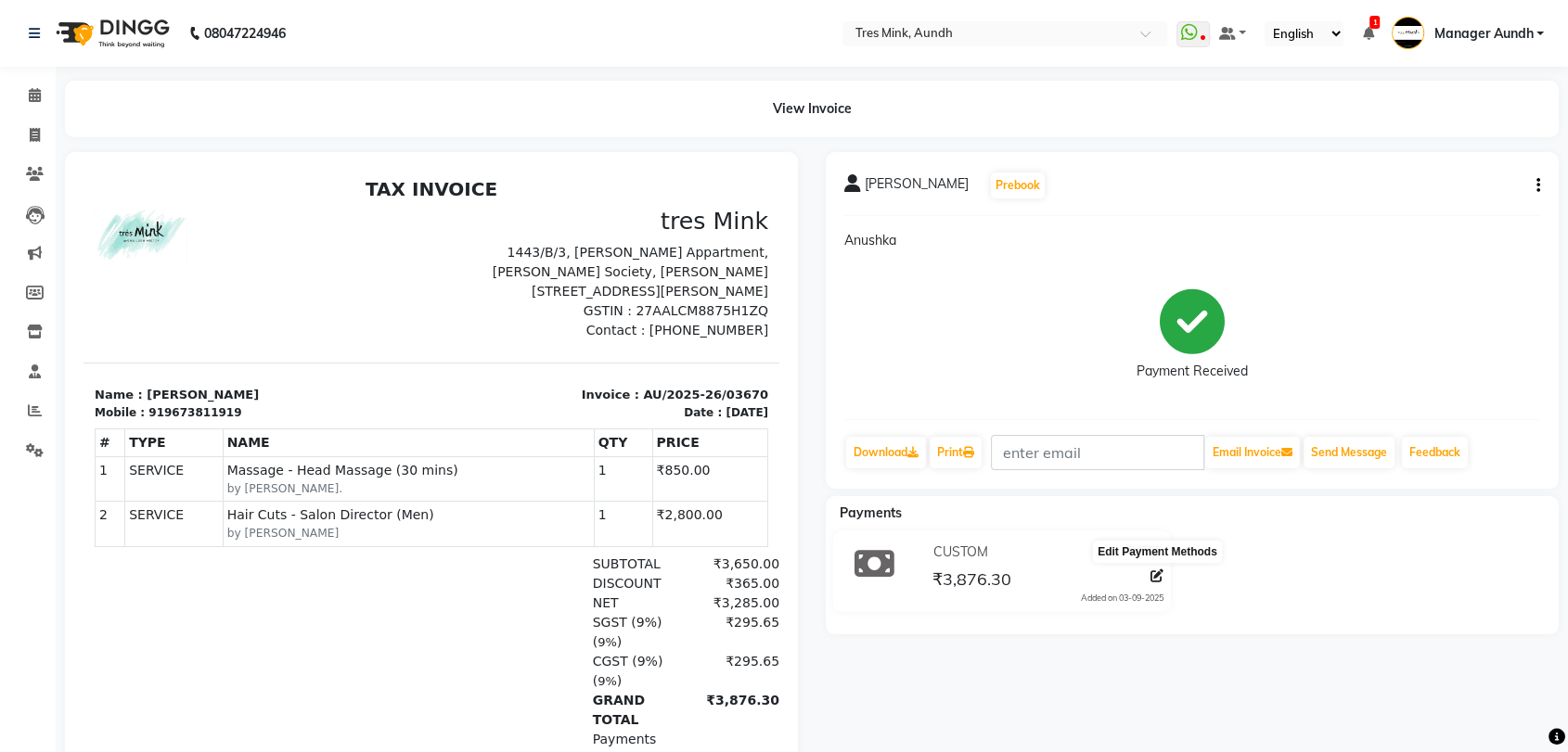
click at [1152, 573] on icon at bounding box center [1156, 576] width 13 height 13
select select "4"
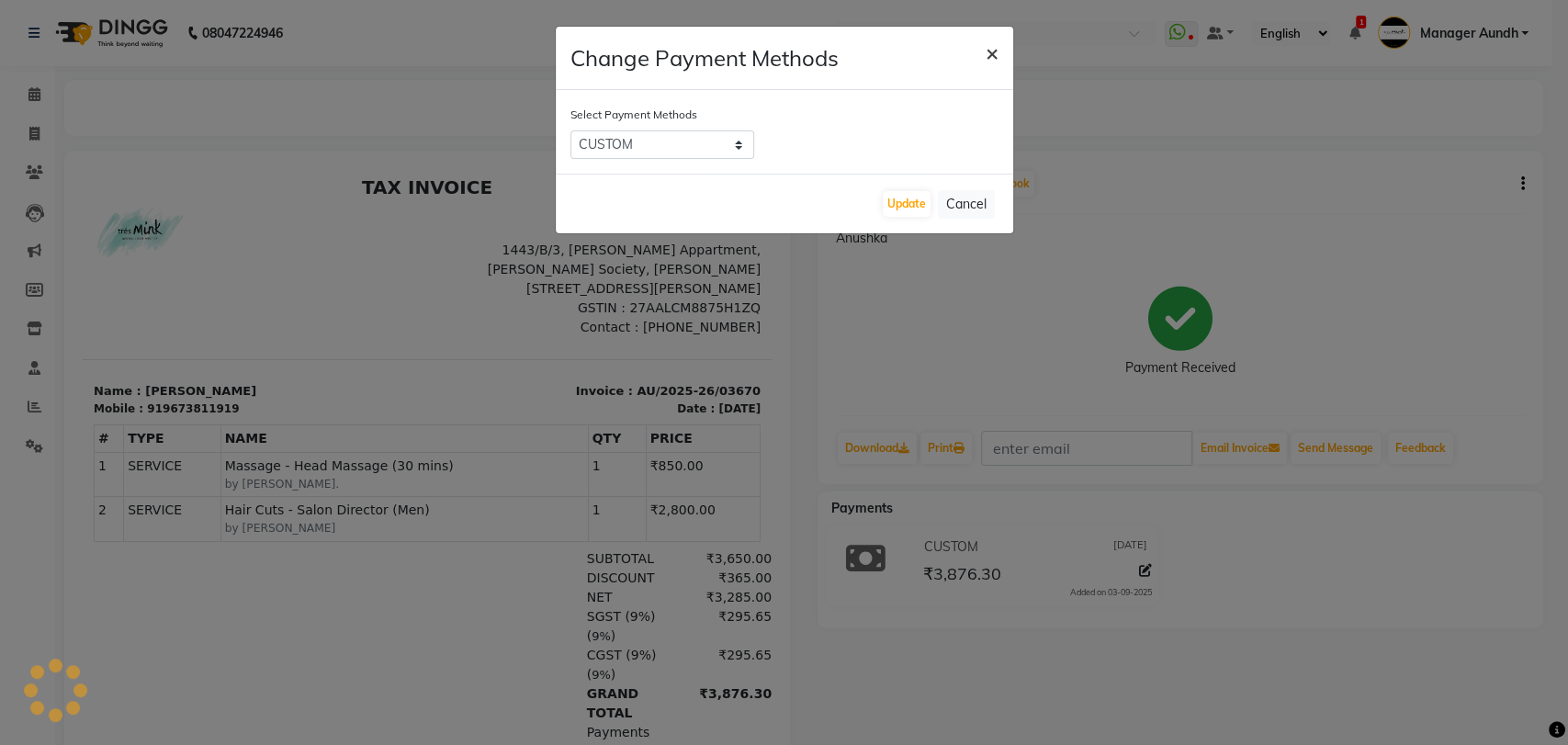
click at [985, 53] on span "×" at bounding box center [992, 53] width 13 height 28
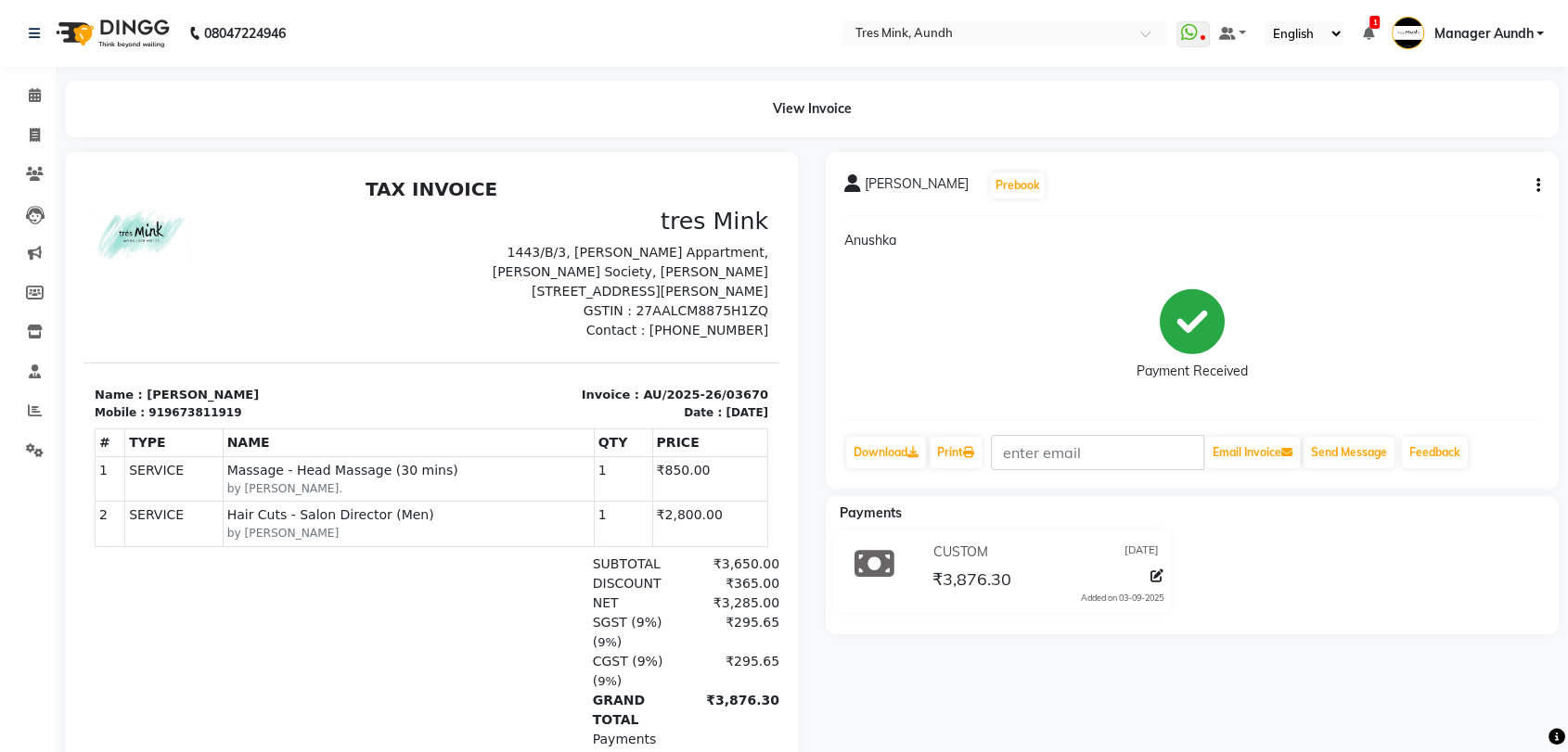
click at [1536, 185] on icon "button" at bounding box center [1538, 185] width 4 height 1
click at [1453, 307] on div "Payment Received" at bounding box center [1192, 334] width 696 height 139
